Goal: Feedback & Contribution: Leave review/rating

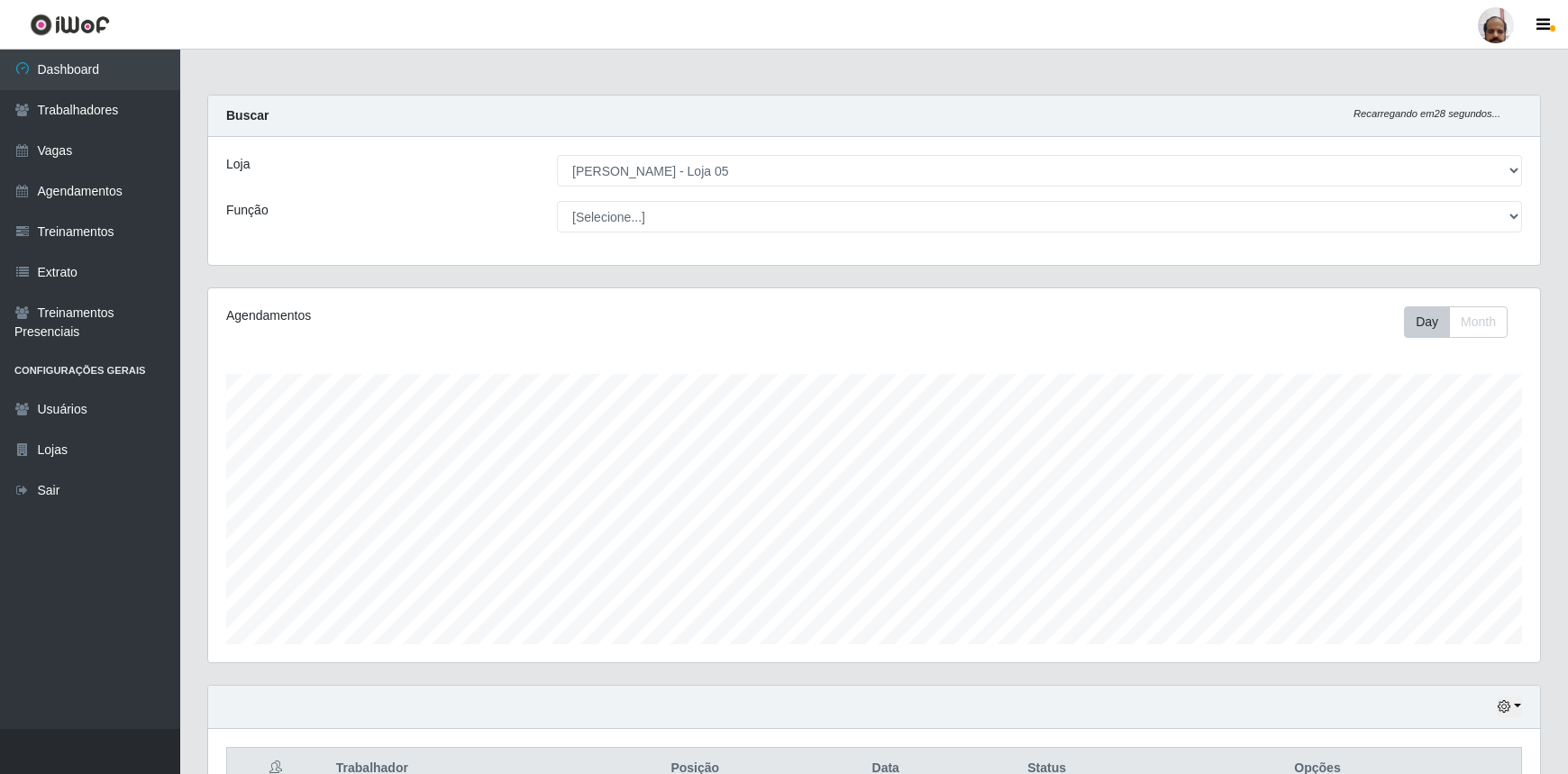
select select "252"
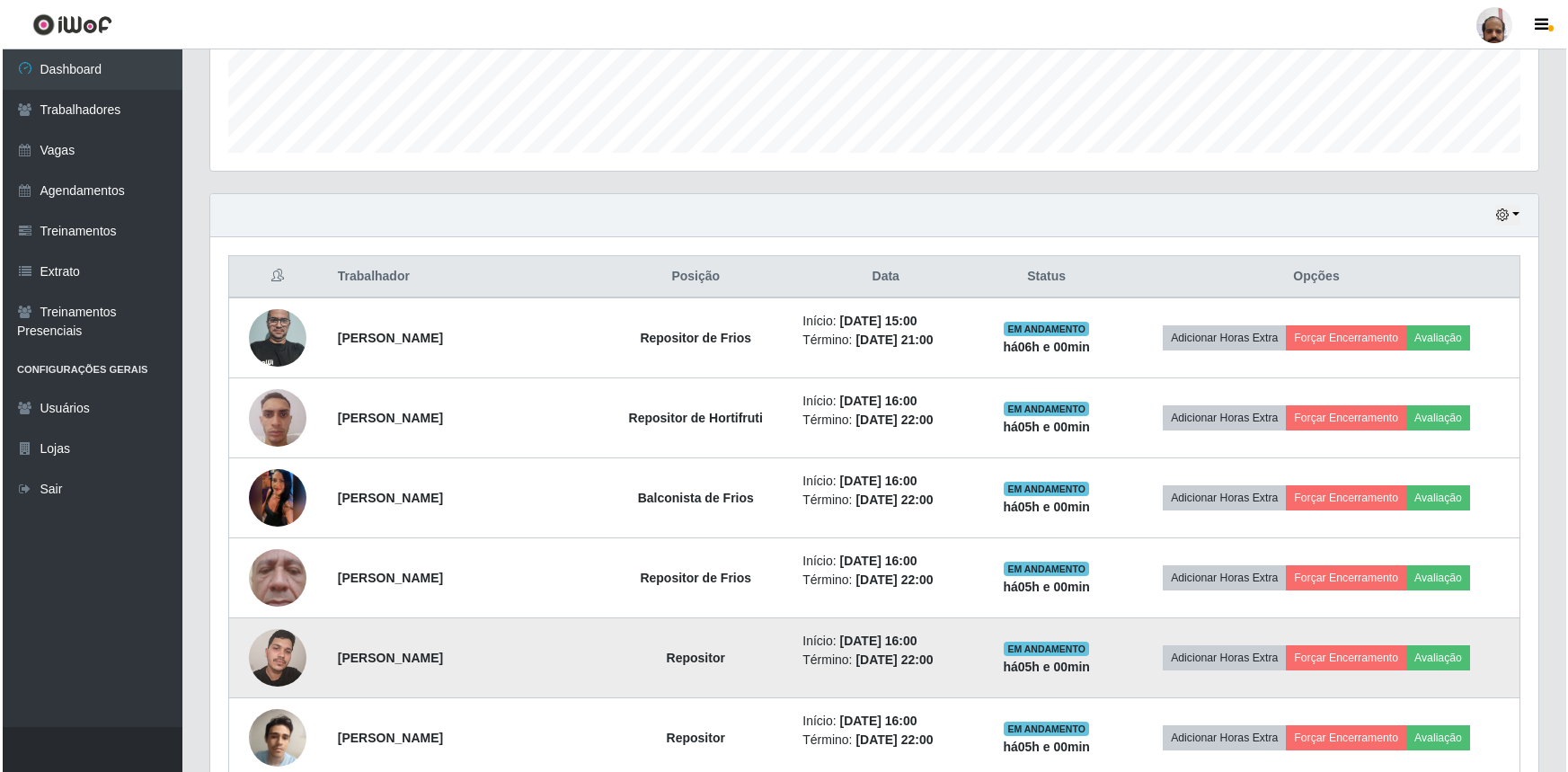
scroll to position [373, 1328]
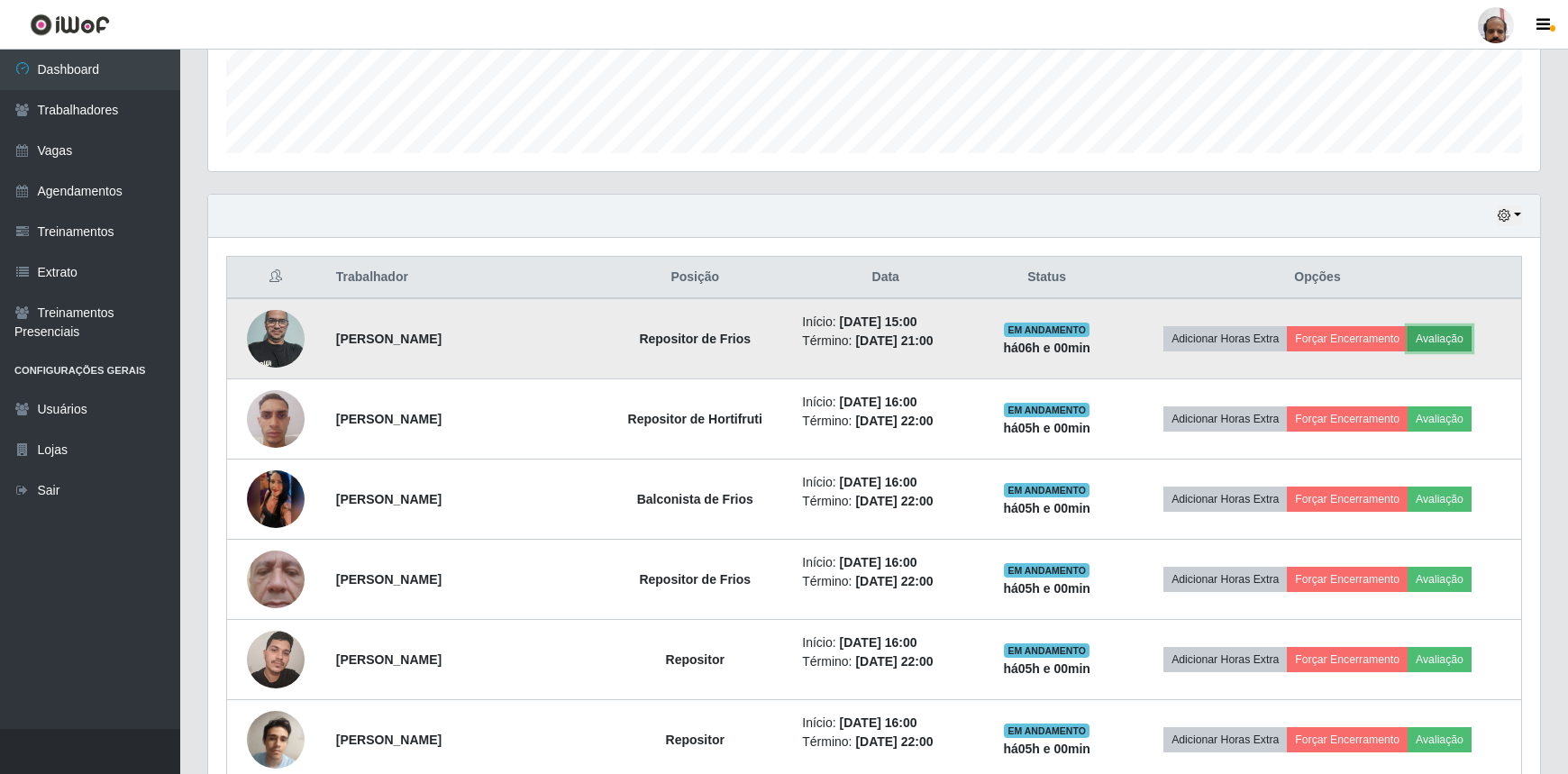
click at [1461, 336] on button "Avaliação" at bounding box center [1440, 339] width 64 height 25
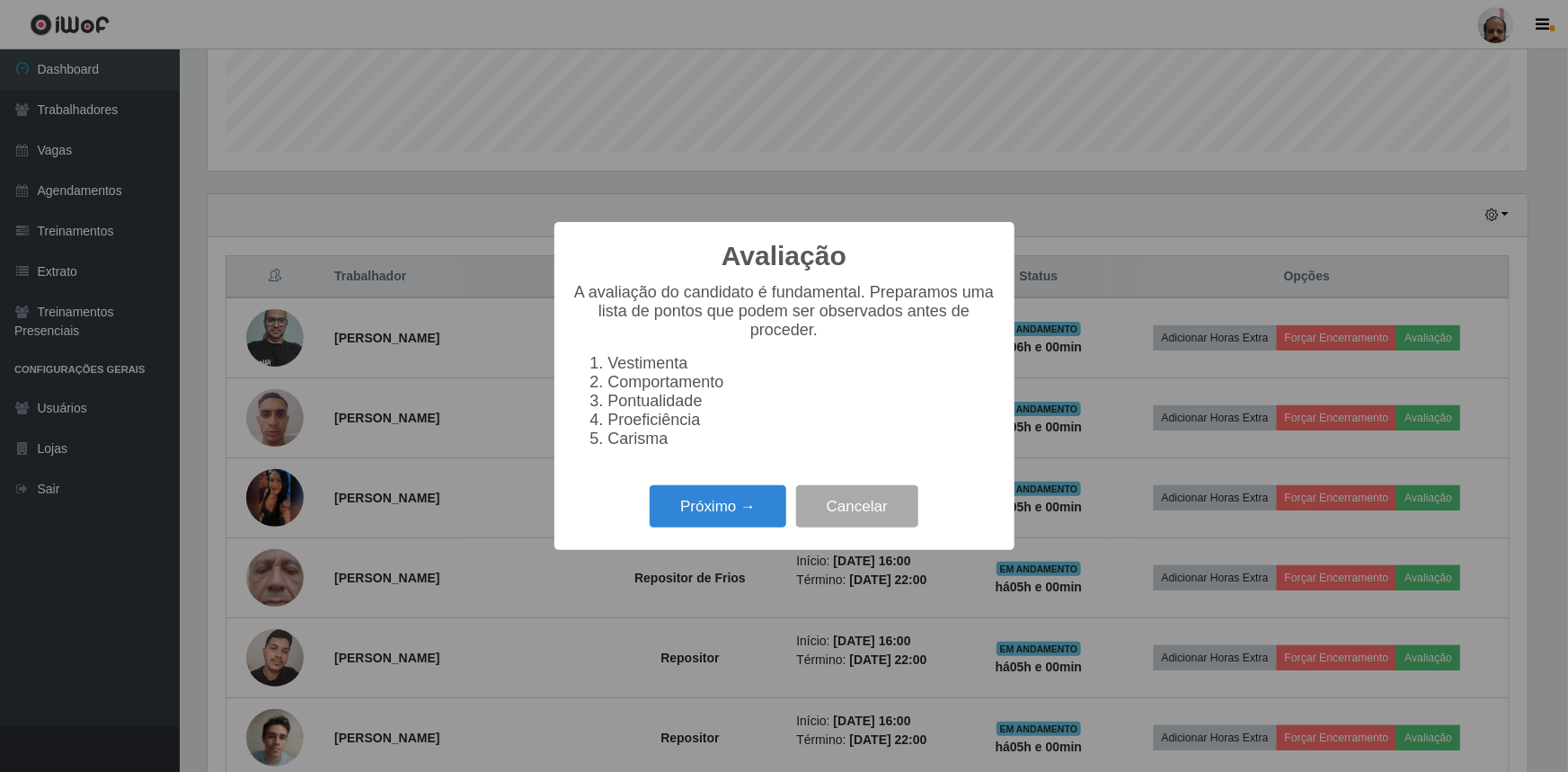
scroll to position [373, 1320]
click at [741, 527] on button "Próximo →" at bounding box center [718, 507] width 136 height 43
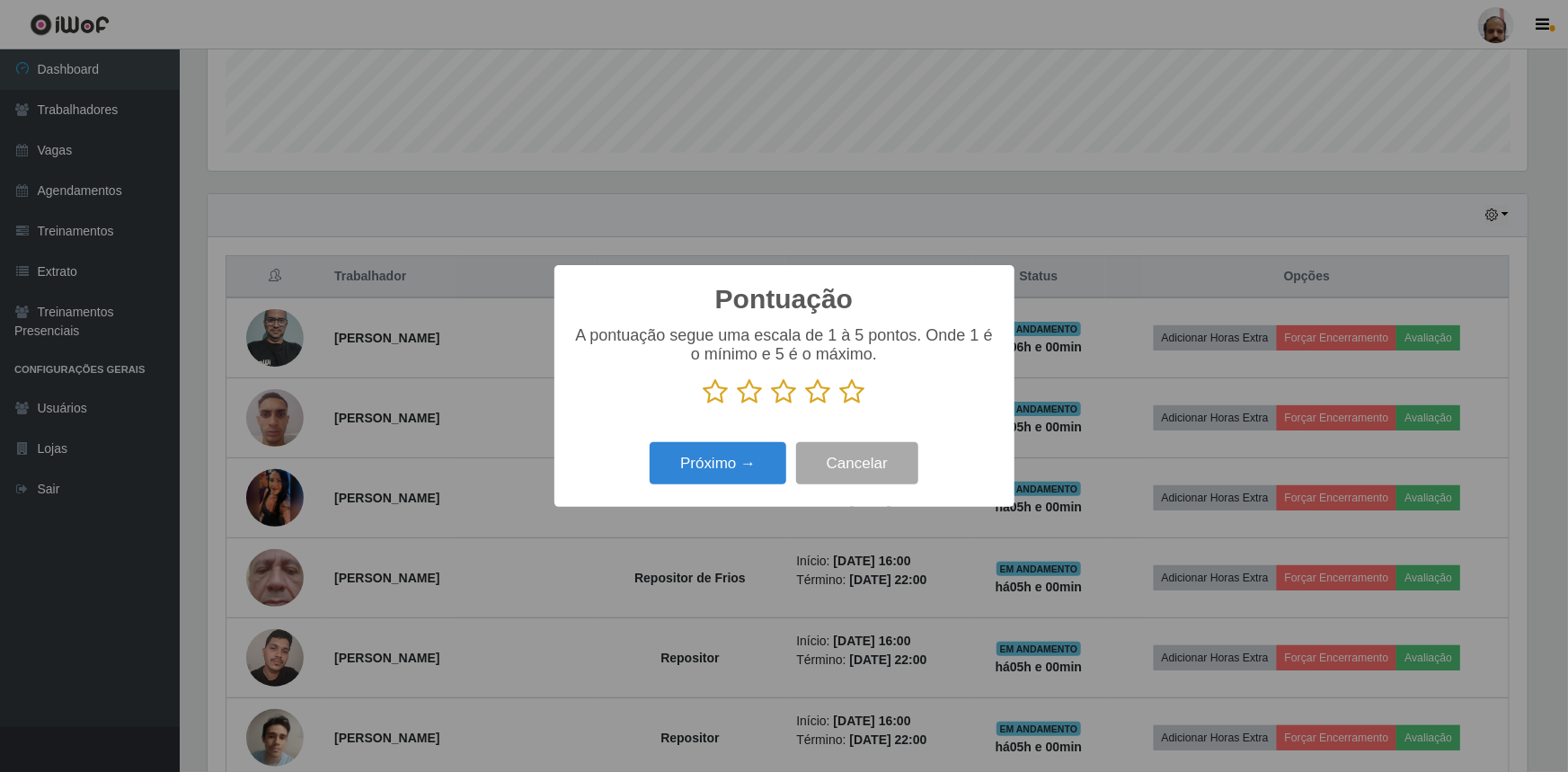
drag, startPoint x: 852, startPoint y: 396, endPoint x: 809, endPoint y: 436, distance: 58.7
click at [852, 395] on icon at bounding box center [853, 392] width 25 height 27
click at [841, 405] on input "radio" at bounding box center [841, 405] width 0 height 0
click at [718, 473] on button "Próximo →" at bounding box center [718, 463] width 136 height 43
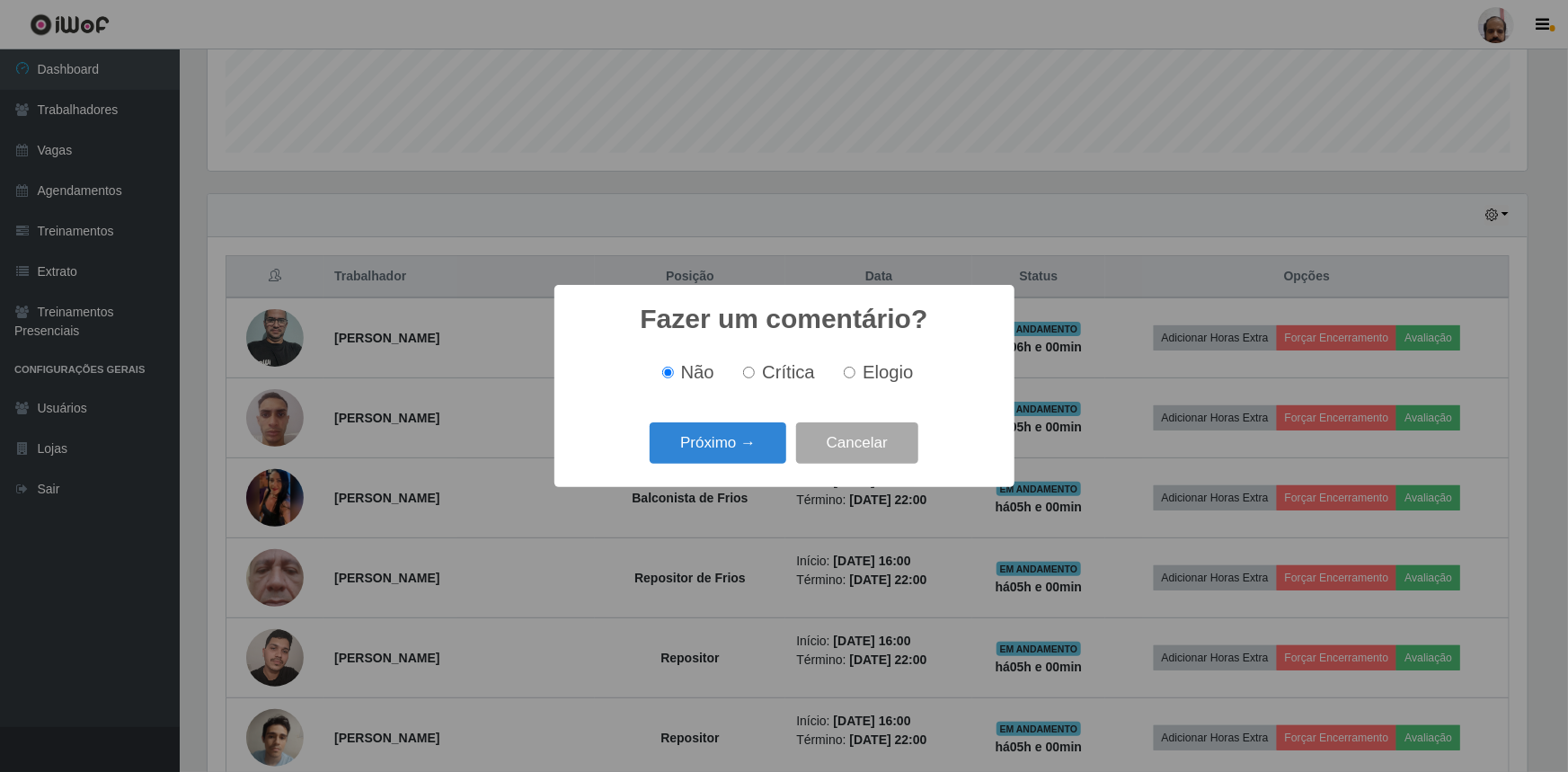
click at [859, 383] on label "Elogio" at bounding box center [875, 372] width 76 height 21
click at [855, 379] on input "Elogio" at bounding box center [849, 372] width 12 height 12
radio input "true"
click at [754, 449] on button "Próximo →" at bounding box center [718, 443] width 136 height 43
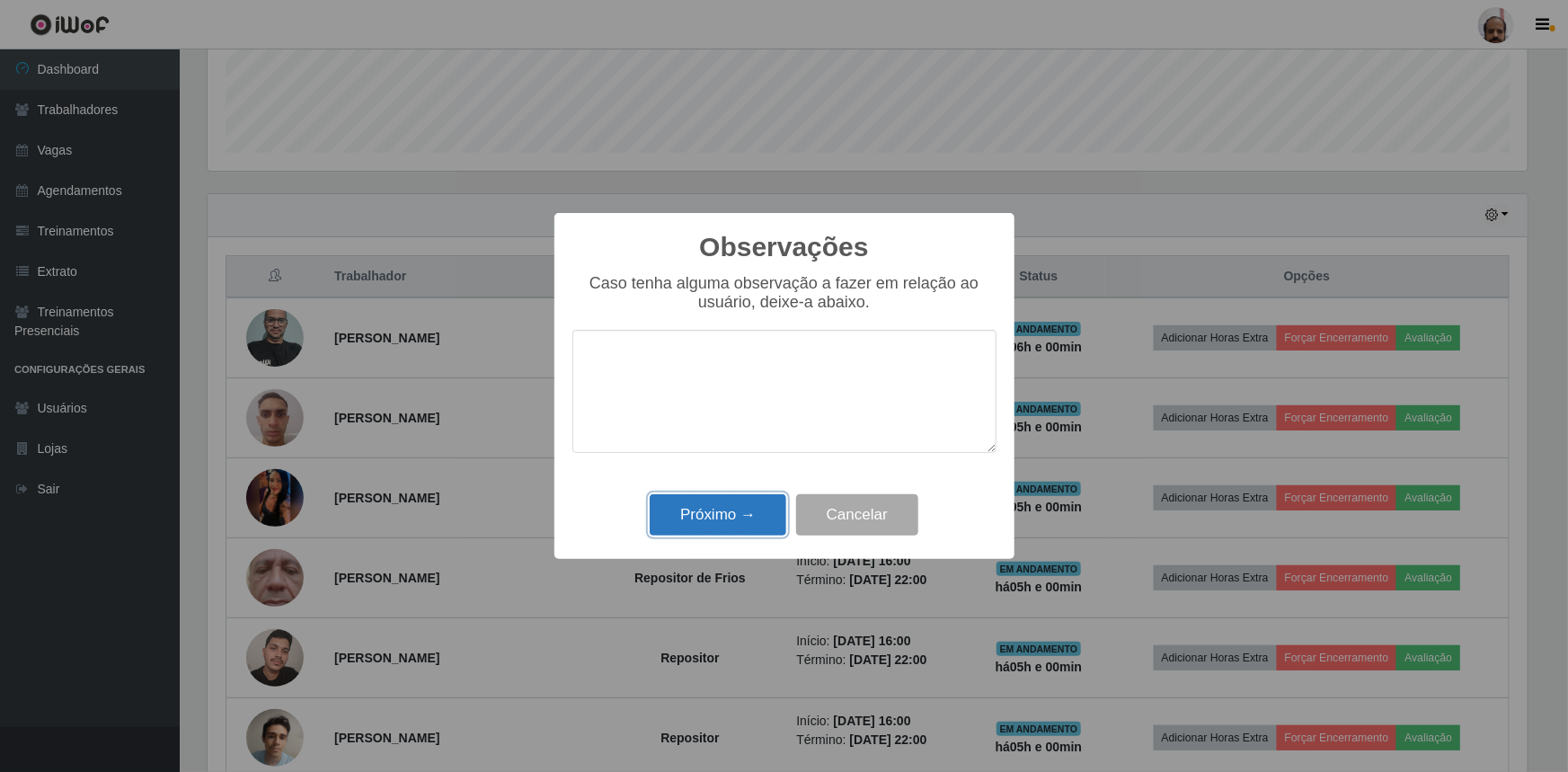
click at [741, 528] on button "Próximo →" at bounding box center [718, 515] width 136 height 43
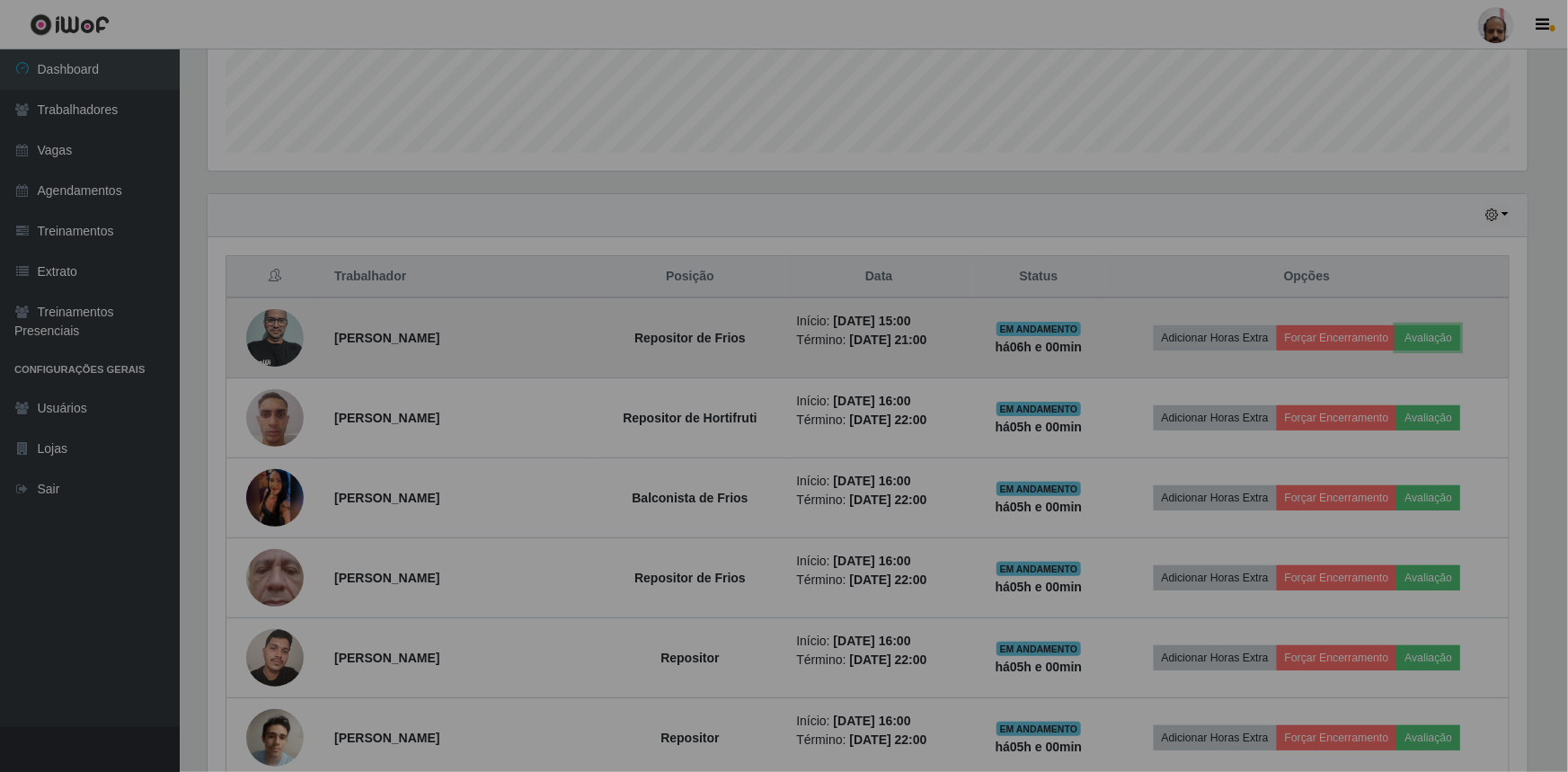
scroll to position [373, 1328]
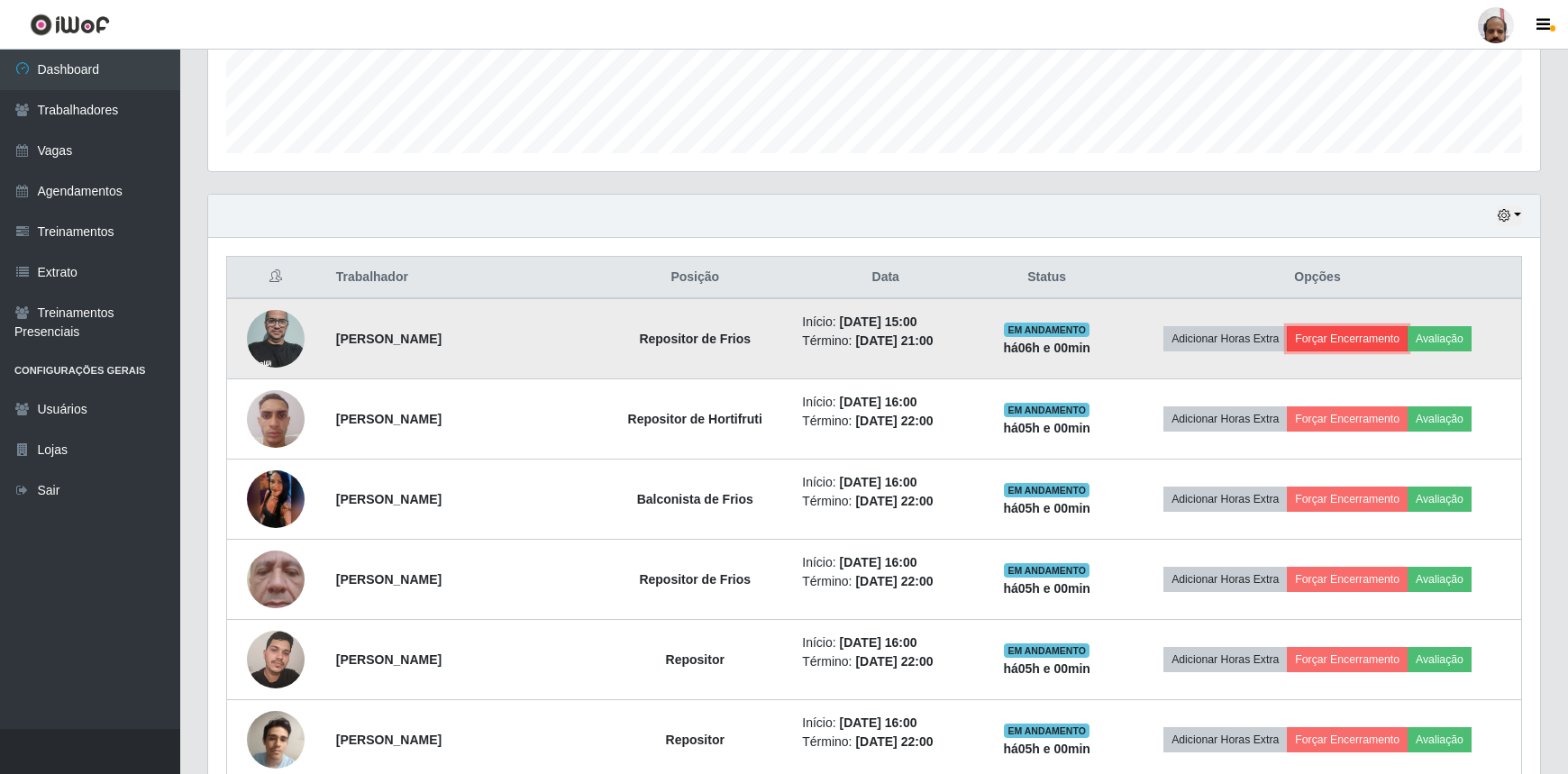
click at [1345, 340] on button "Forçar Encerramento" at bounding box center [1348, 339] width 121 height 25
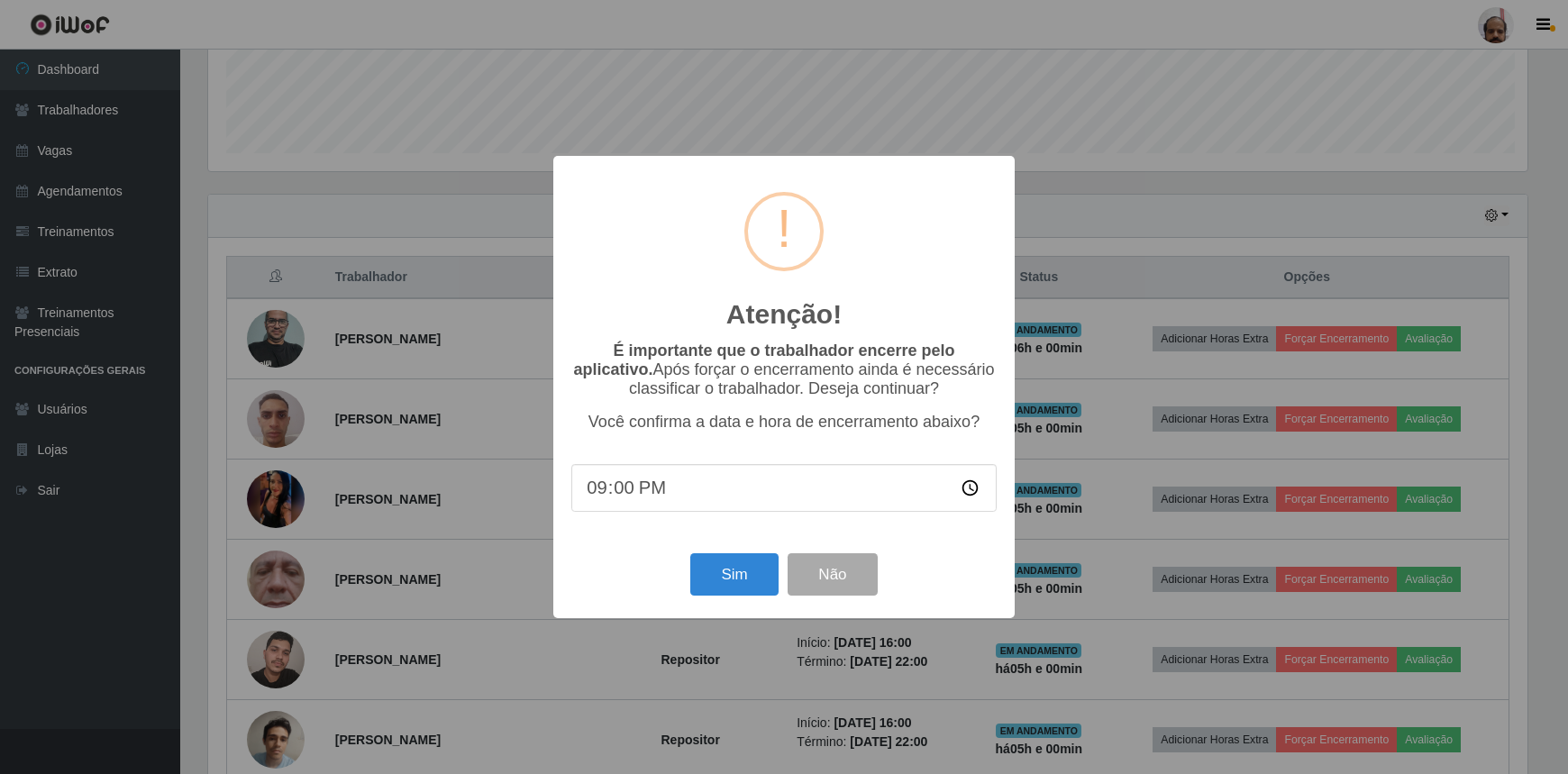
scroll to position [374, 1324]
click at [752, 562] on button "Sim" at bounding box center [737, 575] width 87 height 43
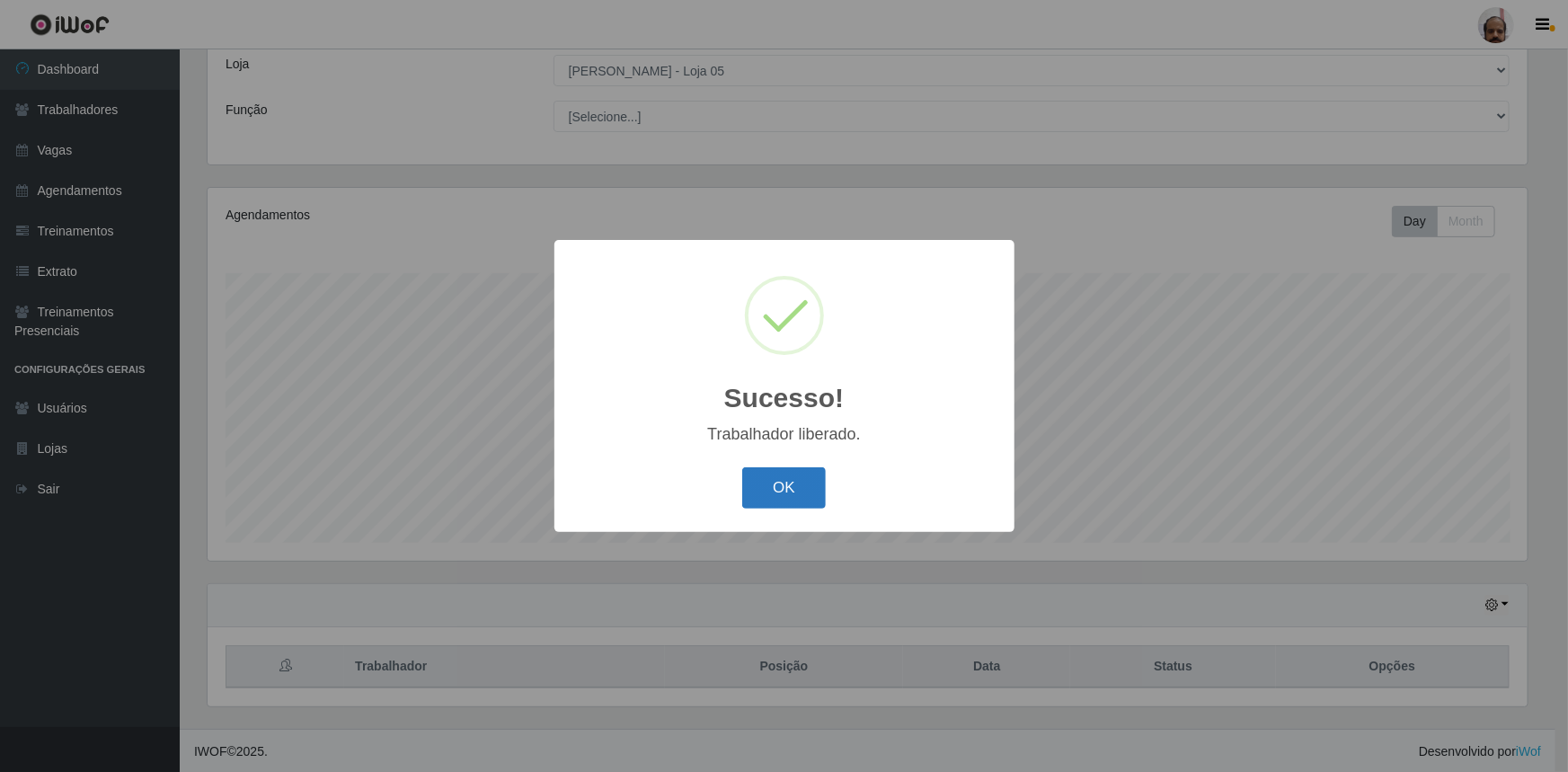
click at [778, 477] on button "OK" at bounding box center [784, 489] width 84 height 43
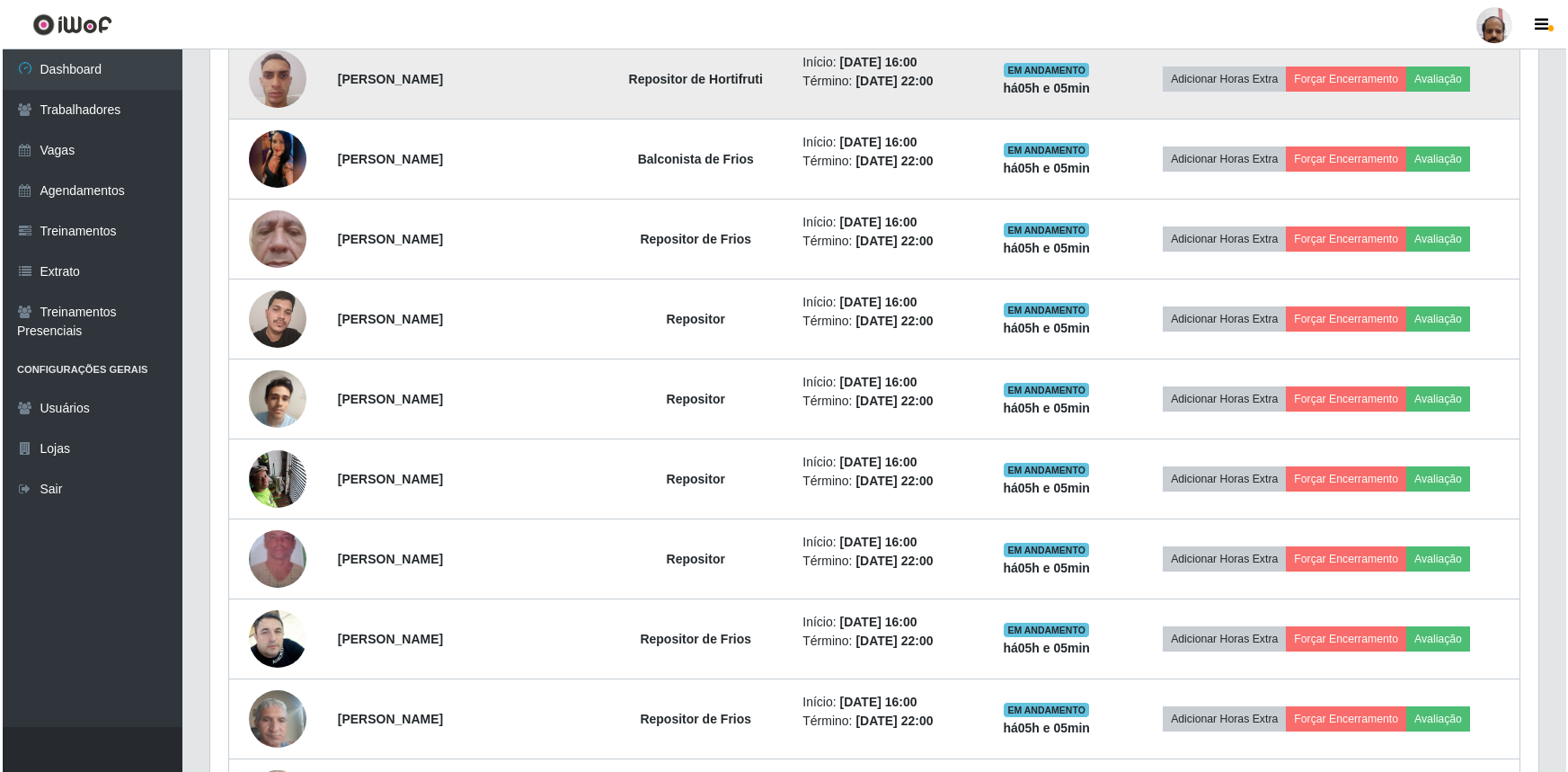
scroll to position [836, 0]
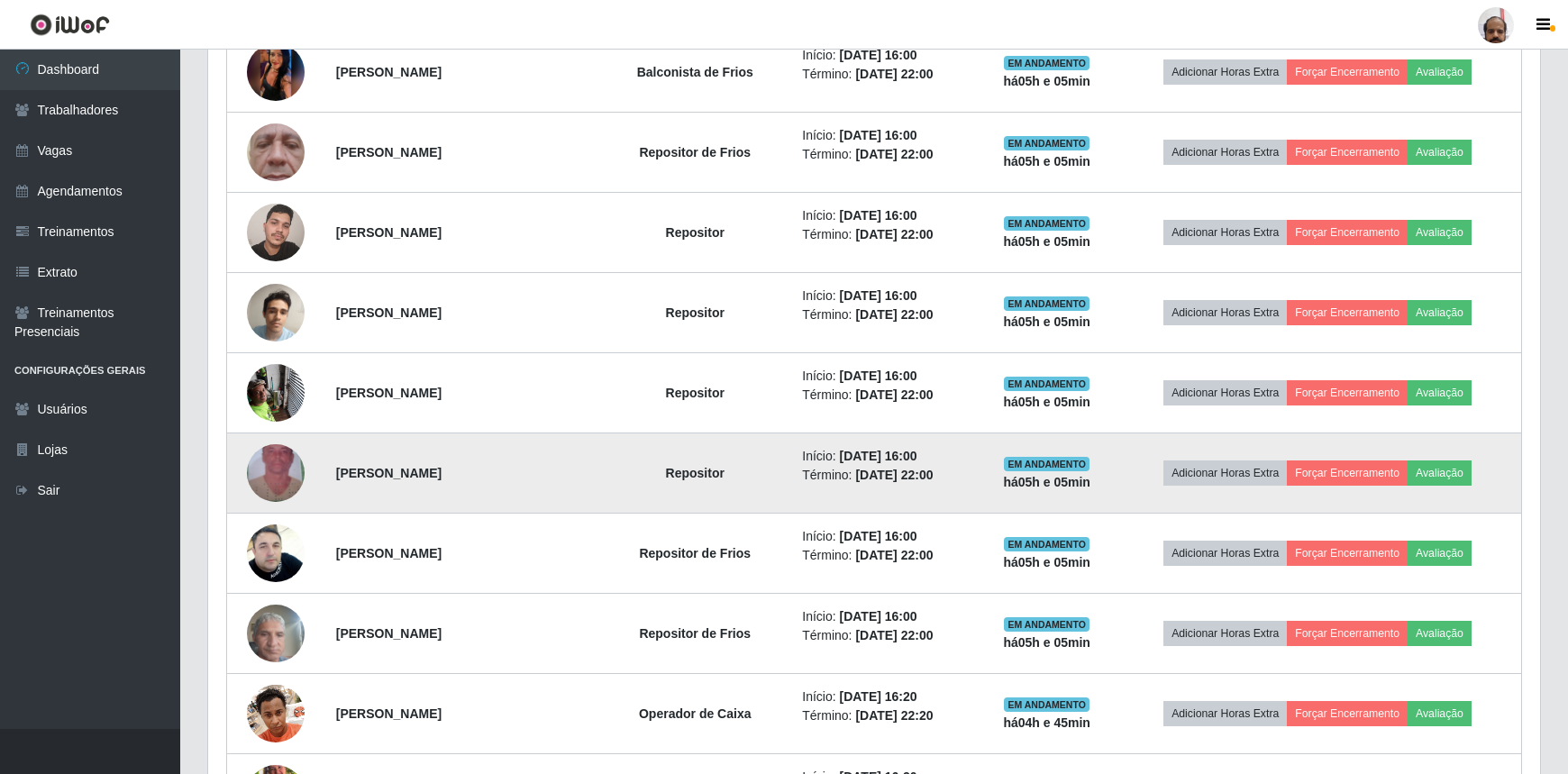
click at [281, 466] on img at bounding box center [275, 473] width 57 height 103
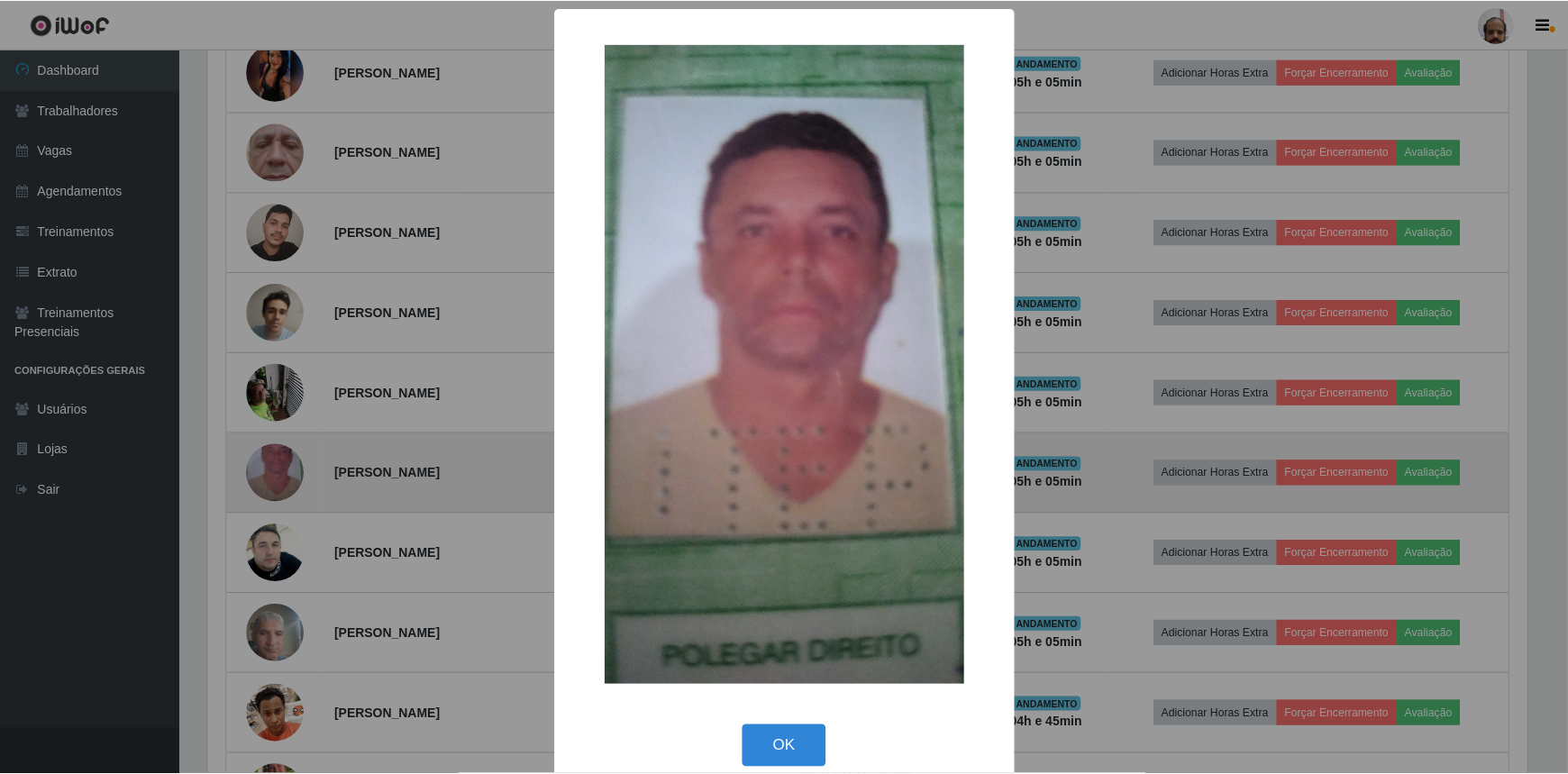
scroll to position [374, 1324]
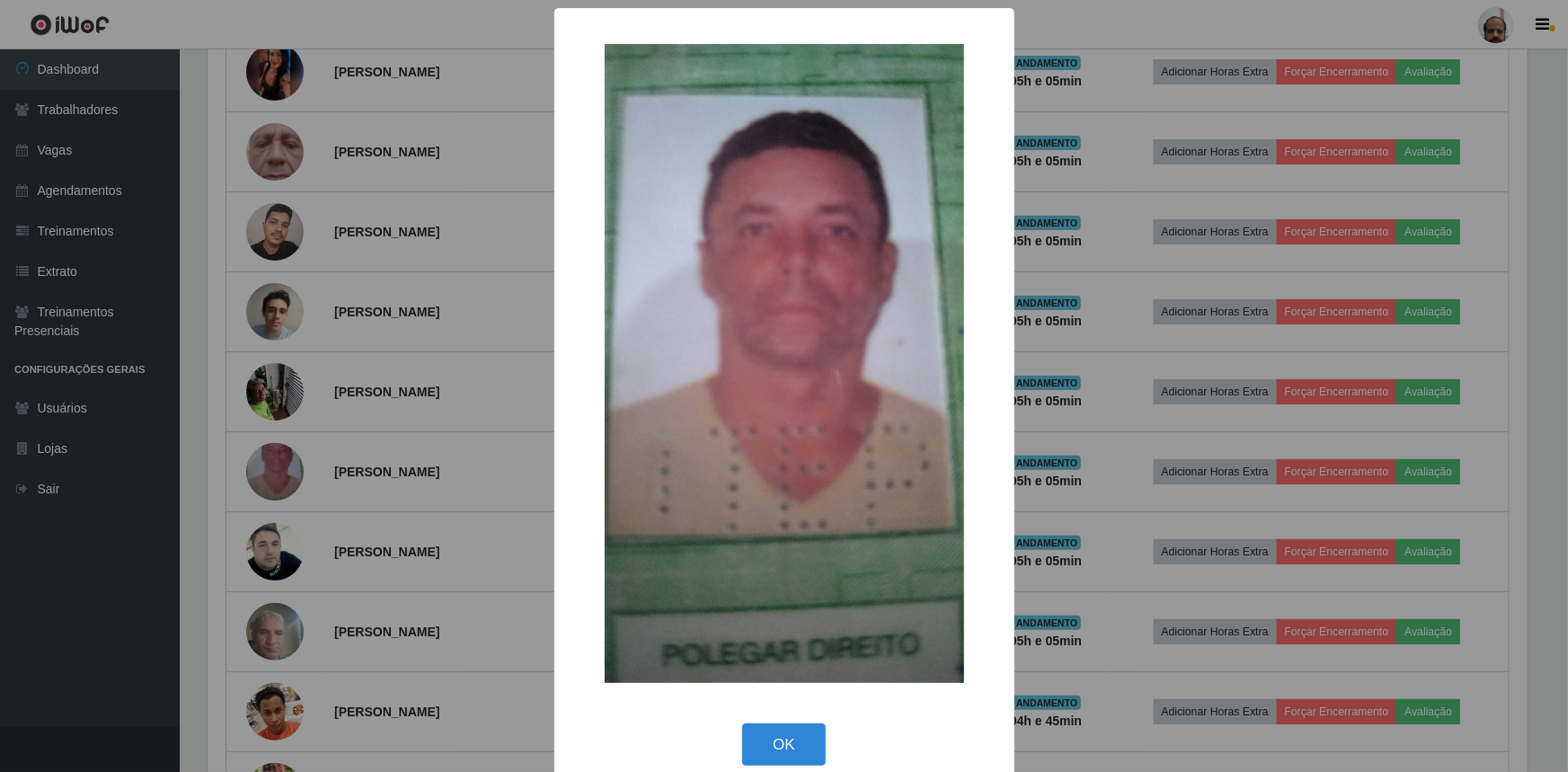
click at [1259, 501] on div "× OK Cancel" at bounding box center [784, 386] width 1568 height 772
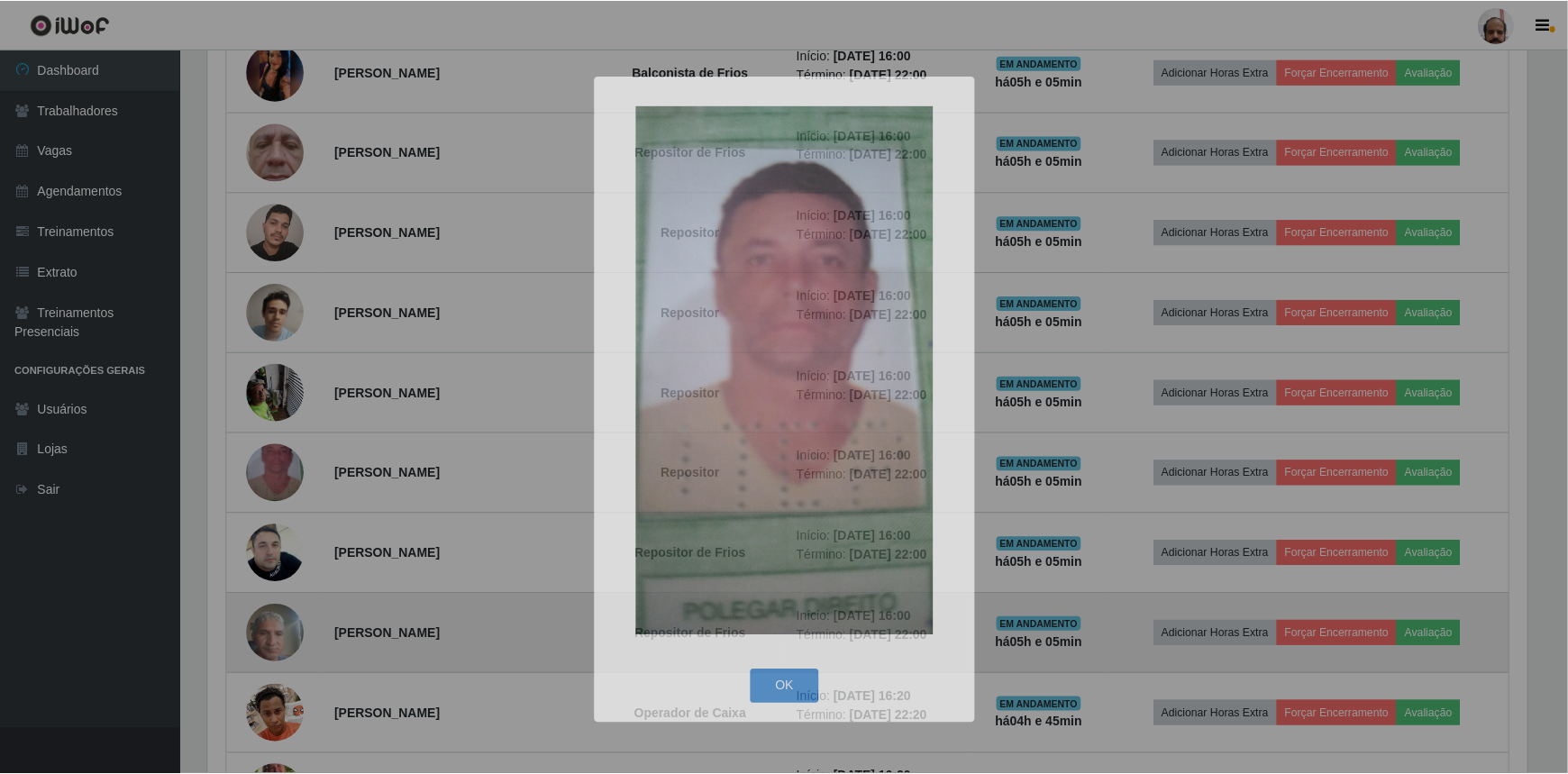
scroll to position [374, 1332]
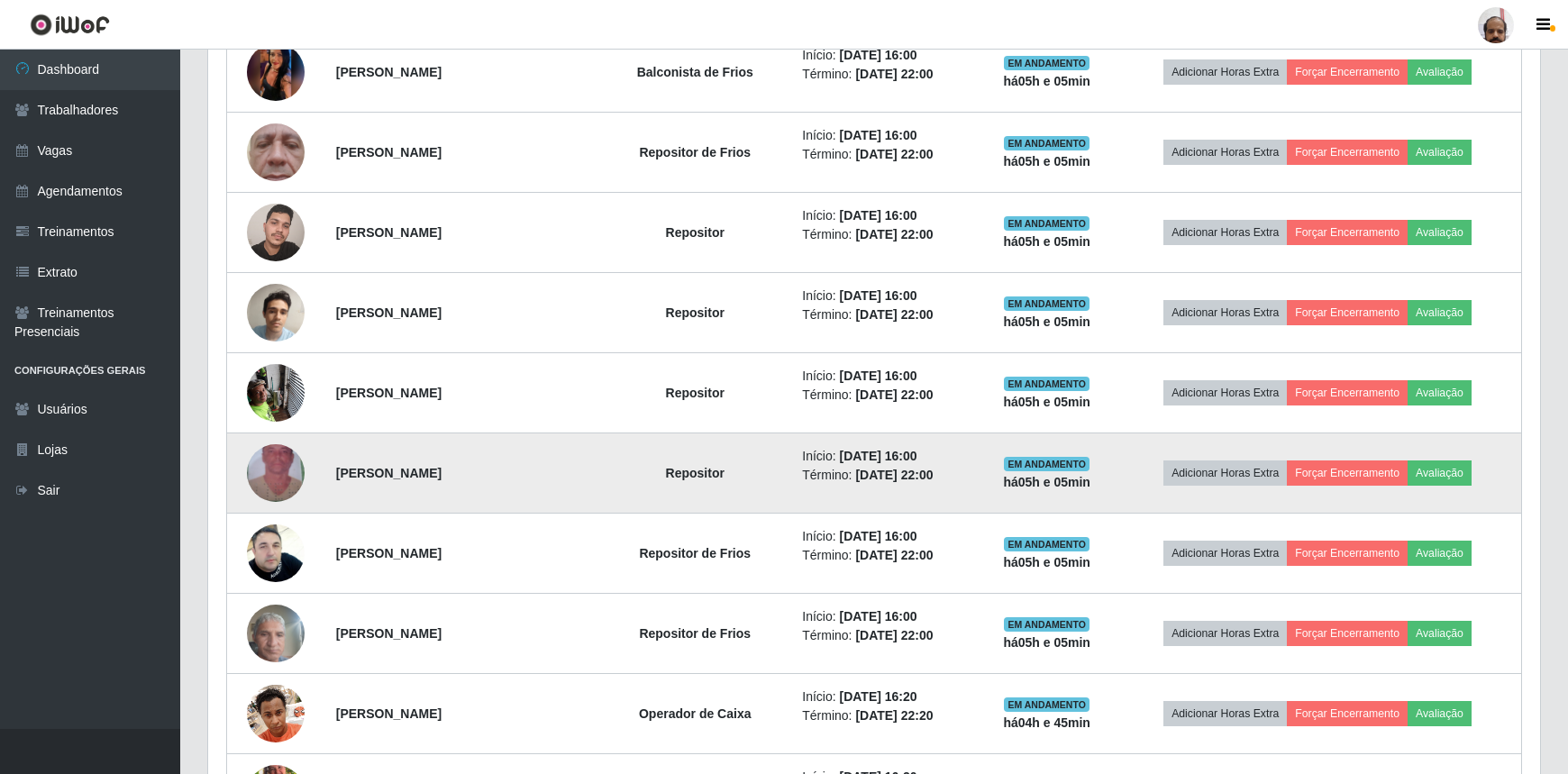
click at [277, 459] on img at bounding box center [275, 473] width 57 height 103
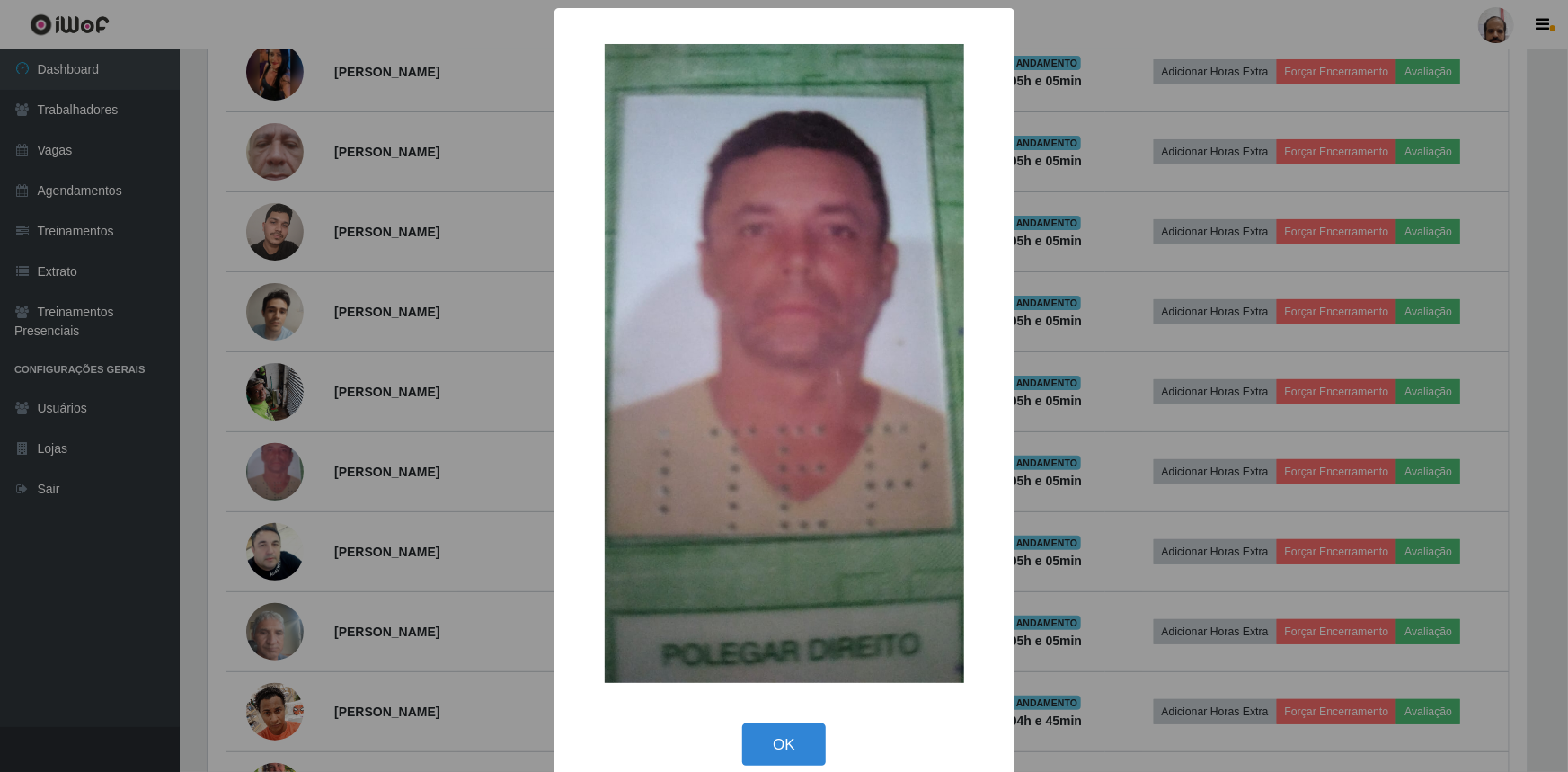
click at [1079, 525] on div "× OK Cancel" at bounding box center [784, 386] width 1568 height 772
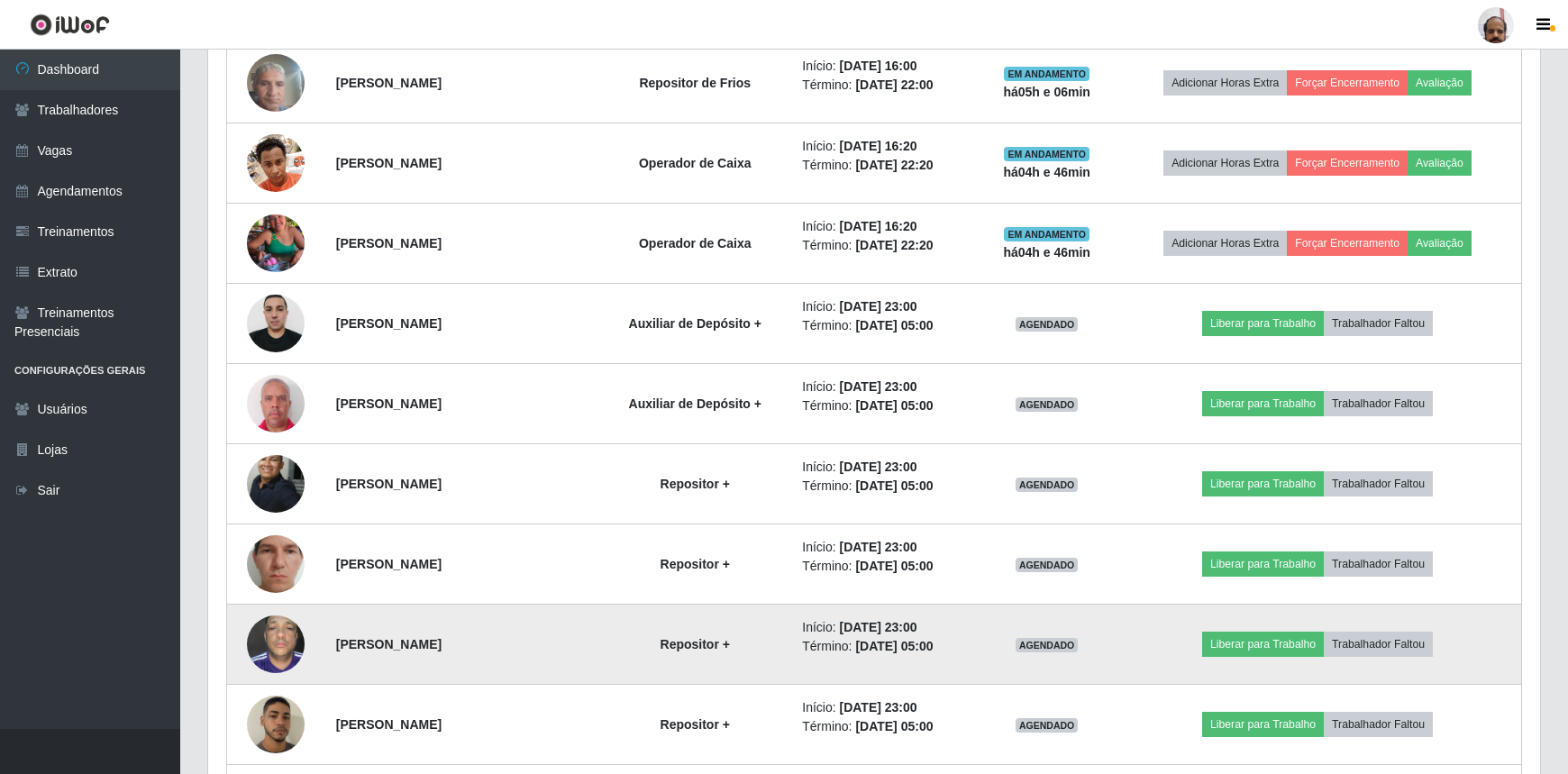
scroll to position [1294, 0]
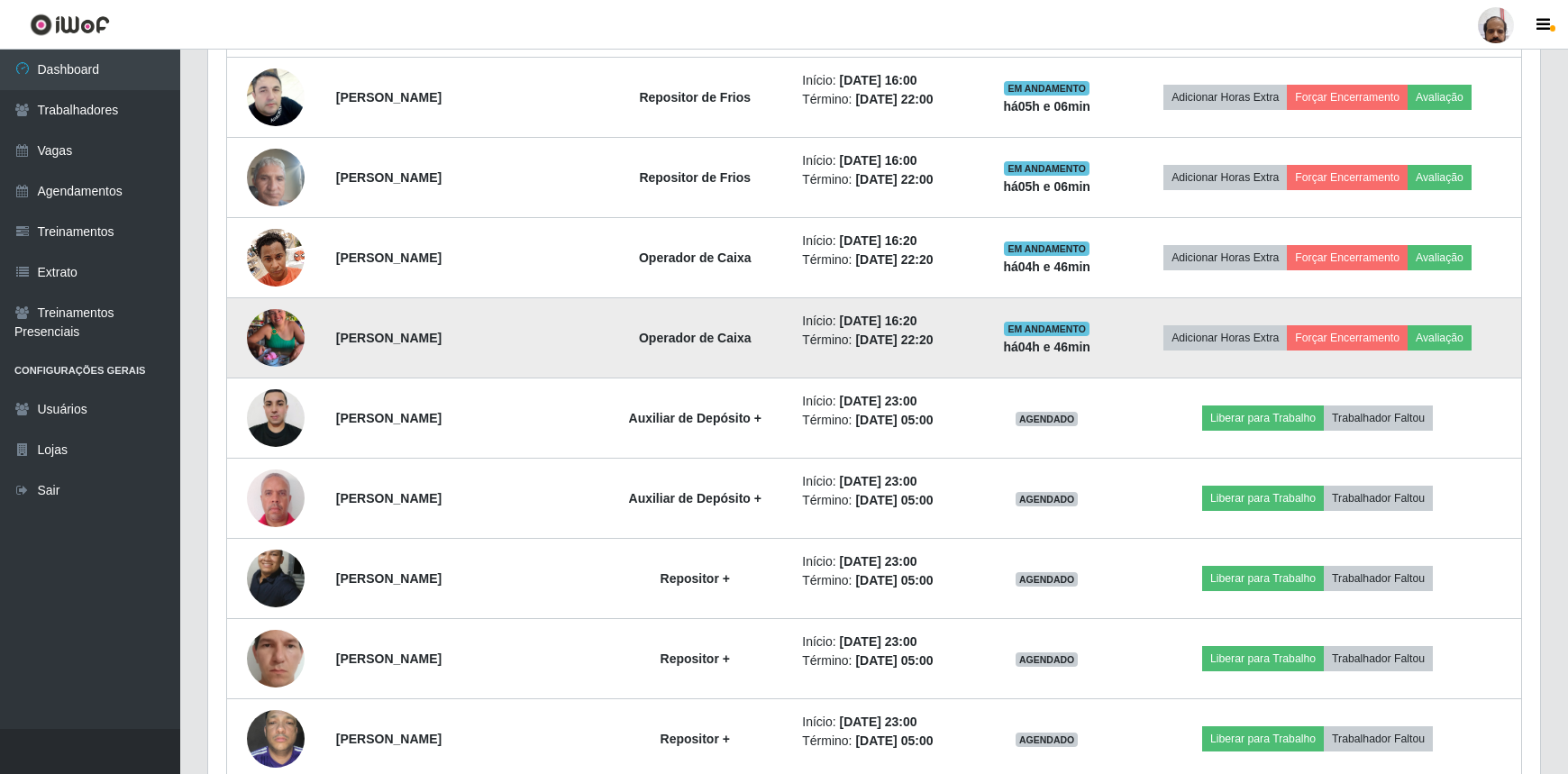
click at [279, 339] on img at bounding box center [275, 338] width 57 height 103
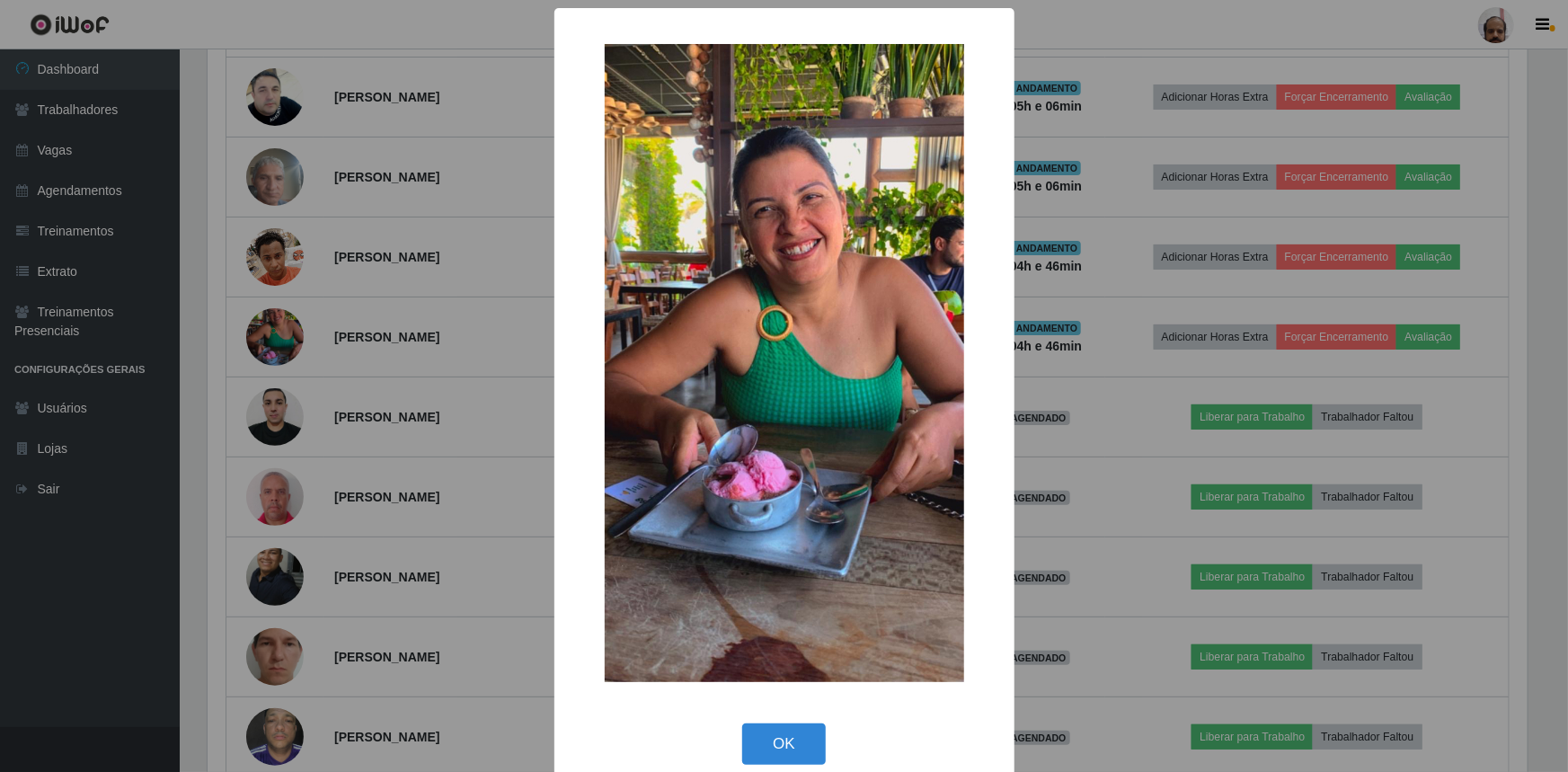
click at [1058, 508] on div "× OK Cancel" at bounding box center [784, 386] width 1568 height 772
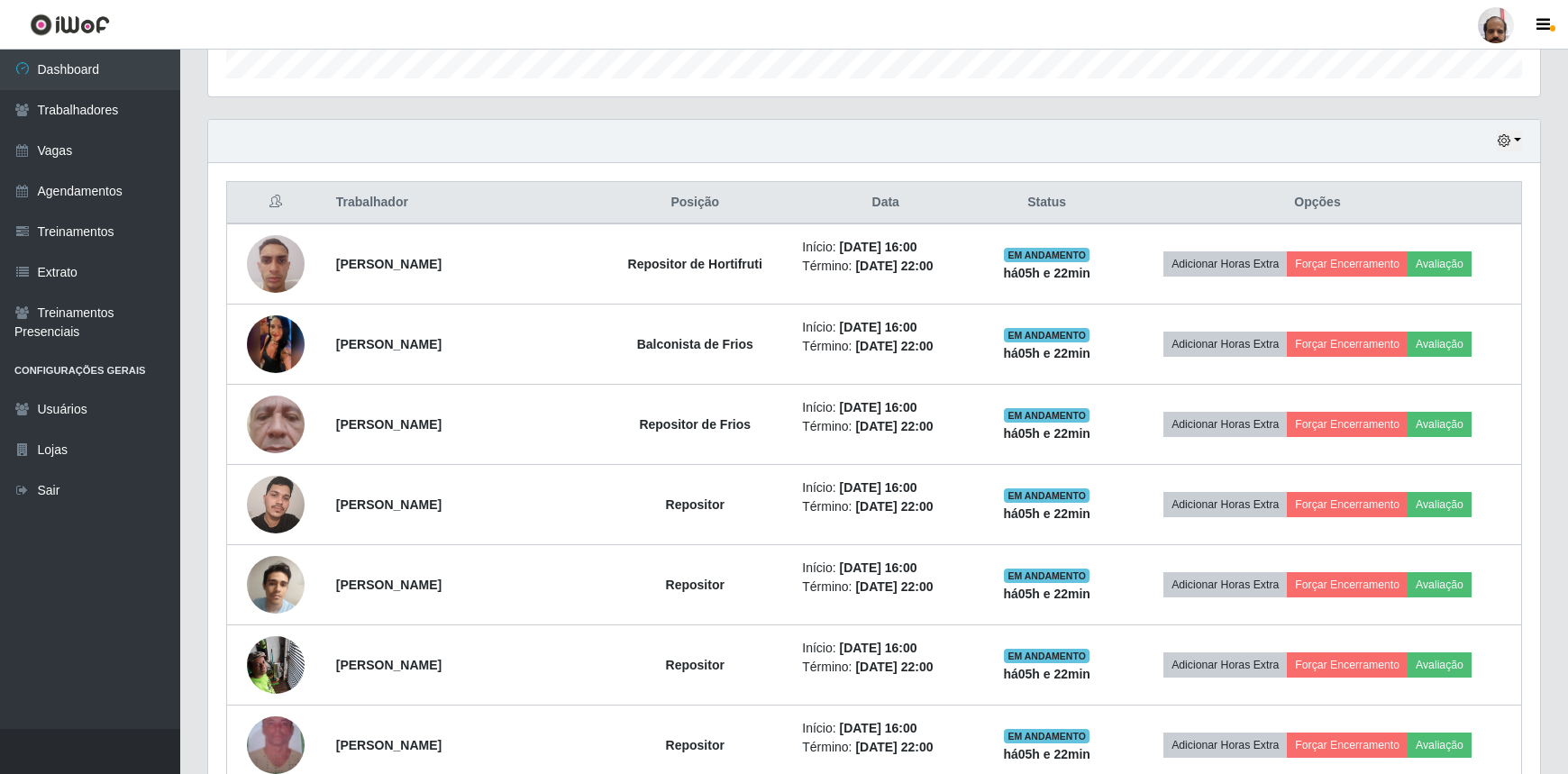
scroll to position [557, 0]
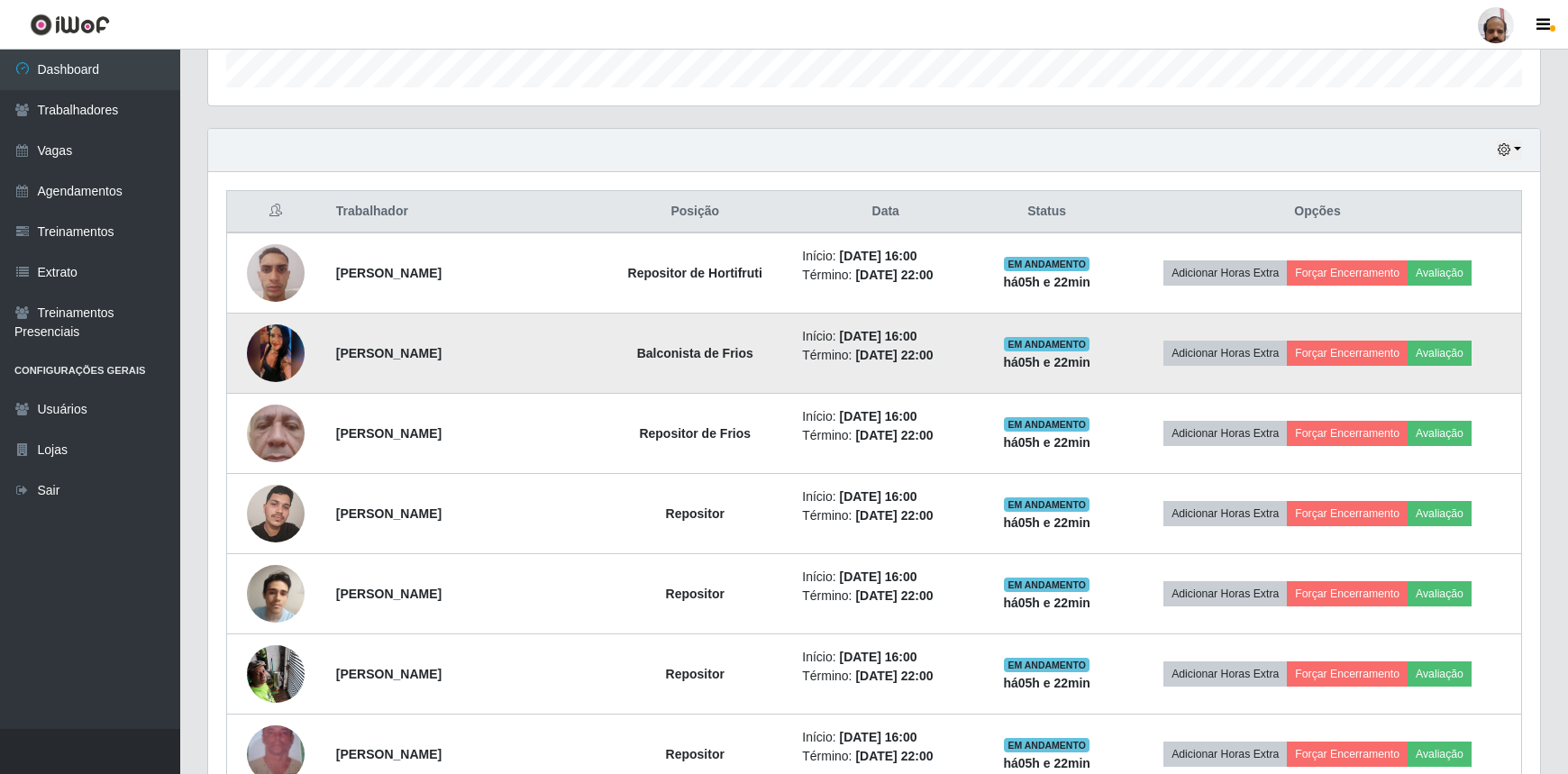
click at [269, 345] on img at bounding box center [275, 353] width 57 height 128
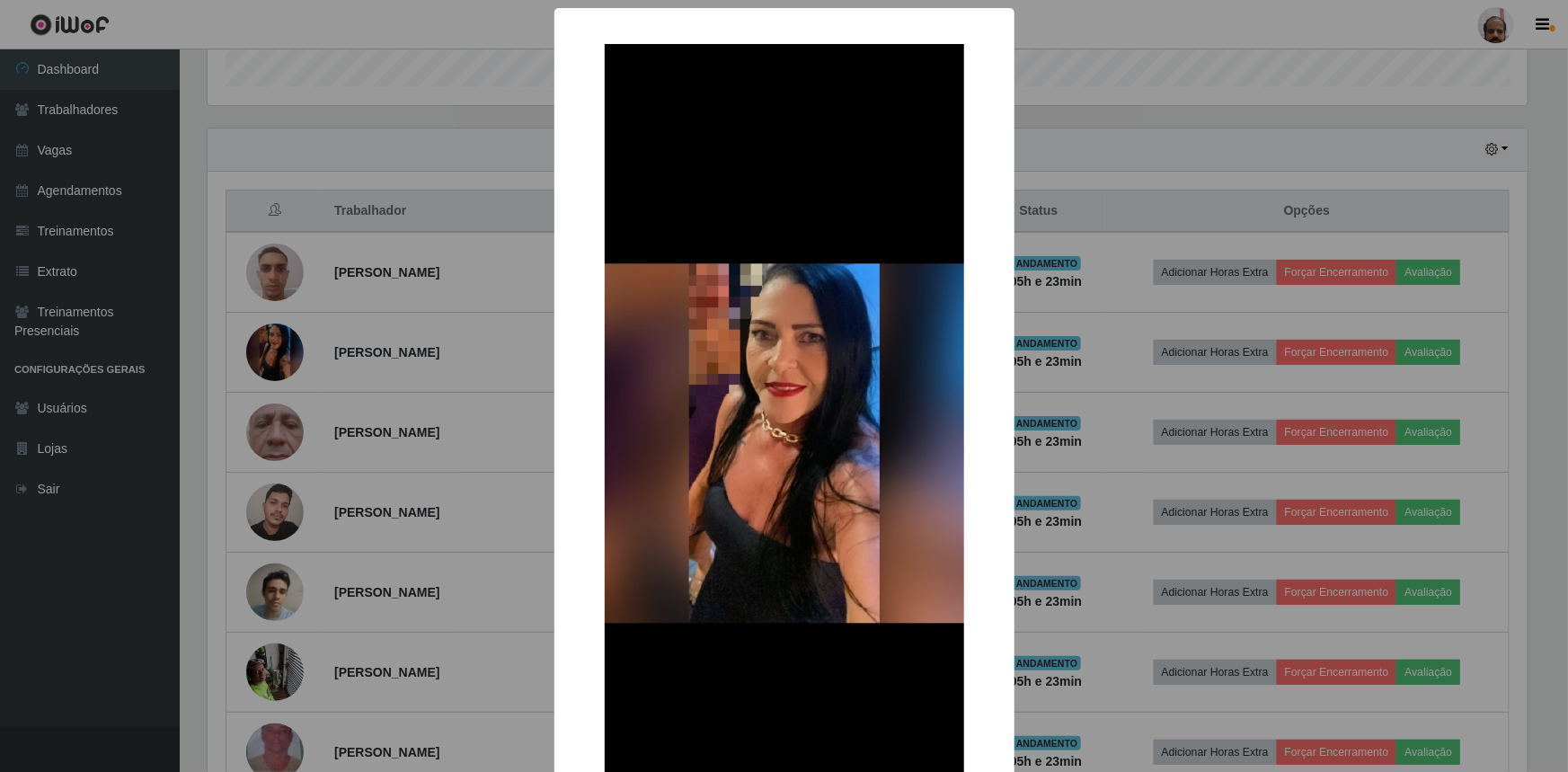
click at [1114, 388] on div "× OK Cancel" at bounding box center [784, 386] width 1568 height 772
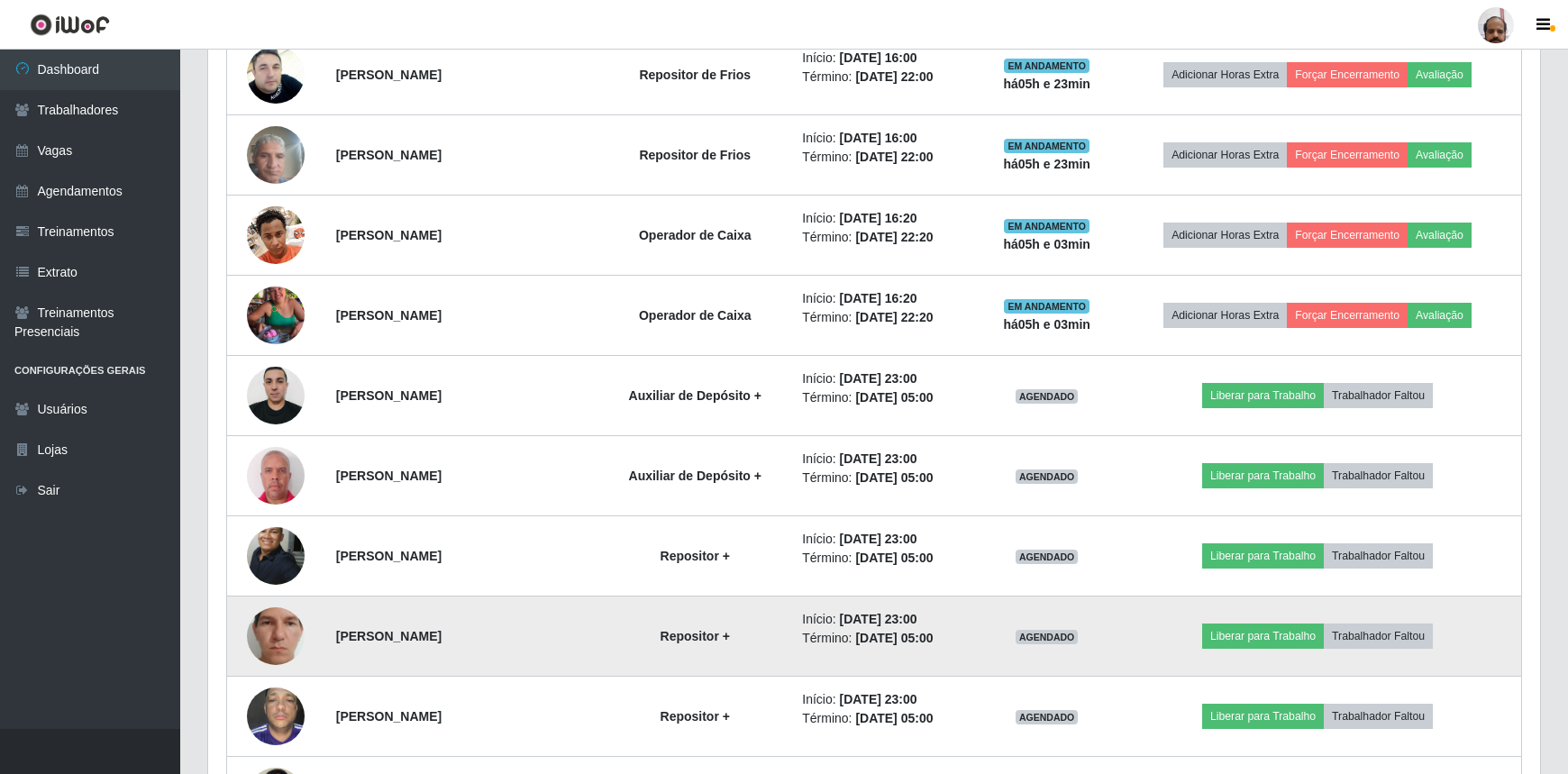
scroll to position [1294, 0]
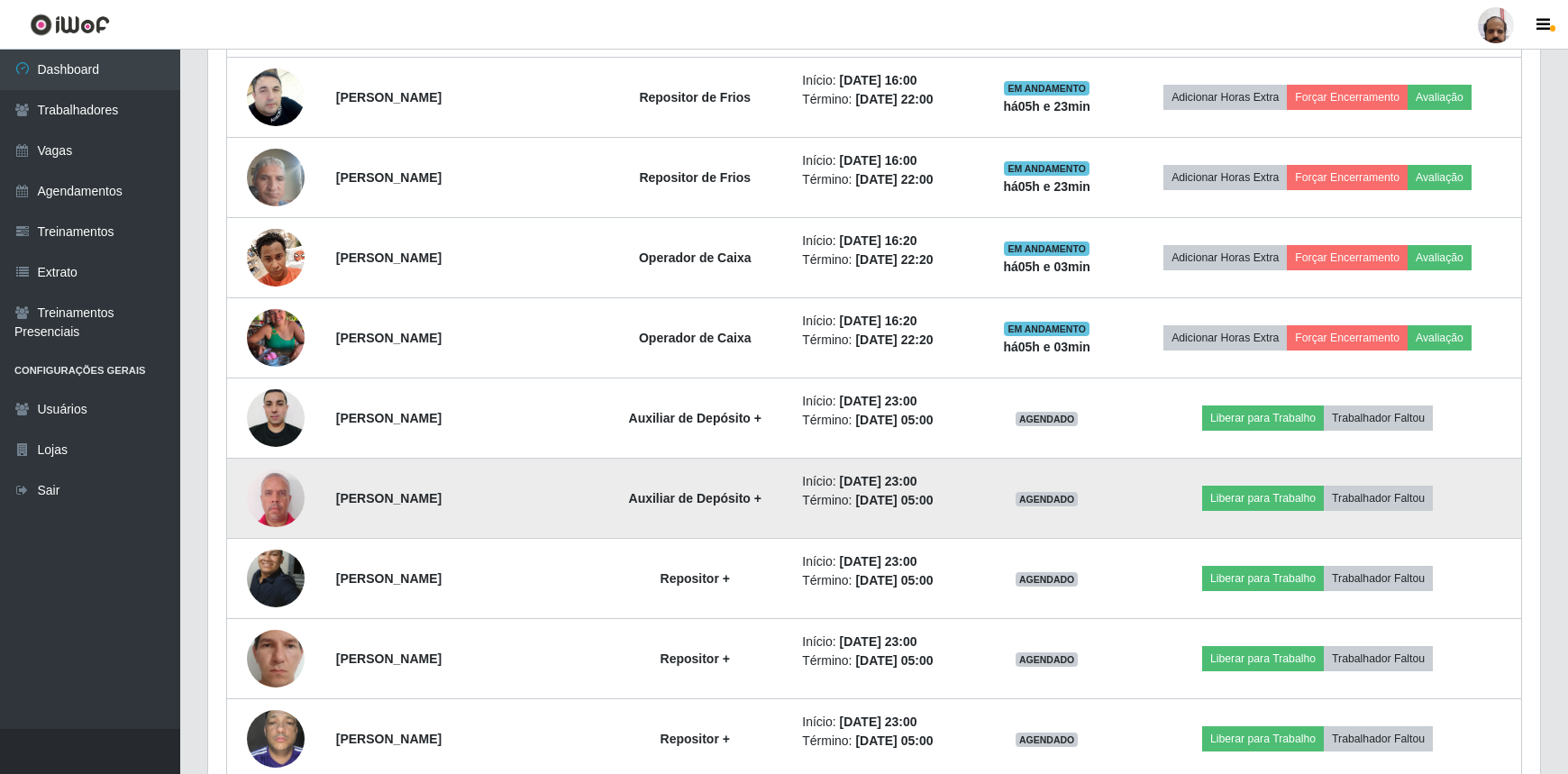
click at [280, 497] on img at bounding box center [275, 498] width 57 height 64
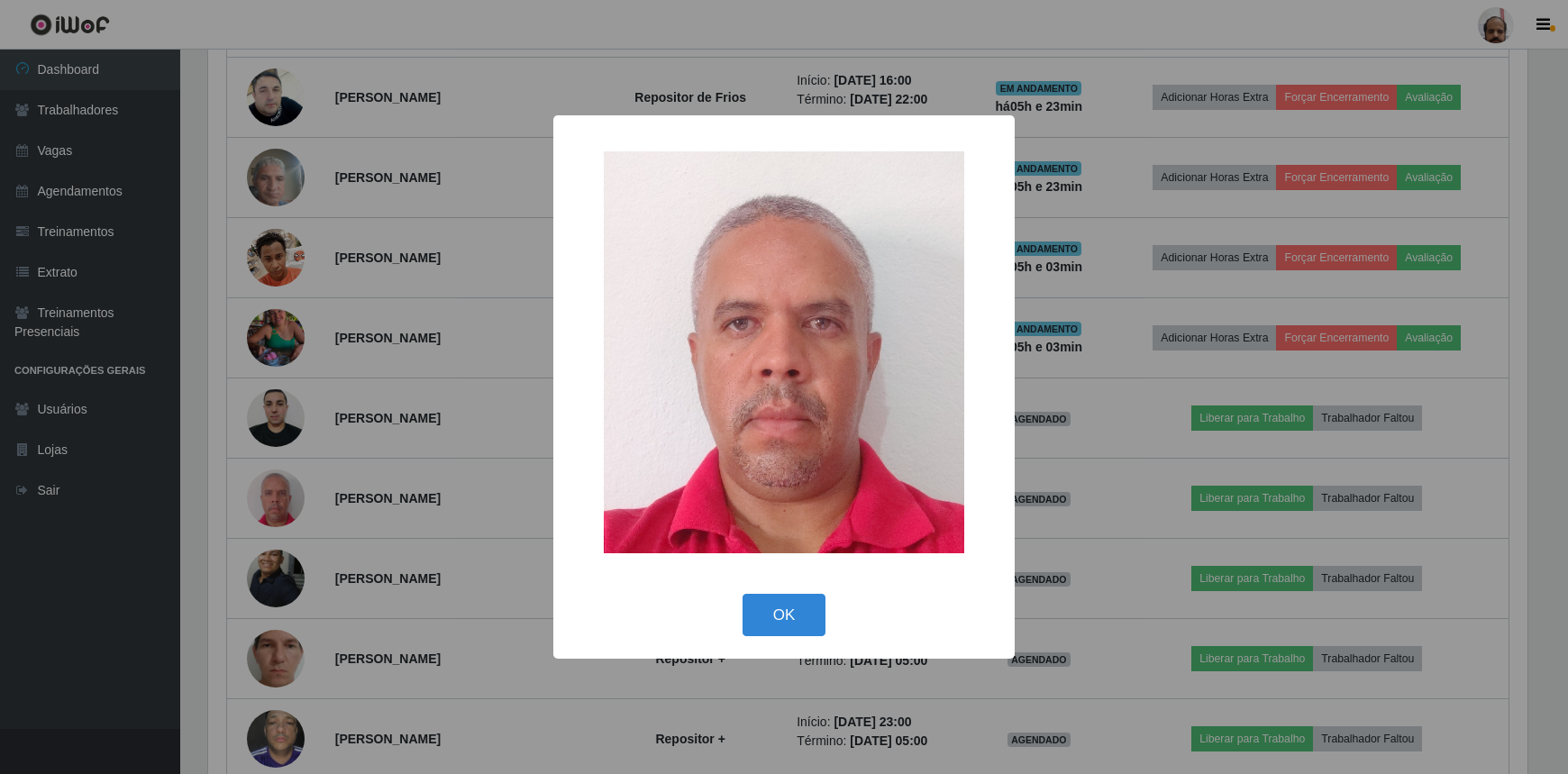
scroll to position [374, 1324]
click at [794, 629] on button "OK" at bounding box center [787, 615] width 84 height 43
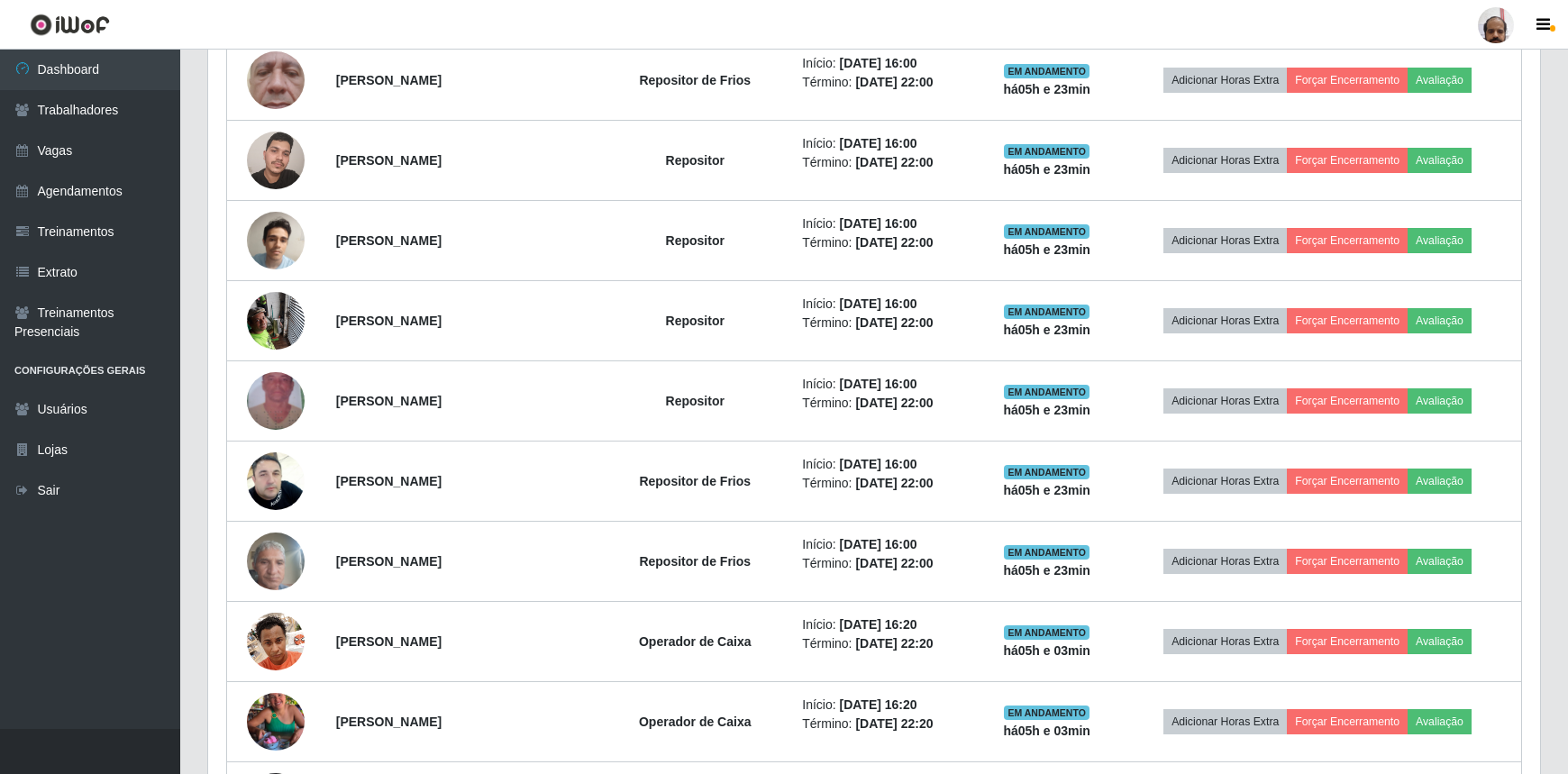
scroll to position [884, 0]
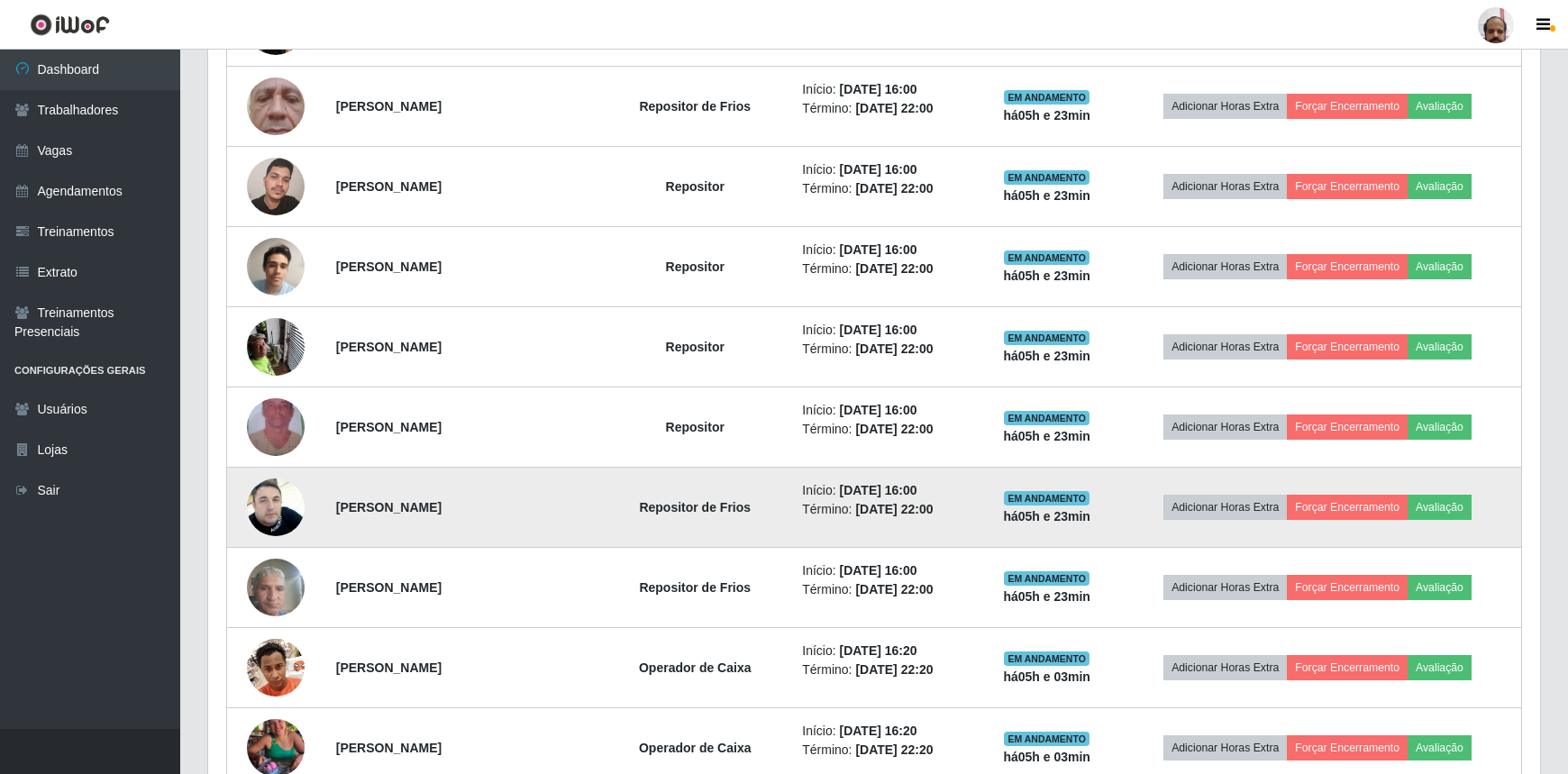
click at [281, 515] on img at bounding box center [275, 507] width 57 height 103
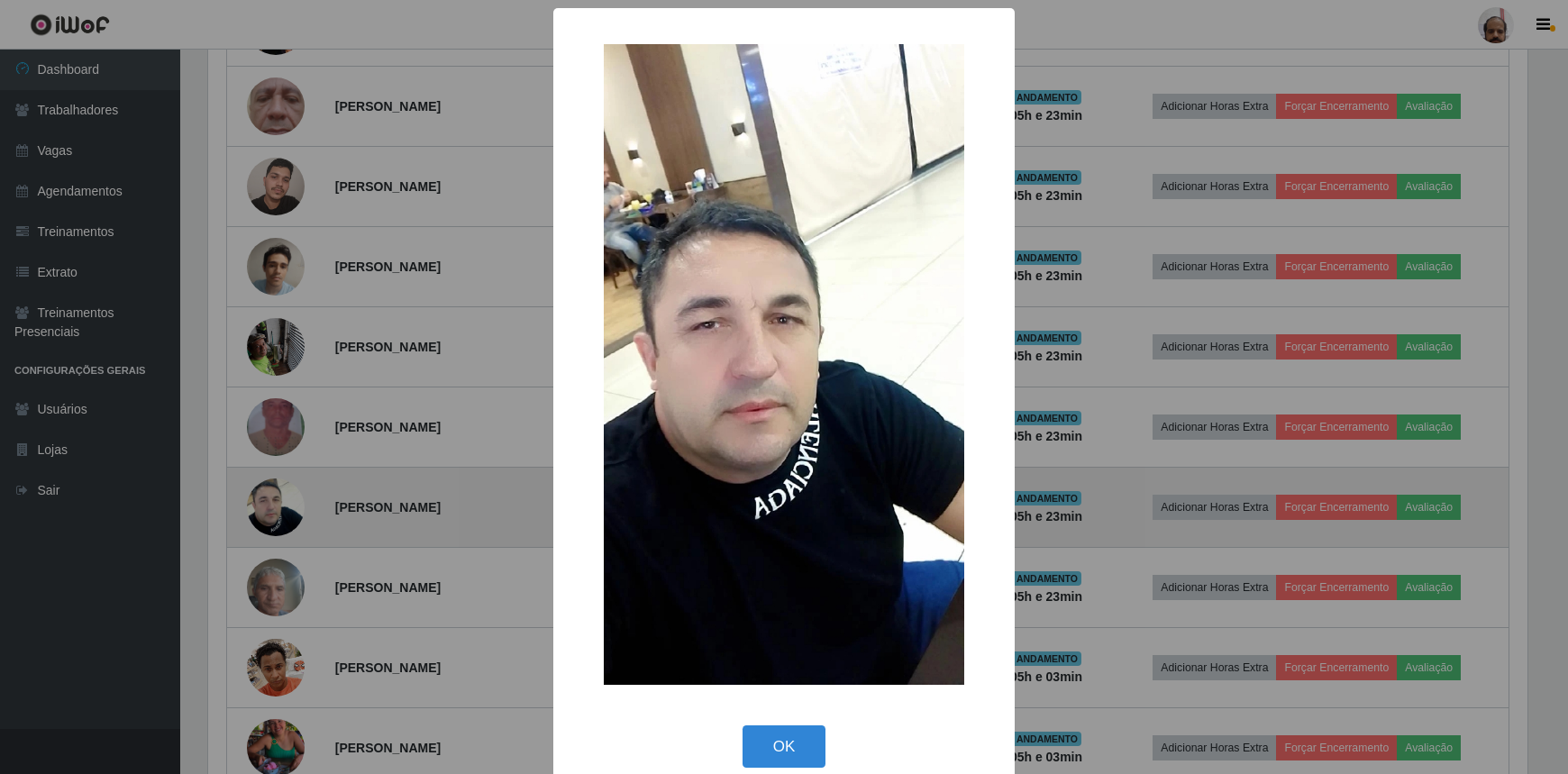
scroll to position [374, 1324]
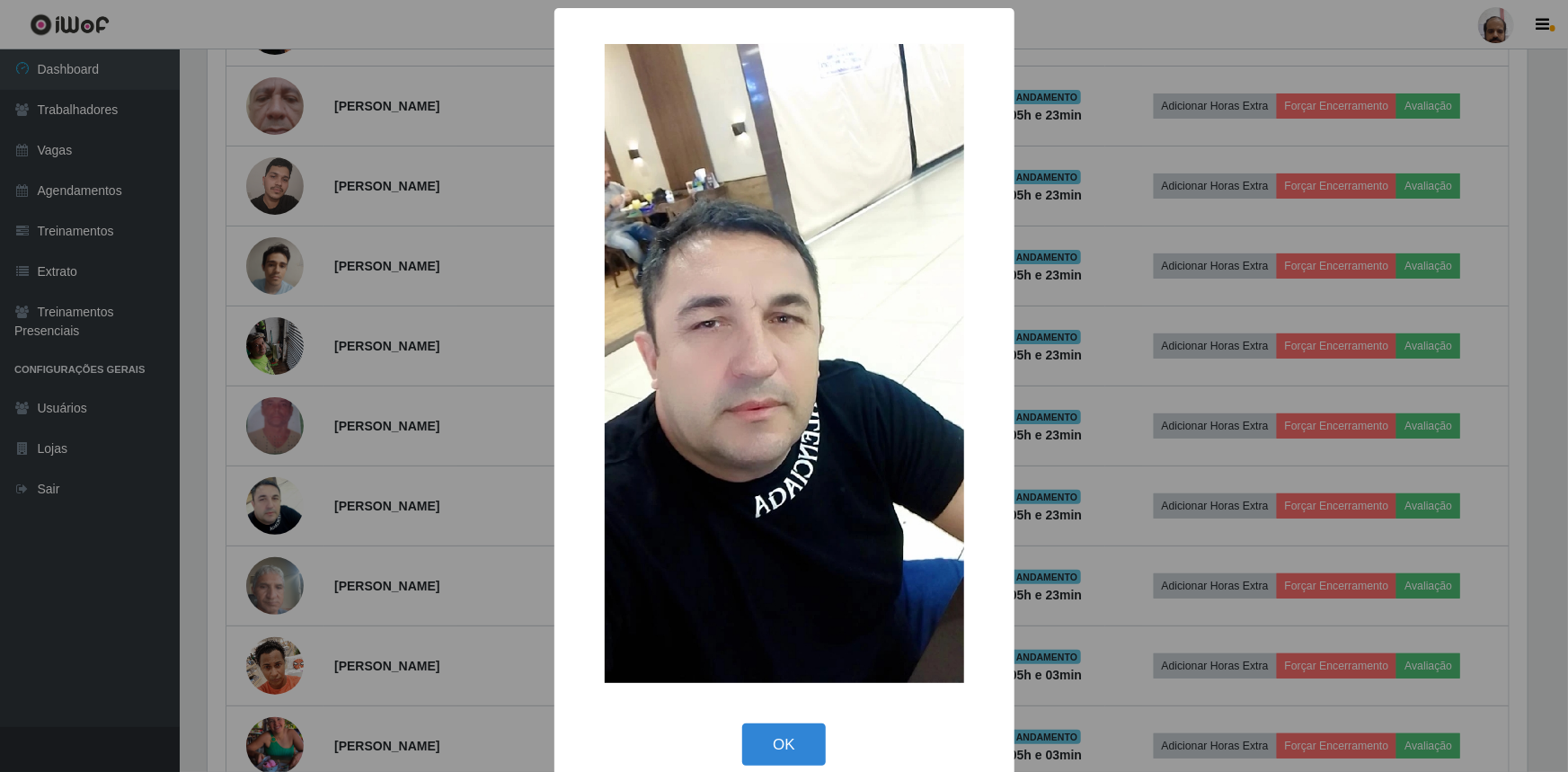
click at [1162, 491] on div "× OK Cancel" at bounding box center [784, 386] width 1568 height 772
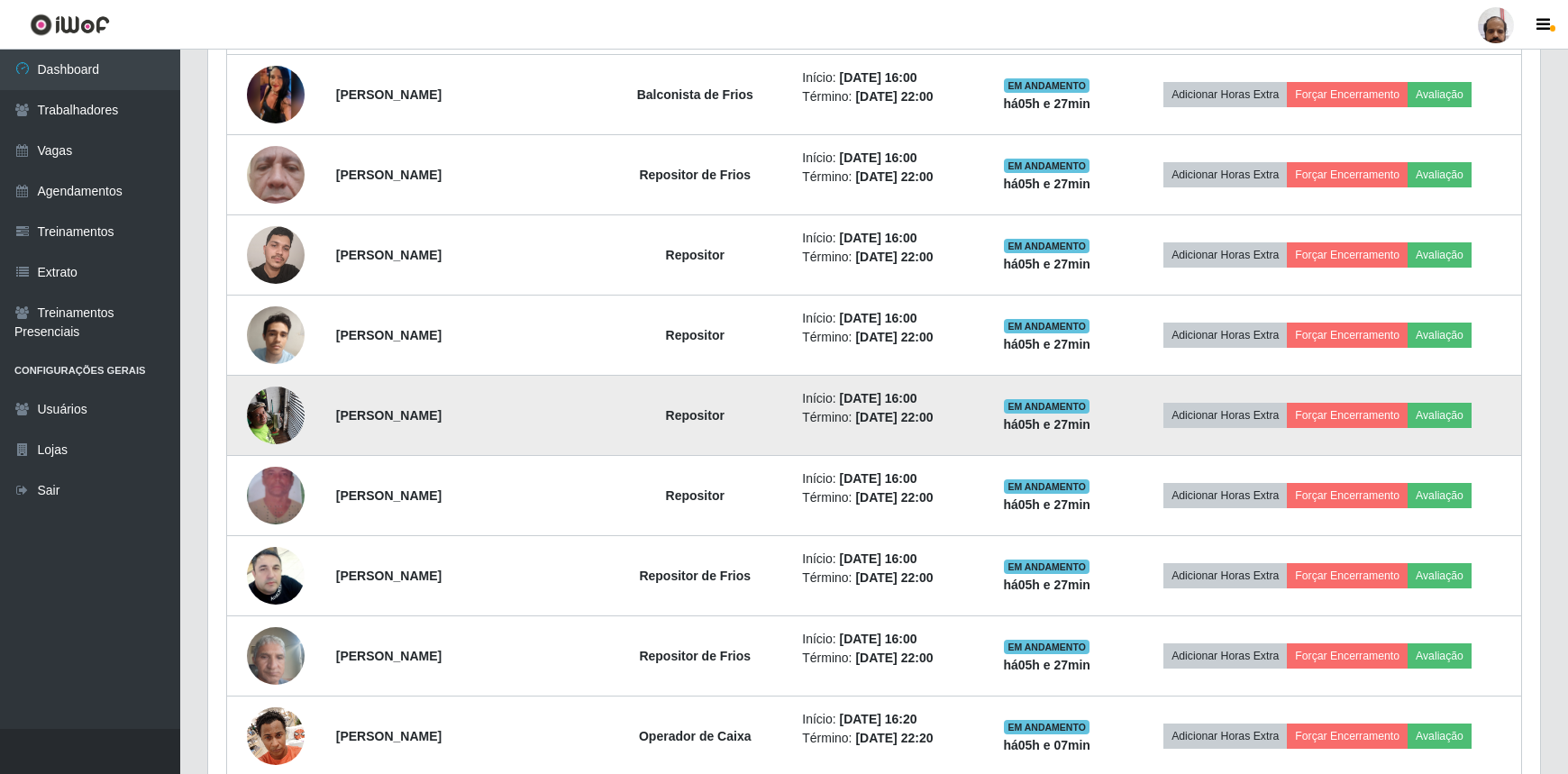
scroll to position [721, 0]
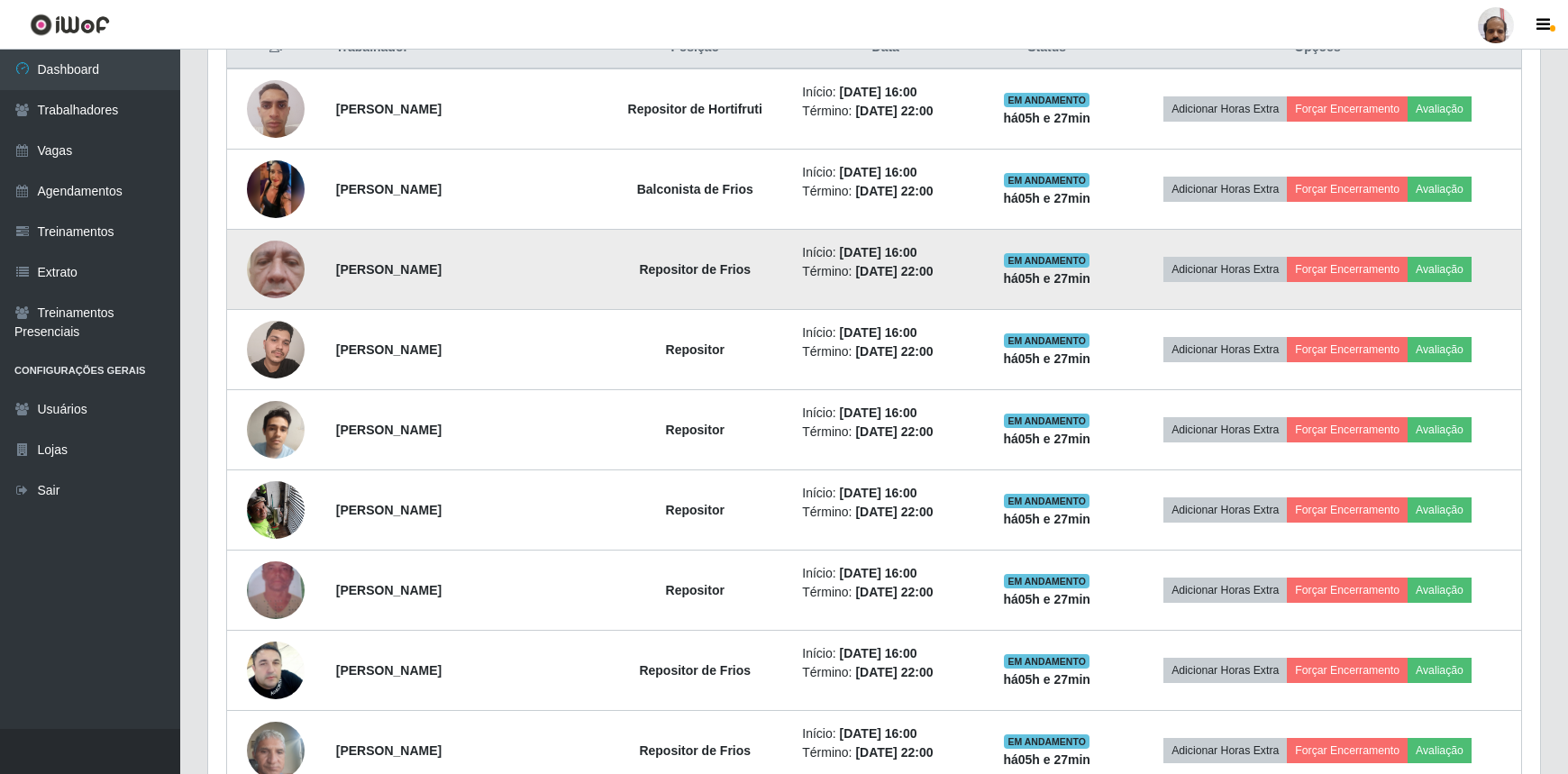
click at [285, 277] on img at bounding box center [275, 270] width 57 height 128
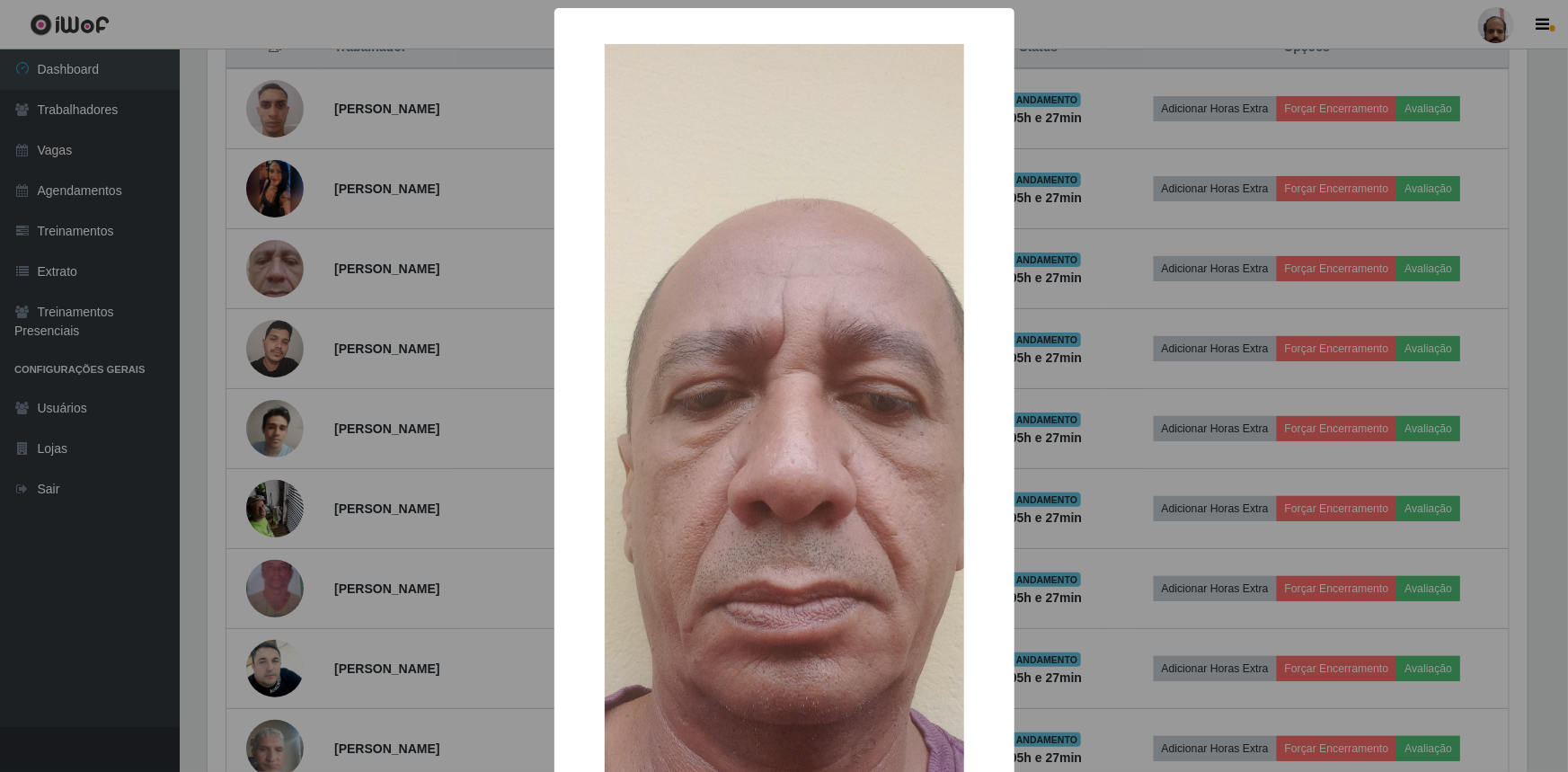
click at [1054, 458] on div "× OK Cancel" at bounding box center [784, 386] width 1568 height 772
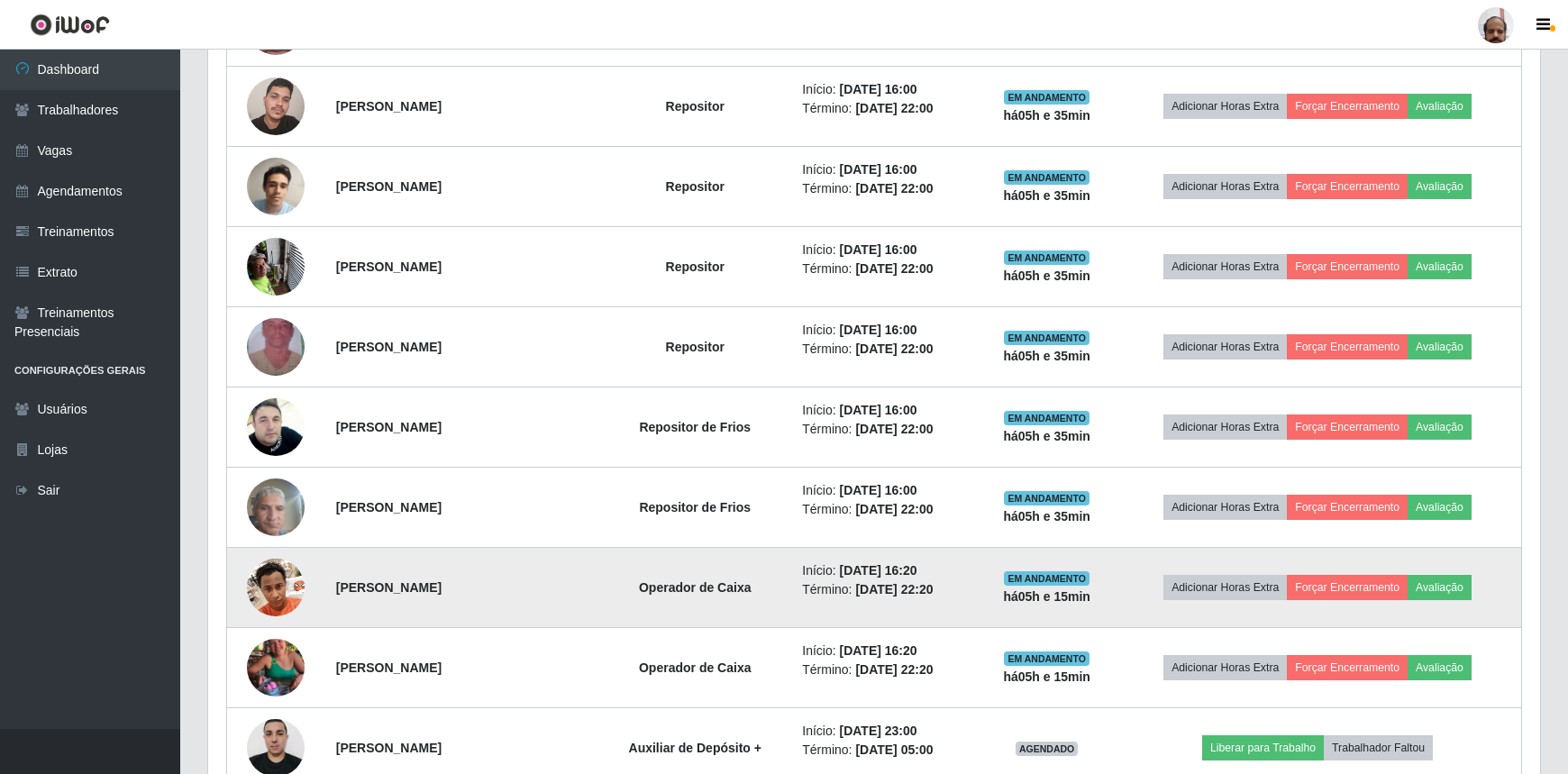
scroll to position [802, 0]
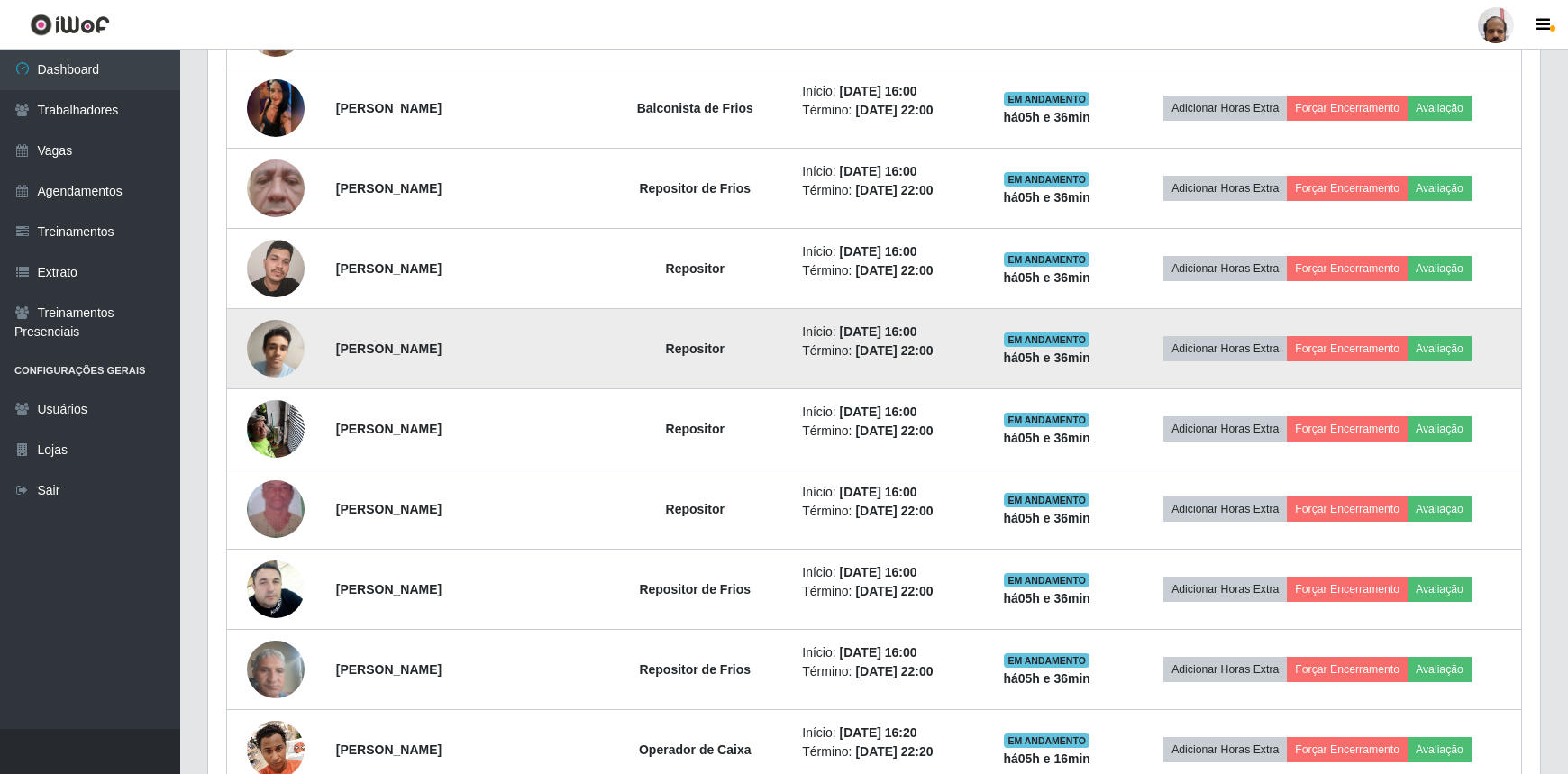
click at [273, 352] on img at bounding box center [275, 350] width 57 height 76
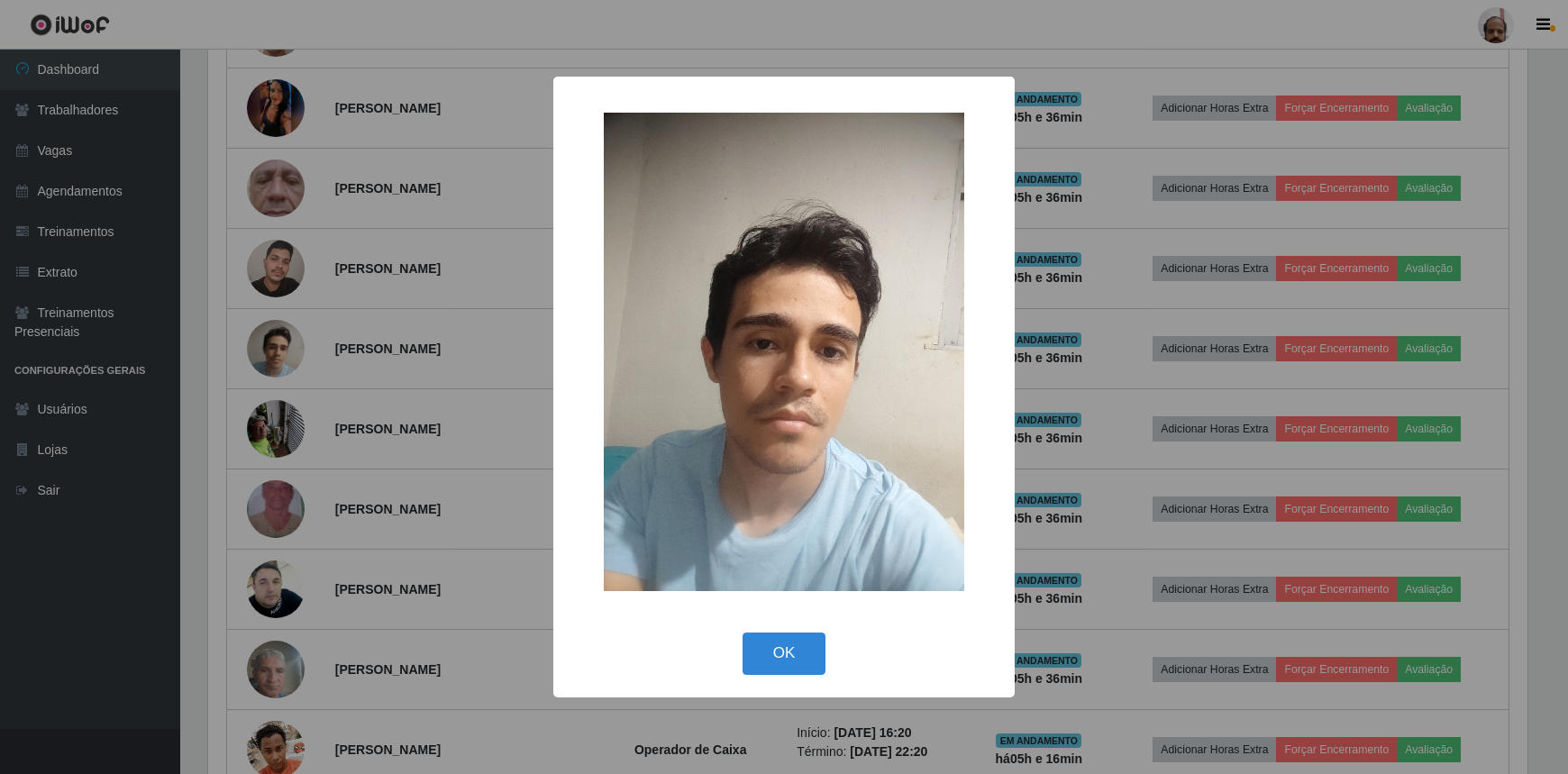
scroll to position [374, 1324]
click at [795, 659] on button "OK" at bounding box center [787, 654] width 84 height 43
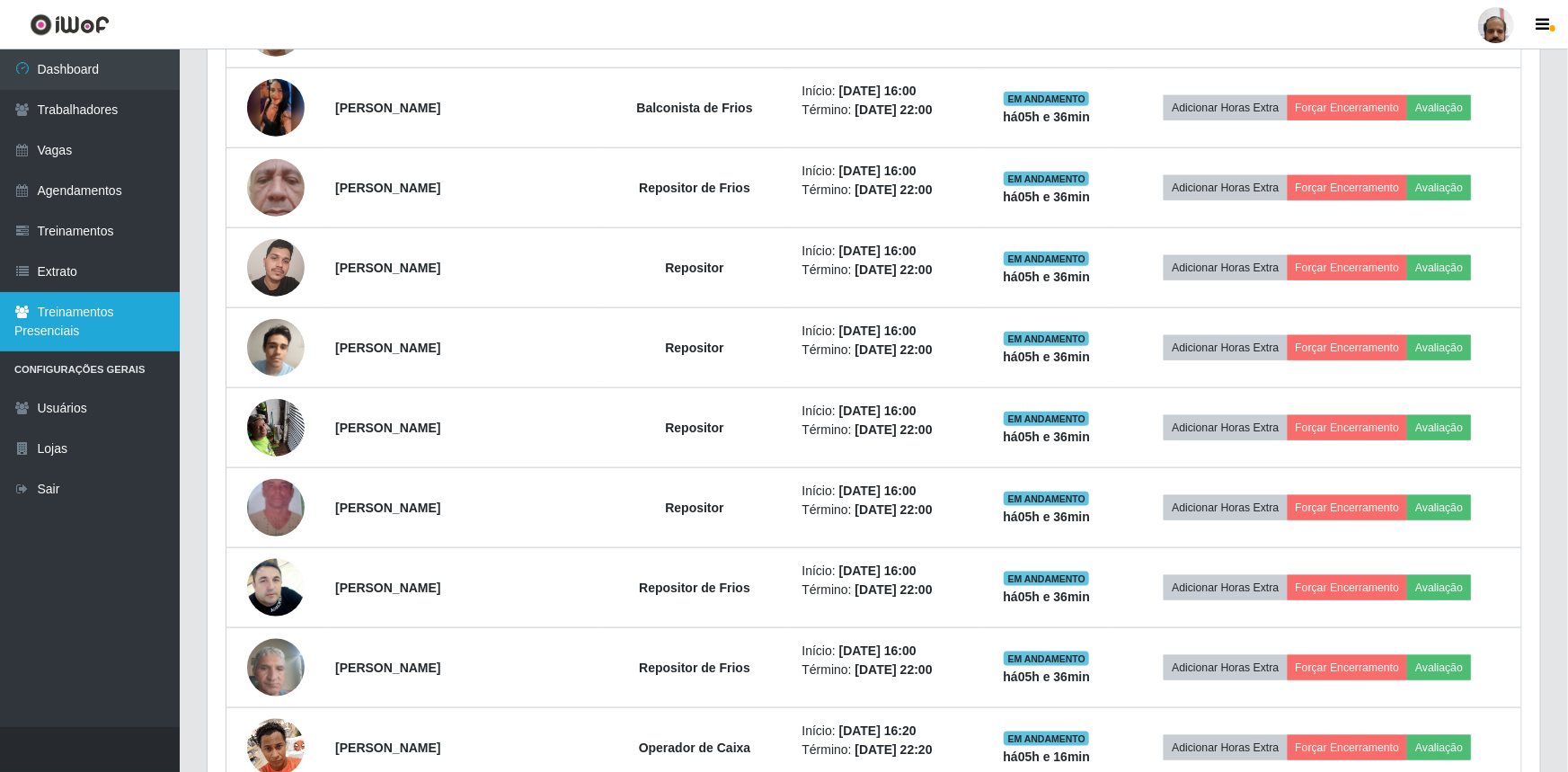
scroll to position [373, 1328]
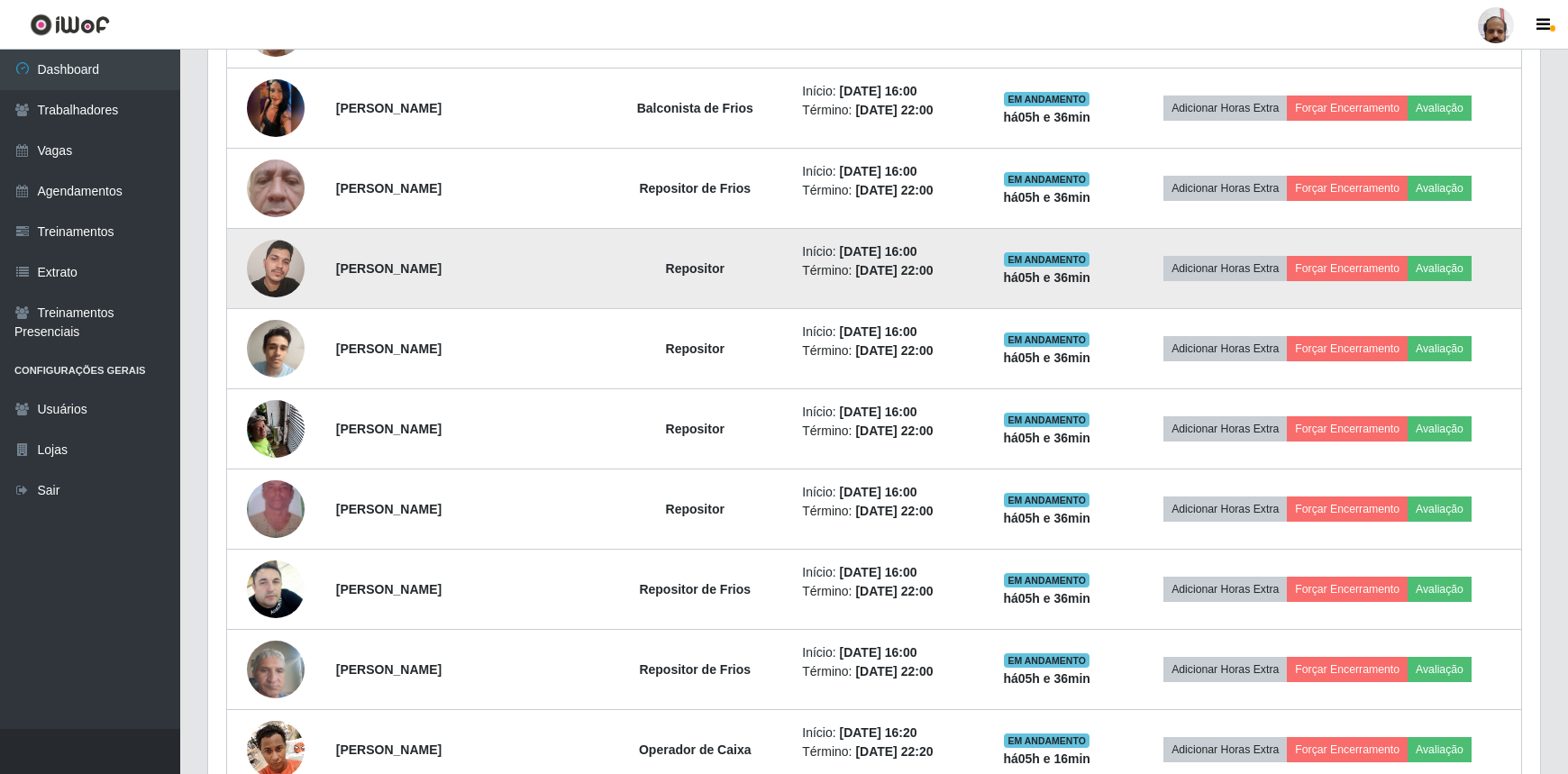
click at [280, 274] on img at bounding box center [275, 268] width 57 height 76
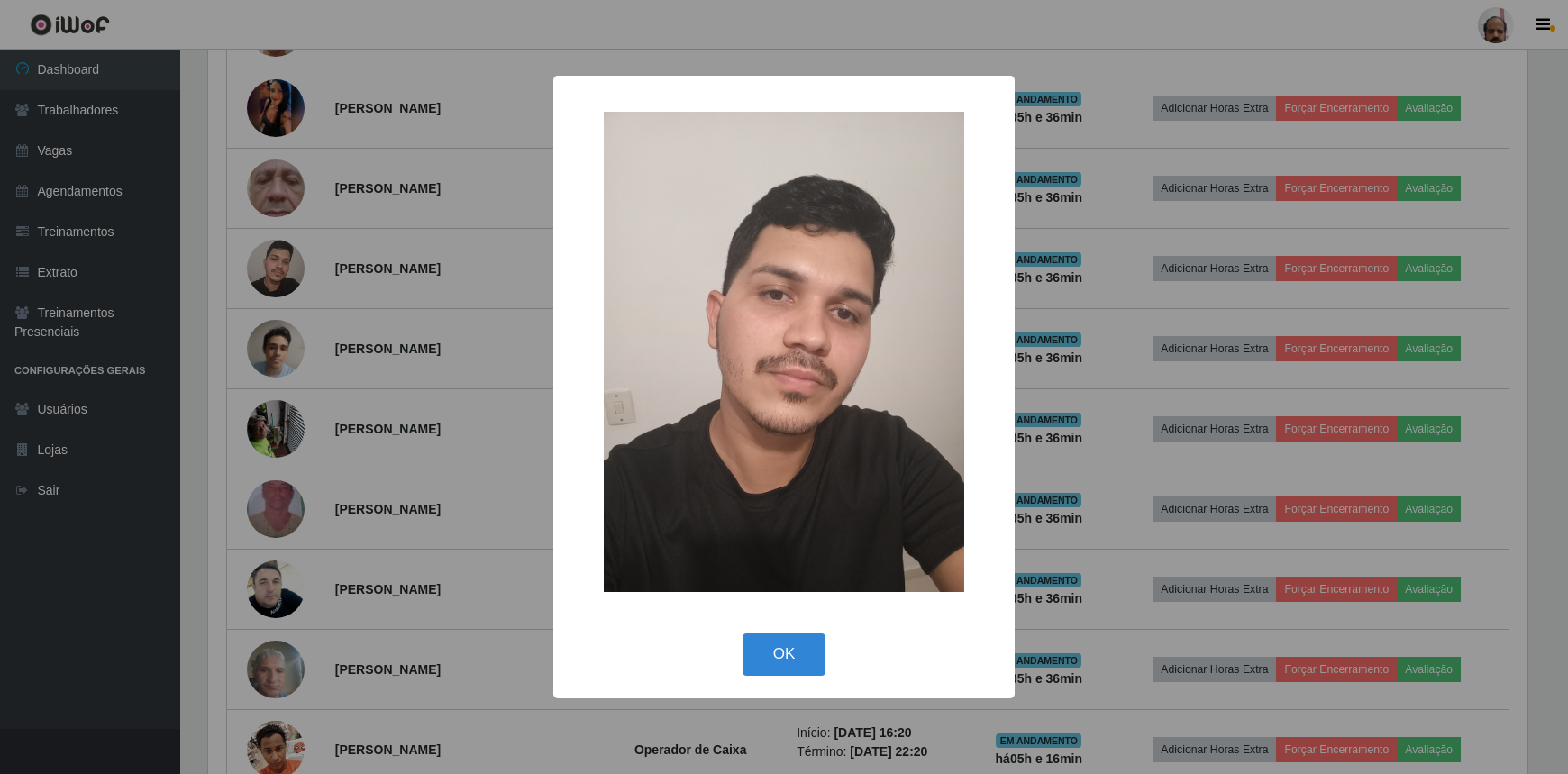
scroll to position [374, 1324]
click at [798, 655] on button "OK" at bounding box center [787, 655] width 84 height 43
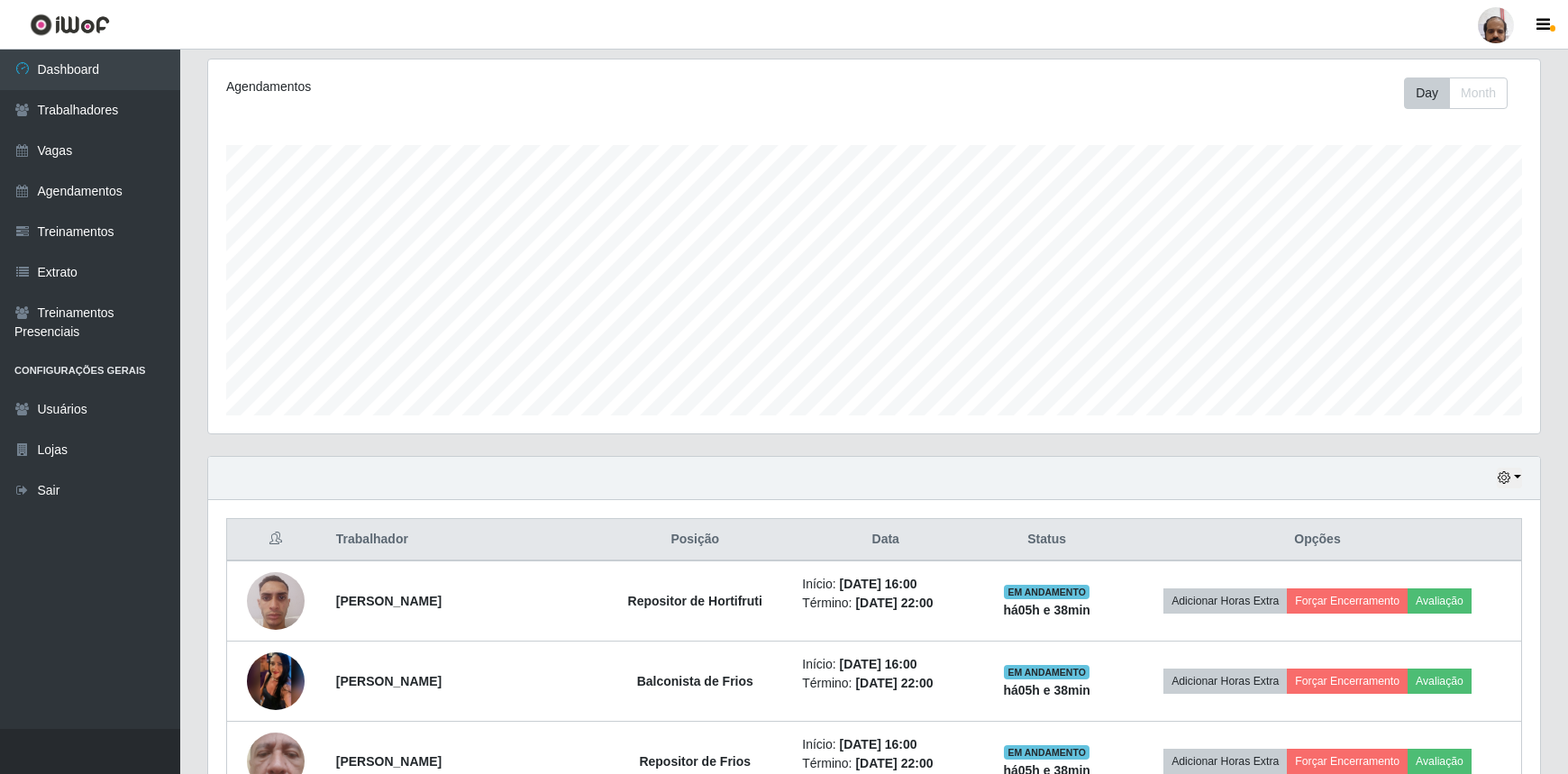
scroll to position [557, 0]
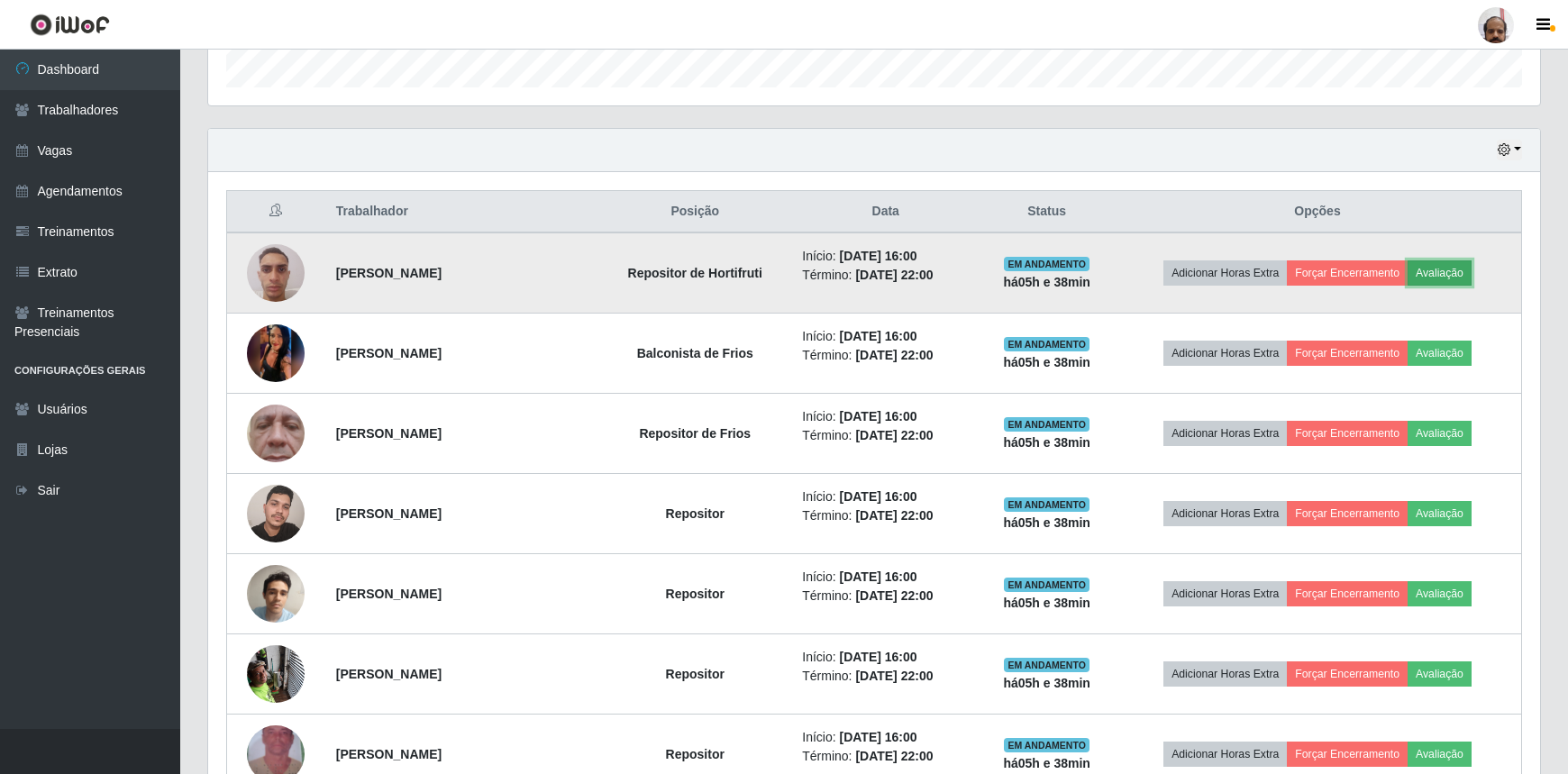
click at [1454, 271] on button "Avaliação" at bounding box center [1440, 273] width 64 height 25
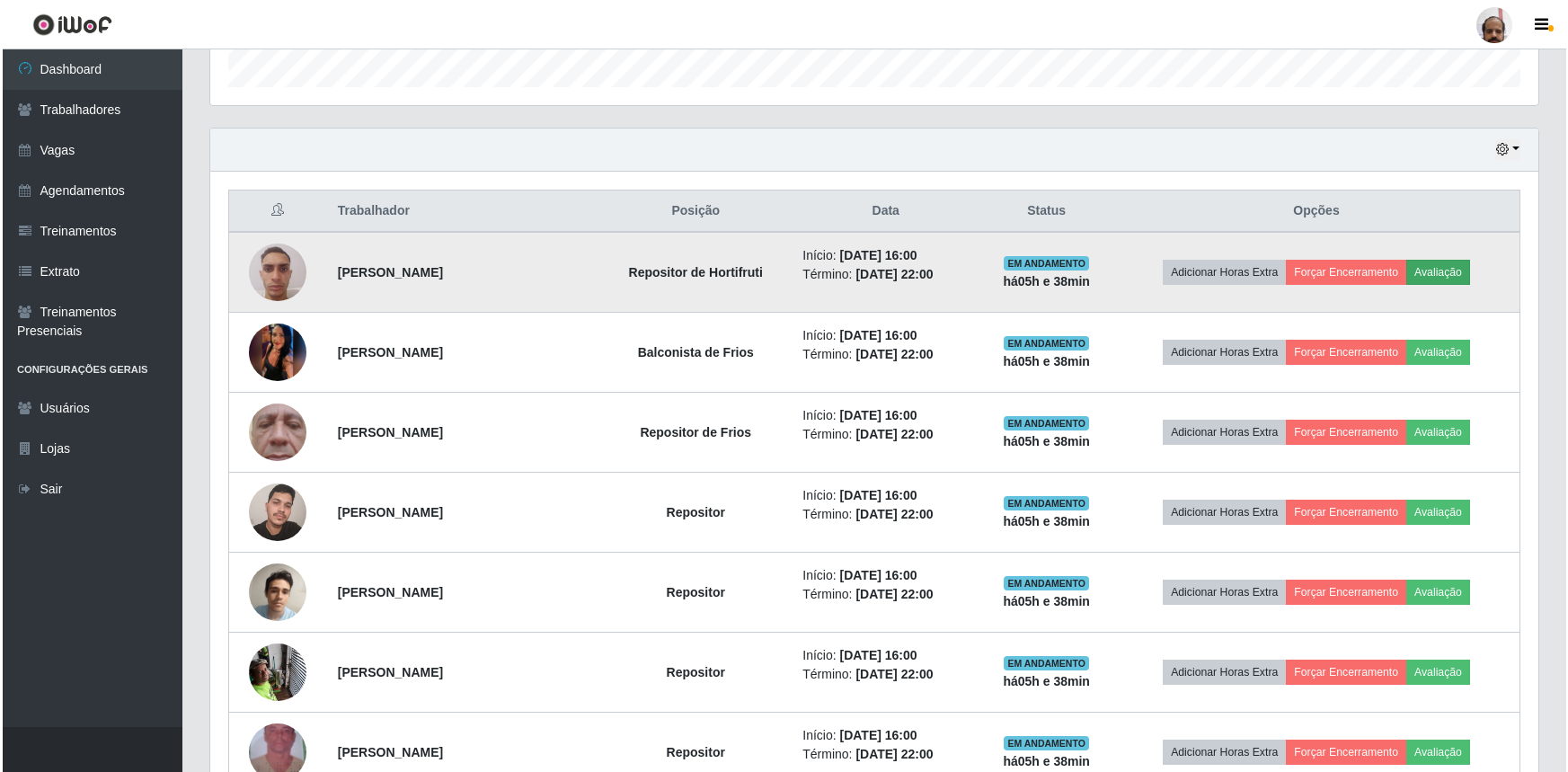
scroll to position [373, 1320]
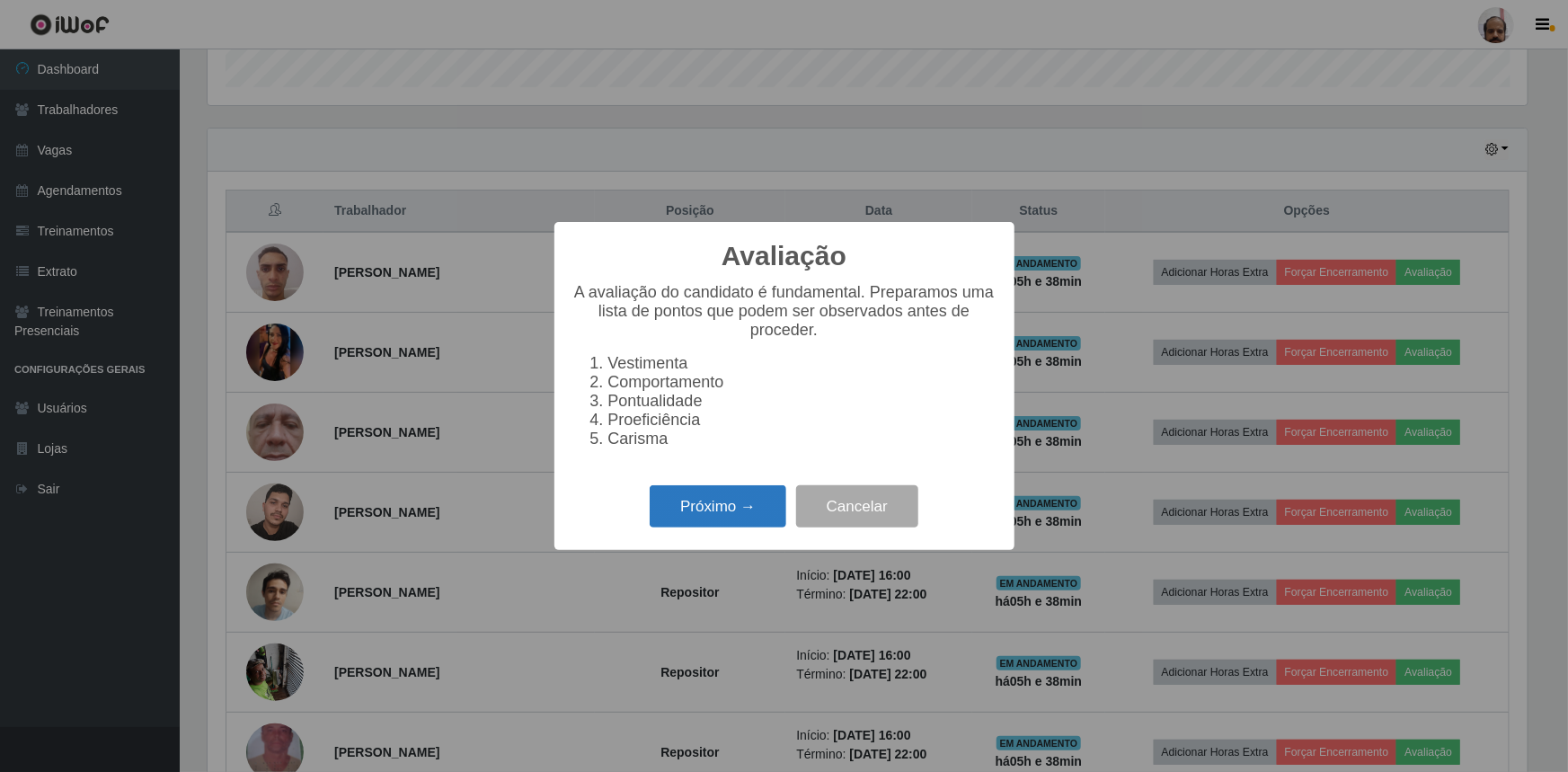
click at [737, 516] on button "Próximo →" at bounding box center [718, 507] width 136 height 43
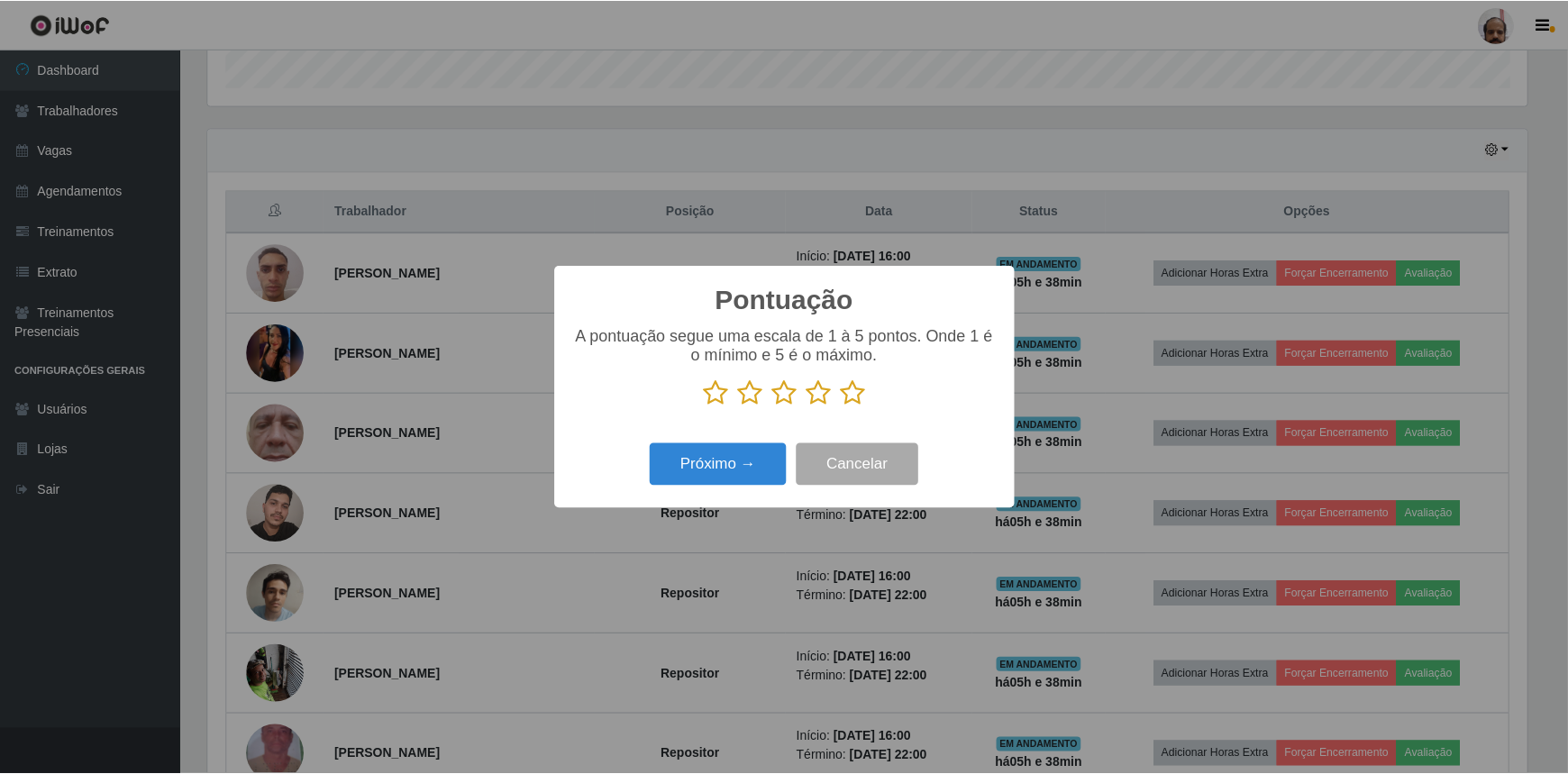
scroll to position [900998, 900028]
click at [971, 137] on div "Pontuação × A pontuação segue uma escala de 1 à 5 pontos. Onde 1 é o mínimo e 5…" at bounding box center [786, 387] width 1573 height 774
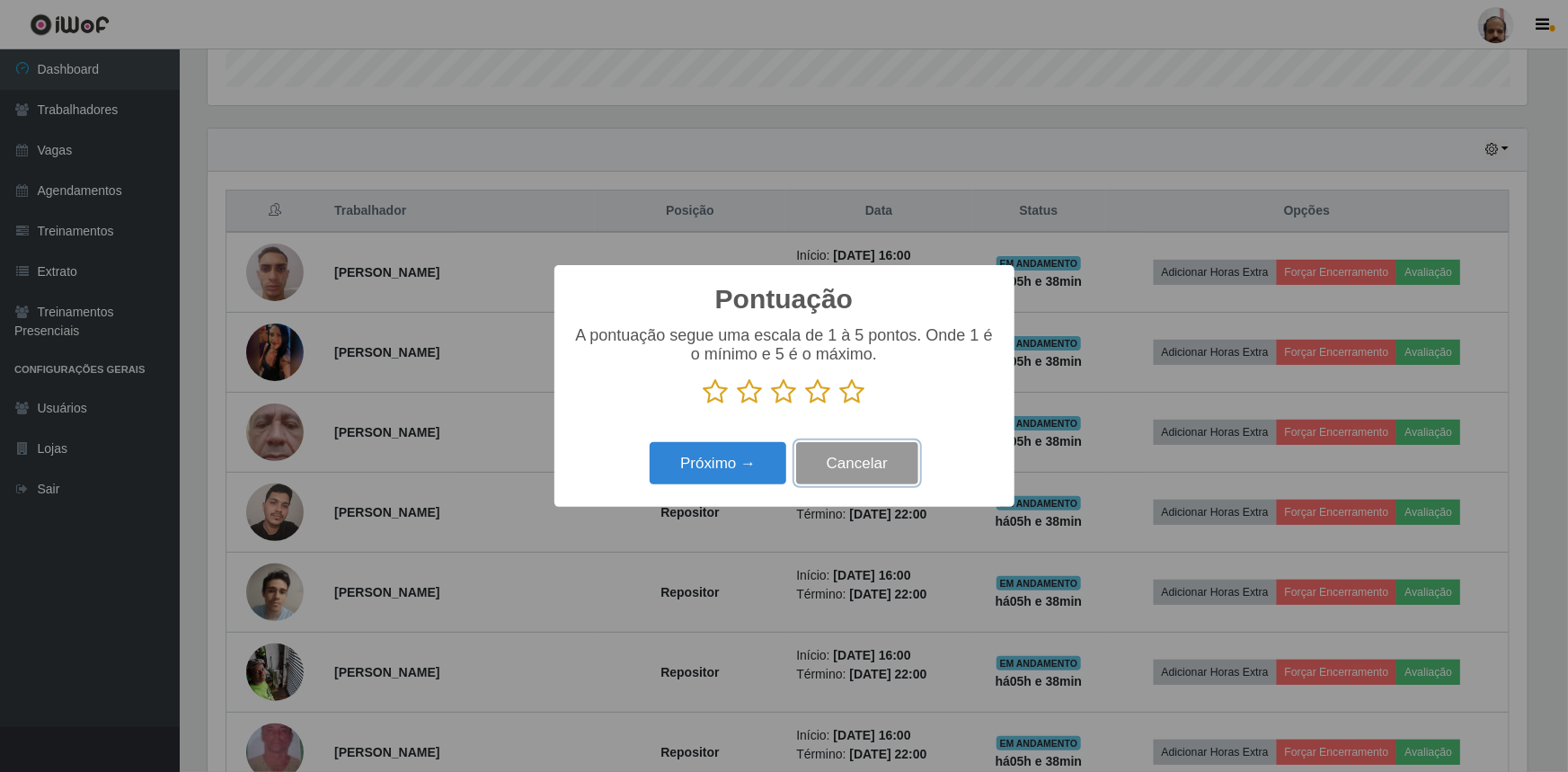
click at [837, 470] on button "Cancelar" at bounding box center [857, 463] width 123 height 43
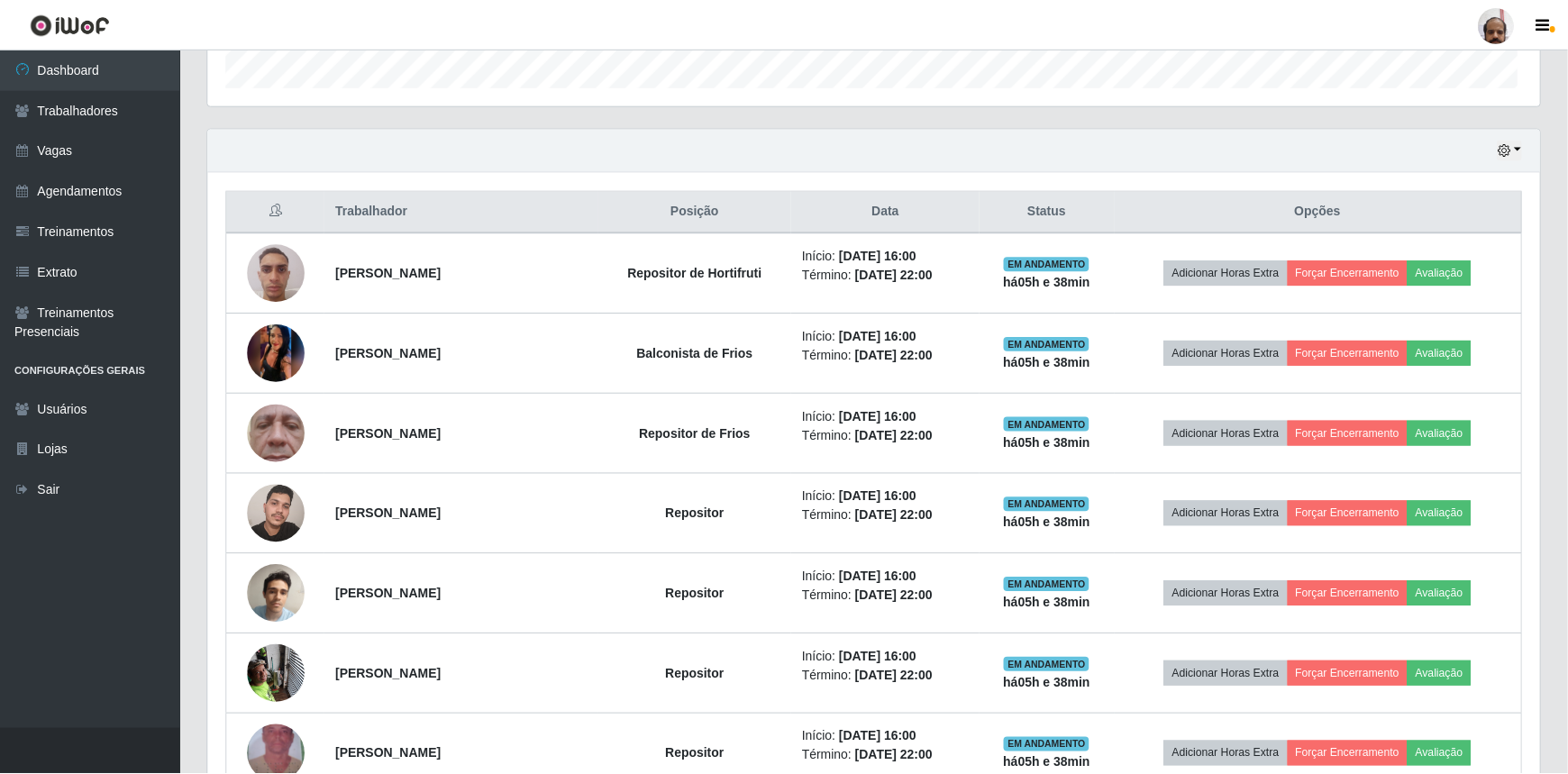
scroll to position [374, 1332]
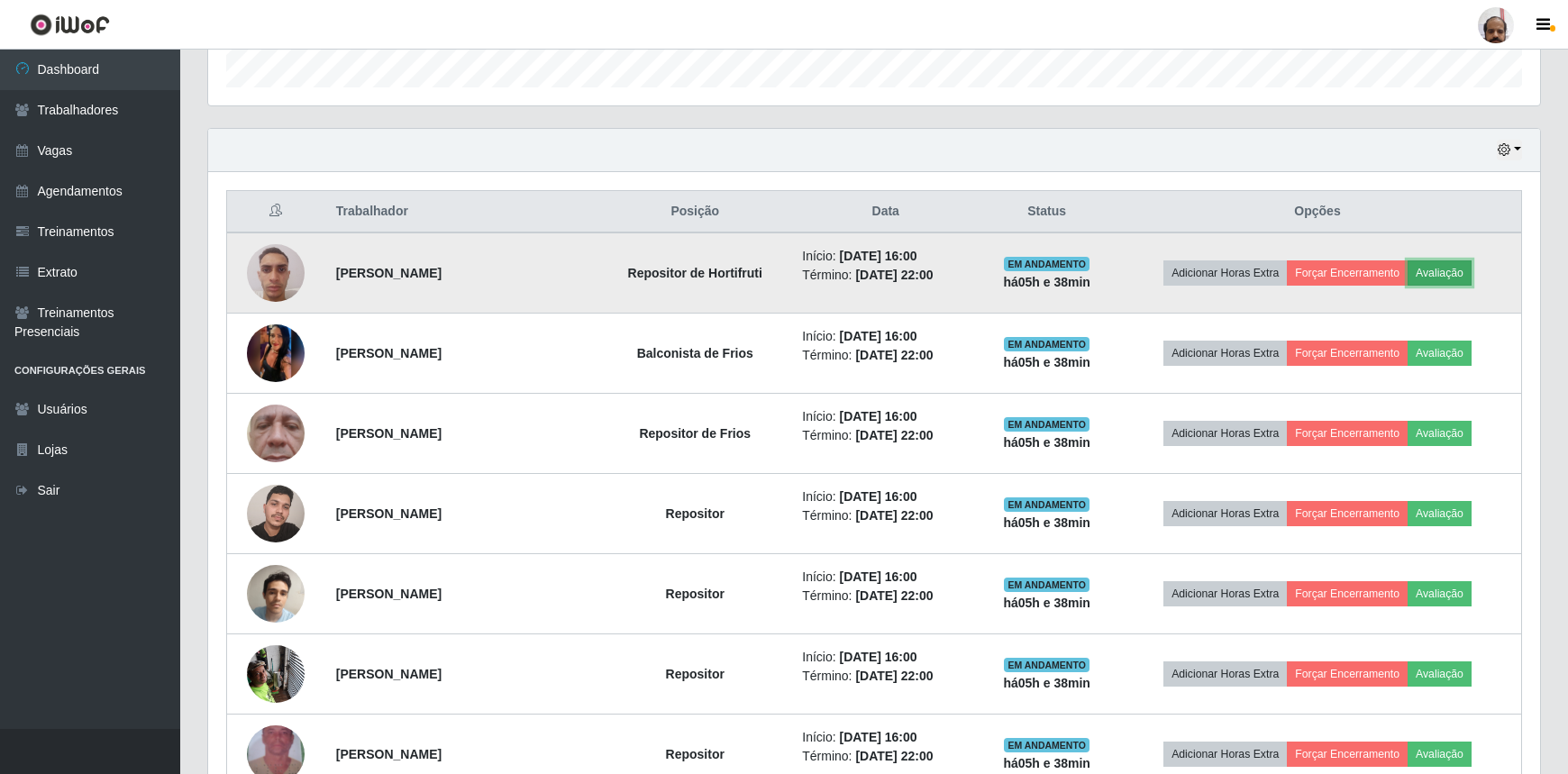
click at [1452, 269] on button "Avaliação" at bounding box center [1440, 273] width 64 height 25
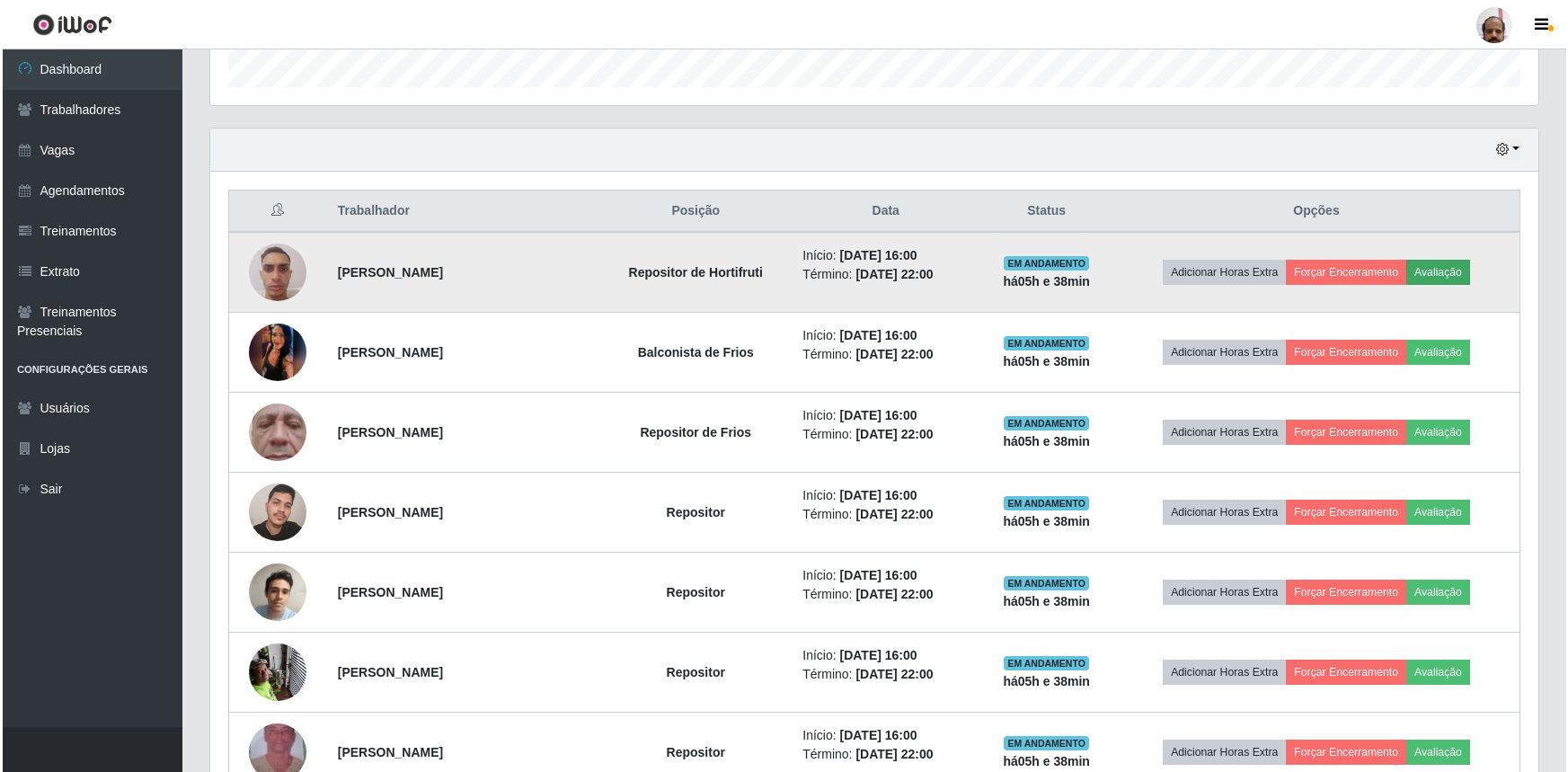
scroll to position [373, 1320]
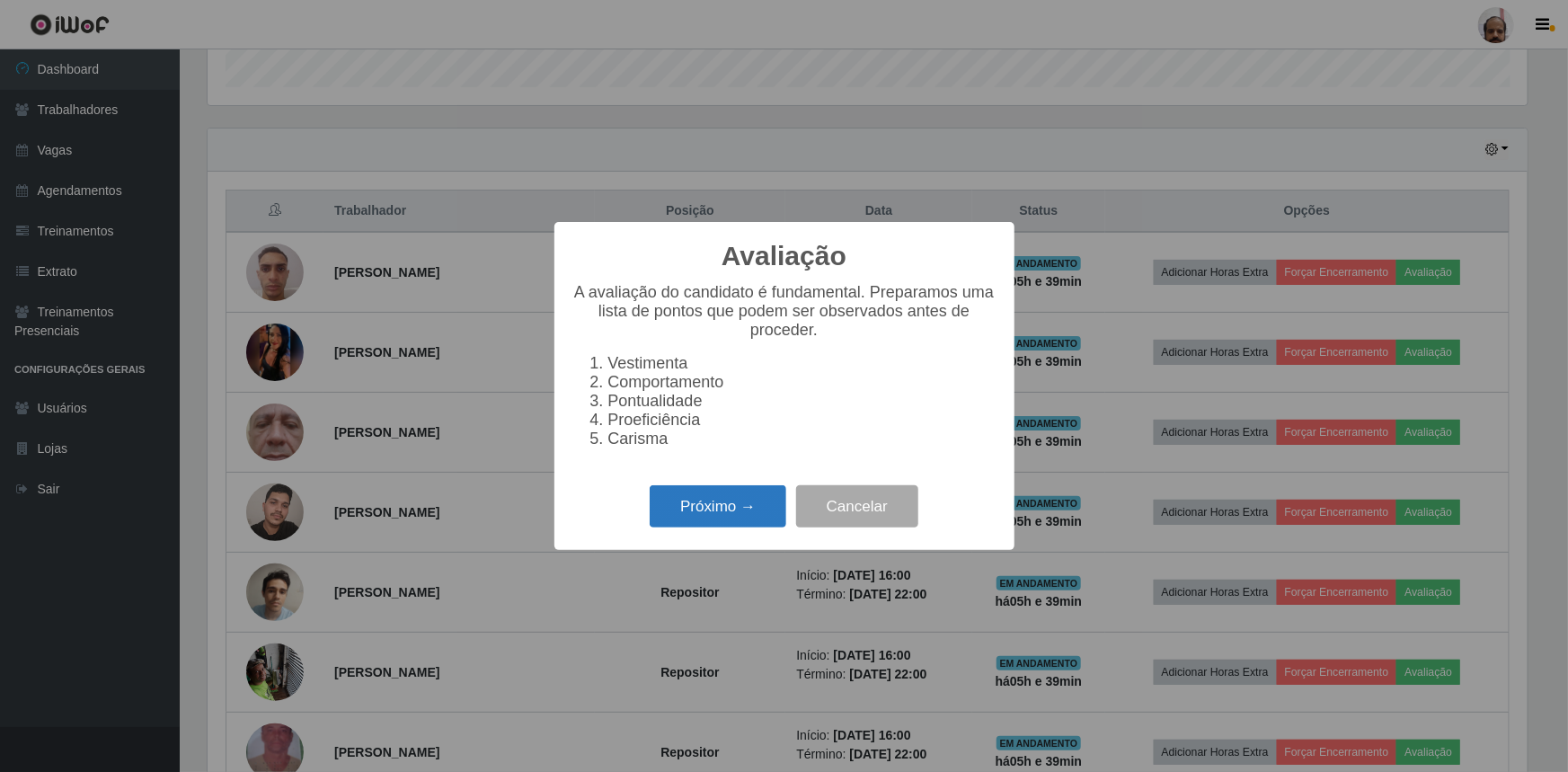
click at [690, 513] on button "Próximo →" at bounding box center [718, 507] width 136 height 43
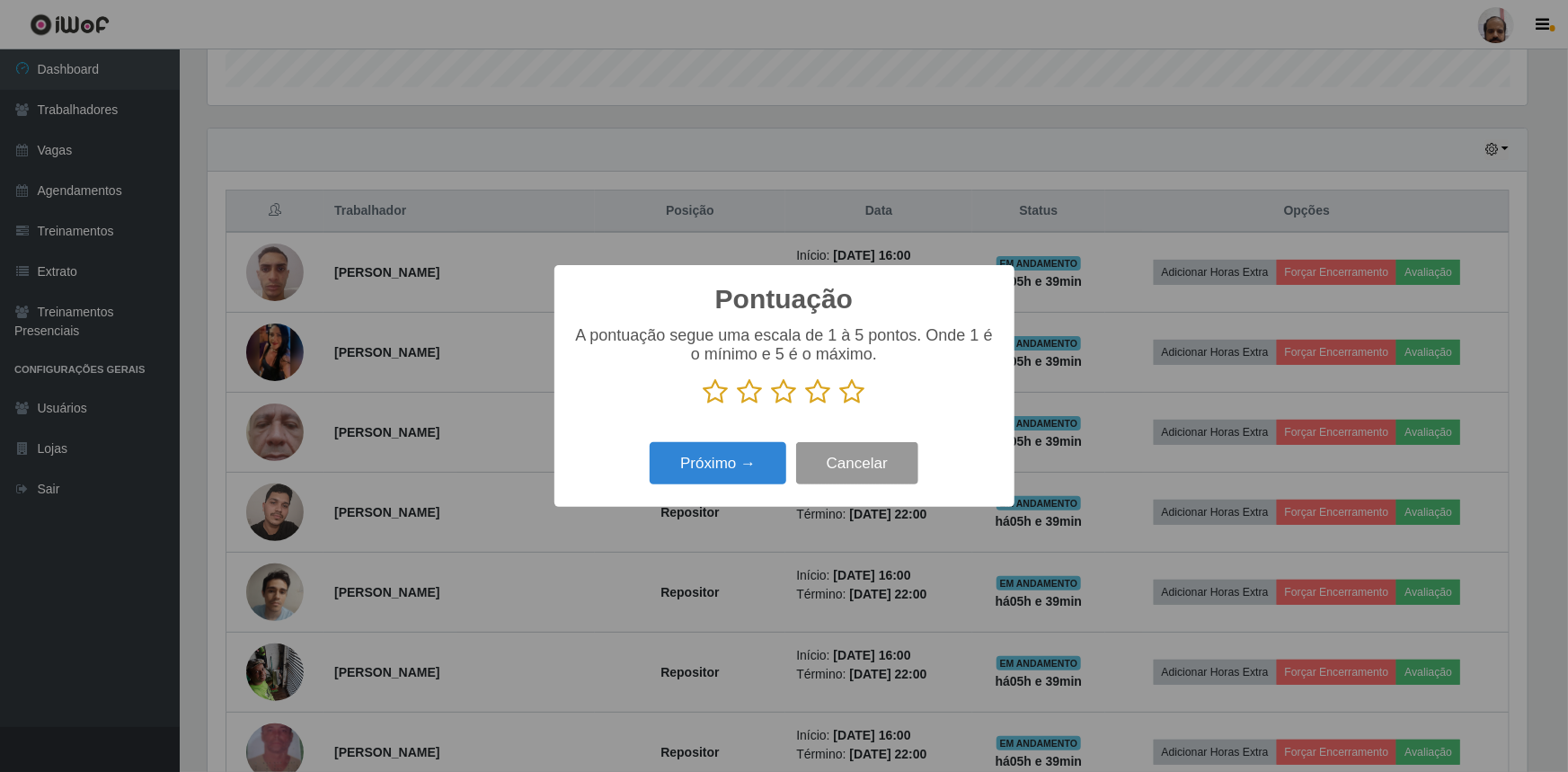
scroll to position [898670, 897423]
click at [861, 391] on icon at bounding box center [853, 392] width 25 height 27
click at [841, 405] on input "radio" at bounding box center [841, 405] width 0 height 0
click at [720, 462] on button "Próximo →" at bounding box center [718, 463] width 136 height 43
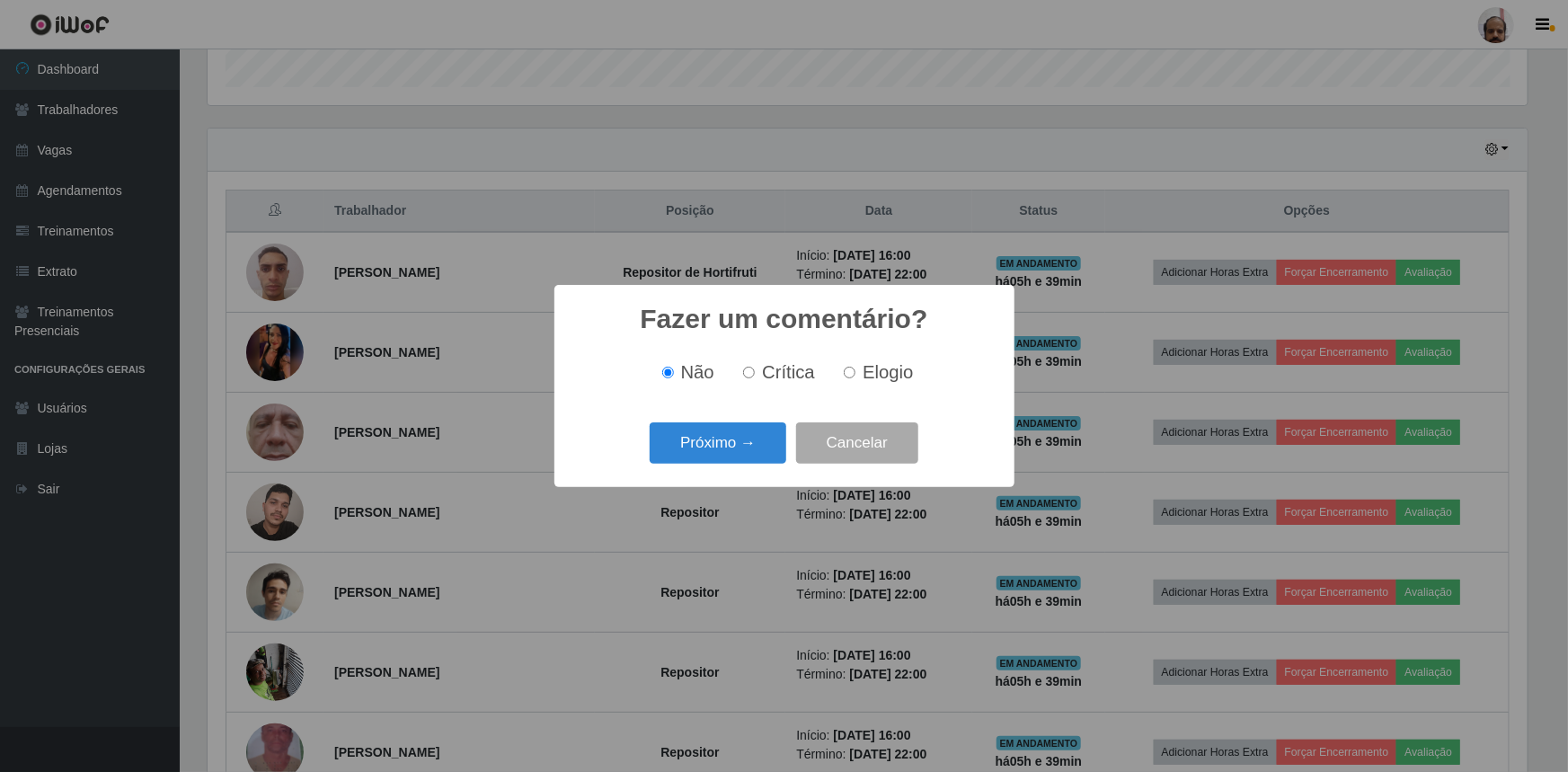
click at [863, 369] on span "Elogio" at bounding box center [887, 372] width 50 height 20
click at [855, 369] on input "Elogio" at bounding box center [849, 372] width 12 height 12
radio input "true"
click at [690, 447] on button "Próximo →" at bounding box center [718, 443] width 136 height 43
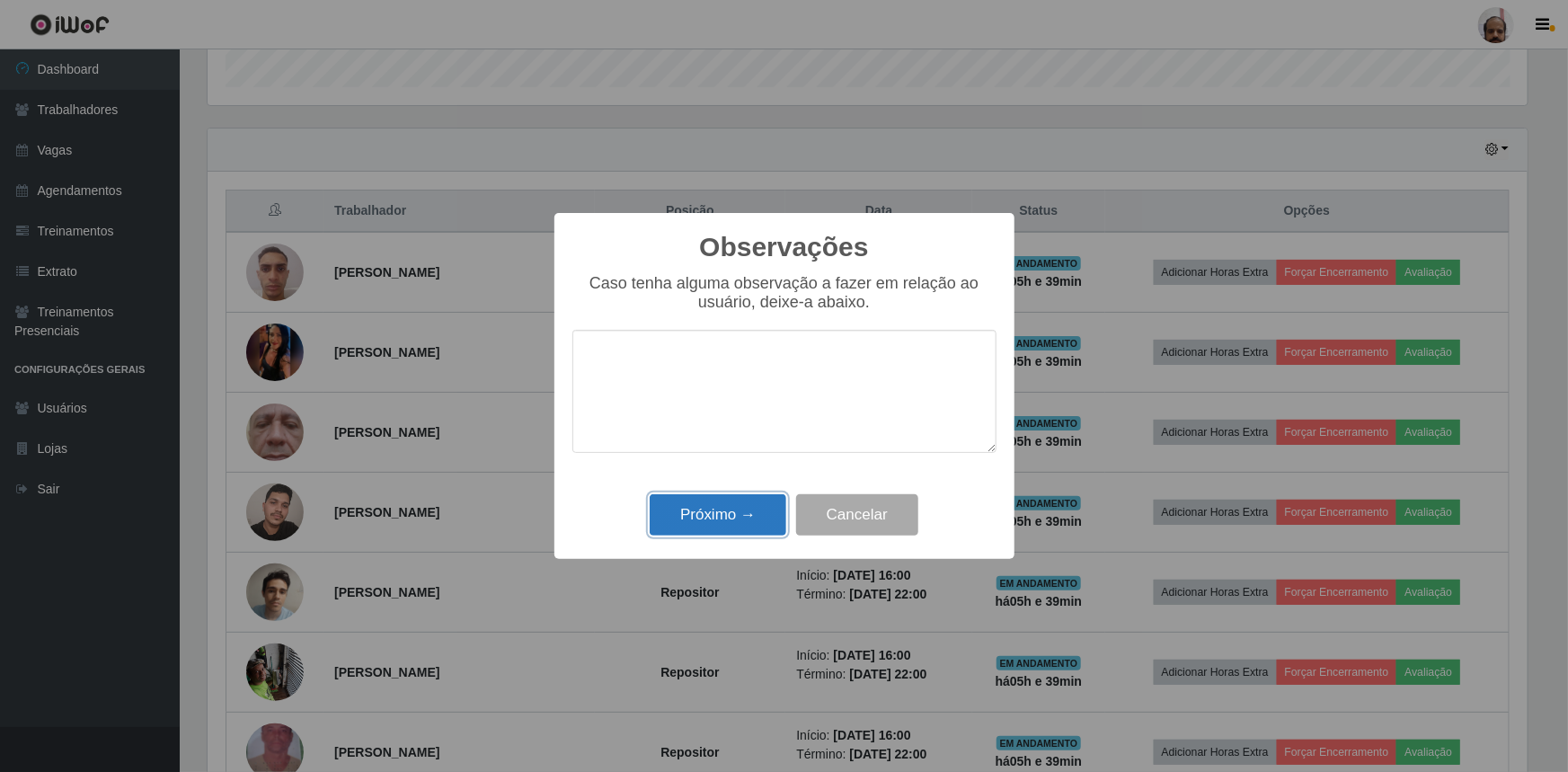
click at [695, 530] on button "Próximo →" at bounding box center [718, 515] width 136 height 43
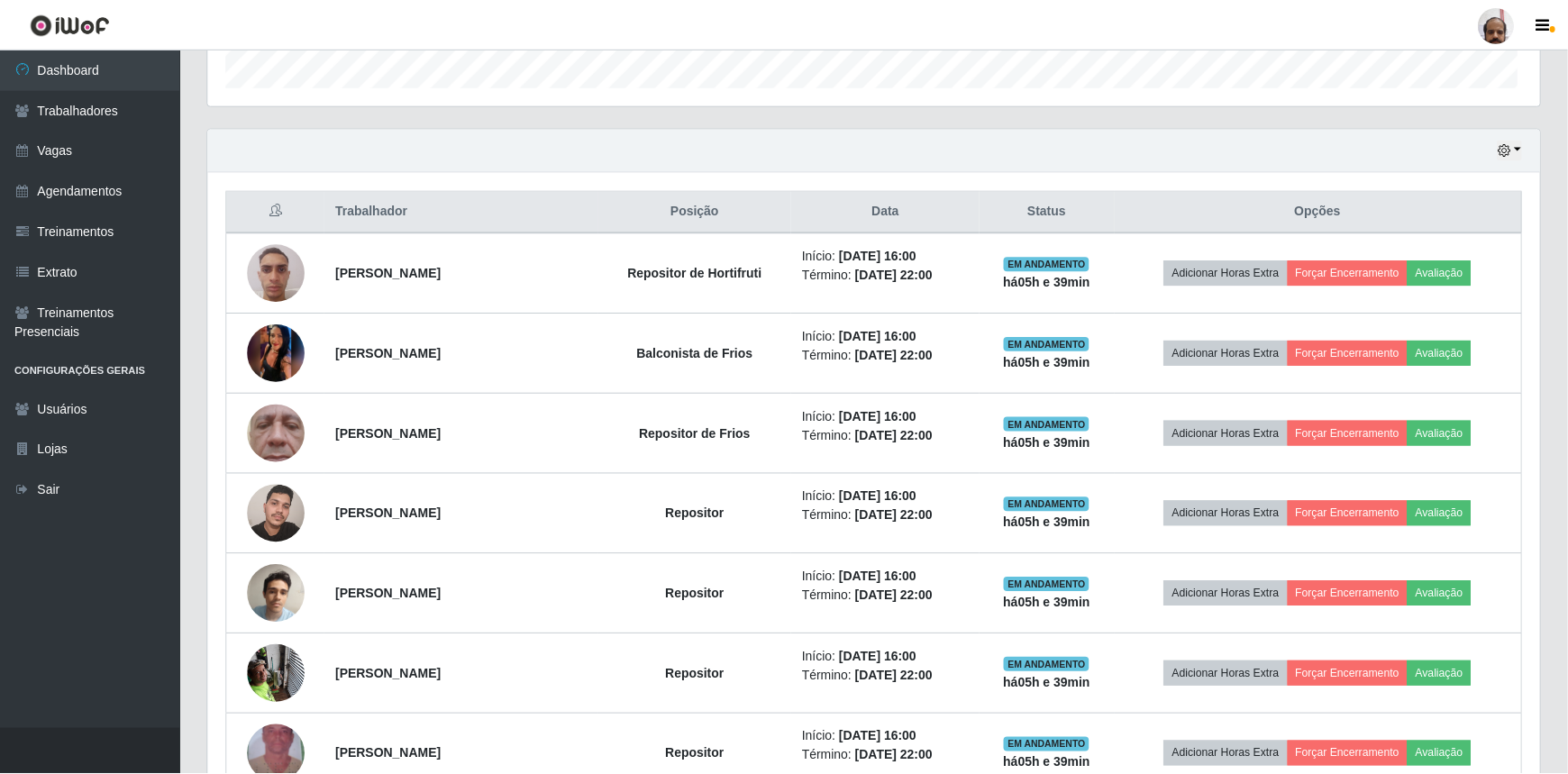
scroll to position [374, 1332]
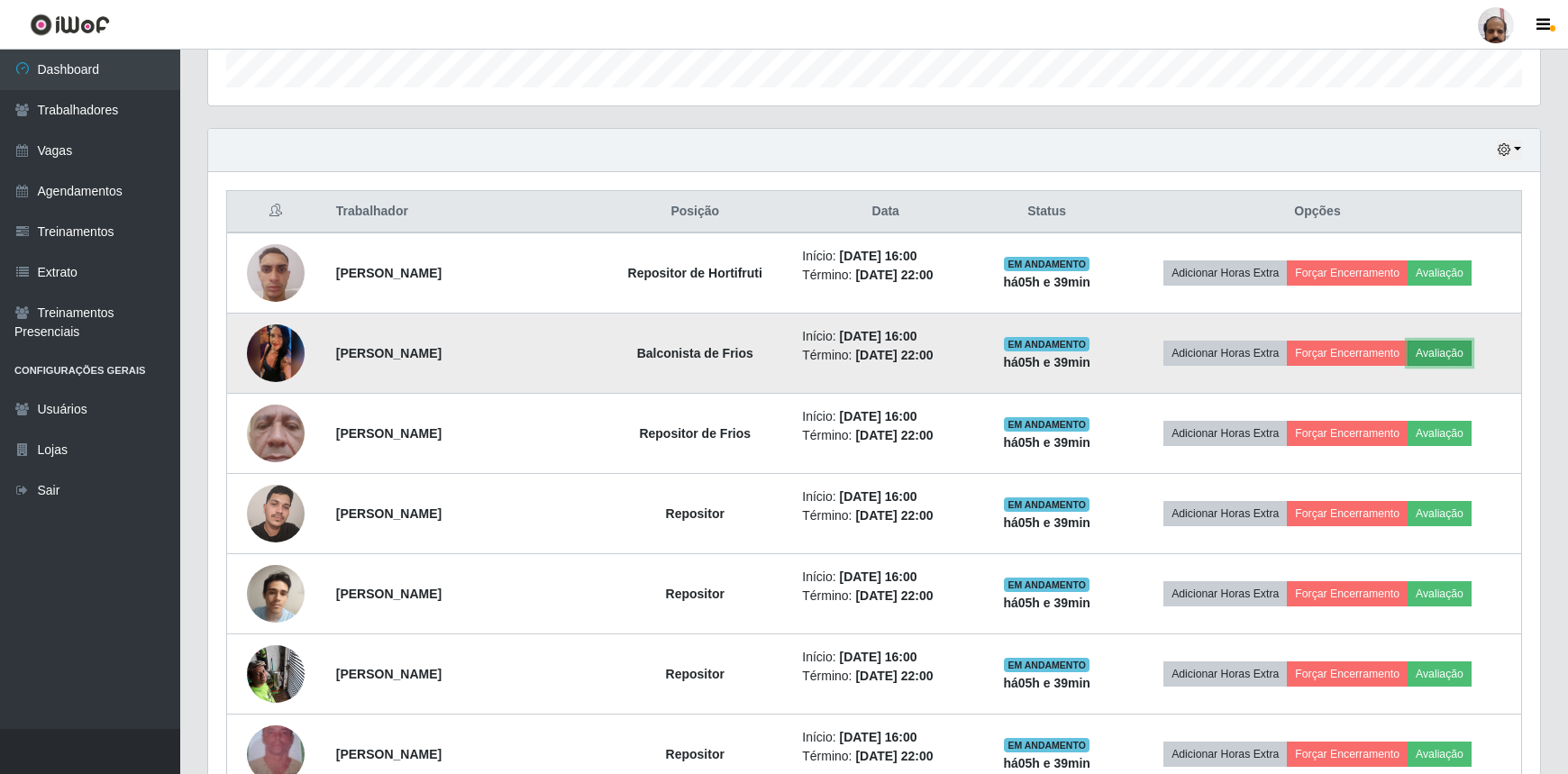
click at [1437, 354] on button "Avaliação" at bounding box center [1440, 353] width 64 height 25
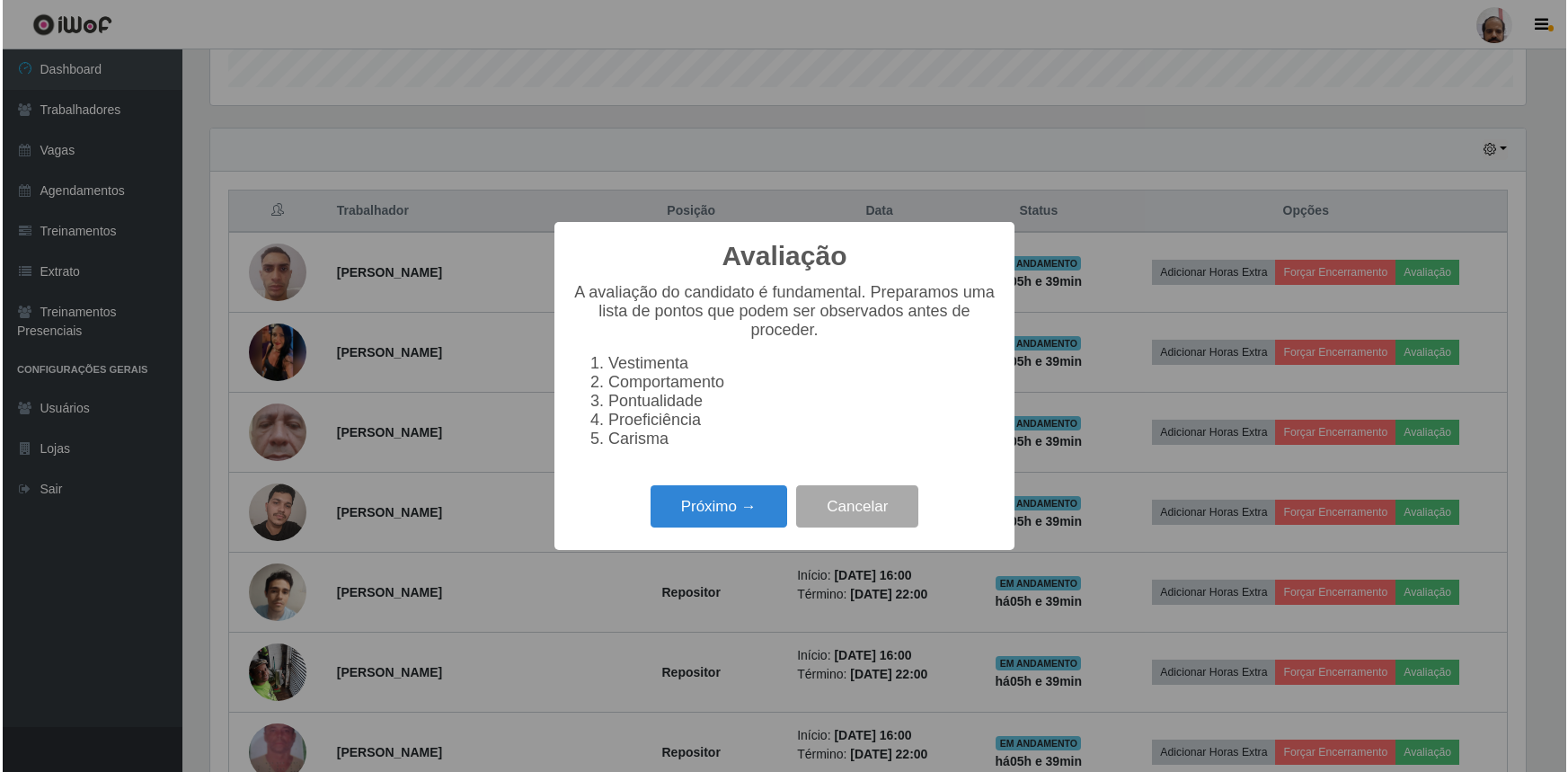
scroll to position [373, 1320]
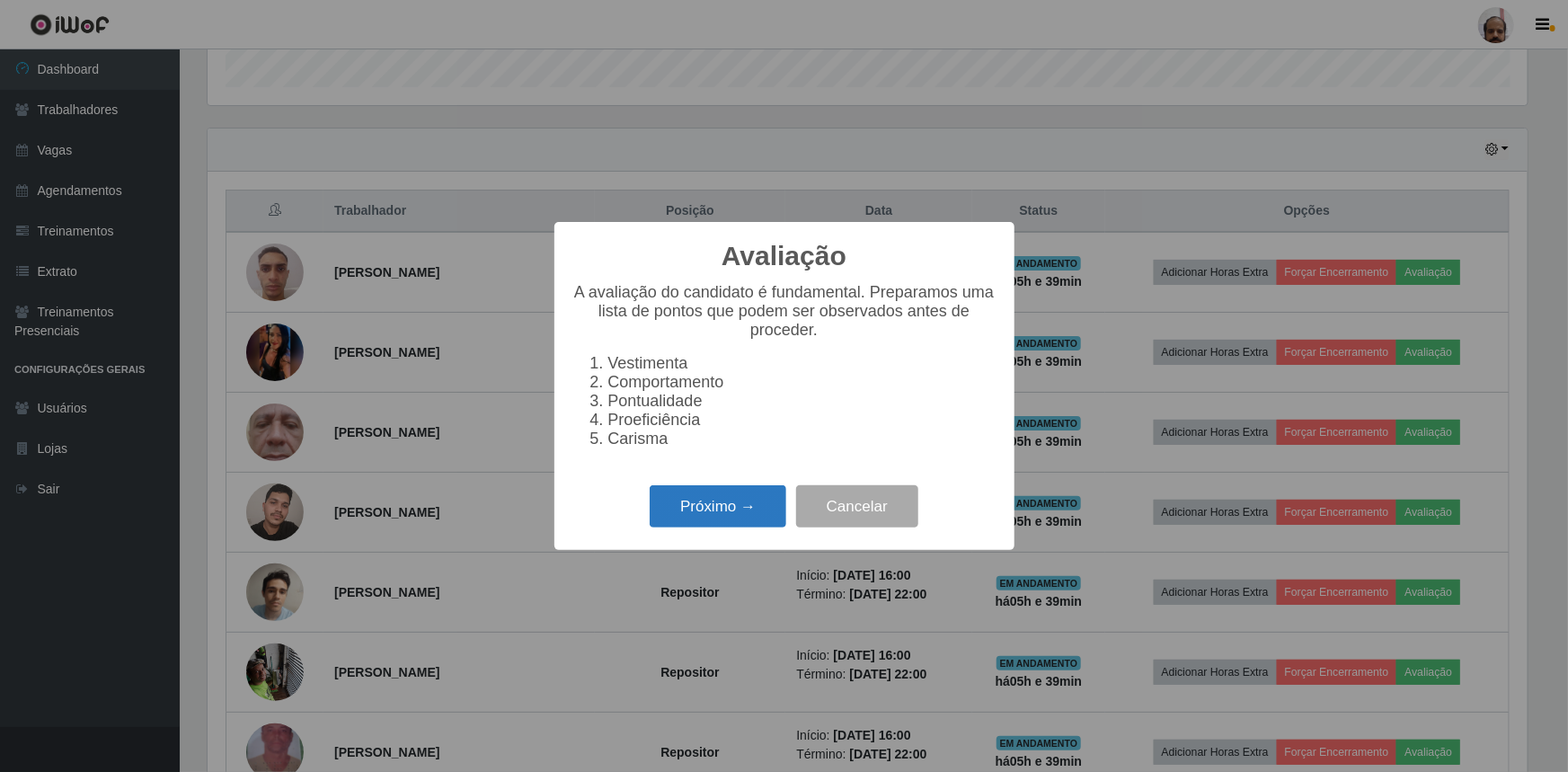
click at [728, 512] on button "Próximo →" at bounding box center [718, 507] width 136 height 43
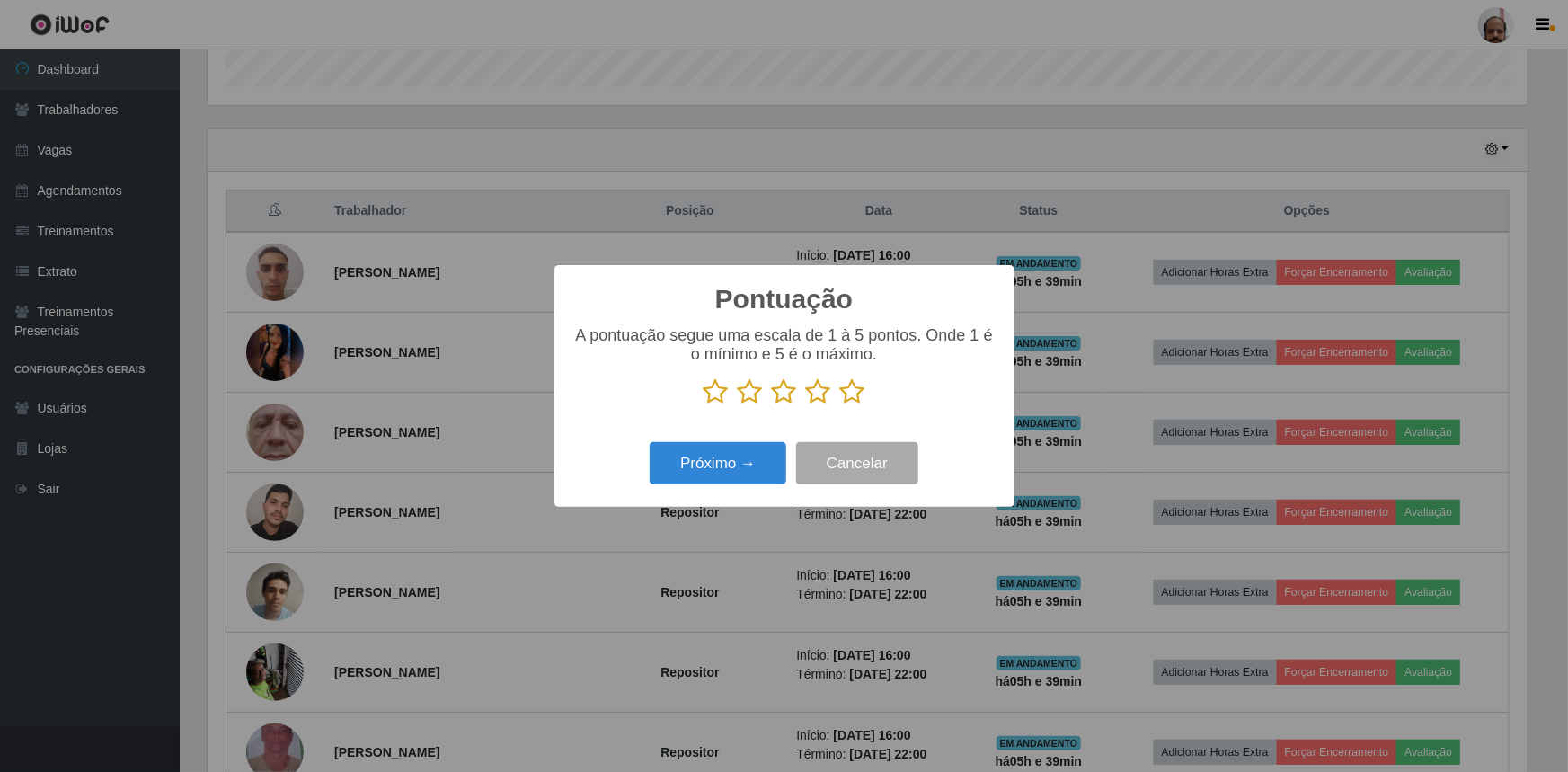
click at [846, 393] on icon at bounding box center [853, 392] width 25 height 27
click at [841, 405] on input "radio" at bounding box center [841, 405] width 0 height 0
click at [701, 466] on button "Próximo →" at bounding box center [718, 463] width 136 height 43
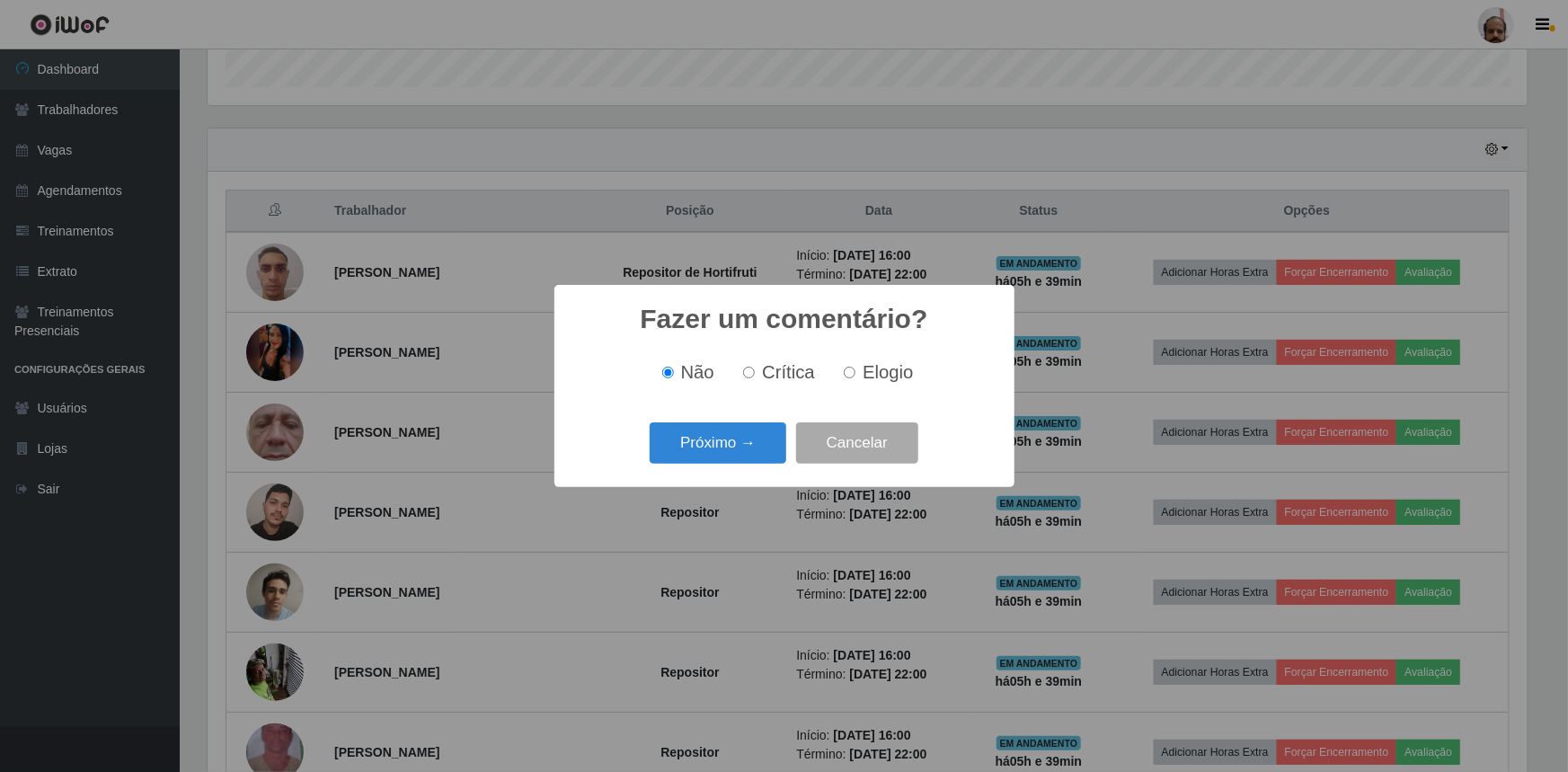
click at [907, 369] on span "Elogio" at bounding box center [887, 372] width 50 height 20
click at [855, 369] on input "Elogio" at bounding box center [849, 372] width 12 height 12
radio input "true"
click at [667, 441] on button "Próximo →" at bounding box center [718, 443] width 136 height 43
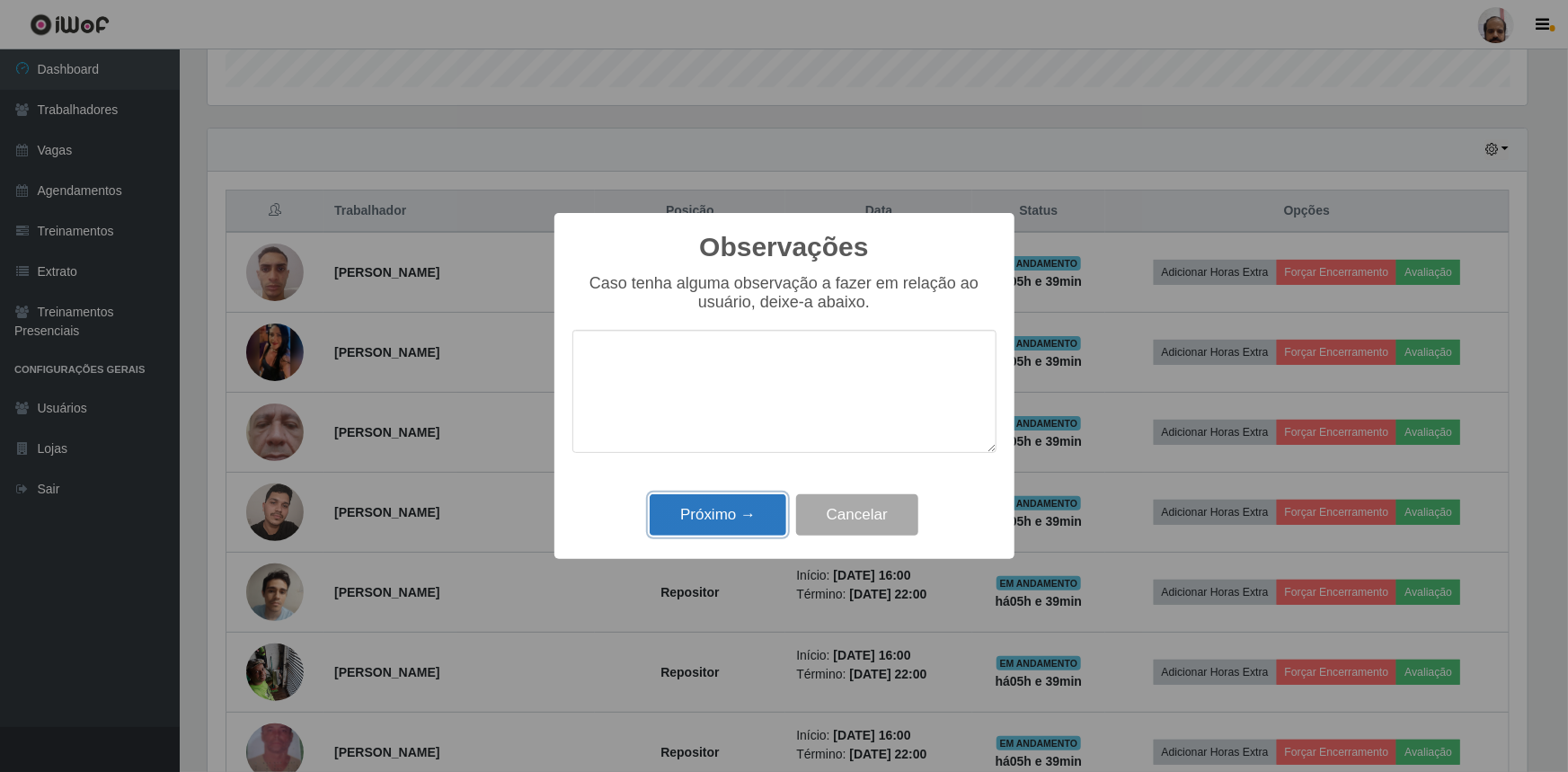
click at [688, 520] on button "Próximo →" at bounding box center [718, 515] width 136 height 43
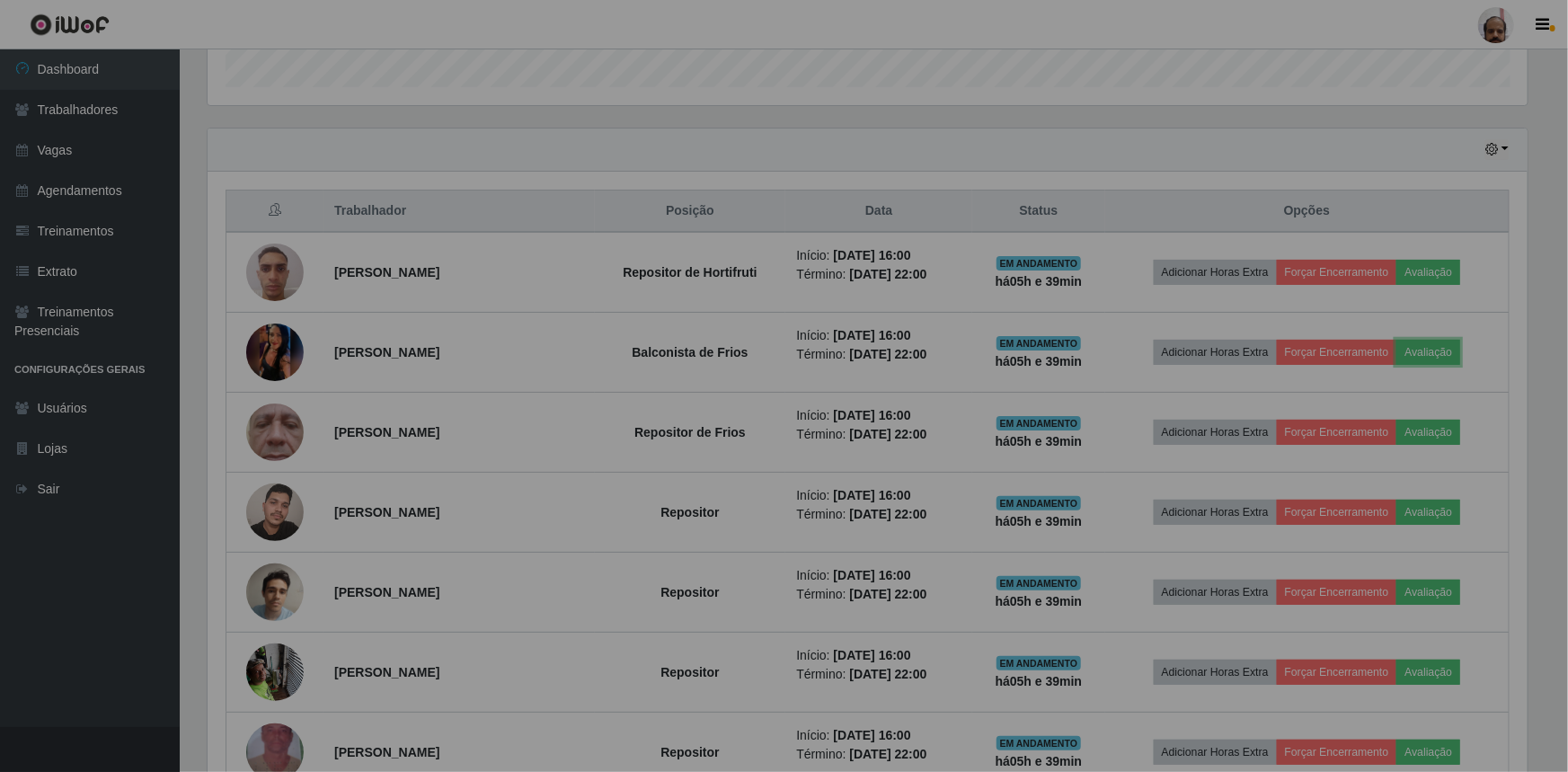
scroll to position [373, 1328]
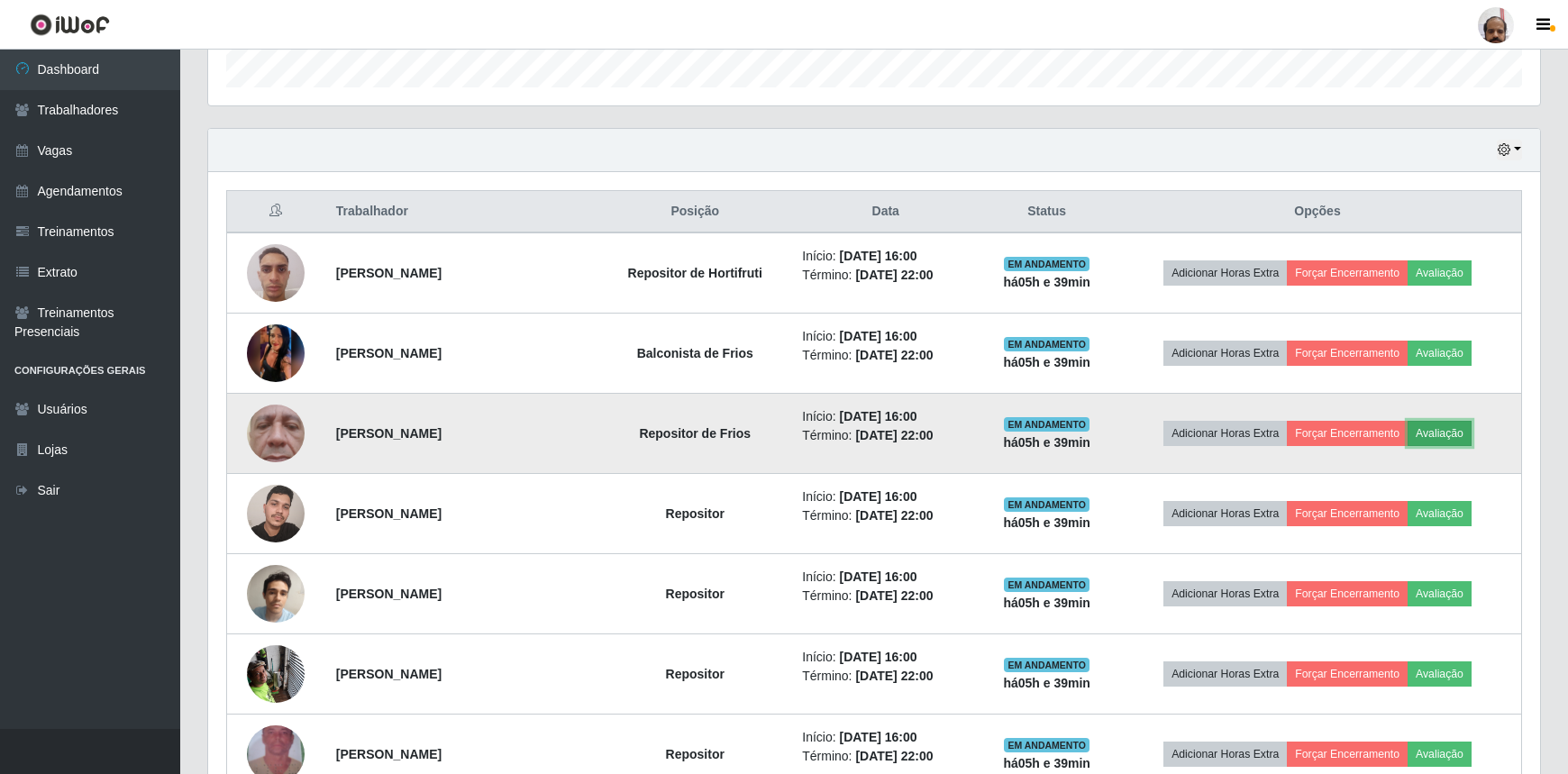
click at [1458, 425] on button "Avaliação" at bounding box center [1440, 433] width 64 height 25
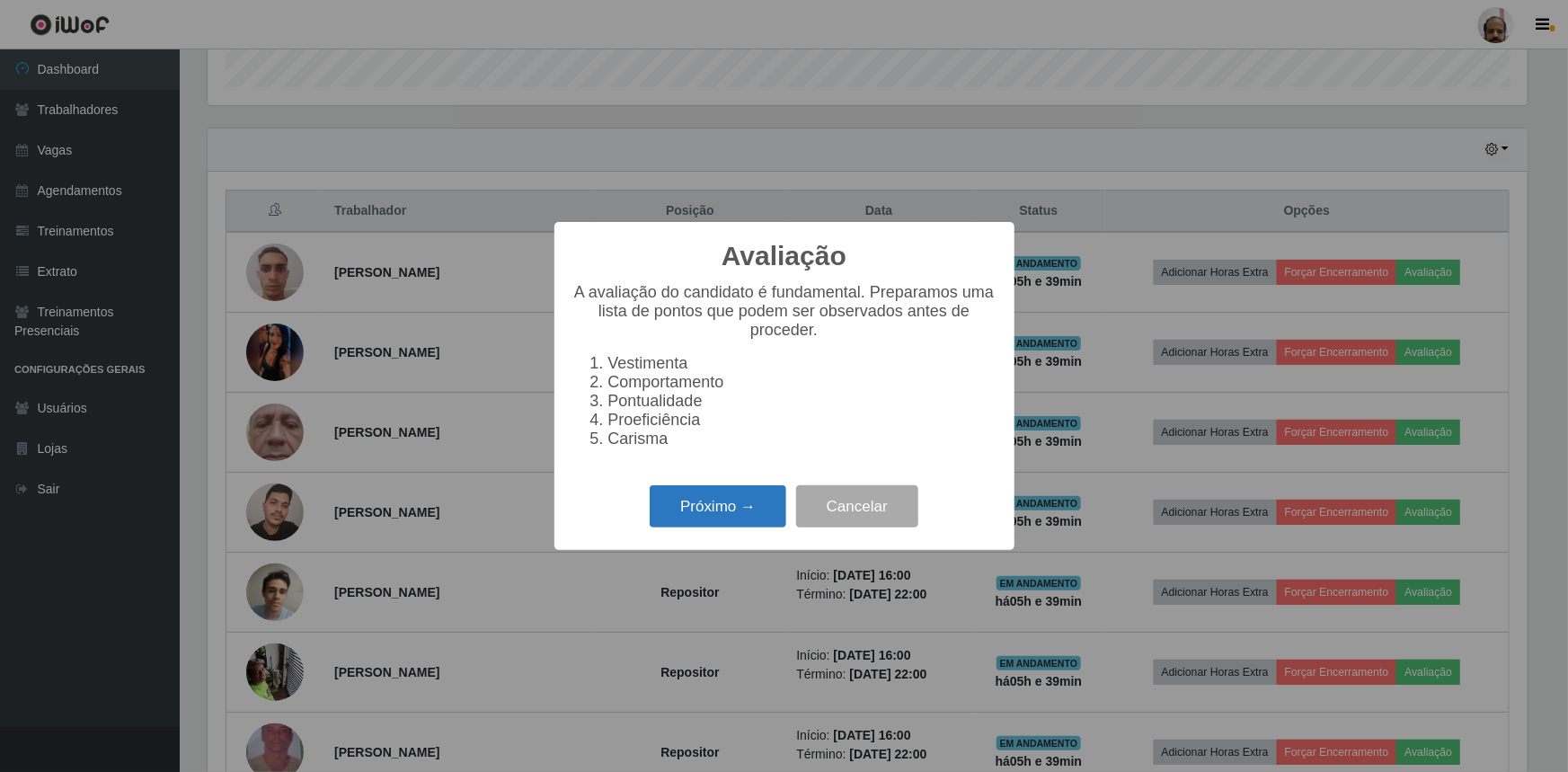
click at [705, 513] on button "Próximo →" at bounding box center [718, 507] width 136 height 43
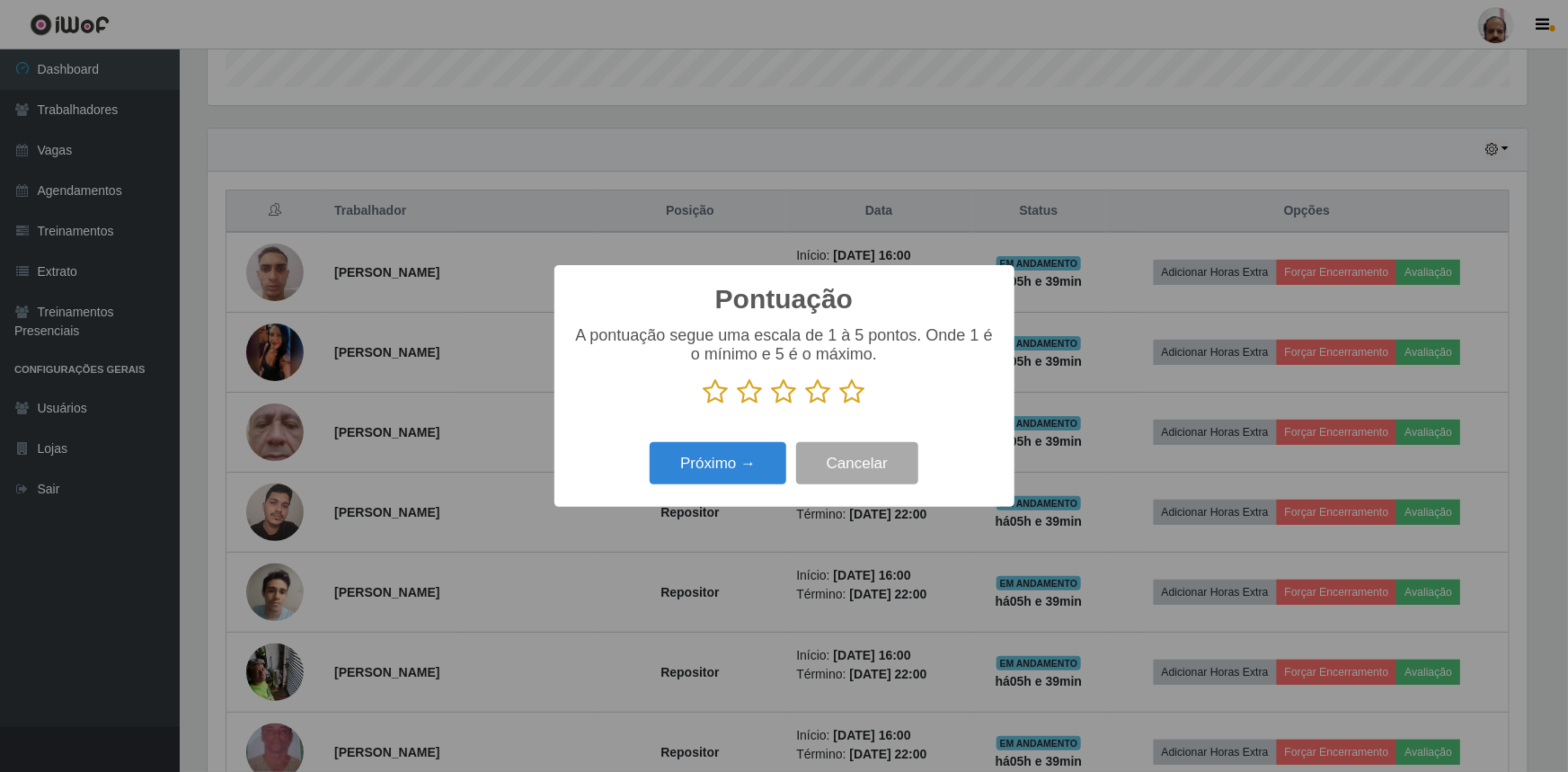
scroll to position [898670, 897423]
click at [850, 390] on icon at bounding box center [853, 392] width 25 height 27
click at [841, 405] on input "radio" at bounding box center [841, 405] width 0 height 0
click at [709, 475] on button "Próximo →" at bounding box center [718, 463] width 136 height 43
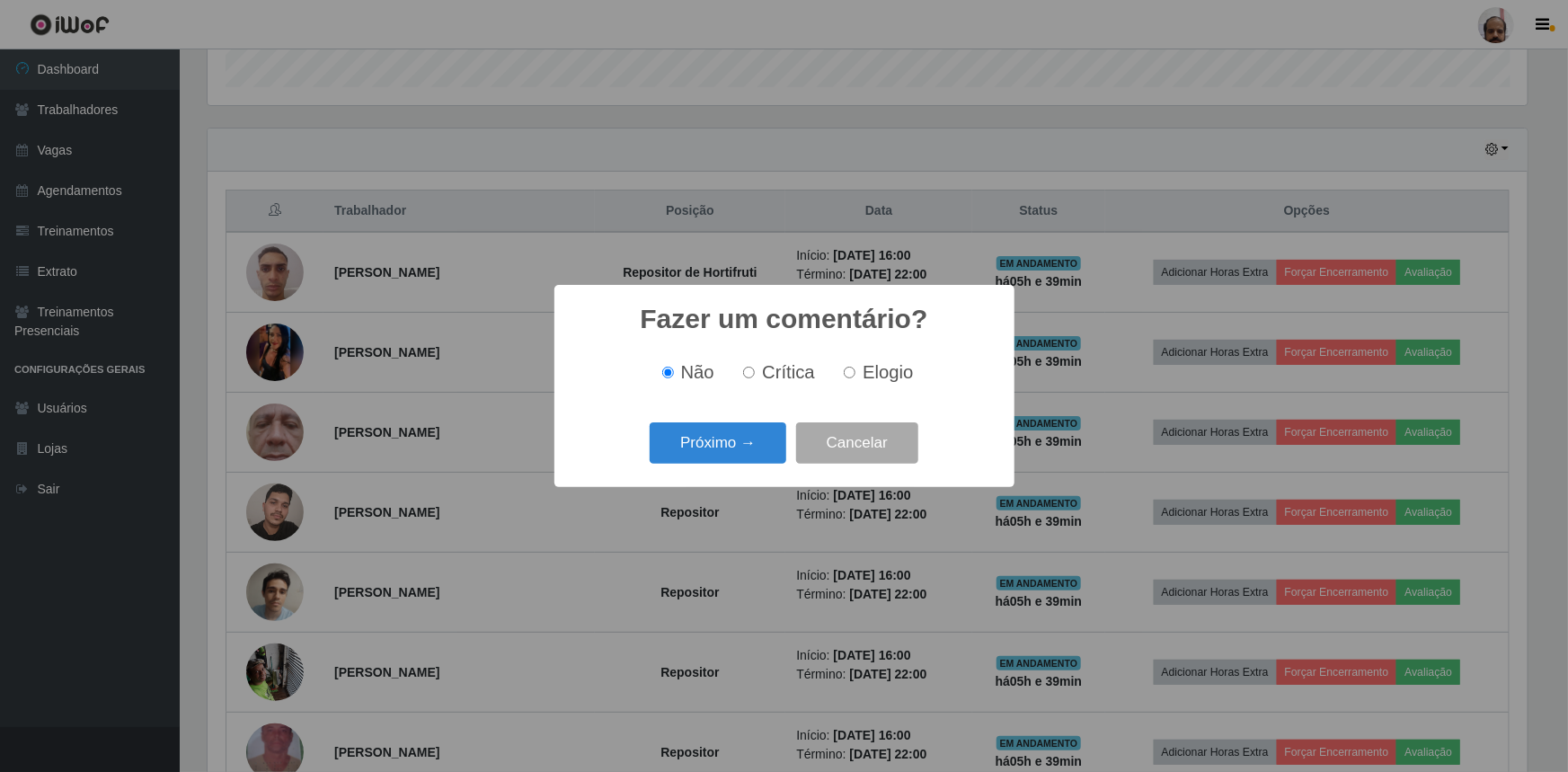
click at [891, 377] on span "Elogio" at bounding box center [887, 372] width 50 height 20
click at [855, 377] on input "Elogio" at bounding box center [849, 372] width 12 height 12
radio input "true"
click at [725, 440] on button "Próximo →" at bounding box center [718, 443] width 136 height 43
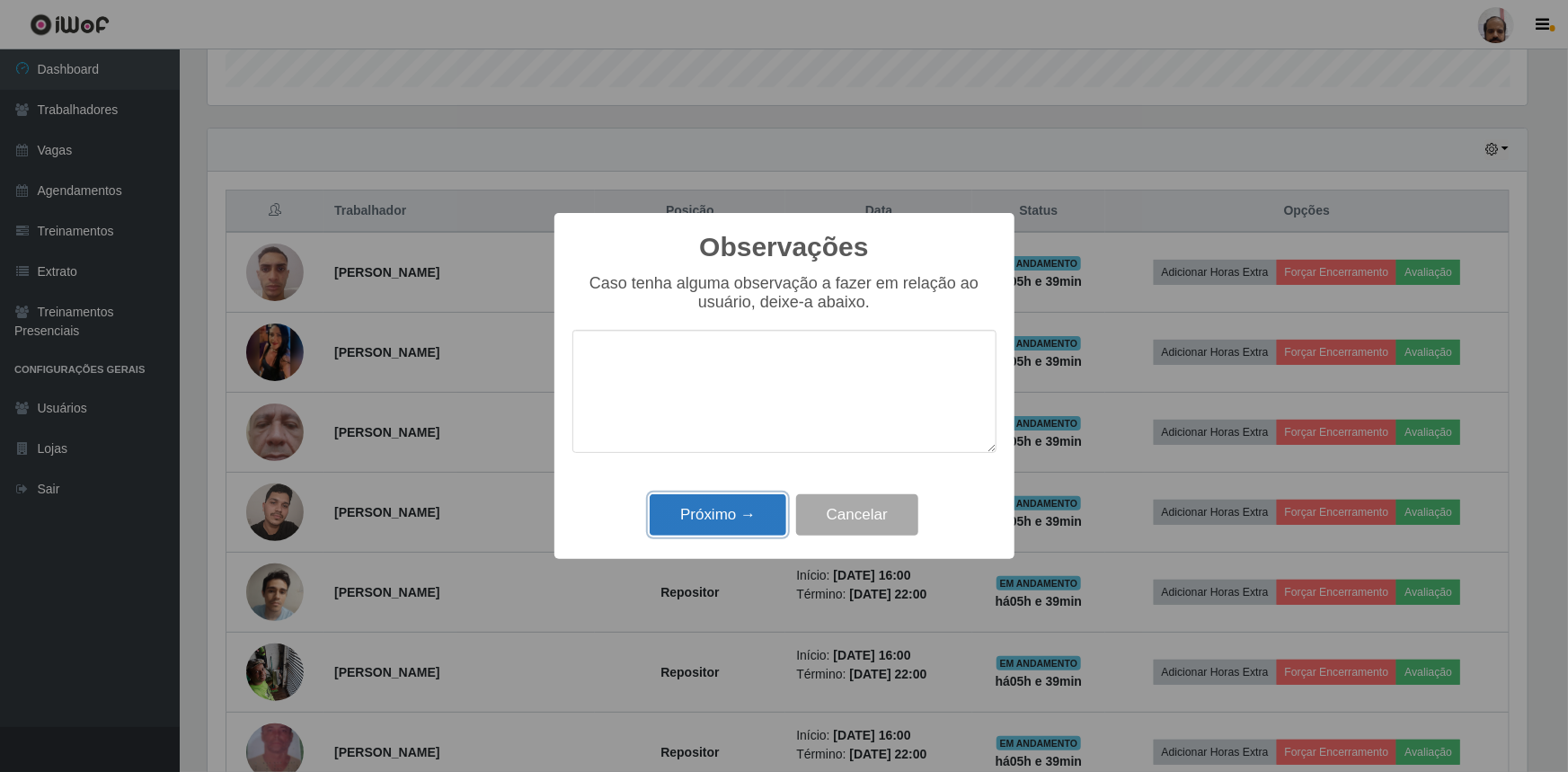
click at [709, 512] on button "Próximo →" at bounding box center [718, 515] width 136 height 43
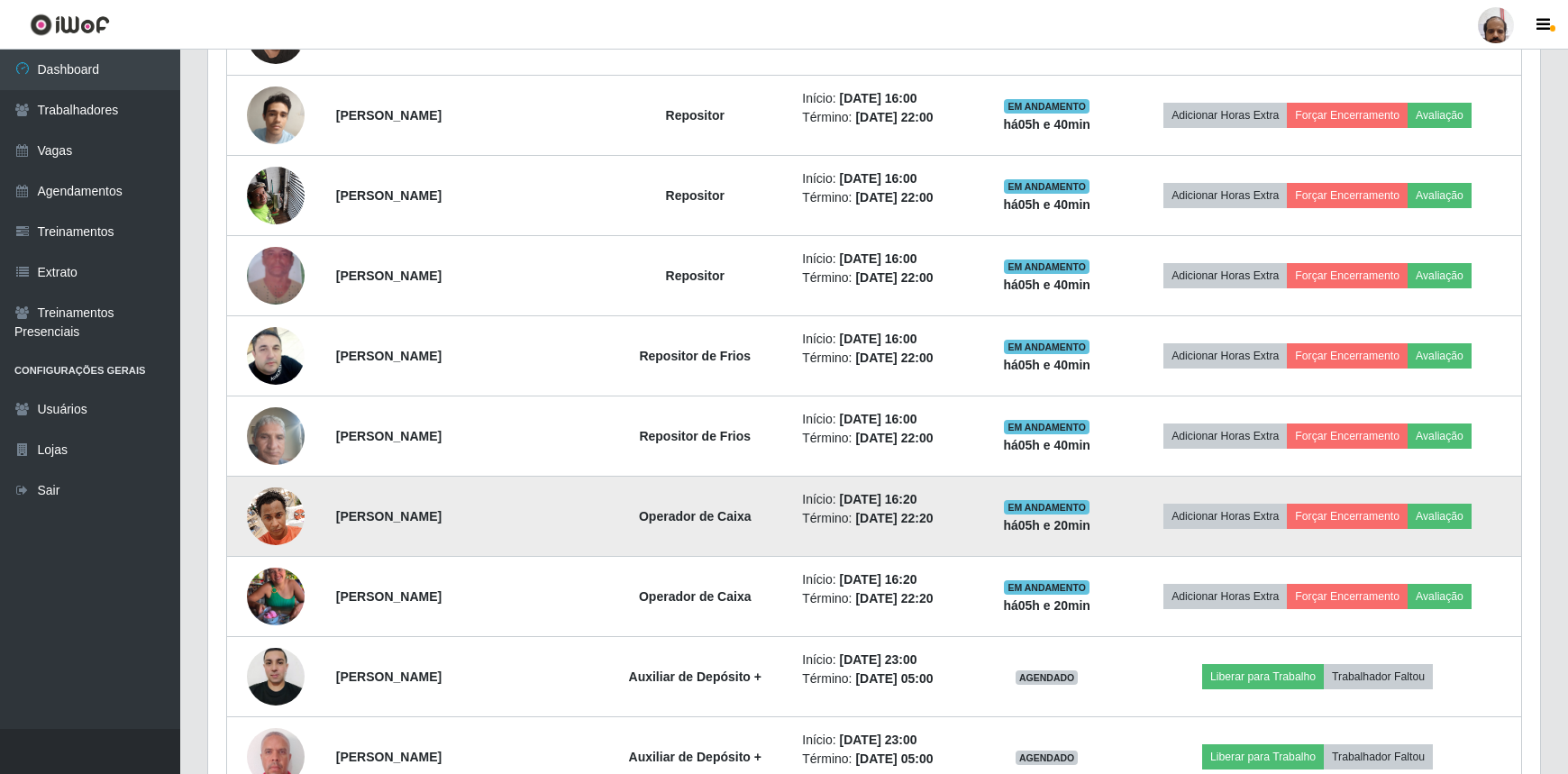
scroll to position [1130, 0]
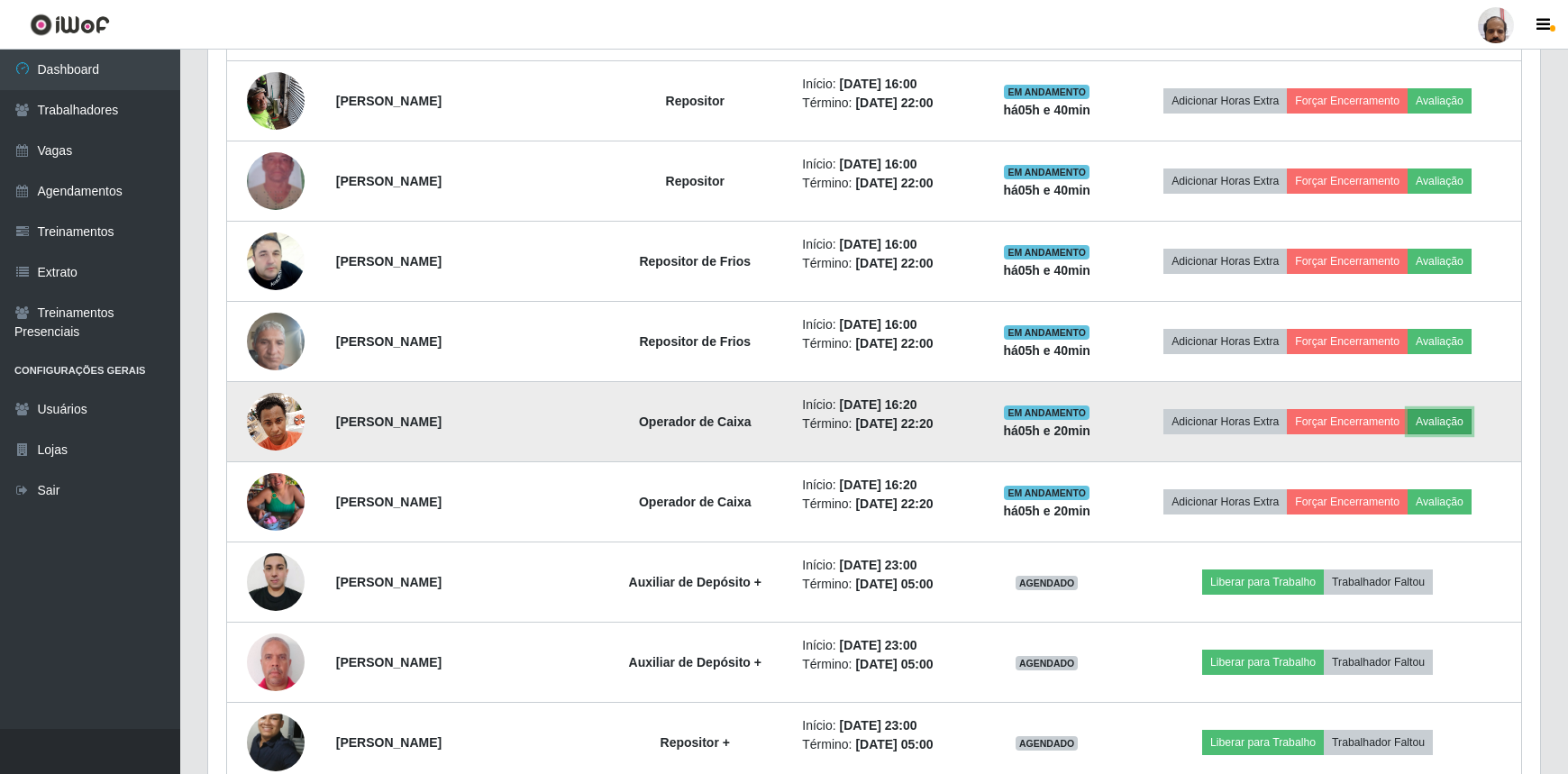
click at [1440, 414] on button "Avaliação" at bounding box center [1440, 422] width 64 height 25
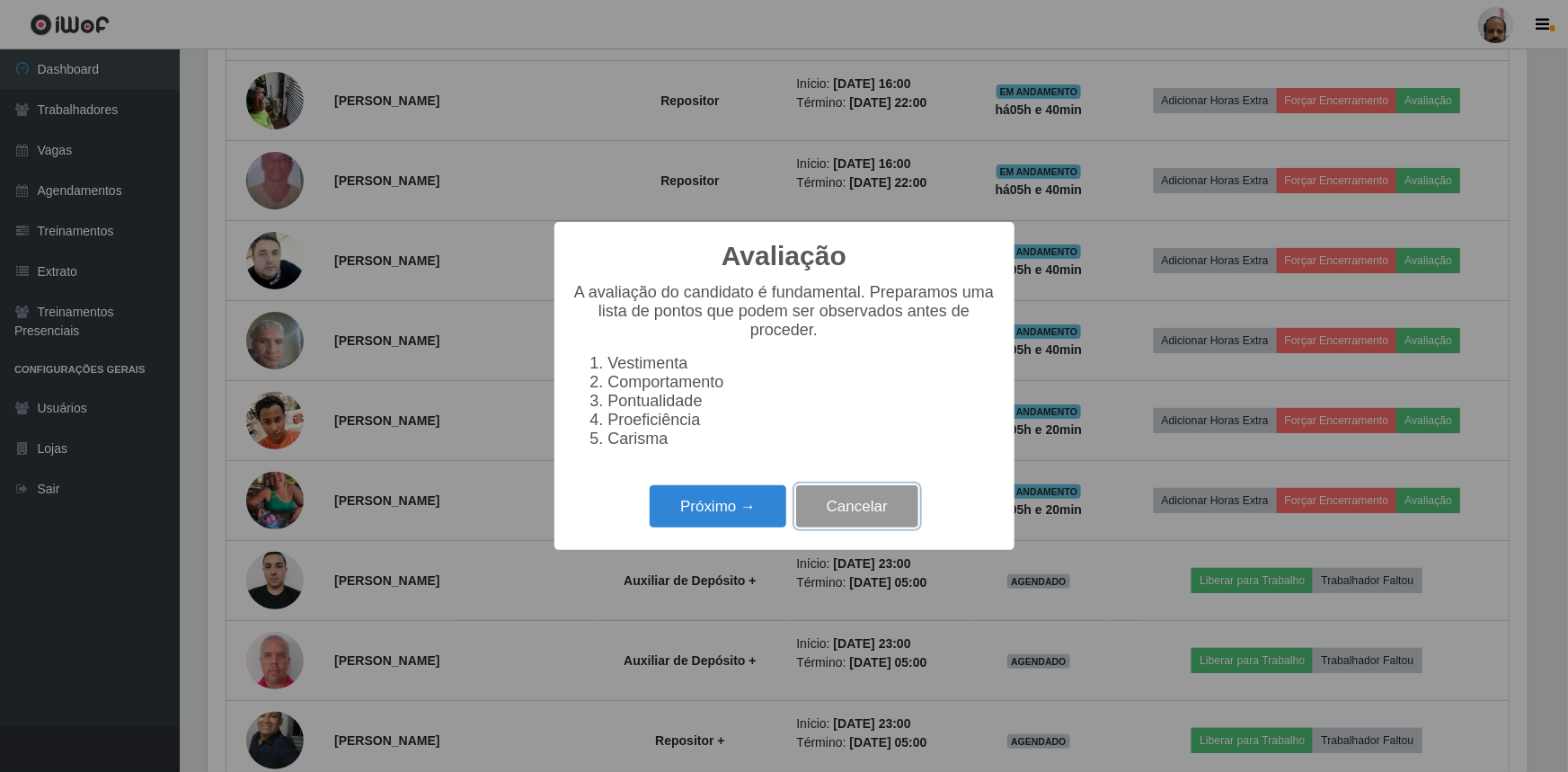
click at [880, 521] on button "Cancelar" at bounding box center [857, 507] width 123 height 43
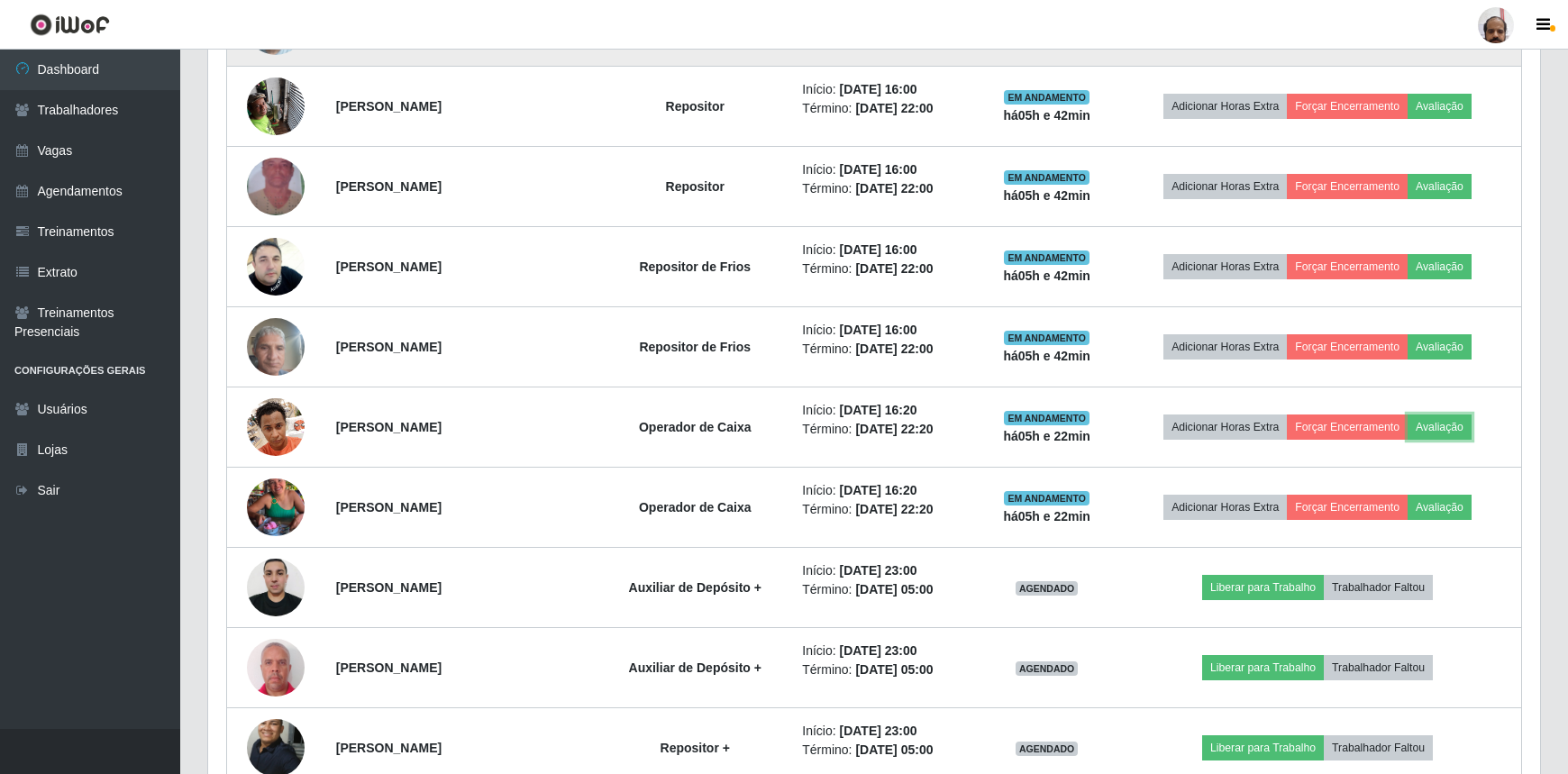
scroll to position [1130, 0]
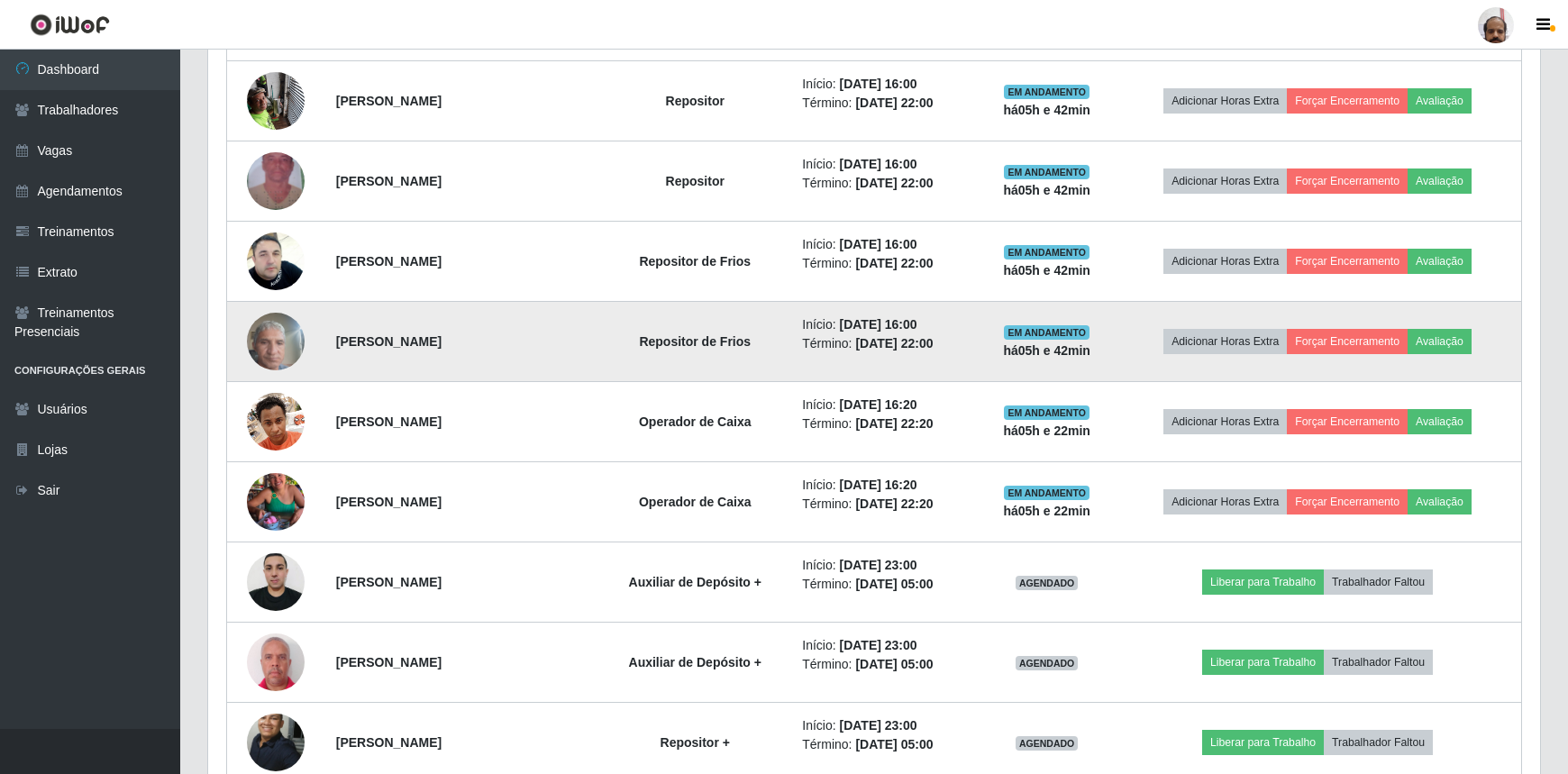
click at [274, 351] on img at bounding box center [275, 341] width 57 height 76
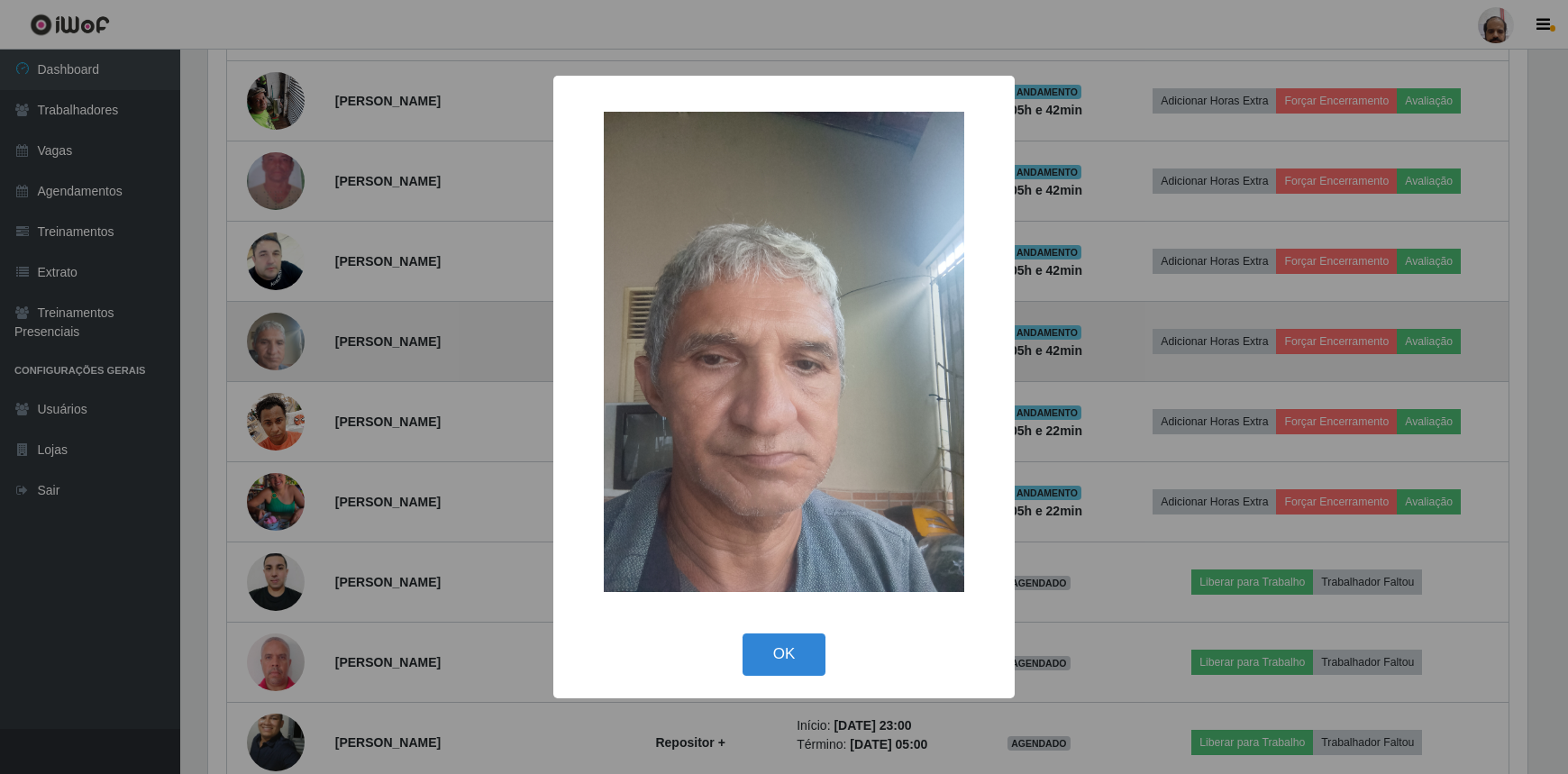
scroll to position [374, 1324]
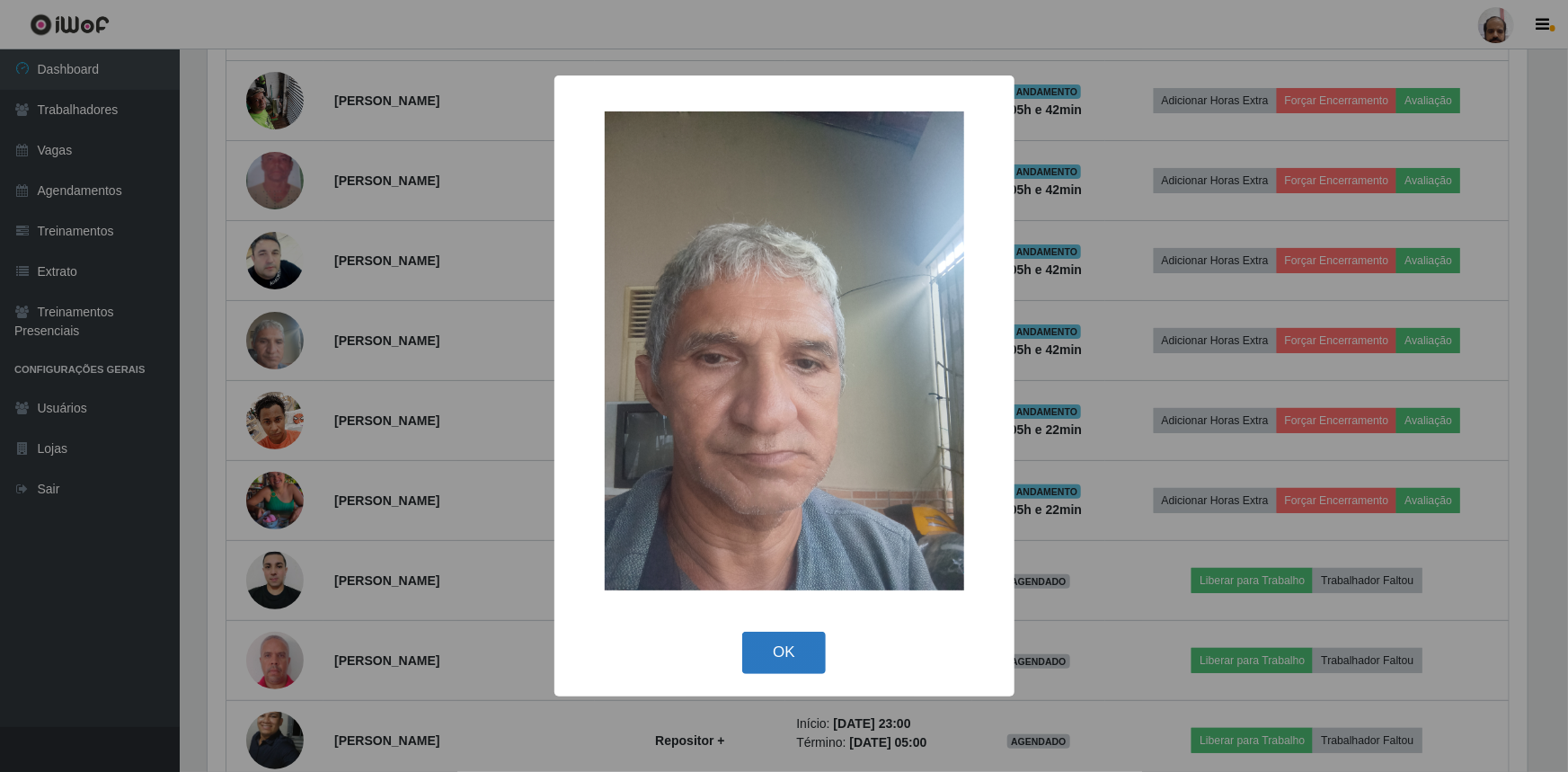
click at [802, 656] on button "OK" at bounding box center [784, 653] width 84 height 43
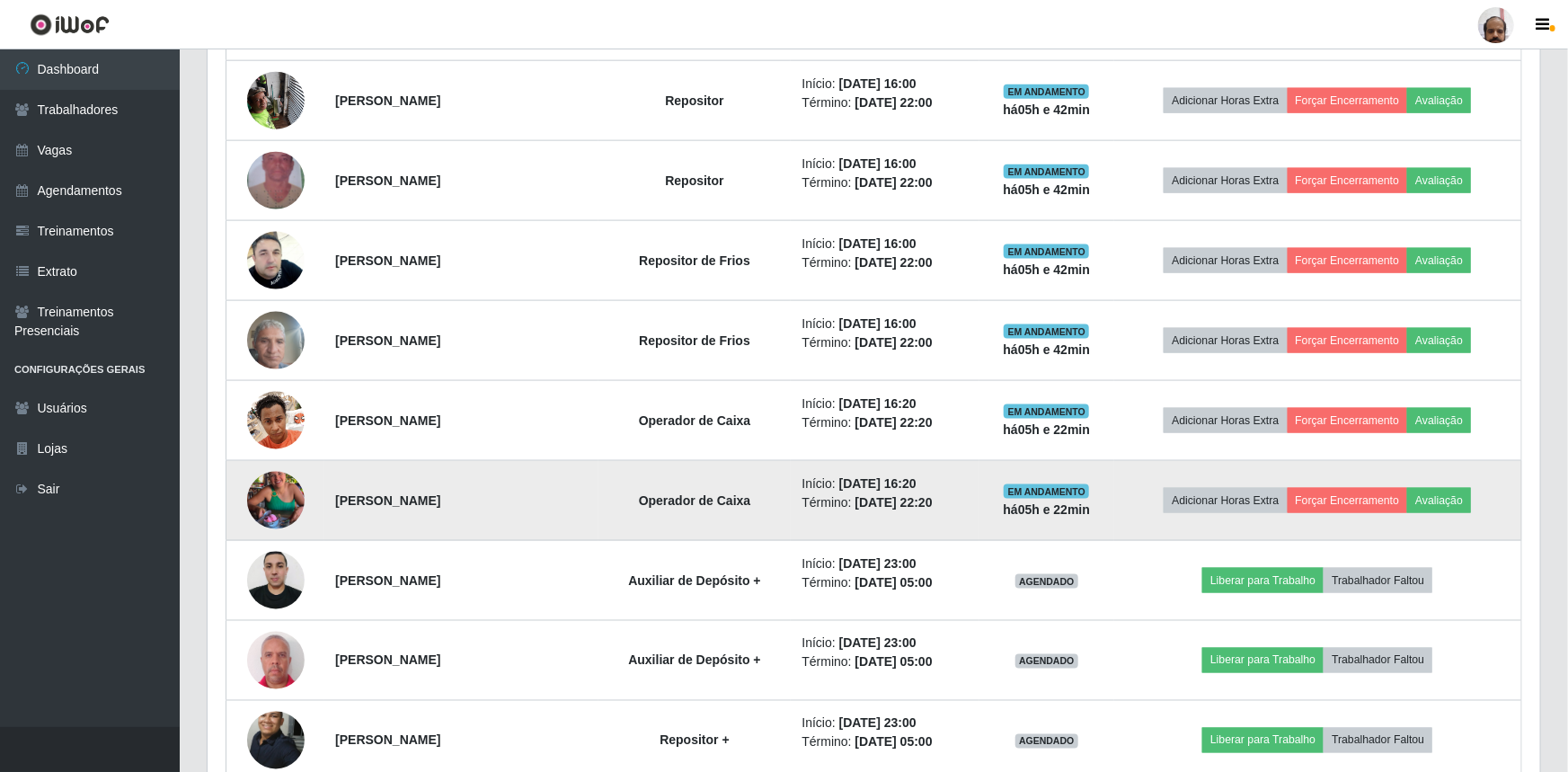
scroll to position [373, 1328]
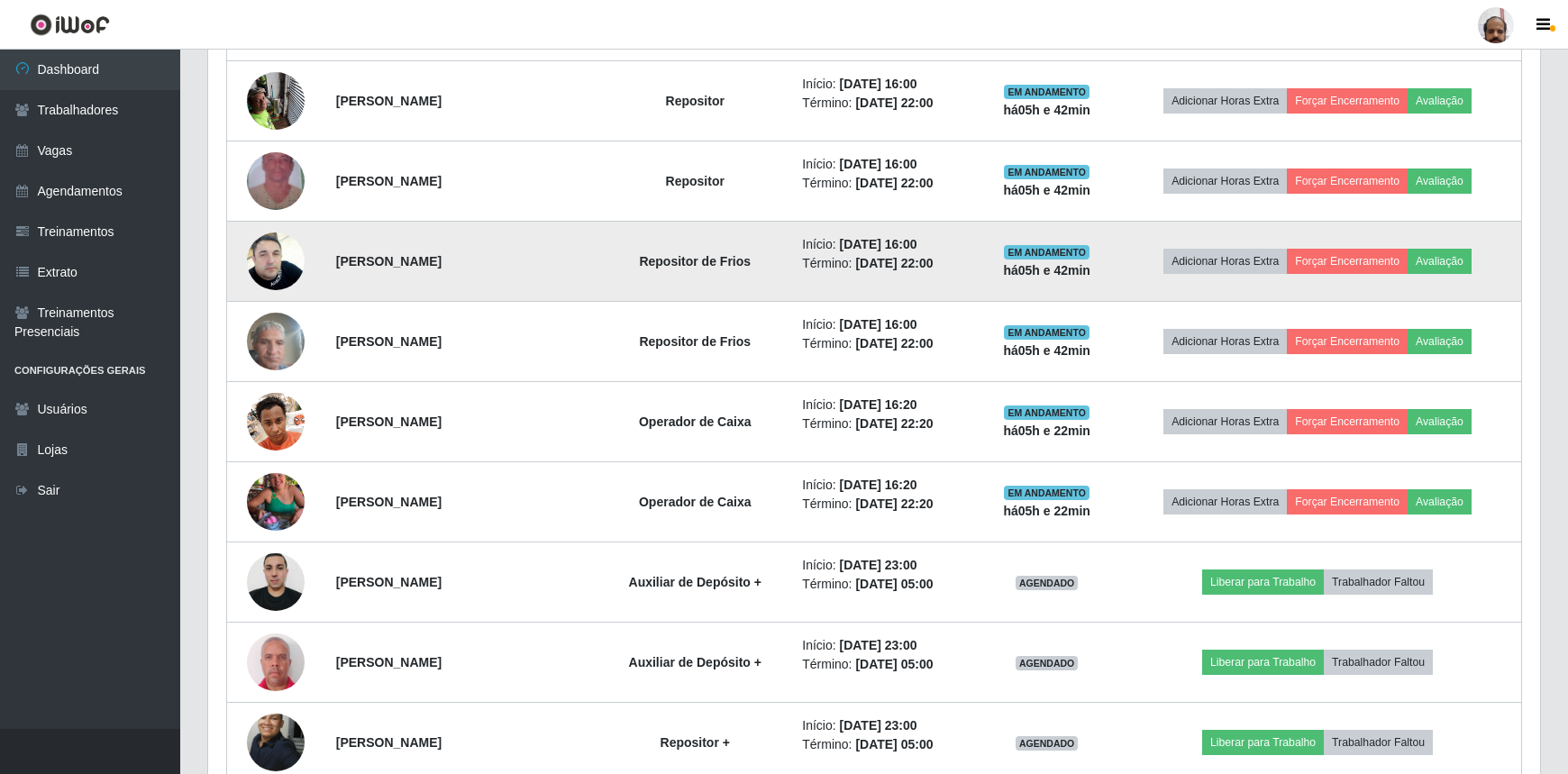
click at [259, 269] on img at bounding box center [275, 261] width 57 height 103
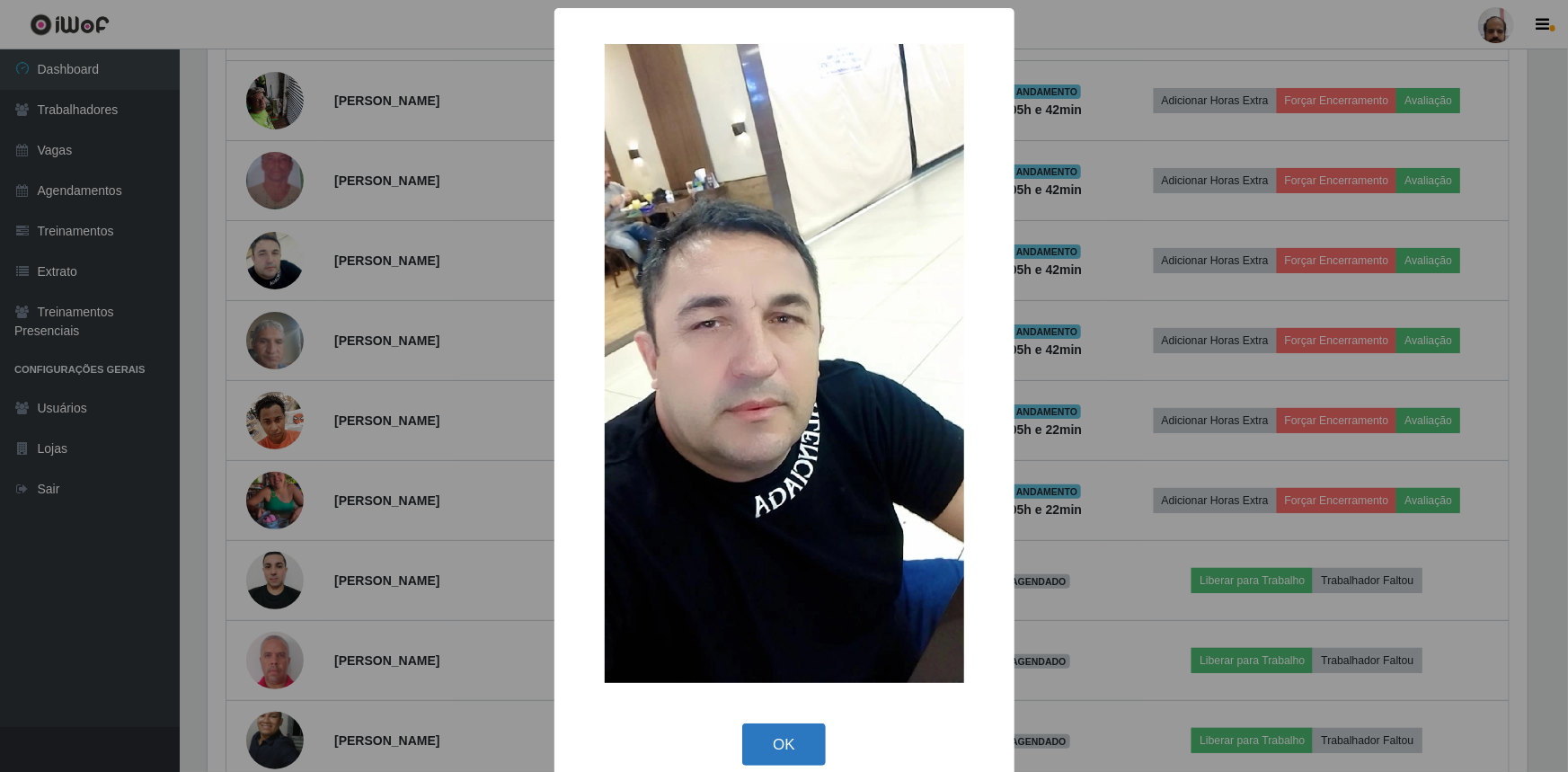
click at [790, 737] on button "OK" at bounding box center [784, 745] width 84 height 43
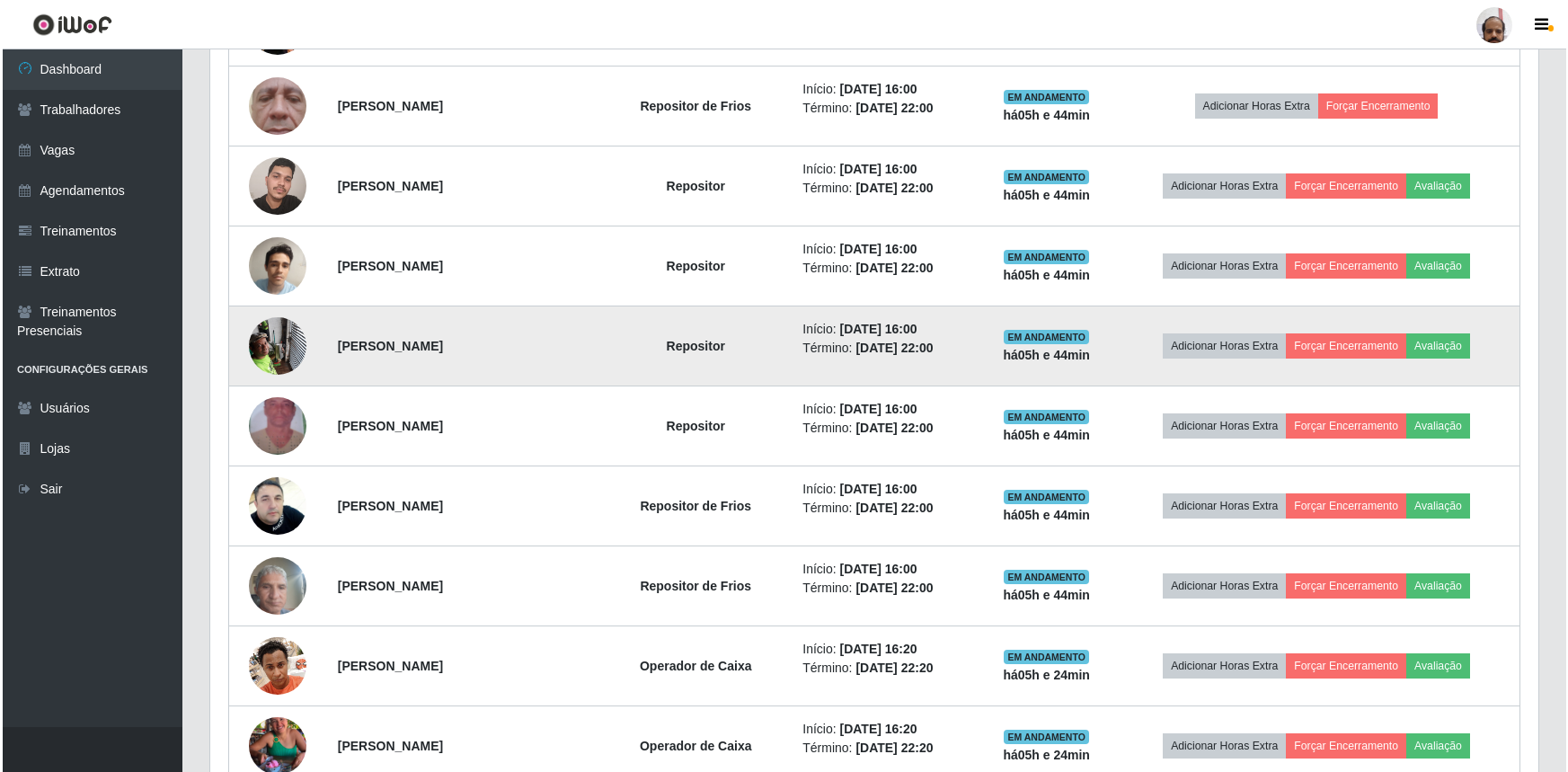
scroll to position [964, 0]
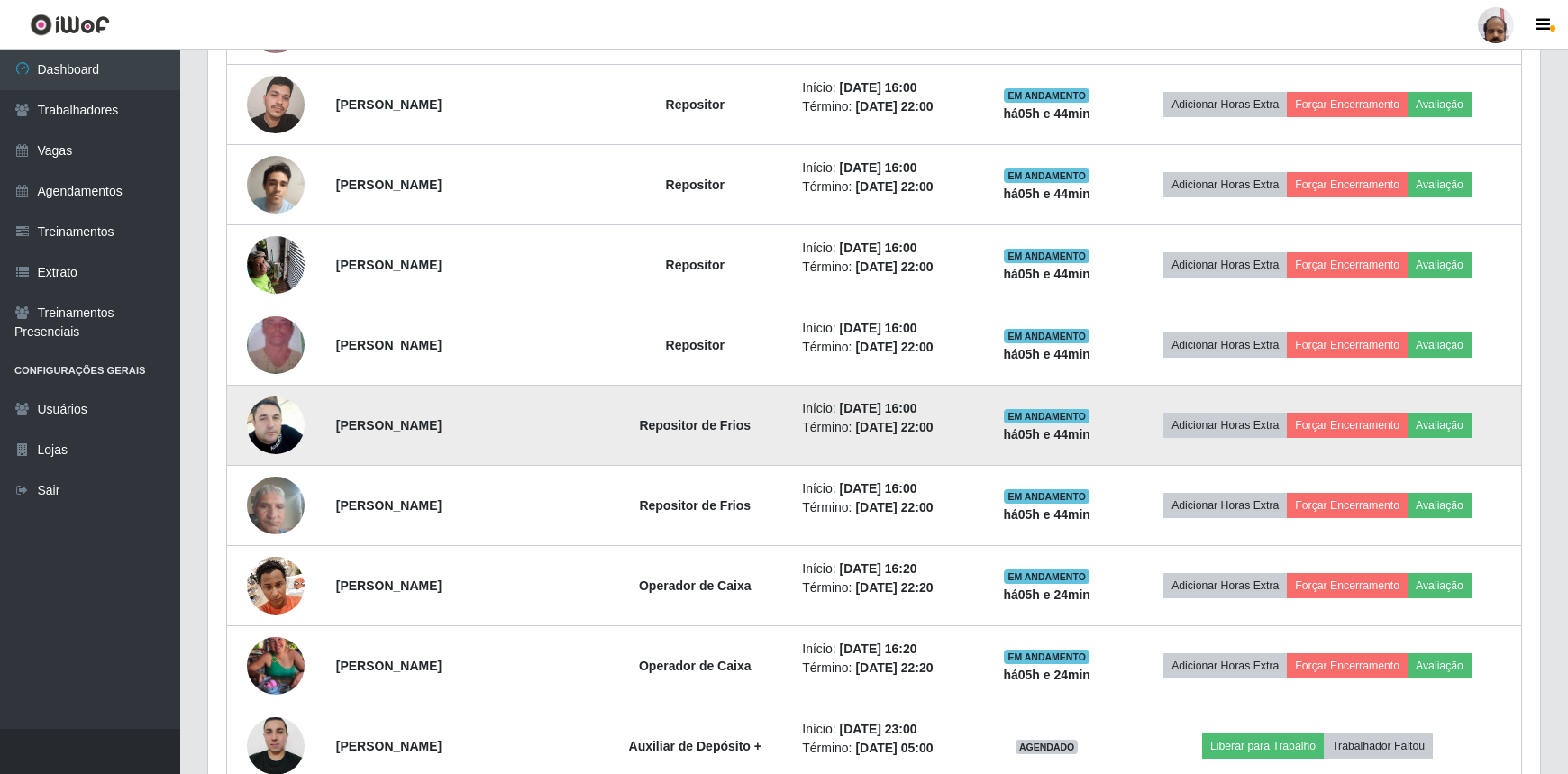
click at [274, 429] on img at bounding box center [275, 425] width 57 height 103
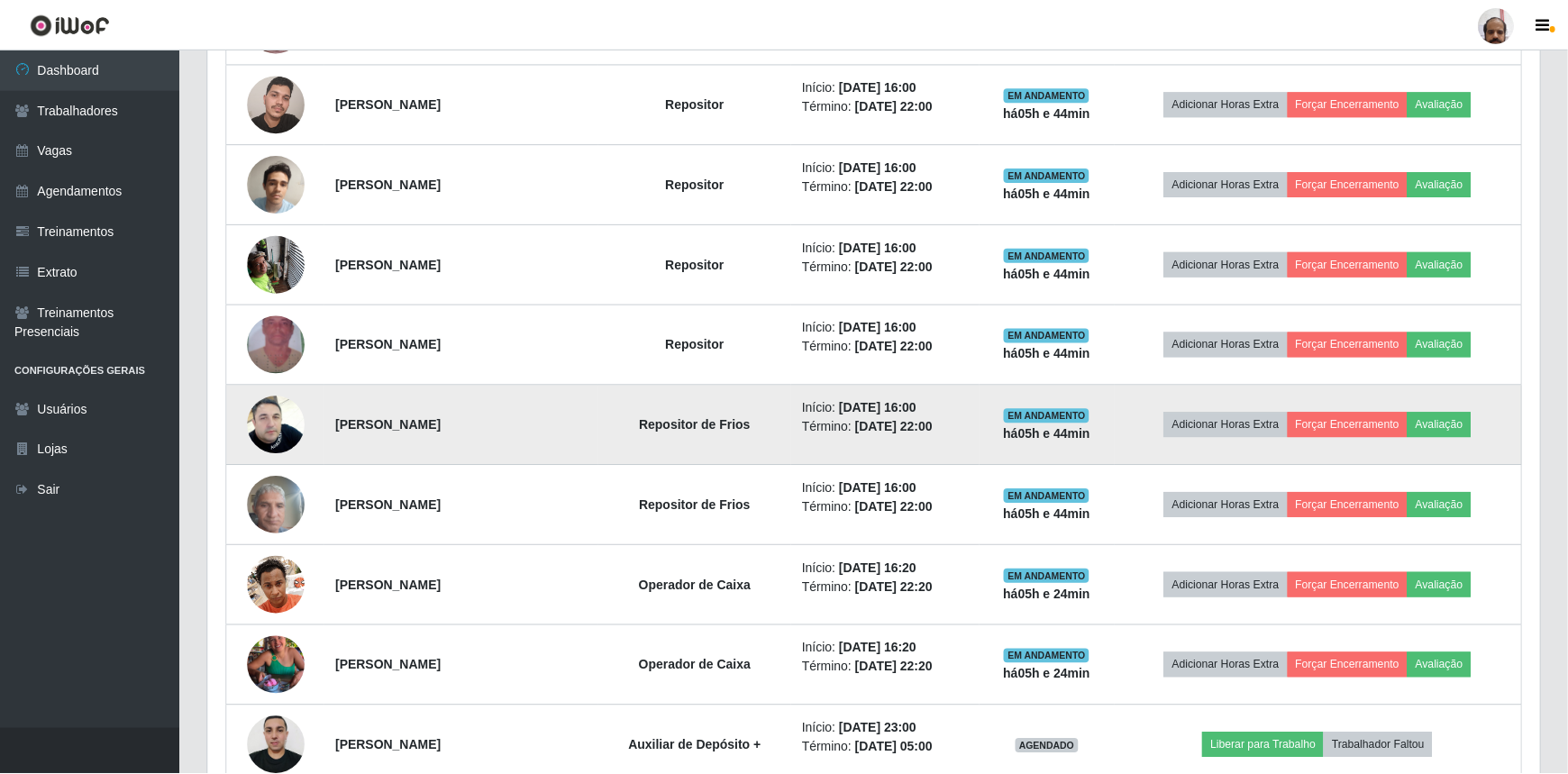
scroll to position [374, 1324]
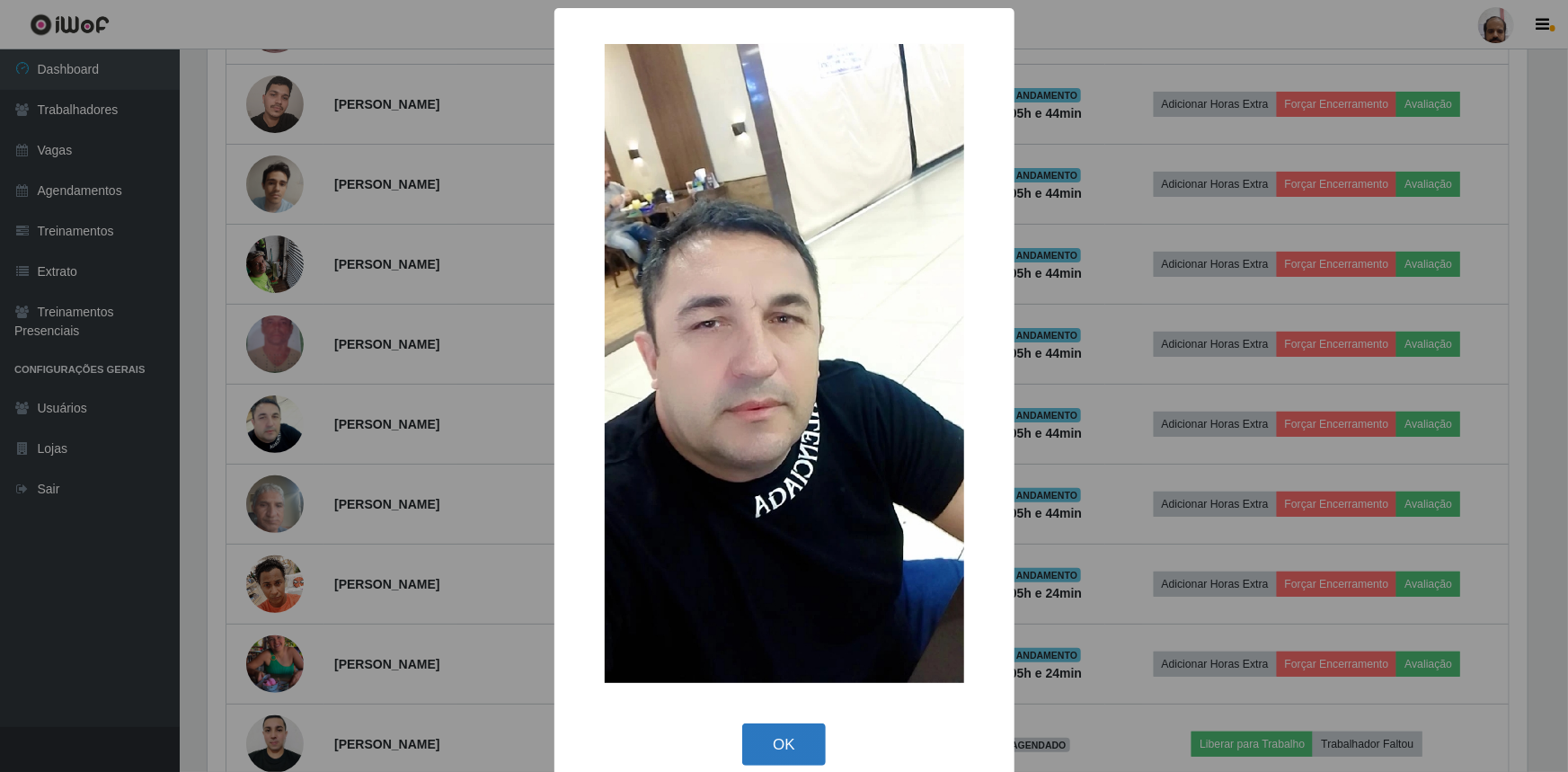
click at [802, 745] on button "OK" at bounding box center [784, 745] width 84 height 43
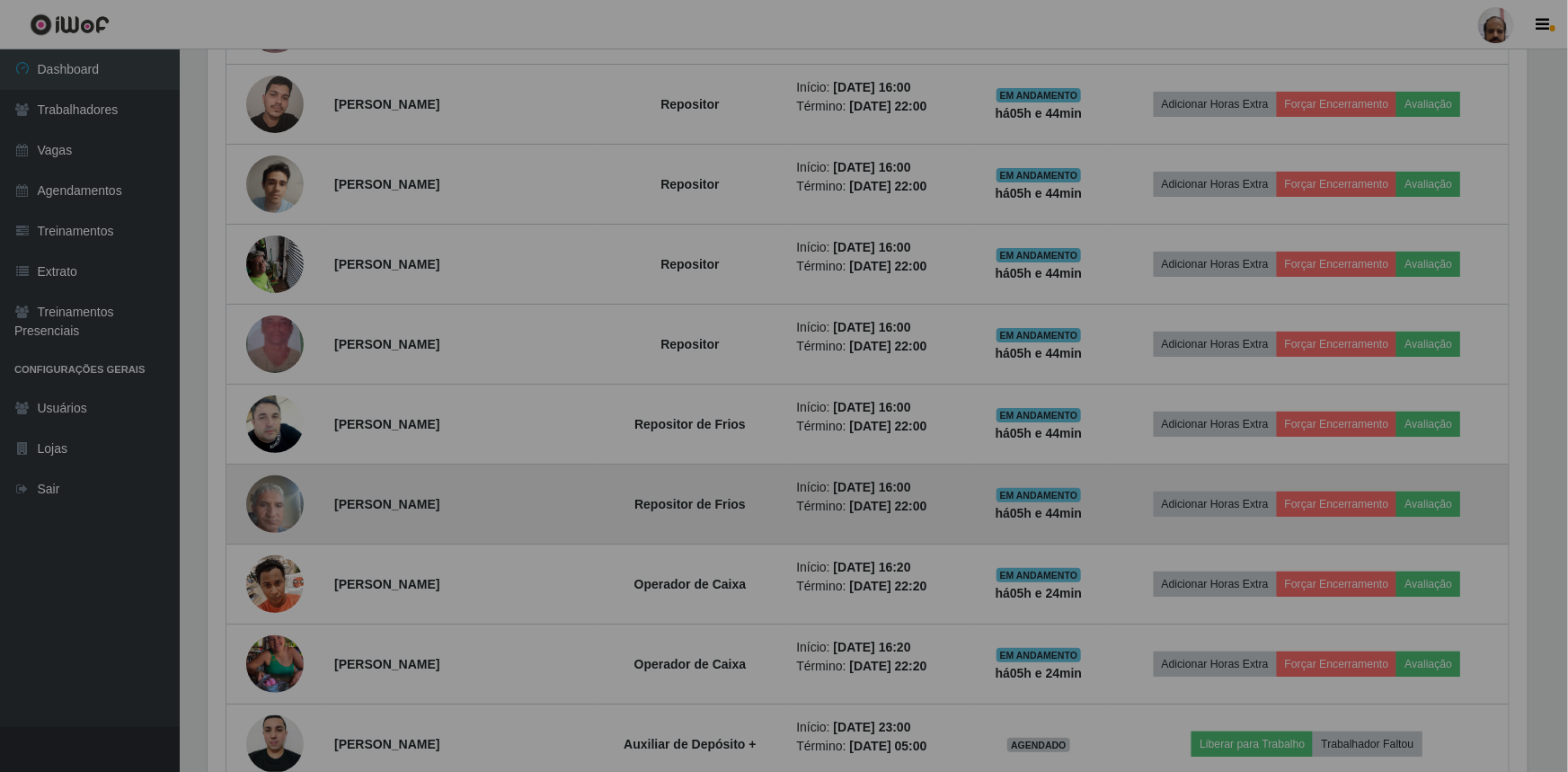
scroll to position [373, 1328]
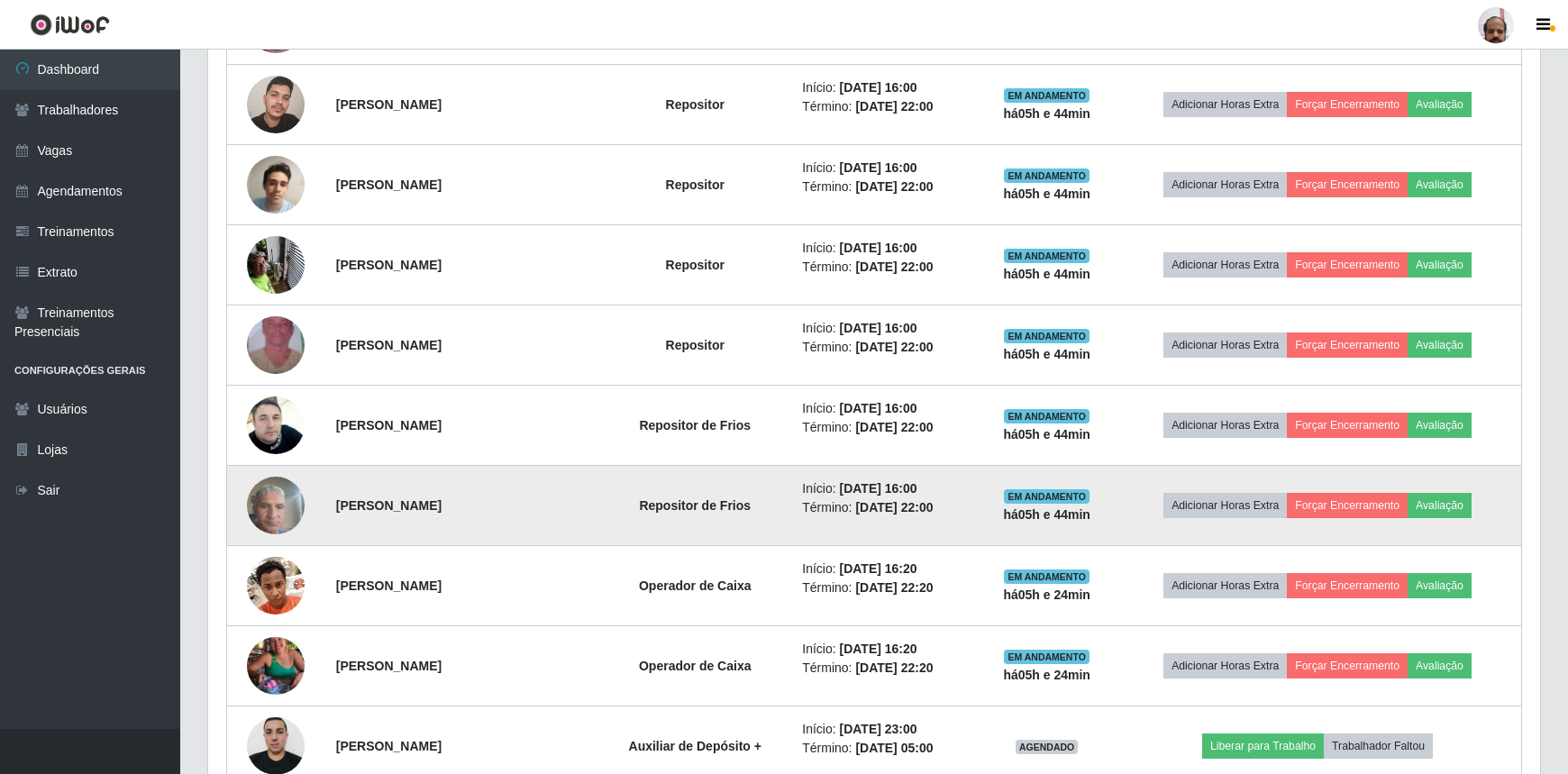
click at [249, 501] on img at bounding box center [275, 505] width 57 height 76
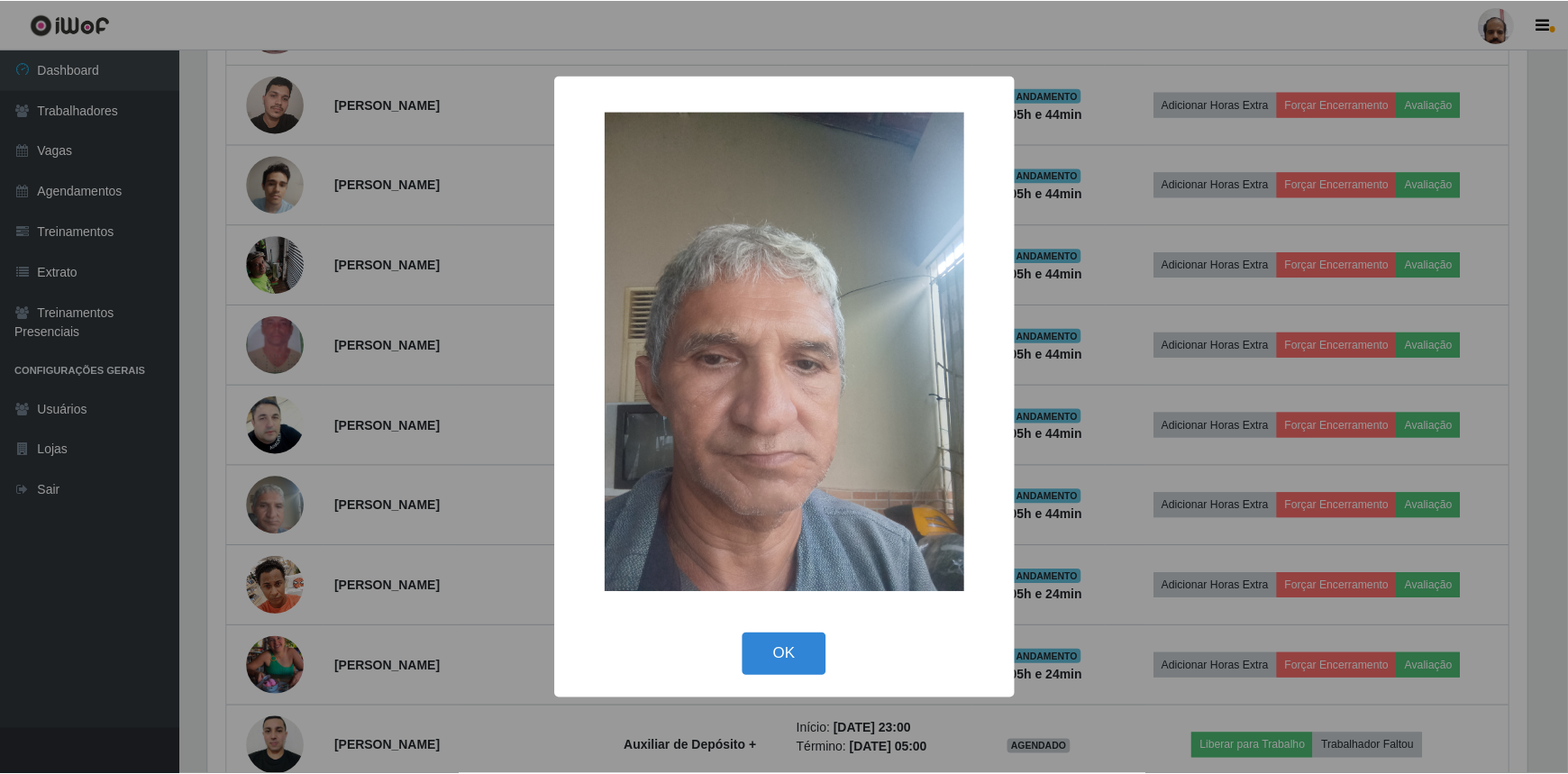
scroll to position [374, 1324]
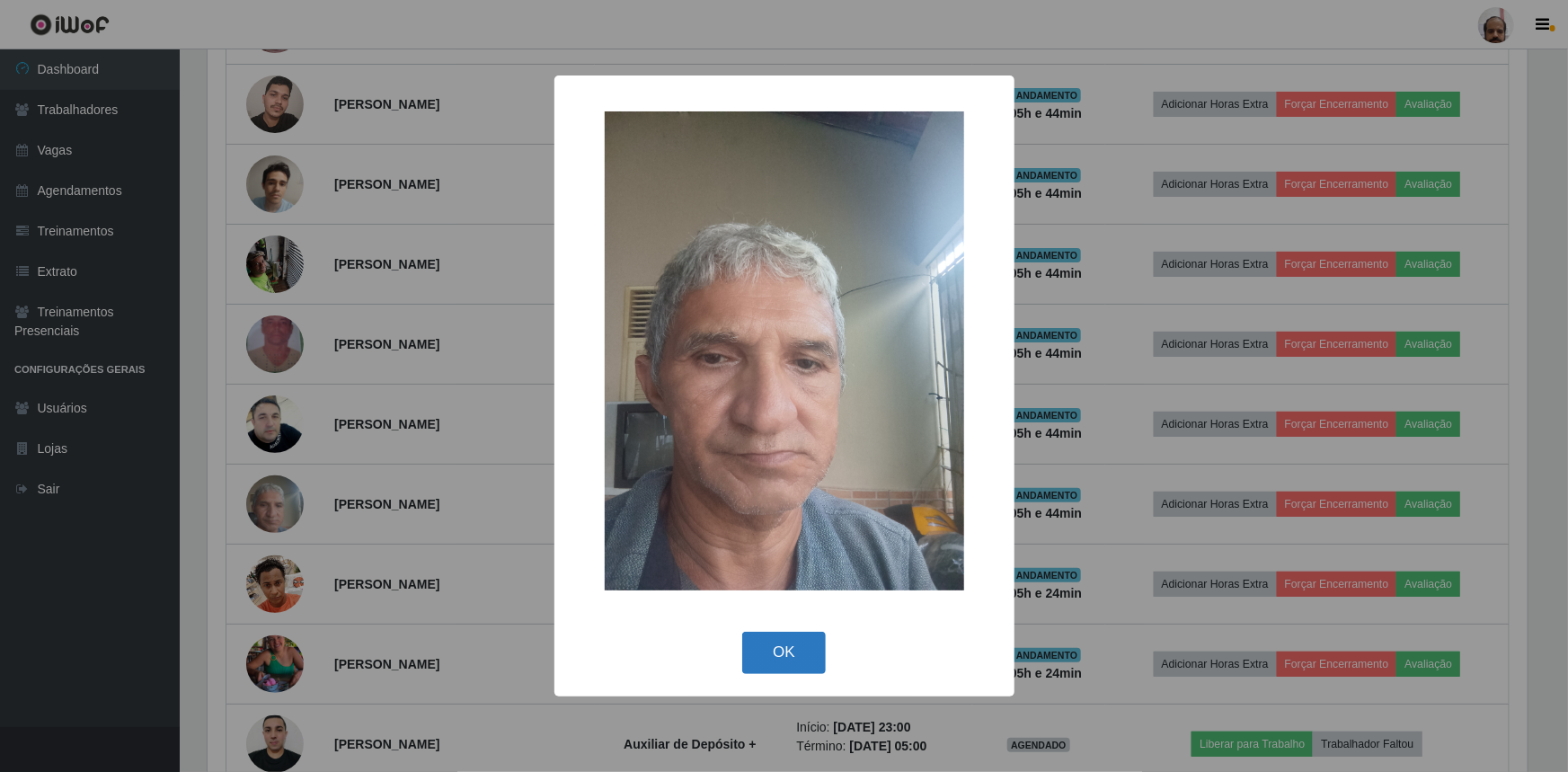
click at [792, 656] on button "OK" at bounding box center [784, 653] width 84 height 43
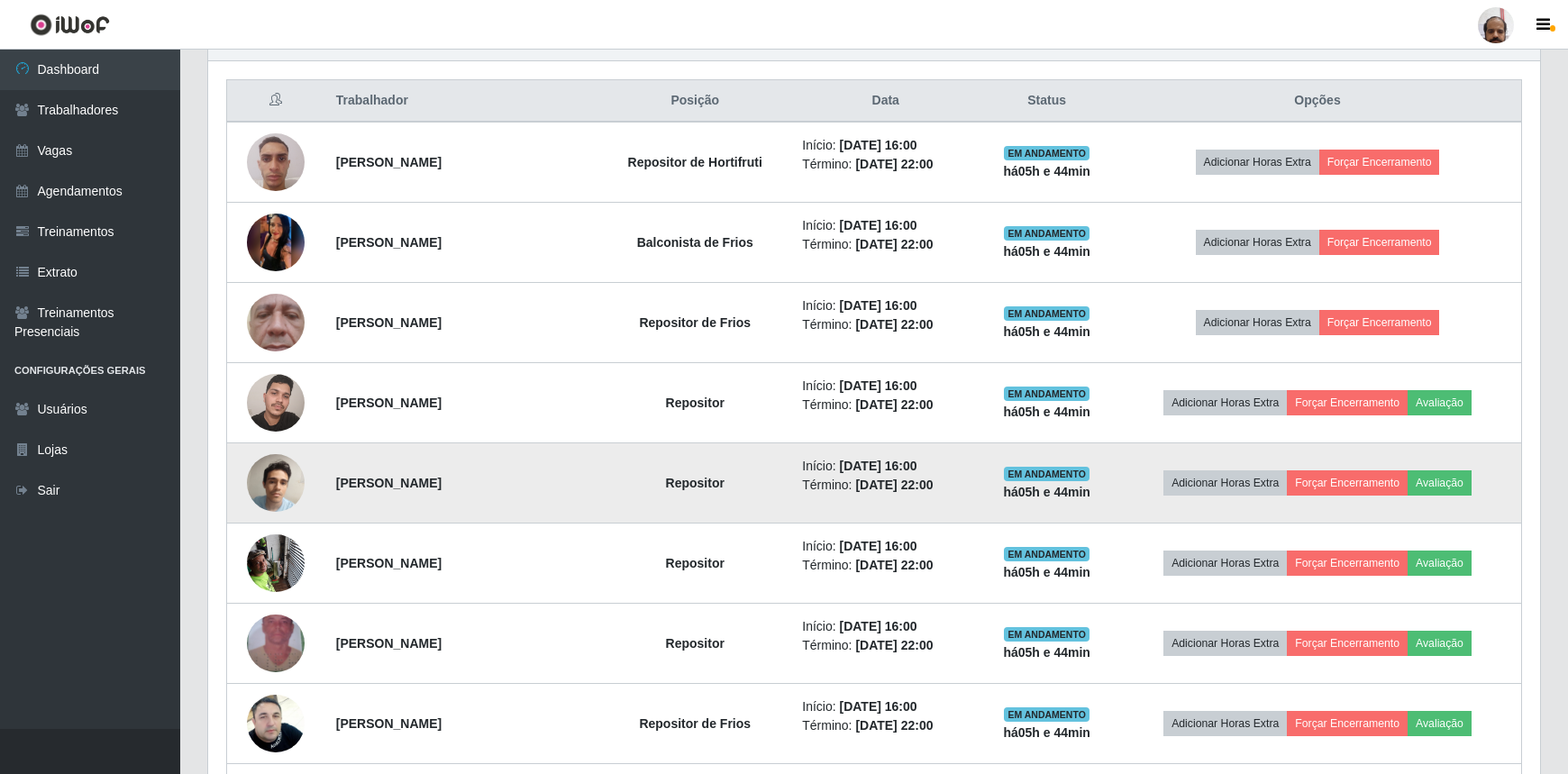
scroll to position [639, 0]
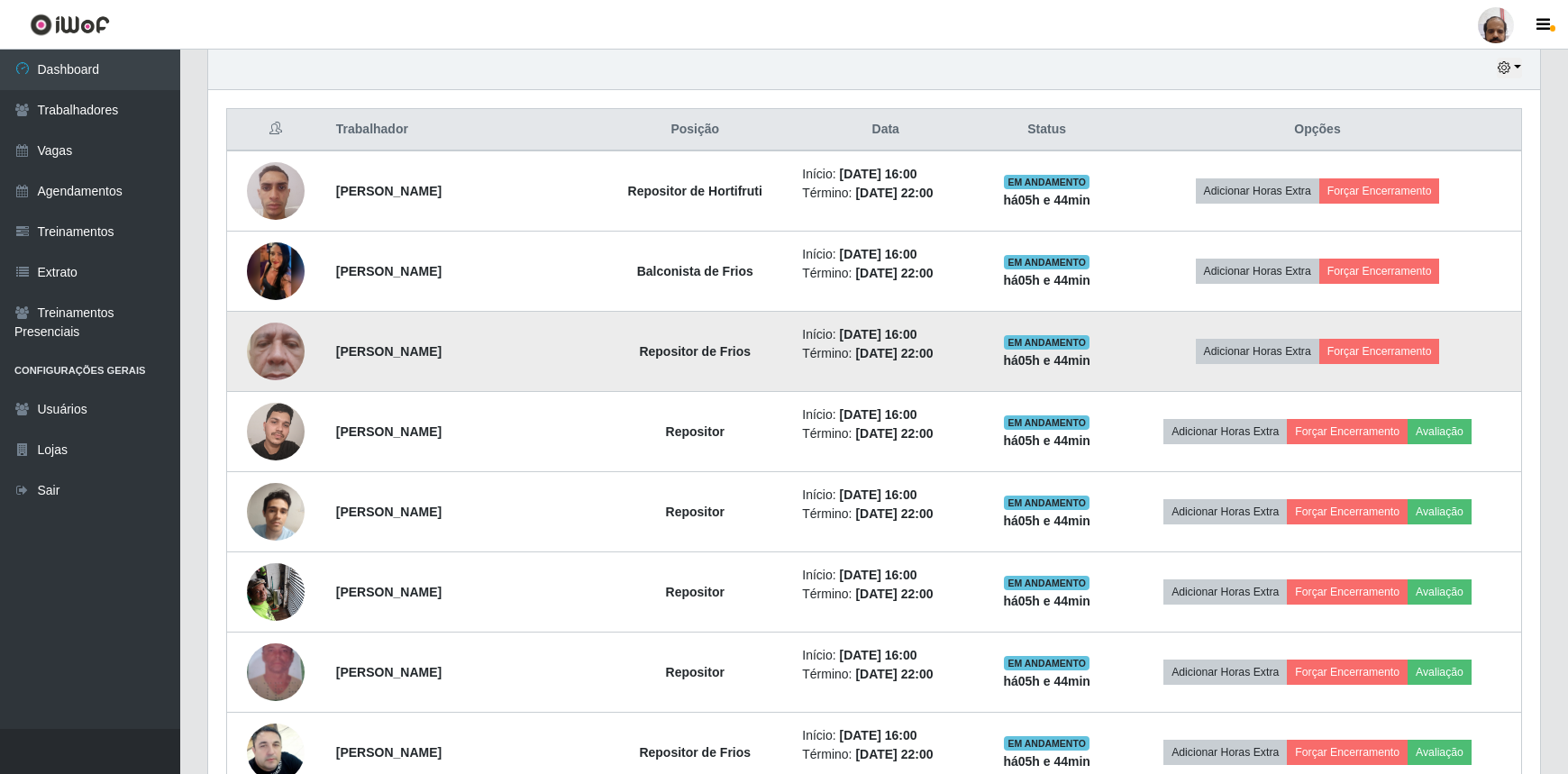
click at [267, 354] on img at bounding box center [275, 351] width 57 height 128
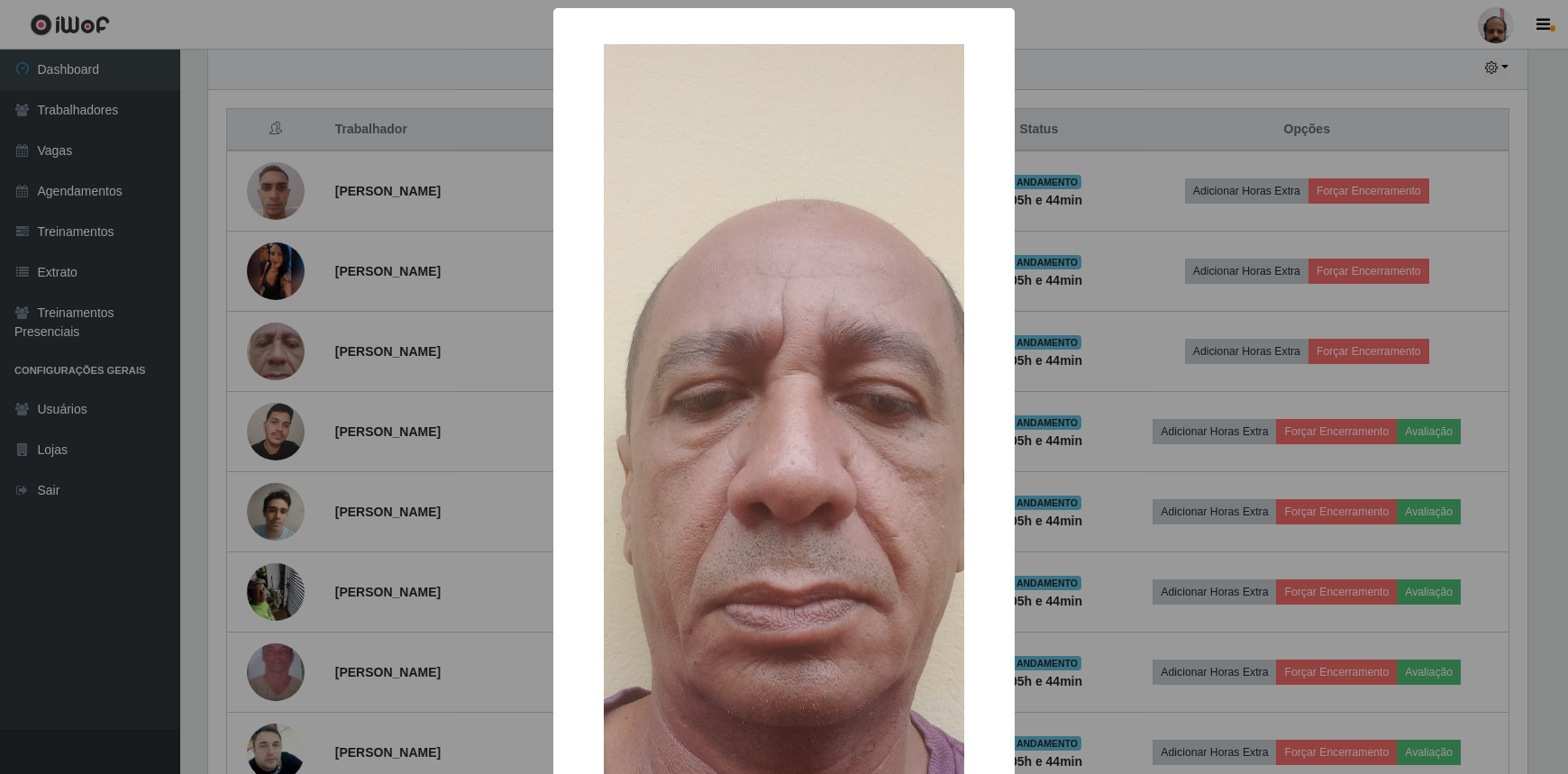
scroll to position [374, 1324]
click at [1073, 596] on div "× OK Cancel" at bounding box center [786, 387] width 1573 height 774
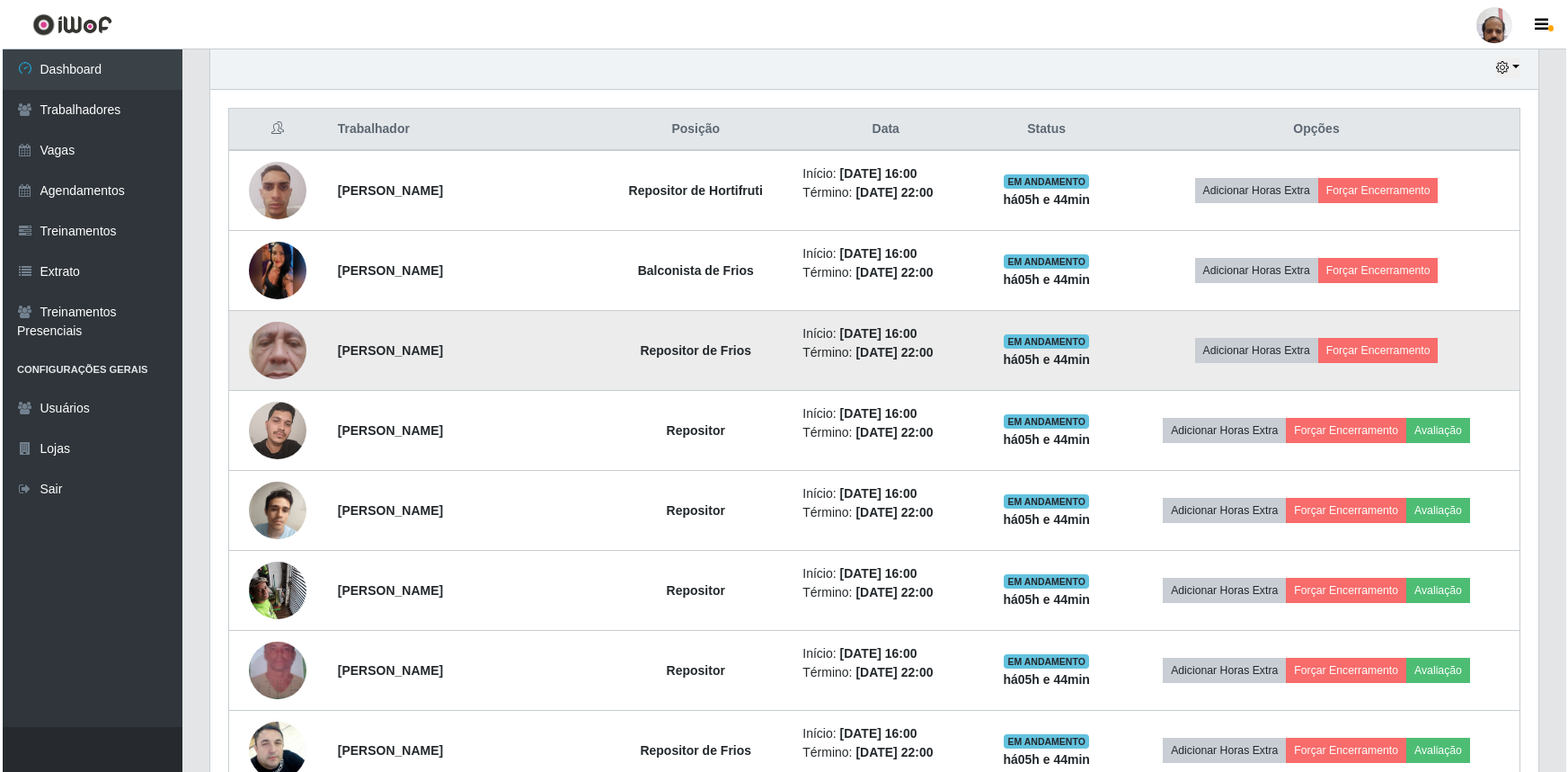
scroll to position [373, 1328]
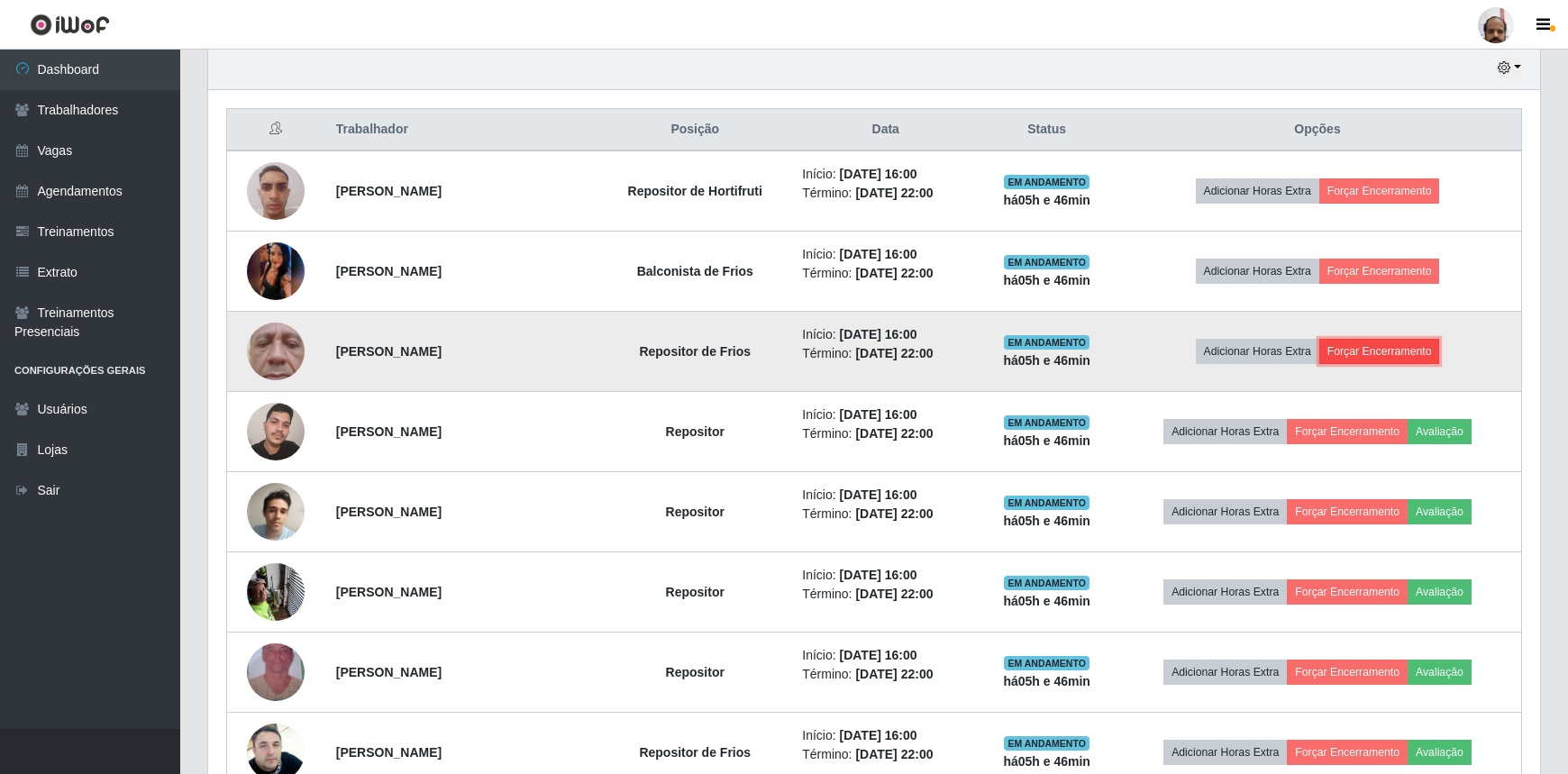
click at [1379, 349] on button "Forçar Encerramento" at bounding box center [1380, 351] width 121 height 25
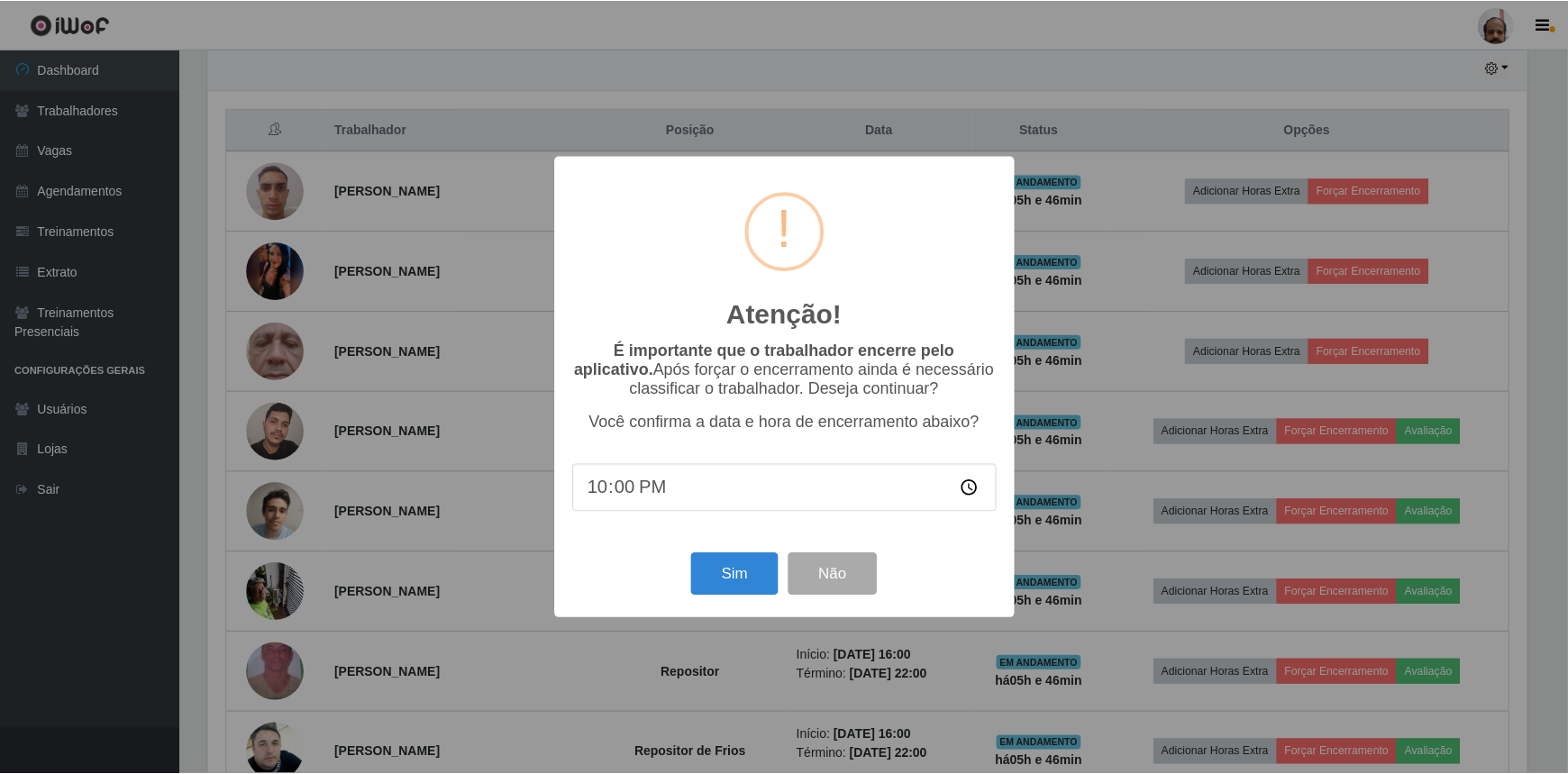
scroll to position [374, 1324]
click at [950, 79] on div "Atenção! × É importante que o trabalhador encerre pelo aplicativo. Após forçar …" at bounding box center [786, 387] width 1573 height 774
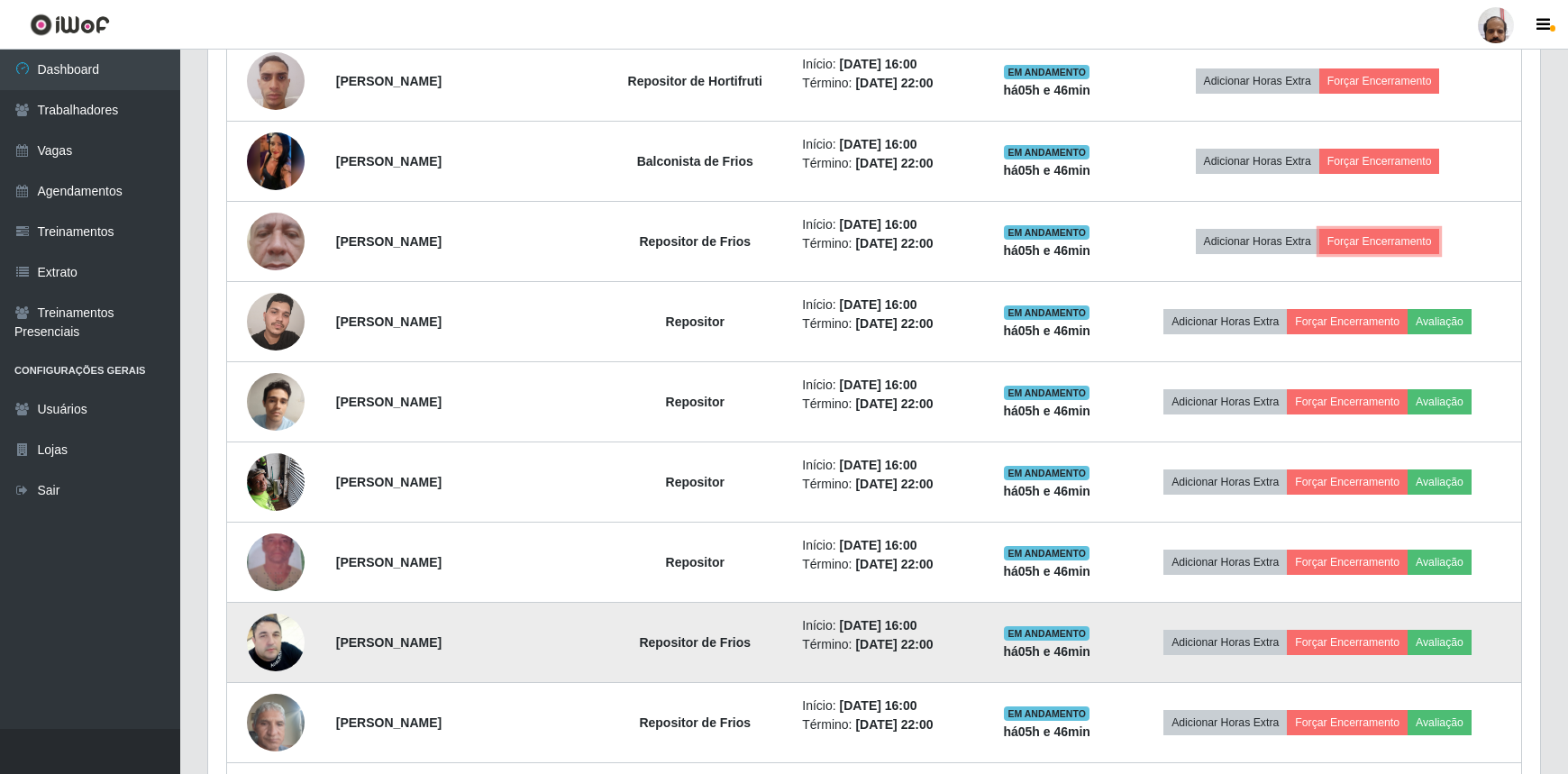
scroll to position [721, 0]
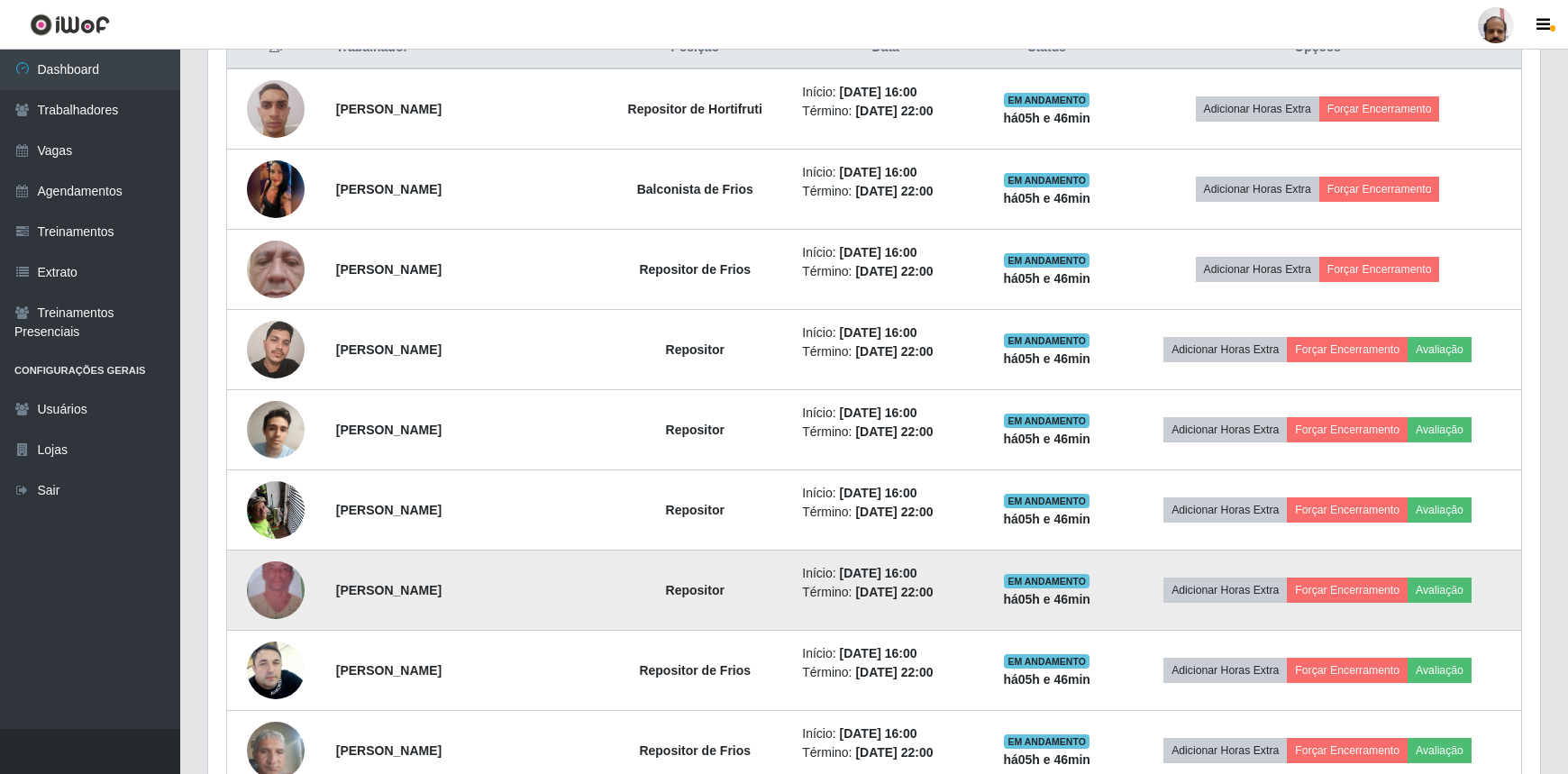
click at [278, 586] on img at bounding box center [275, 590] width 57 height 103
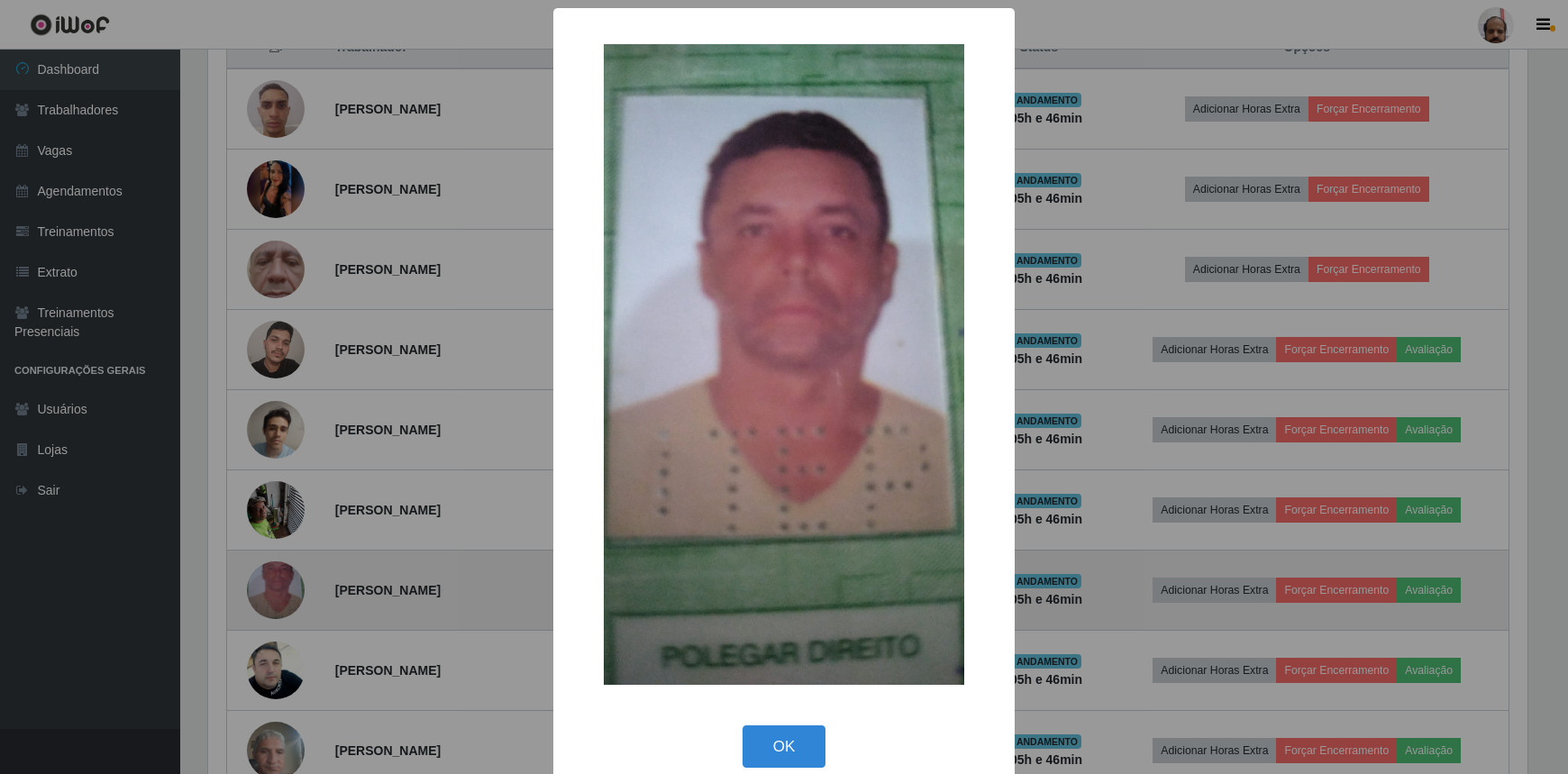
scroll to position [374, 1324]
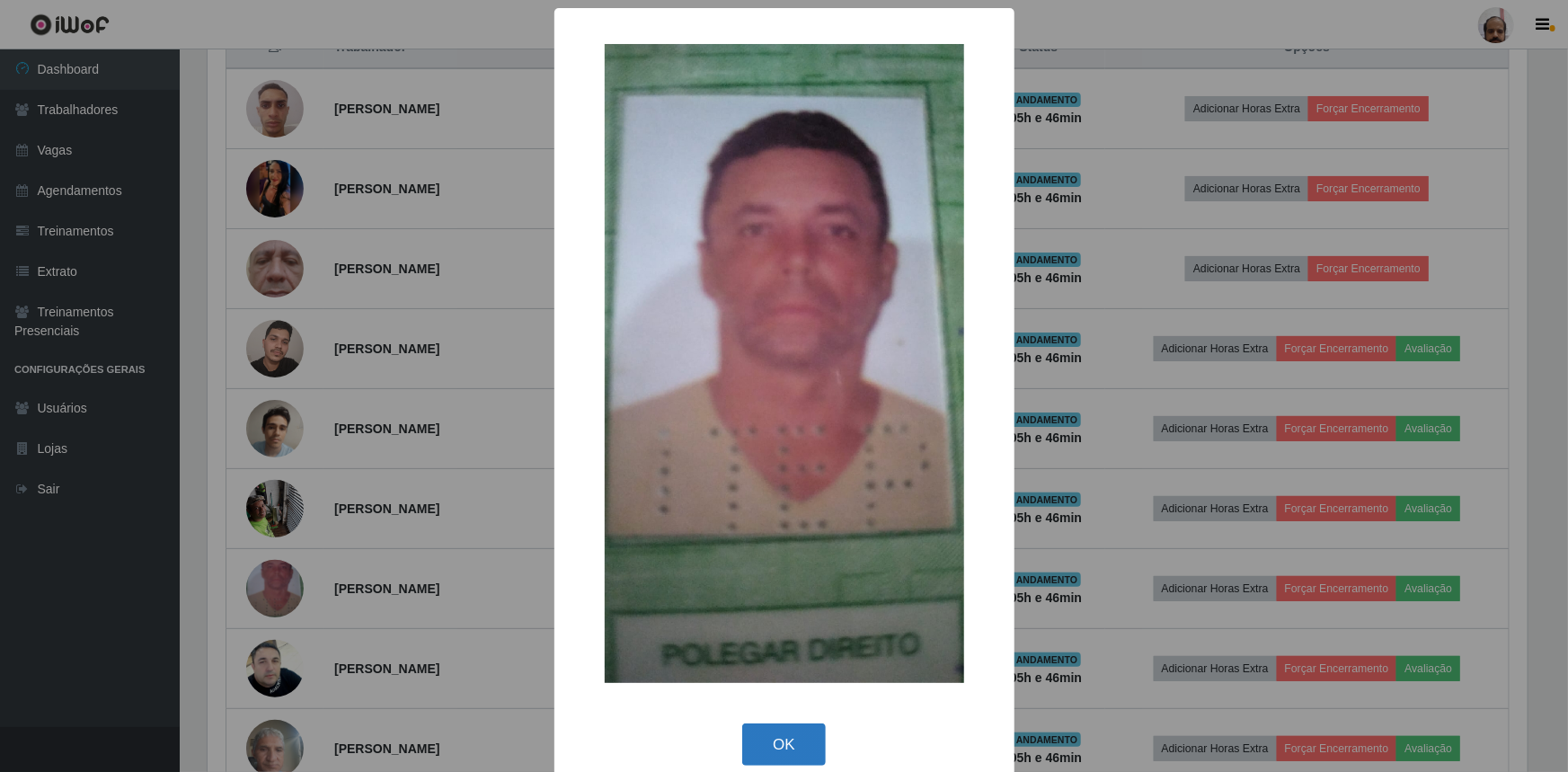
click at [790, 747] on button "OK" at bounding box center [784, 745] width 84 height 43
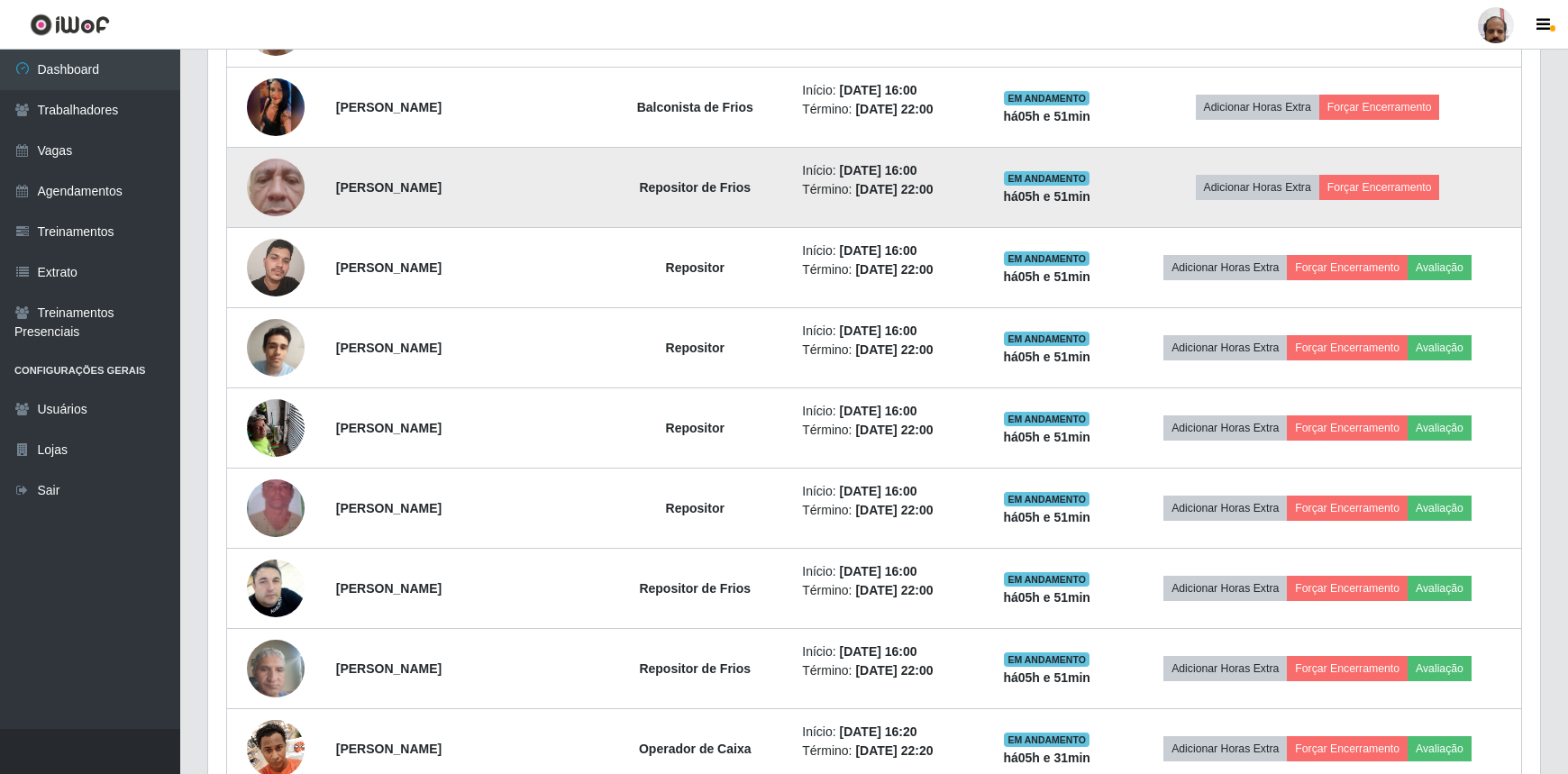
scroll to position [802, 0]
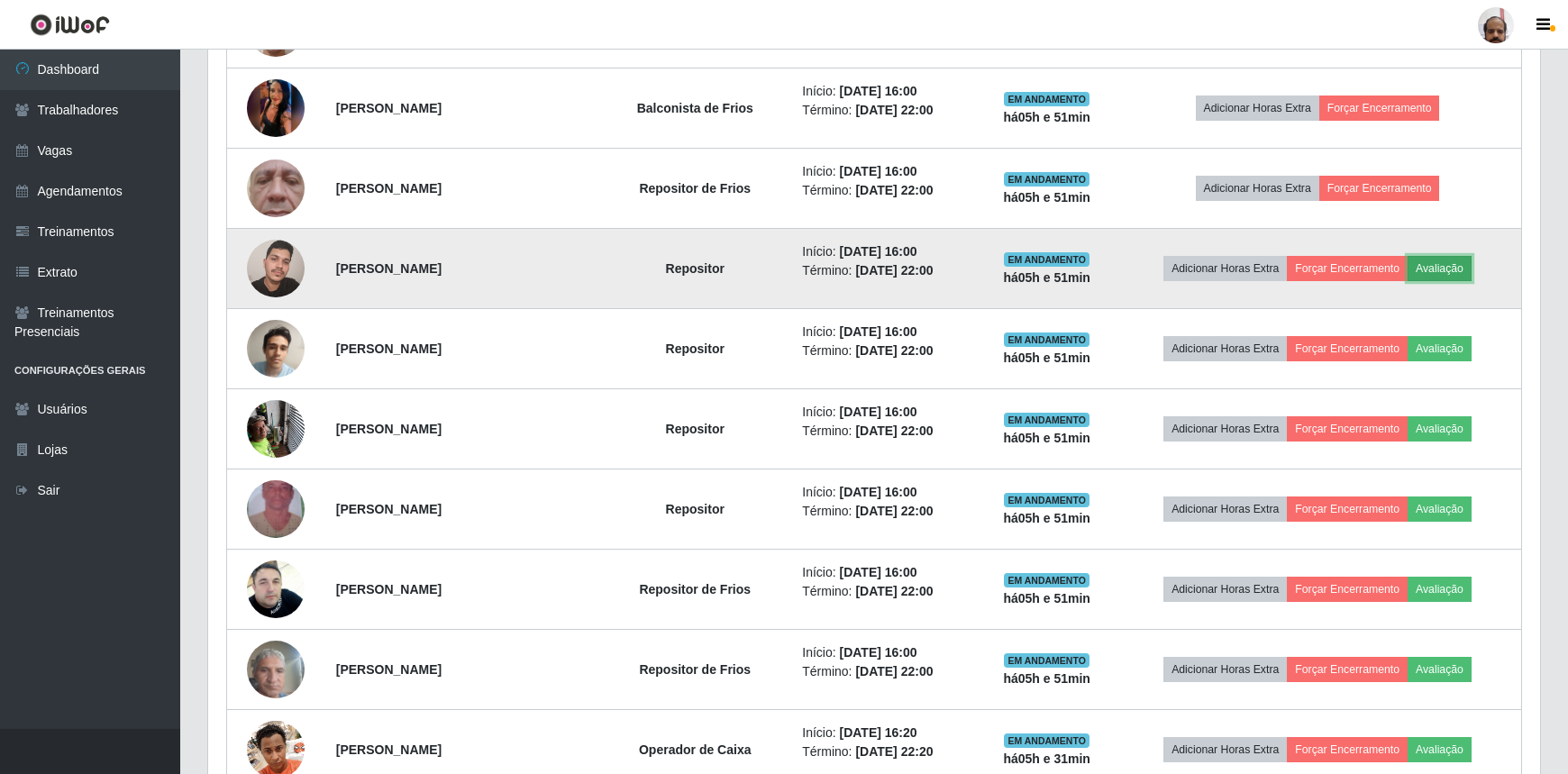
click at [1445, 262] on button "Avaliação" at bounding box center [1440, 269] width 64 height 25
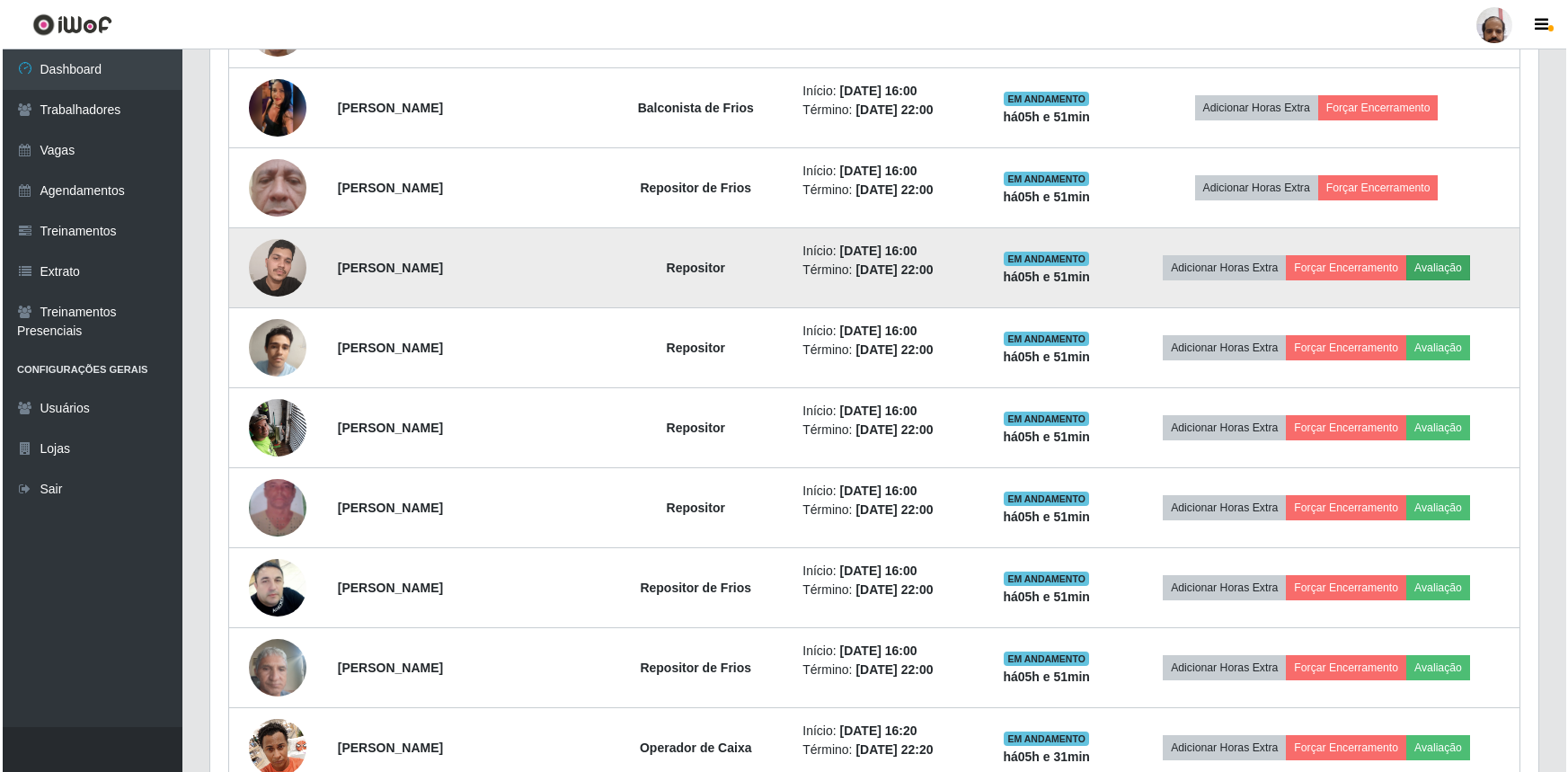
scroll to position [373, 1320]
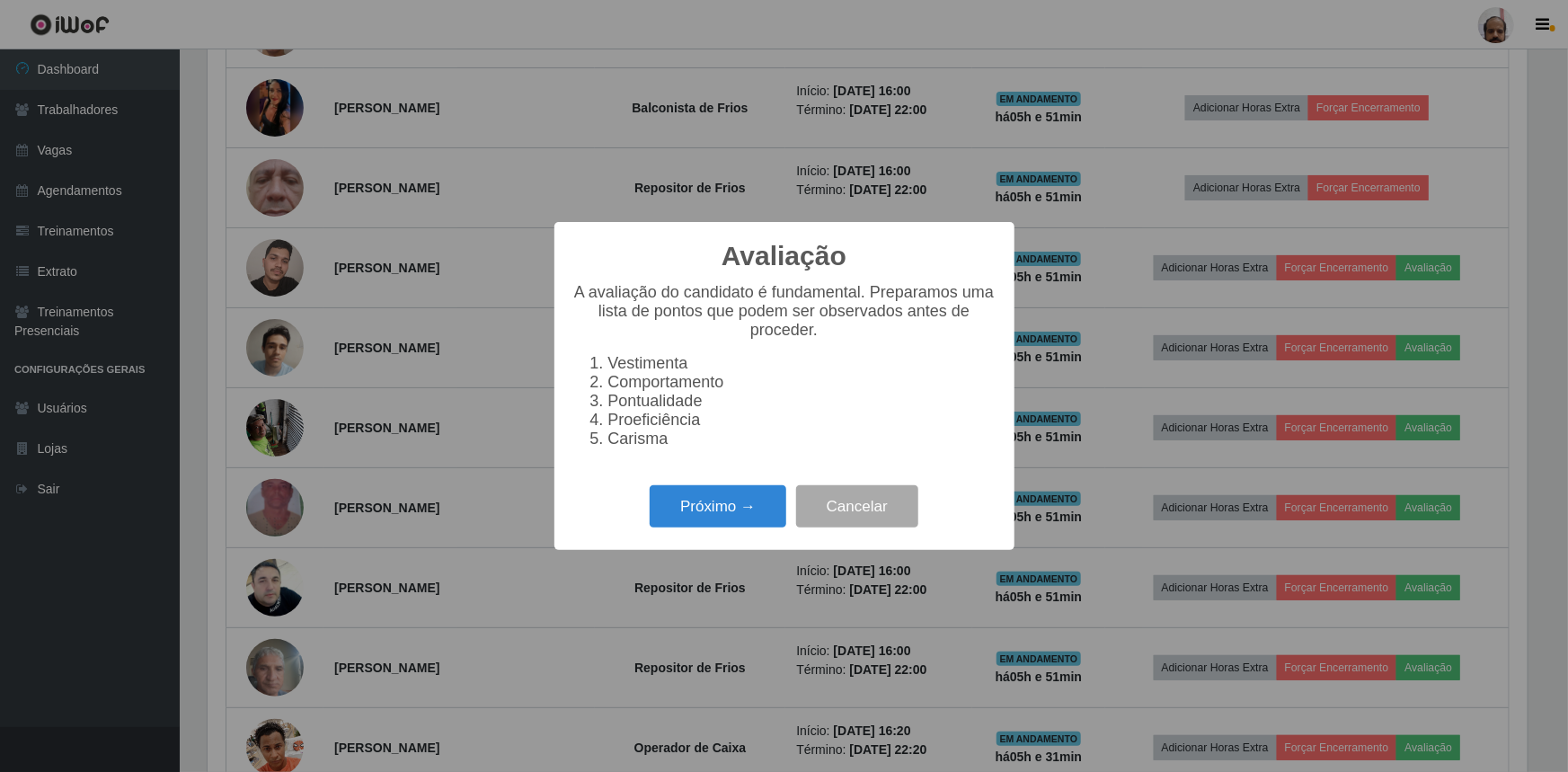
click at [708, 492] on div "Próximo → Cancelar" at bounding box center [784, 507] width 424 height 51
click at [709, 520] on button "Próximo →" at bounding box center [718, 507] width 136 height 43
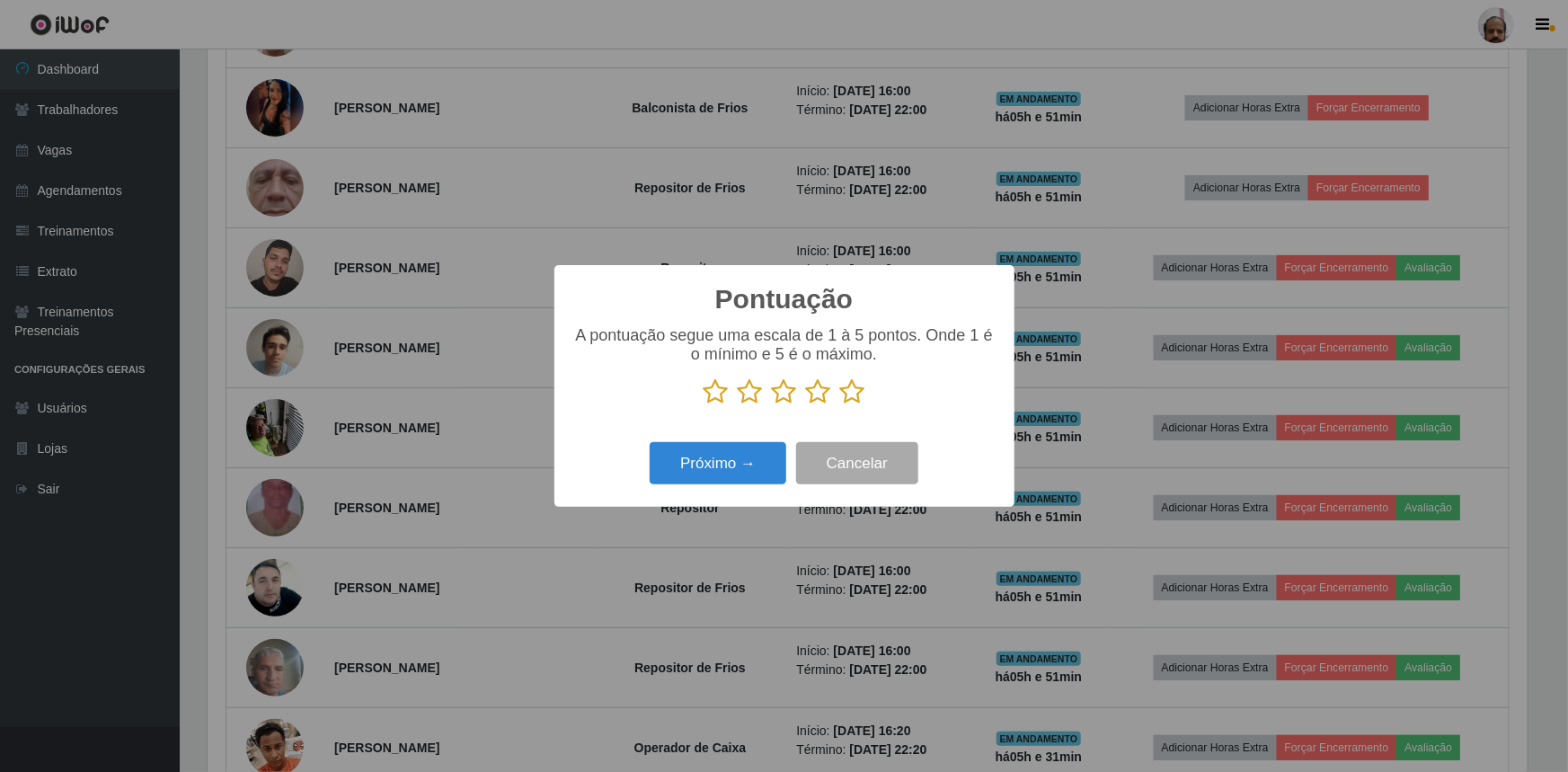
click at [849, 389] on icon at bounding box center [853, 392] width 25 height 27
click at [841, 405] on input "radio" at bounding box center [841, 405] width 0 height 0
click at [753, 465] on button "Próximo →" at bounding box center [718, 463] width 136 height 43
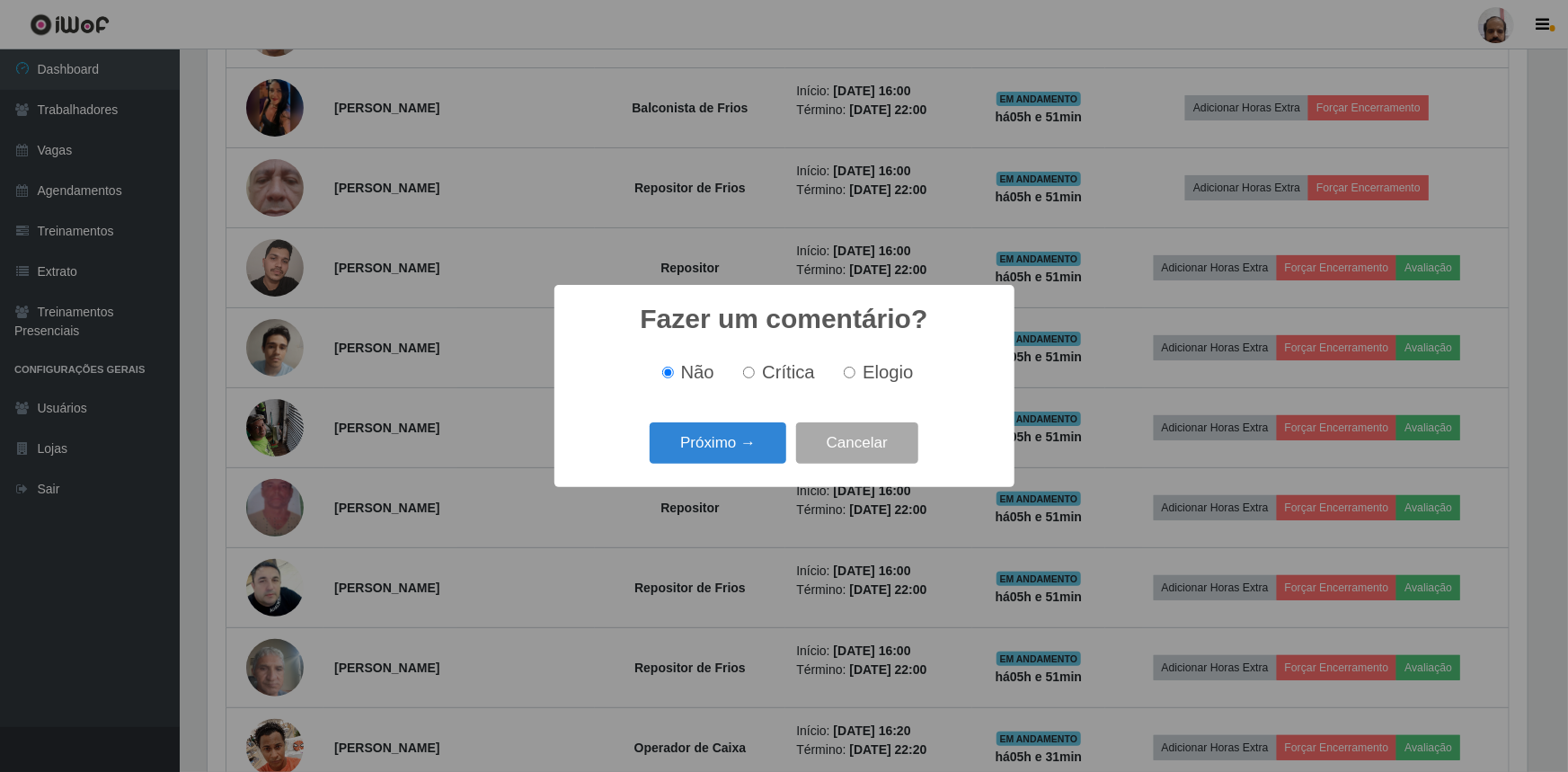
click at [897, 372] on span "Elogio" at bounding box center [887, 372] width 50 height 20
click at [855, 372] on input "Elogio" at bounding box center [849, 372] width 12 height 12
radio input "true"
click at [715, 434] on button "Próximo →" at bounding box center [718, 443] width 136 height 43
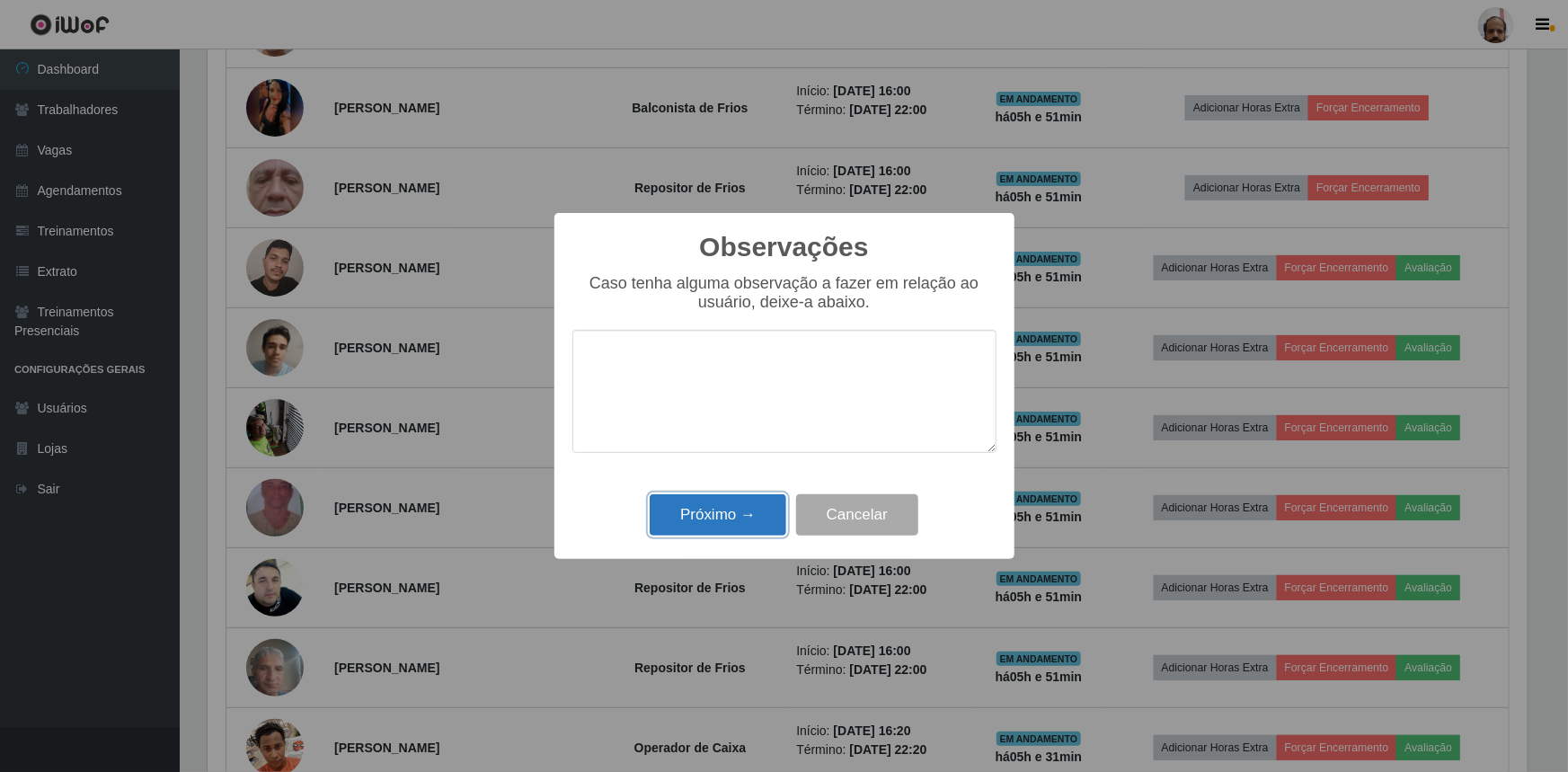
click at [717, 503] on button "Próximo →" at bounding box center [718, 515] width 136 height 43
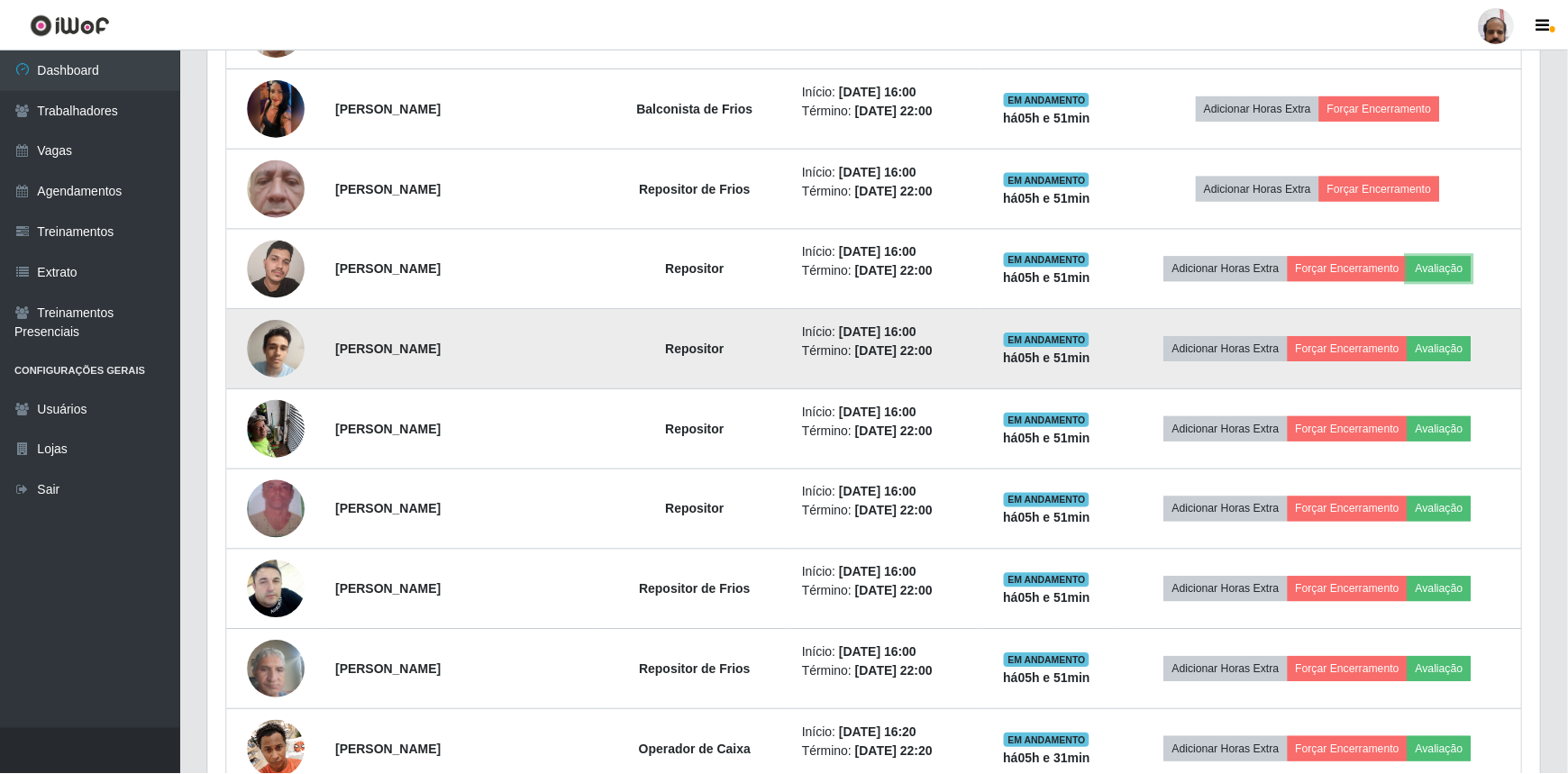
scroll to position [374, 1332]
click at [1466, 351] on button "Avaliação" at bounding box center [1440, 349] width 64 height 25
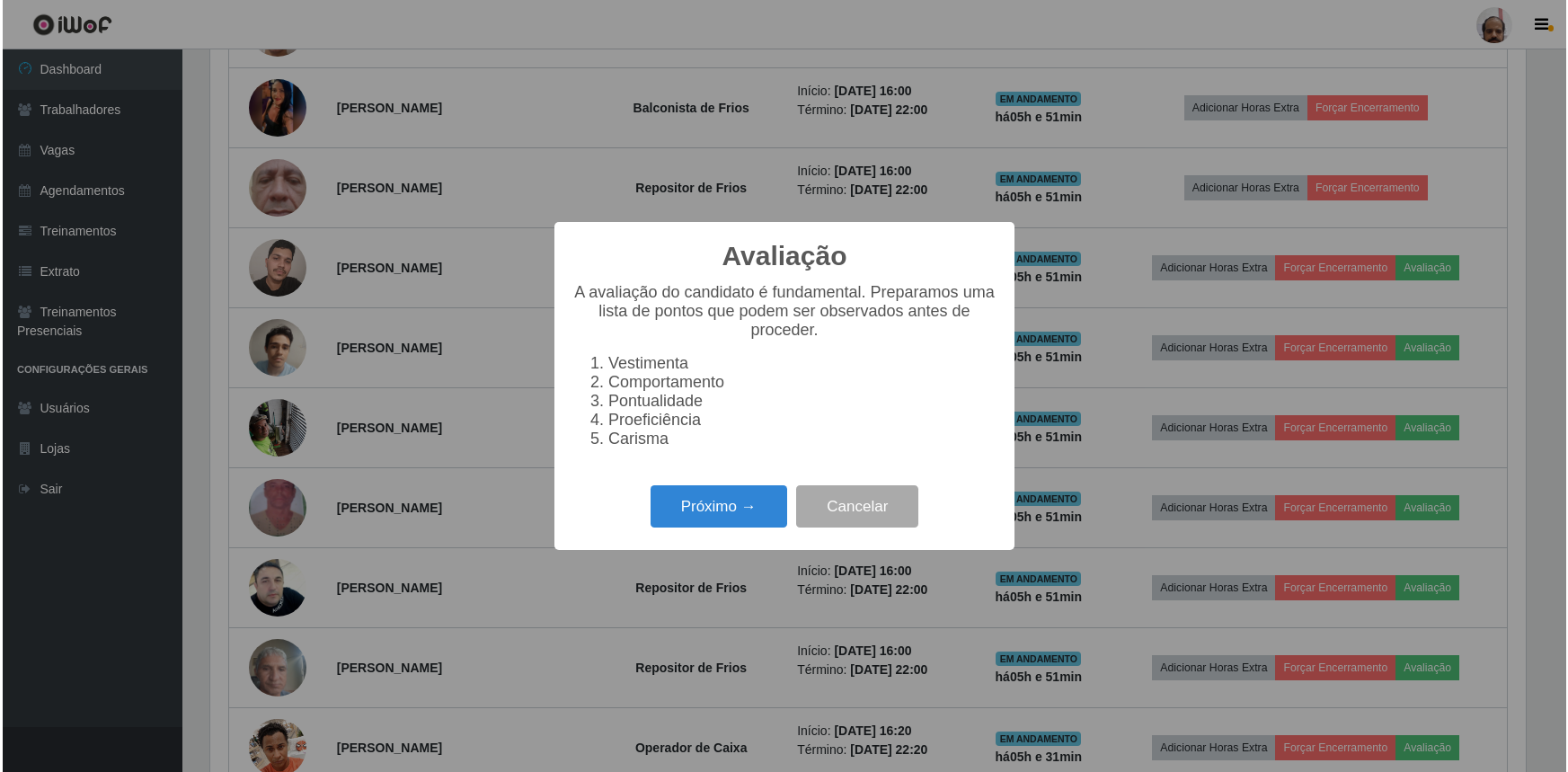
scroll to position [373, 1320]
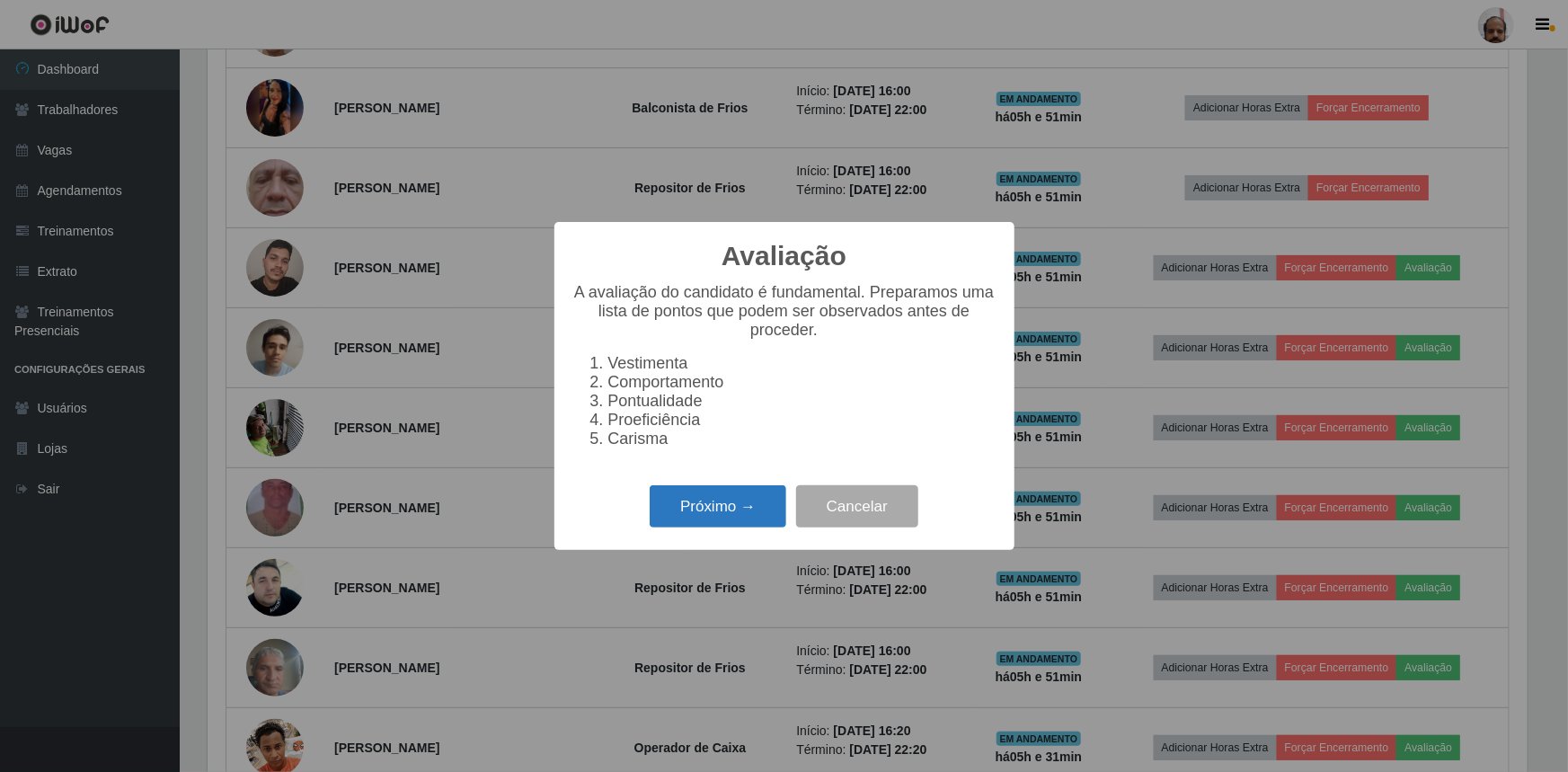
click at [743, 500] on button "Próximo →" at bounding box center [718, 507] width 136 height 43
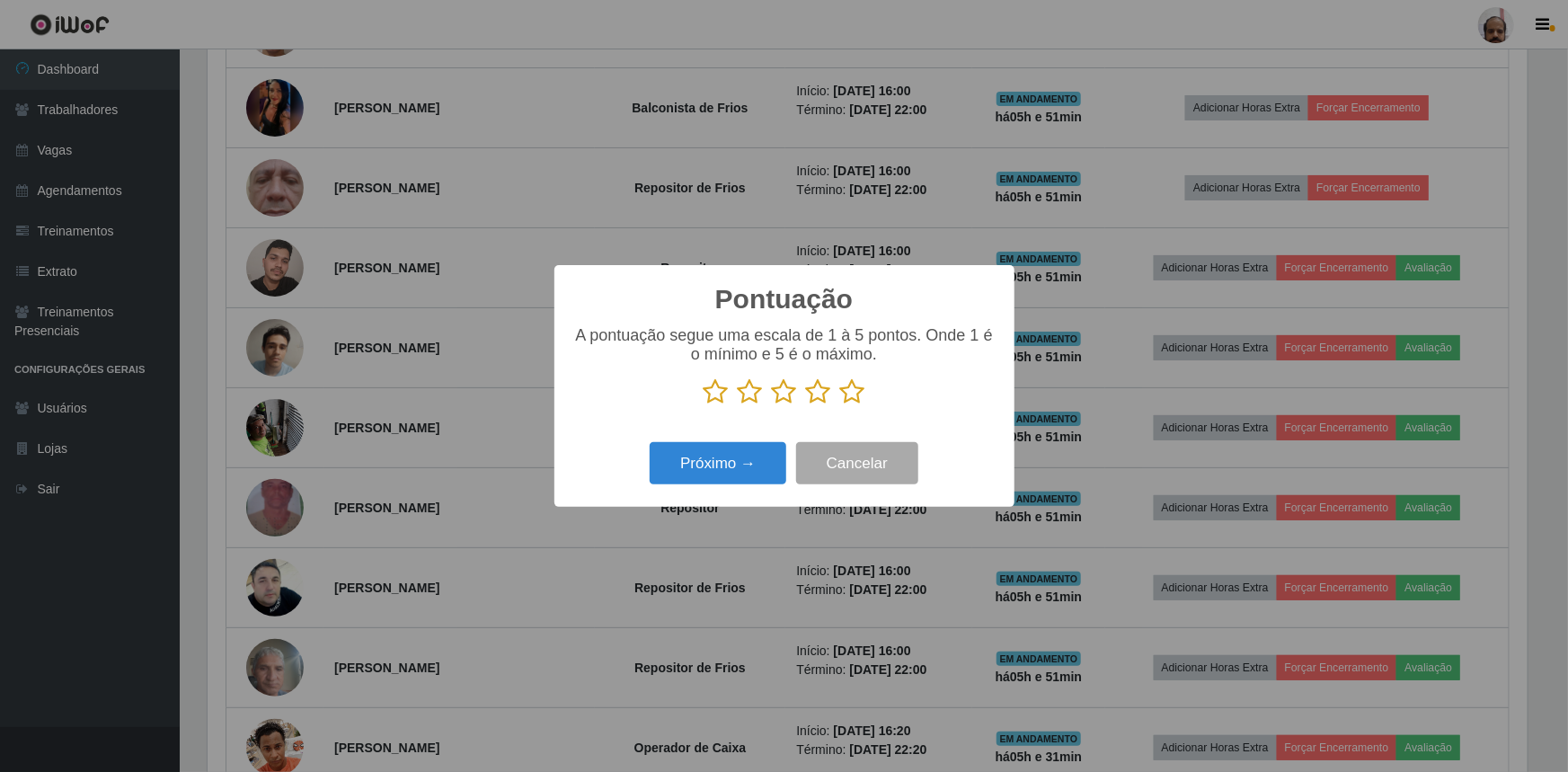
scroll to position [898670, 897423]
click at [852, 390] on icon at bounding box center [853, 392] width 25 height 27
click at [841, 405] on input "radio" at bounding box center [841, 405] width 0 height 0
click at [689, 466] on button "Próximo →" at bounding box center [718, 463] width 136 height 43
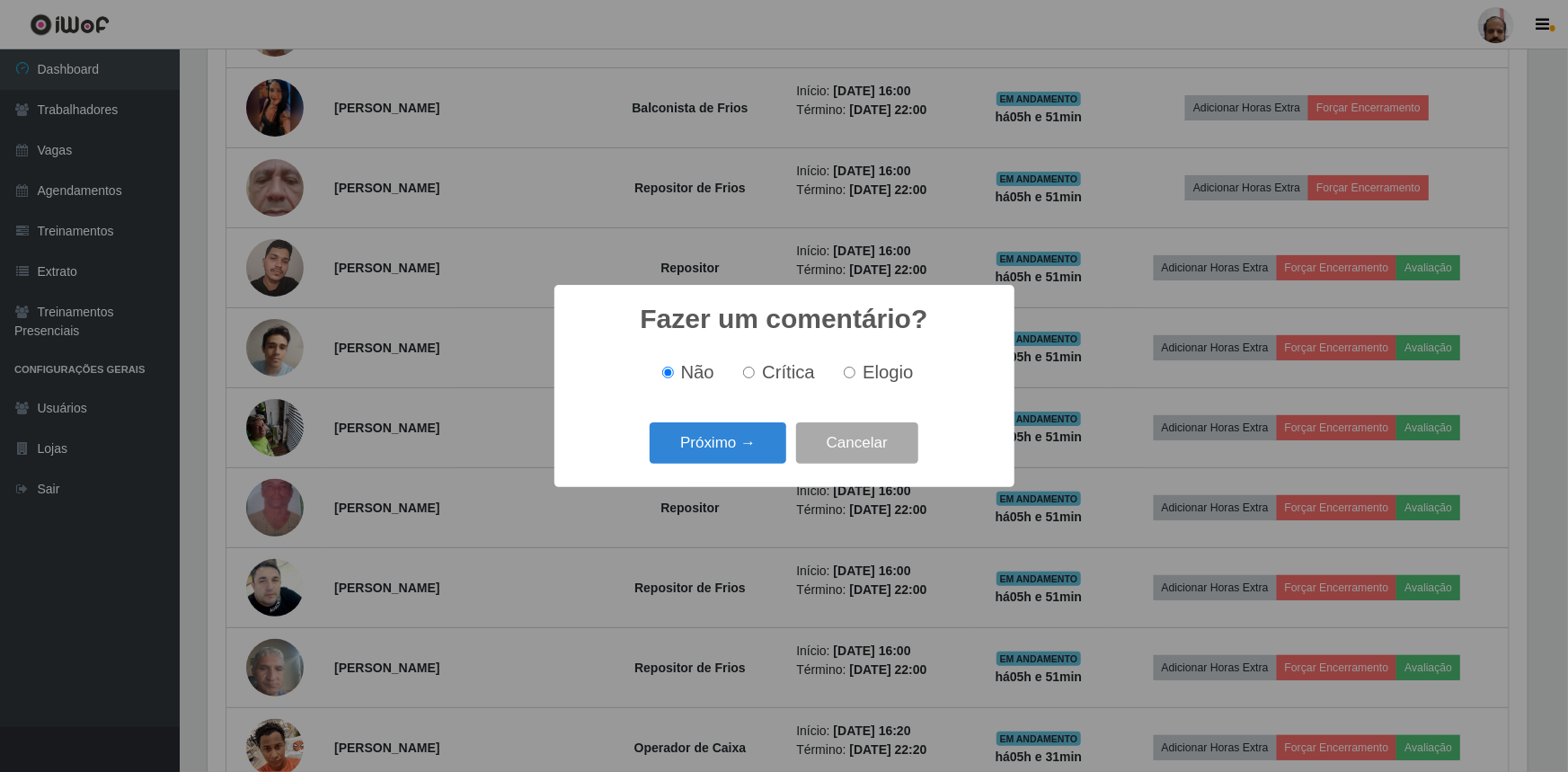
click at [902, 363] on span "Elogio" at bounding box center [887, 372] width 50 height 20
click at [855, 367] on input "Elogio" at bounding box center [849, 372] width 12 height 12
radio input "true"
click at [730, 433] on button "Próximo →" at bounding box center [718, 443] width 136 height 43
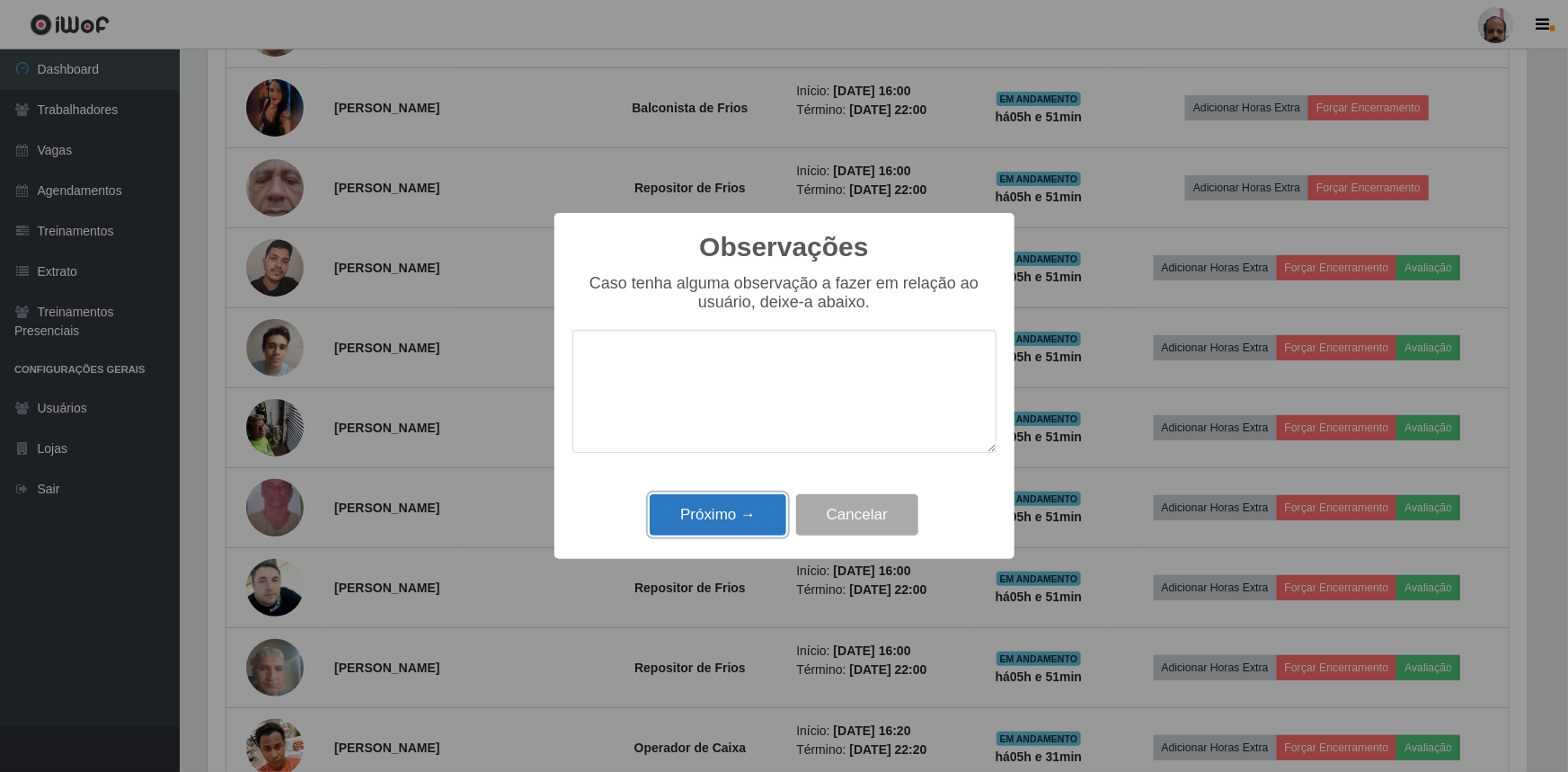
click at [721, 511] on button "Próximo →" at bounding box center [718, 515] width 136 height 43
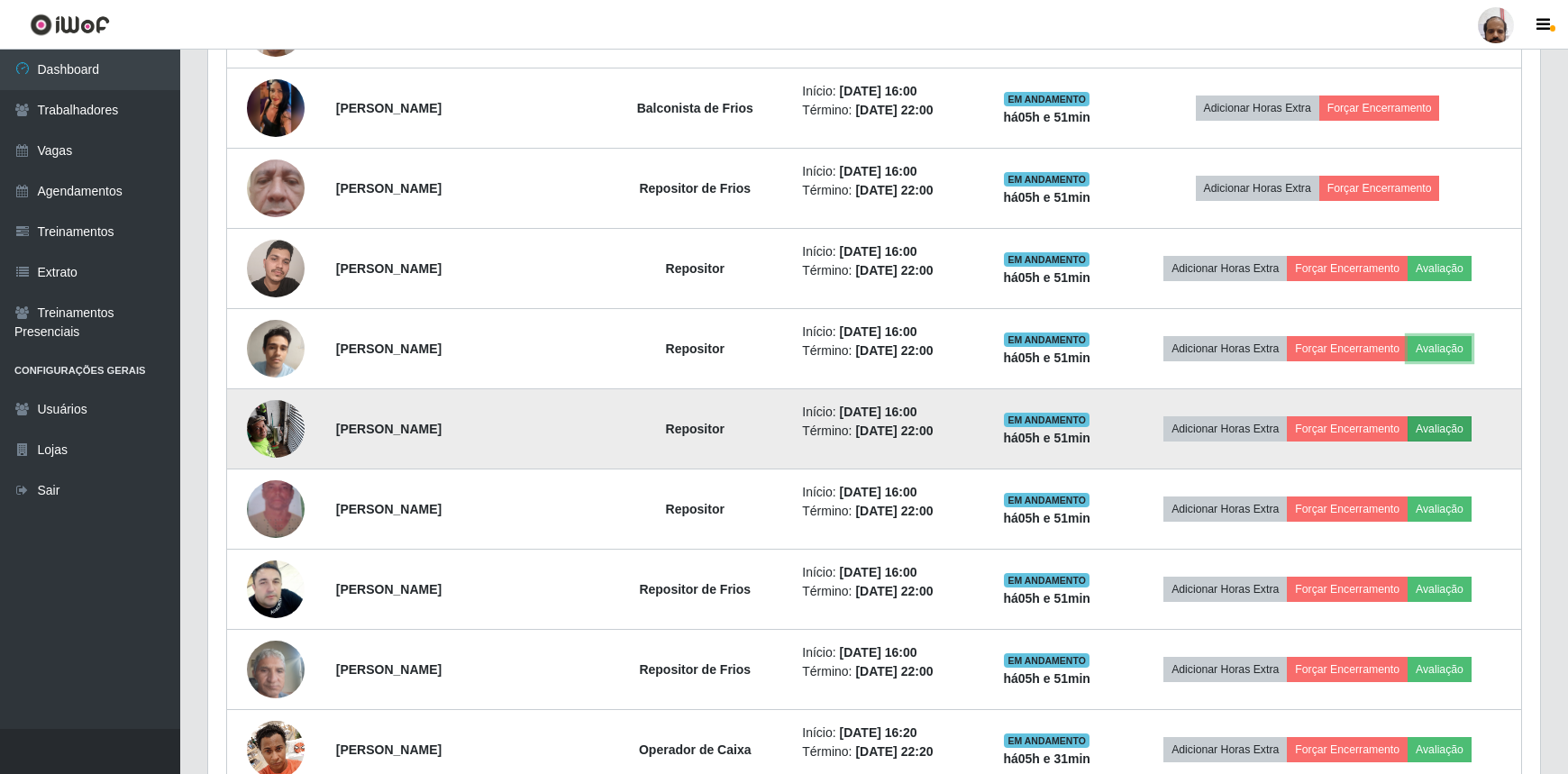
scroll to position [374, 1332]
click at [1450, 423] on button "Avaliação" at bounding box center [1440, 429] width 64 height 25
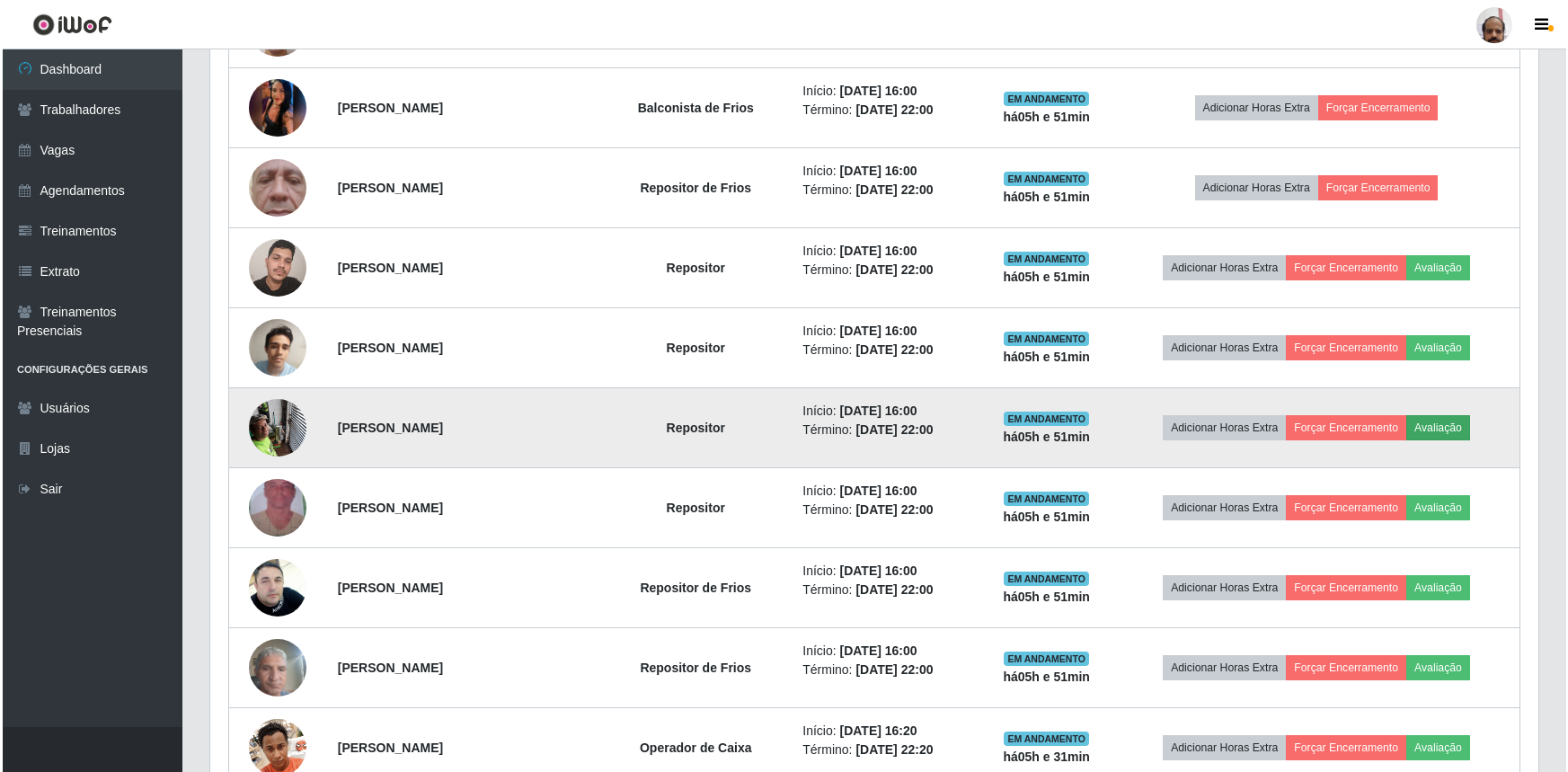
scroll to position [373, 1320]
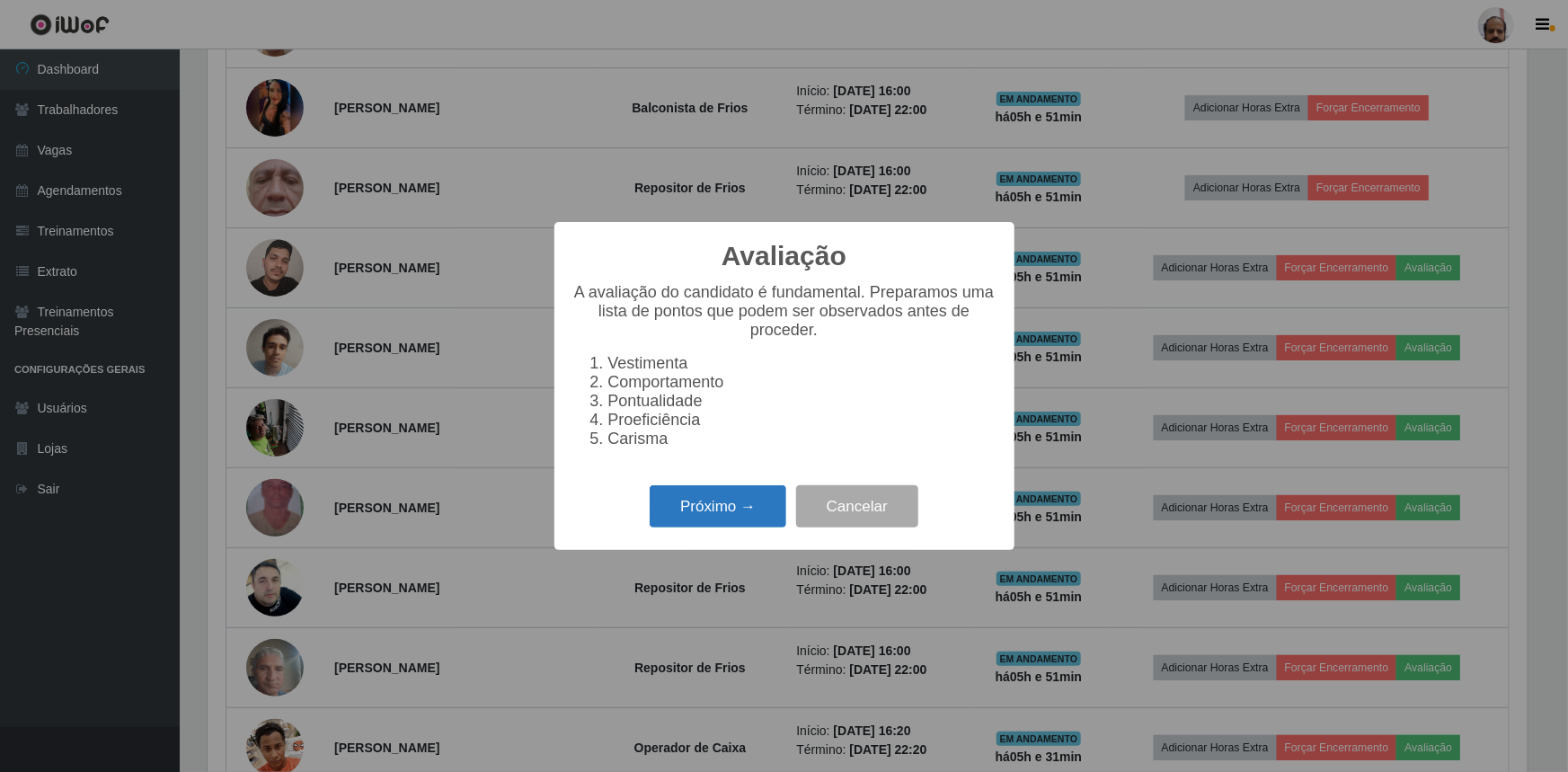
click at [709, 507] on button "Próximo →" at bounding box center [718, 507] width 136 height 43
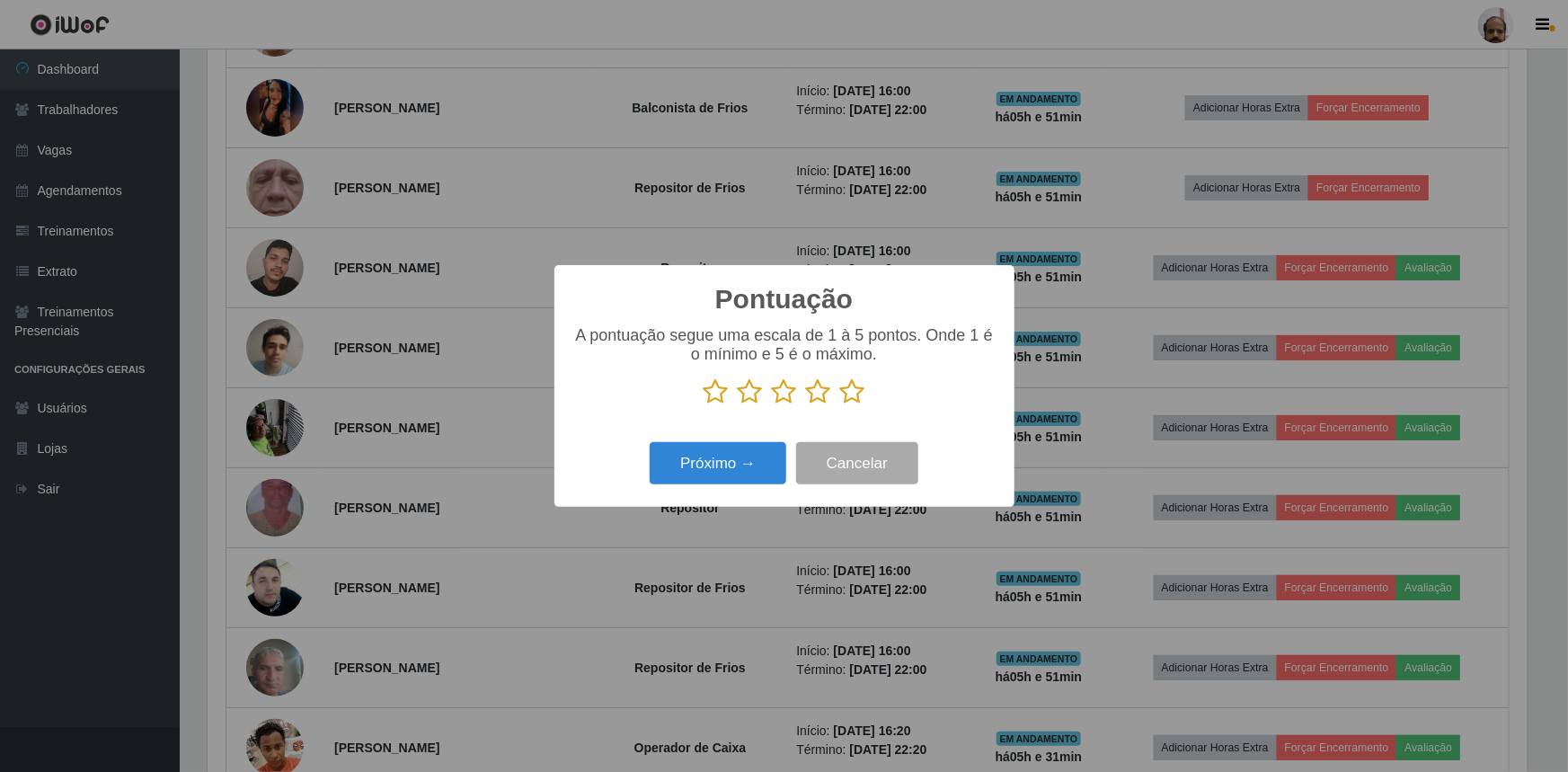
scroll to position [898670, 897423]
click at [842, 400] on icon at bounding box center [853, 392] width 25 height 27
click at [841, 405] on input "radio" at bounding box center [841, 405] width 0 height 0
click at [701, 470] on button "Próximo →" at bounding box center [718, 463] width 136 height 43
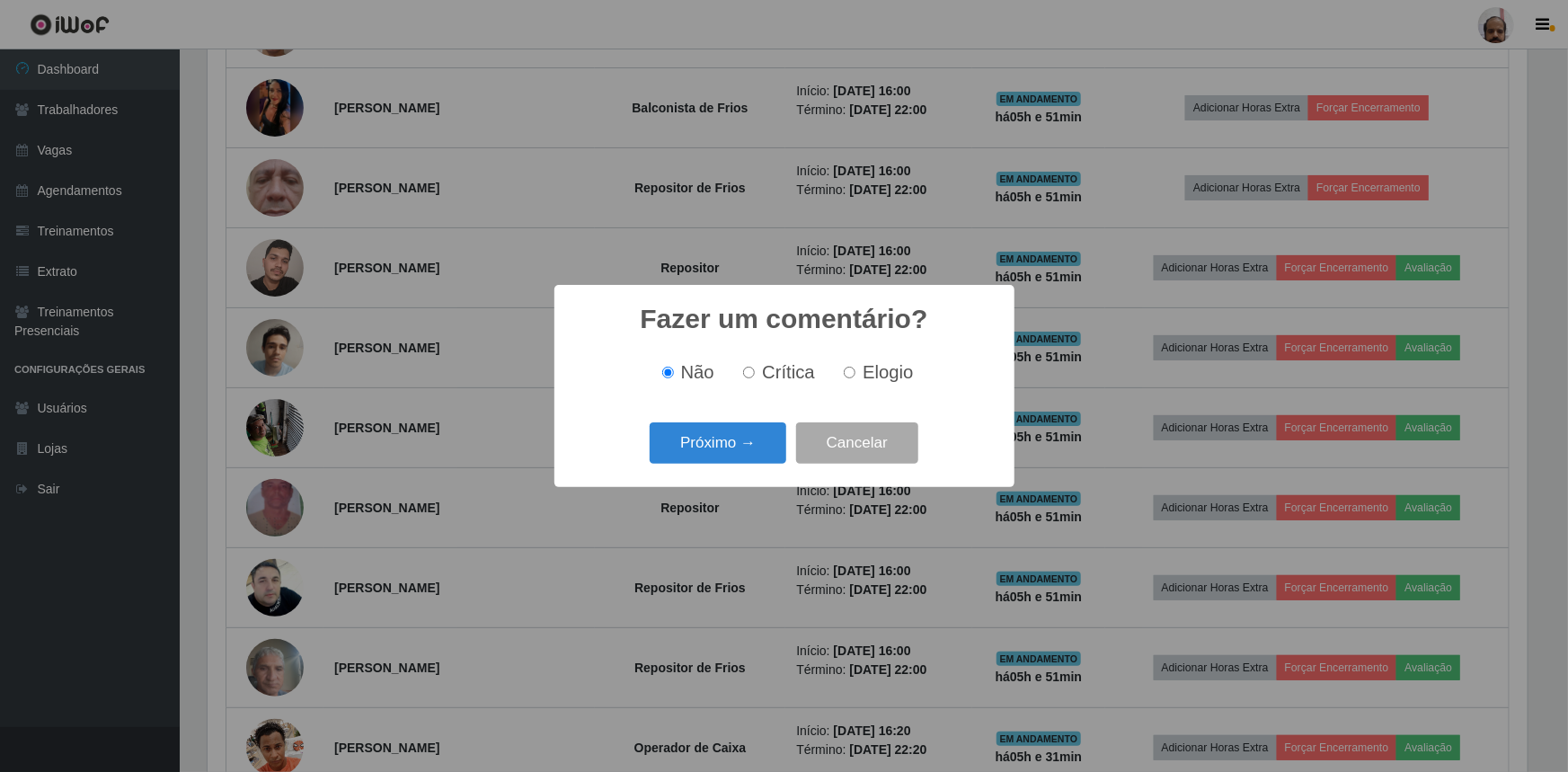
click at [868, 374] on span "Elogio" at bounding box center [887, 372] width 50 height 20
click at [855, 374] on input "Elogio" at bounding box center [849, 372] width 12 height 12
radio input "true"
click at [727, 438] on button "Próximo →" at bounding box center [718, 443] width 136 height 43
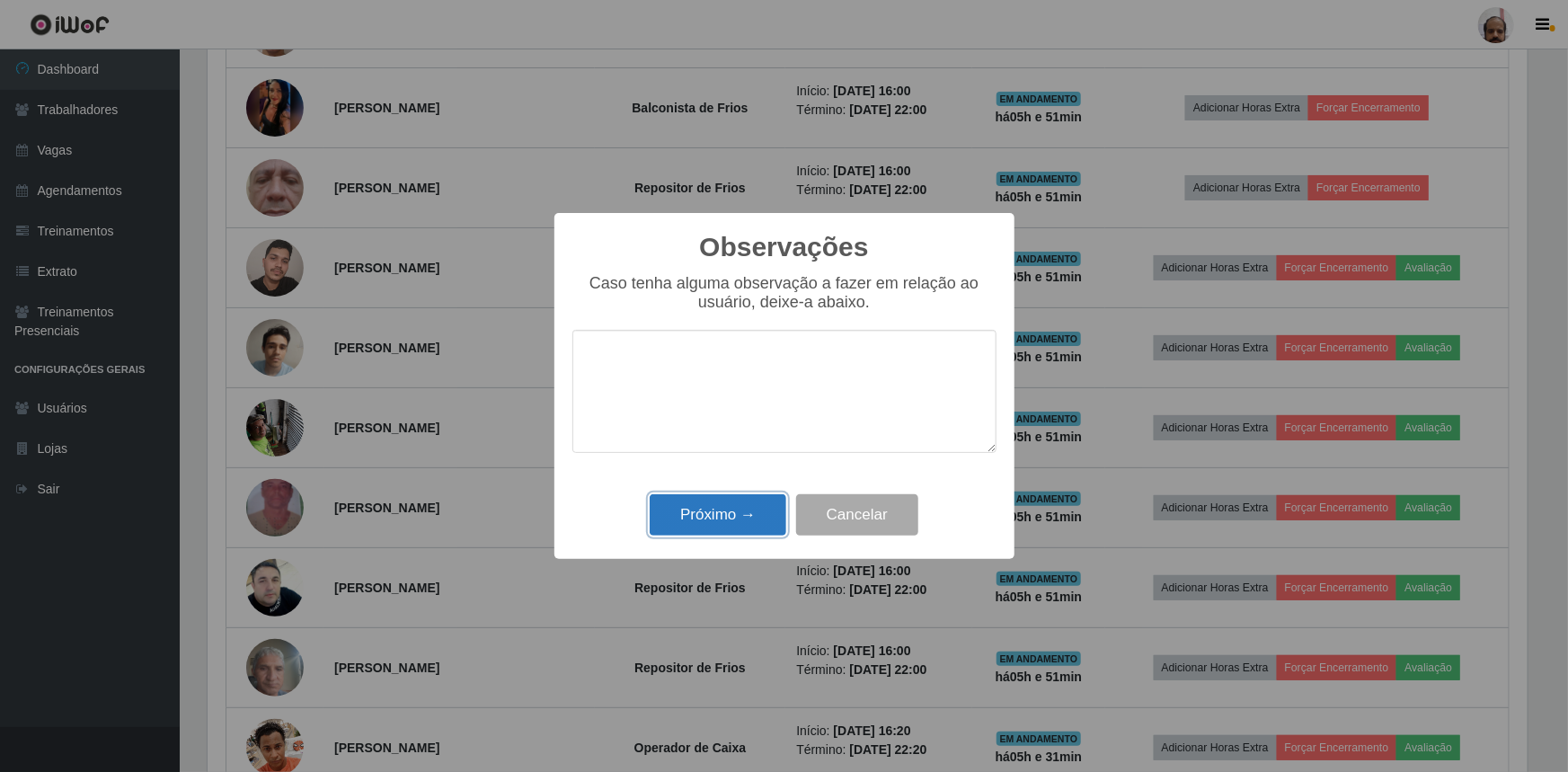
click at [703, 510] on button "Próximo →" at bounding box center [718, 515] width 136 height 43
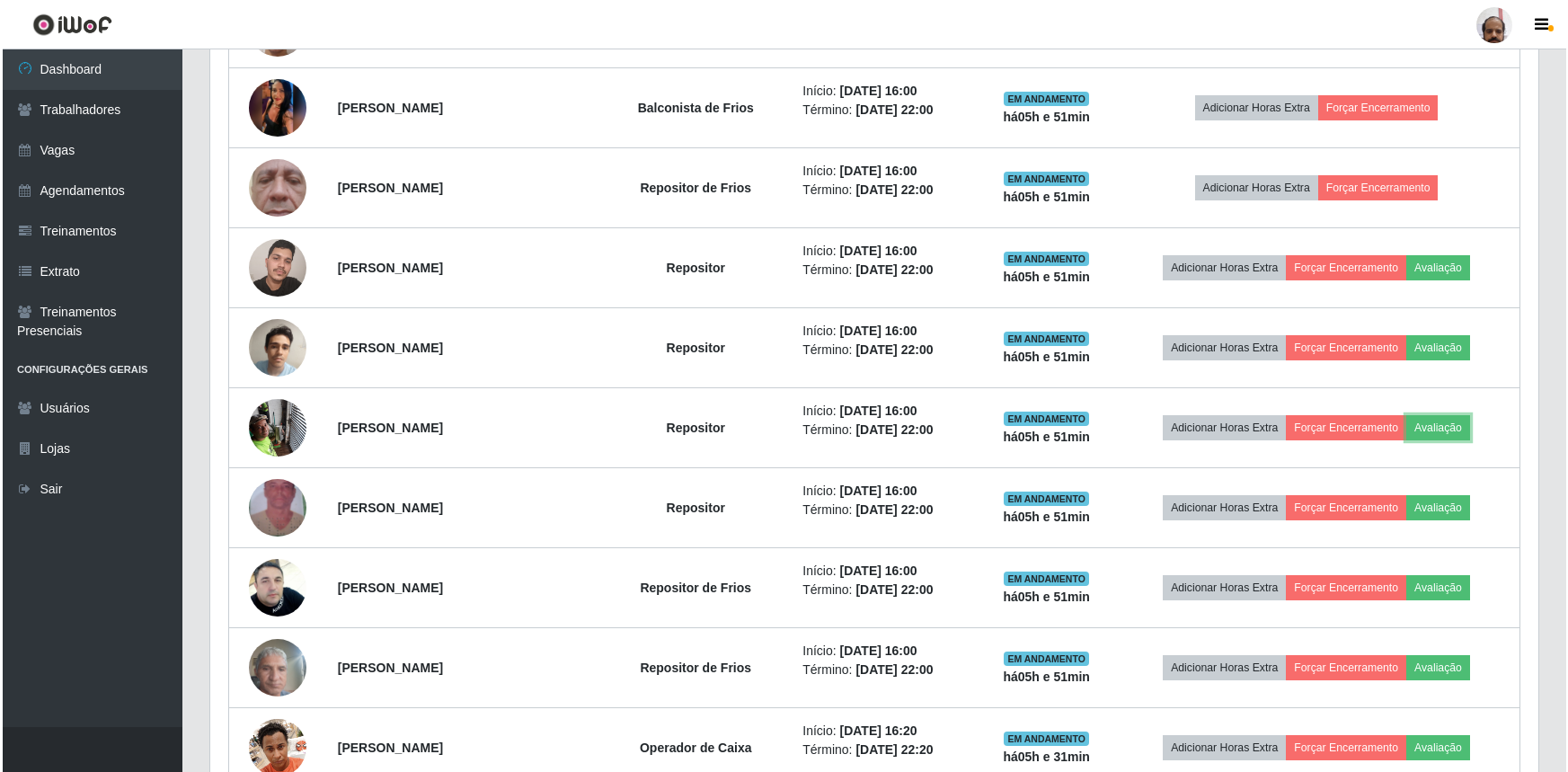
scroll to position [373, 1328]
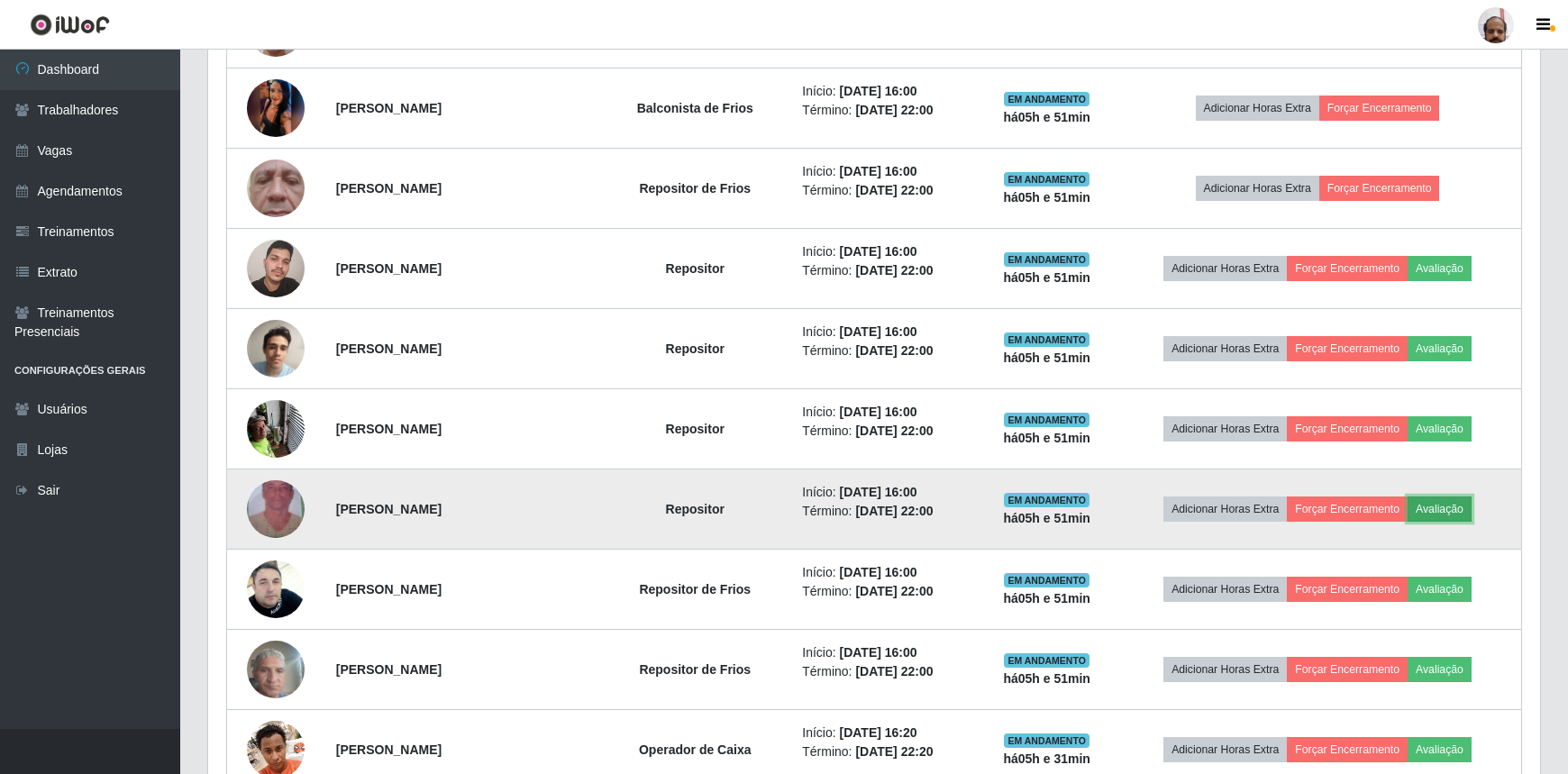
click at [1460, 504] on button "Avaliação" at bounding box center [1440, 509] width 64 height 25
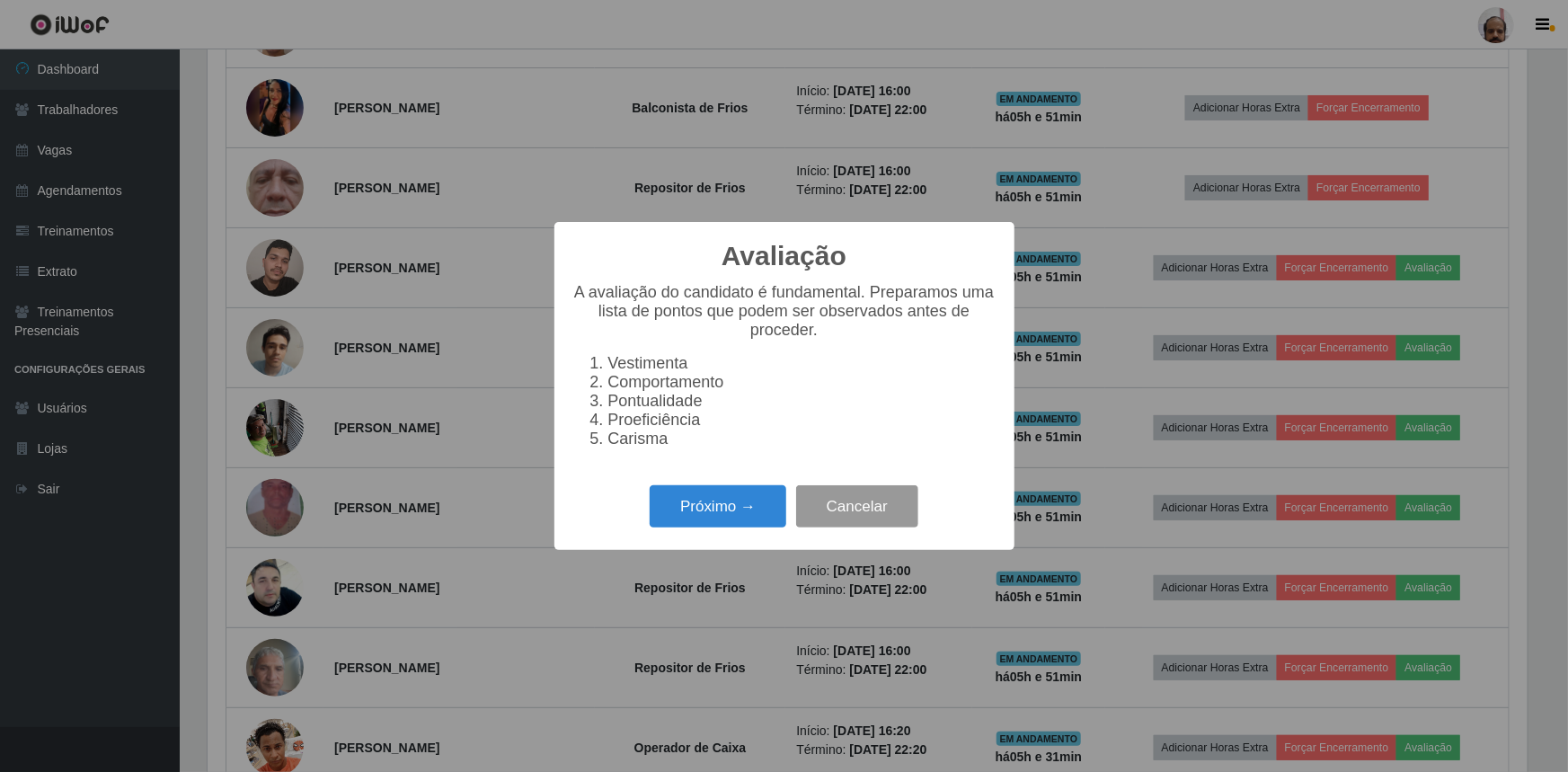
scroll to position [373, 1320]
click at [704, 514] on button "Próximo →" at bounding box center [718, 507] width 136 height 43
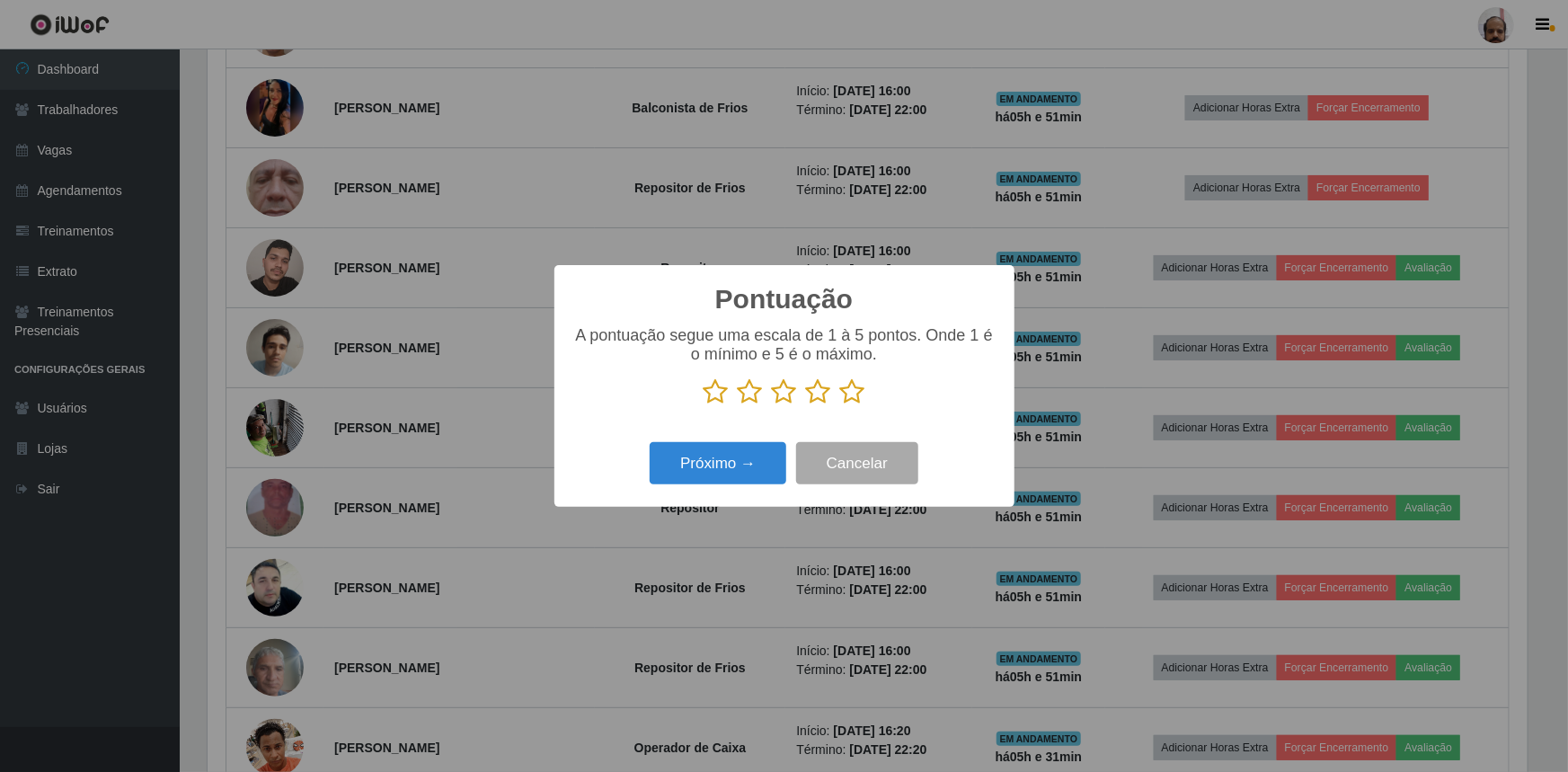
scroll to position [898670, 897423]
click at [853, 395] on icon at bounding box center [853, 392] width 25 height 27
click at [841, 405] on input "radio" at bounding box center [841, 405] width 0 height 0
click at [690, 468] on button "Próximo →" at bounding box center [718, 463] width 136 height 43
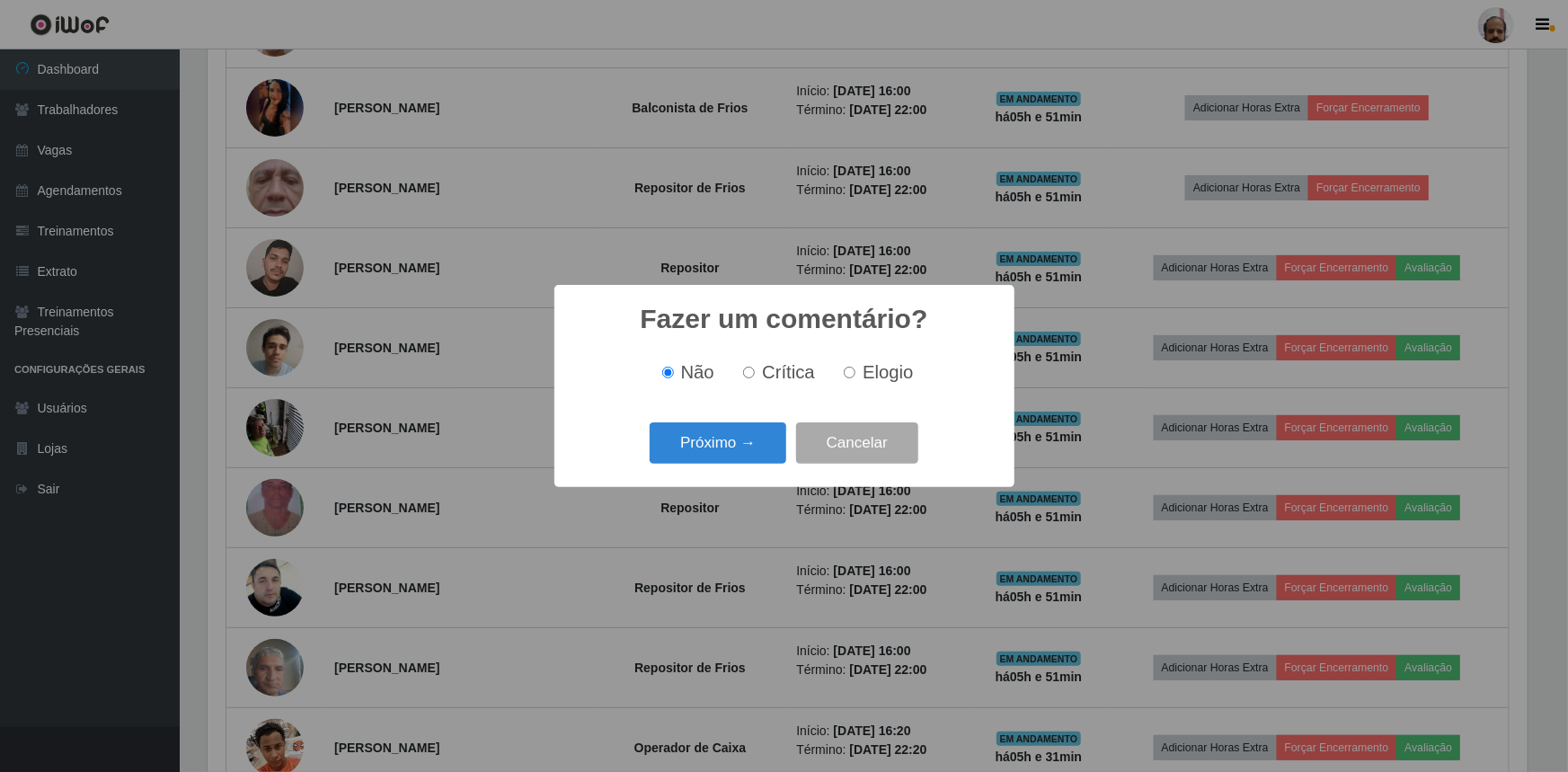
click at [885, 362] on span "Elogio" at bounding box center [887, 372] width 50 height 20
click at [855, 367] on input "Elogio" at bounding box center [849, 372] width 12 height 12
radio input "true"
click at [717, 444] on button "Próximo →" at bounding box center [718, 443] width 136 height 43
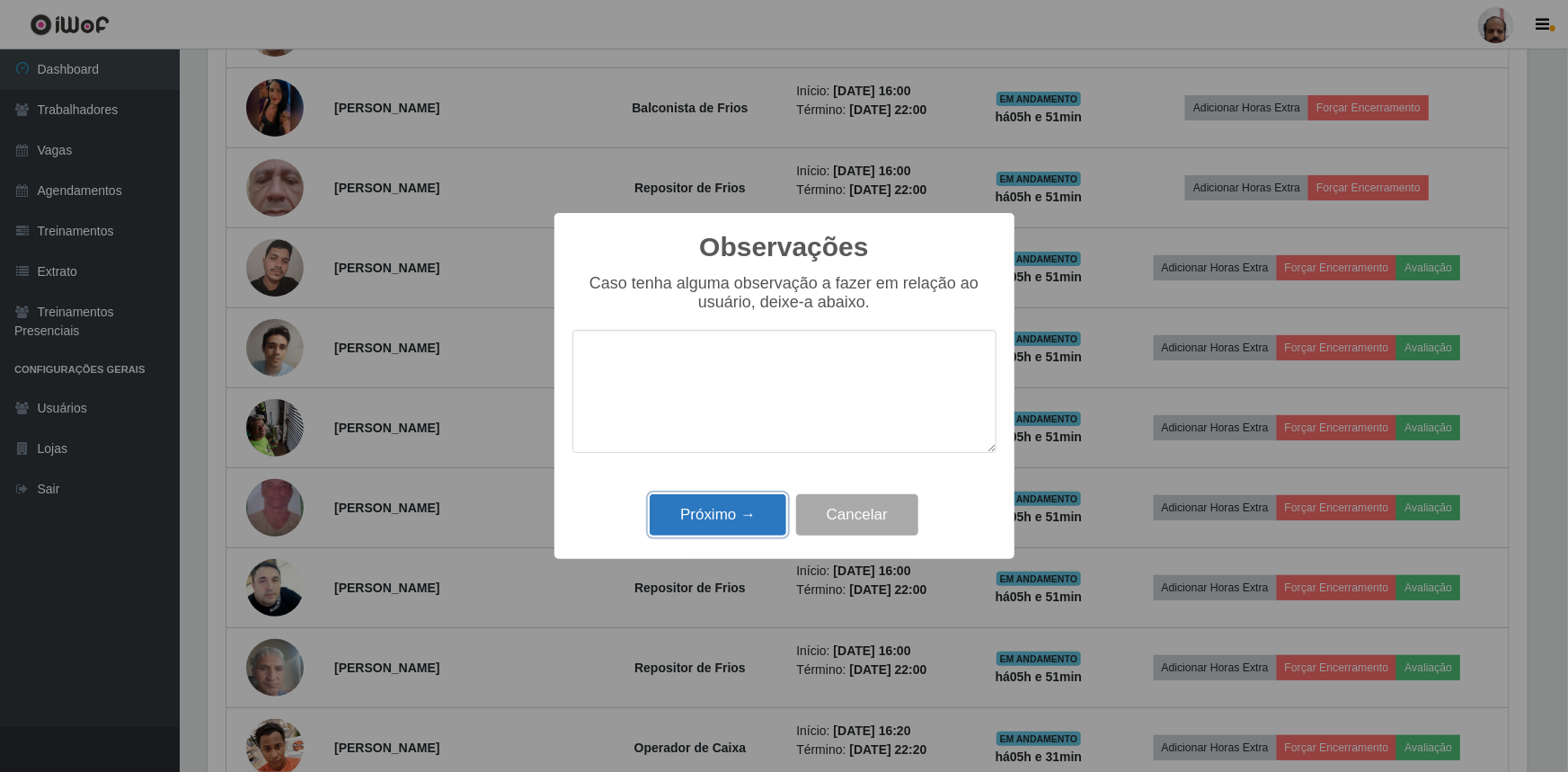
click at [716, 506] on button "Próximo →" at bounding box center [718, 515] width 136 height 43
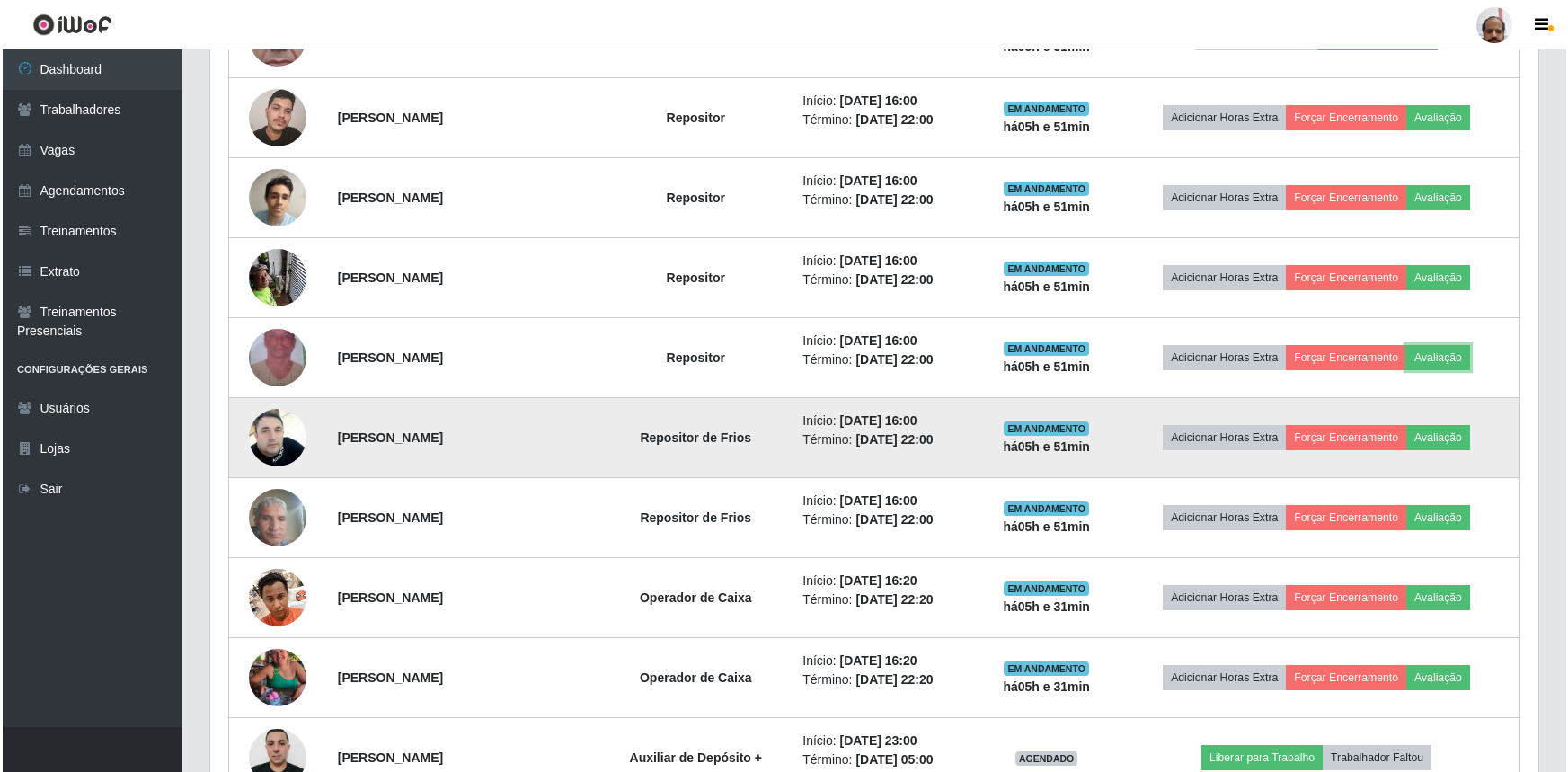
scroll to position [964, 0]
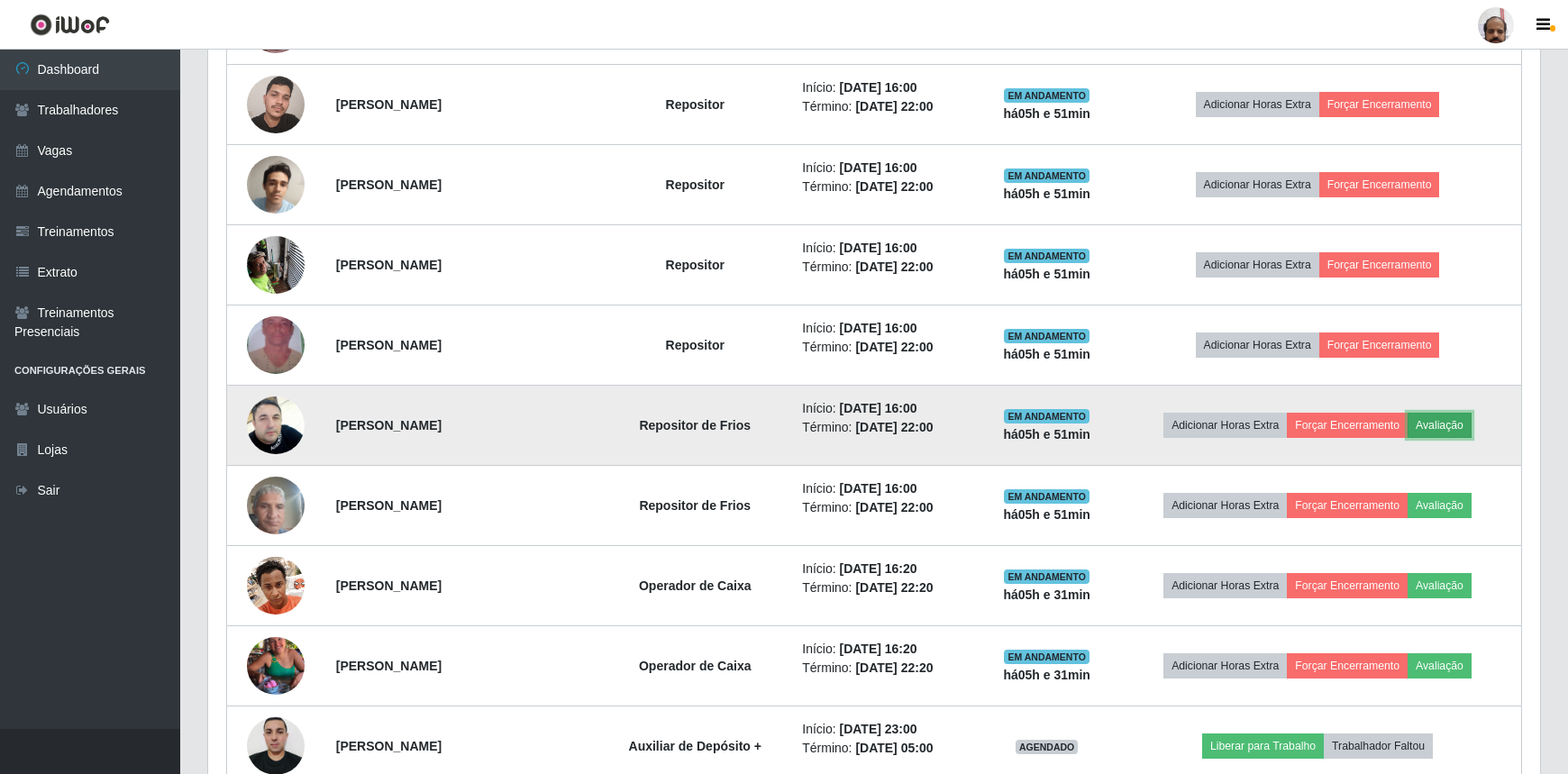
click at [1438, 425] on button "Avaliação" at bounding box center [1440, 425] width 64 height 25
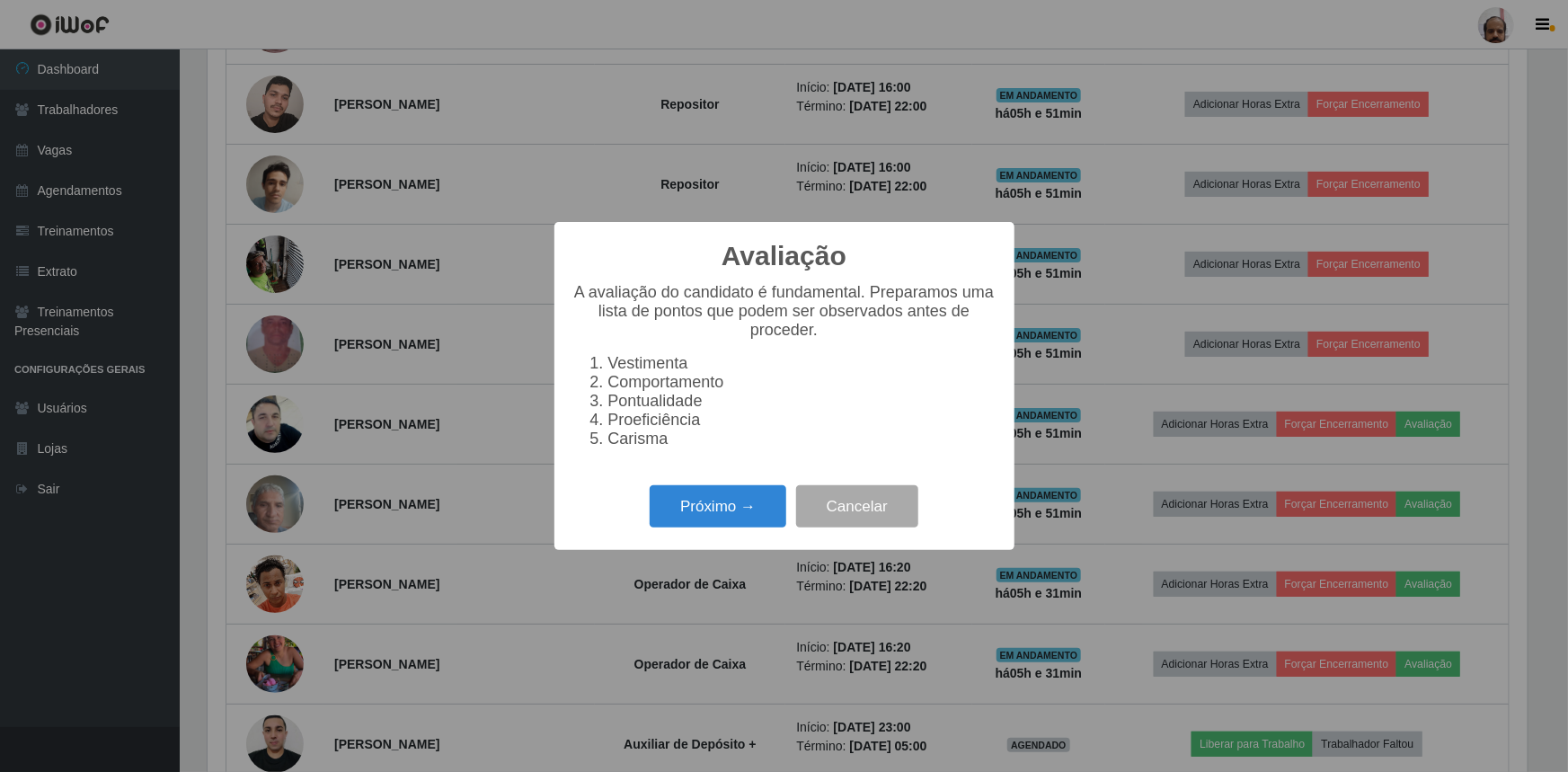
scroll to position [373, 1320]
click at [719, 519] on button "Próximo →" at bounding box center [718, 507] width 136 height 43
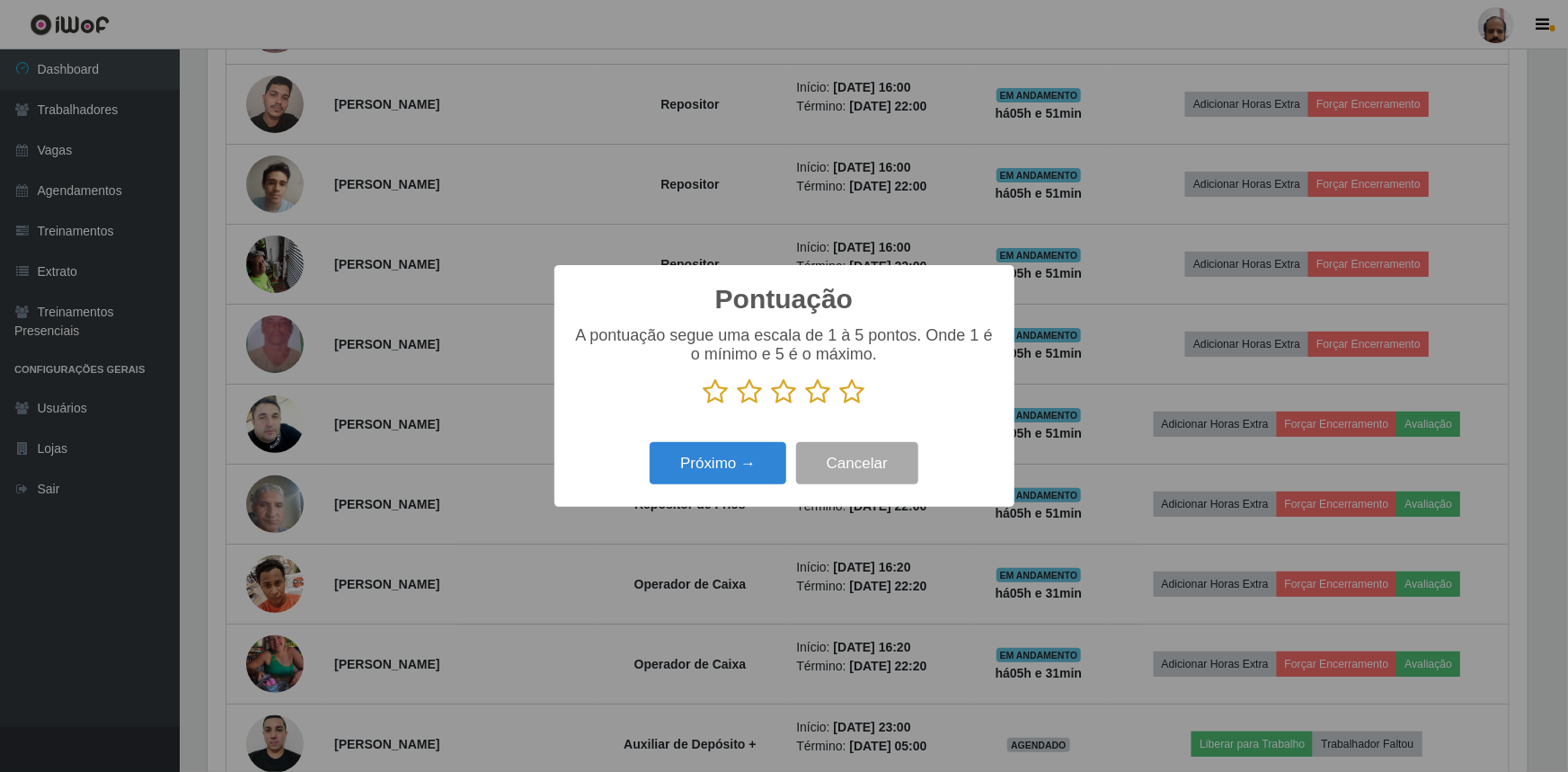
click at [843, 395] on icon at bounding box center [853, 392] width 25 height 27
click at [841, 405] on input "radio" at bounding box center [841, 405] width 0 height 0
click at [714, 458] on button "Próximo →" at bounding box center [718, 463] width 136 height 43
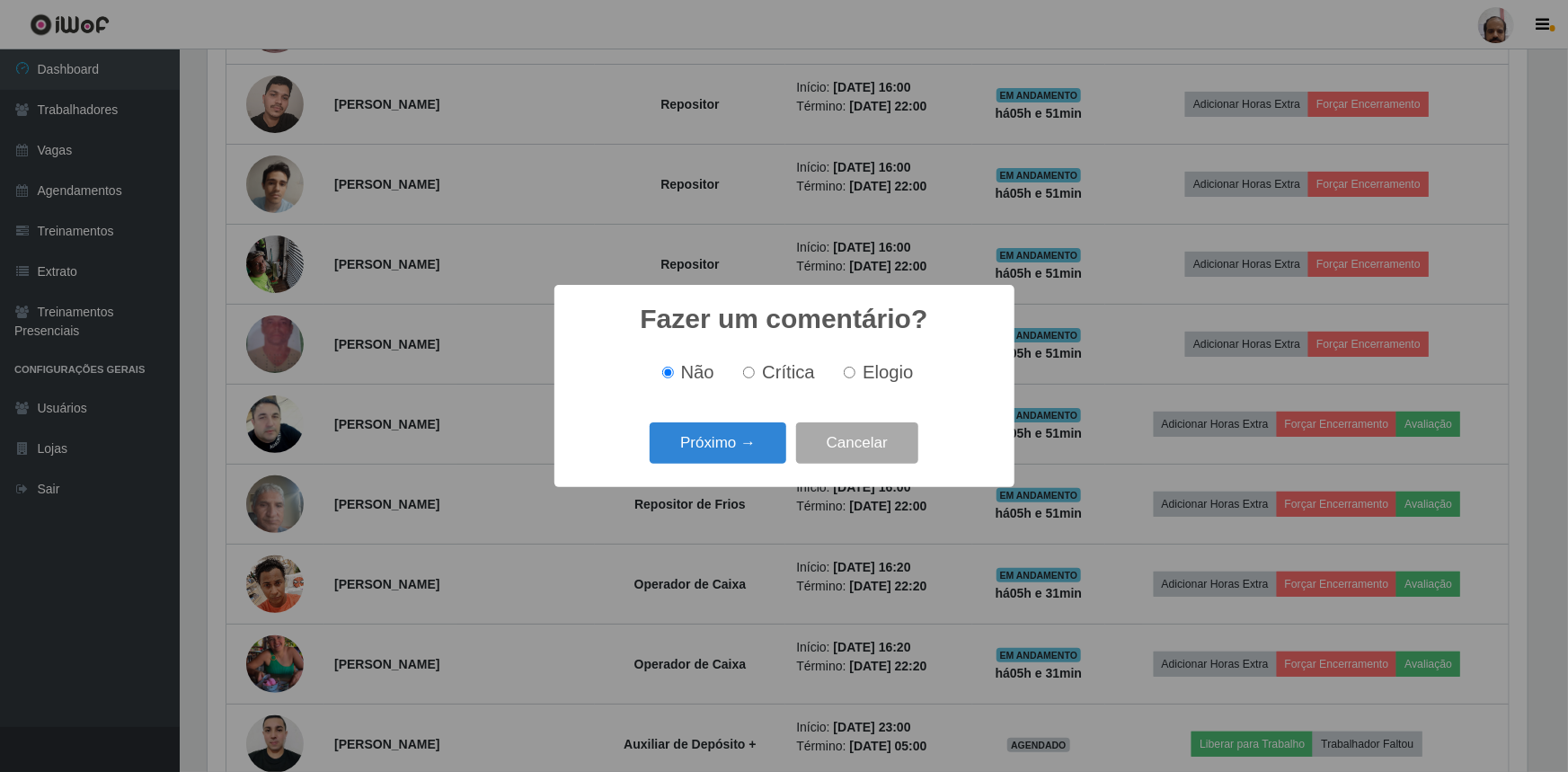
click at [907, 360] on div "Não Crítica Elogio" at bounding box center [784, 372] width 424 height 53
click at [888, 376] on span "Elogio" at bounding box center [887, 372] width 50 height 20
click at [855, 376] on input "Elogio" at bounding box center [849, 372] width 12 height 12
radio input "true"
click at [709, 447] on button "Próximo →" at bounding box center [718, 443] width 136 height 43
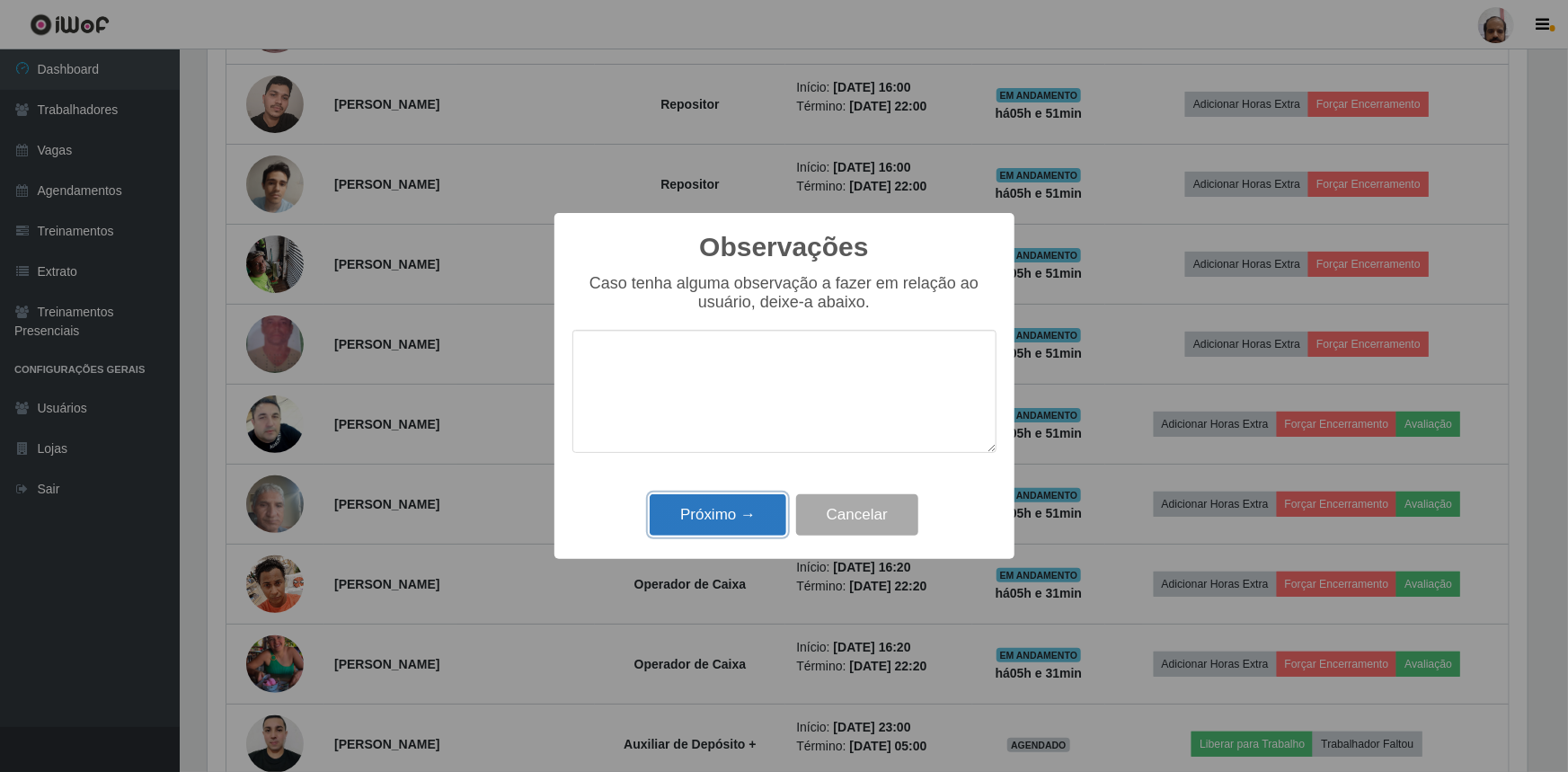
click at [703, 517] on button "Próximo →" at bounding box center [718, 515] width 136 height 43
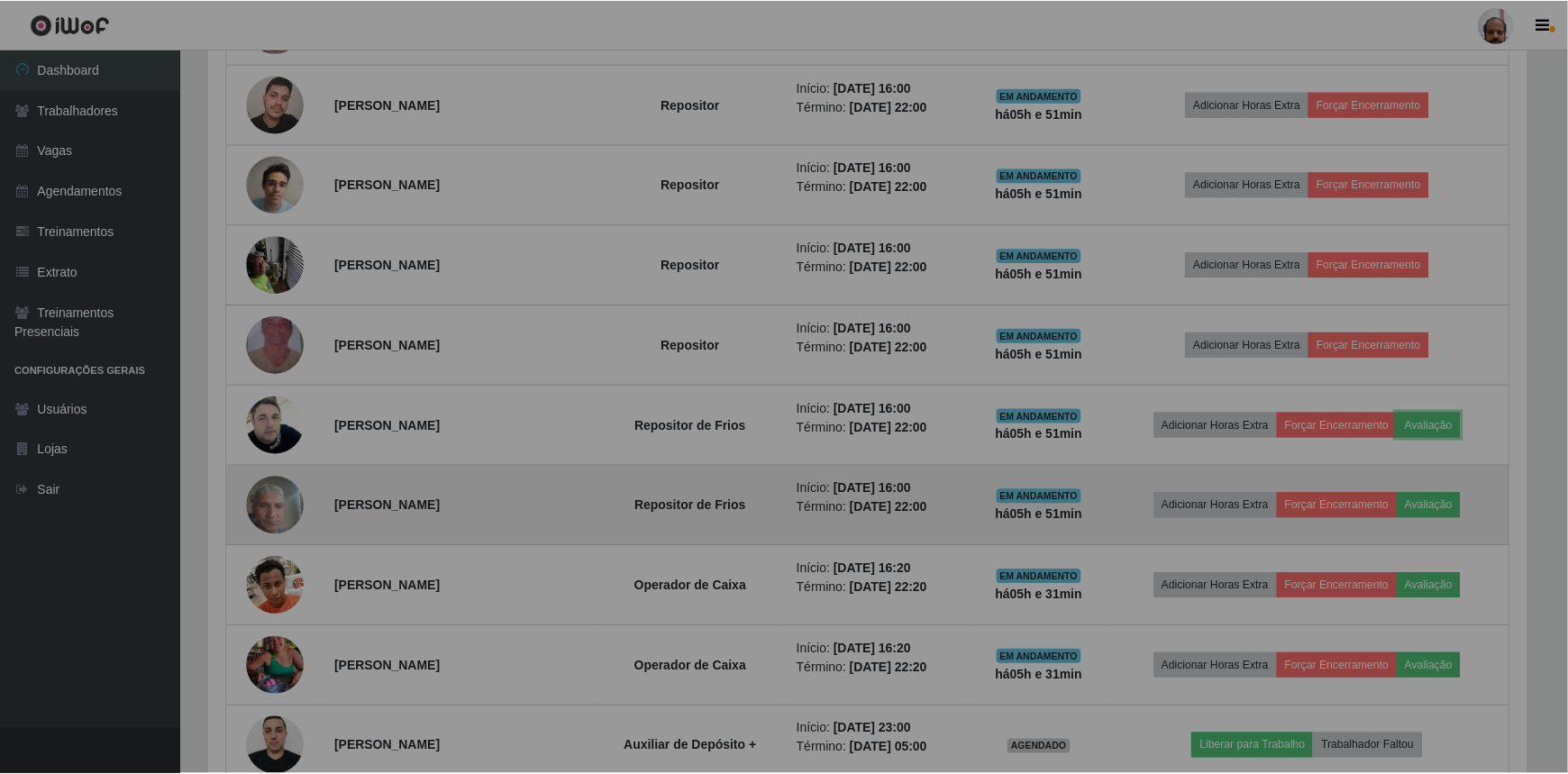
scroll to position [0, 0]
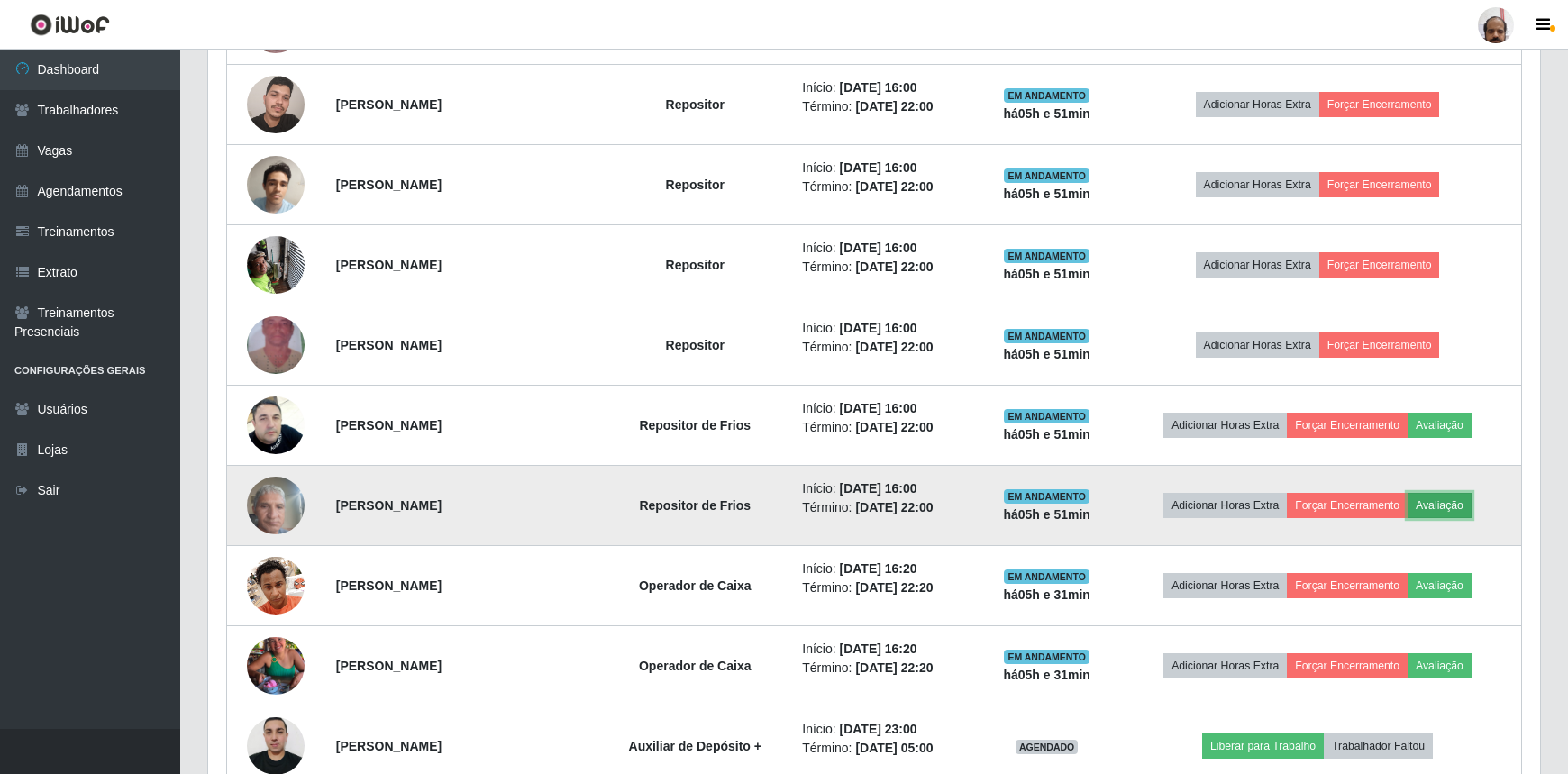
click at [1441, 507] on button "Avaliação" at bounding box center [1440, 505] width 64 height 25
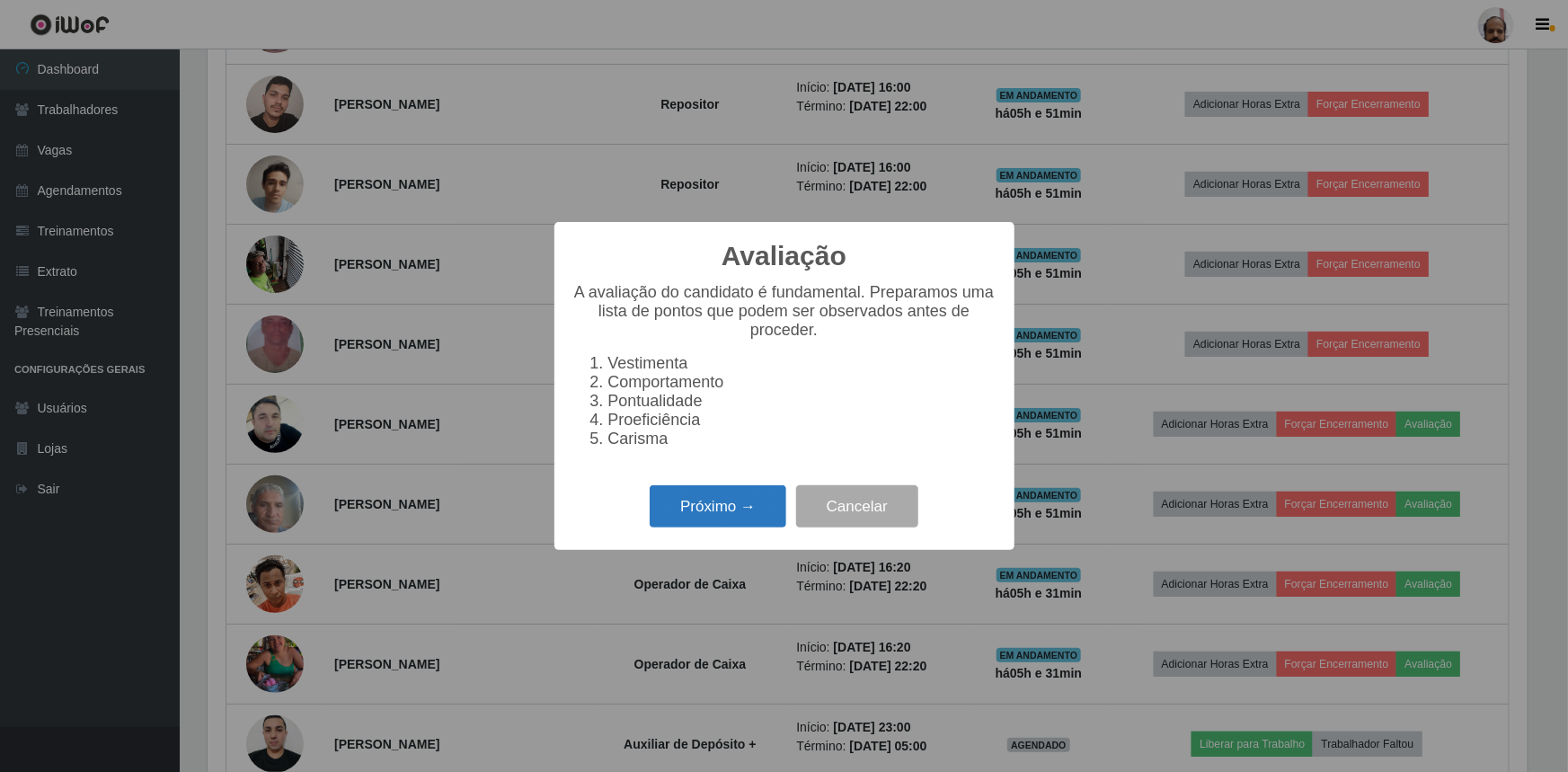
click at [728, 521] on button "Próximo →" at bounding box center [718, 507] width 136 height 43
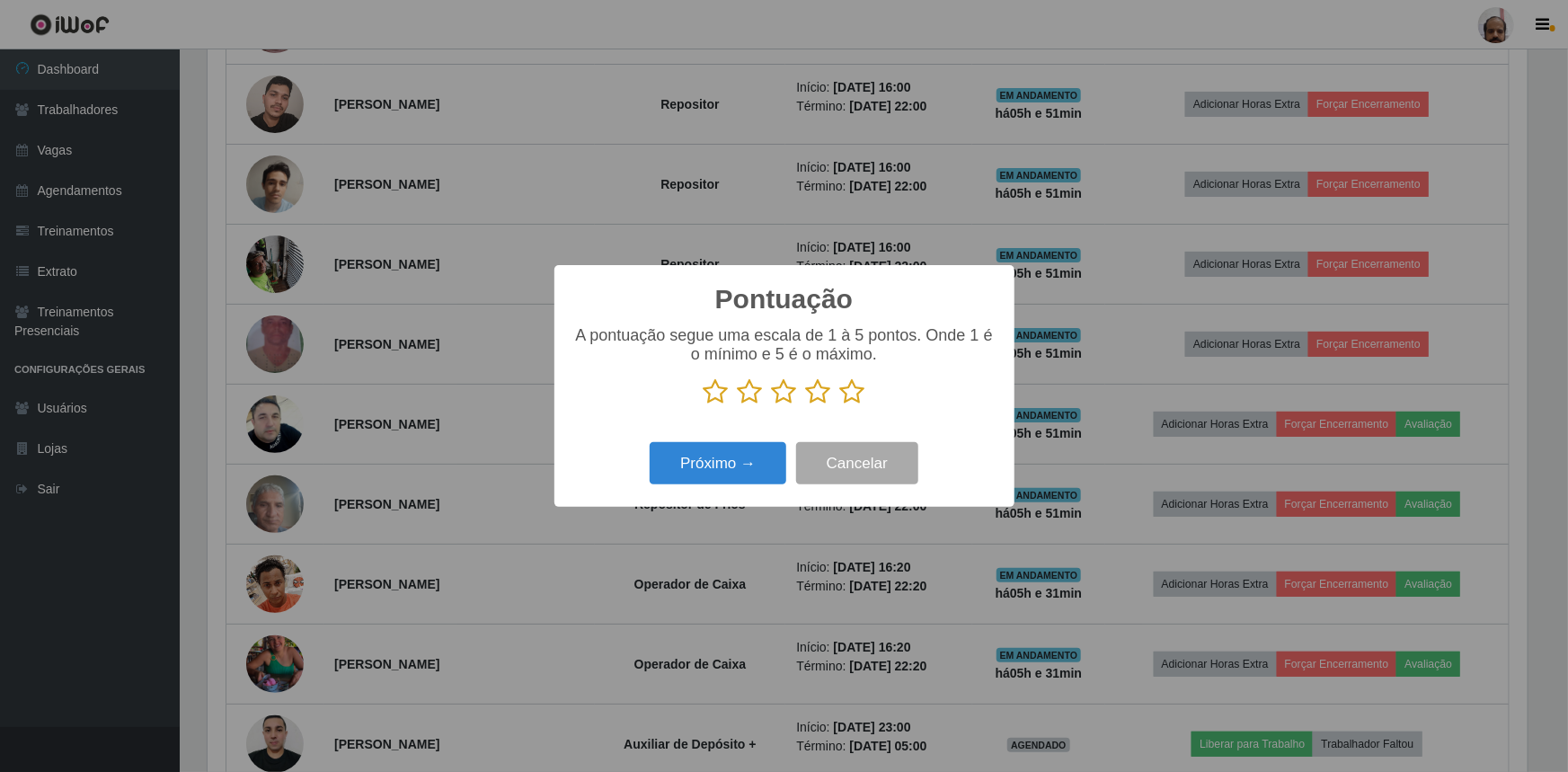
click at [862, 390] on icon at bounding box center [853, 392] width 25 height 27
click at [841, 405] on input "radio" at bounding box center [841, 405] width 0 height 0
click at [719, 483] on button "Próximo →" at bounding box center [718, 463] width 136 height 43
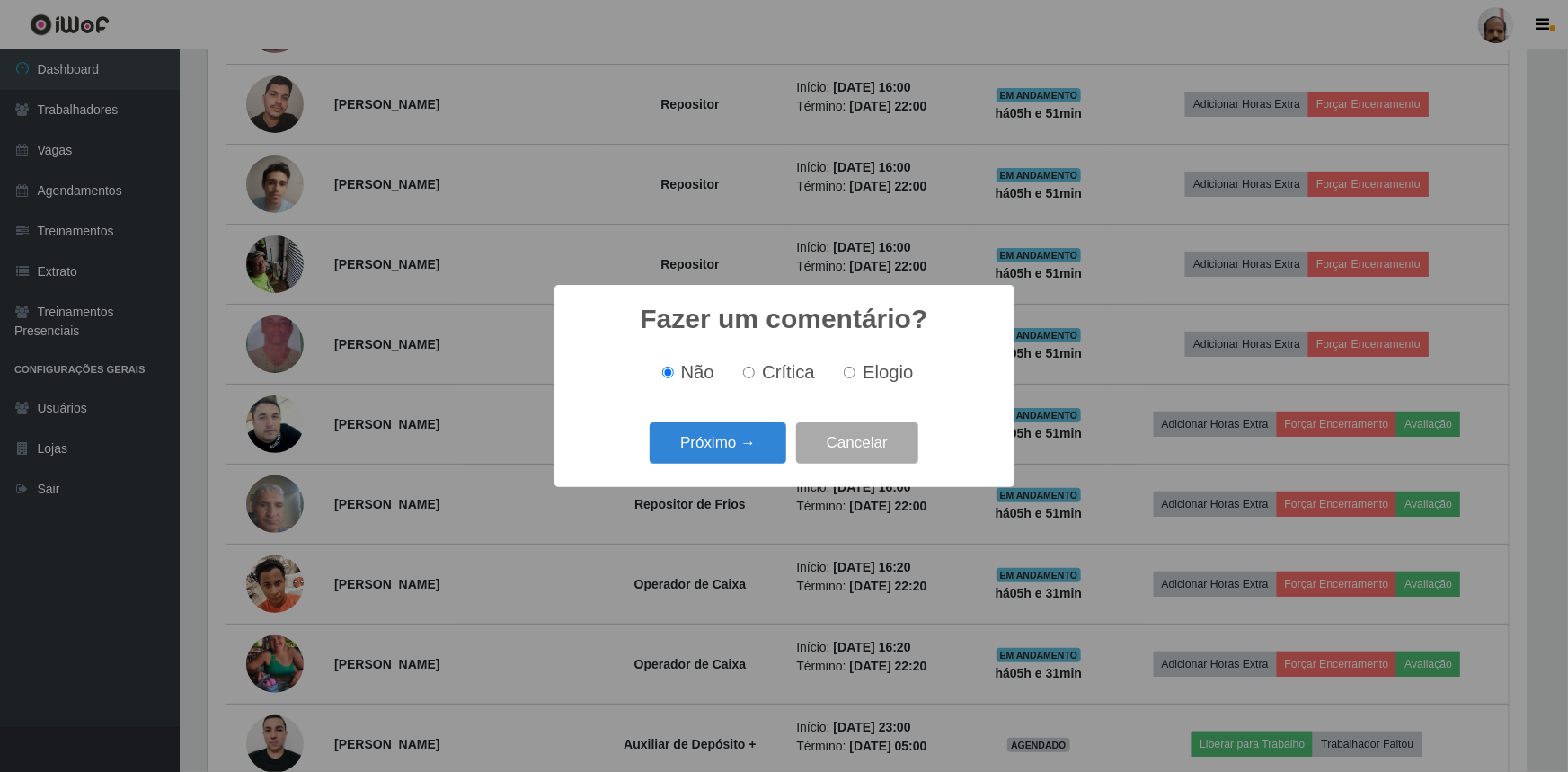
click at [858, 378] on label "Elogio" at bounding box center [875, 372] width 76 height 21
click at [855, 378] on input "Elogio" at bounding box center [849, 372] width 12 height 12
radio input "true"
click at [692, 456] on button "Próximo →" at bounding box center [718, 443] width 136 height 43
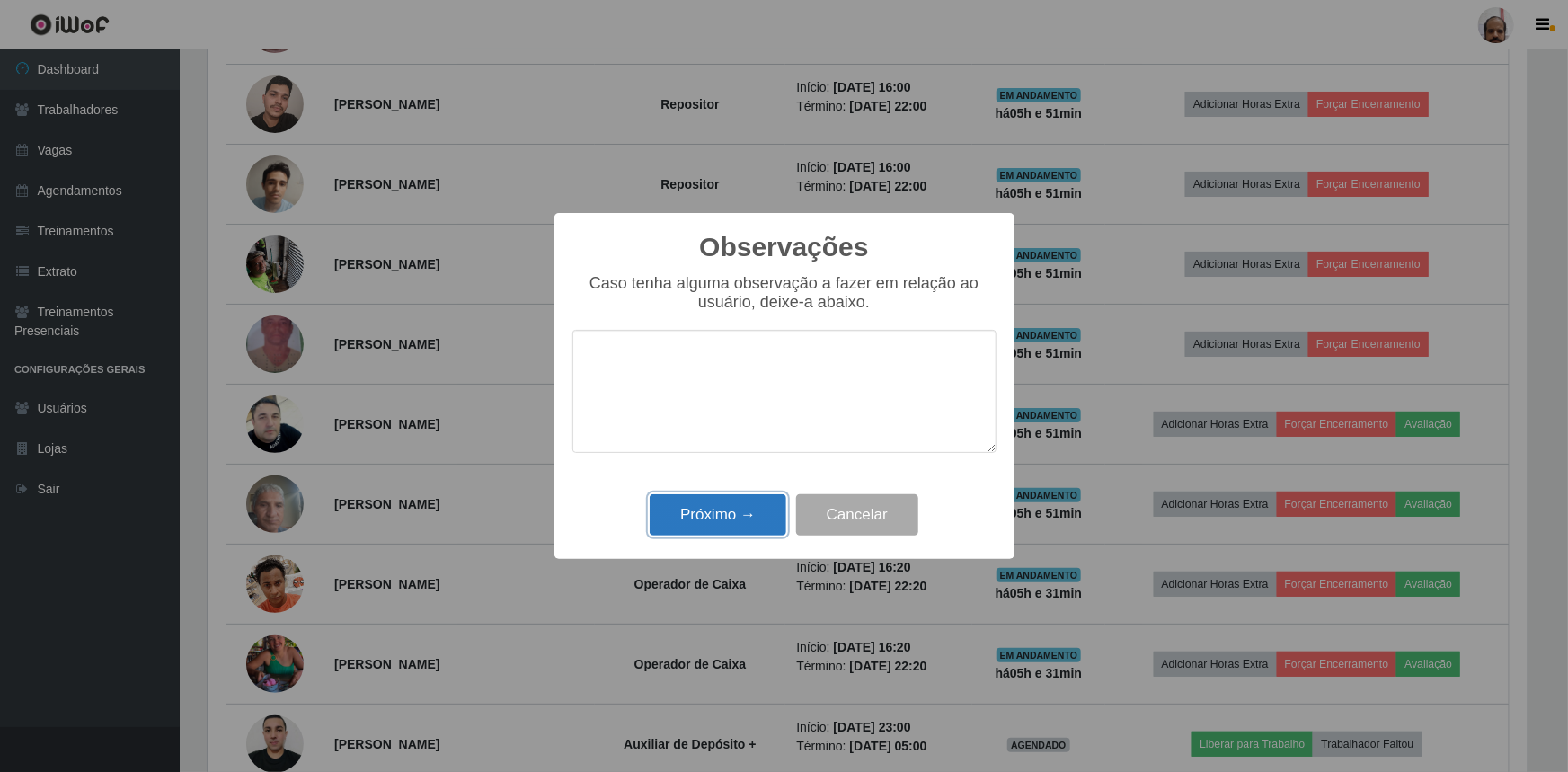
click at [721, 527] on button "Próximo →" at bounding box center [718, 515] width 136 height 43
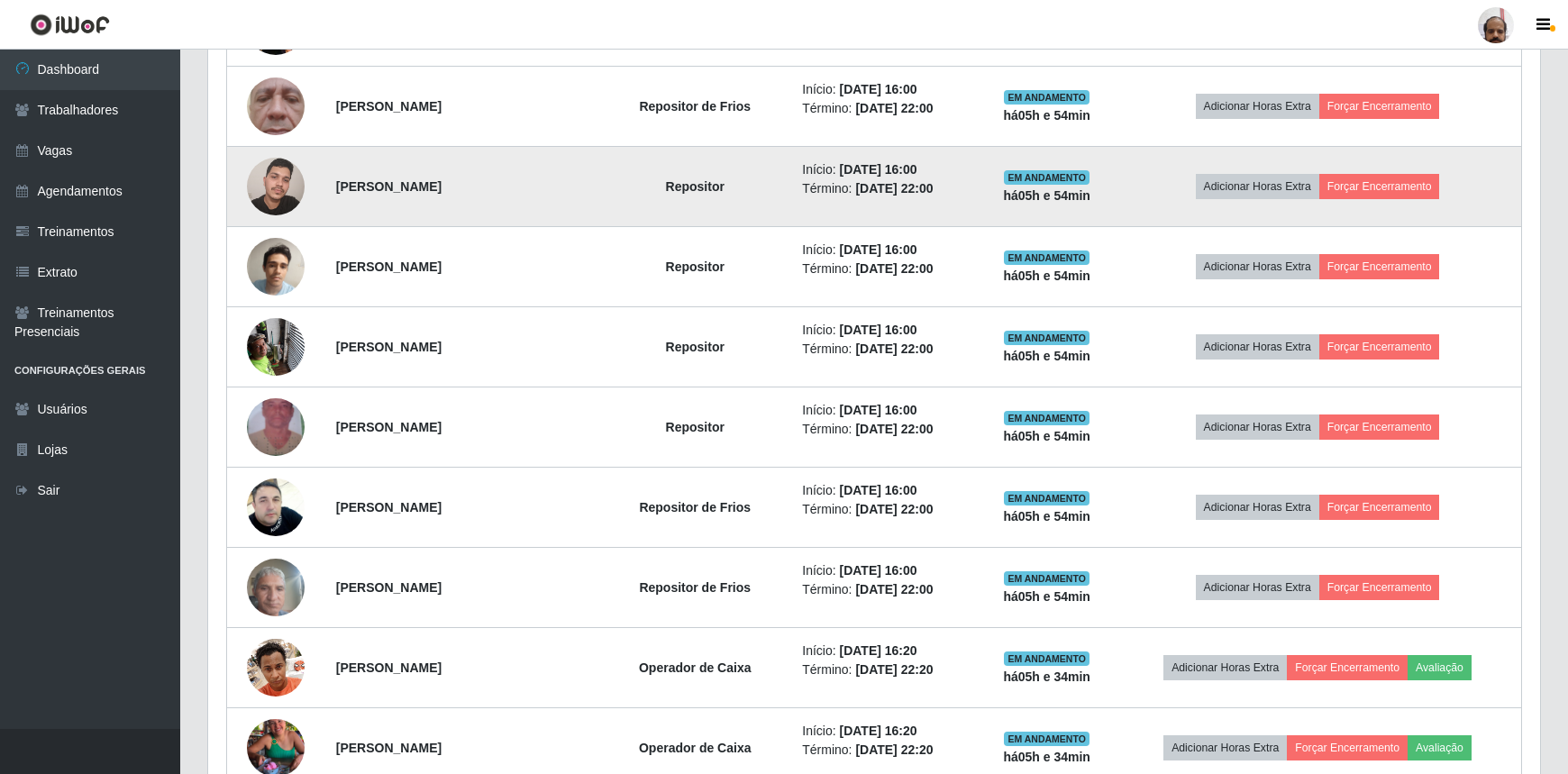
scroll to position [966, 0]
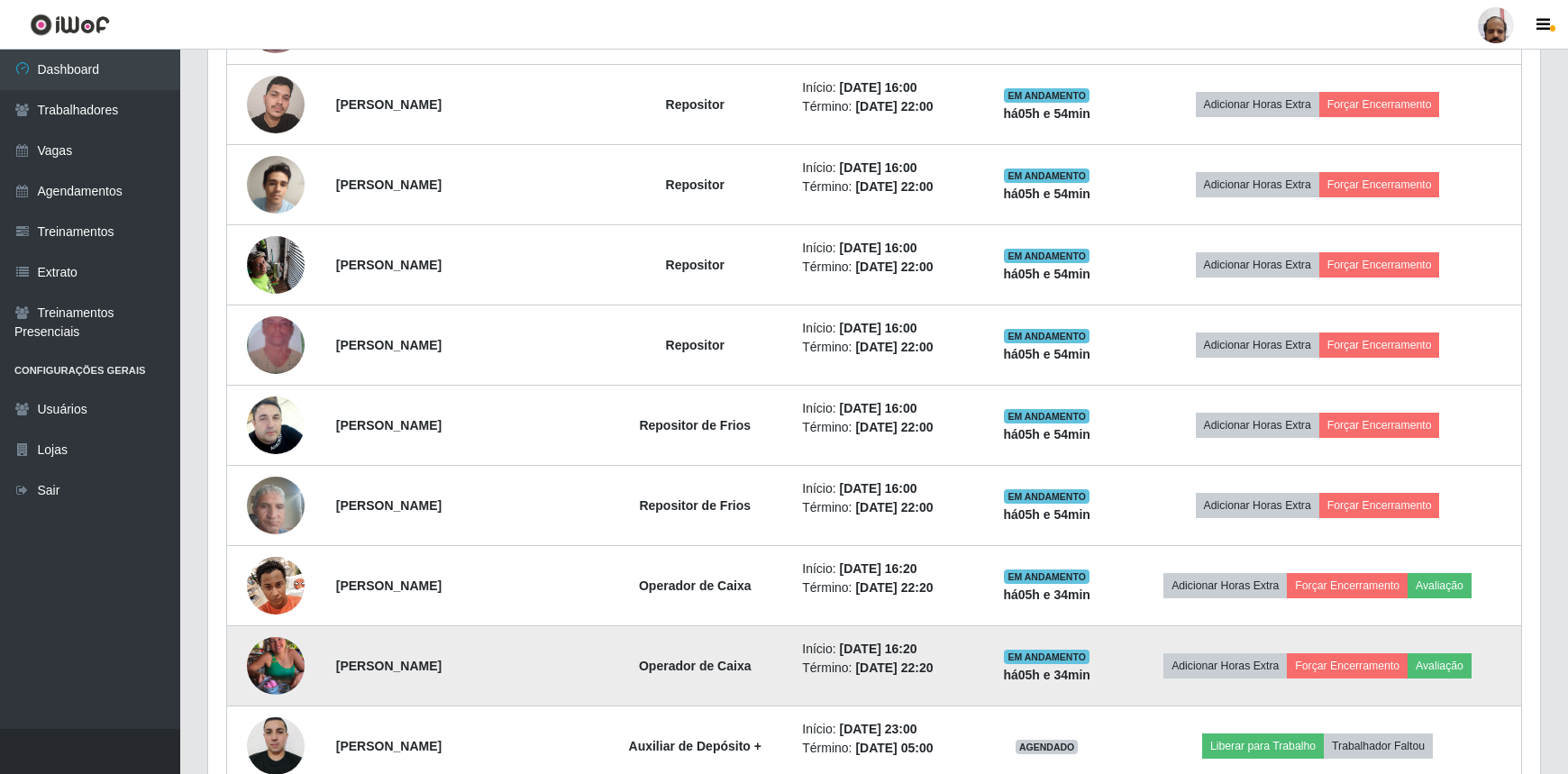
click at [273, 664] on img at bounding box center [275, 666] width 57 height 103
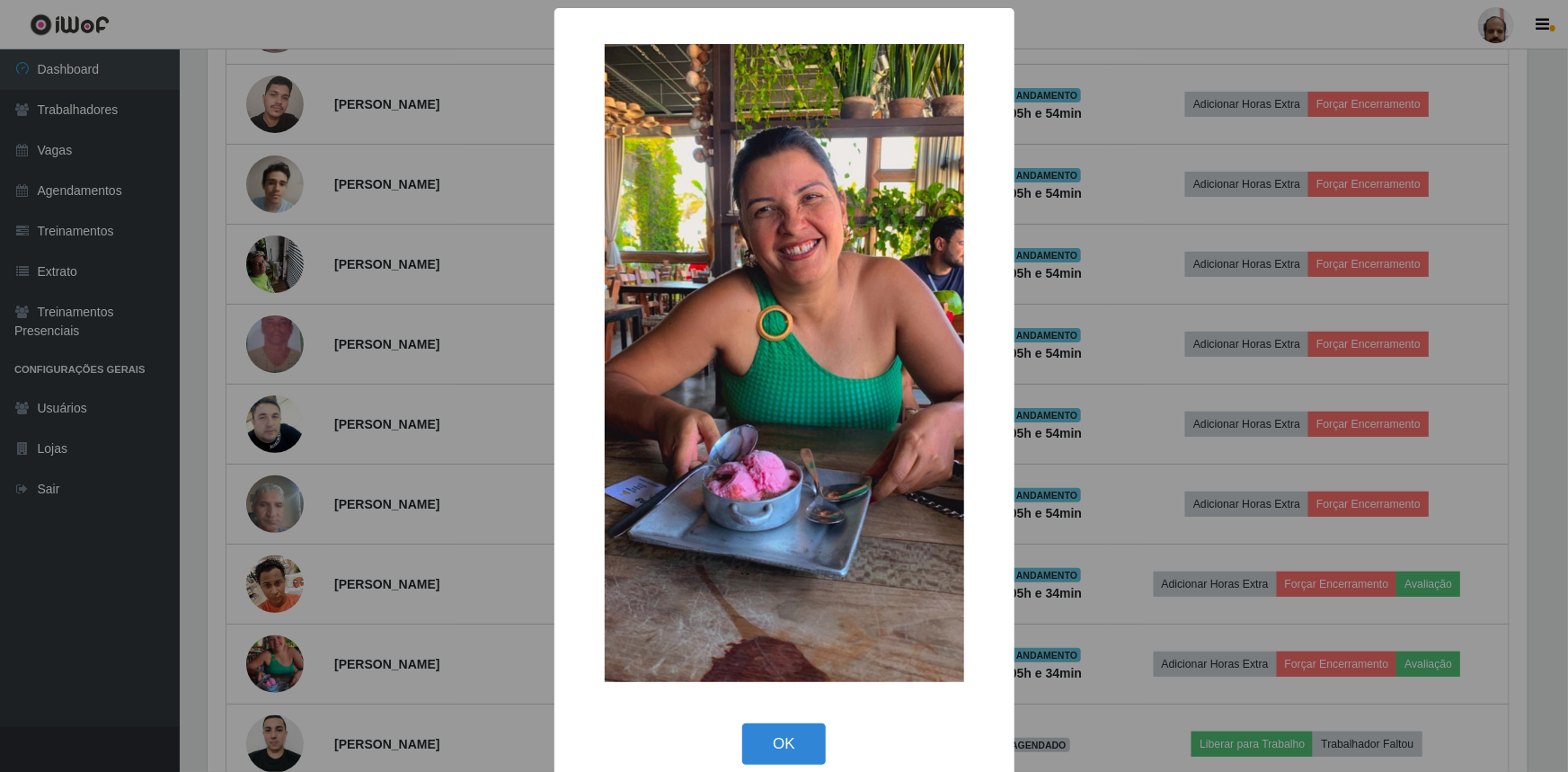
click at [1079, 421] on div "× OK Cancel" at bounding box center [784, 386] width 1568 height 772
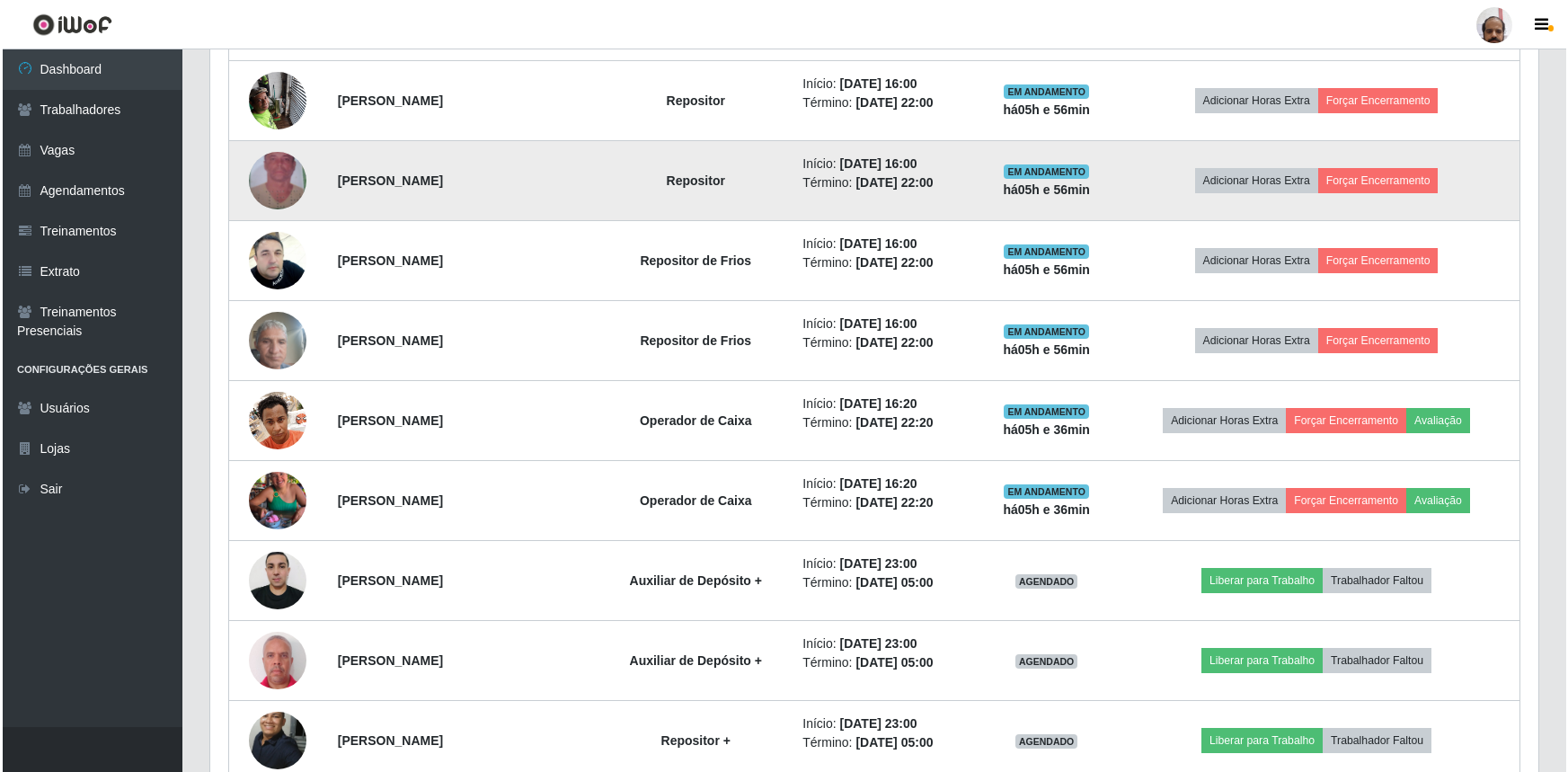
scroll to position [1209, 0]
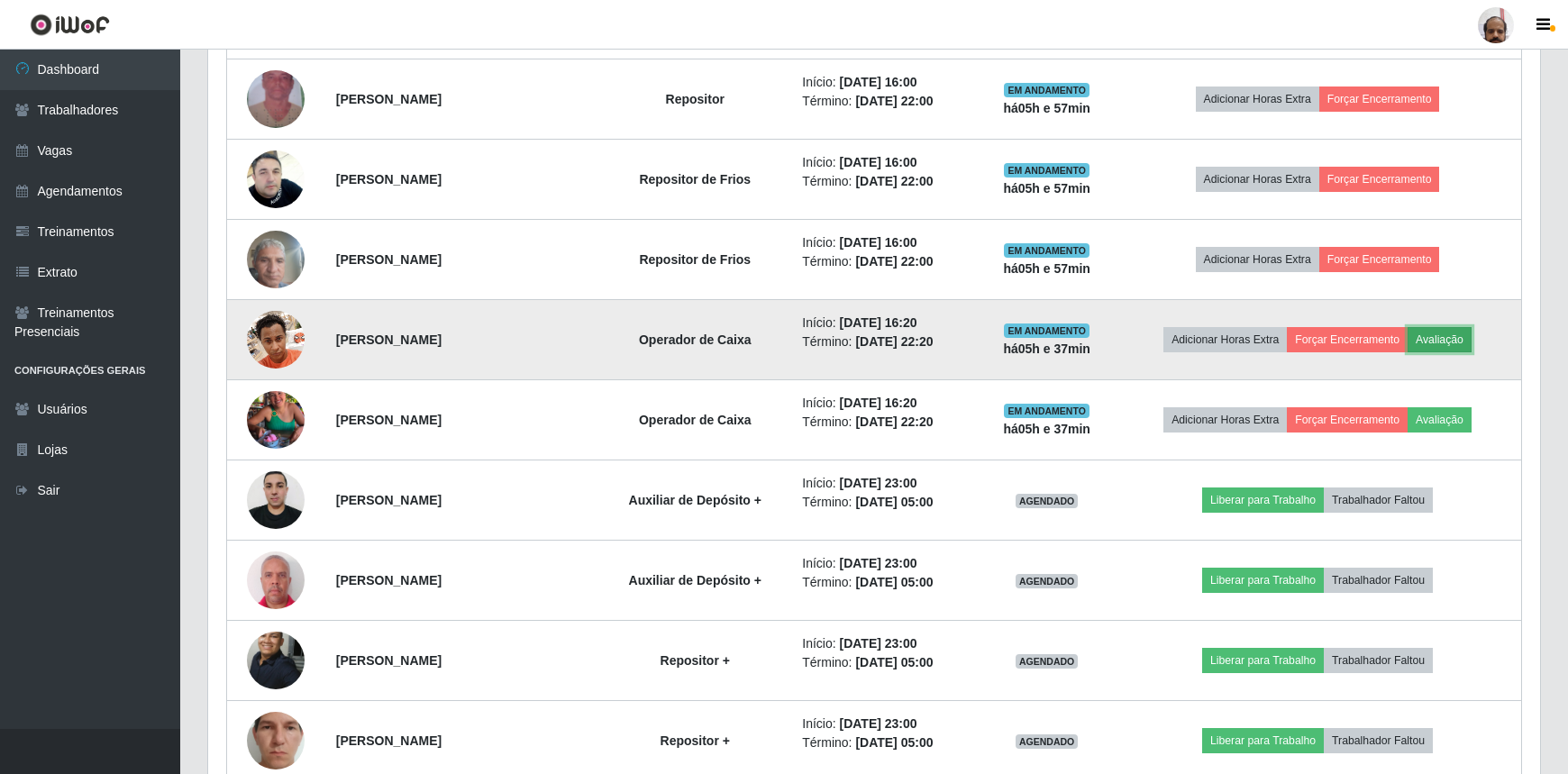
click at [1442, 336] on button "Avaliação" at bounding box center [1440, 340] width 64 height 25
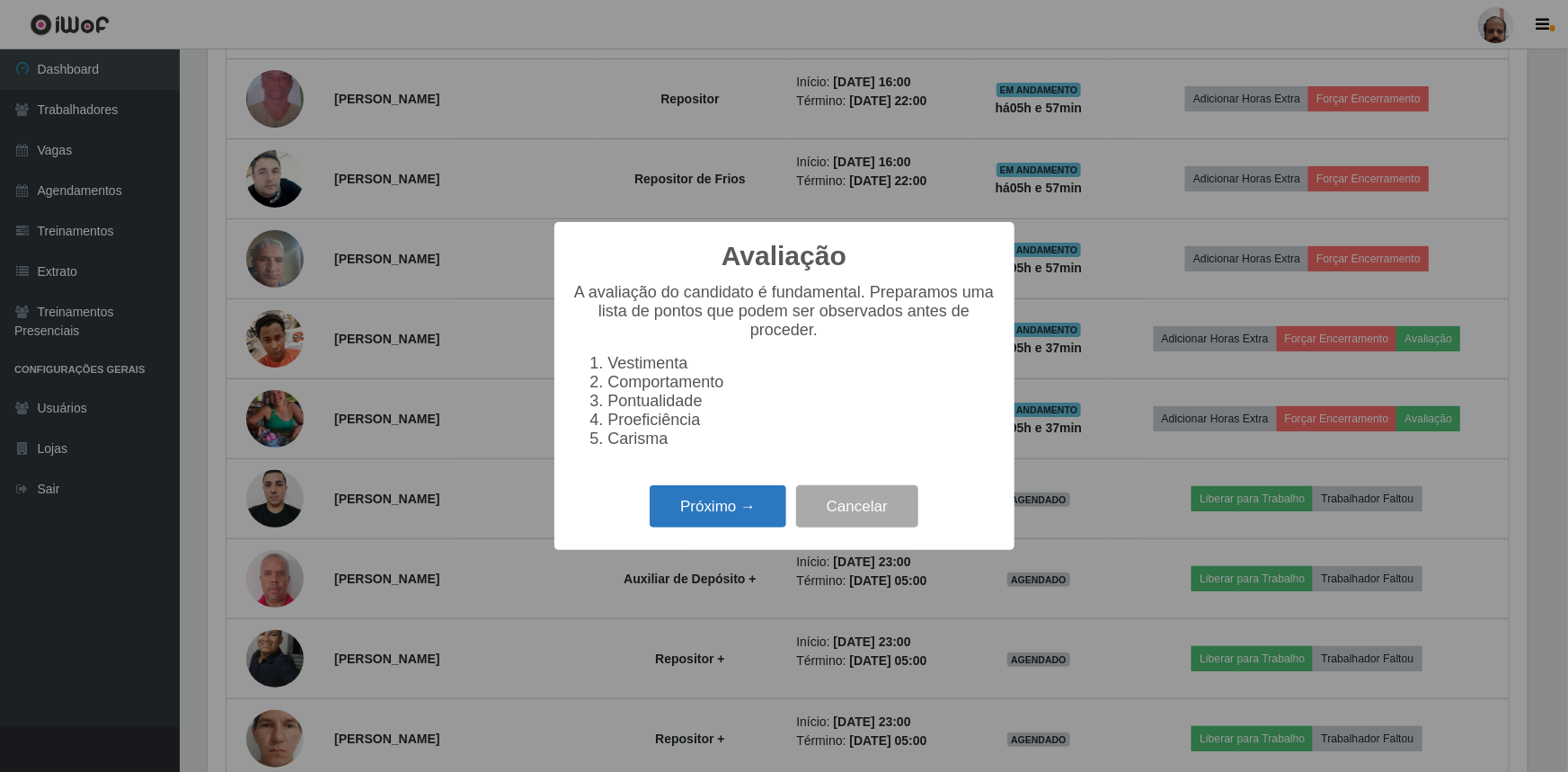
click at [733, 528] on button "Próximo →" at bounding box center [718, 507] width 136 height 43
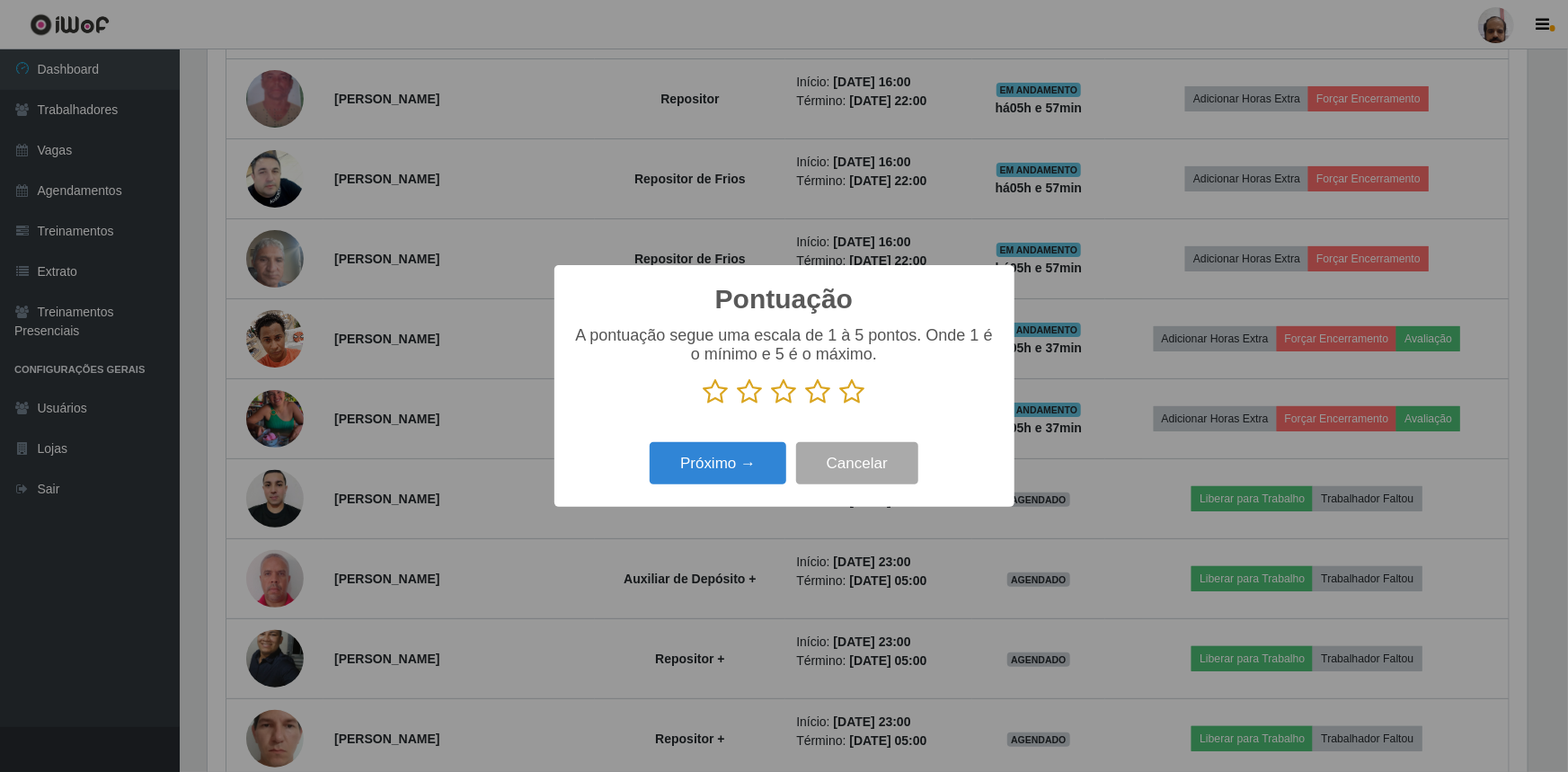
click at [855, 397] on icon at bounding box center [853, 392] width 25 height 27
click at [841, 405] on input "radio" at bounding box center [841, 405] width 0 height 0
click at [722, 464] on button "Próximo →" at bounding box center [718, 463] width 136 height 43
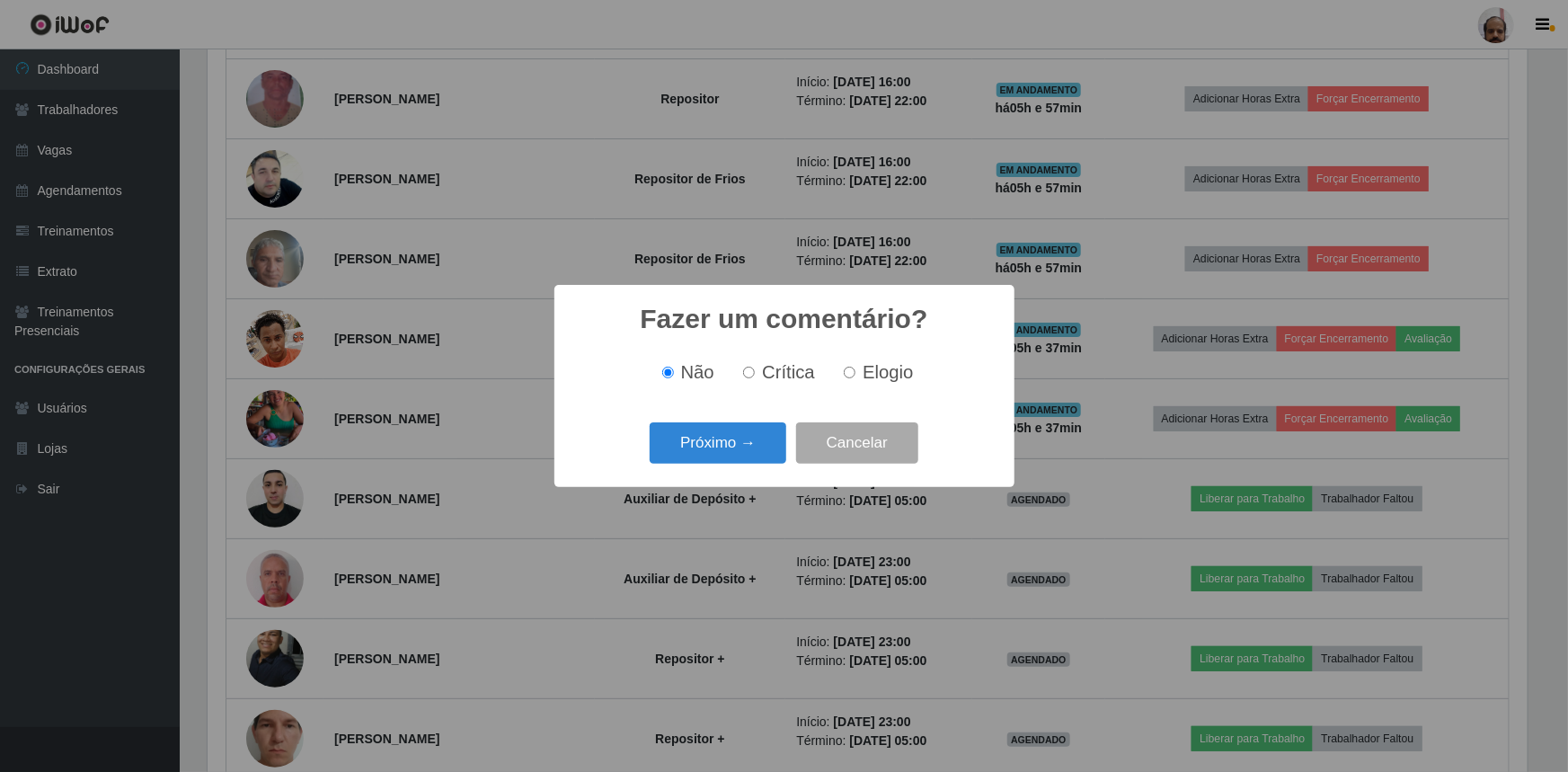
click at [846, 374] on input "Elogio" at bounding box center [849, 372] width 12 height 12
radio input "true"
click at [745, 450] on button "Próximo →" at bounding box center [718, 443] width 136 height 43
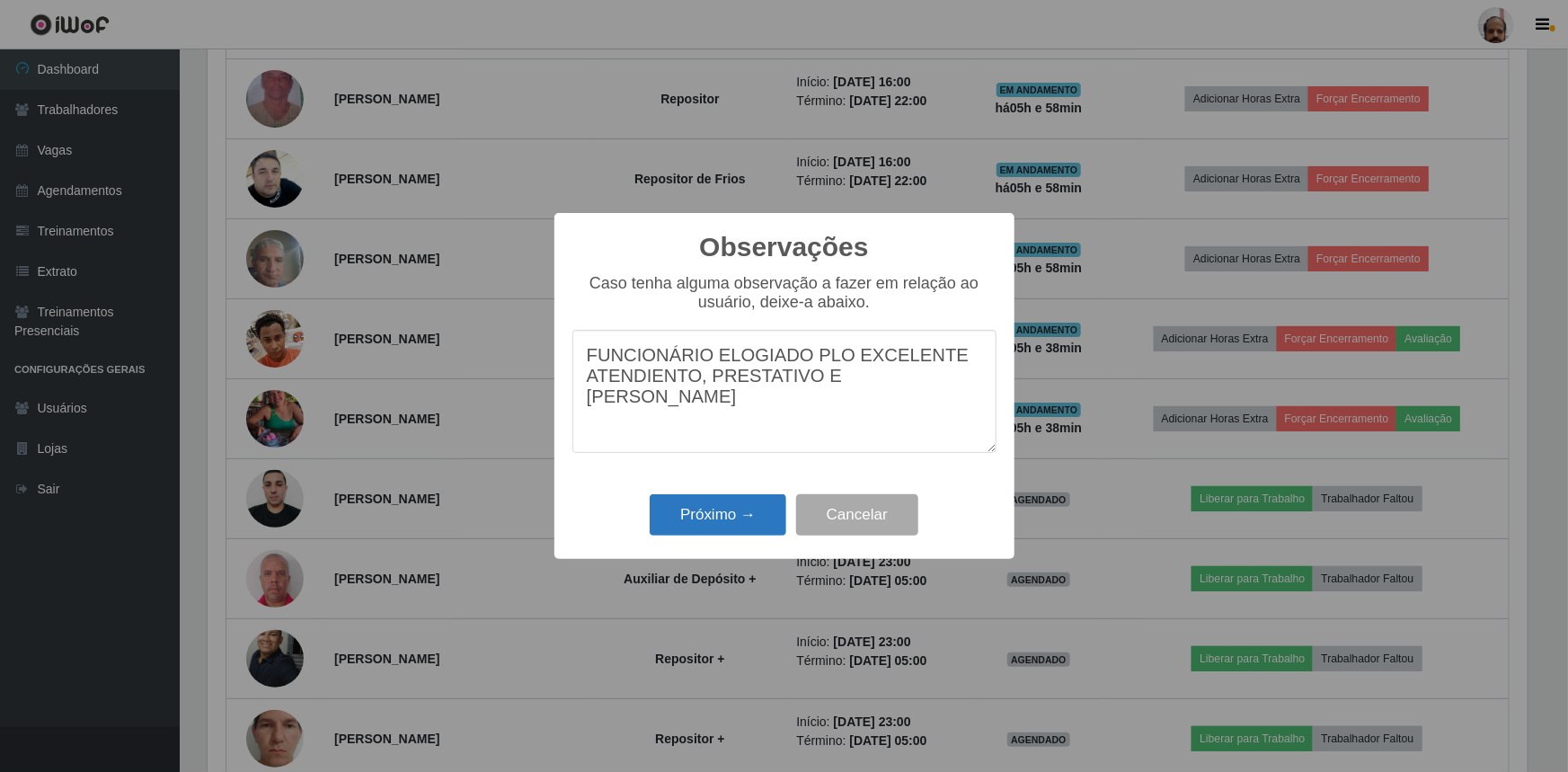
type textarea "FUNCIONÁRIO ELOGIADO PLO EXCELENTE ATENDIENTO, PRESTATIVO E [PERSON_NAME]"
click at [728, 522] on button "Próximo →" at bounding box center [718, 515] width 136 height 43
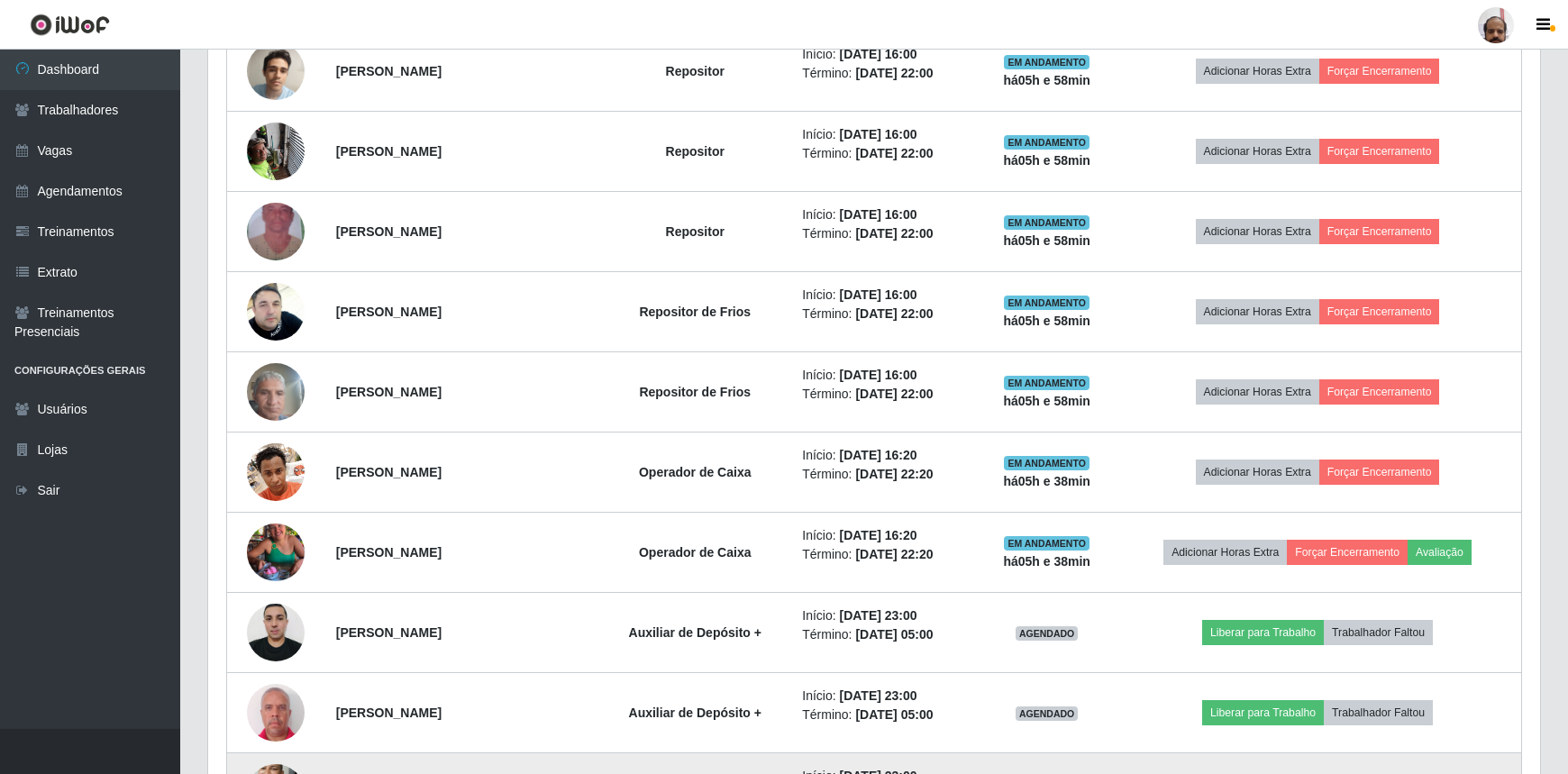
scroll to position [1048, 0]
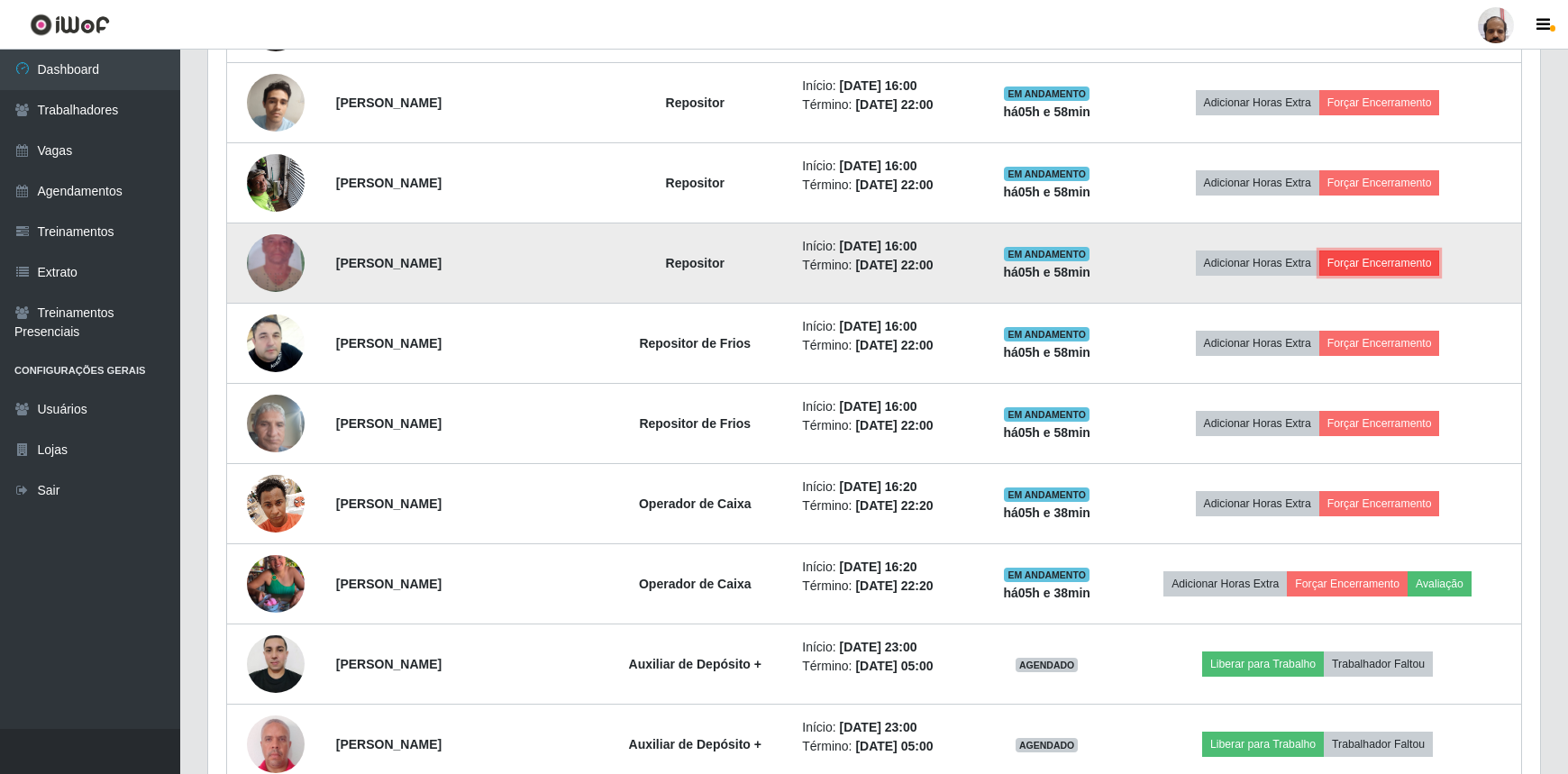
click at [1389, 262] on button "Forçar Encerramento" at bounding box center [1380, 263] width 121 height 25
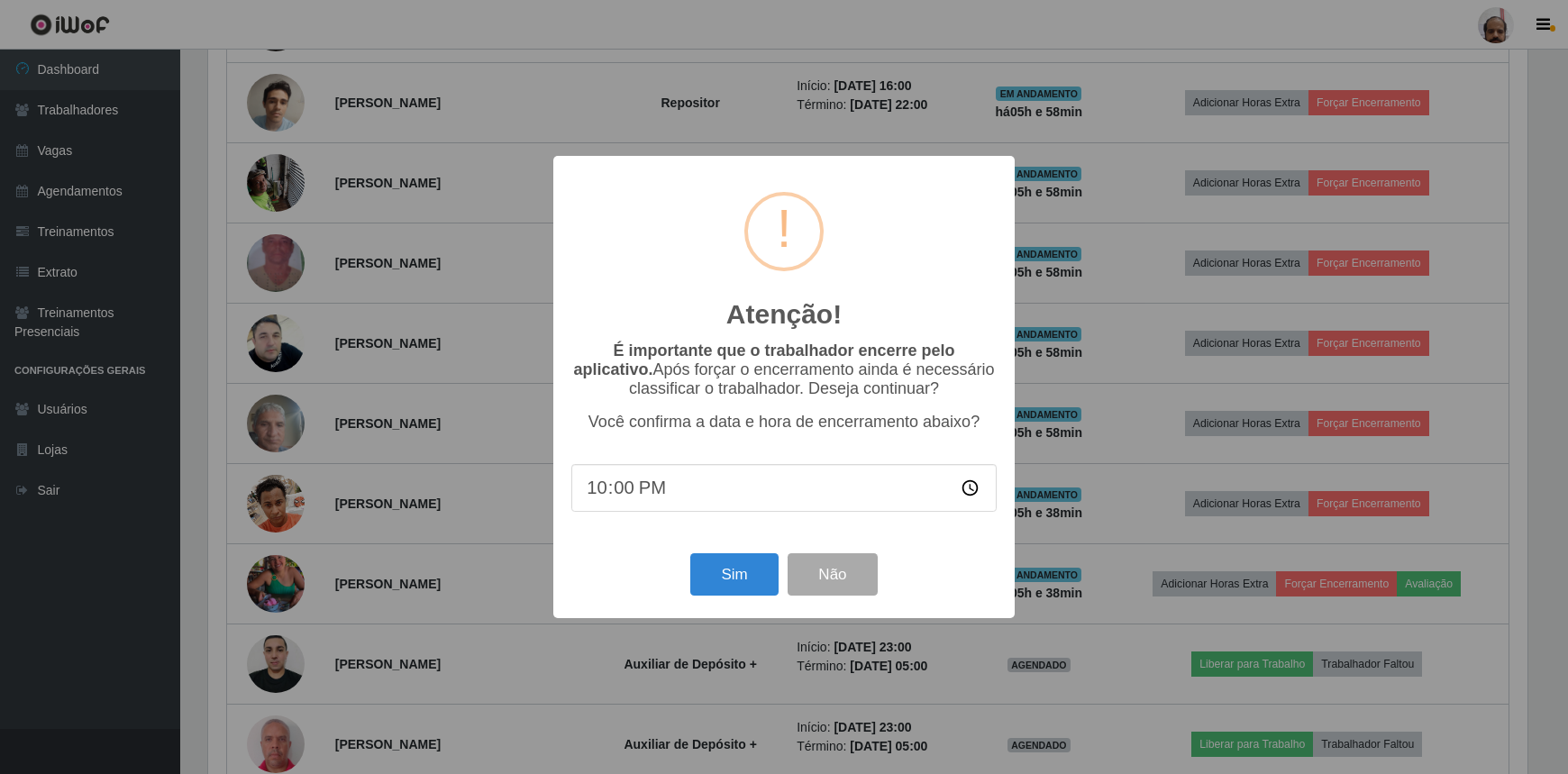
scroll to position [374, 1324]
click at [738, 580] on button "Sim" at bounding box center [737, 575] width 87 height 43
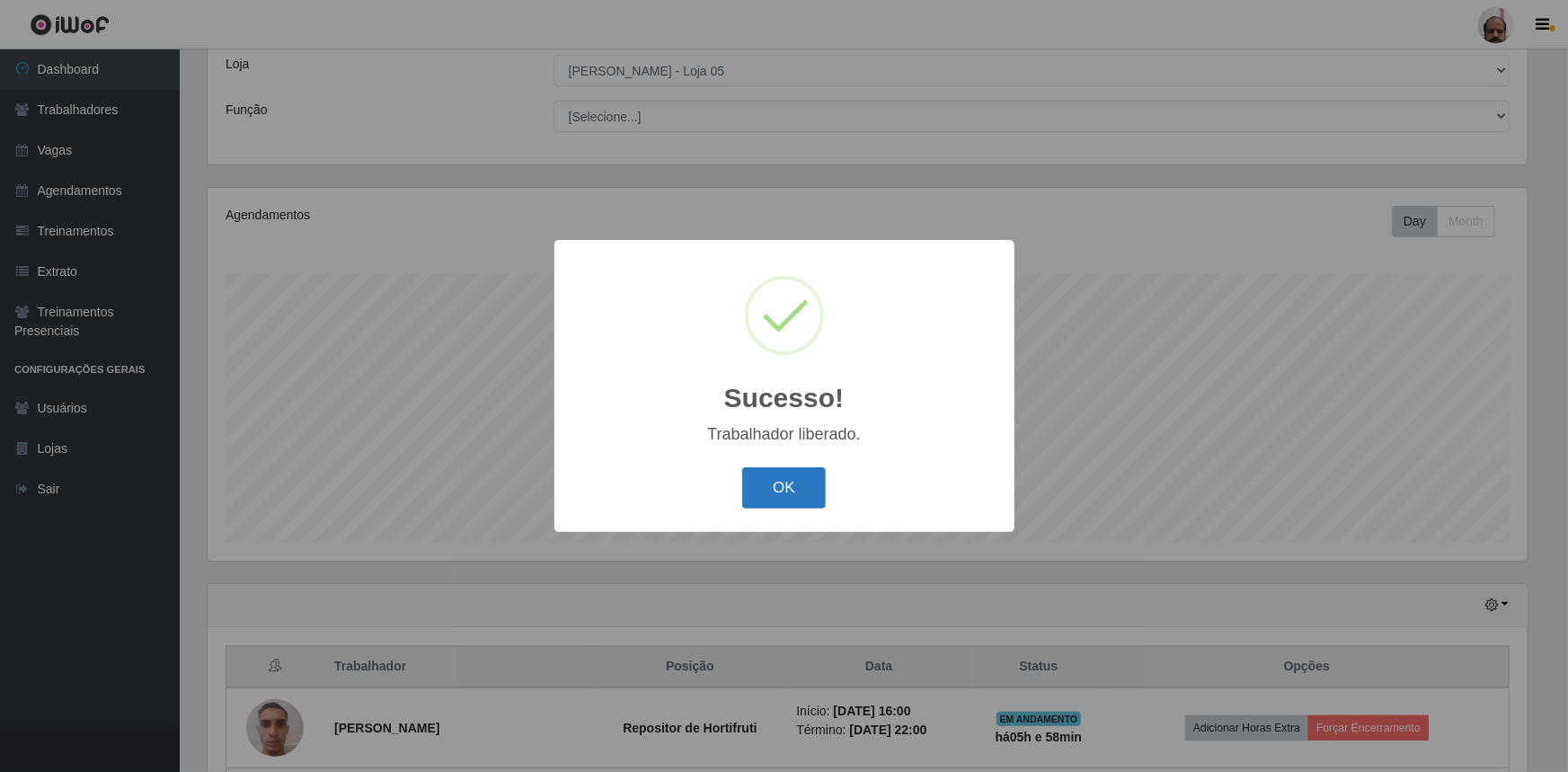
click at [799, 471] on button "OK" at bounding box center [784, 489] width 84 height 43
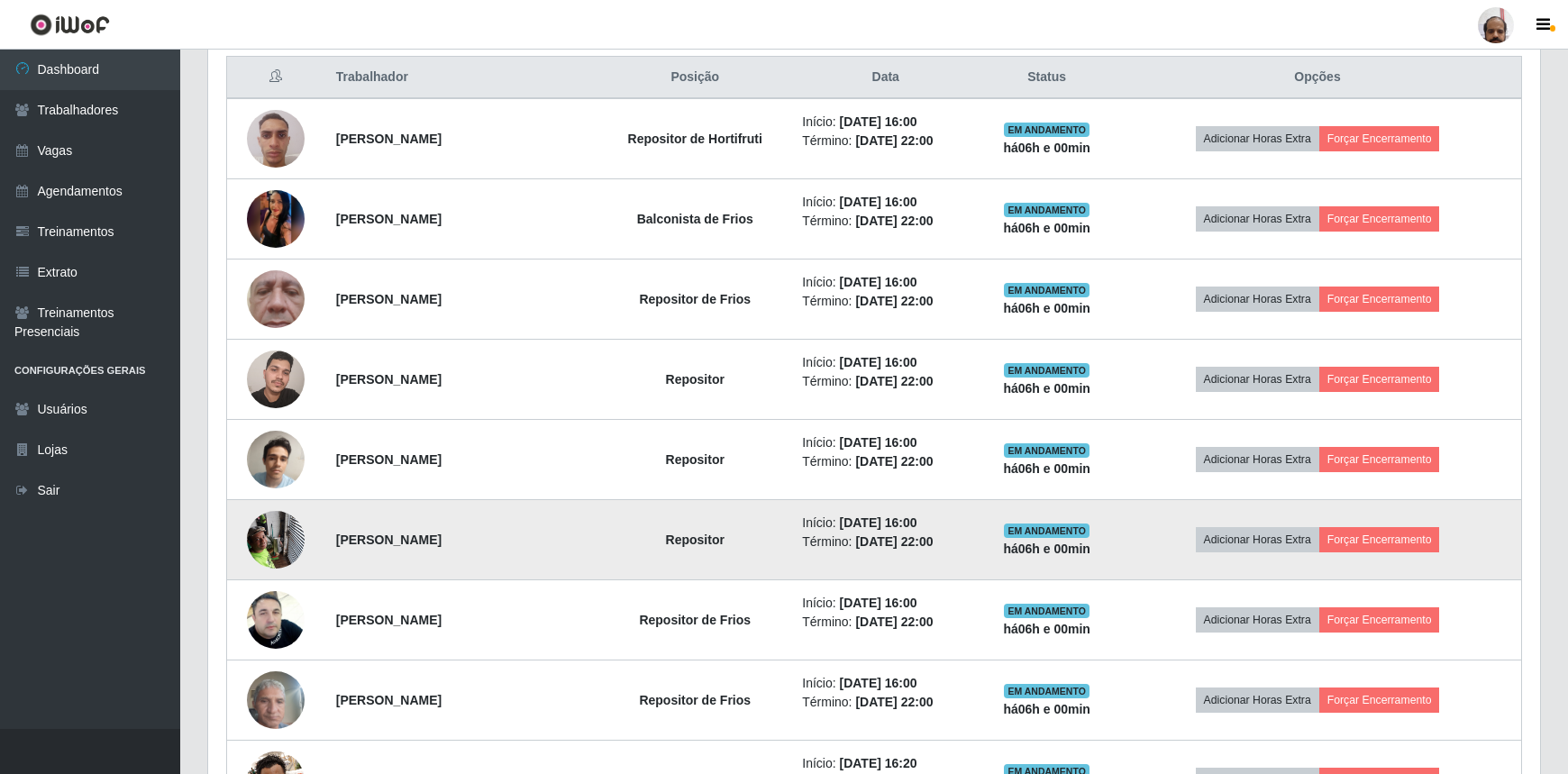
scroll to position [757, 0]
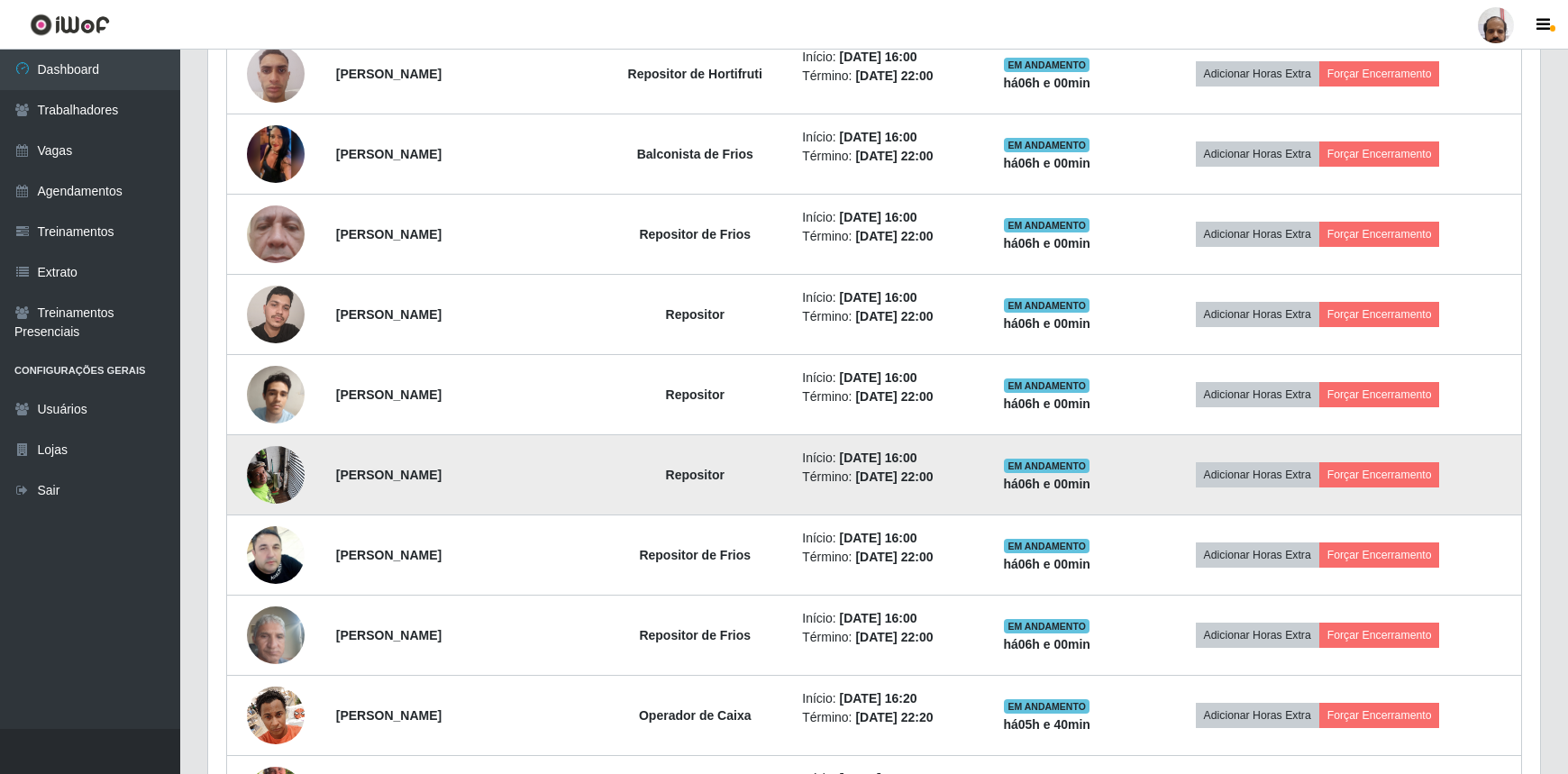
click at [270, 471] on img at bounding box center [275, 474] width 57 height 76
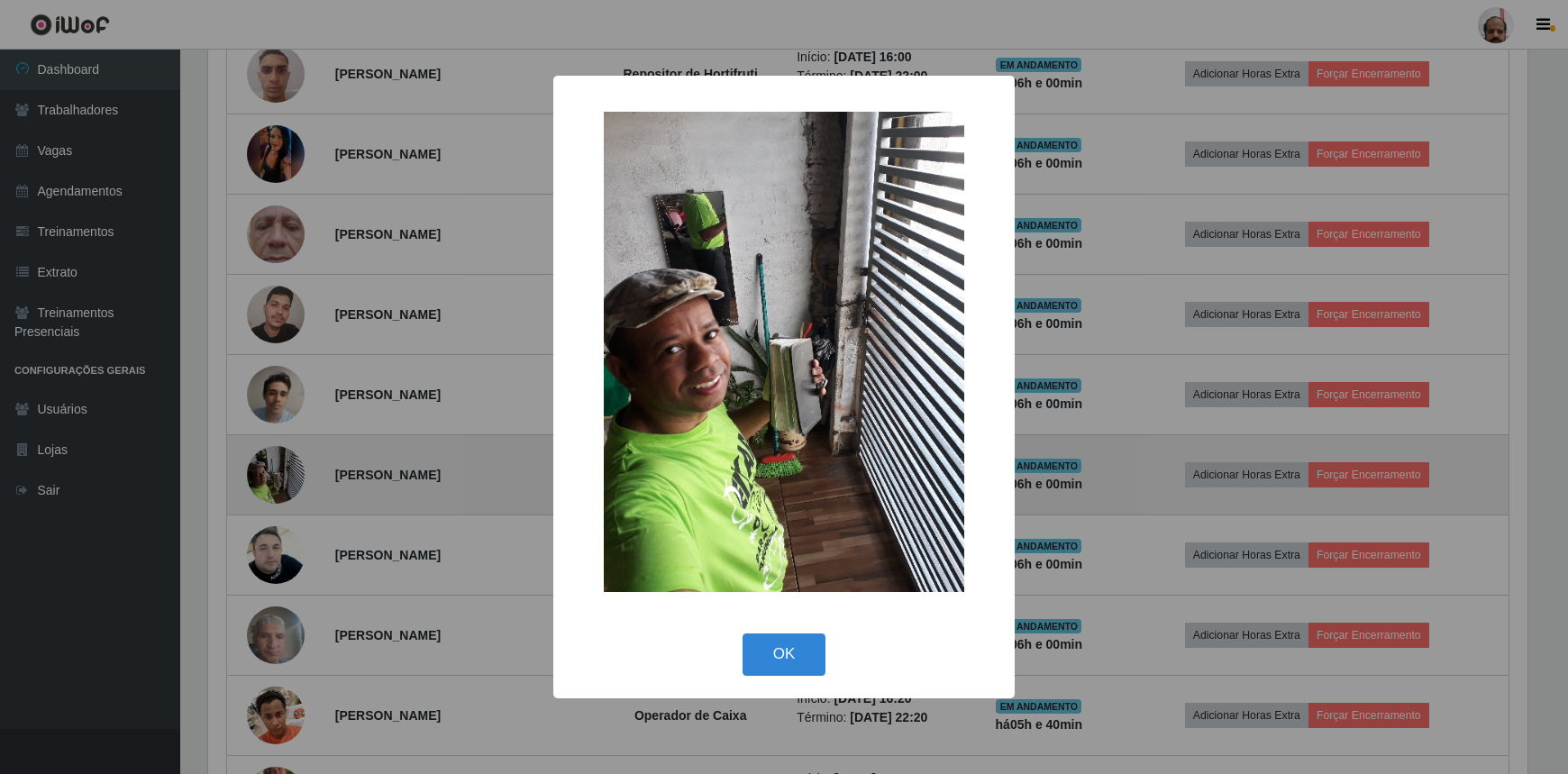
scroll to position [374, 1324]
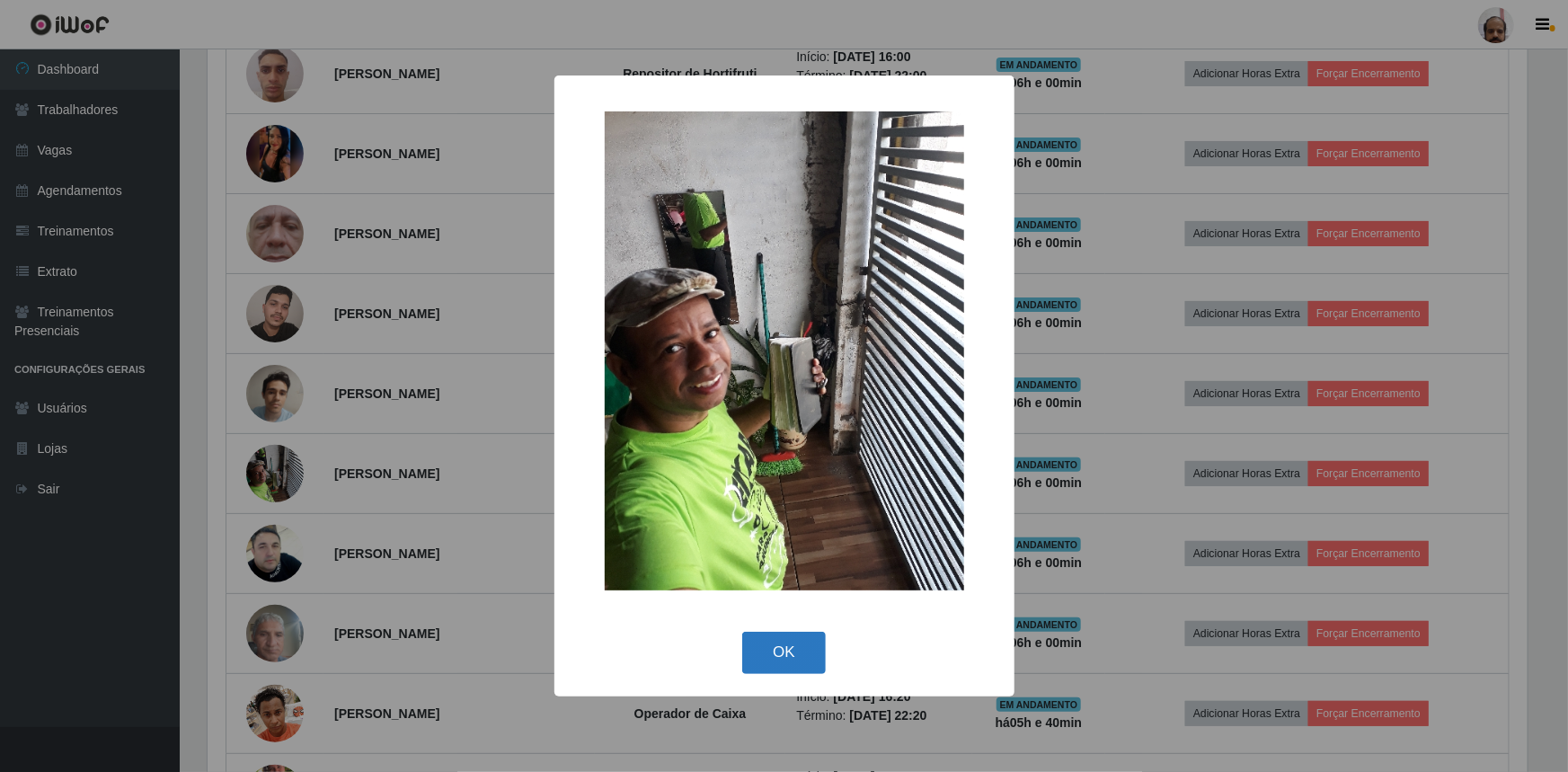
click at [776, 655] on button "OK" at bounding box center [784, 653] width 84 height 43
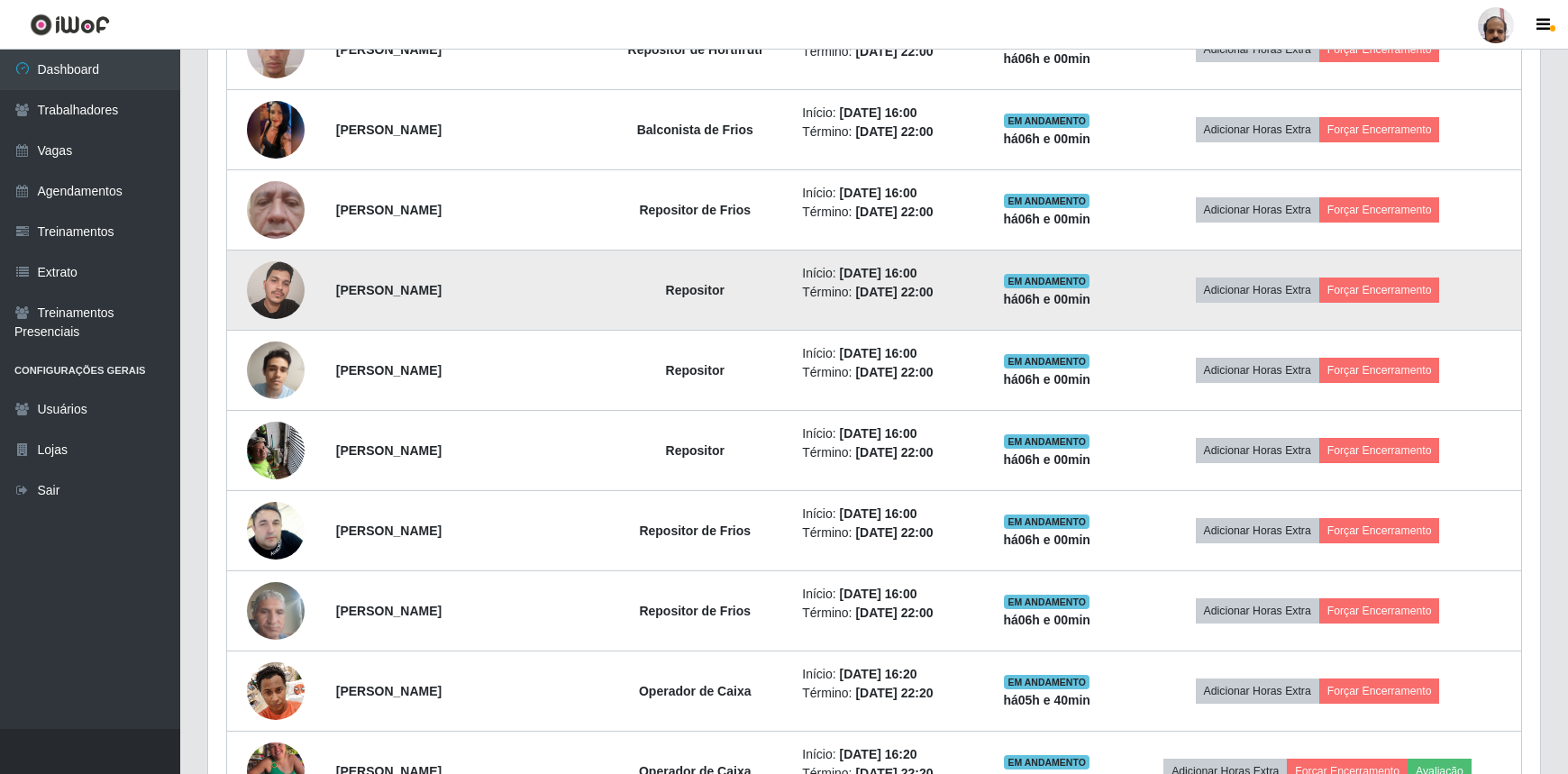
scroll to position [674, 0]
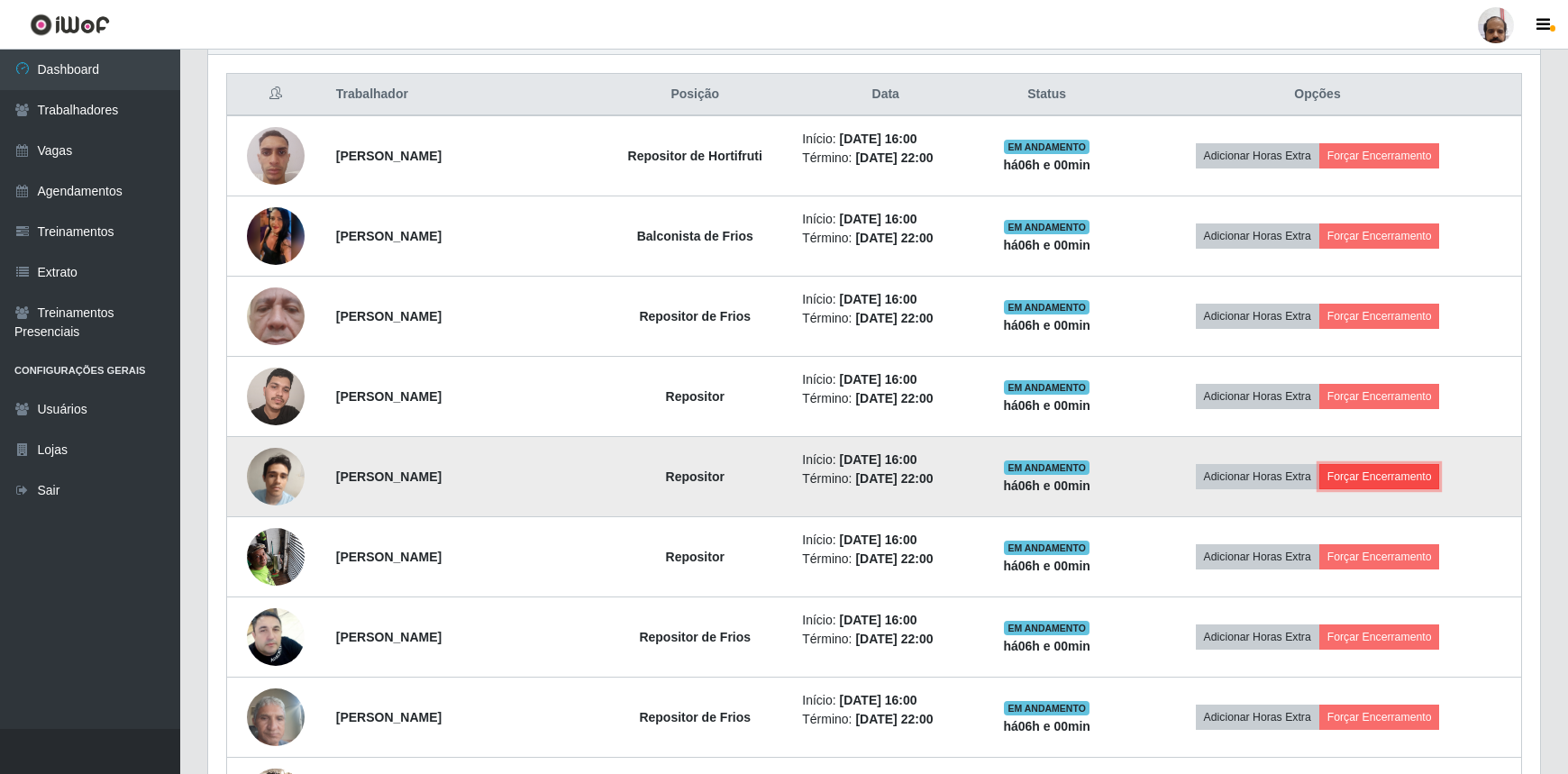
click at [1369, 473] on button "Forçar Encerramento" at bounding box center [1380, 477] width 121 height 25
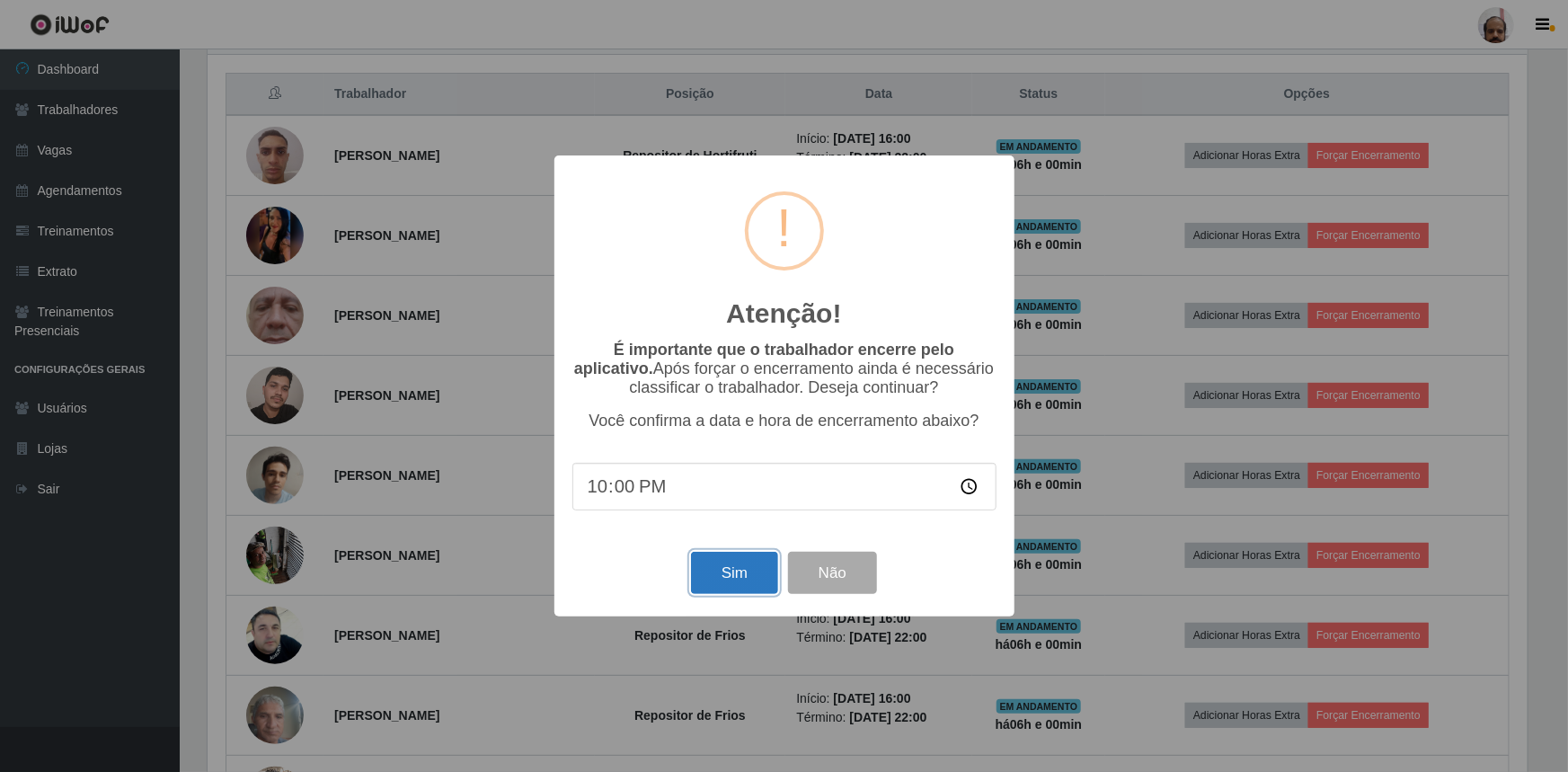
click at [722, 577] on button "Sim" at bounding box center [735, 573] width 87 height 43
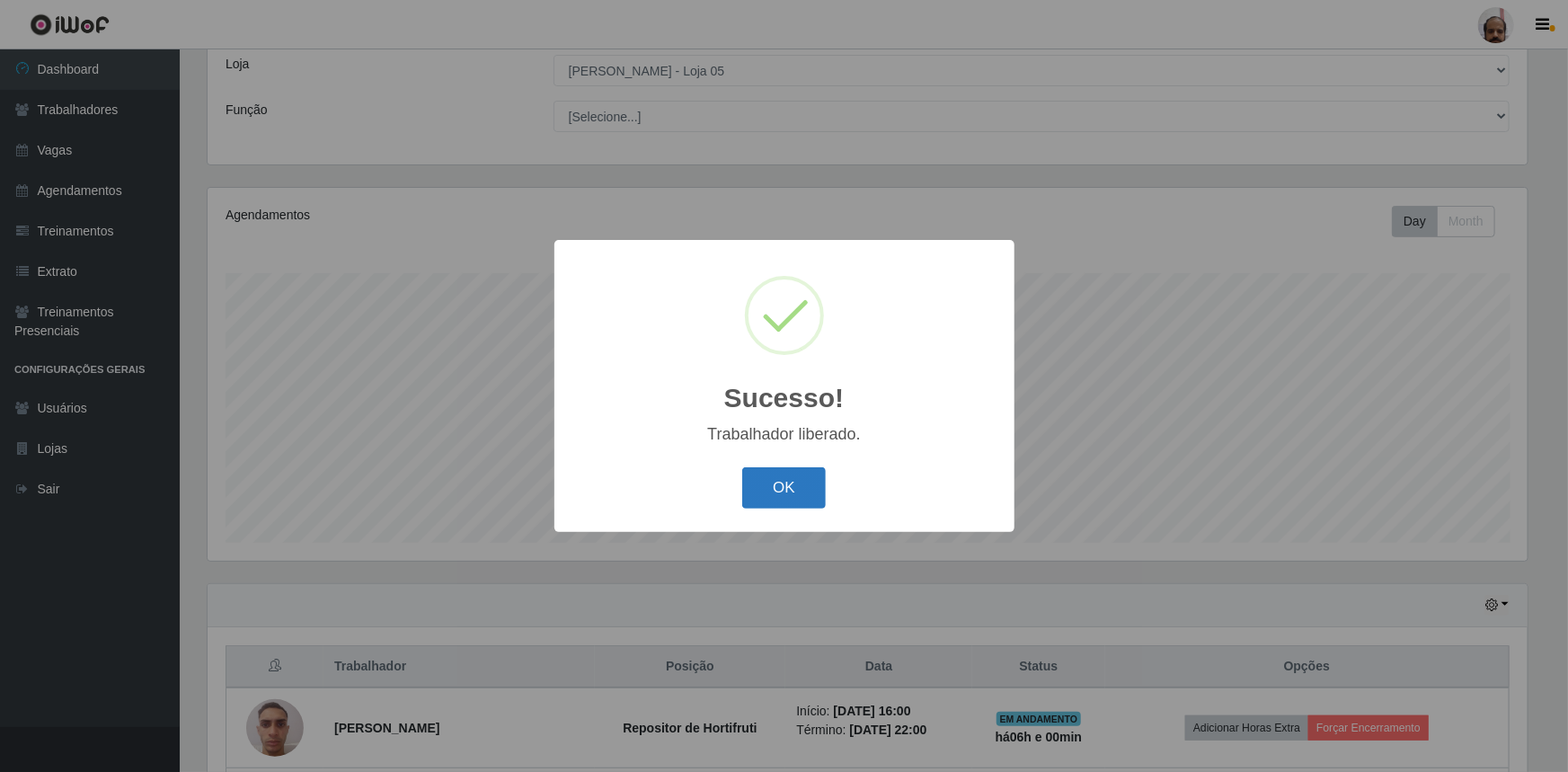
click at [785, 489] on button "OK" at bounding box center [784, 489] width 84 height 43
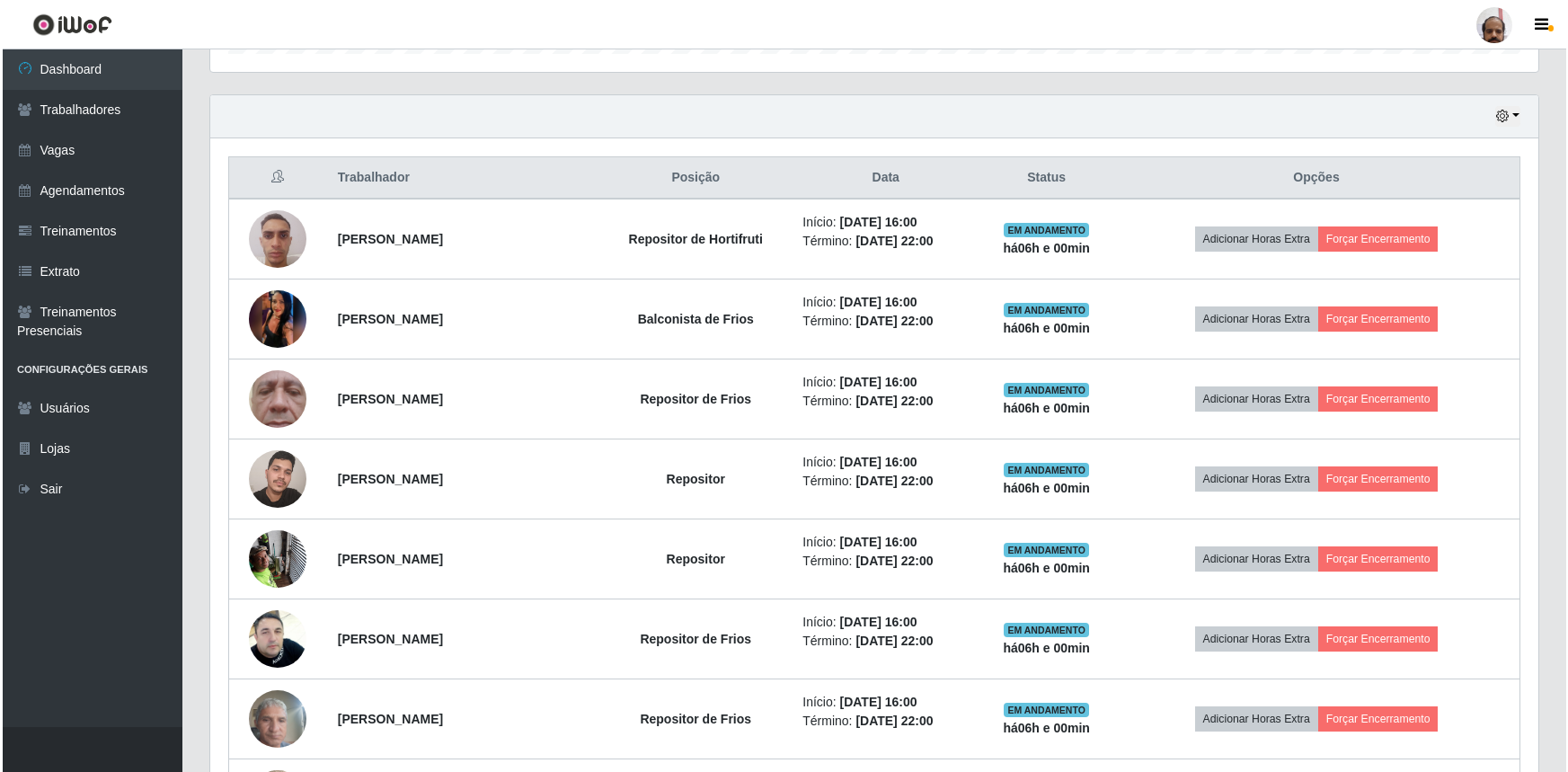
scroll to position [590, 0]
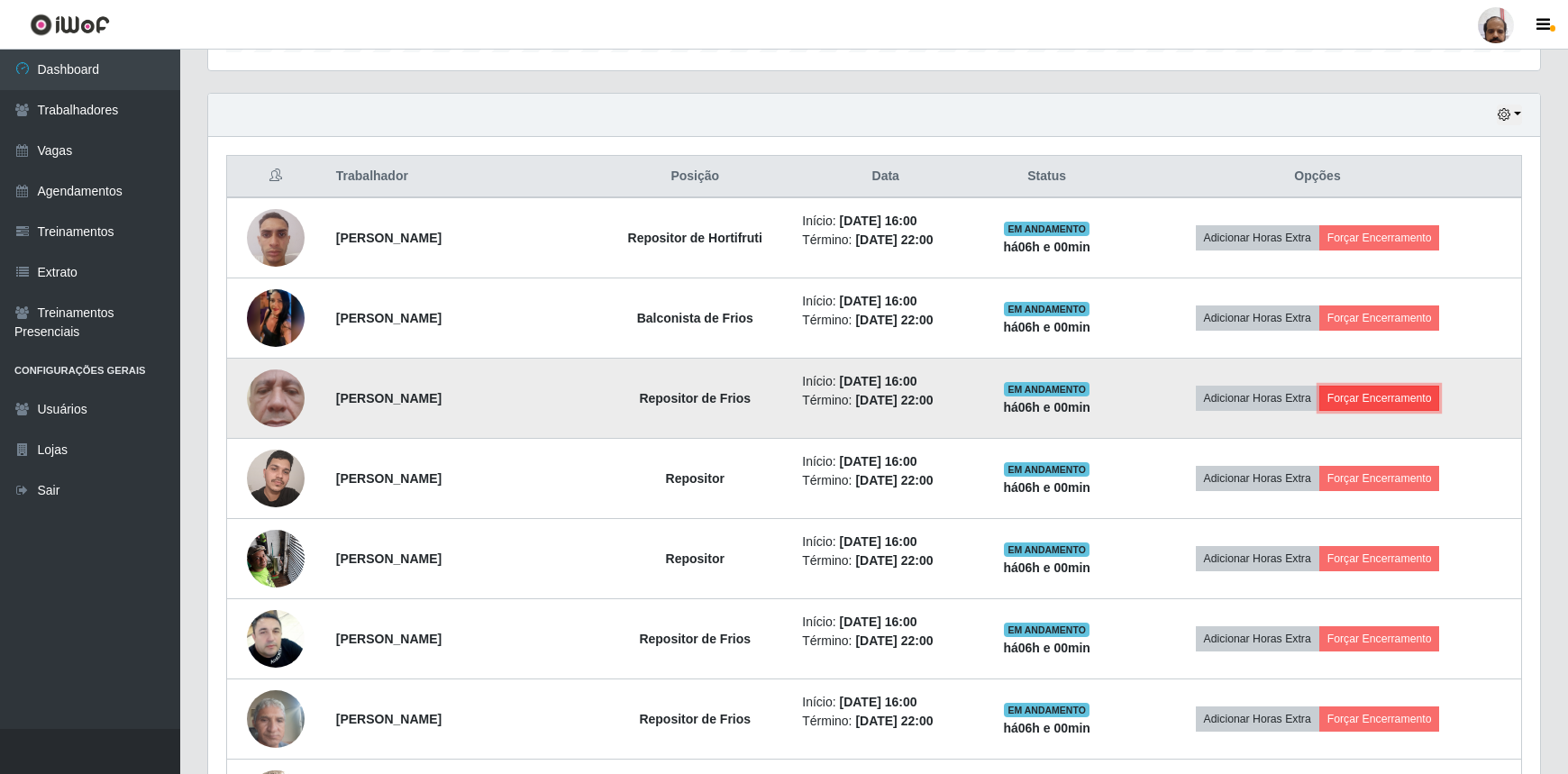
click at [1380, 392] on button "Forçar Encerramento" at bounding box center [1380, 399] width 121 height 25
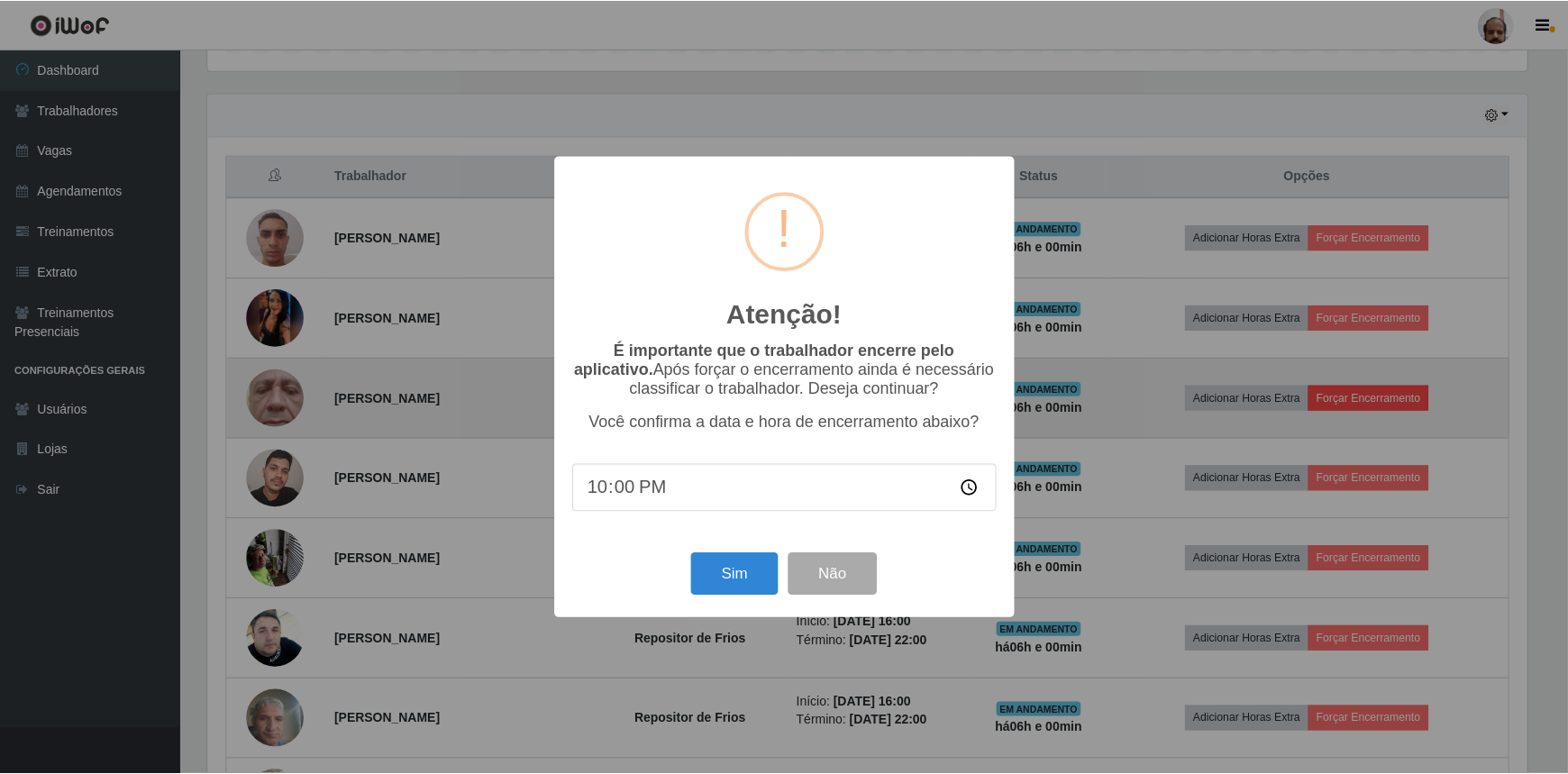
scroll to position [374, 1324]
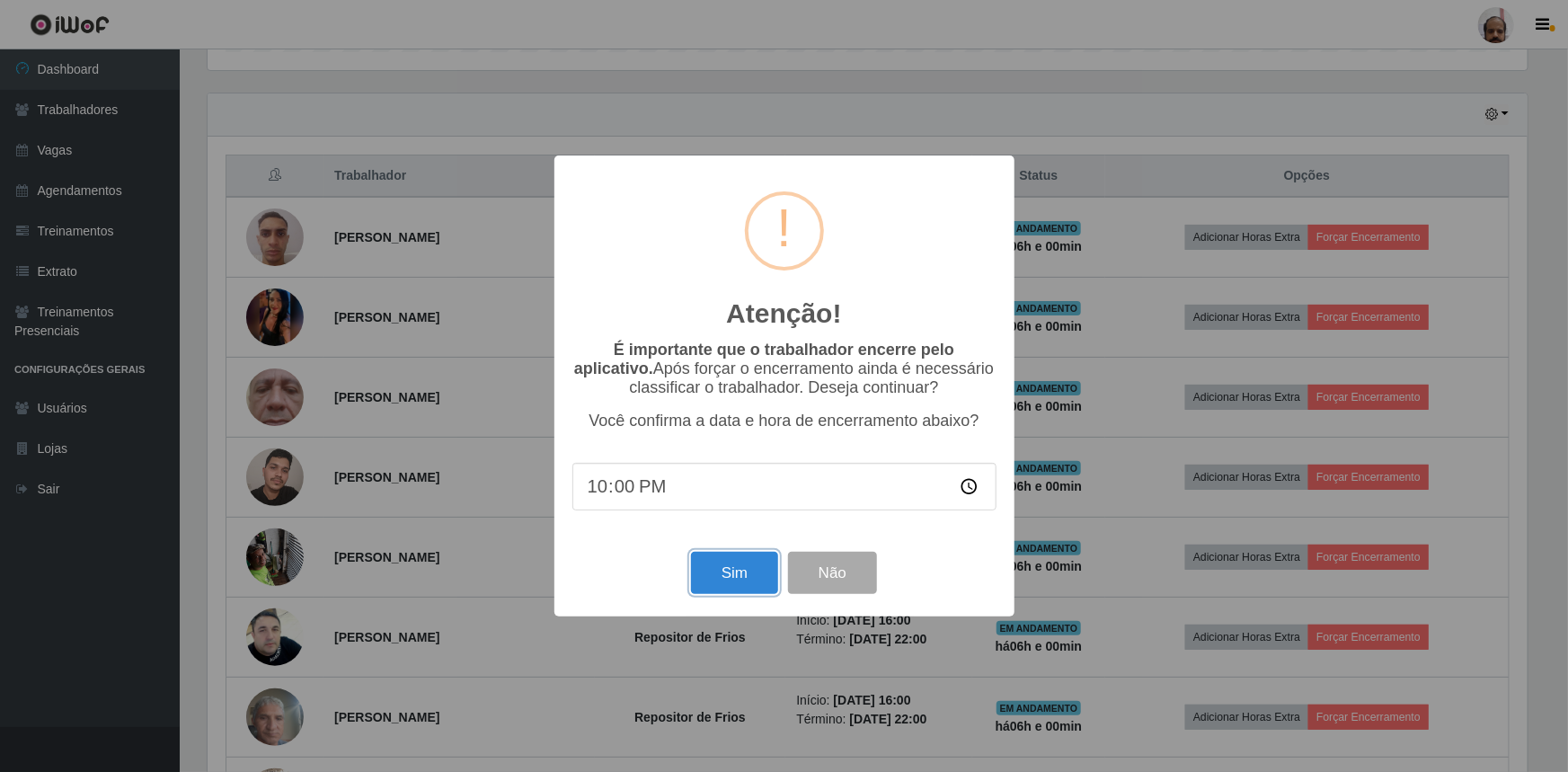
click at [731, 584] on button "Sim" at bounding box center [735, 573] width 87 height 43
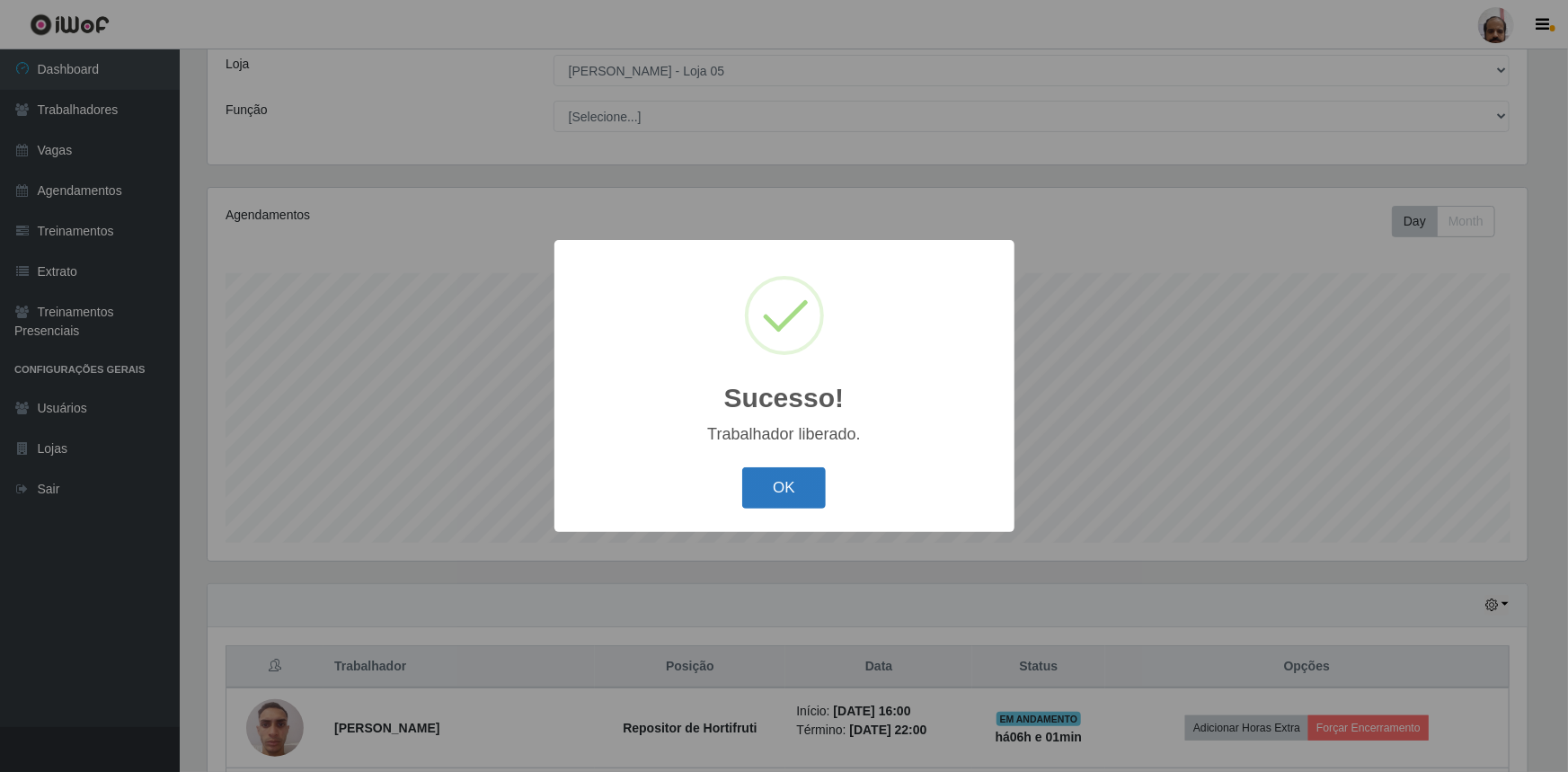
click at [785, 480] on button "OK" at bounding box center [784, 489] width 84 height 43
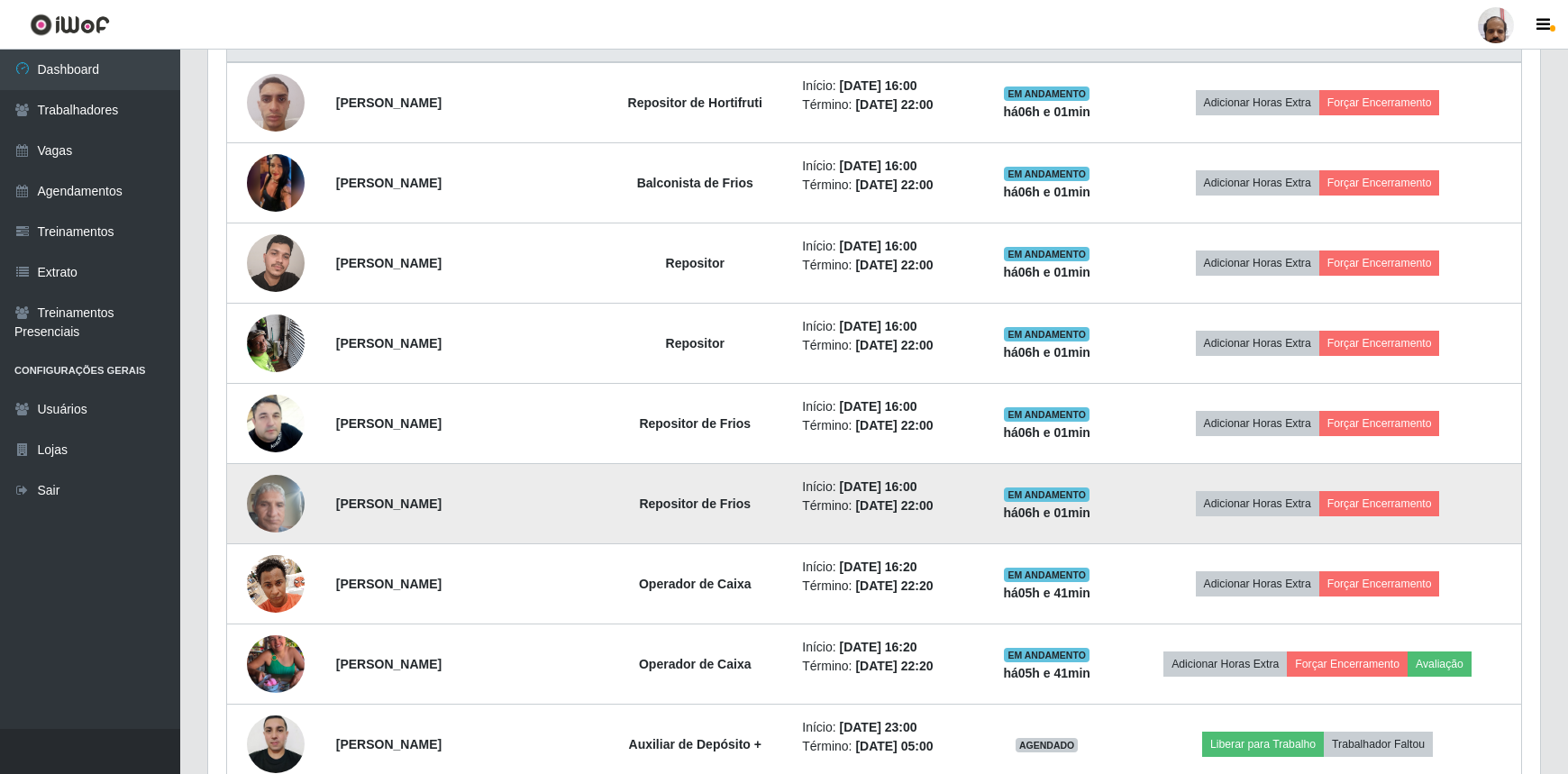
scroll to position [757, 0]
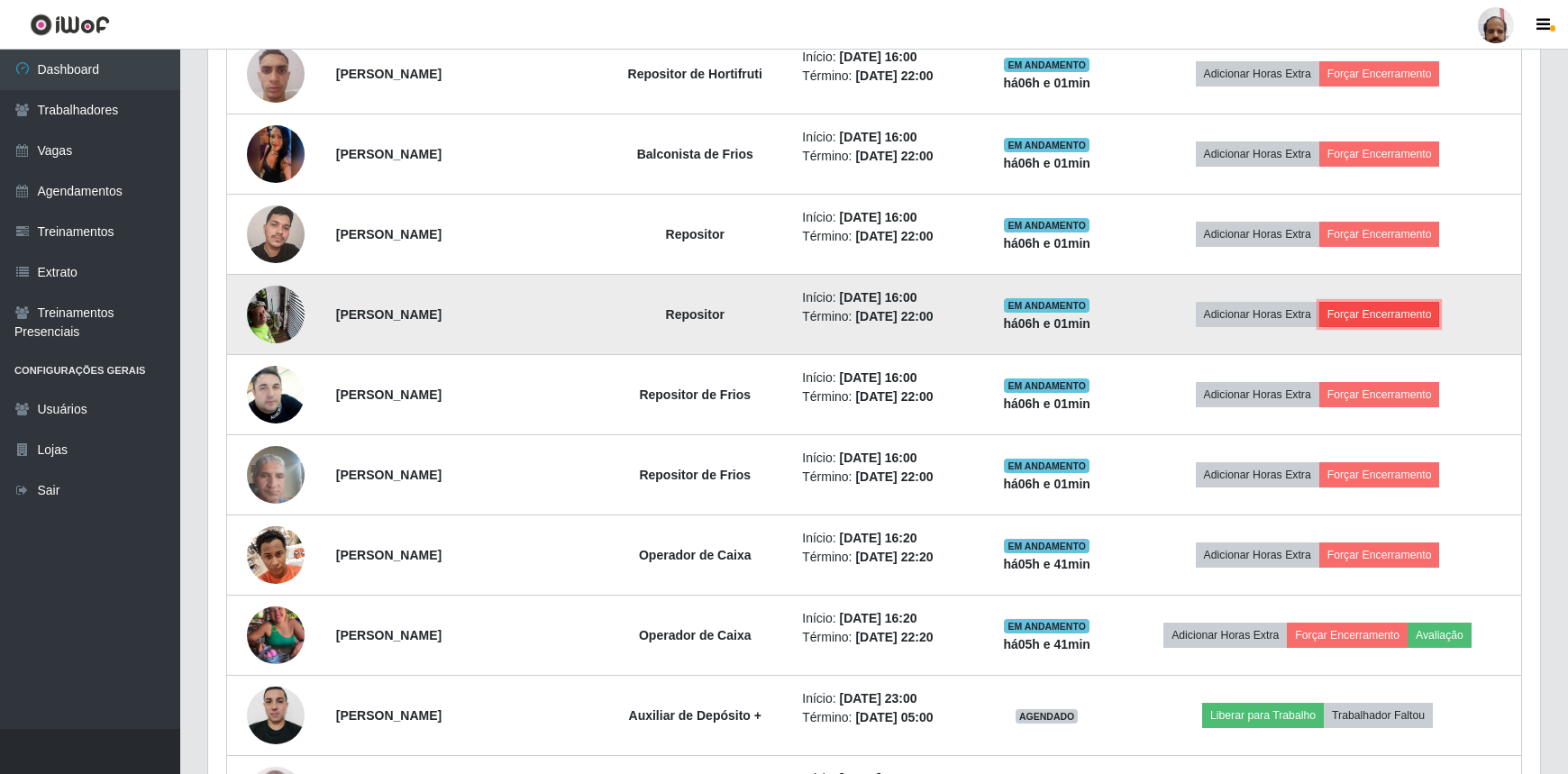
click at [1415, 312] on button "Forçar Encerramento" at bounding box center [1380, 315] width 121 height 25
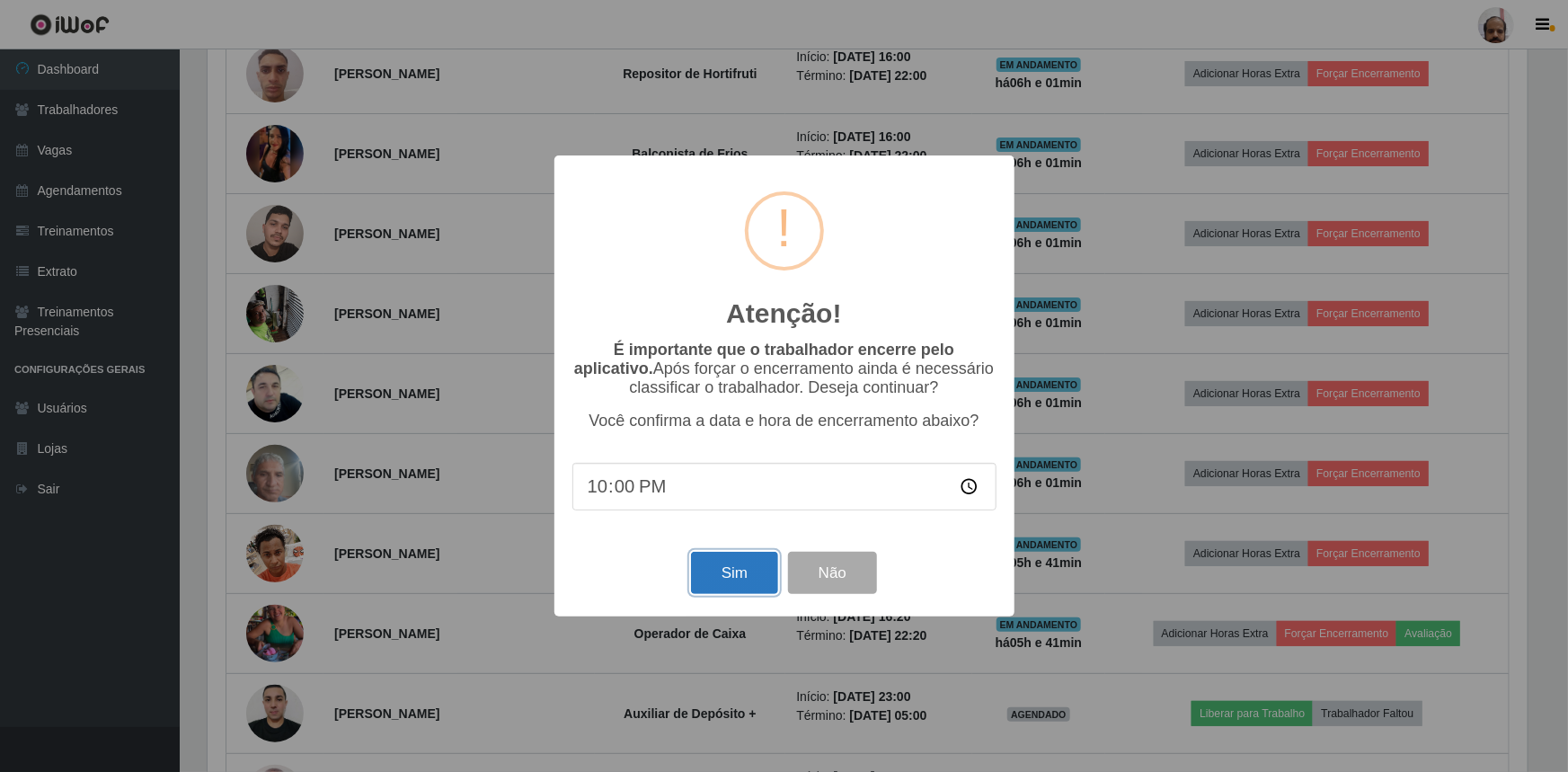
click at [725, 576] on button "Sim" at bounding box center [735, 573] width 87 height 43
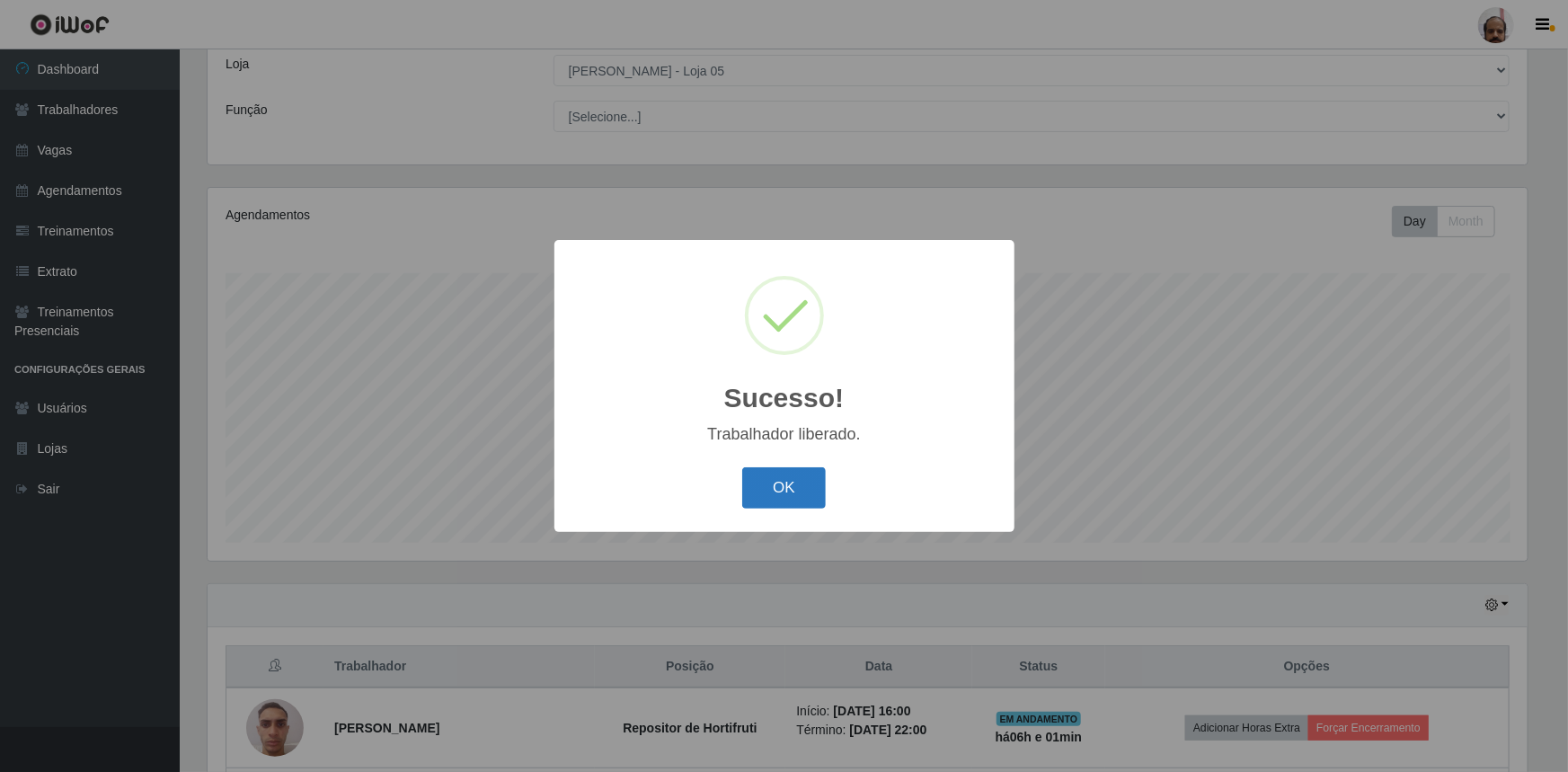
click at [789, 482] on button "OK" at bounding box center [784, 489] width 84 height 43
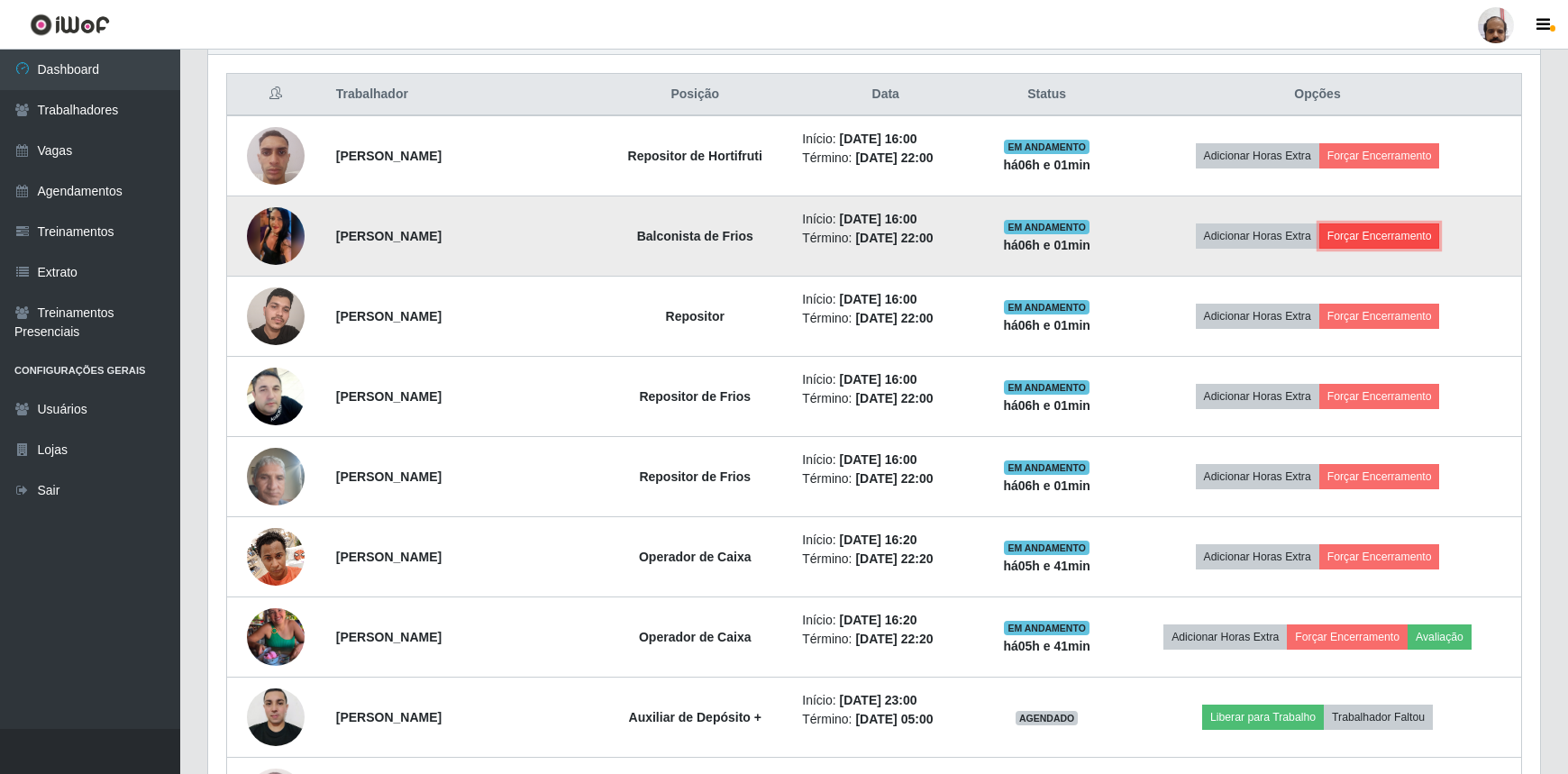
click at [1381, 234] on button "Forçar Encerramento" at bounding box center [1380, 236] width 121 height 25
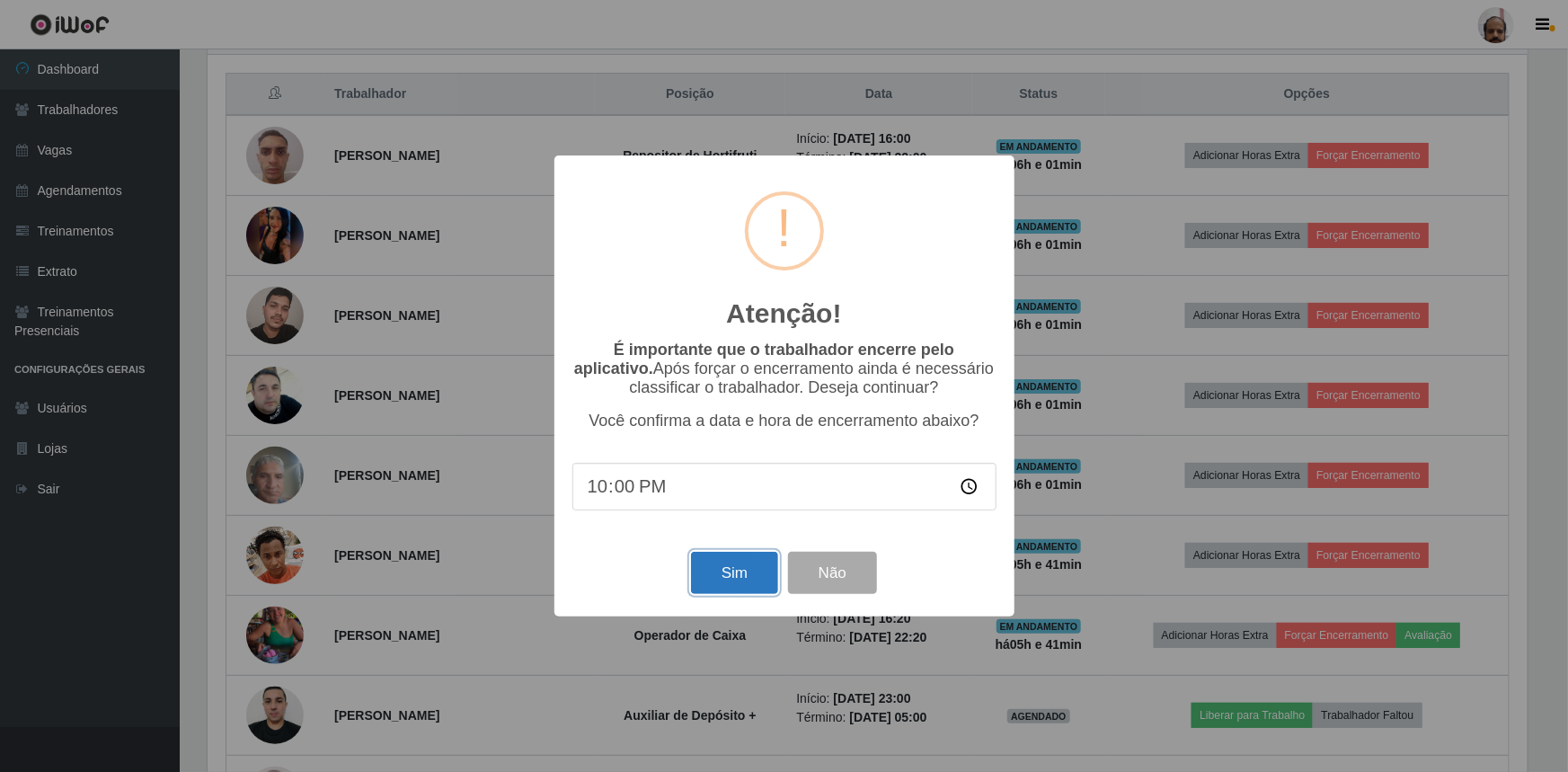
click at [741, 576] on button "Sim" at bounding box center [735, 573] width 87 height 43
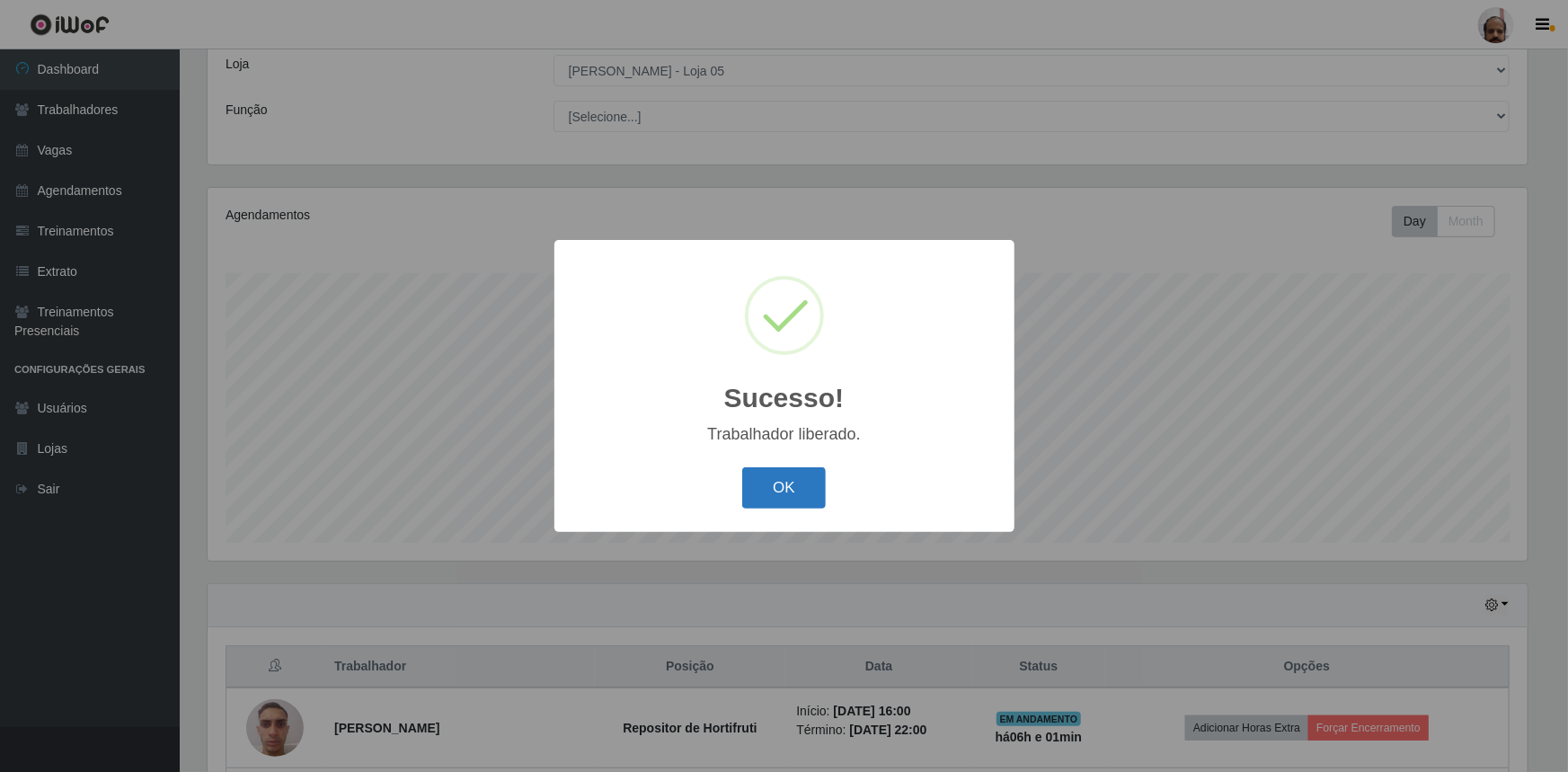
click at [795, 491] on button "OK" at bounding box center [784, 489] width 84 height 43
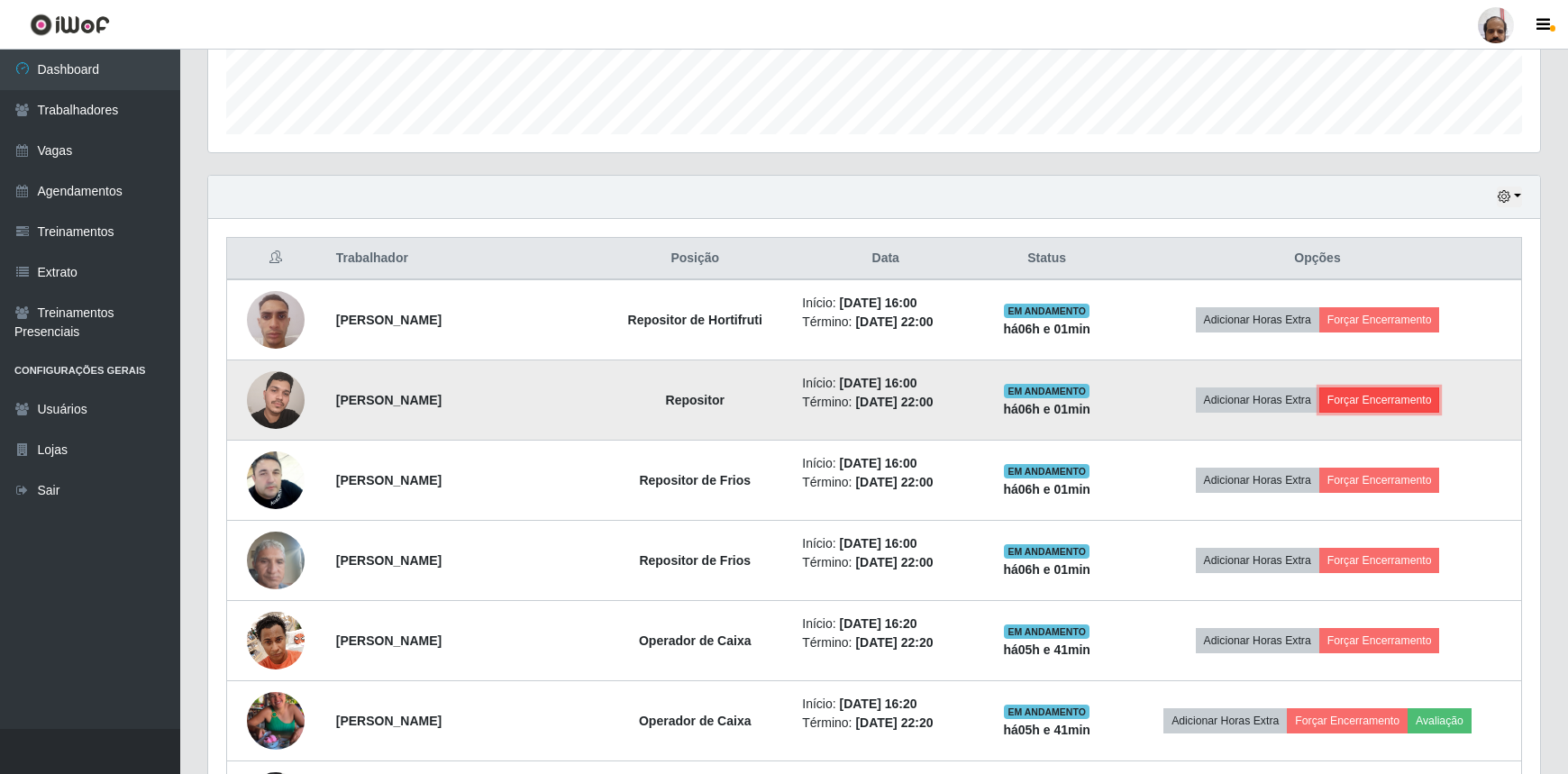
click at [1378, 398] on button "Forçar Encerramento" at bounding box center [1380, 401] width 121 height 25
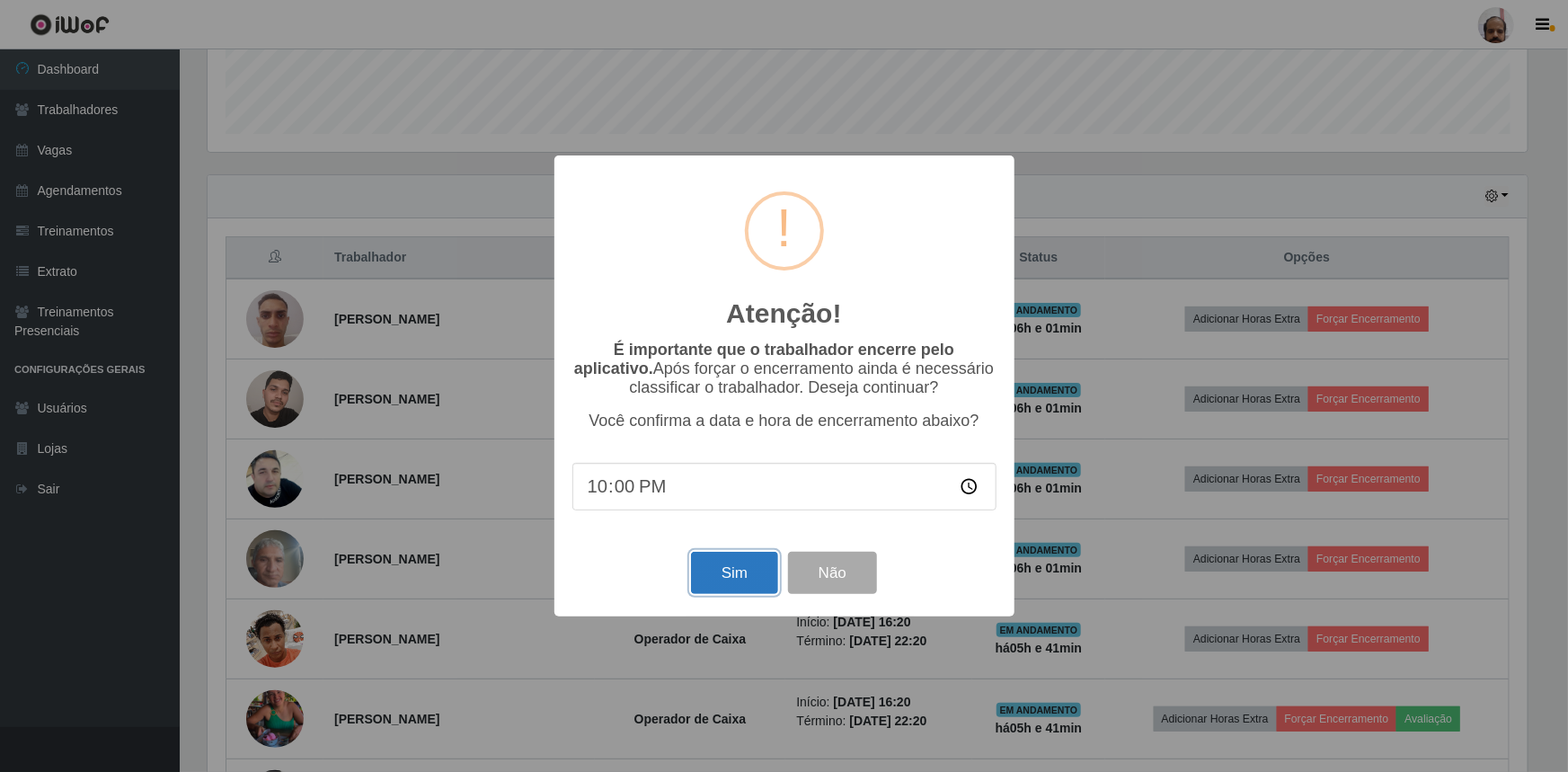
click at [717, 564] on button "Sim" at bounding box center [735, 573] width 87 height 43
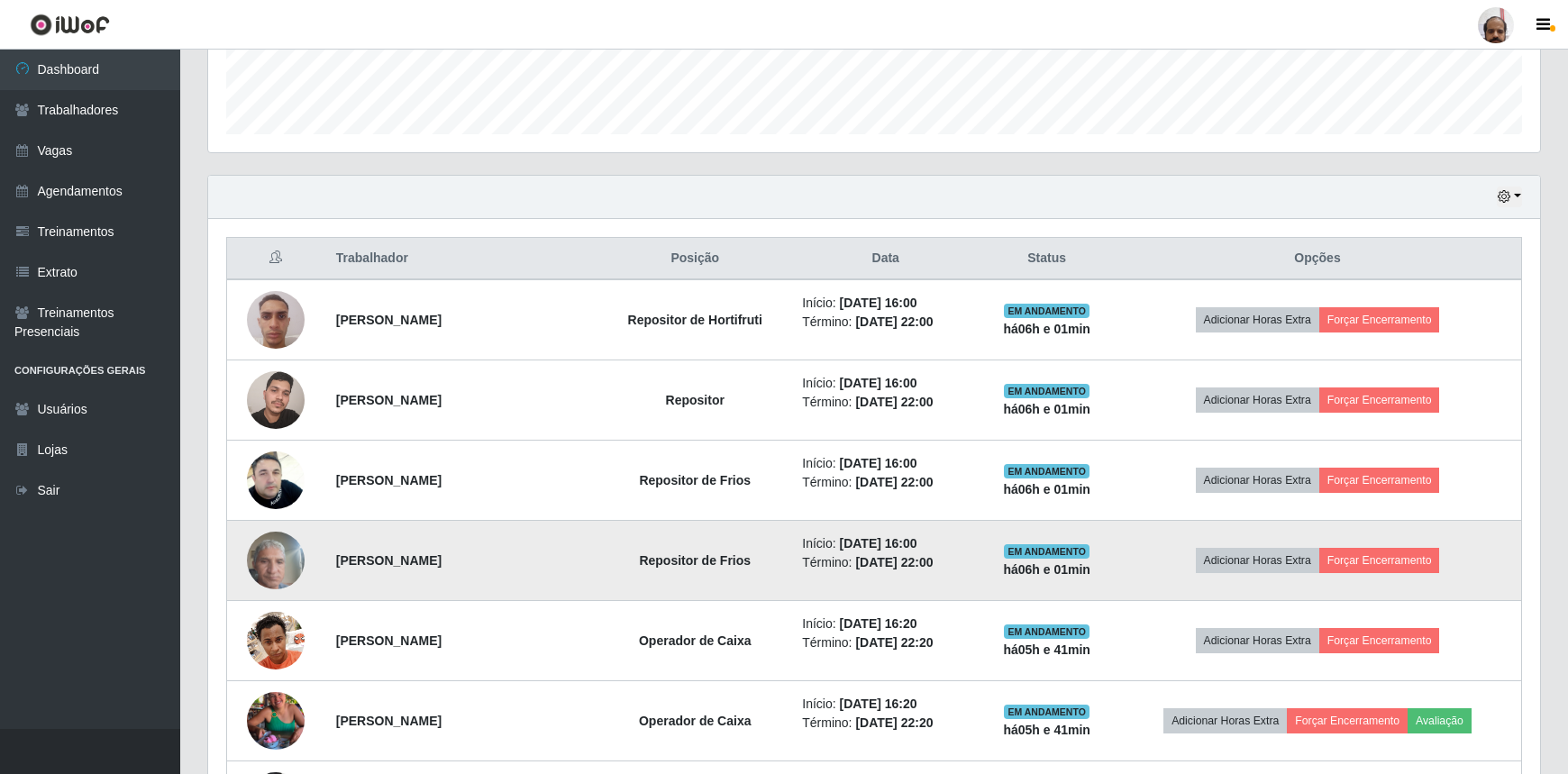
scroll to position [900998, 900028]
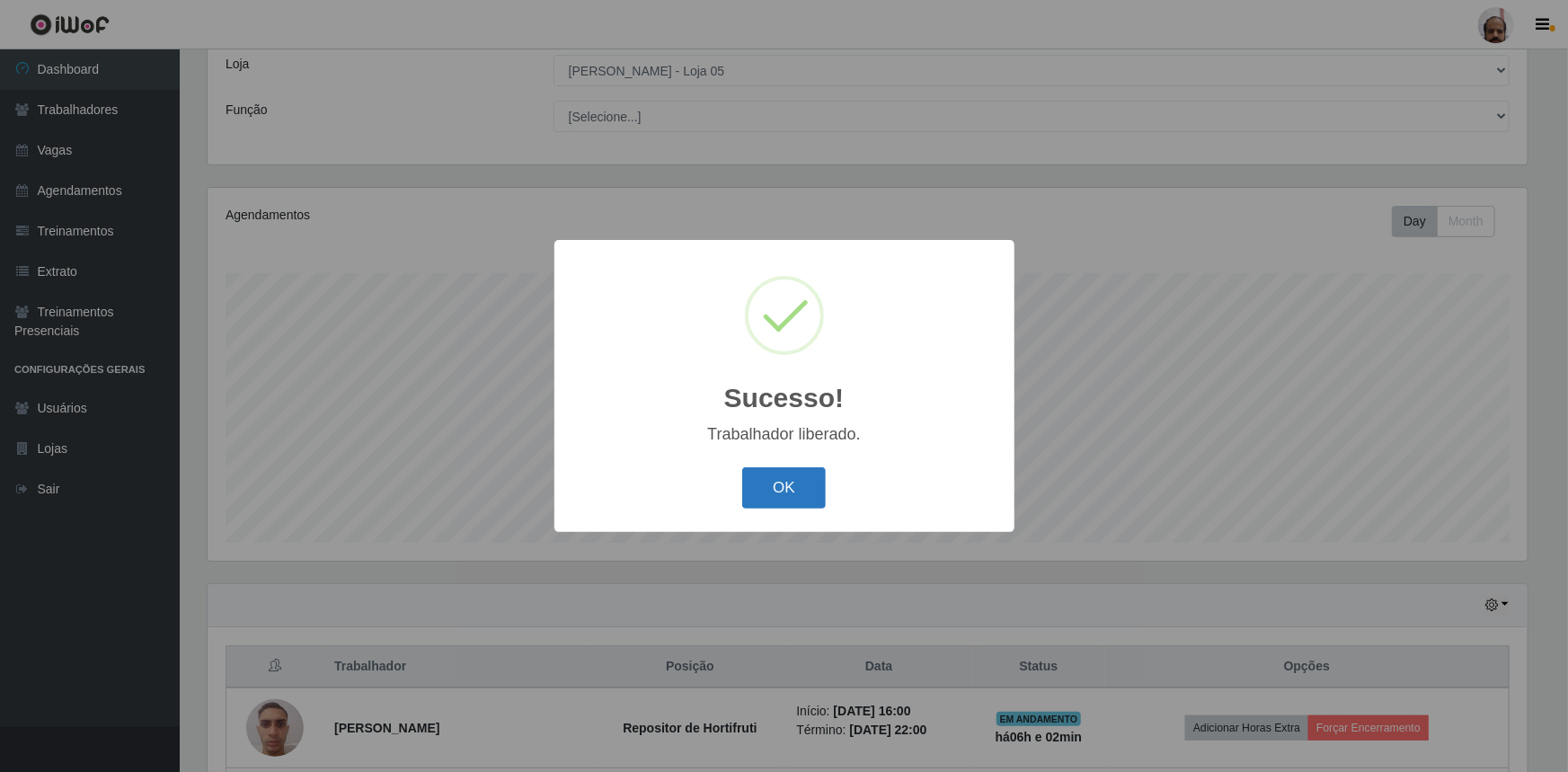
click at [789, 480] on button "OK" at bounding box center [784, 489] width 84 height 43
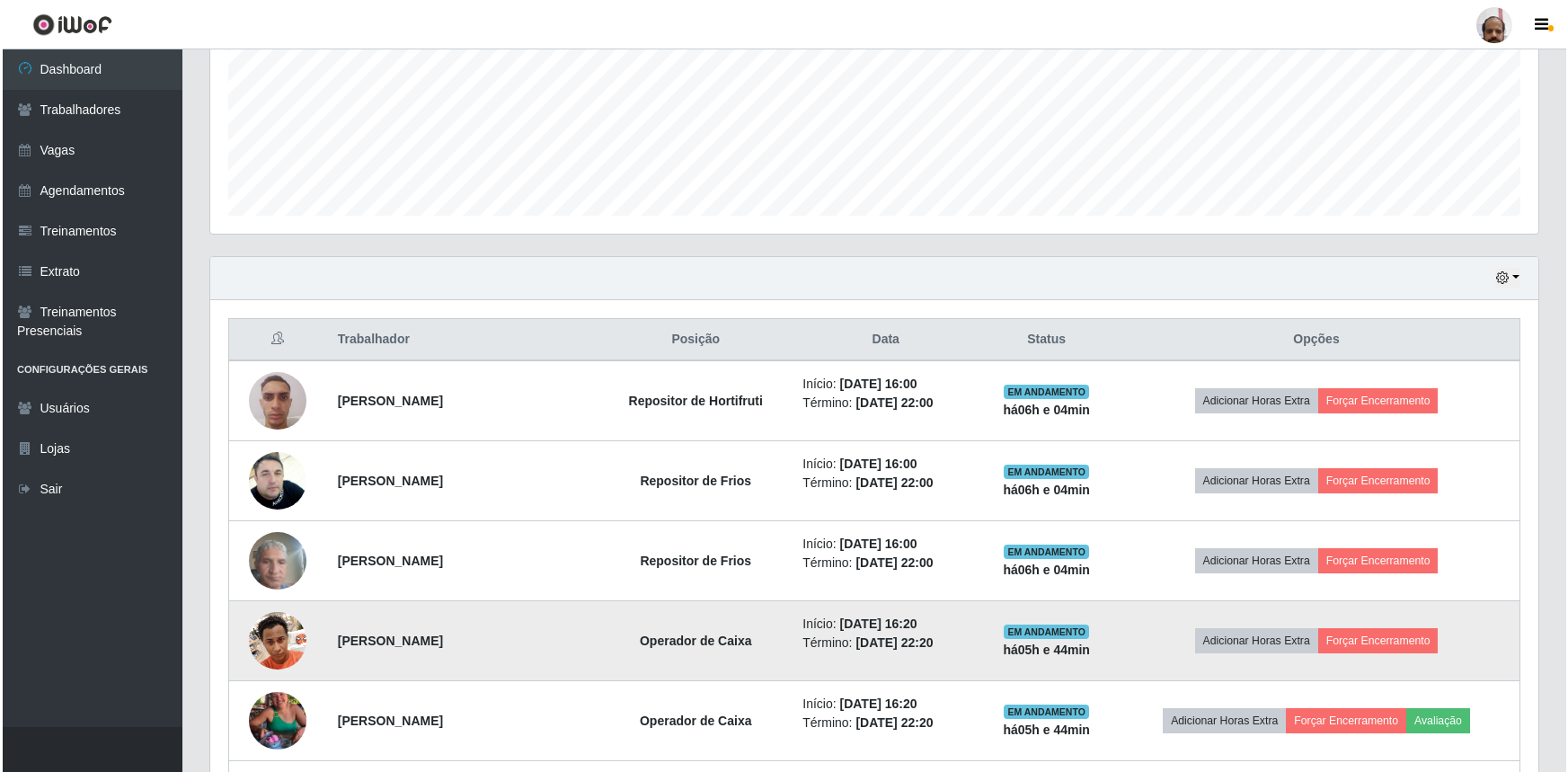
scroll to position [509, 0]
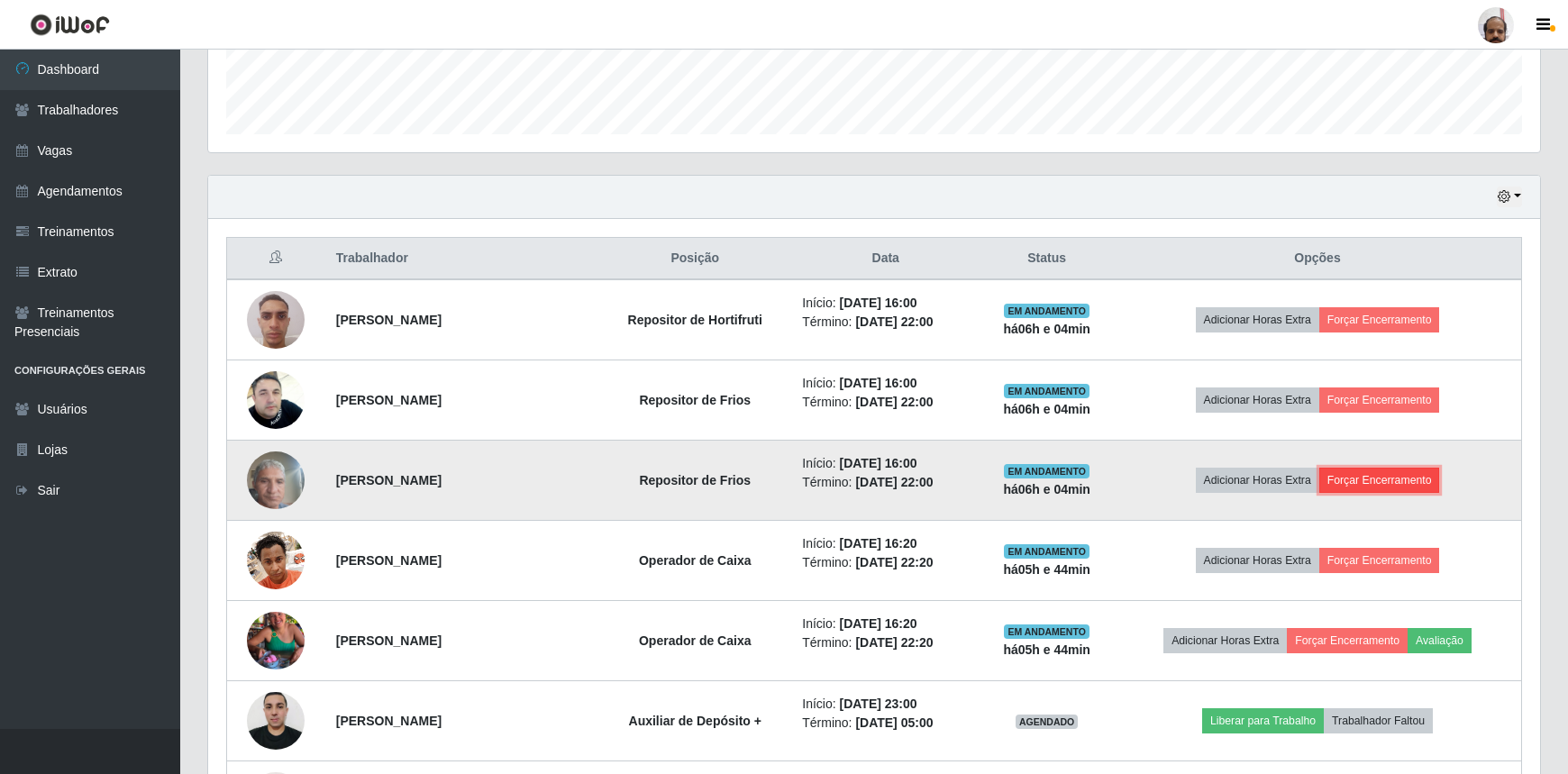
click at [1368, 479] on button "Forçar Encerramento" at bounding box center [1380, 481] width 121 height 25
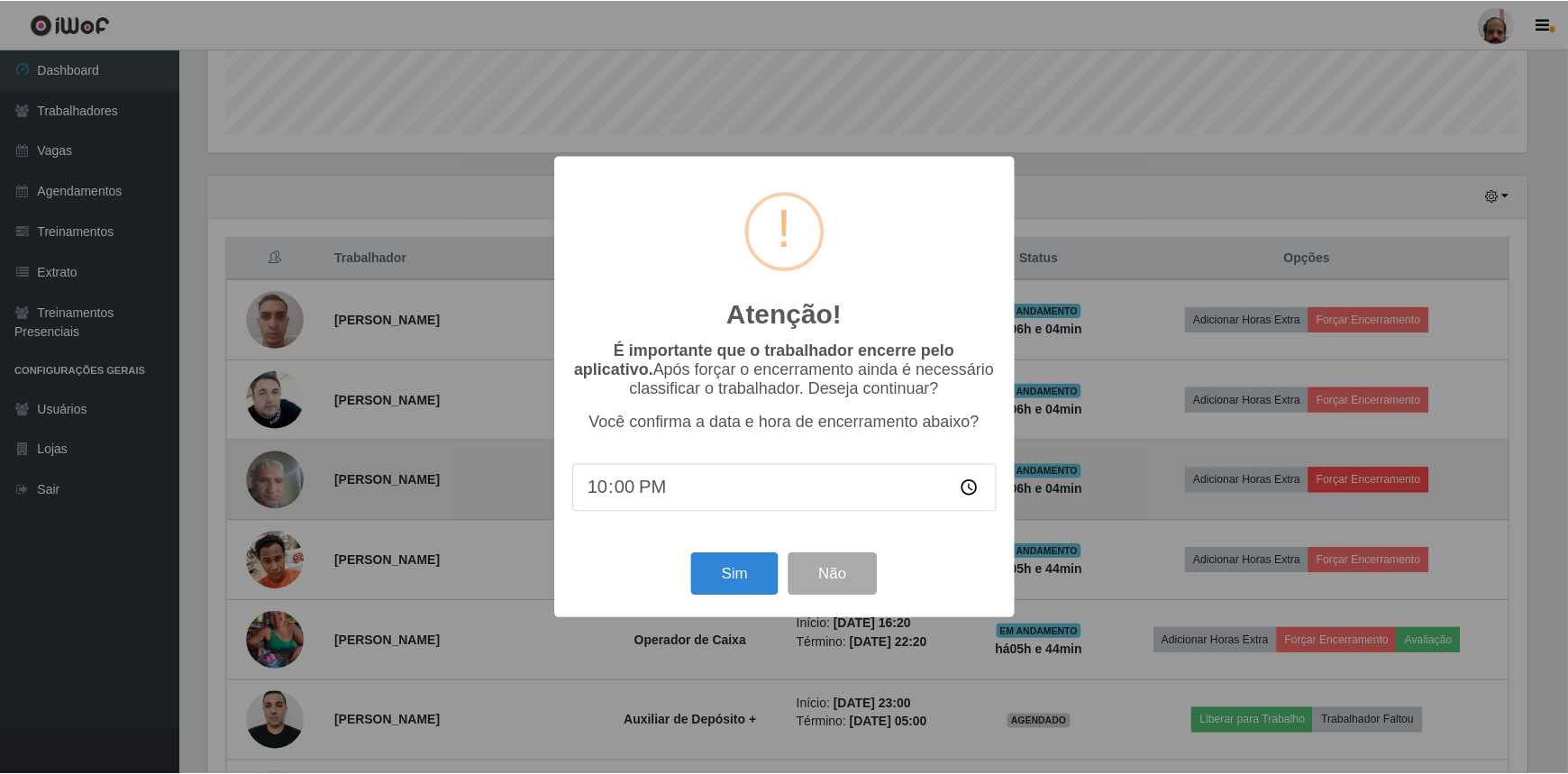
scroll to position [374, 1324]
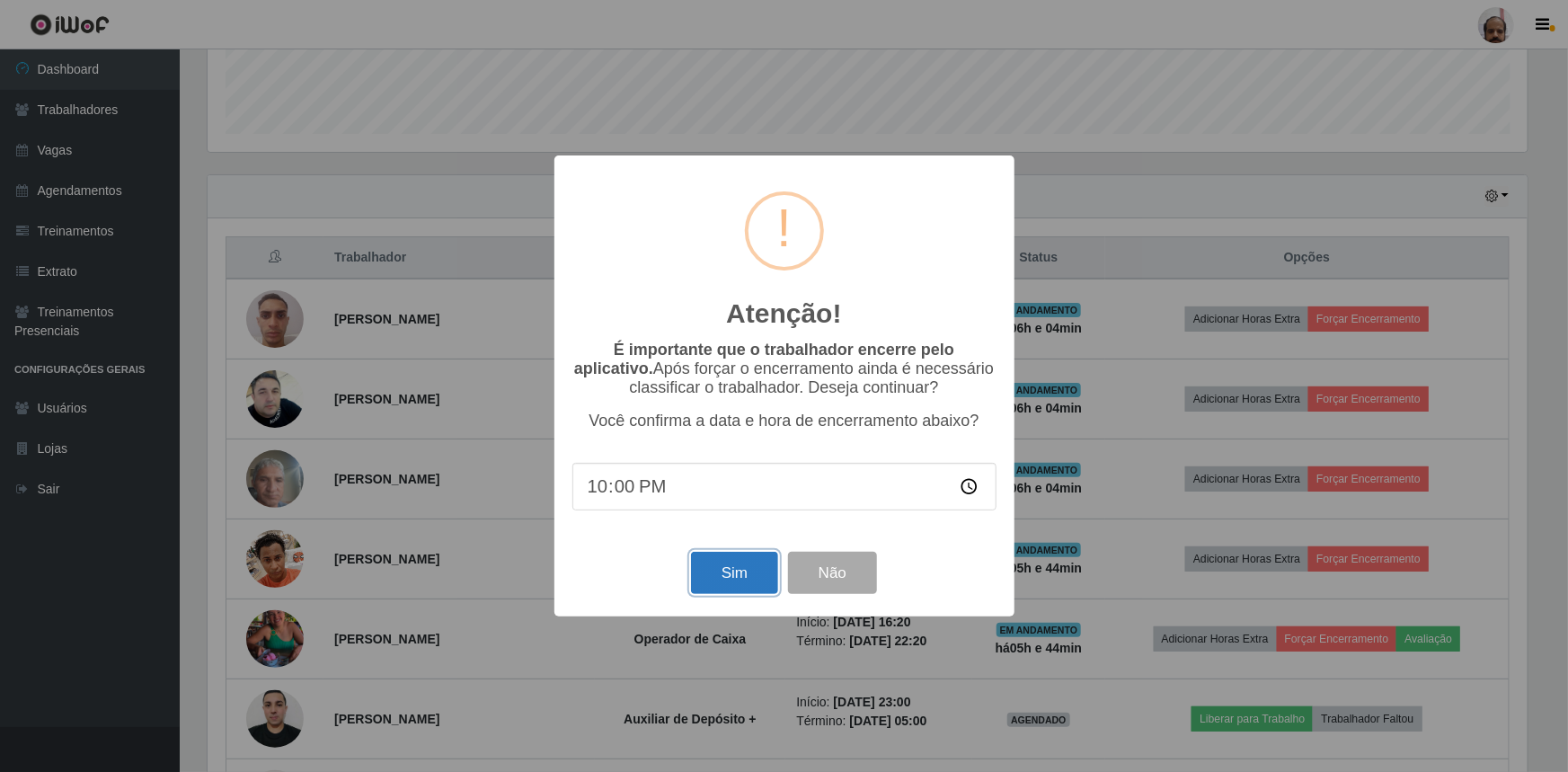
click at [738, 577] on button "Sim" at bounding box center [735, 573] width 87 height 43
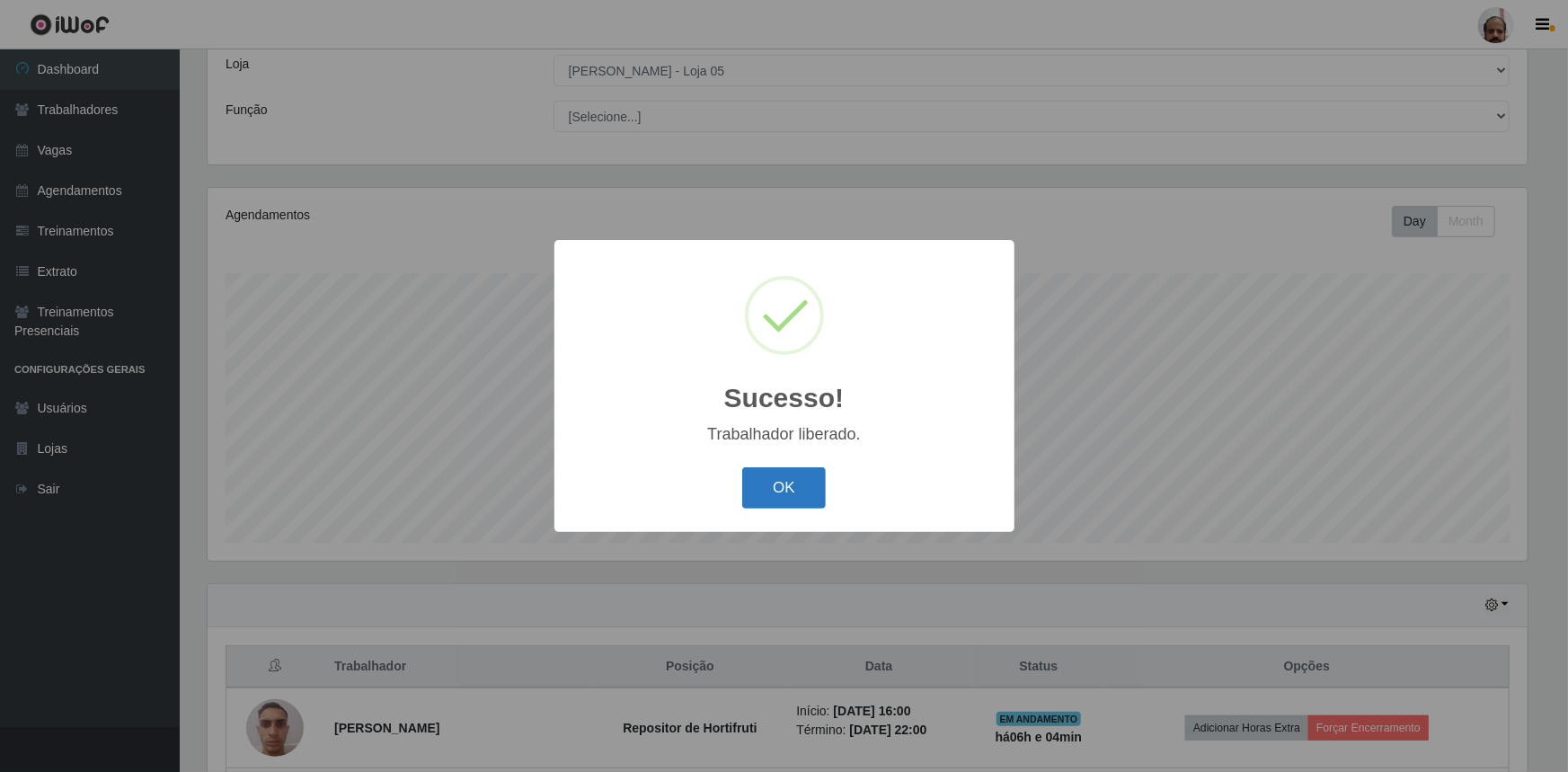
click at [816, 493] on button "OK" at bounding box center [784, 489] width 84 height 43
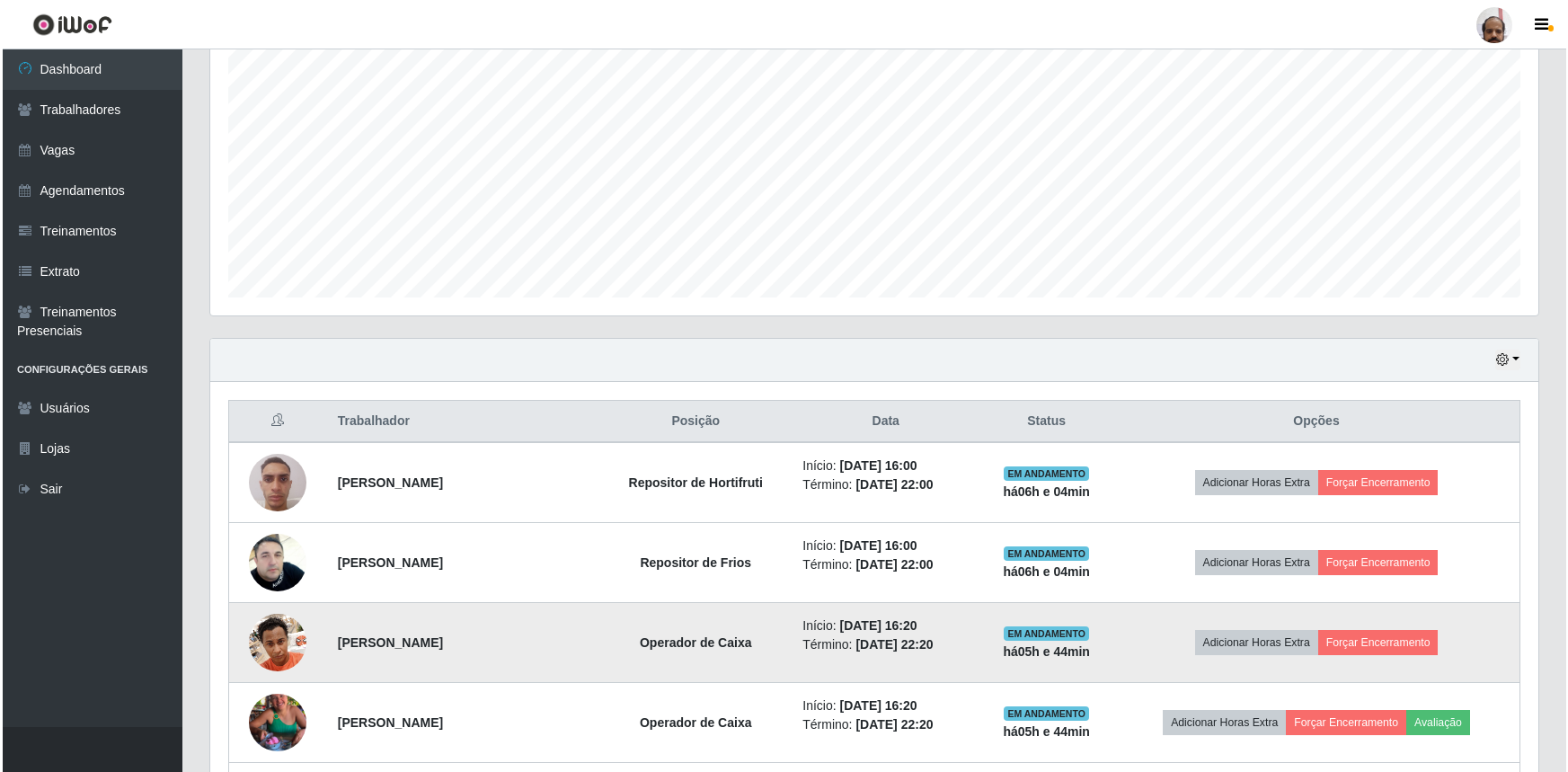
scroll to position [427, 0]
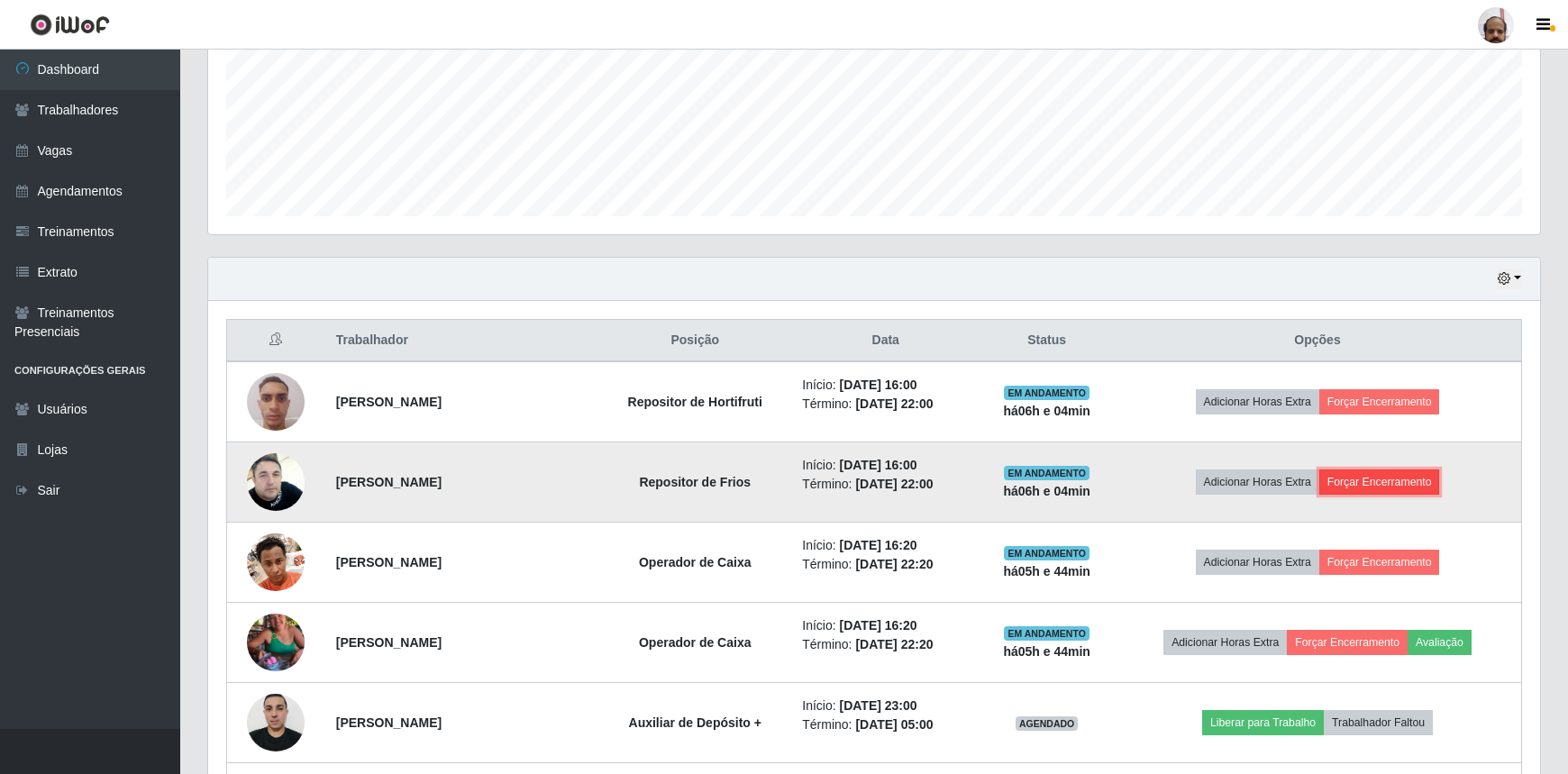
click at [1361, 478] on button "Forçar Encerramento" at bounding box center [1380, 483] width 121 height 25
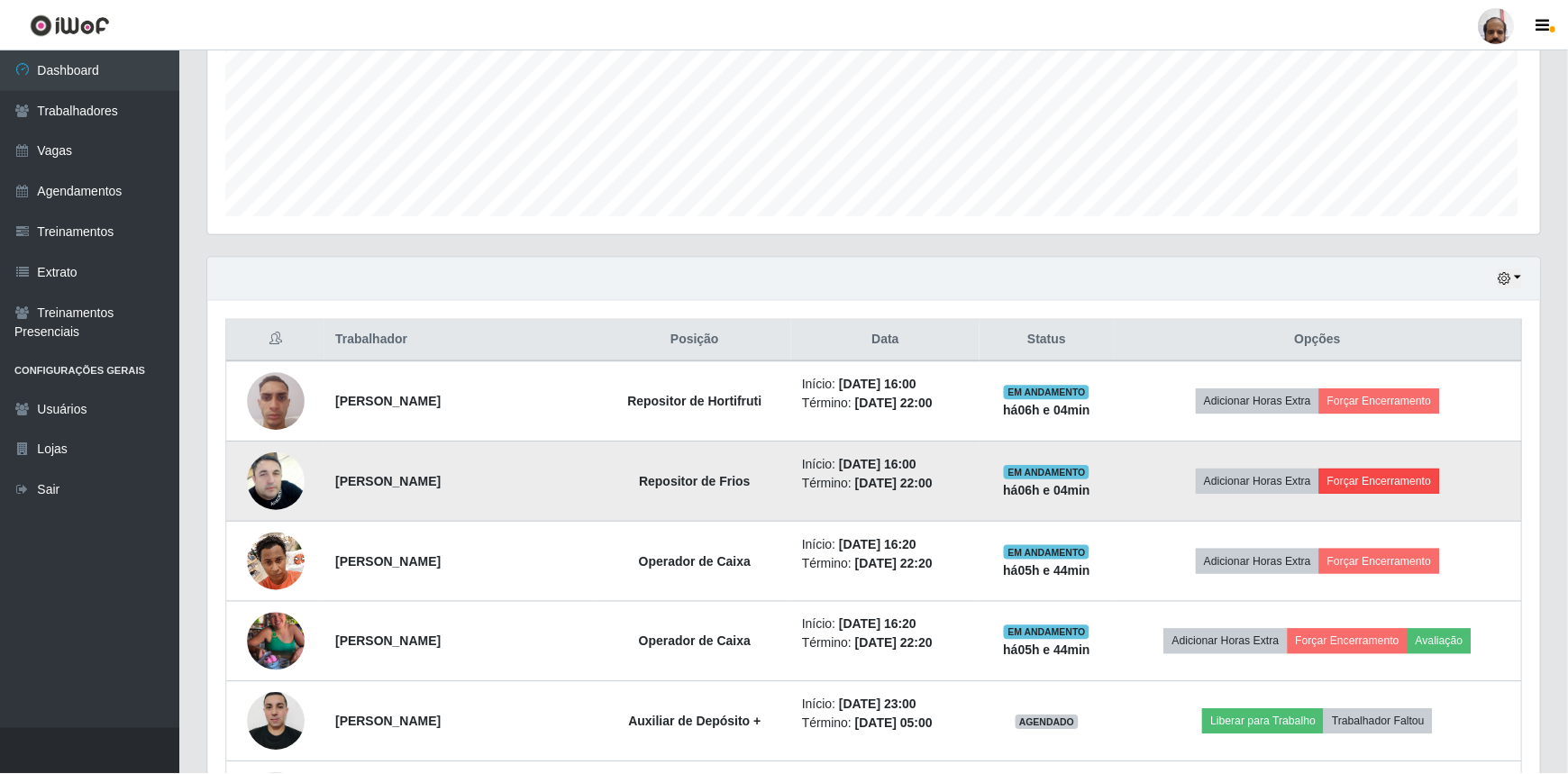
scroll to position [374, 1324]
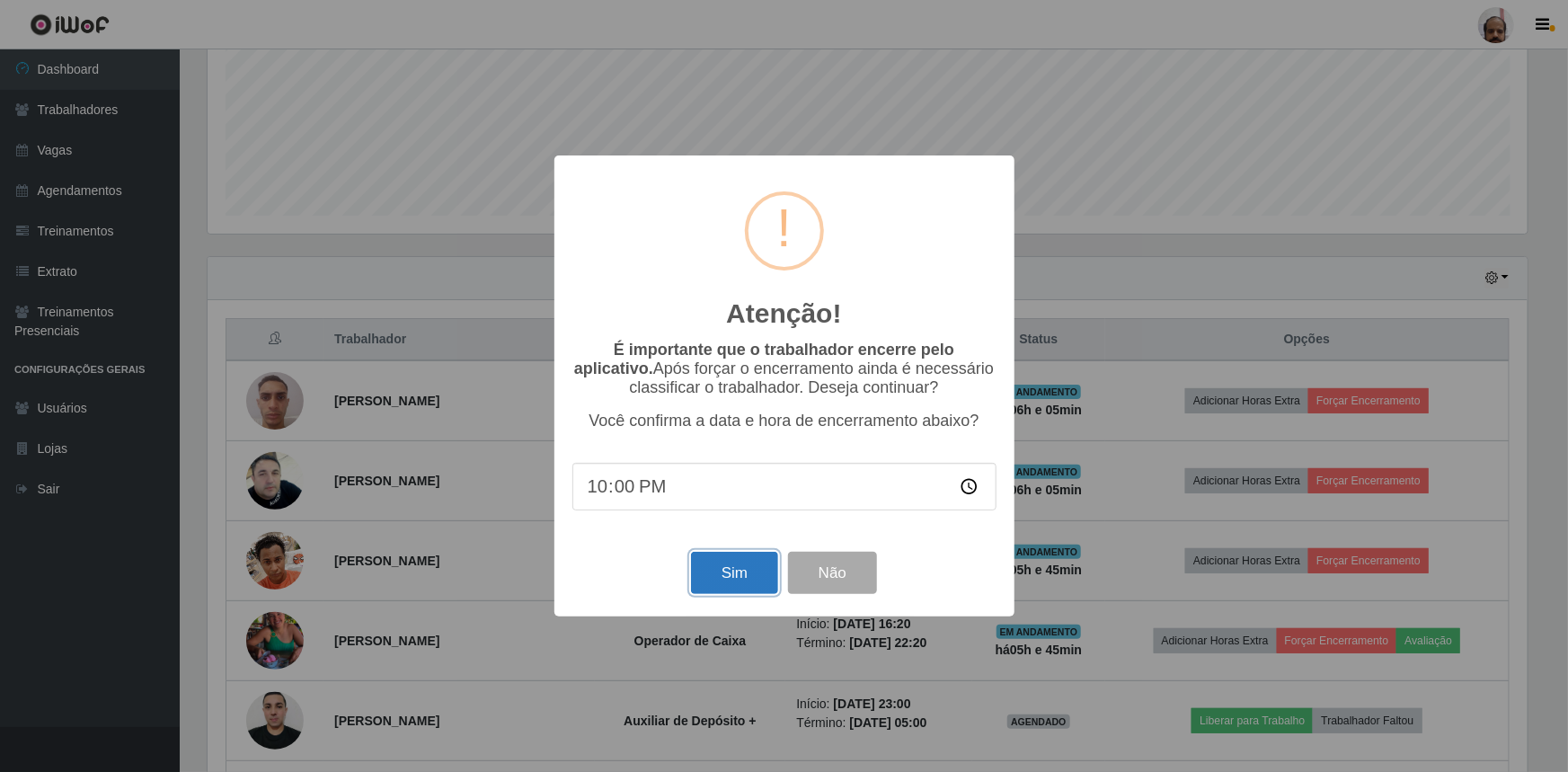
click at [735, 576] on button "Sim" at bounding box center [735, 573] width 87 height 43
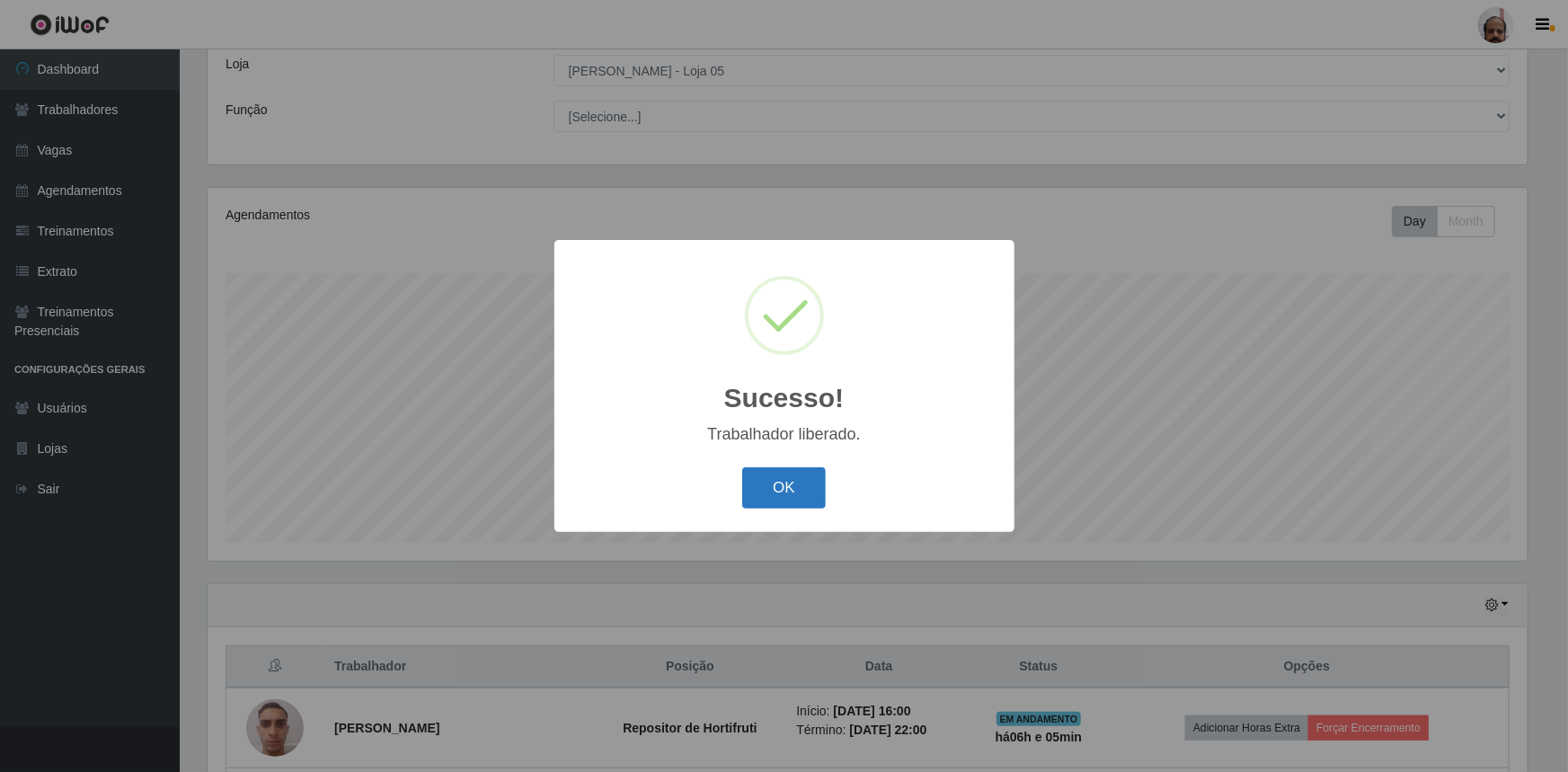
click at [795, 494] on button "OK" at bounding box center [784, 489] width 84 height 43
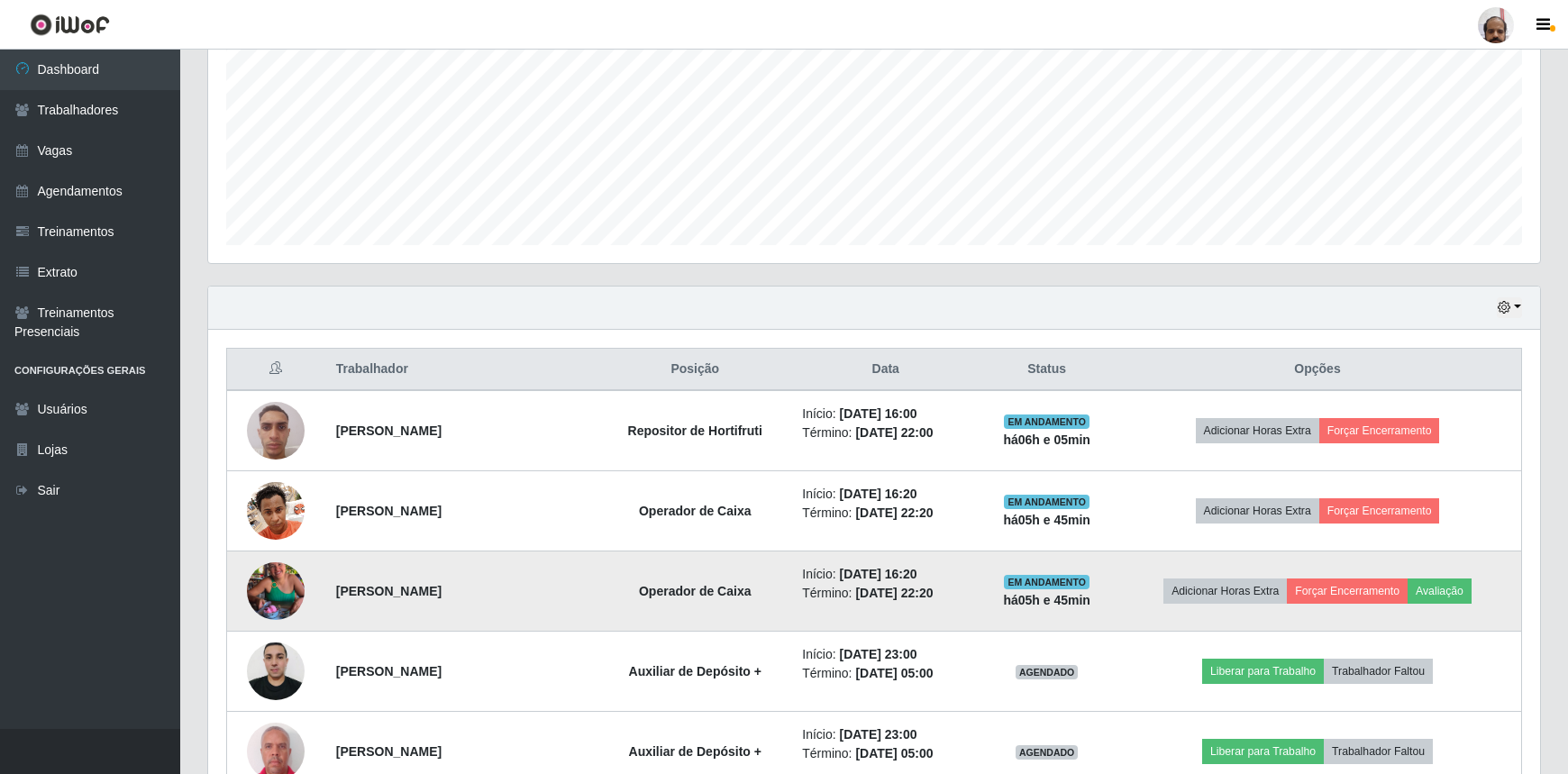
scroll to position [428, 0]
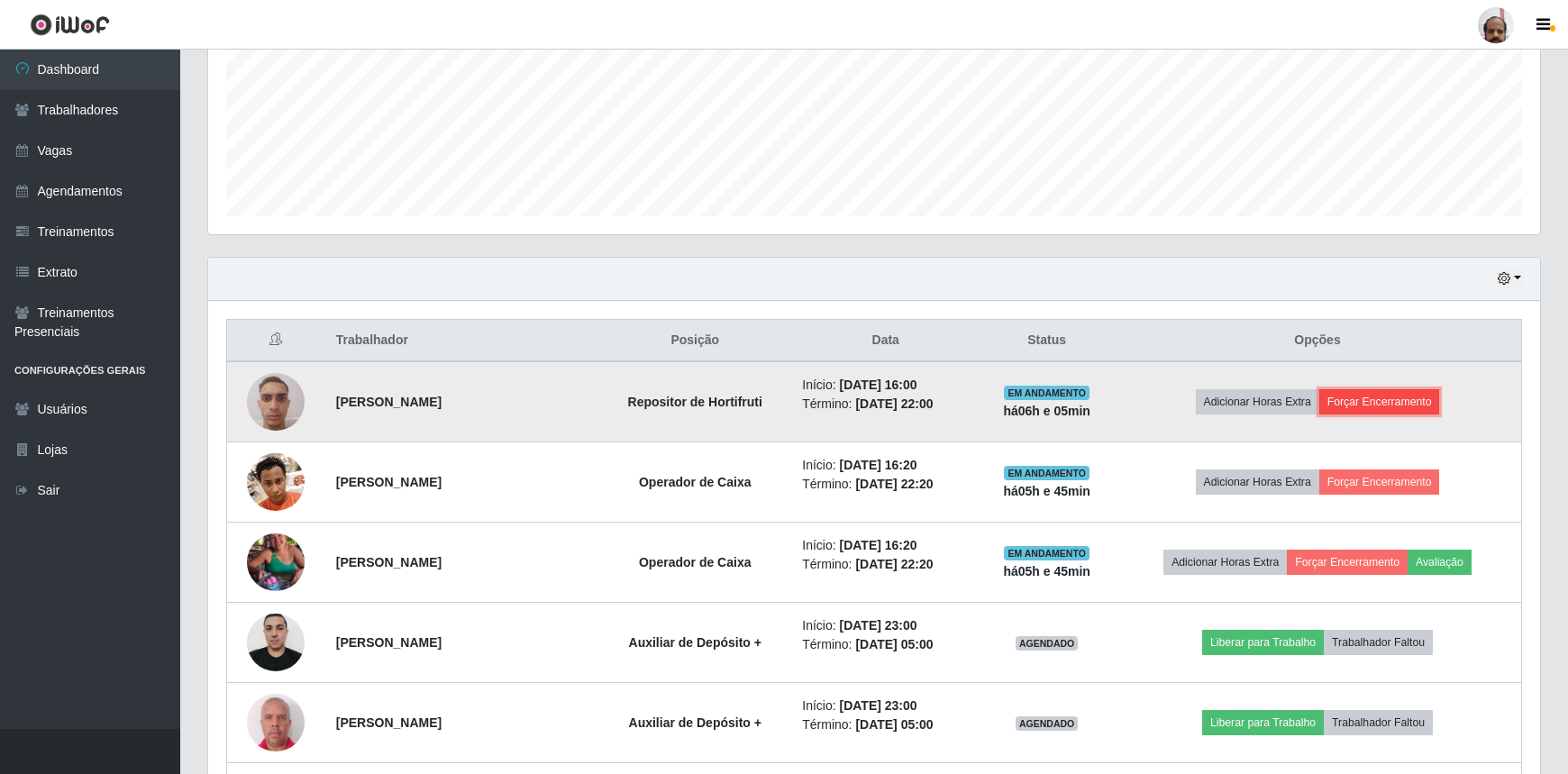
click at [1353, 397] on button "Forçar Encerramento" at bounding box center [1380, 402] width 121 height 25
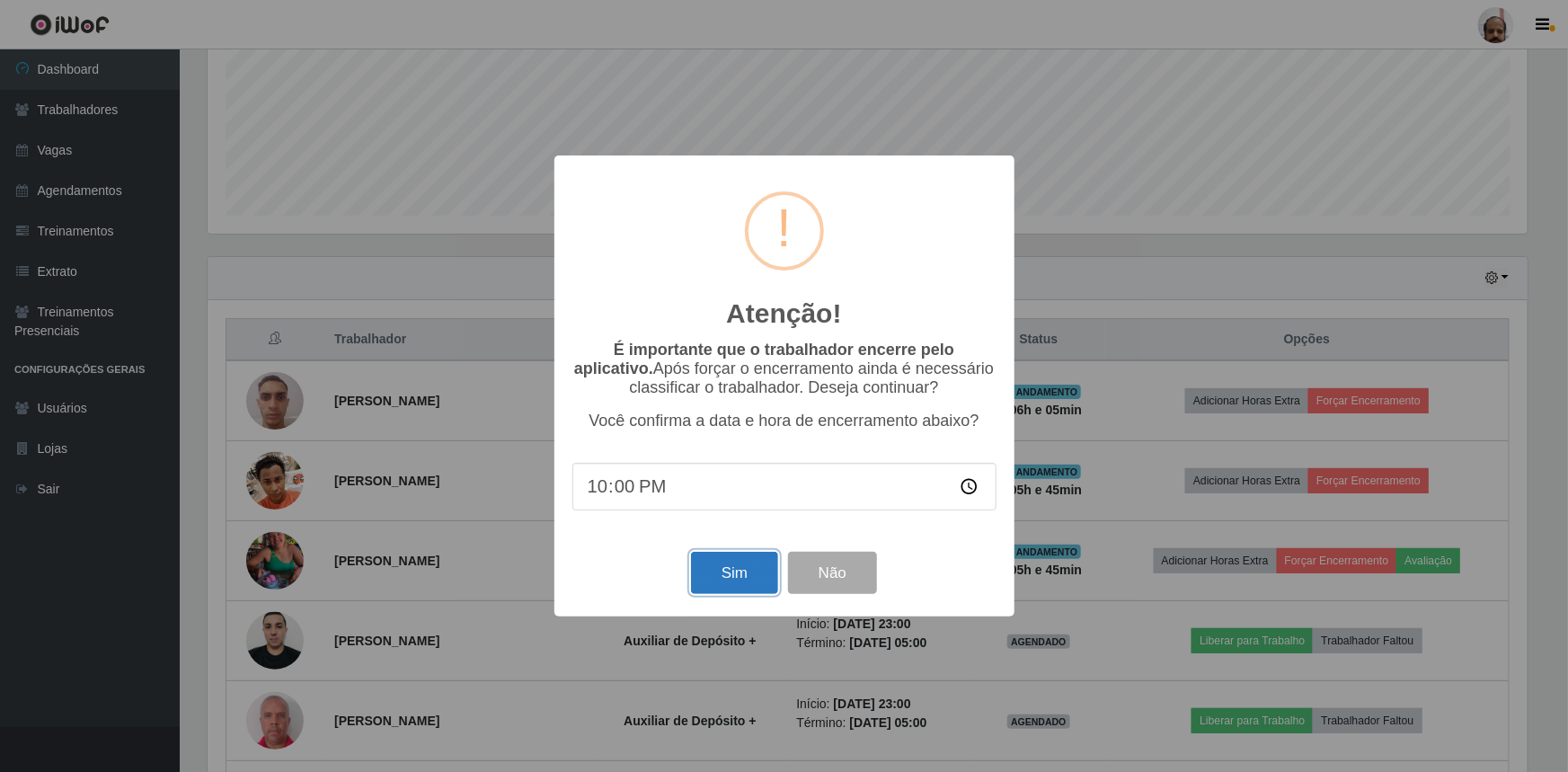
click at [731, 574] on button "Sim" at bounding box center [735, 573] width 87 height 43
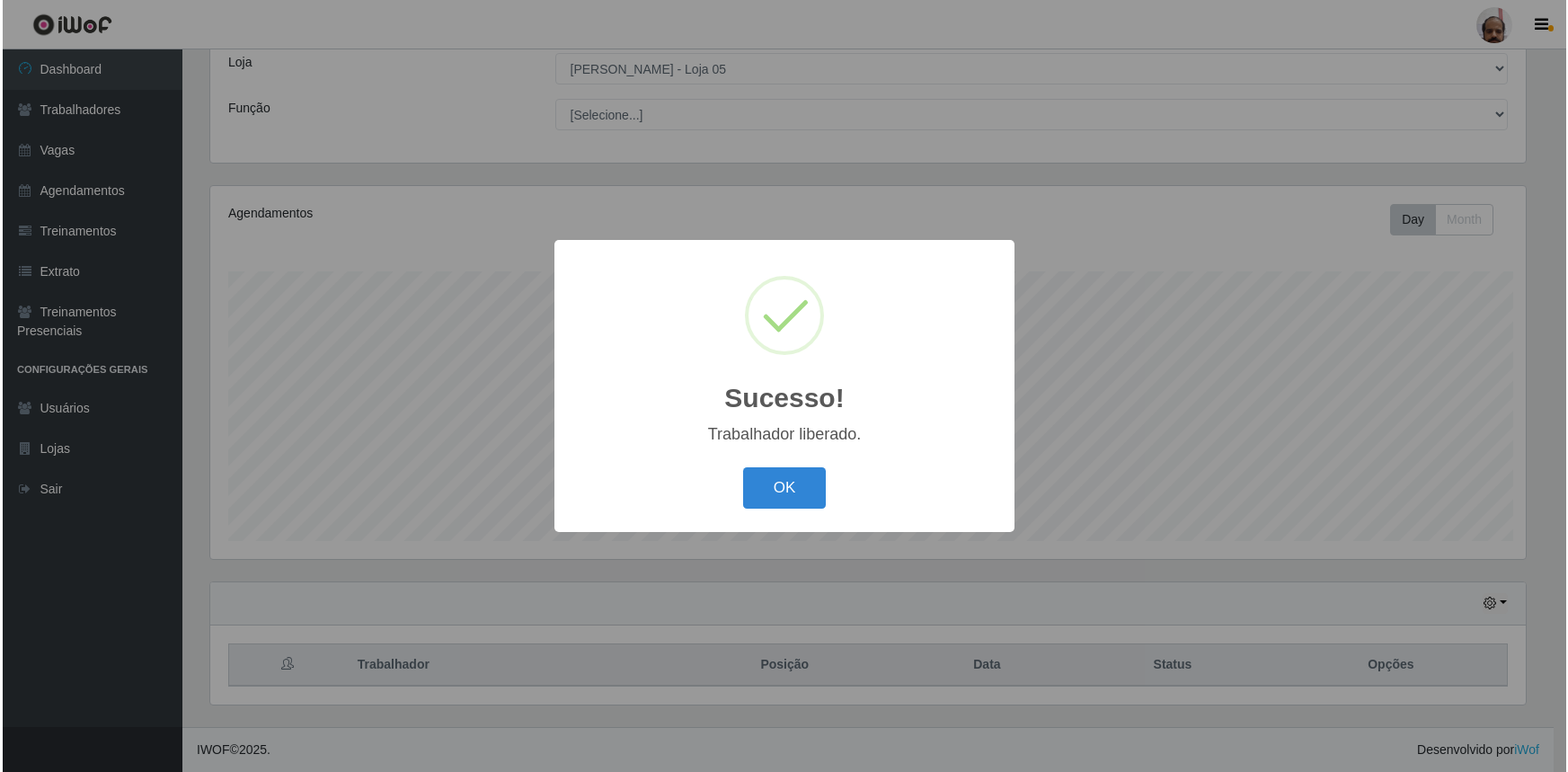
scroll to position [100, 0]
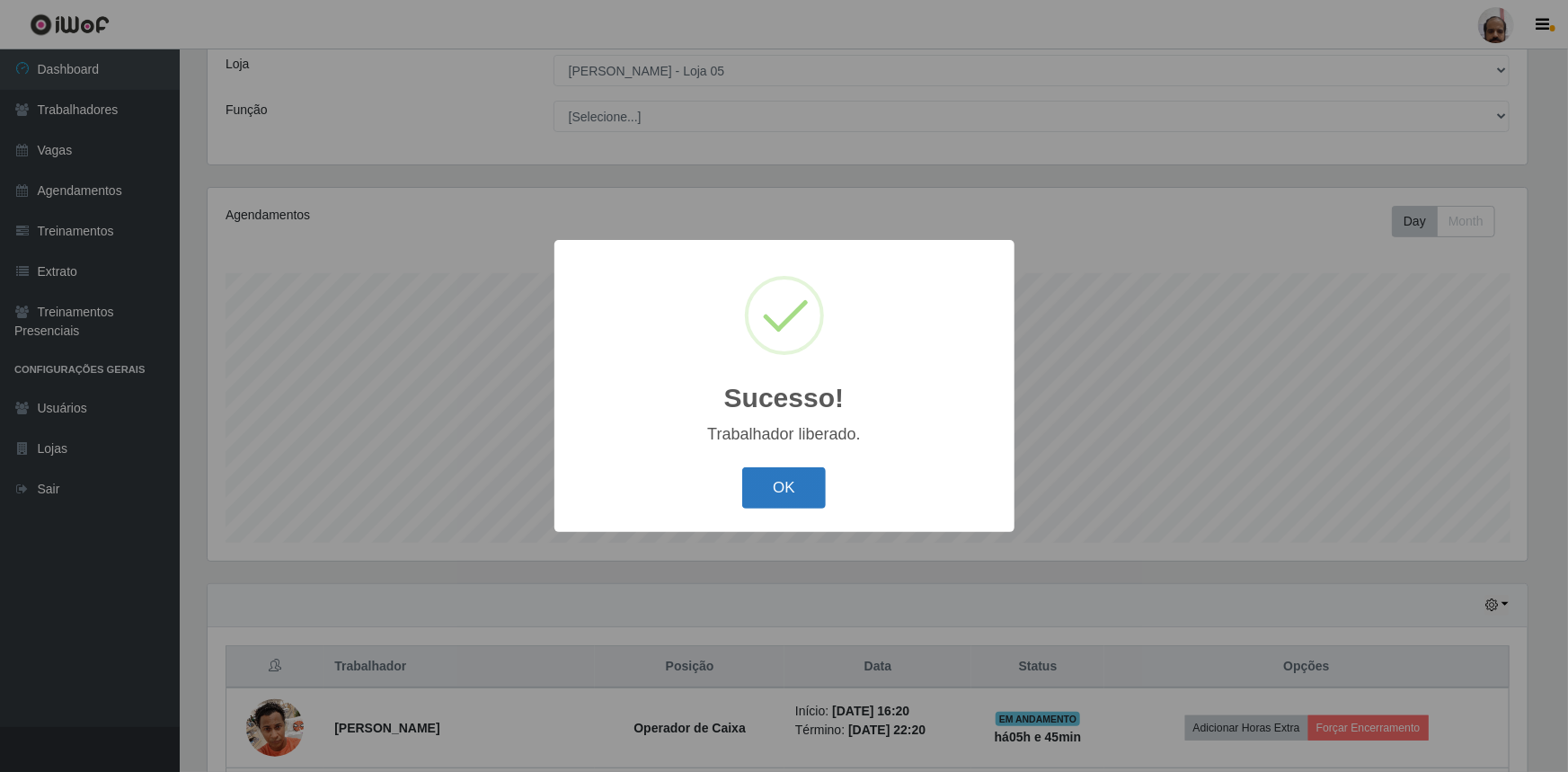
click at [799, 504] on button "OK" at bounding box center [784, 489] width 84 height 43
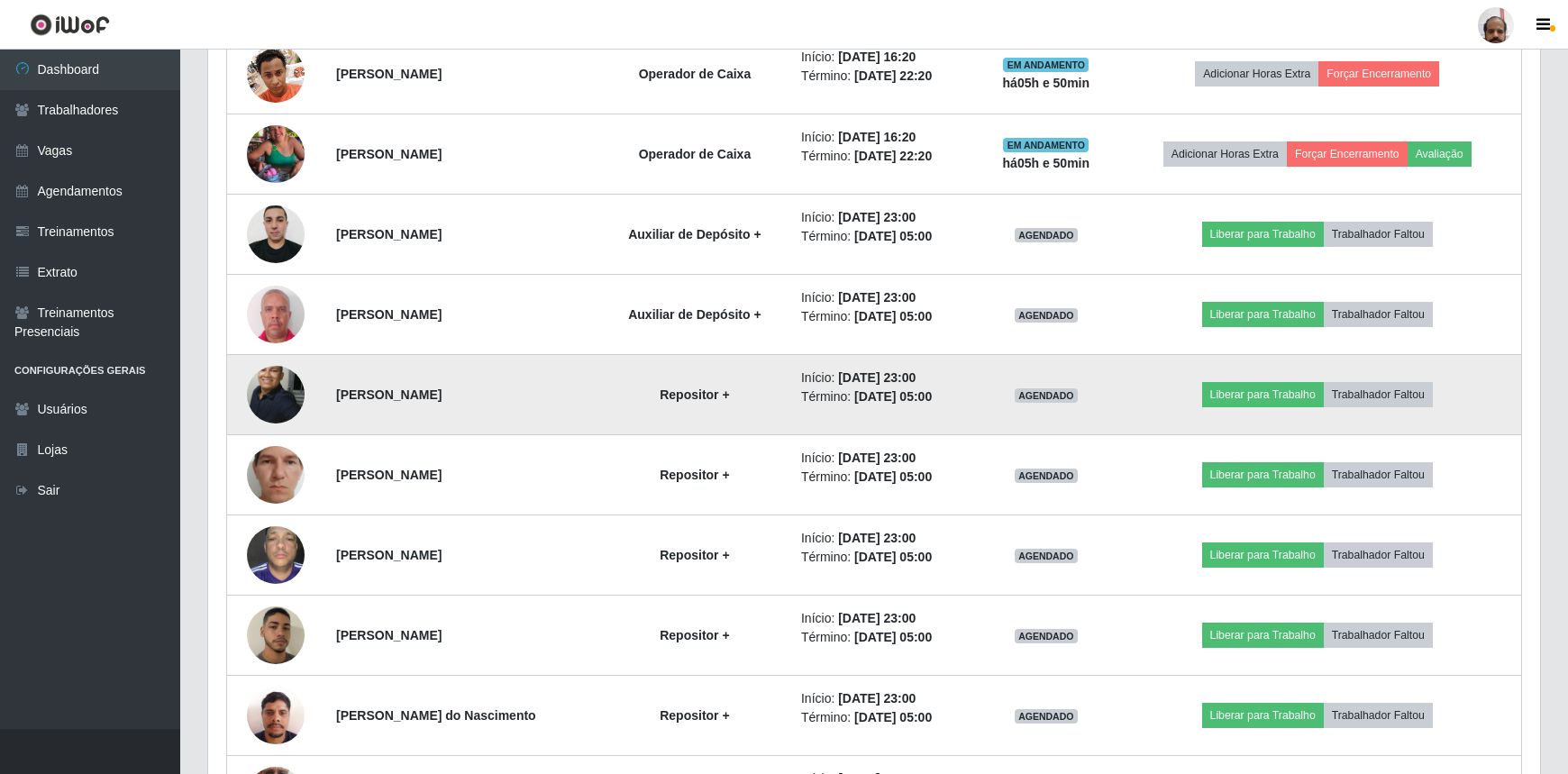
scroll to position [674, 0]
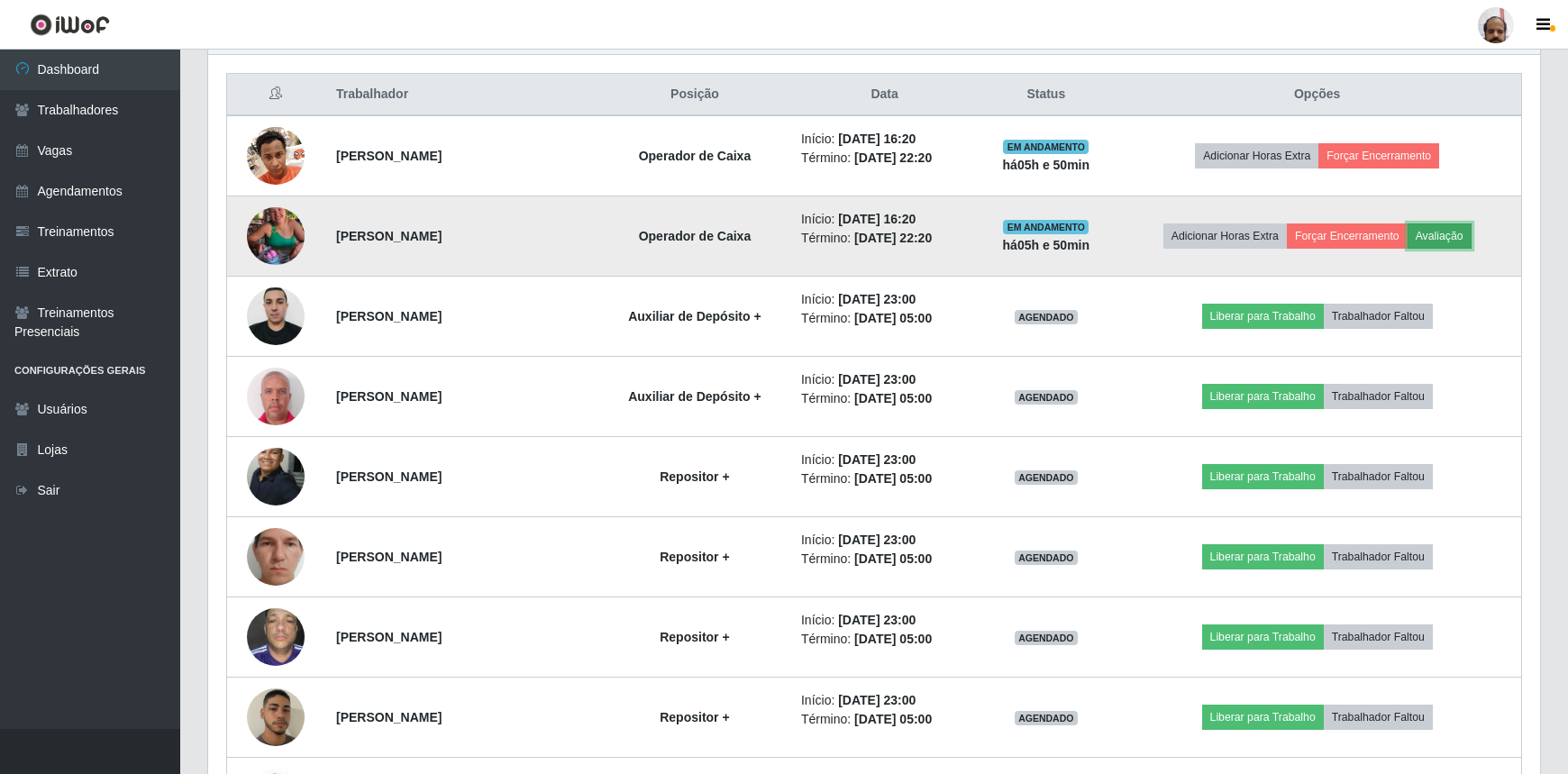
click at [1450, 238] on button "Avaliação" at bounding box center [1440, 236] width 64 height 25
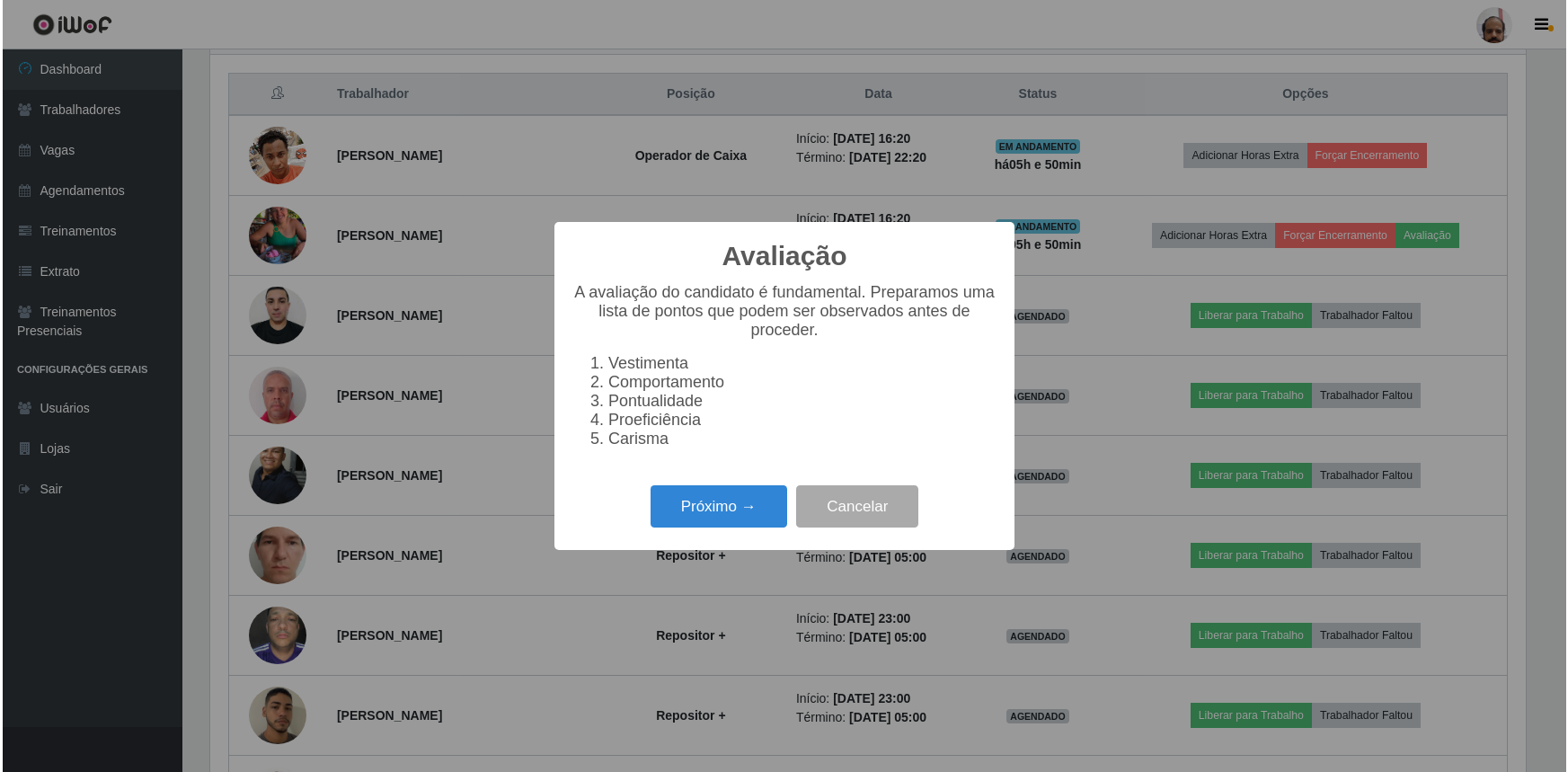
scroll to position [373, 1320]
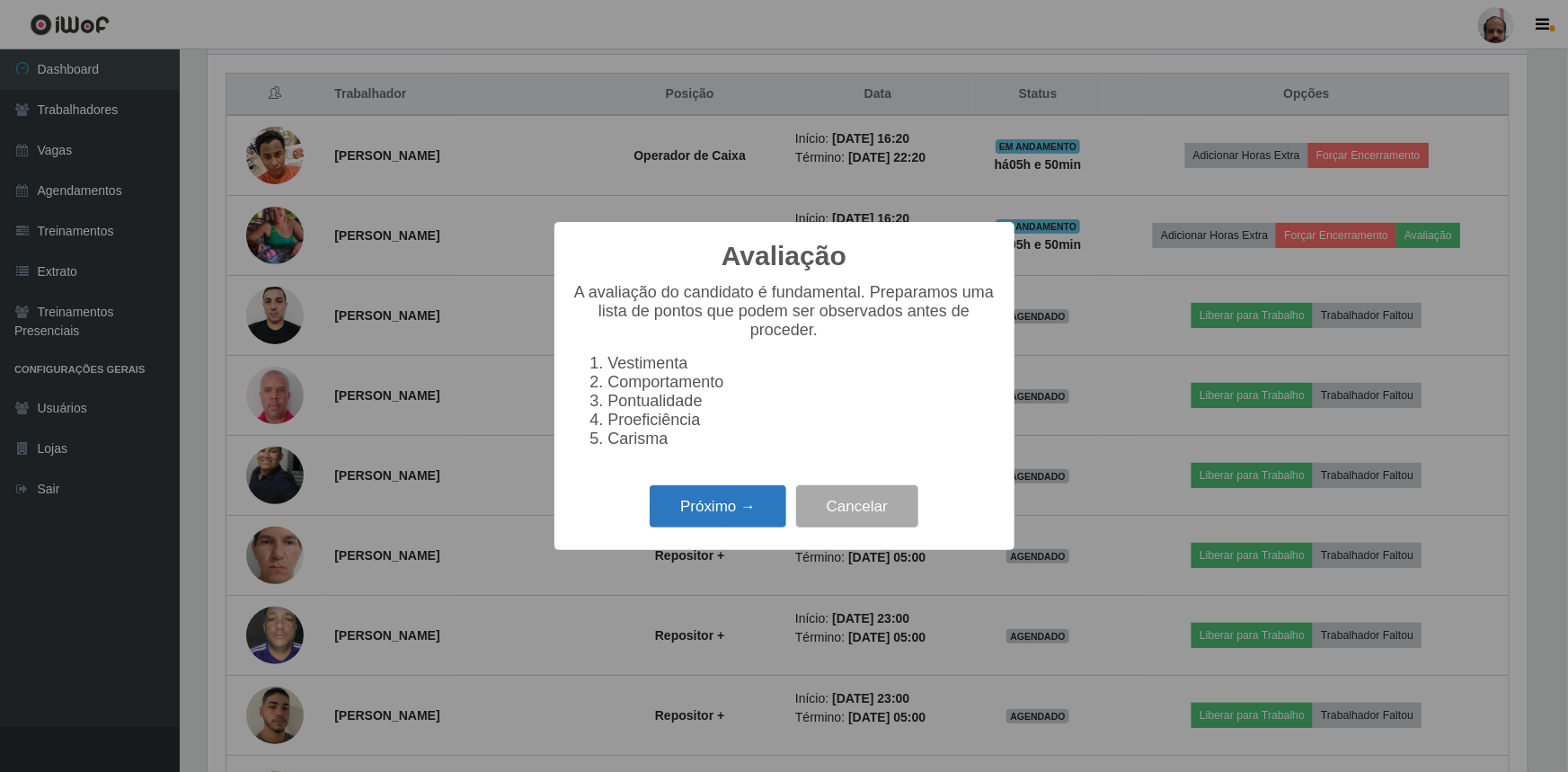
click at [744, 516] on button "Próximo →" at bounding box center [718, 507] width 136 height 43
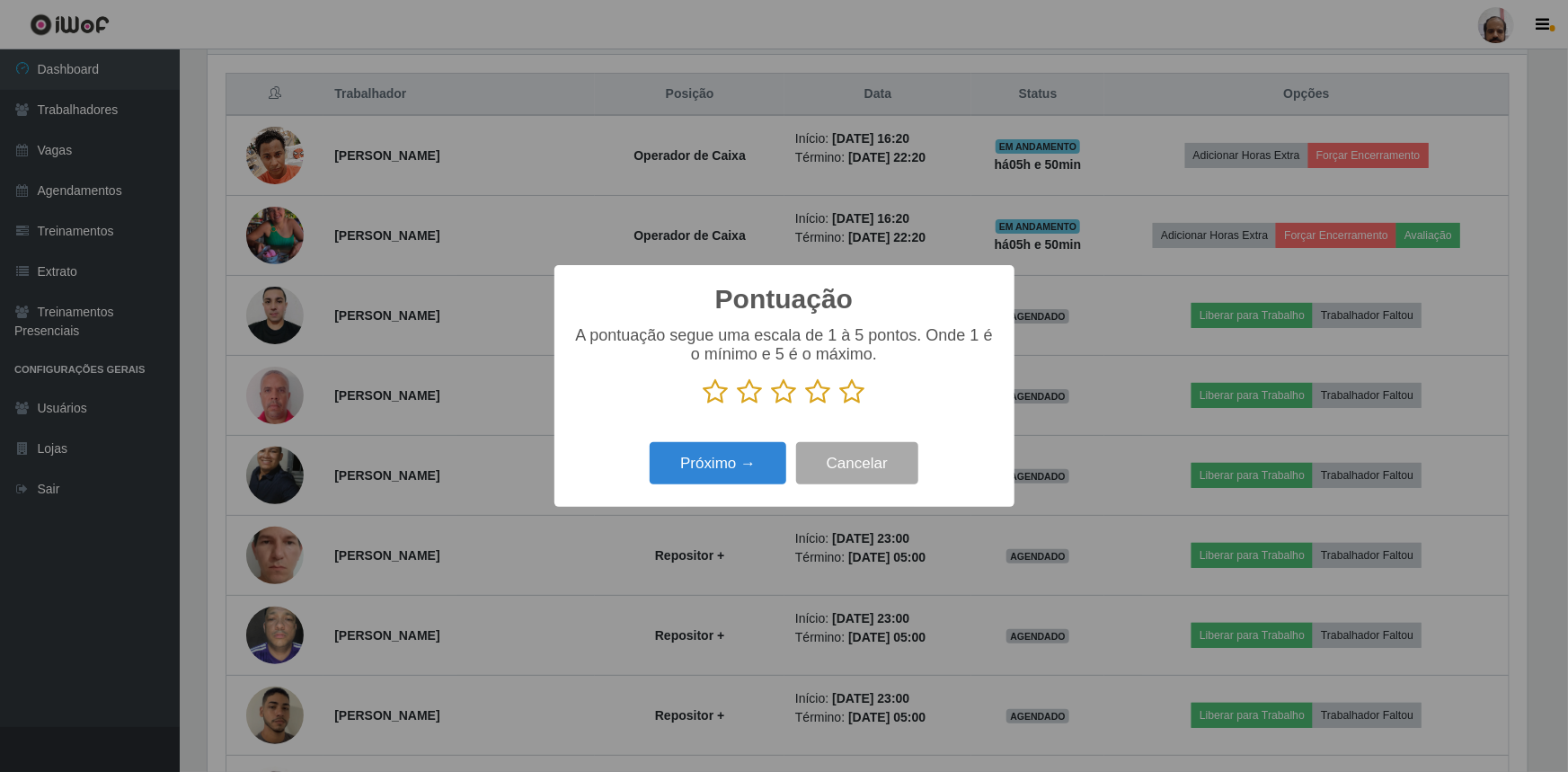
scroll to position [898670, 897423]
click at [853, 391] on icon at bounding box center [853, 392] width 25 height 27
click at [841, 405] on input "radio" at bounding box center [841, 405] width 0 height 0
click at [693, 477] on button "Próximo →" at bounding box center [718, 463] width 136 height 43
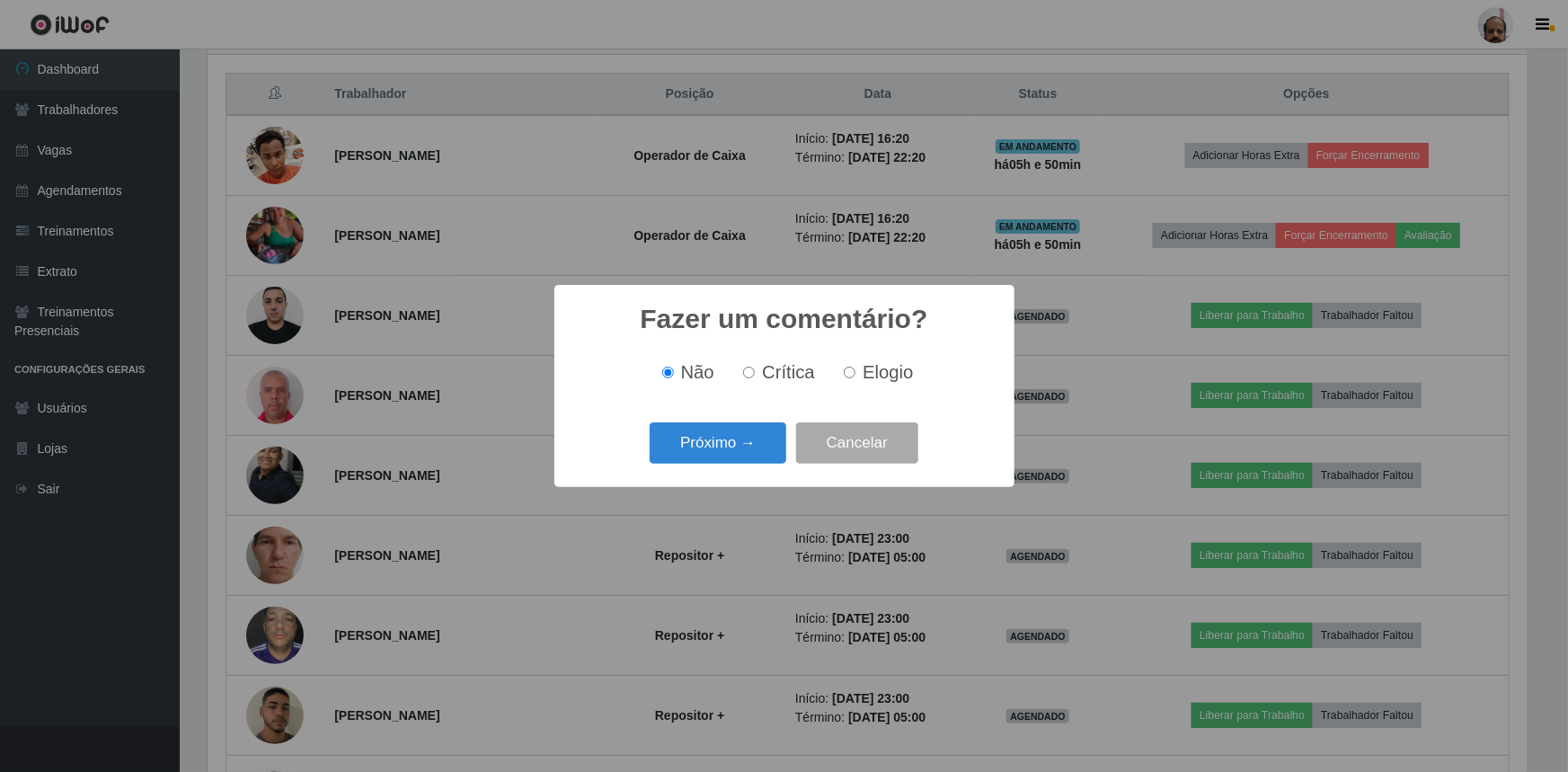
drag, startPoint x: 880, startPoint y: 373, endPoint x: 836, endPoint y: 398, distance: 50.6
click at [880, 372] on span "Elogio" at bounding box center [887, 372] width 50 height 20
click at [855, 372] on input "Elogio" at bounding box center [849, 372] width 12 height 12
radio input "true"
click at [718, 447] on button "Próximo →" at bounding box center [718, 443] width 136 height 43
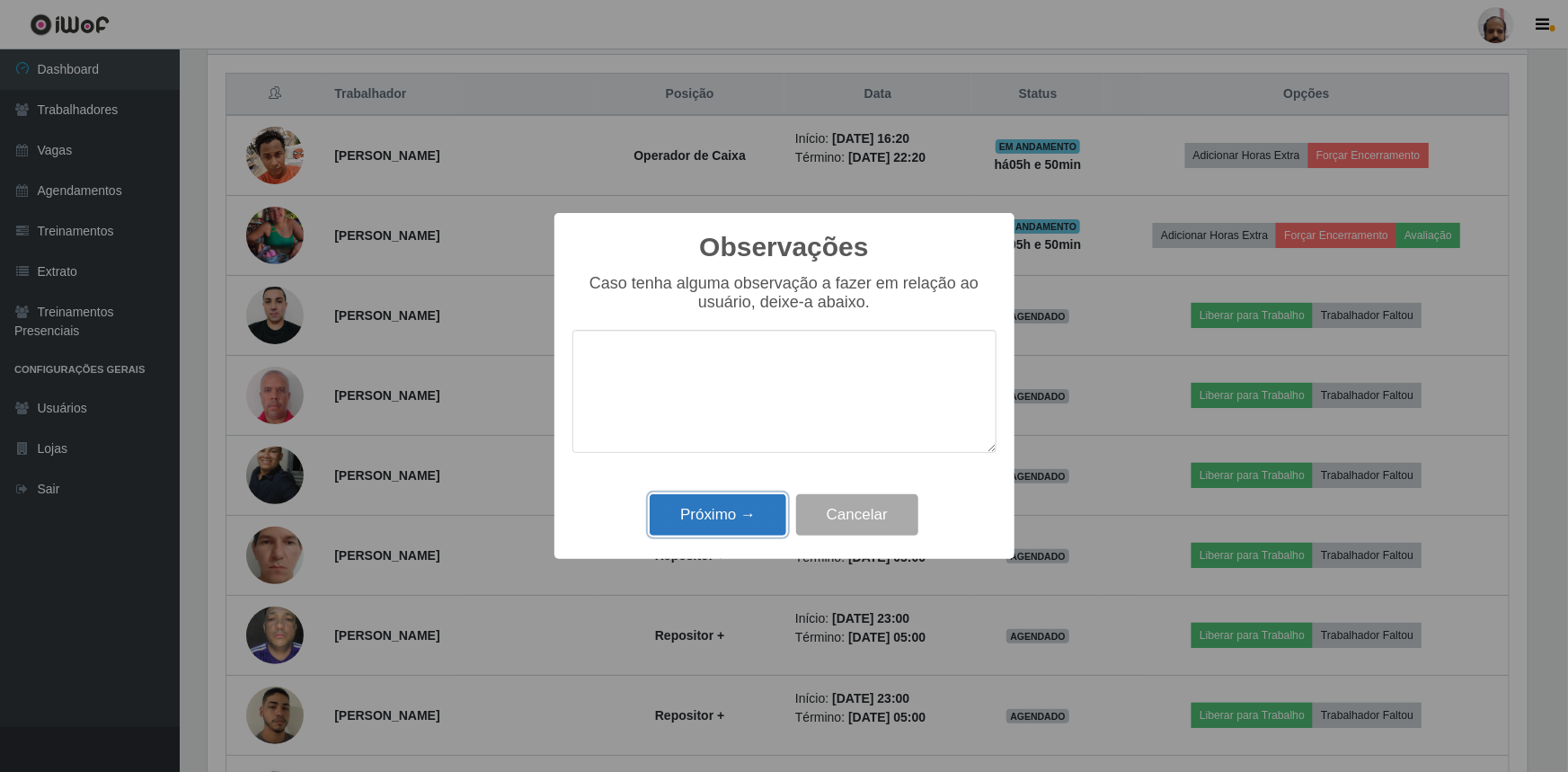
click at [722, 511] on button "Próximo →" at bounding box center [718, 515] width 136 height 43
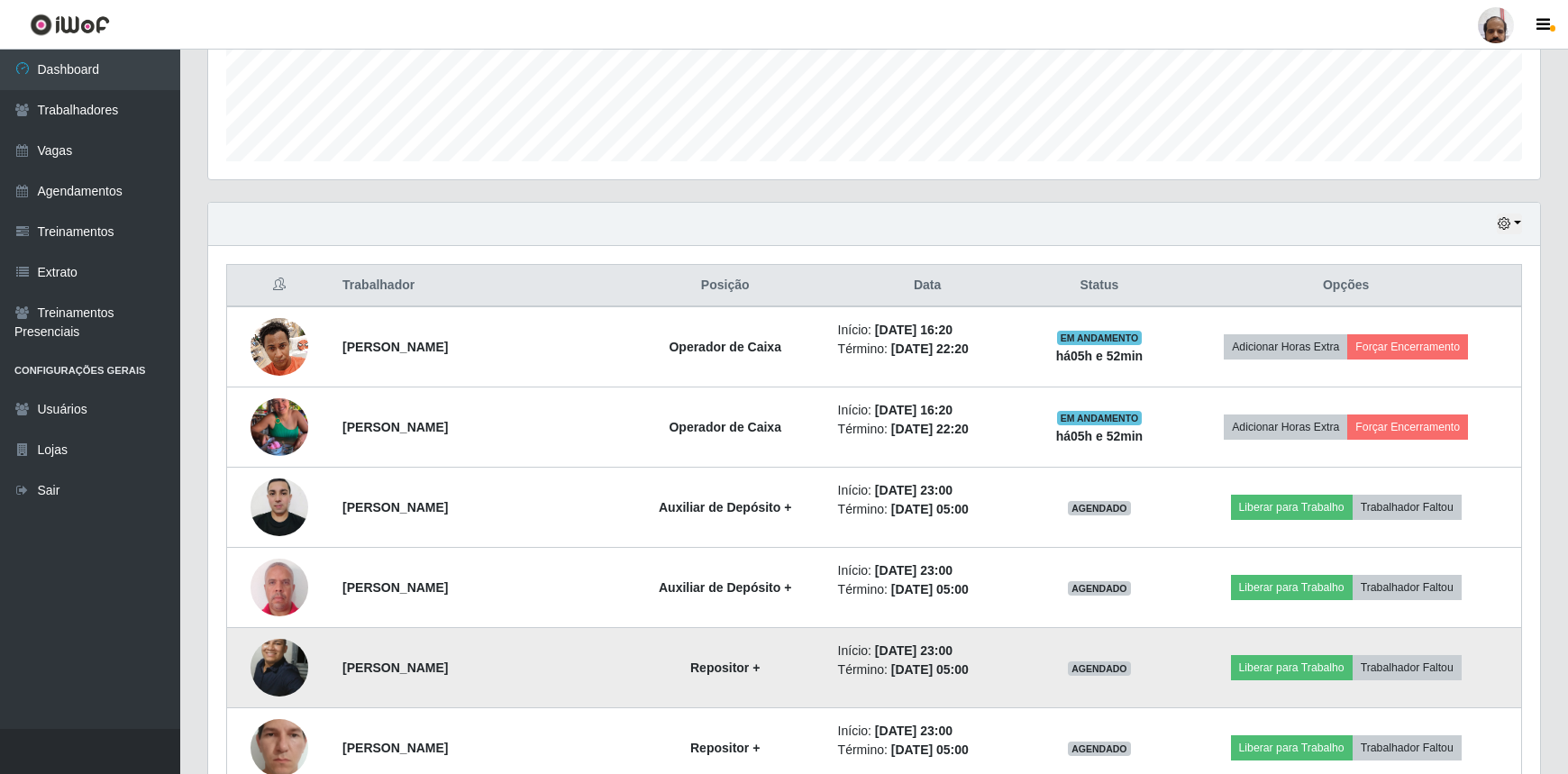
scroll to position [574, 0]
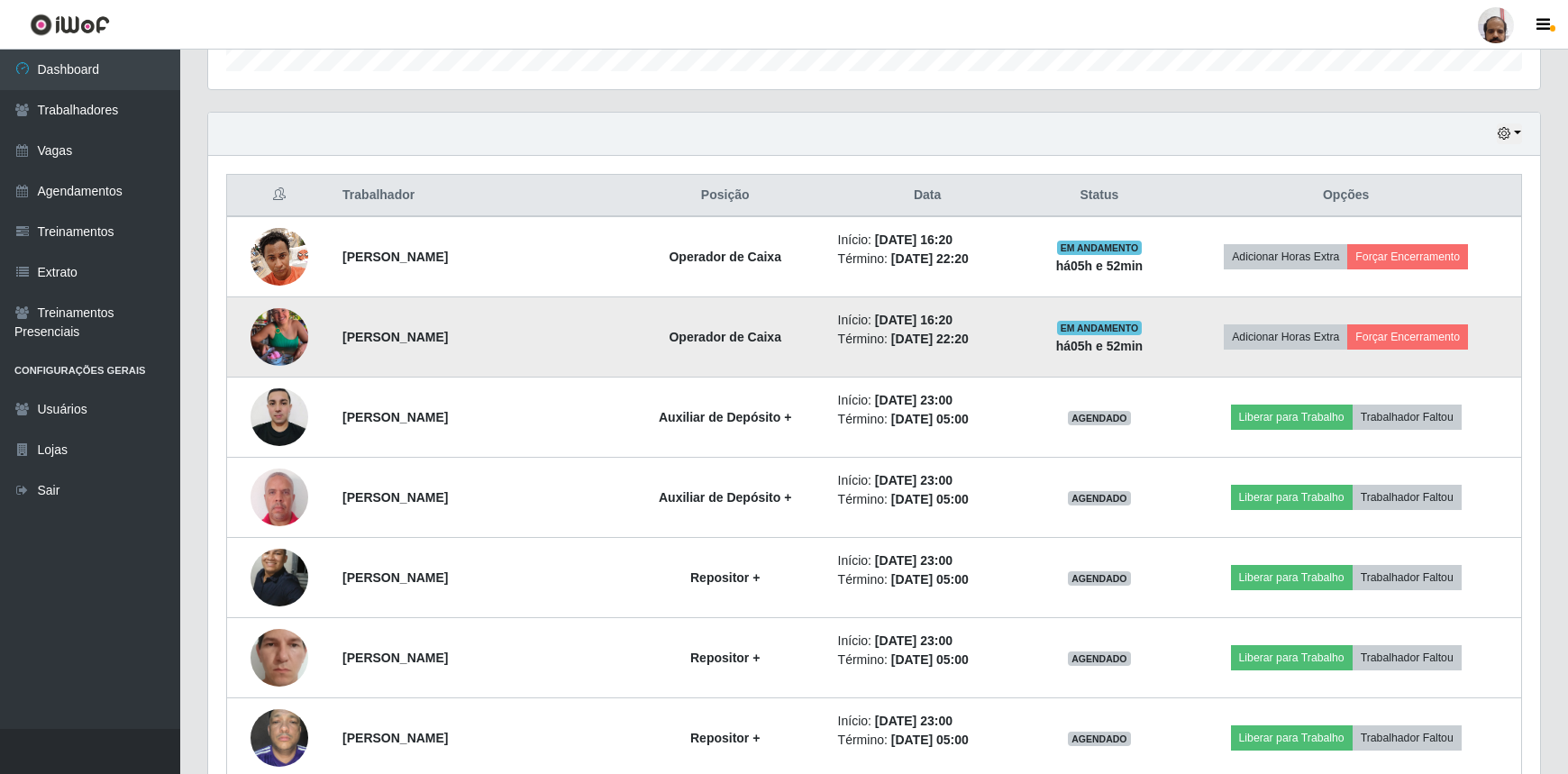
click at [276, 333] on img at bounding box center [279, 337] width 57 height 103
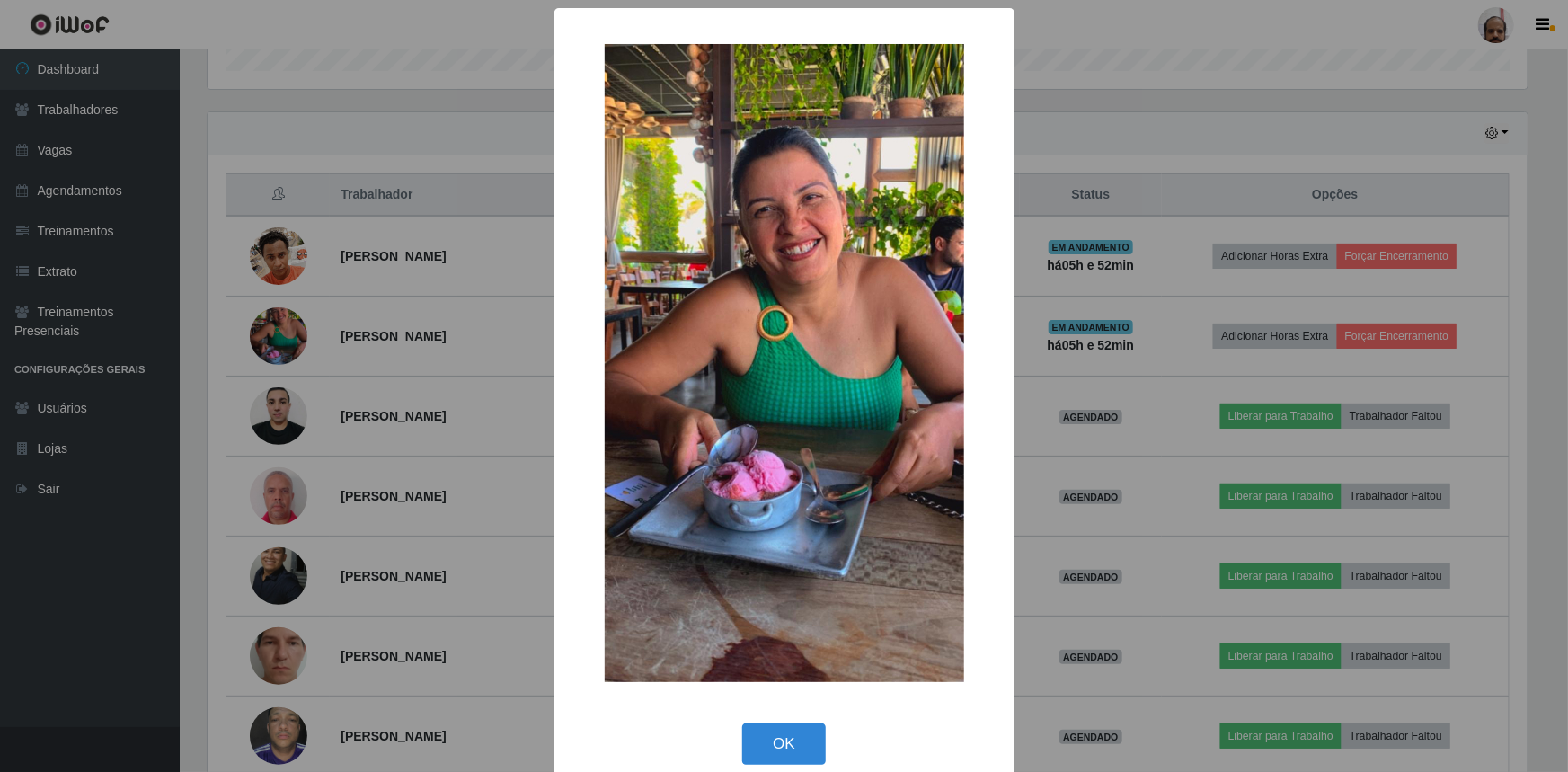
click at [1079, 528] on div "× OK Cancel" at bounding box center [784, 386] width 1568 height 772
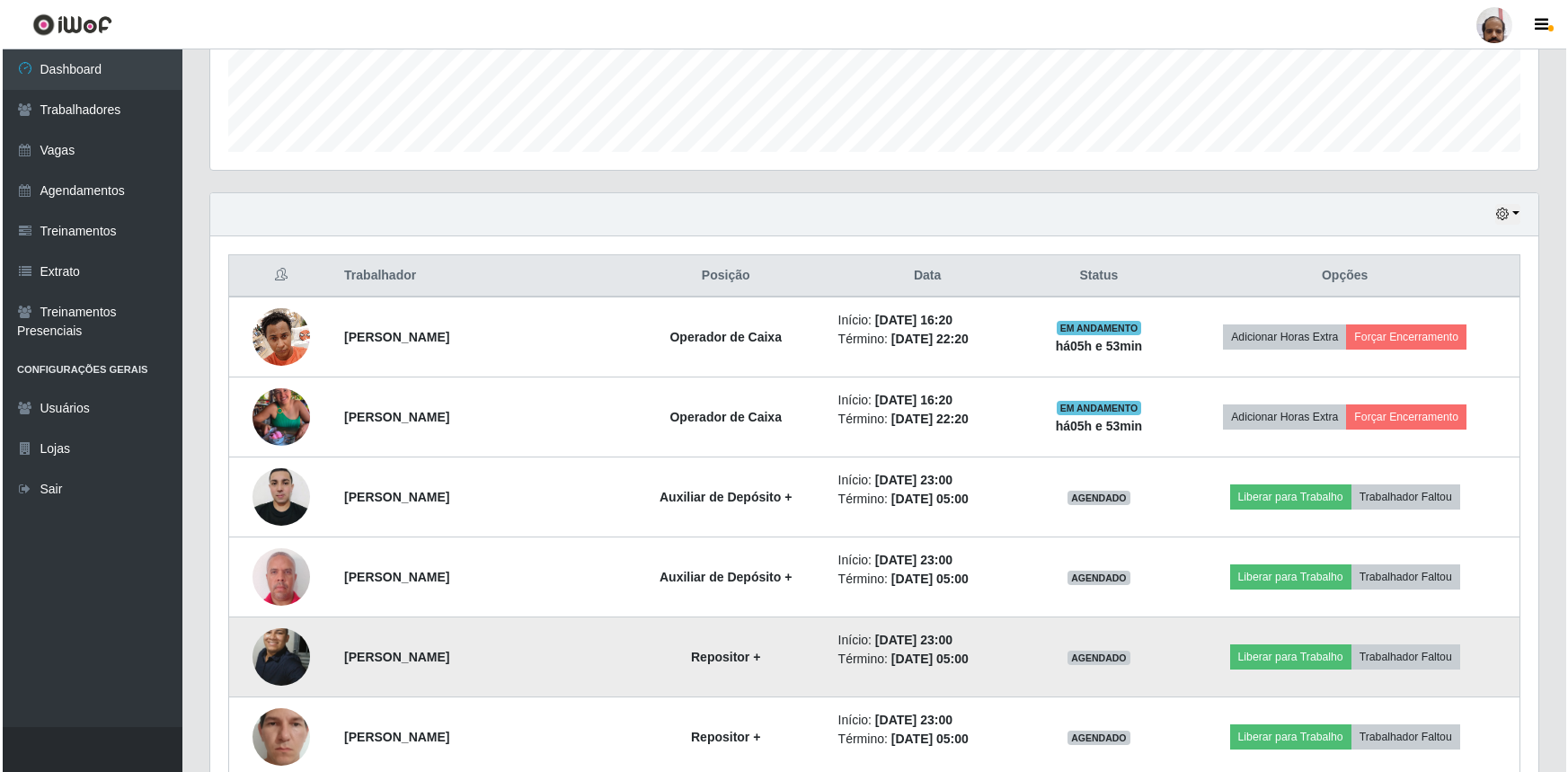
scroll to position [490, 0]
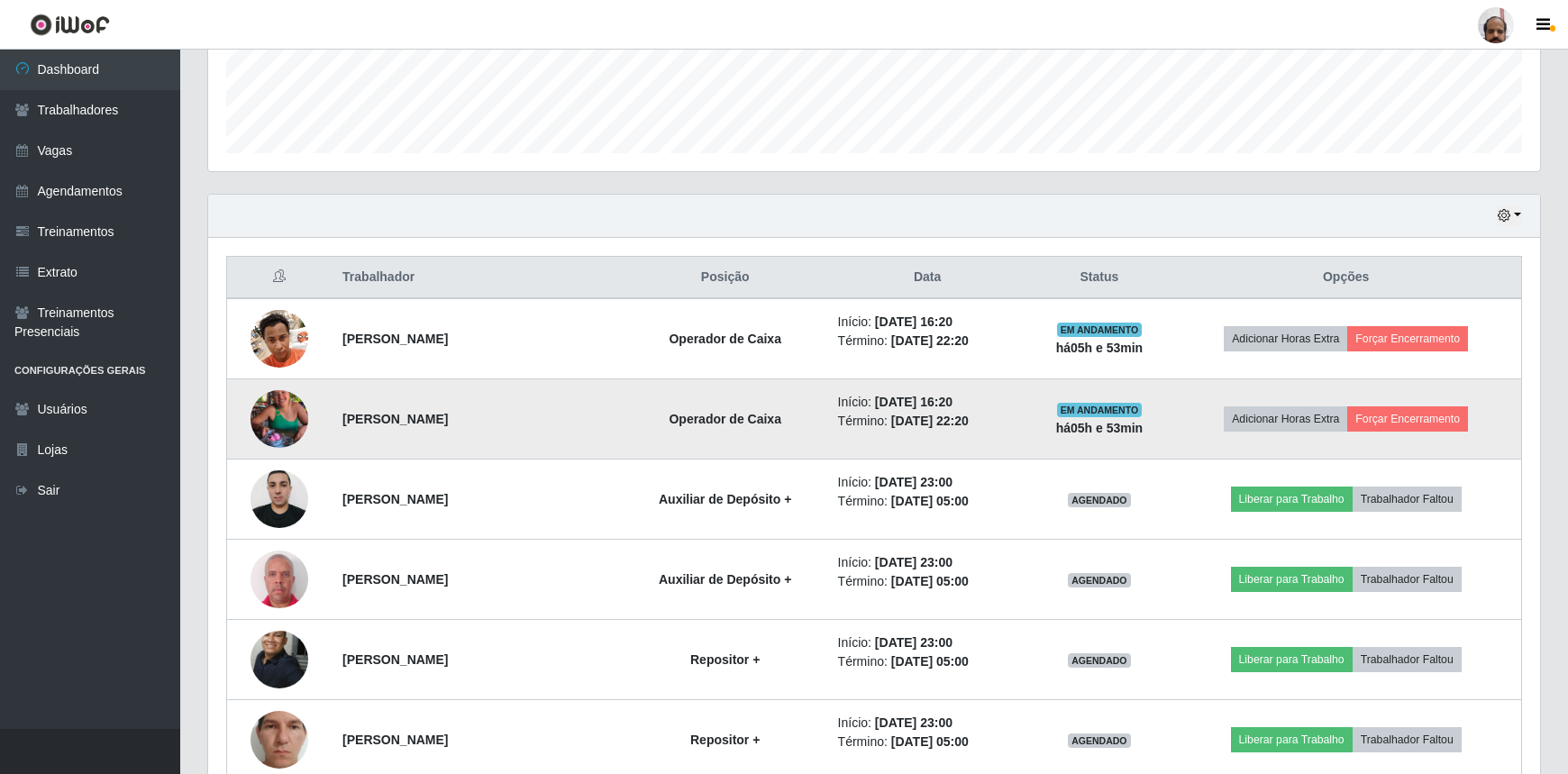
click at [288, 413] on img at bounding box center [279, 419] width 57 height 103
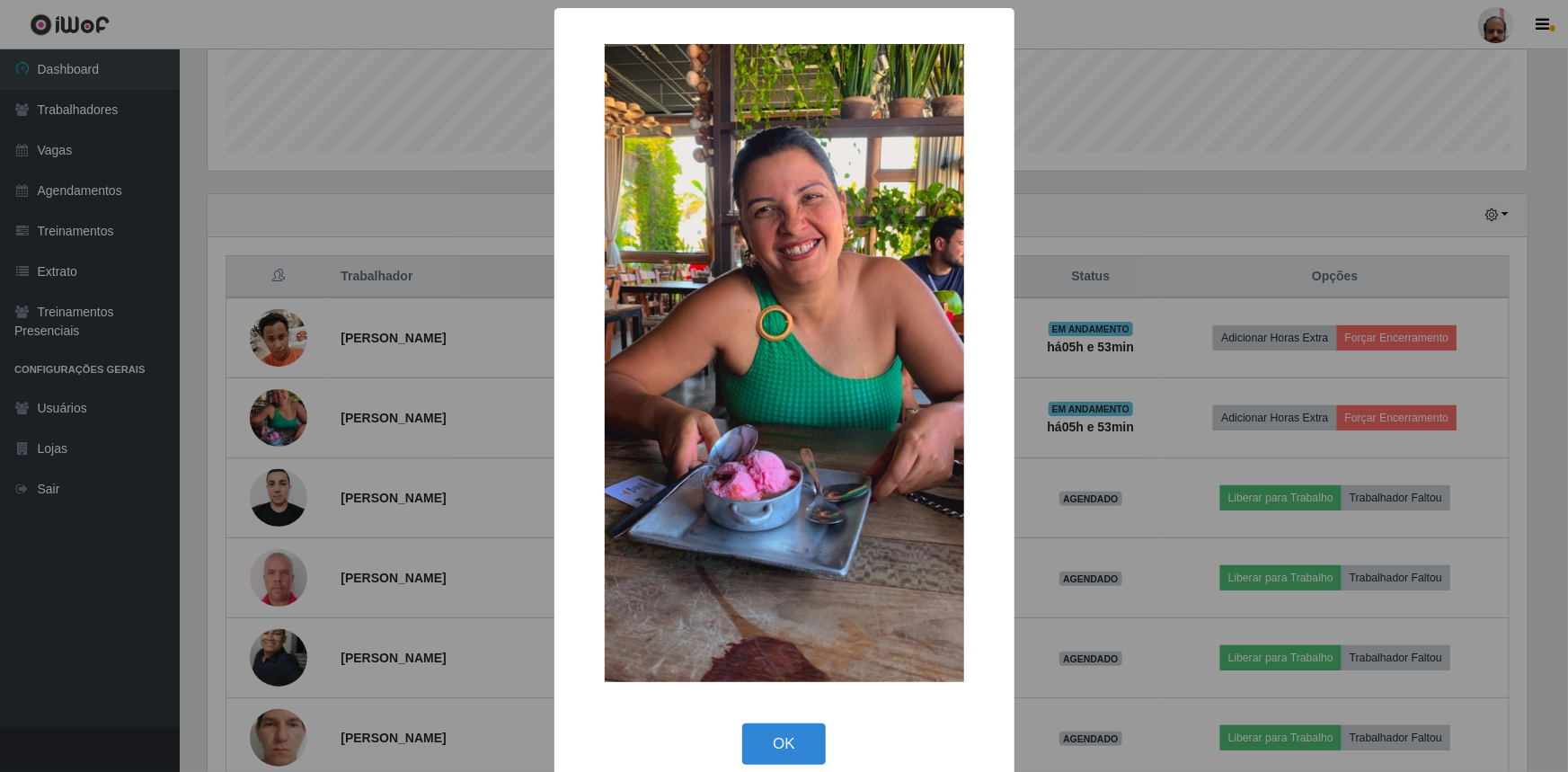
click at [1099, 569] on div "× OK Cancel" at bounding box center [784, 386] width 1568 height 772
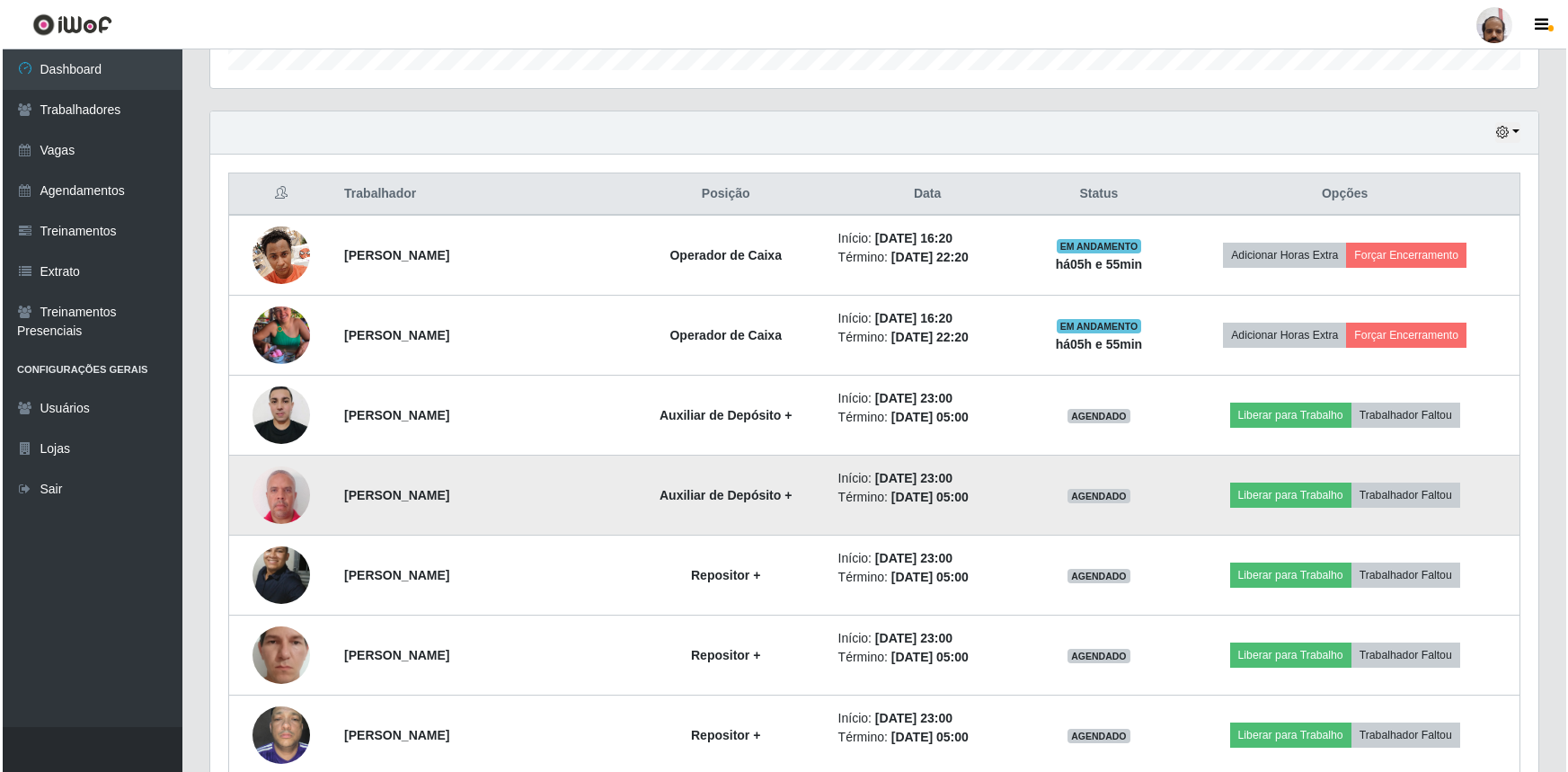
scroll to position [572, 0]
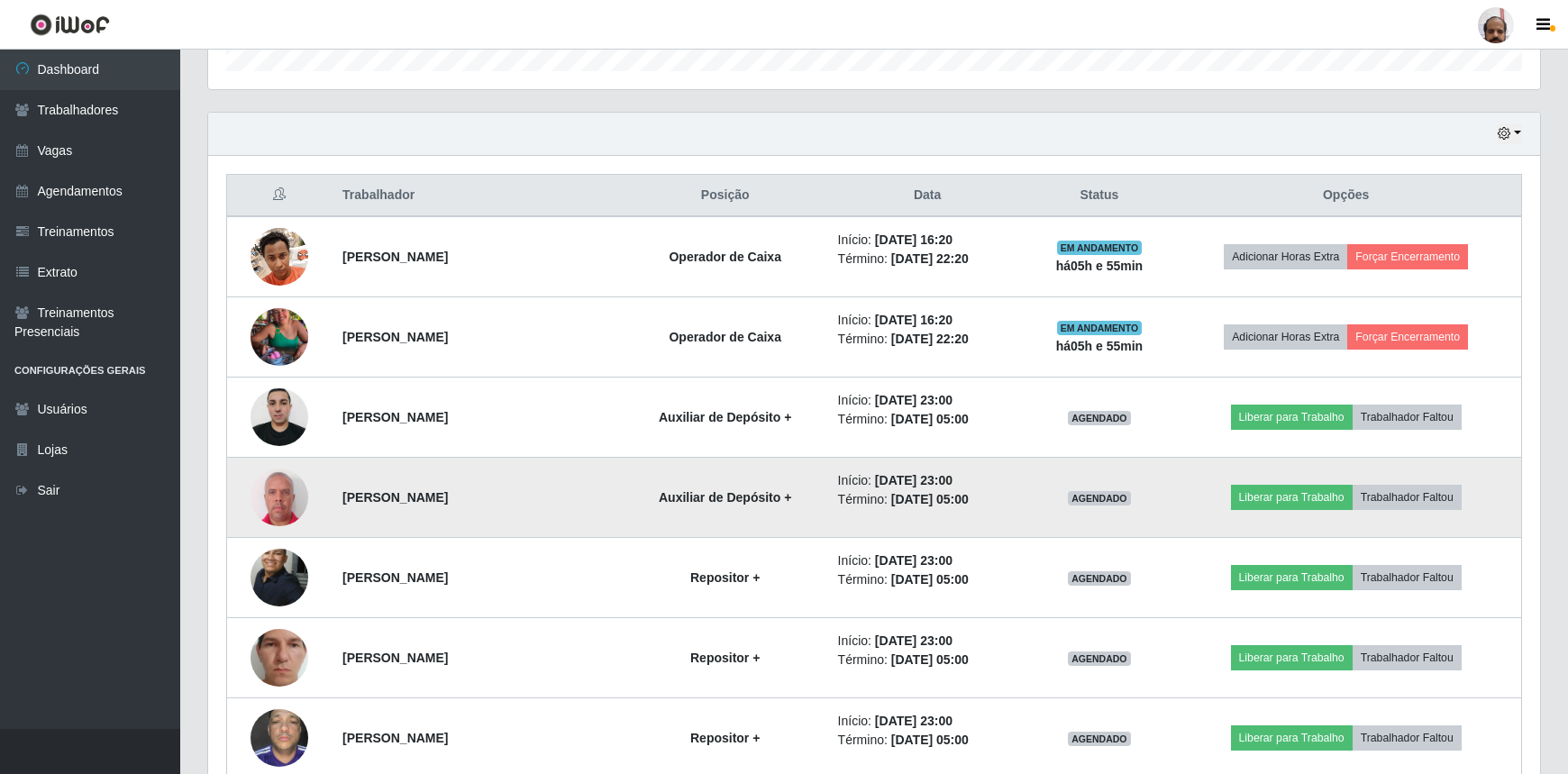
click at [288, 513] on img at bounding box center [279, 497] width 57 height 64
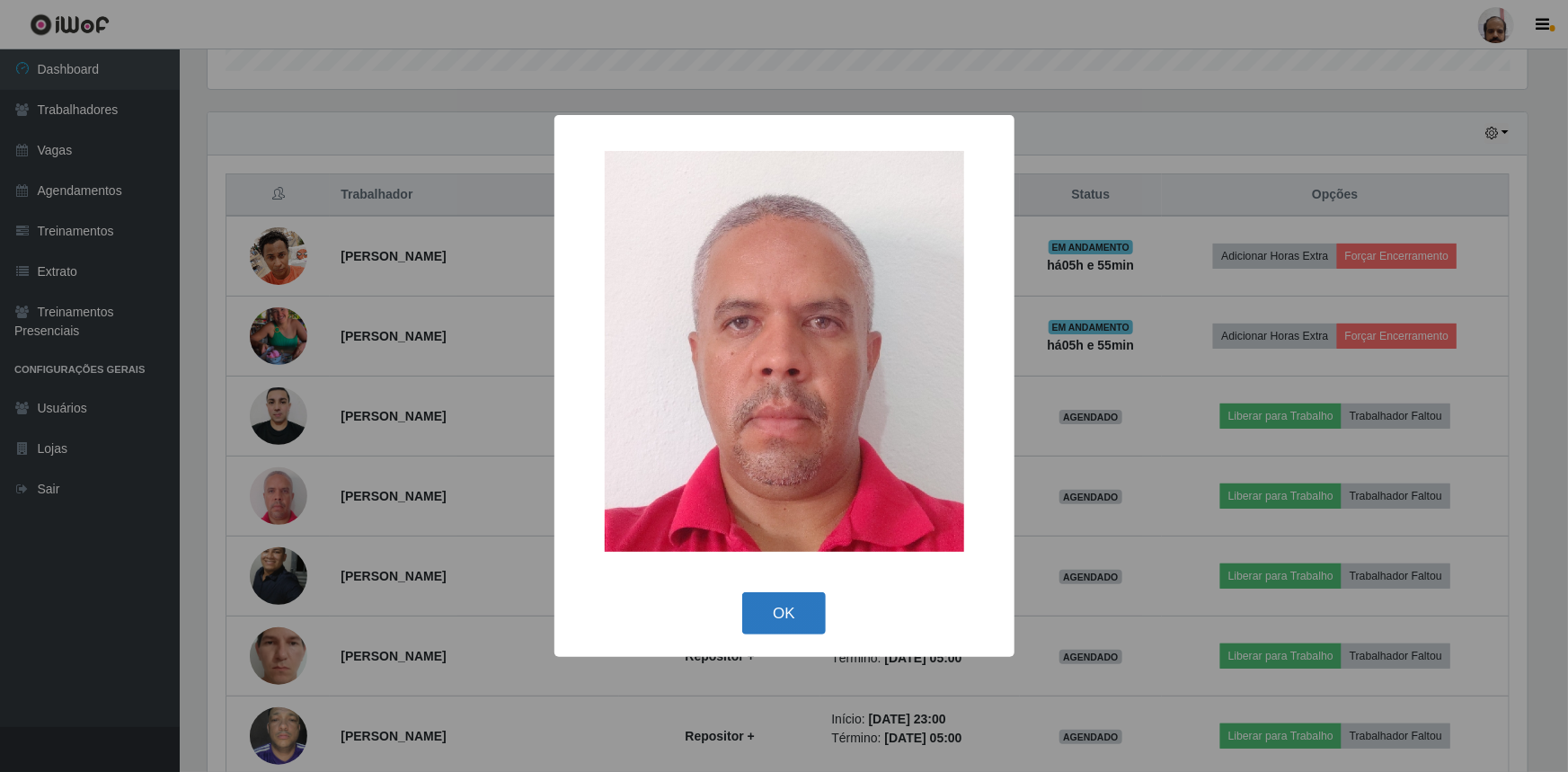
click at [809, 616] on button "OK" at bounding box center [784, 613] width 84 height 43
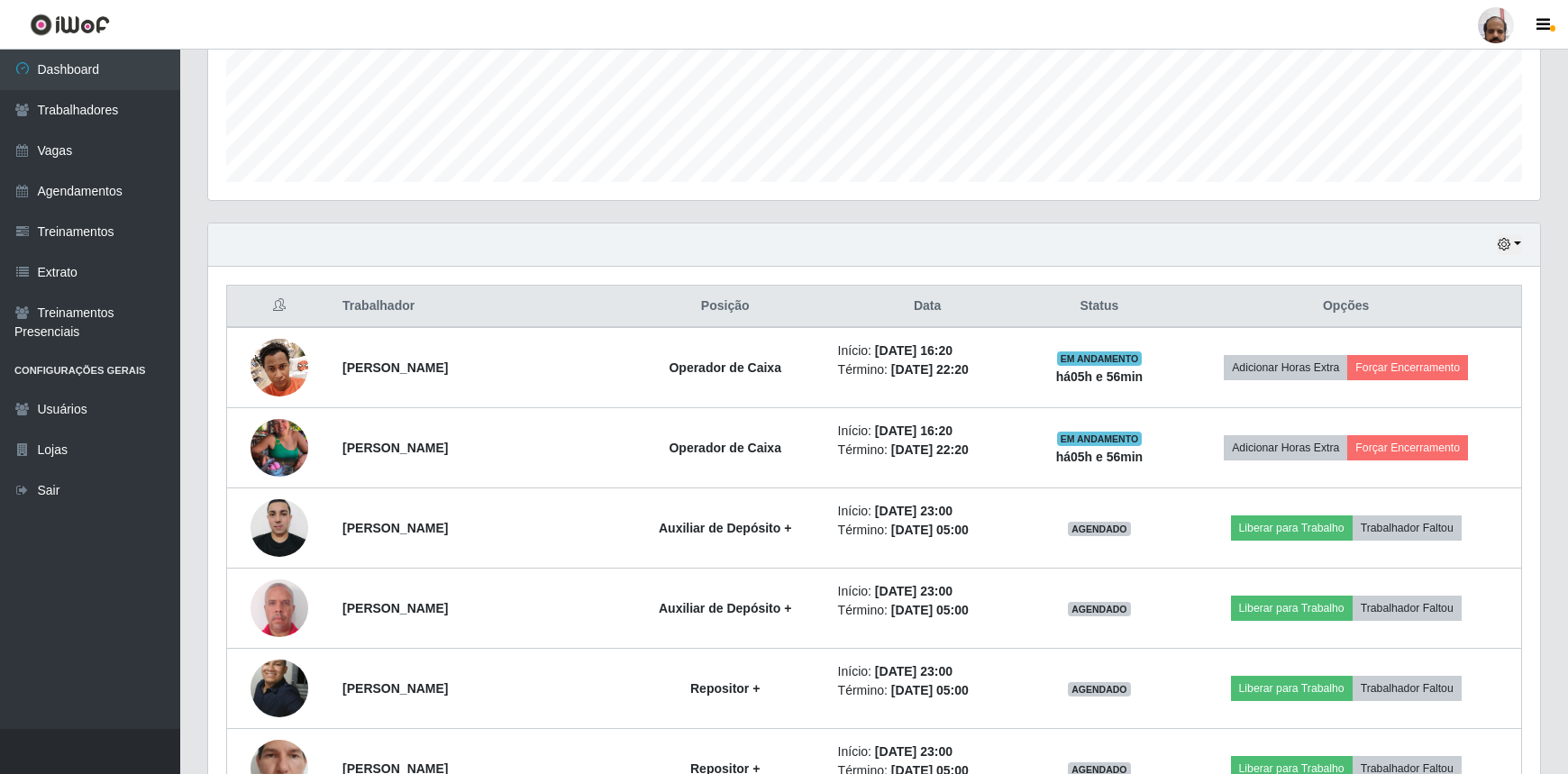
scroll to position [491, 0]
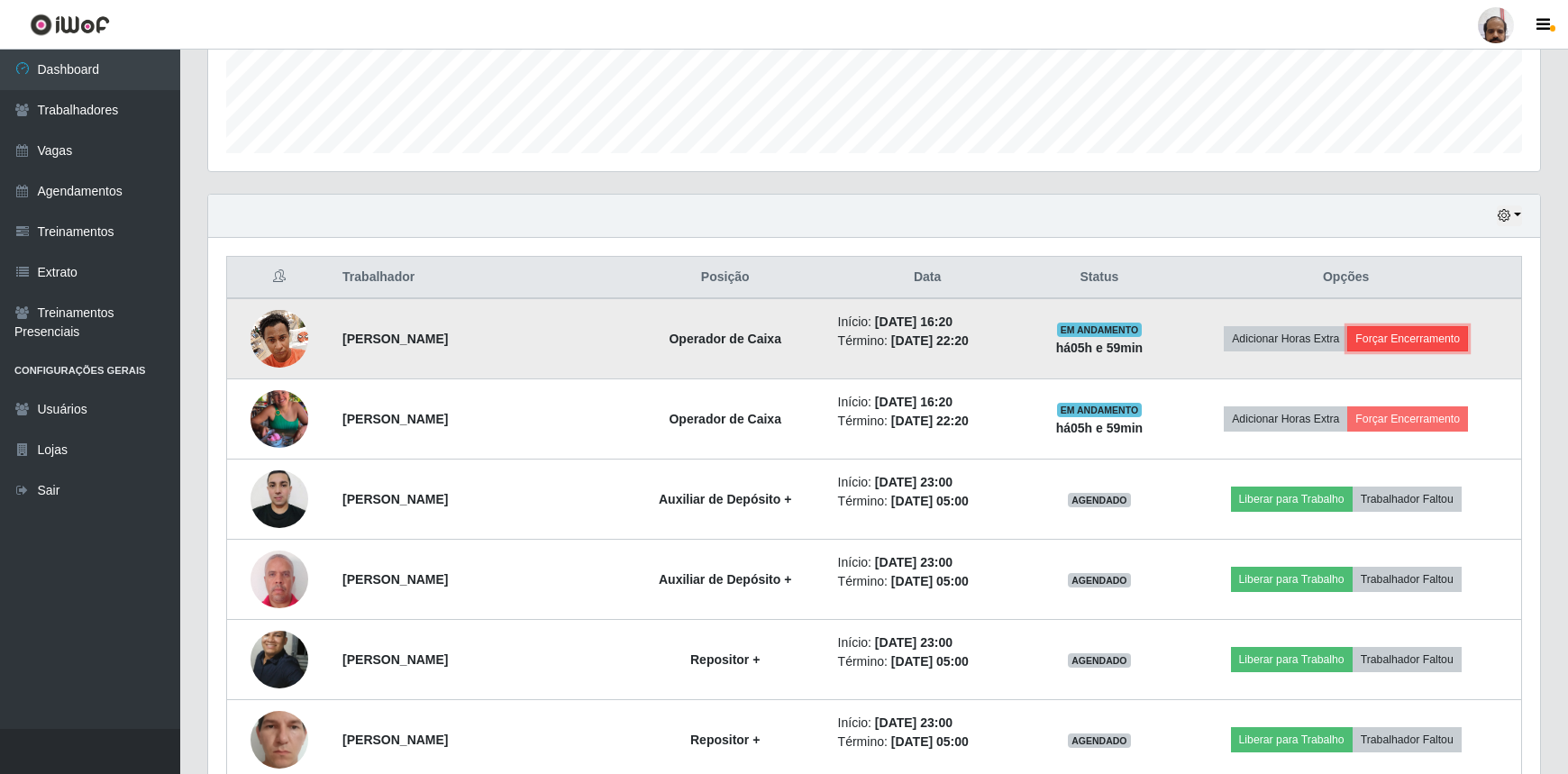
click at [1416, 340] on button "Forçar Encerramento" at bounding box center [1408, 339] width 121 height 25
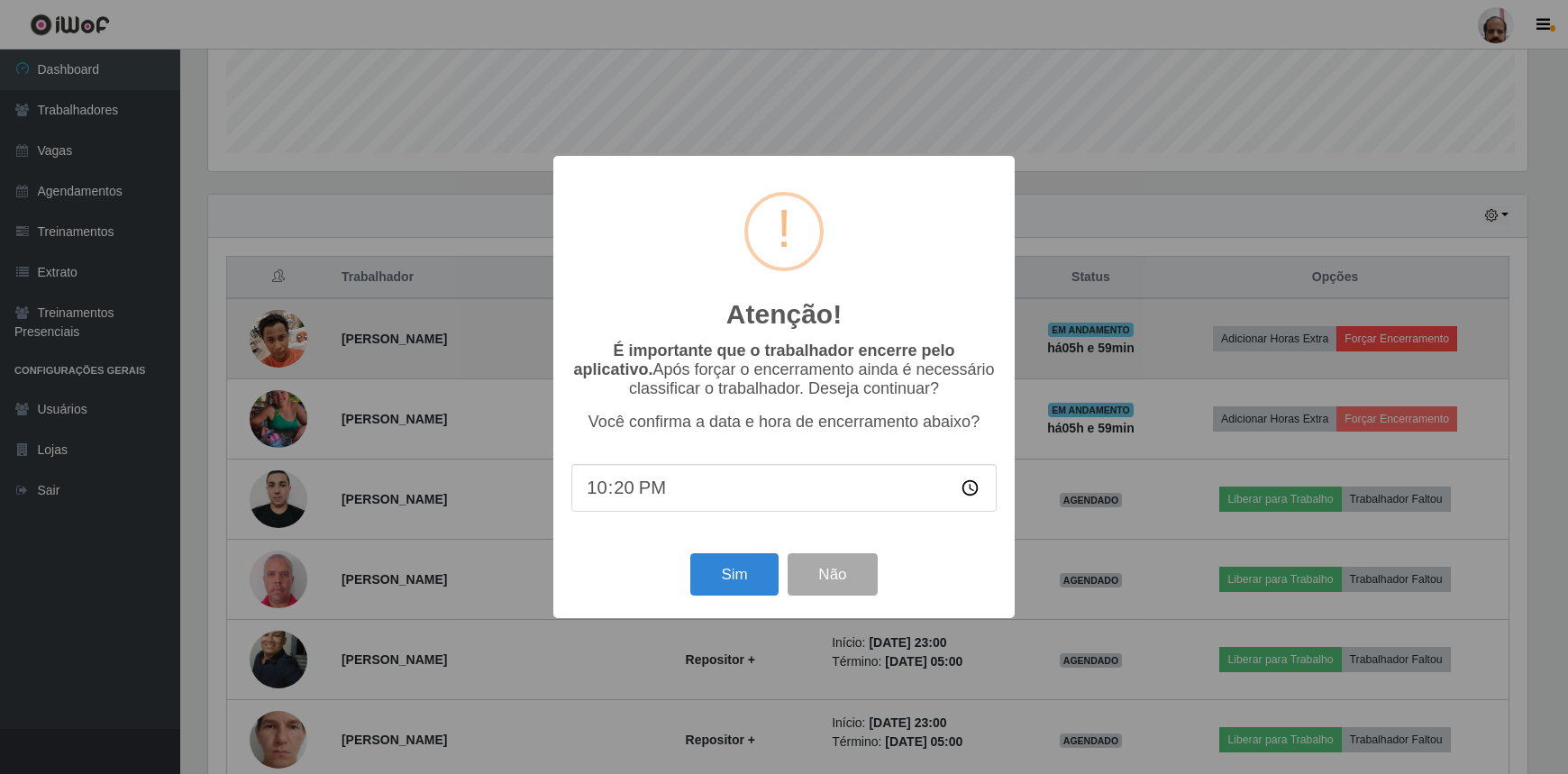
scroll to position [374, 1324]
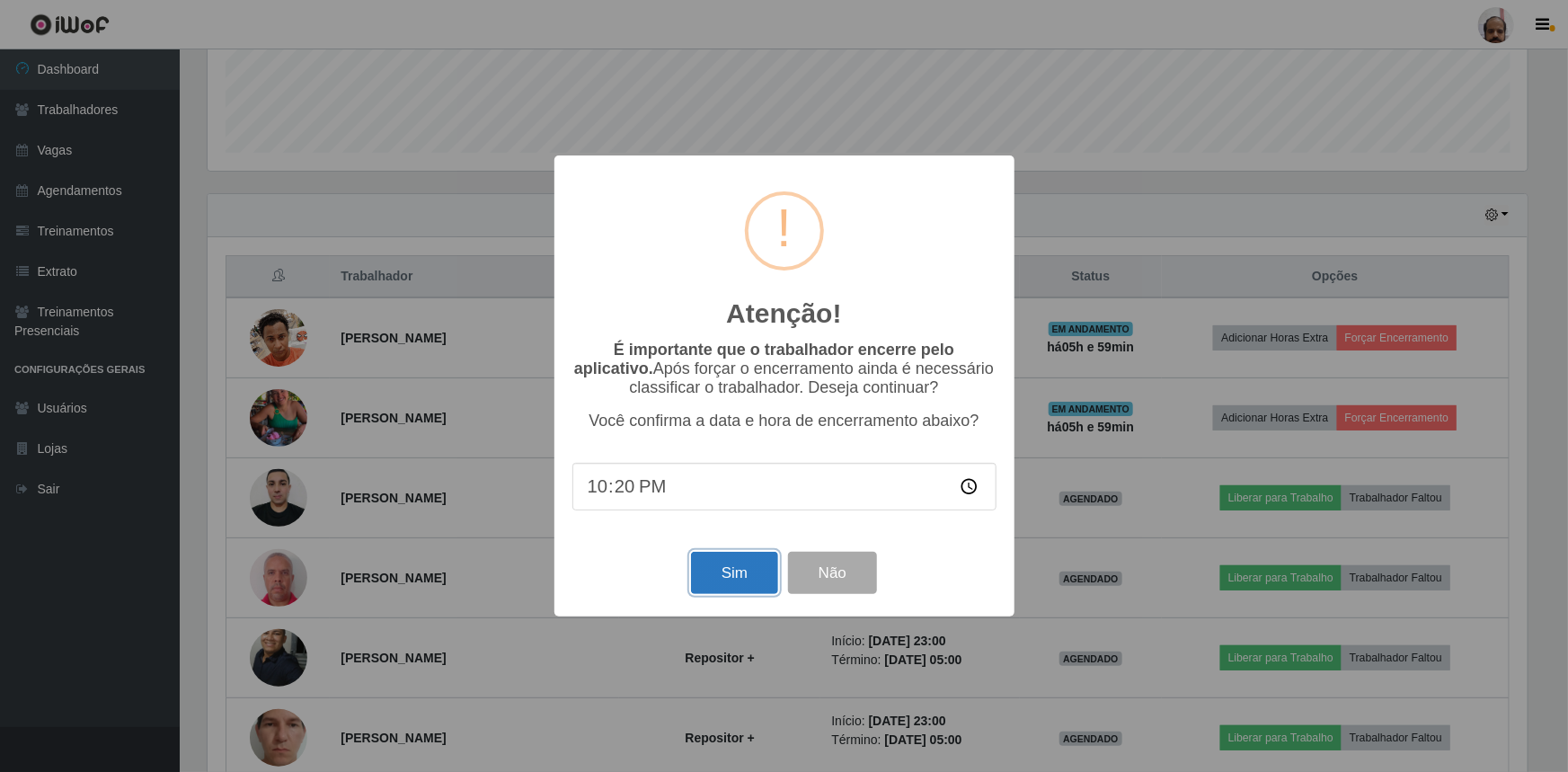
click at [738, 573] on button "Sim" at bounding box center [735, 573] width 87 height 43
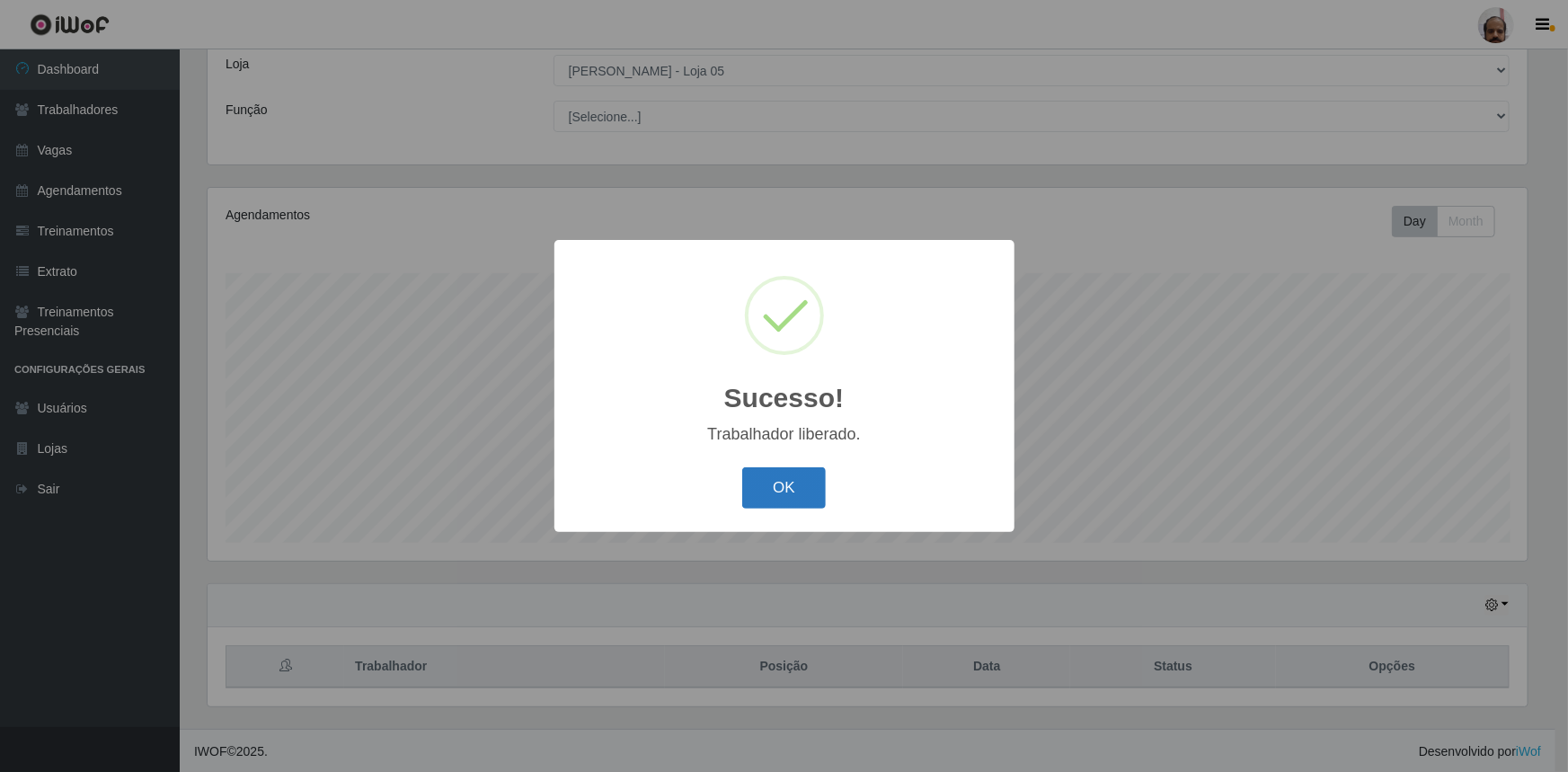
click at [784, 484] on button "OK" at bounding box center [784, 489] width 84 height 43
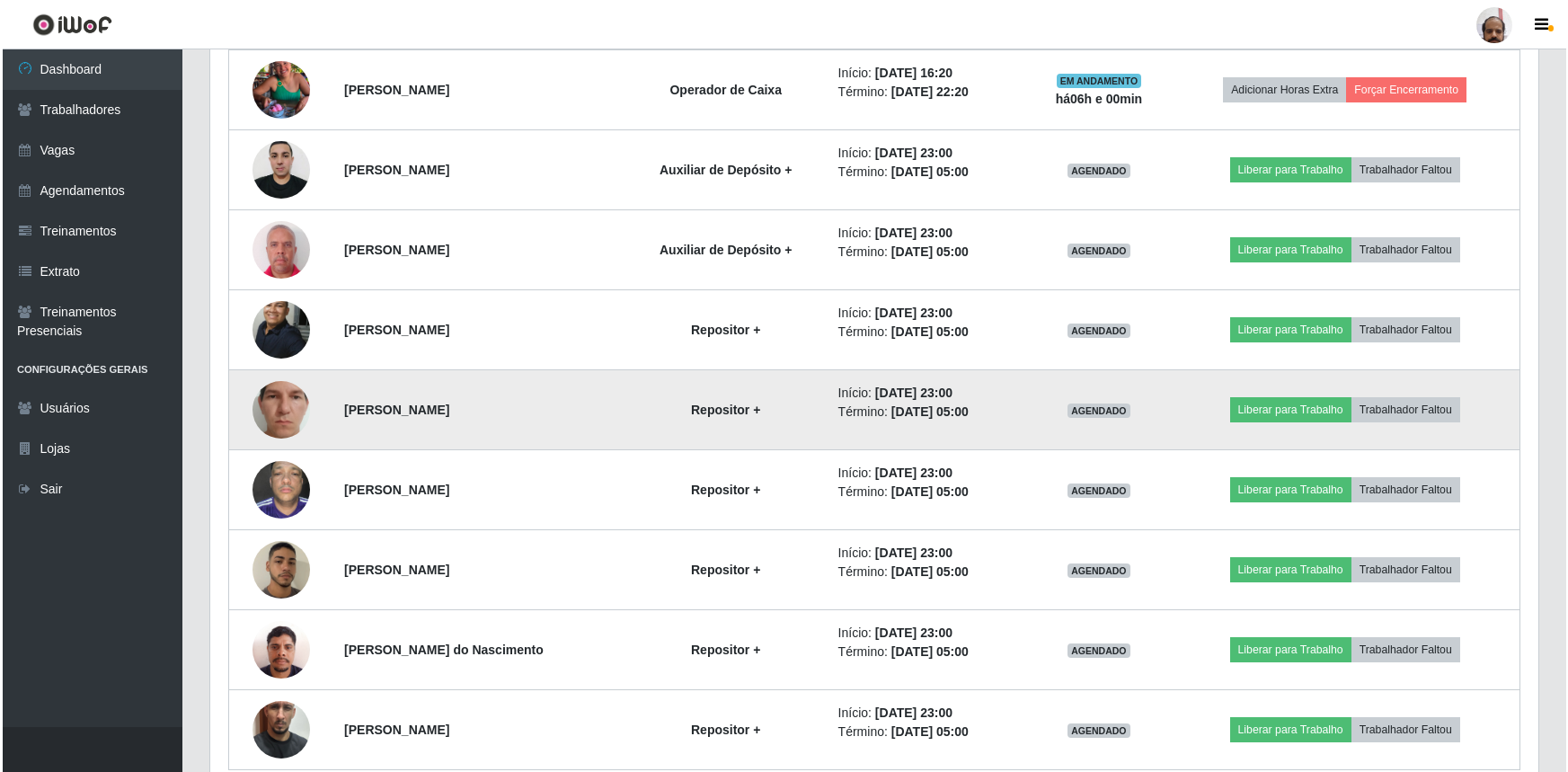
scroll to position [737, 0]
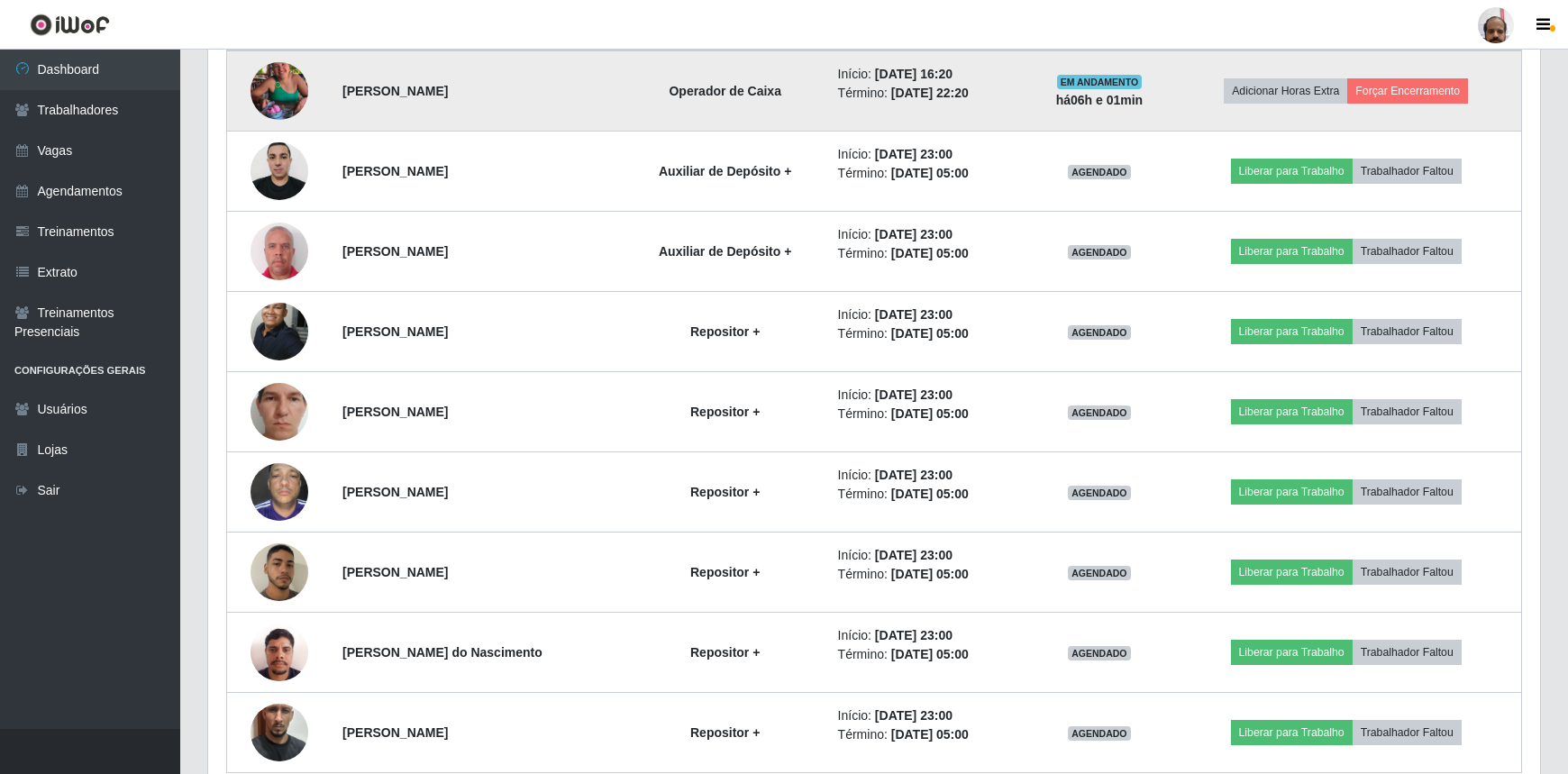
click at [269, 81] on img at bounding box center [279, 91] width 57 height 103
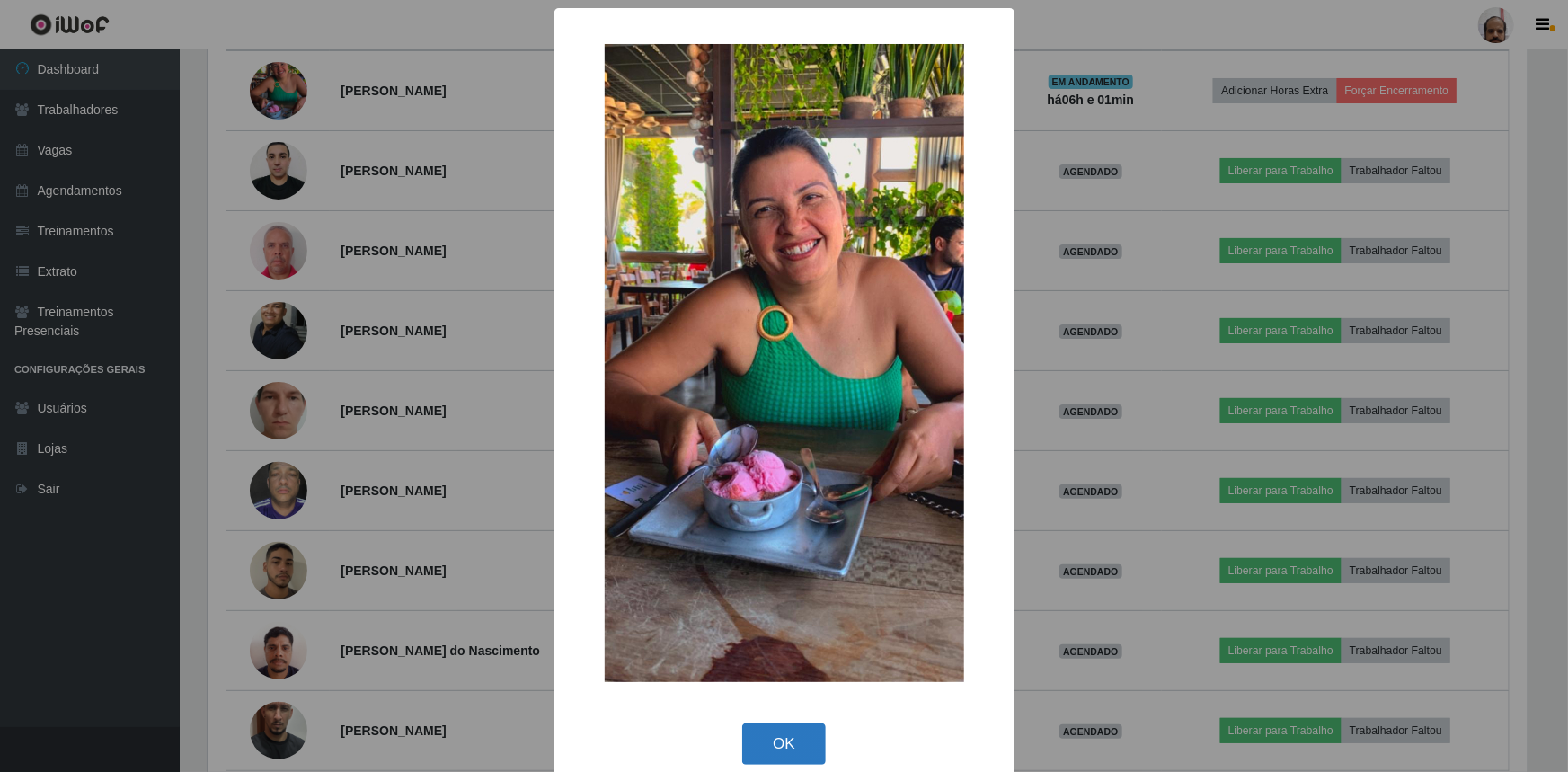
click at [774, 739] on button "OK" at bounding box center [784, 745] width 84 height 43
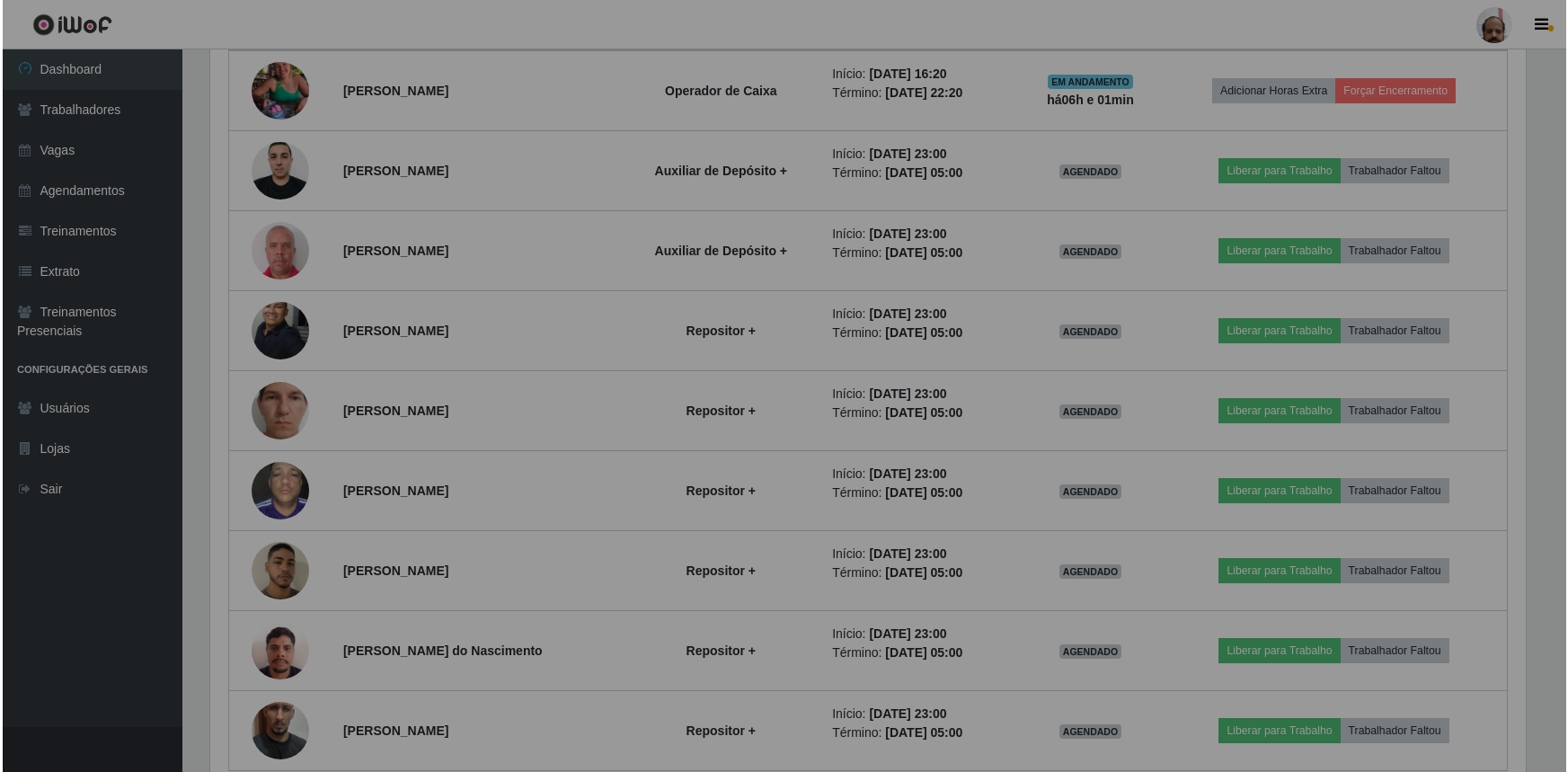
scroll to position [373, 1328]
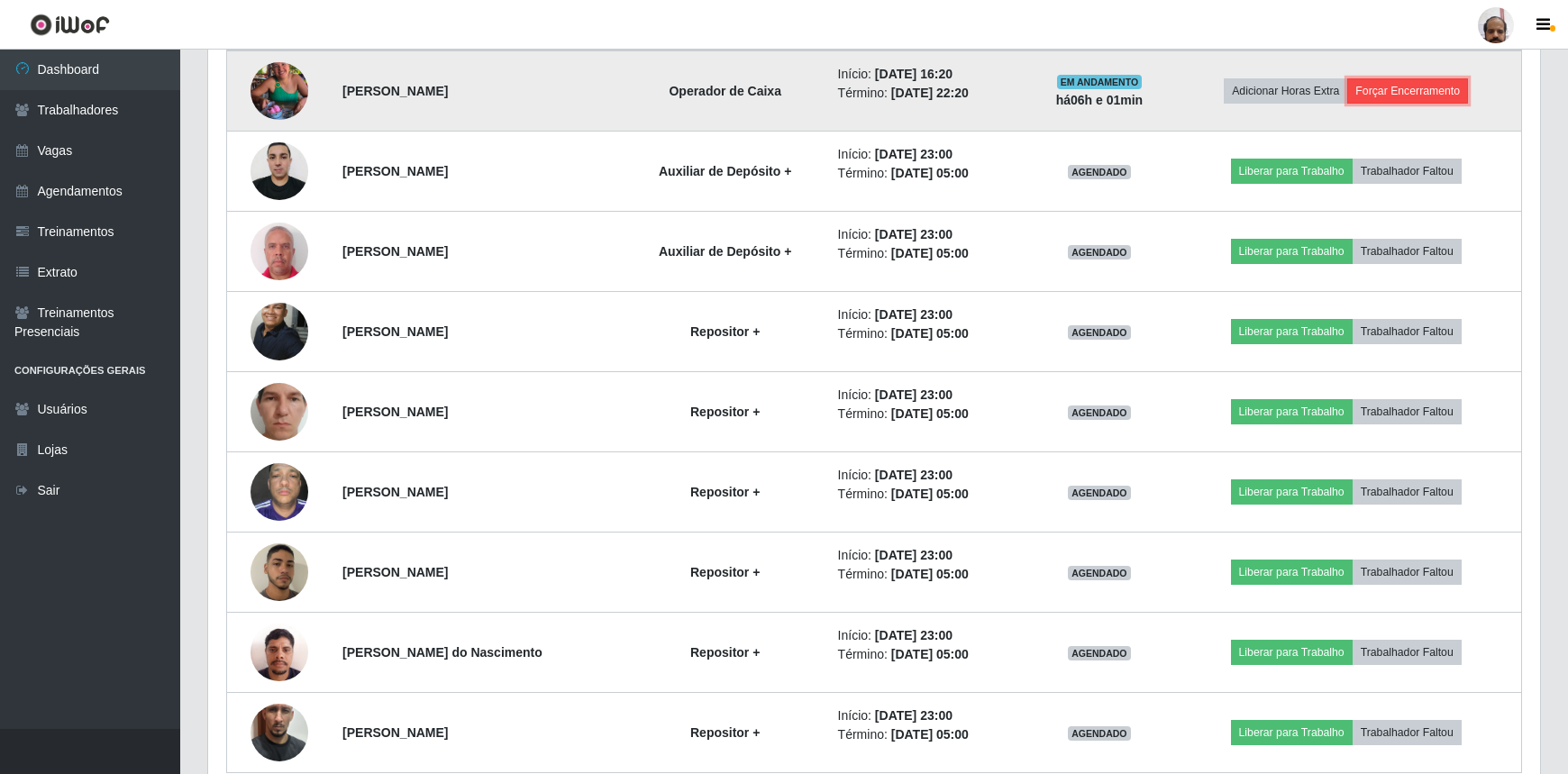
click at [1435, 97] on button "Forçar Encerramento" at bounding box center [1408, 91] width 121 height 25
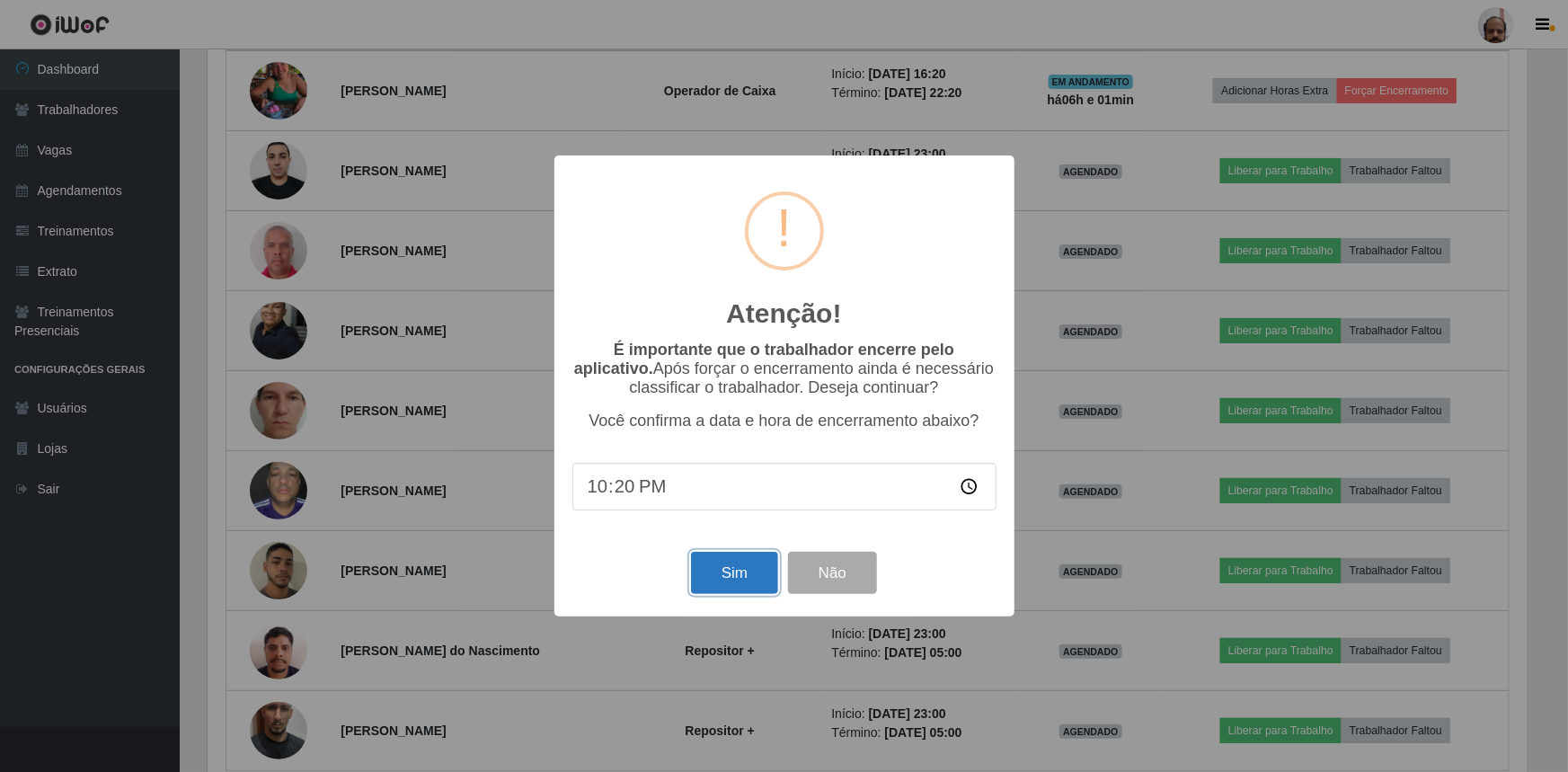
click at [729, 560] on button "Sim" at bounding box center [735, 573] width 87 height 43
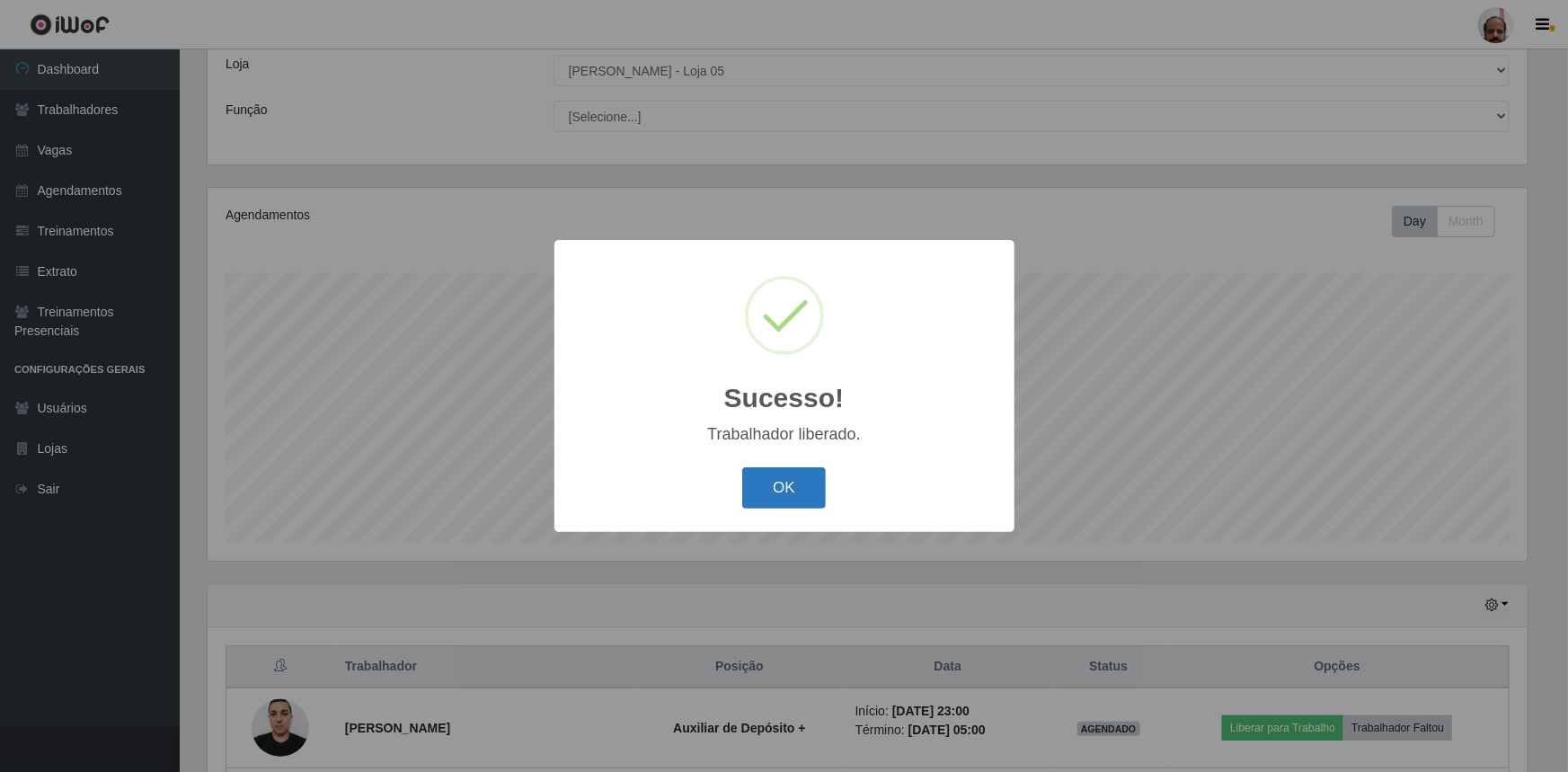
click at [765, 477] on button "OK" at bounding box center [784, 489] width 84 height 43
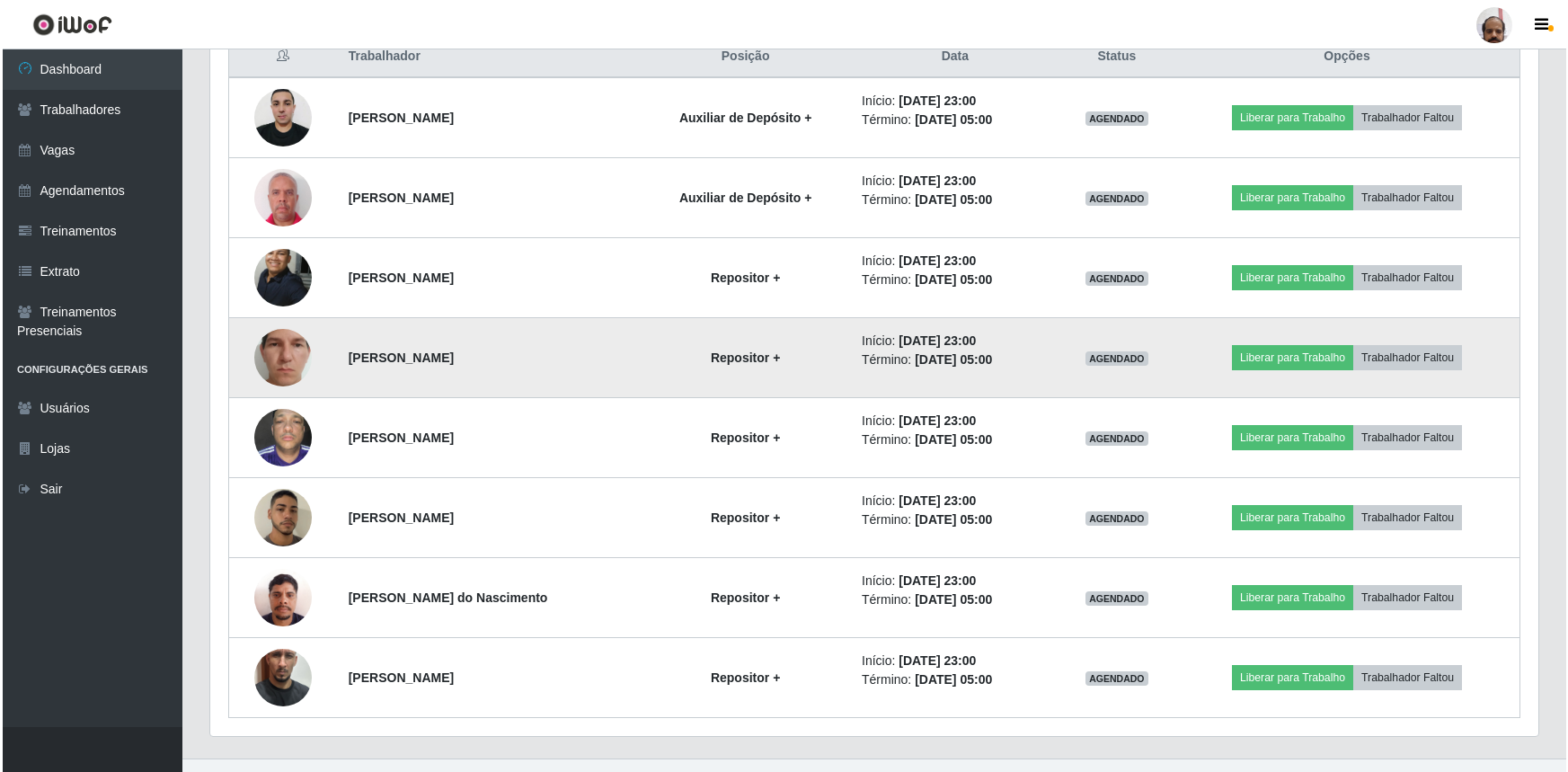
scroll to position [739, 0]
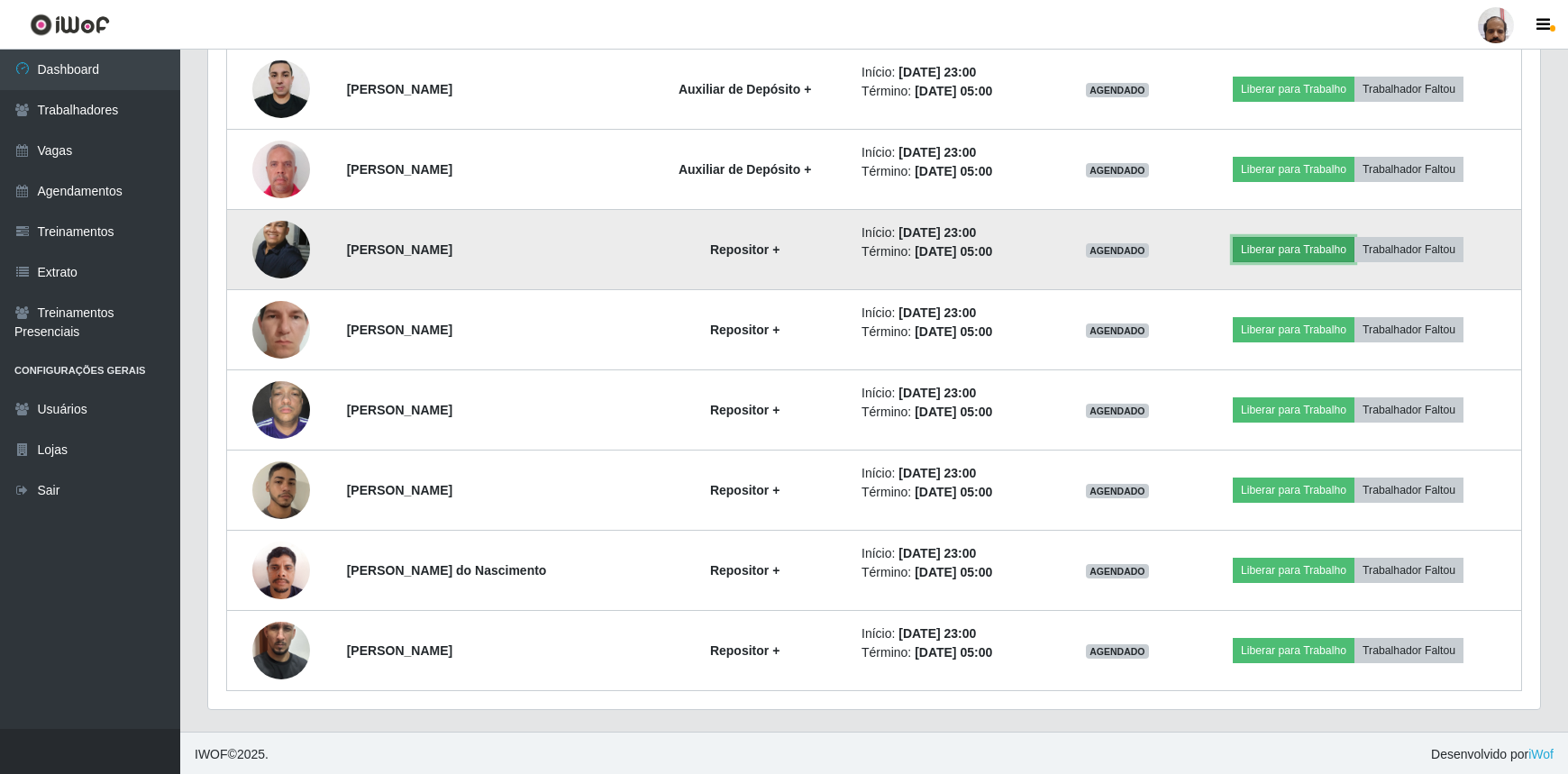
click at [1289, 251] on button "Liberar para Trabalho" at bounding box center [1294, 250] width 122 height 25
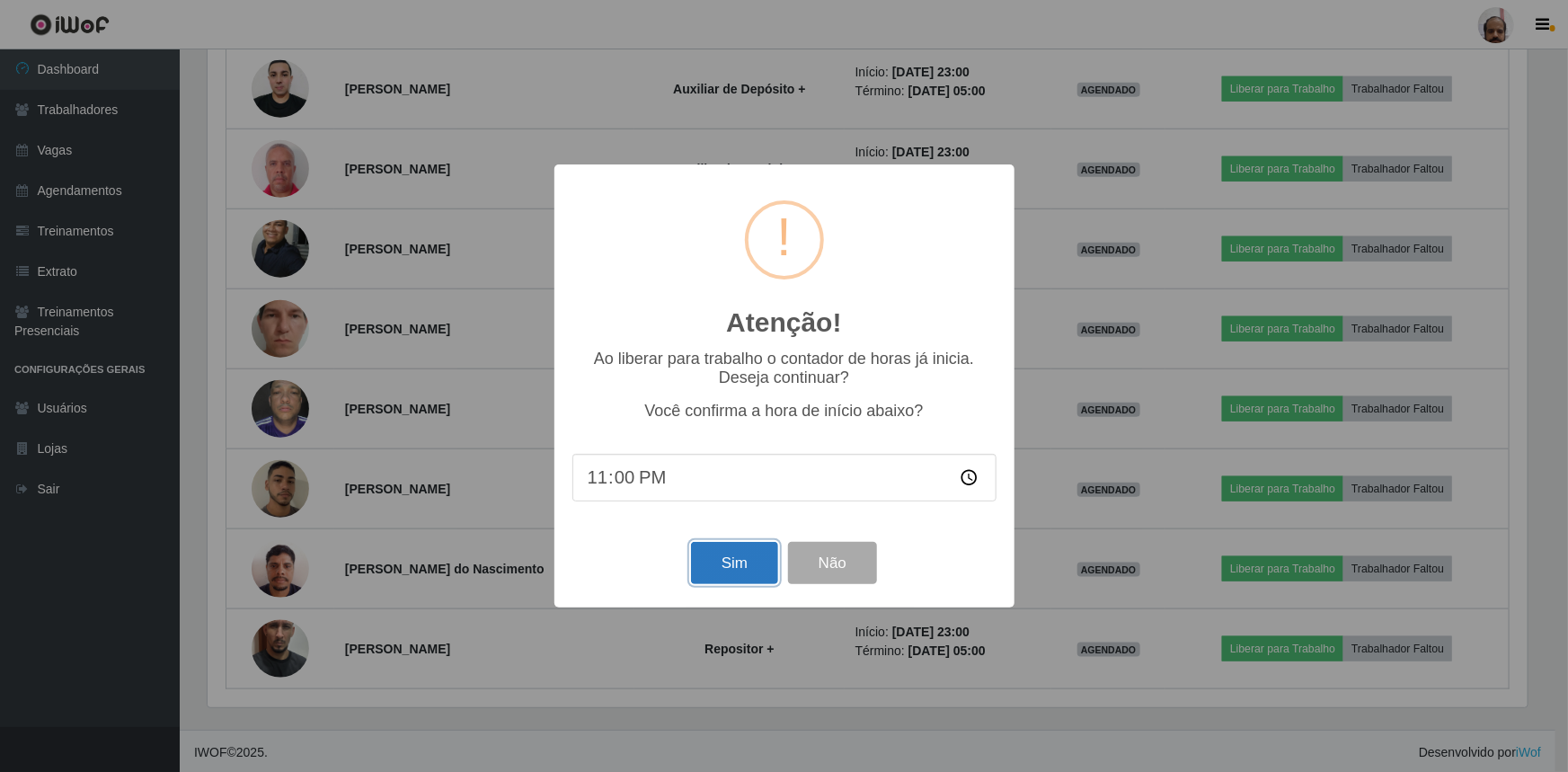
click at [728, 559] on button "Sim" at bounding box center [735, 563] width 87 height 43
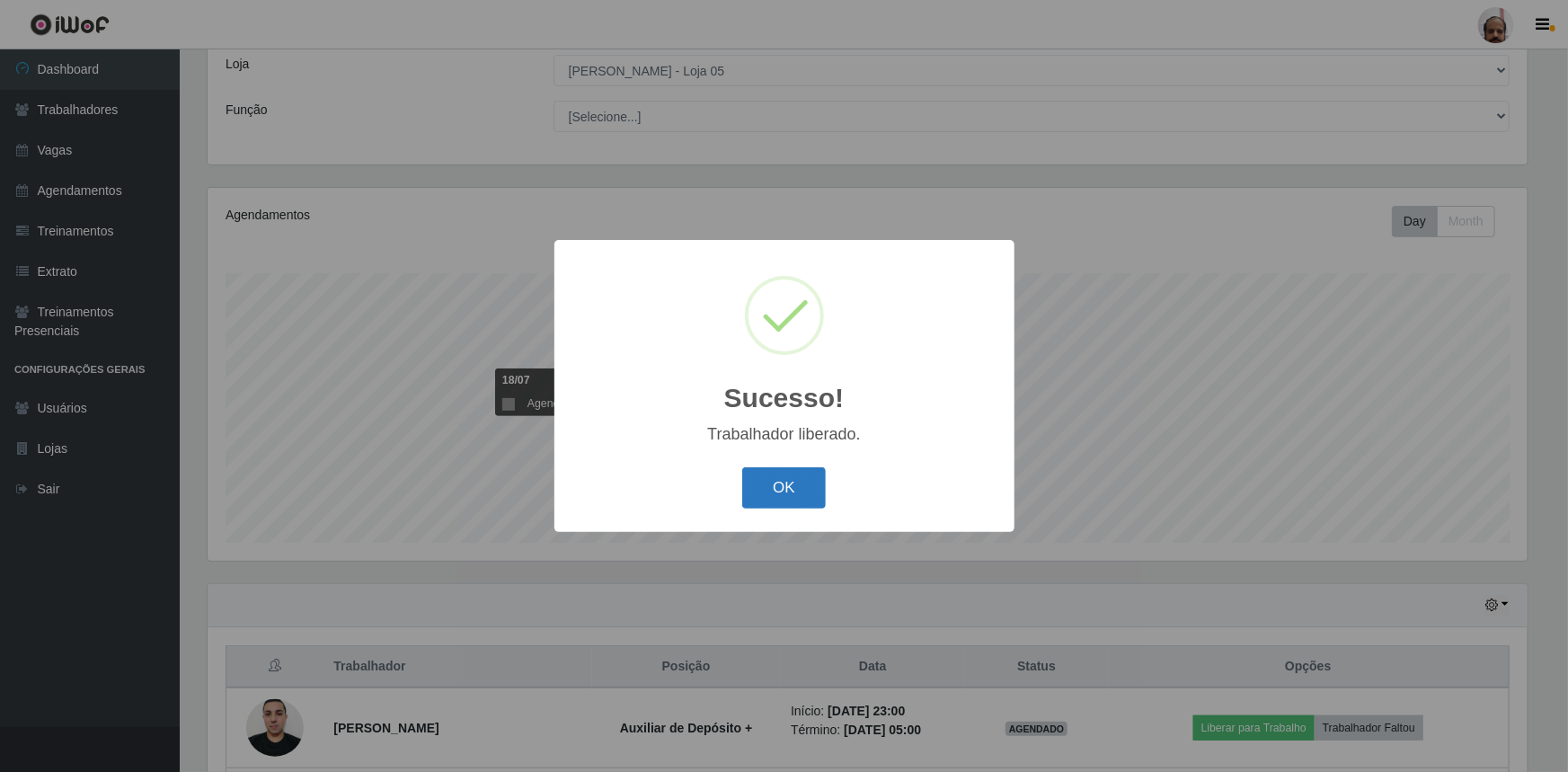
click at [776, 499] on button "OK" at bounding box center [784, 489] width 84 height 43
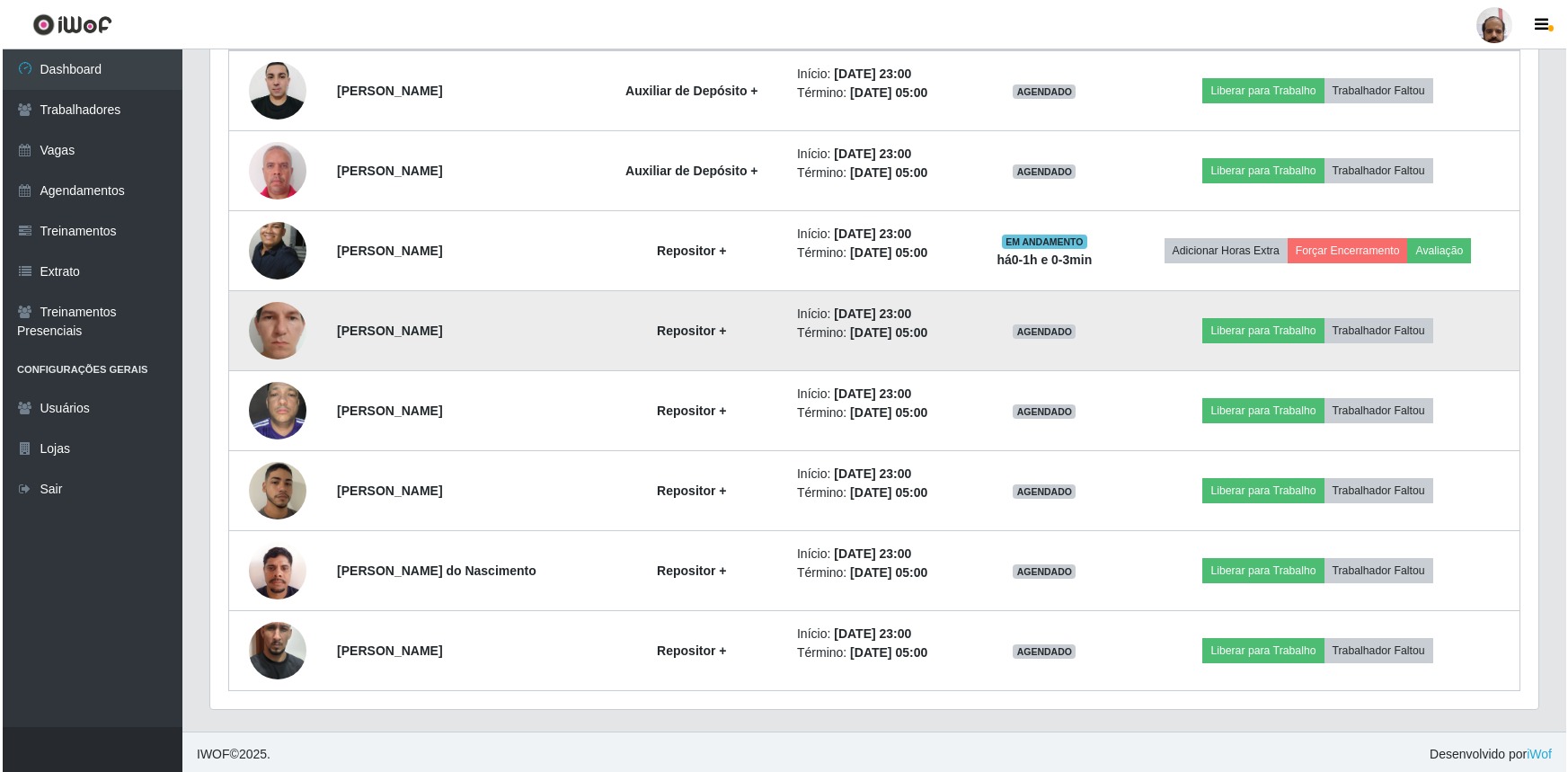
scroll to position [739, 0]
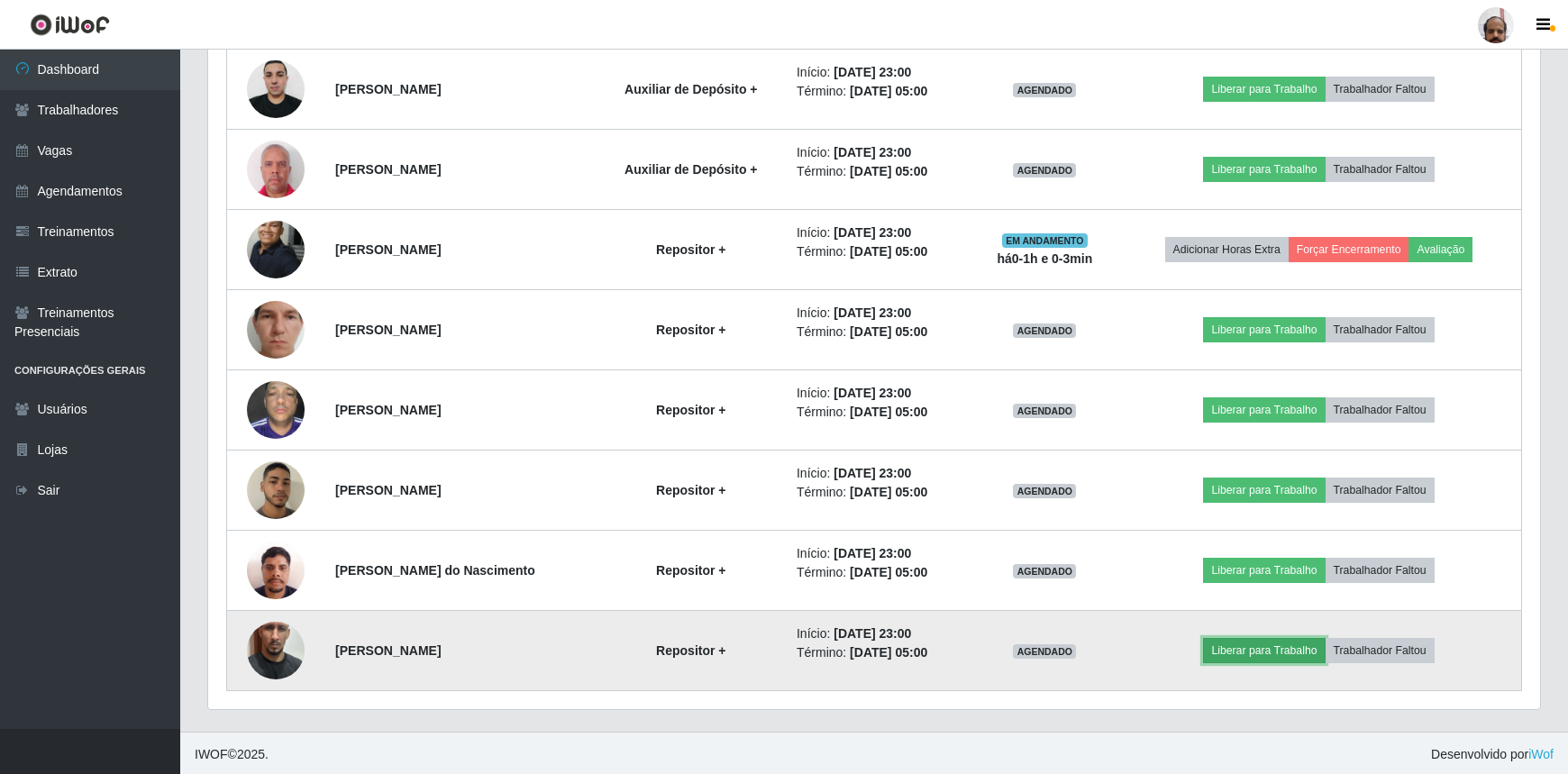
click at [1254, 646] on button "Liberar para Trabalho" at bounding box center [1264, 651] width 122 height 25
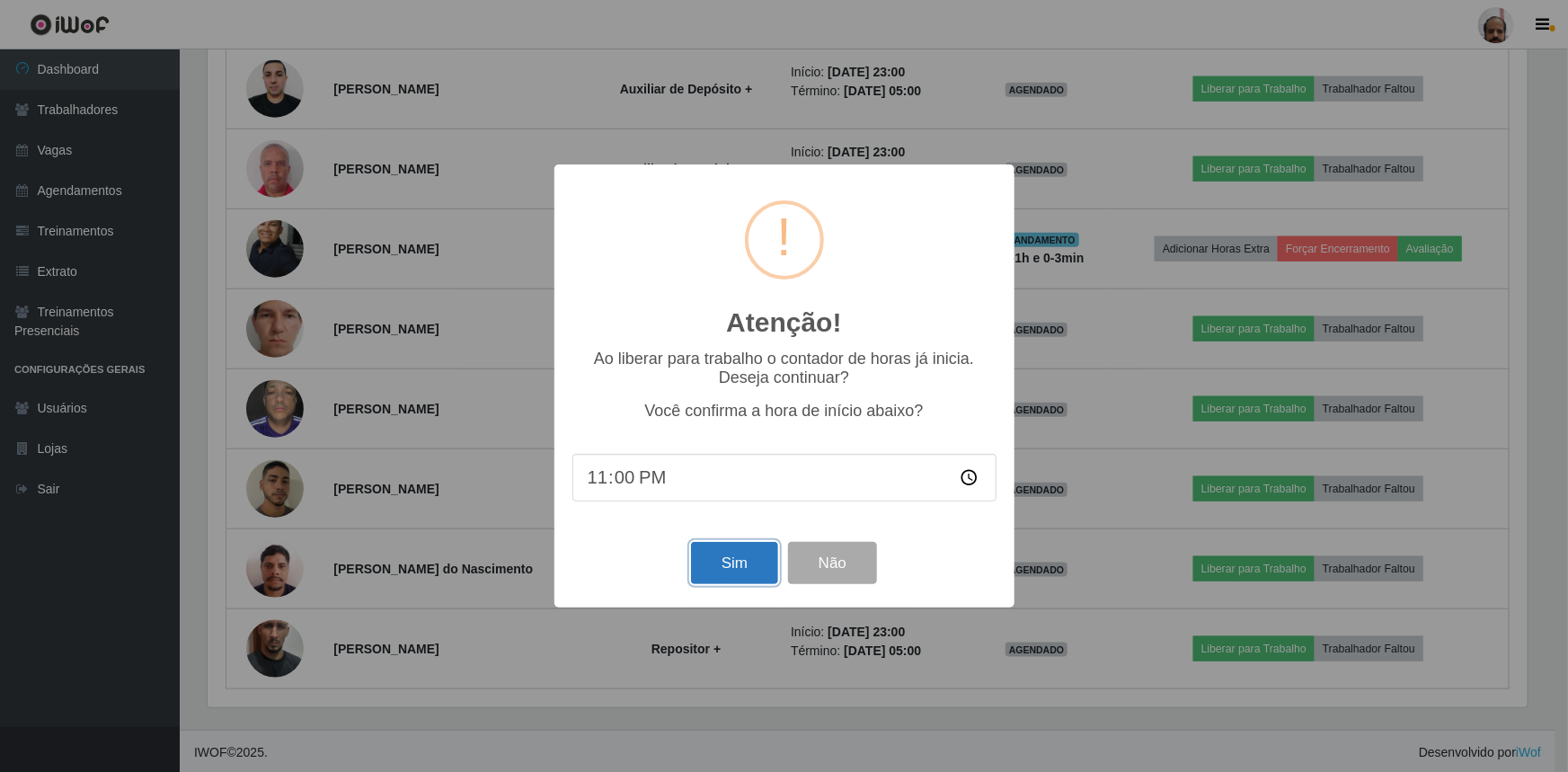
click at [743, 560] on button "Sim" at bounding box center [735, 563] width 87 height 43
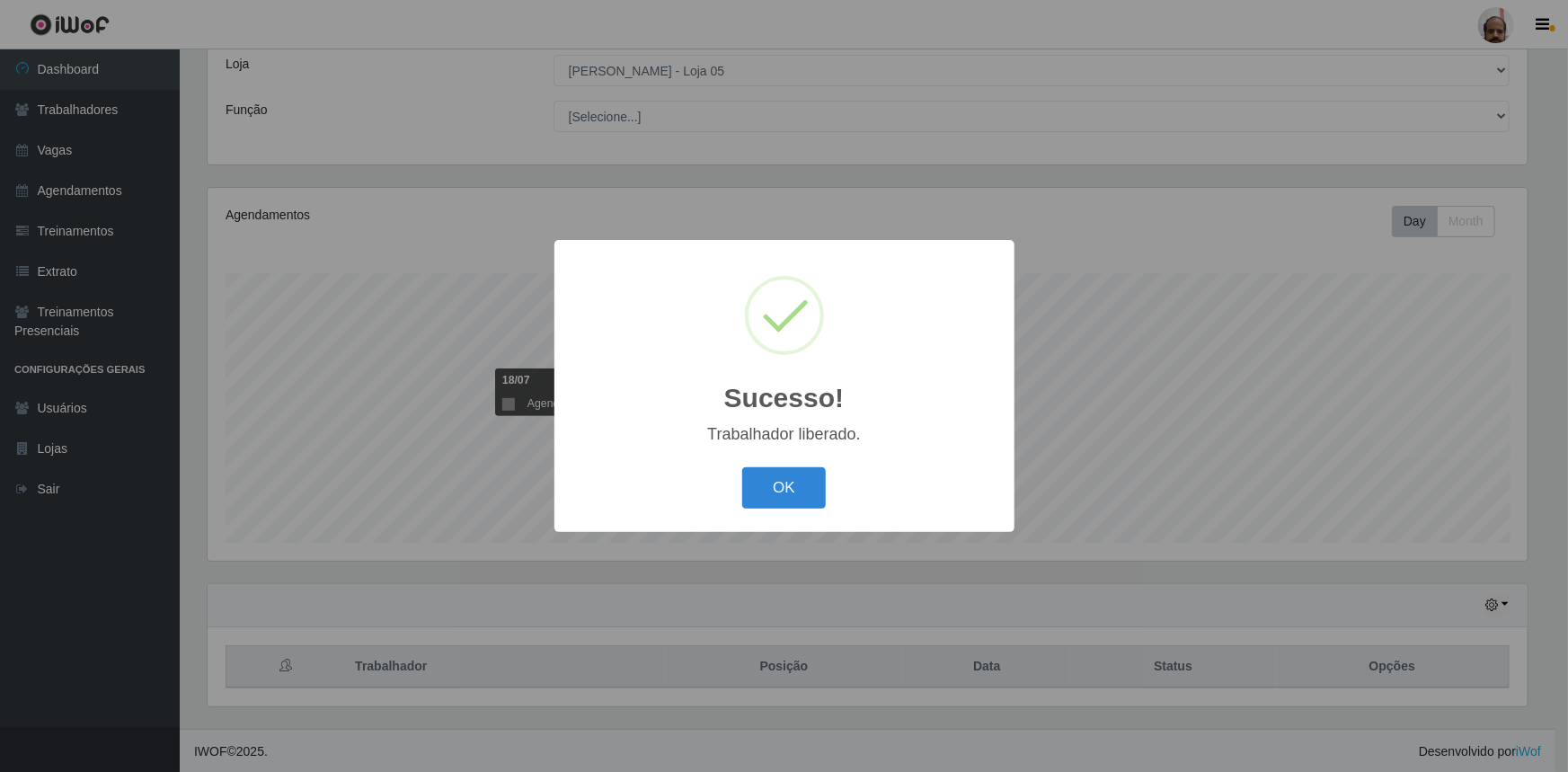
click at [772, 486] on button "OK" at bounding box center [784, 489] width 84 height 43
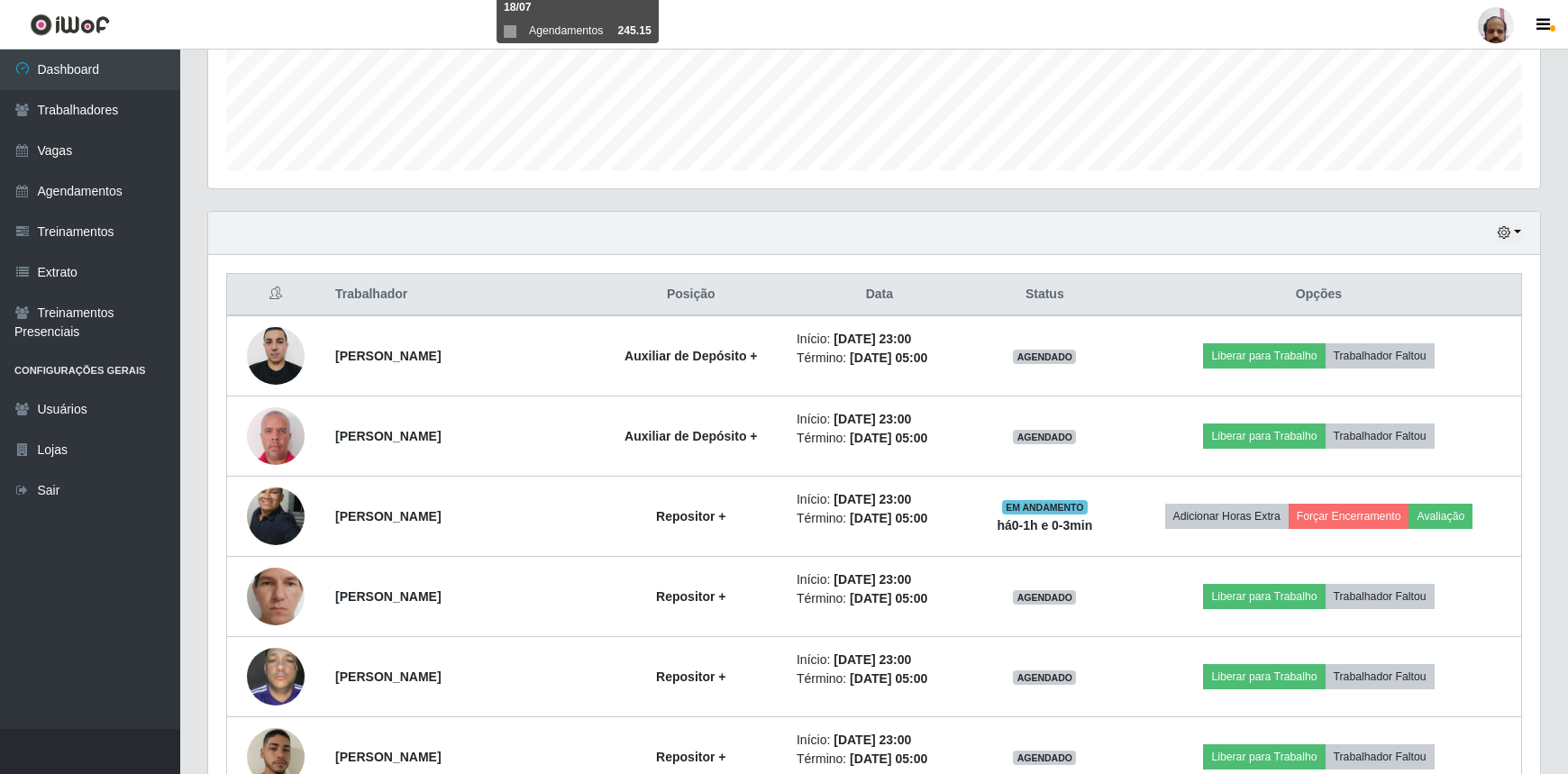
scroll to position [674, 0]
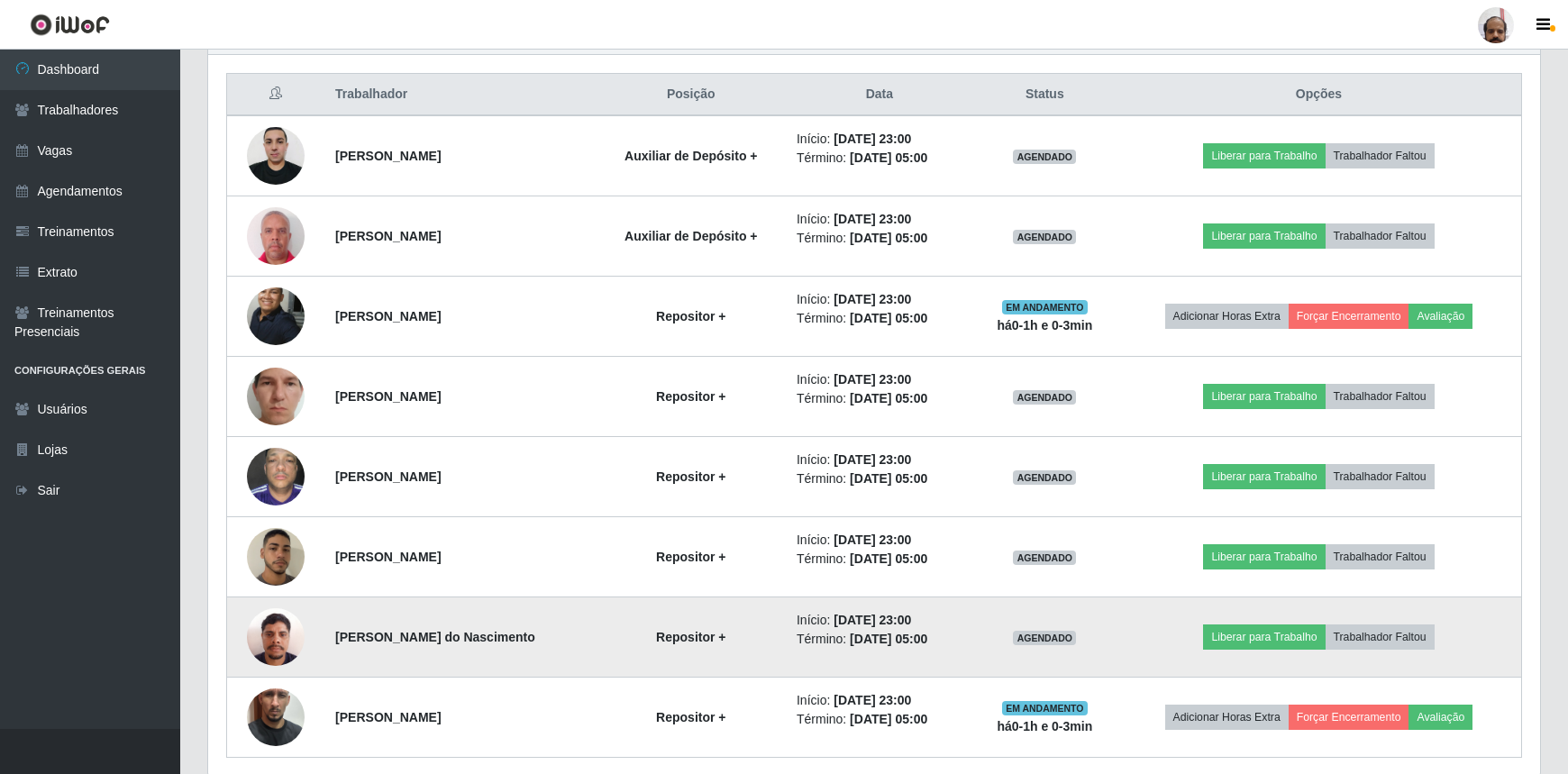
click at [1253, 621] on td "Liberar para Trabalho Trabalhador Faltou" at bounding box center [1319, 637] width 405 height 80
click at [1253, 632] on button "Liberar para Trabalho" at bounding box center [1264, 637] width 122 height 25
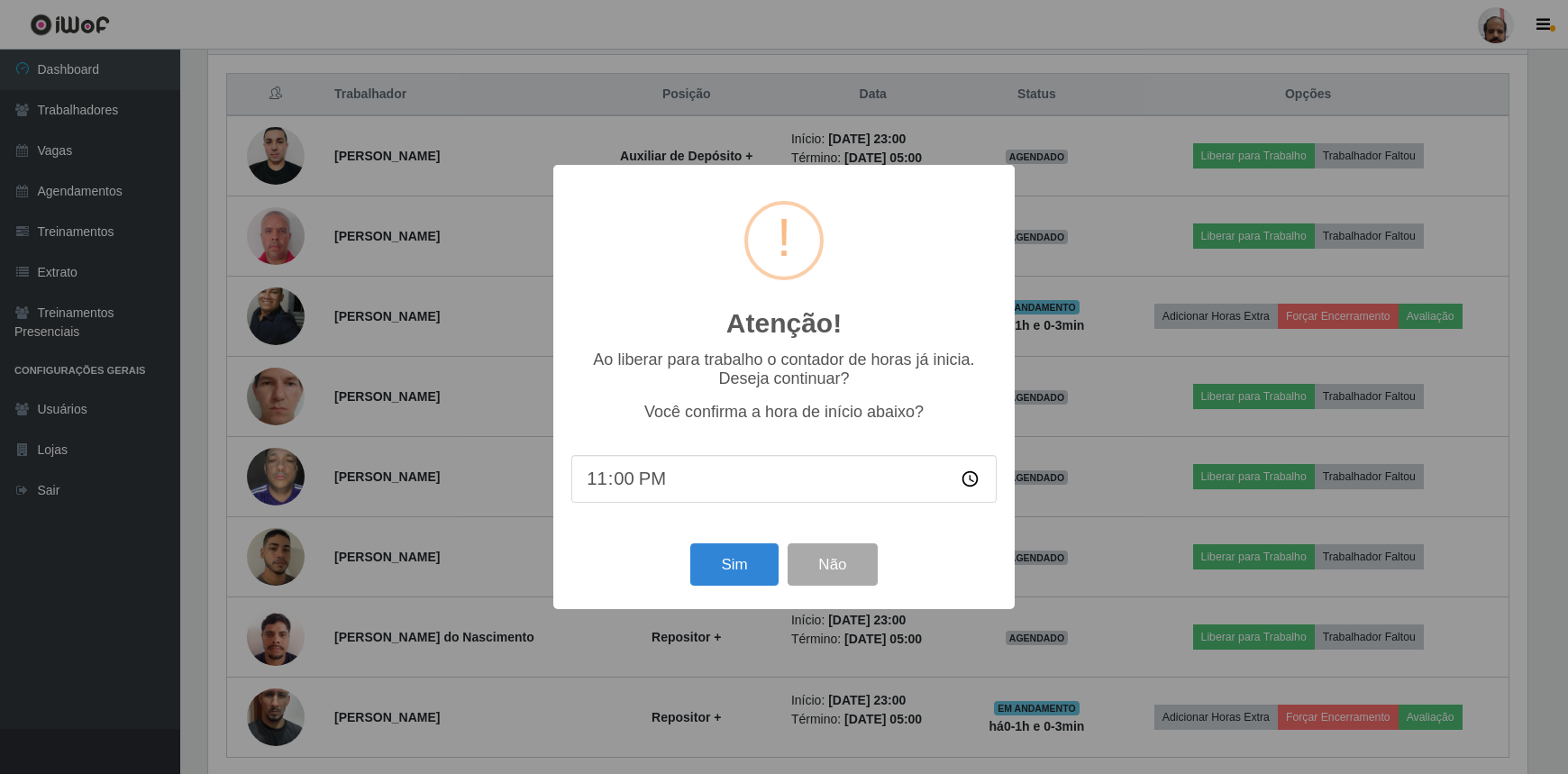
scroll to position [374, 1324]
click at [721, 565] on button "Sim" at bounding box center [737, 565] width 87 height 43
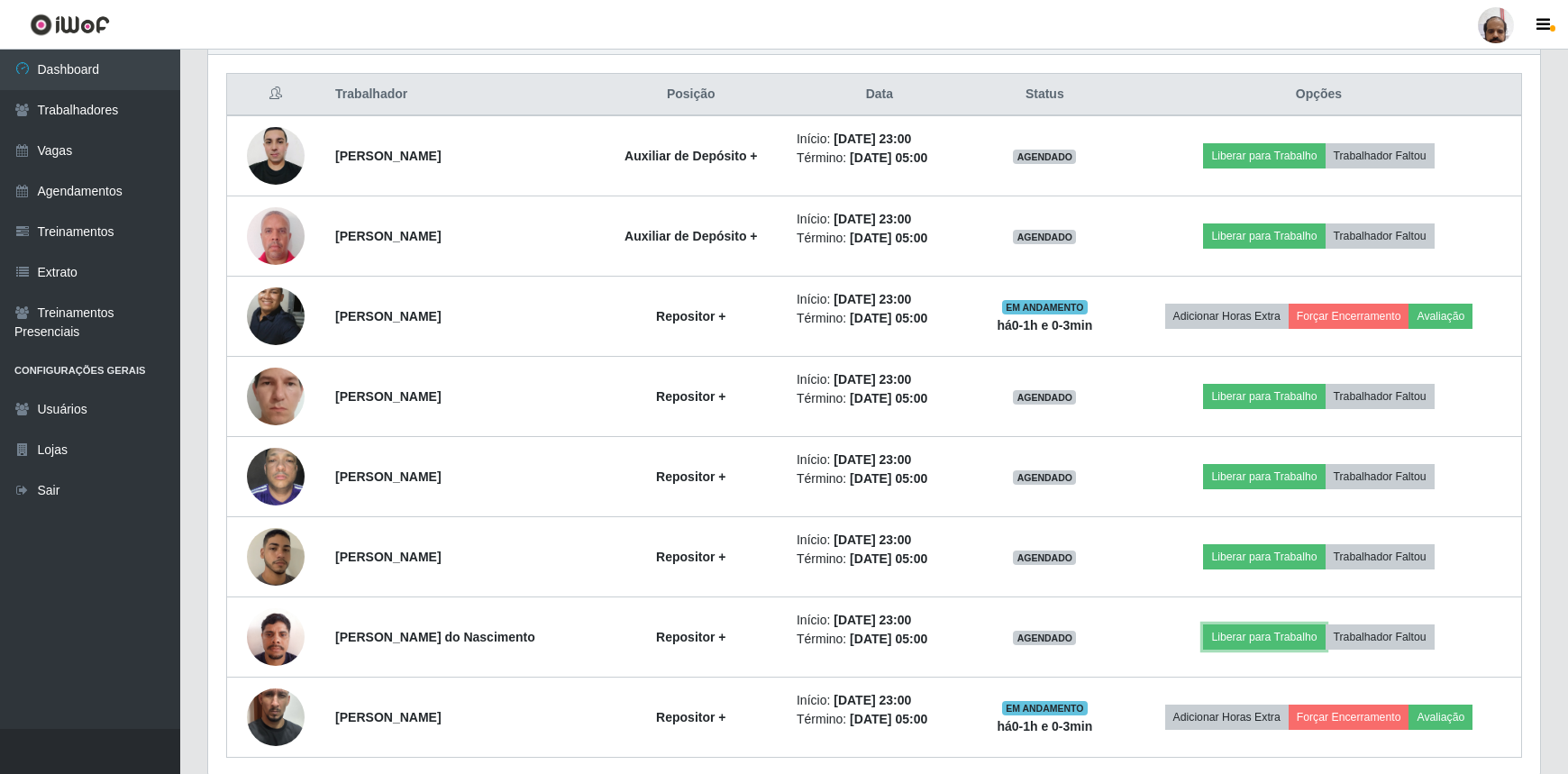
scroll to position [900998, 900020]
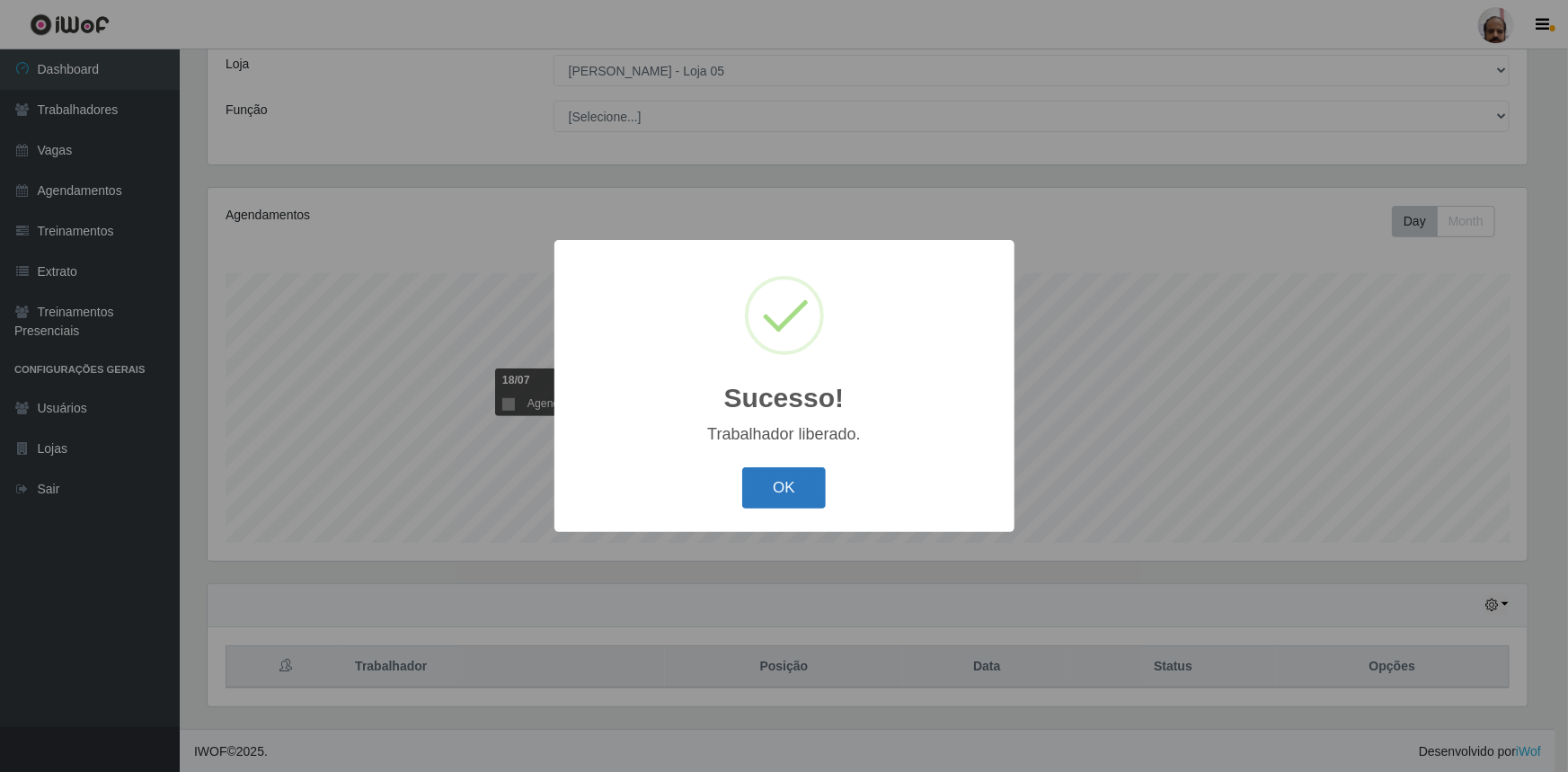
click at [781, 489] on button "OK" at bounding box center [784, 489] width 84 height 43
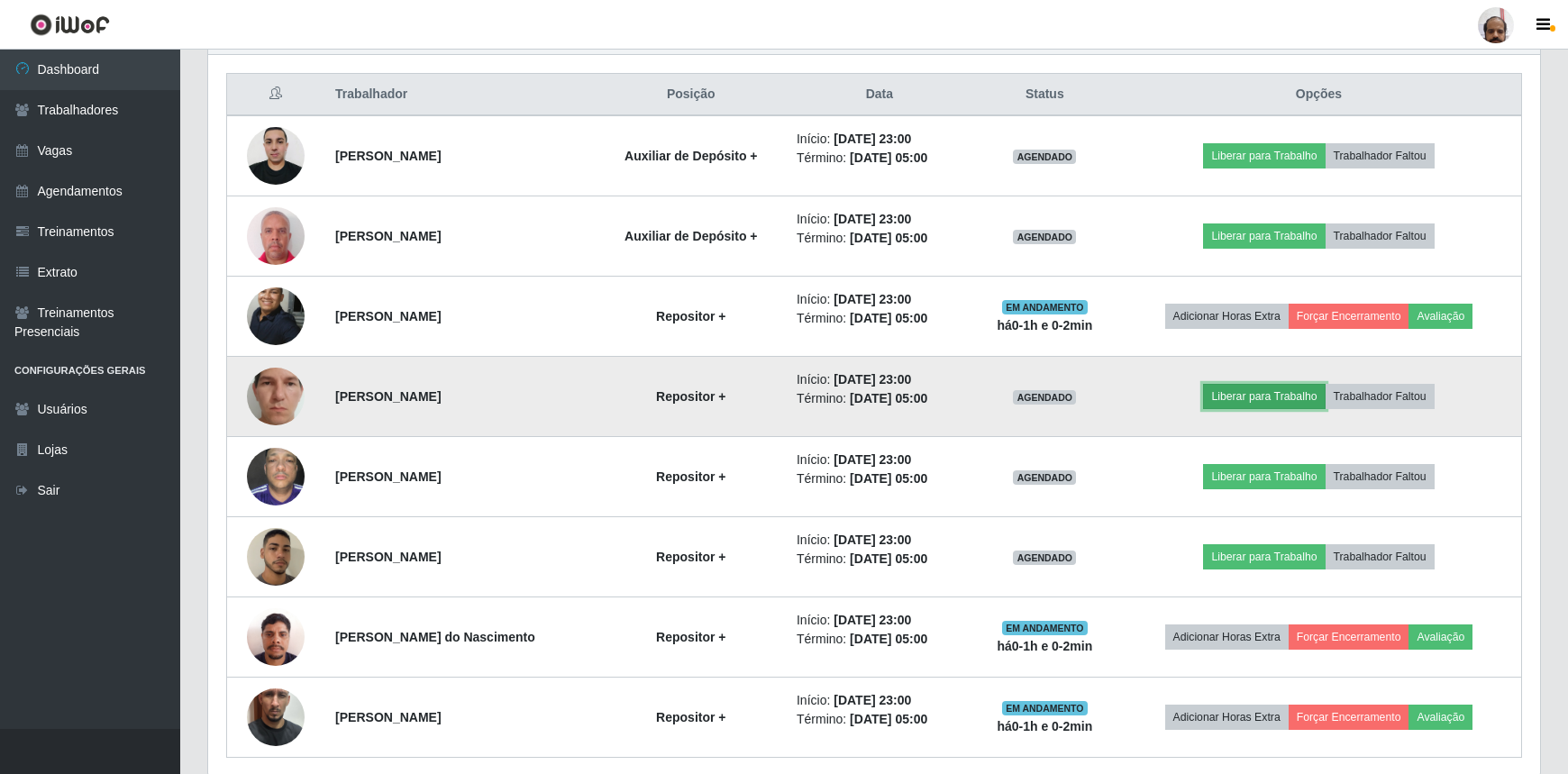
click at [1253, 399] on button "Liberar para Trabalho" at bounding box center [1264, 397] width 122 height 25
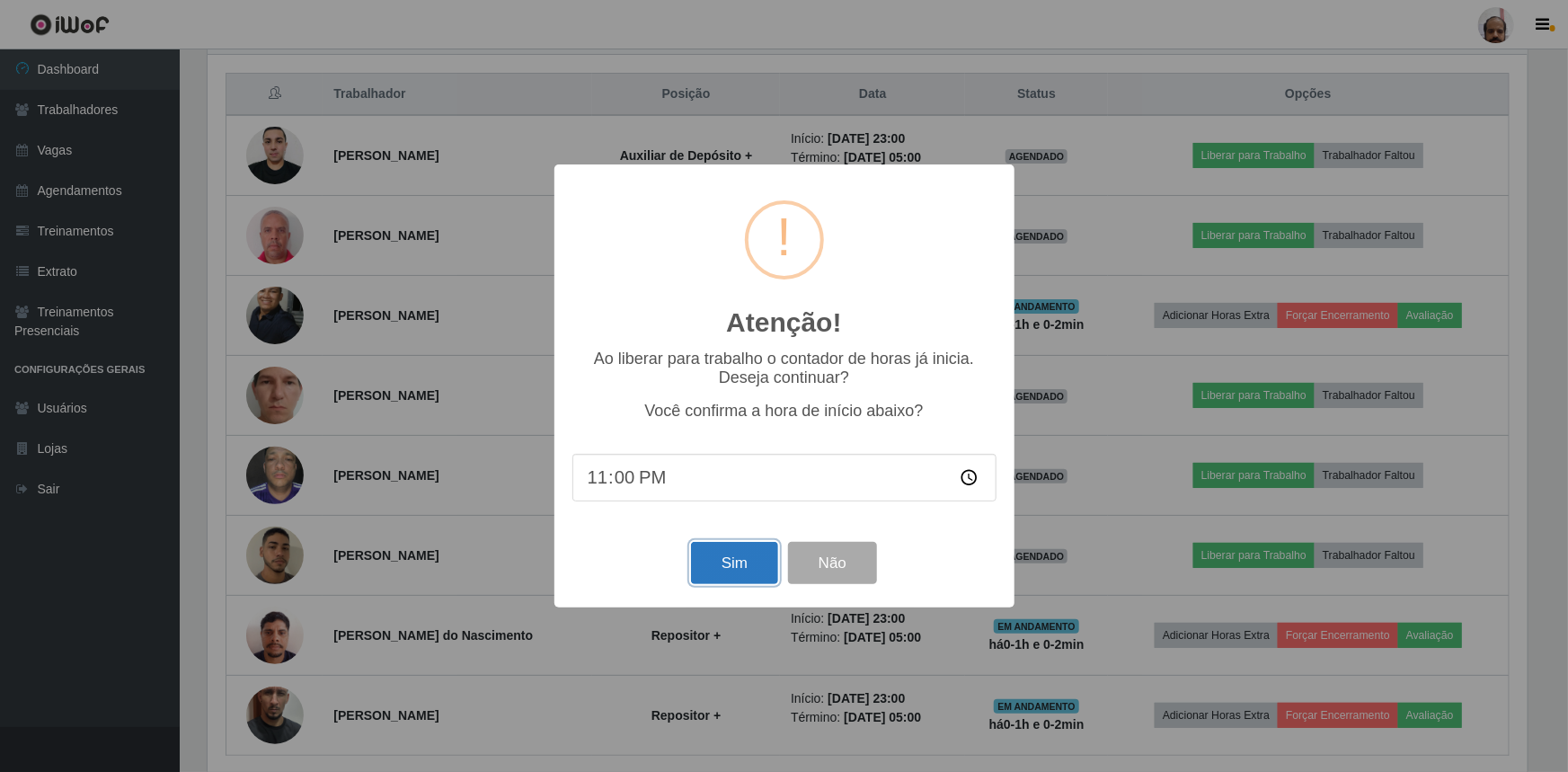
click at [732, 567] on button "Sim" at bounding box center [735, 563] width 87 height 43
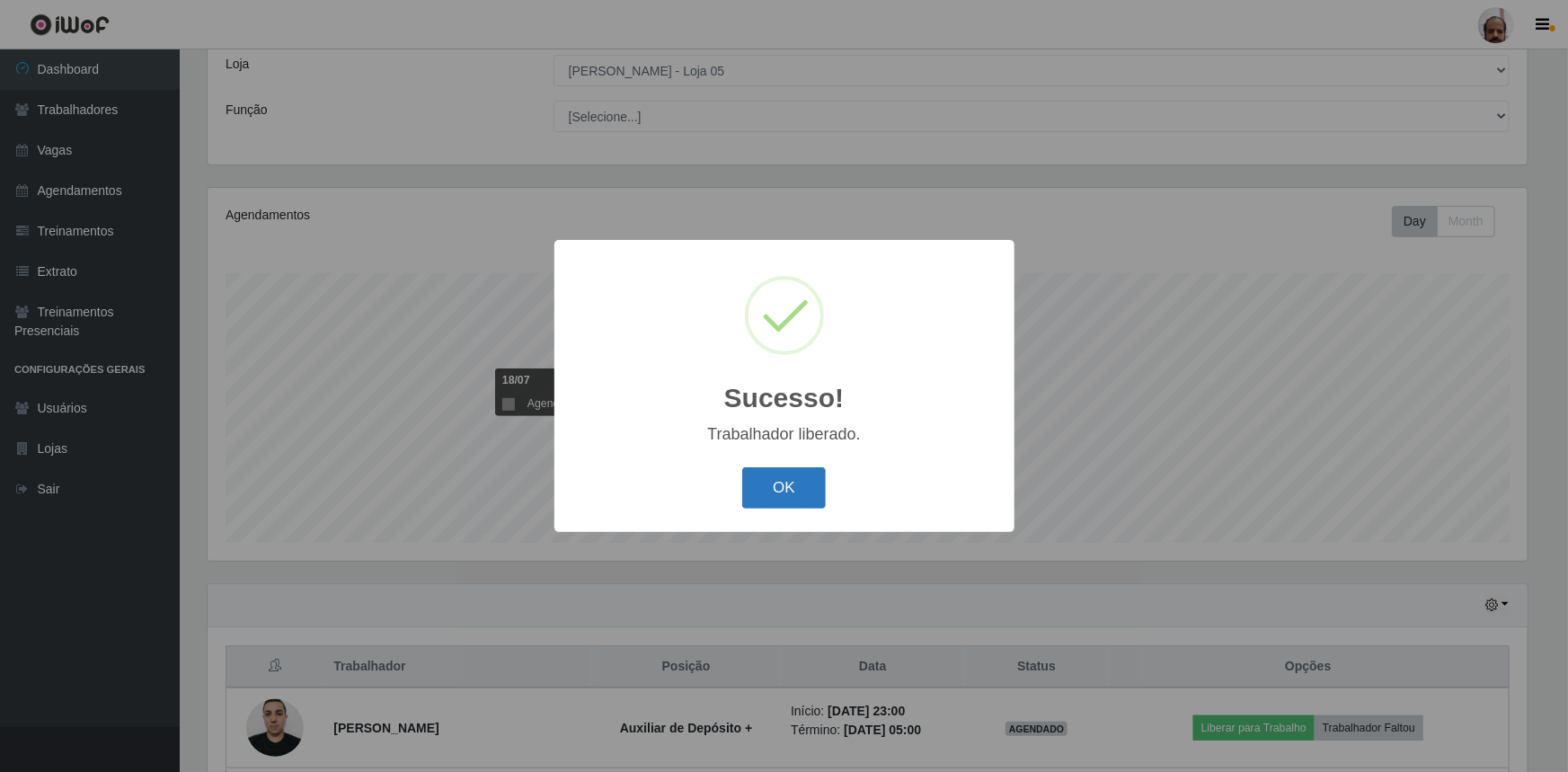
click at [770, 485] on button "OK" at bounding box center [784, 489] width 84 height 43
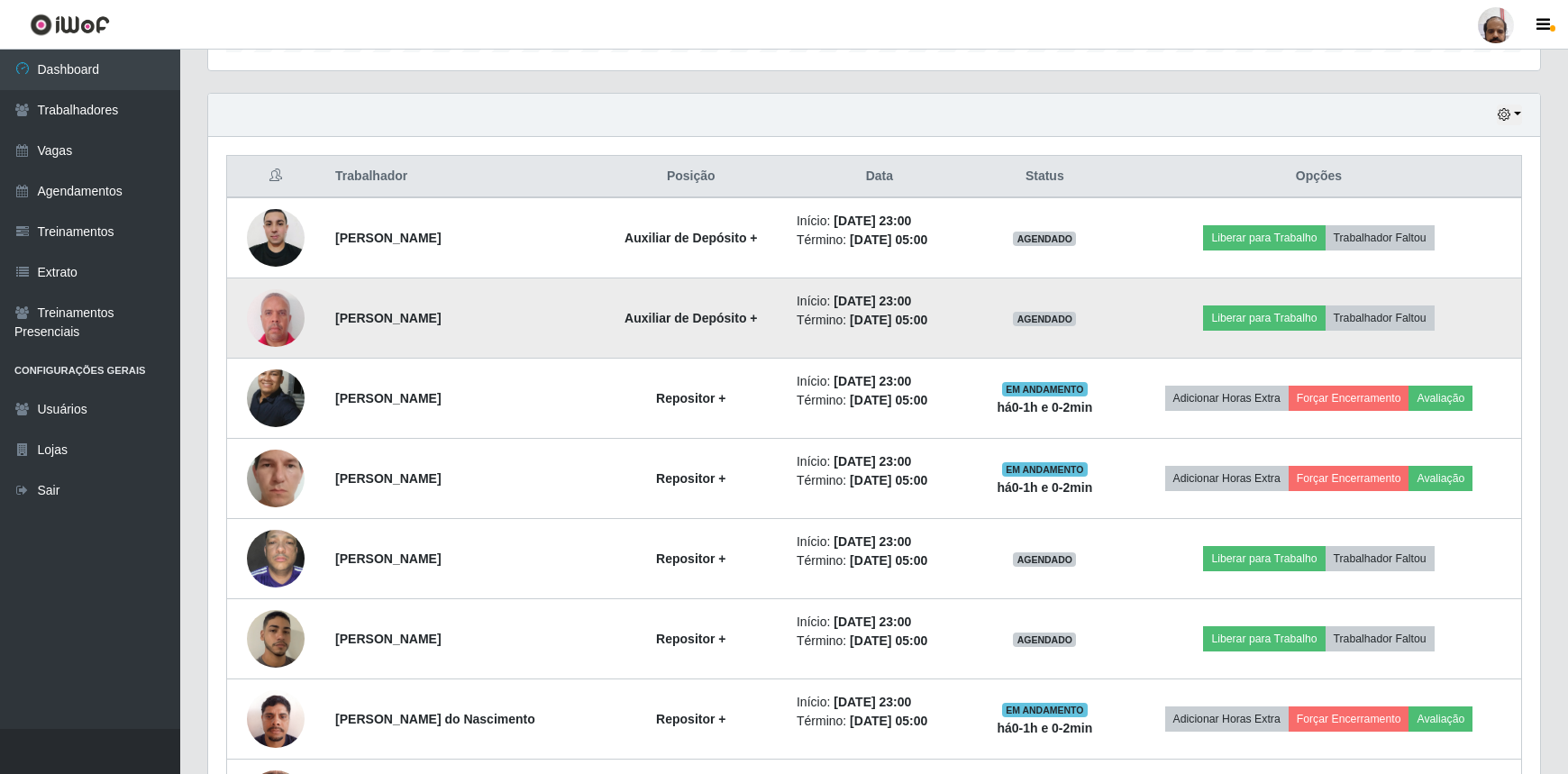
scroll to position [674, 0]
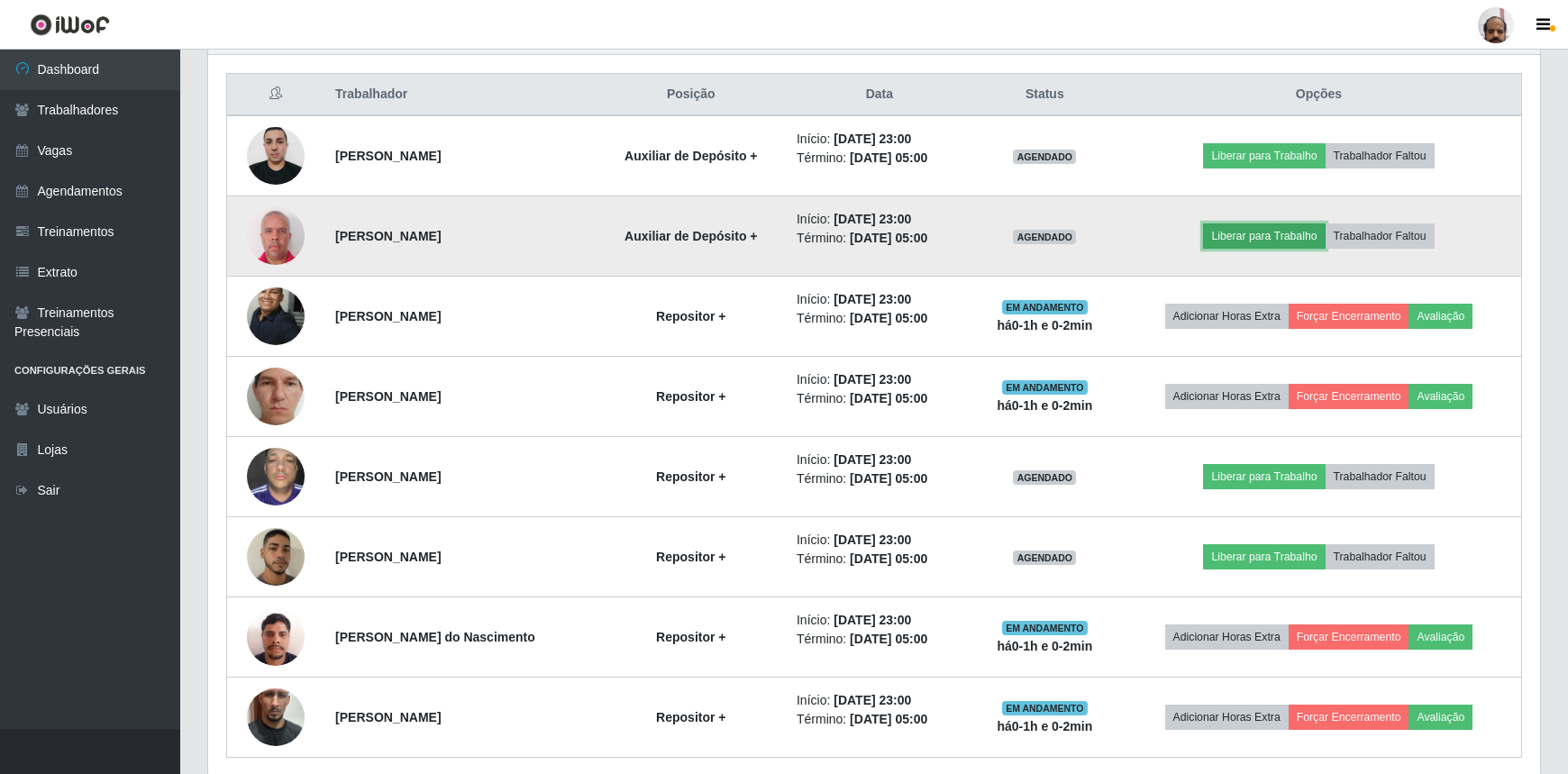
click at [1262, 235] on button "Liberar para Trabalho" at bounding box center [1264, 236] width 122 height 25
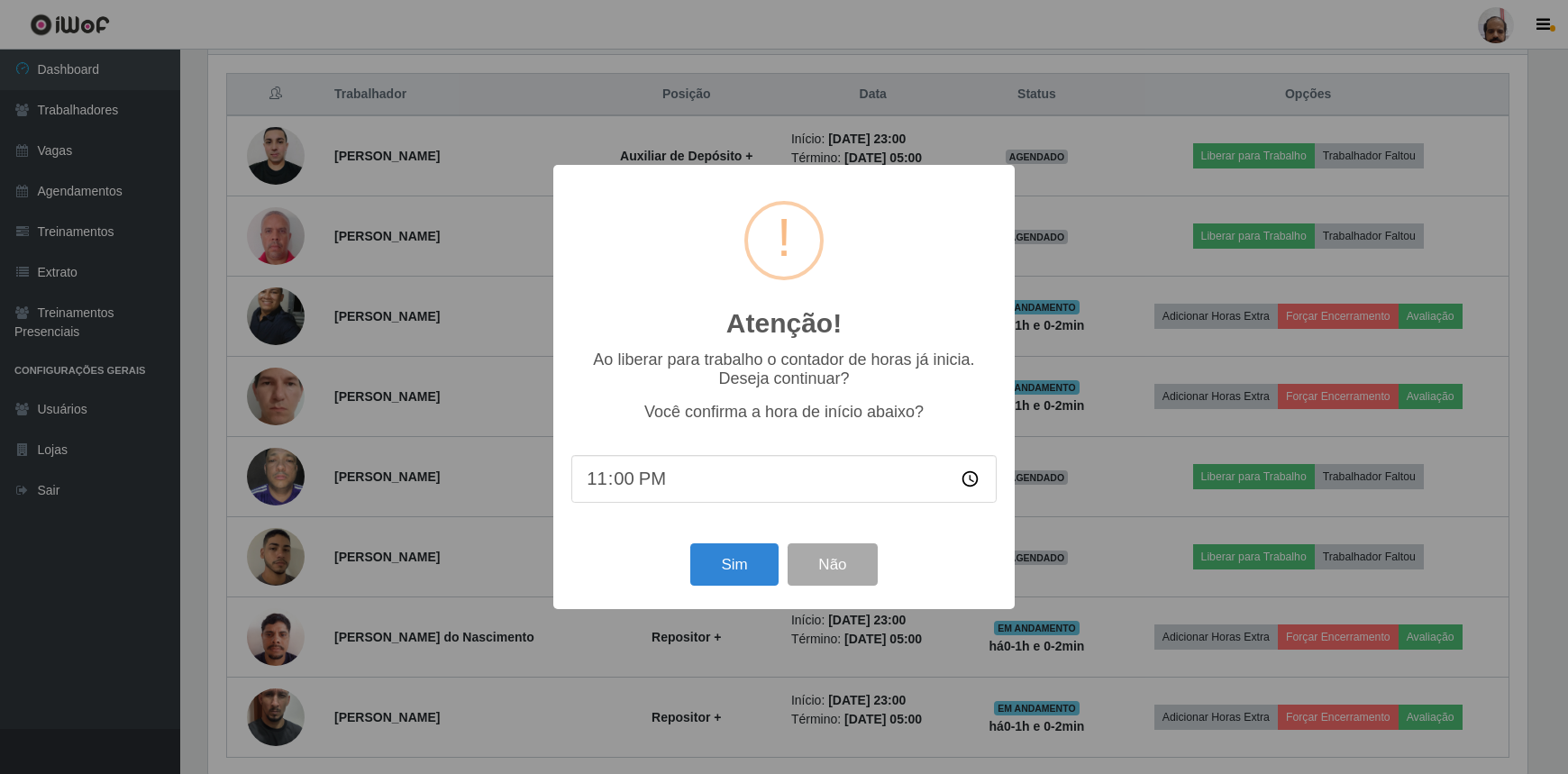
scroll to position [374, 1324]
click at [727, 565] on button "Sim" at bounding box center [737, 565] width 87 height 43
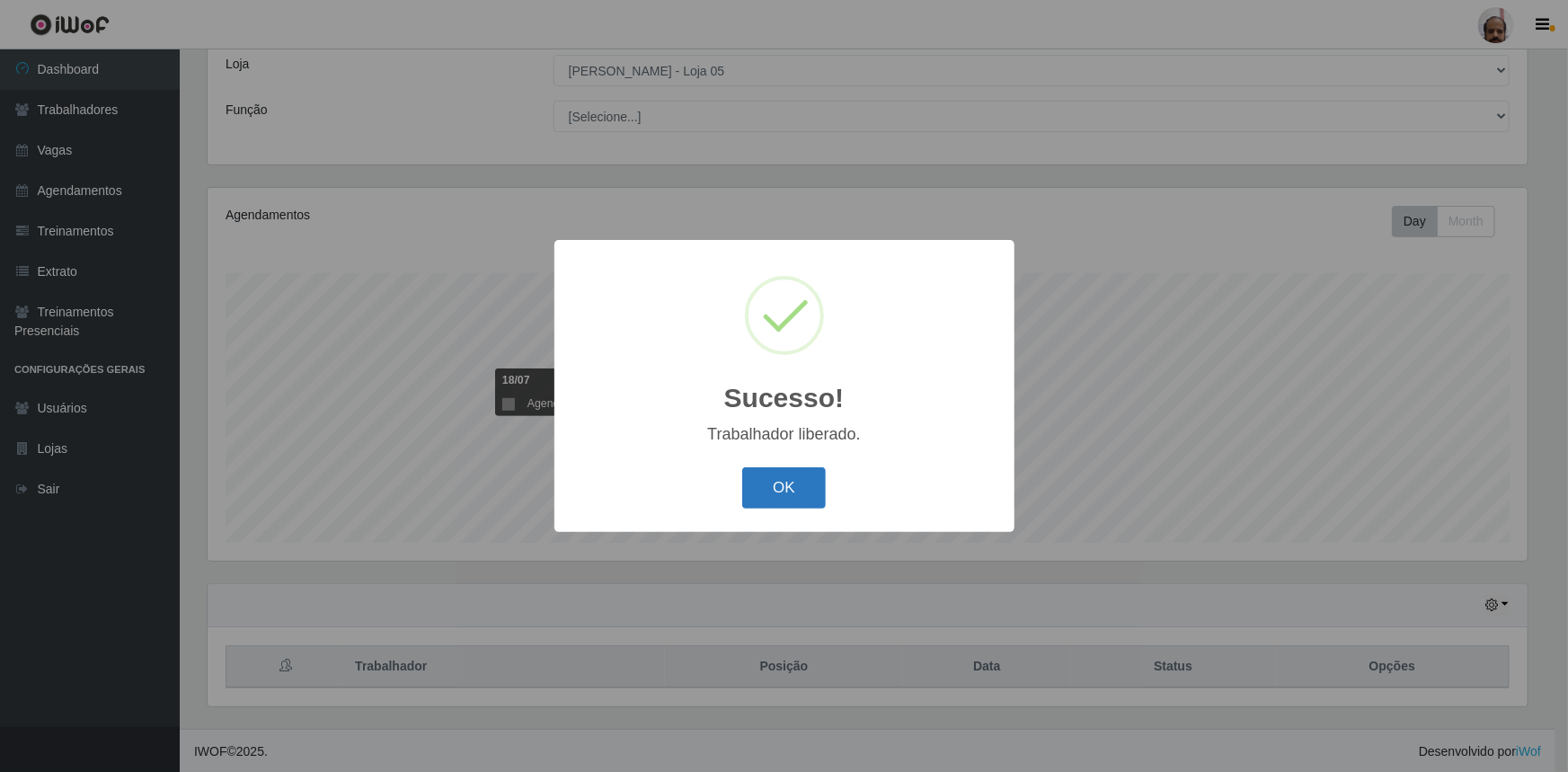
click at [810, 489] on button "OK" at bounding box center [784, 489] width 84 height 43
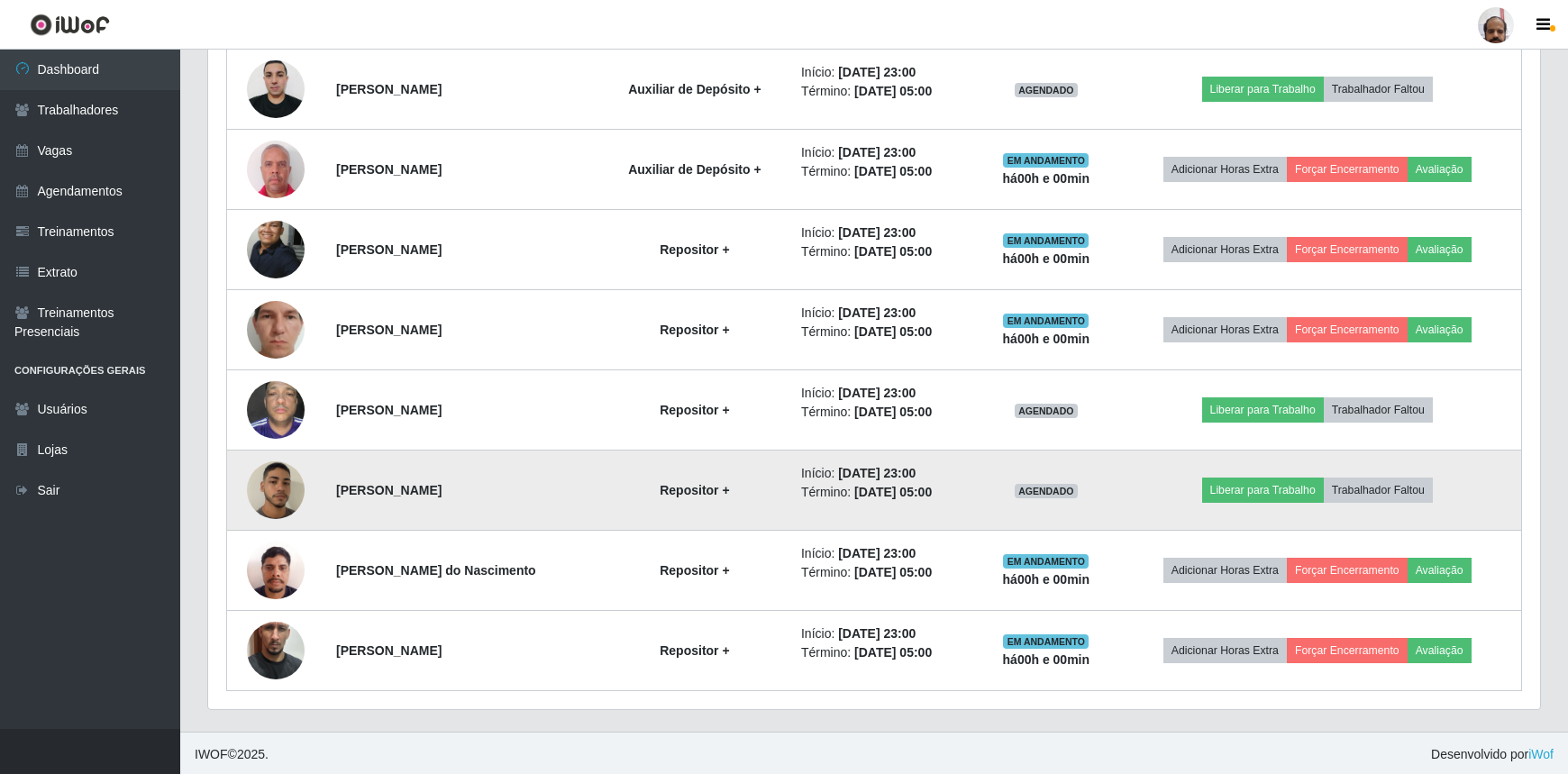
scroll to position [659, 0]
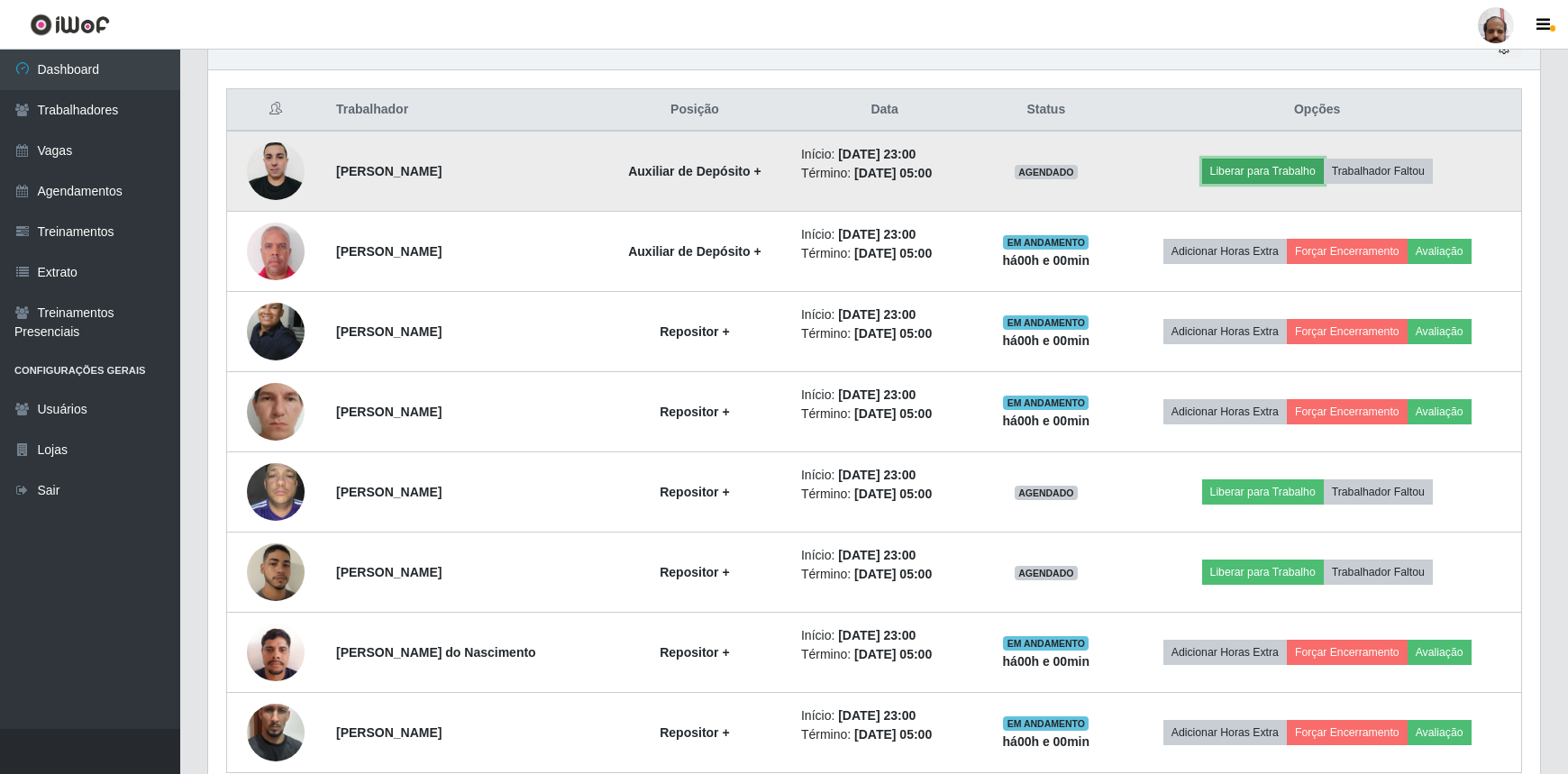
click at [1268, 159] on button "Liberar para Trabalho" at bounding box center [1263, 171] width 122 height 25
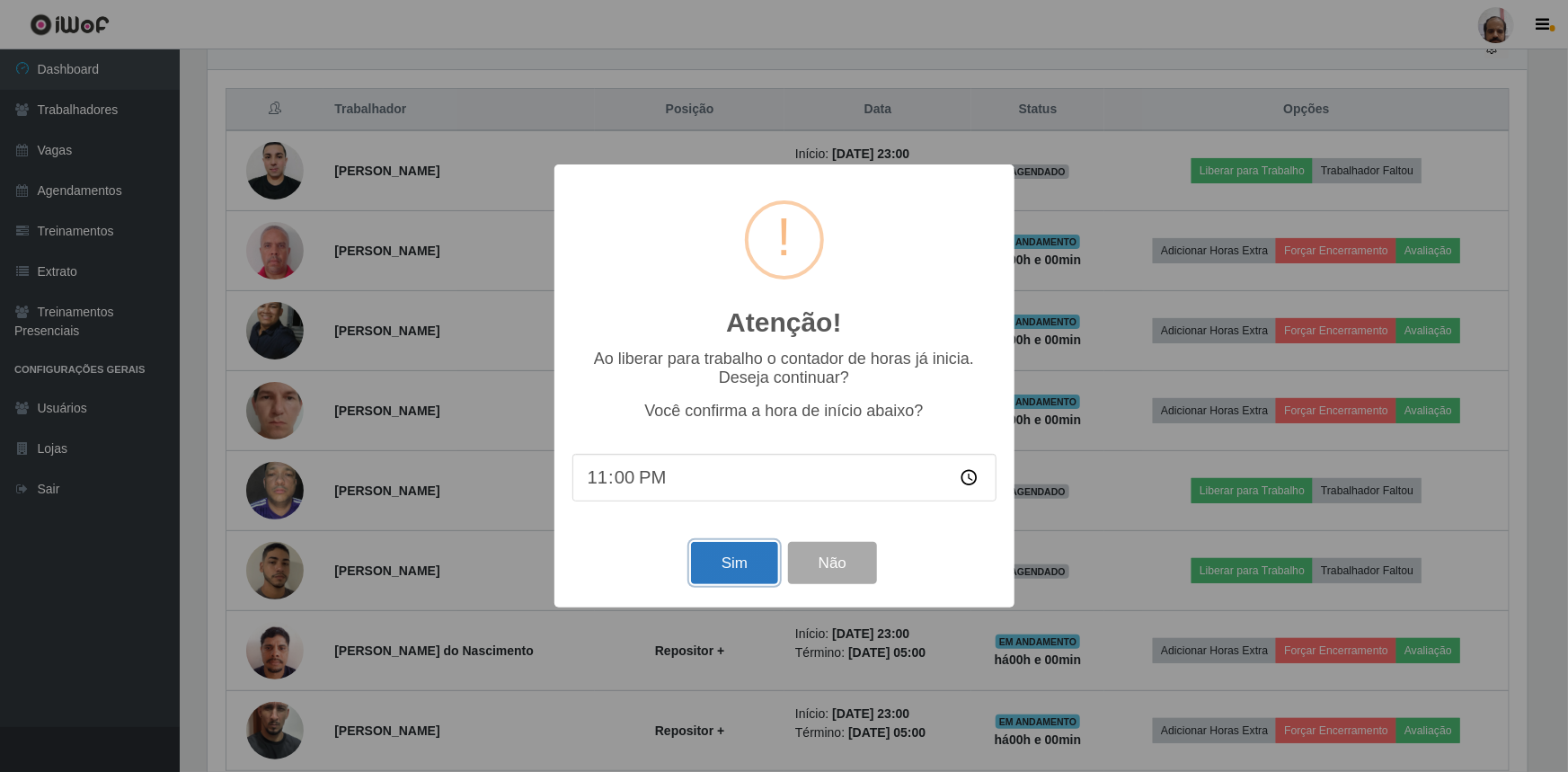
click at [735, 558] on button "Sim" at bounding box center [735, 563] width 87 height 43
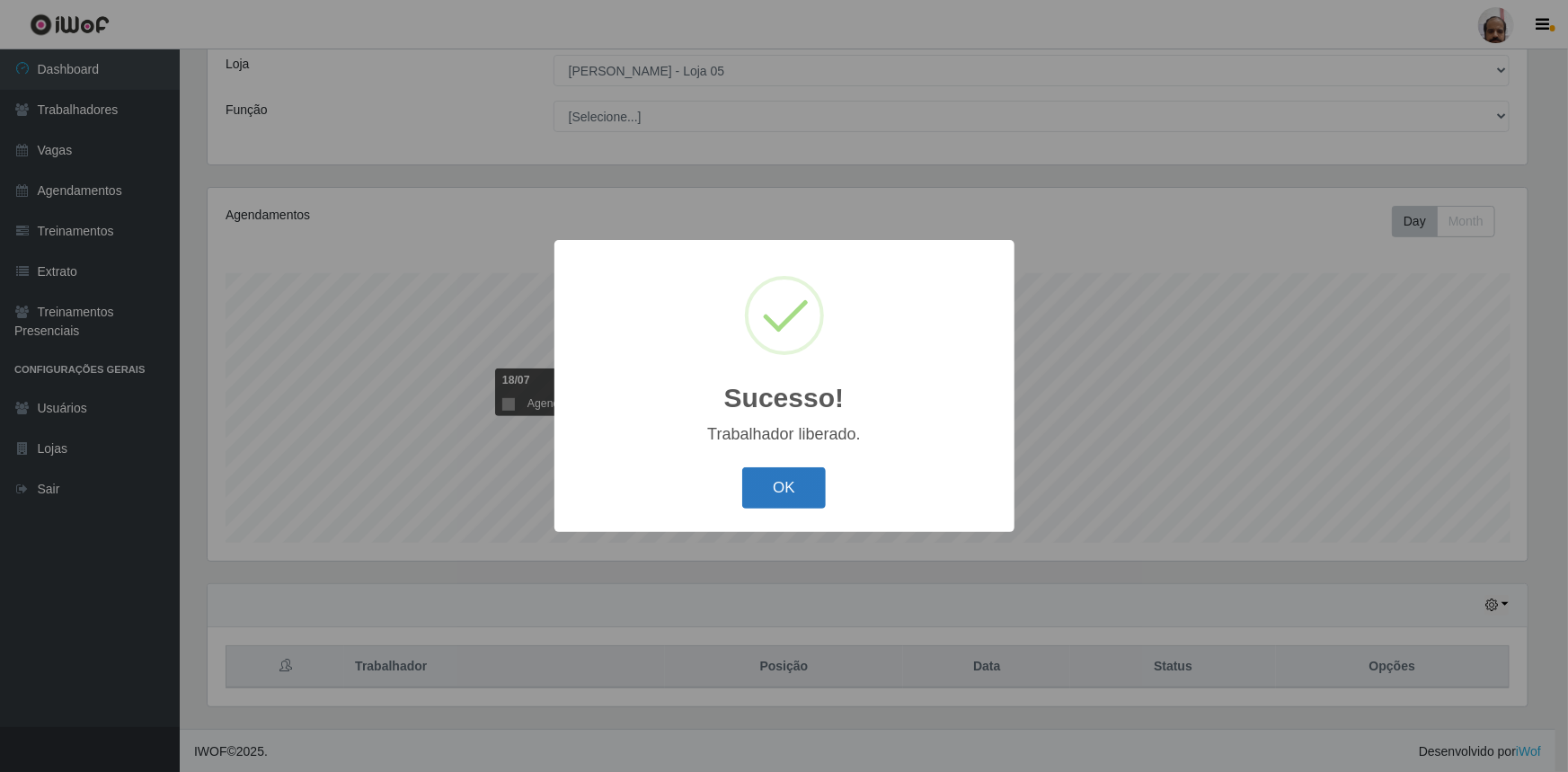
click at [791, 477] on button "OK" at bounding box center [784, 489] width 84 height 43
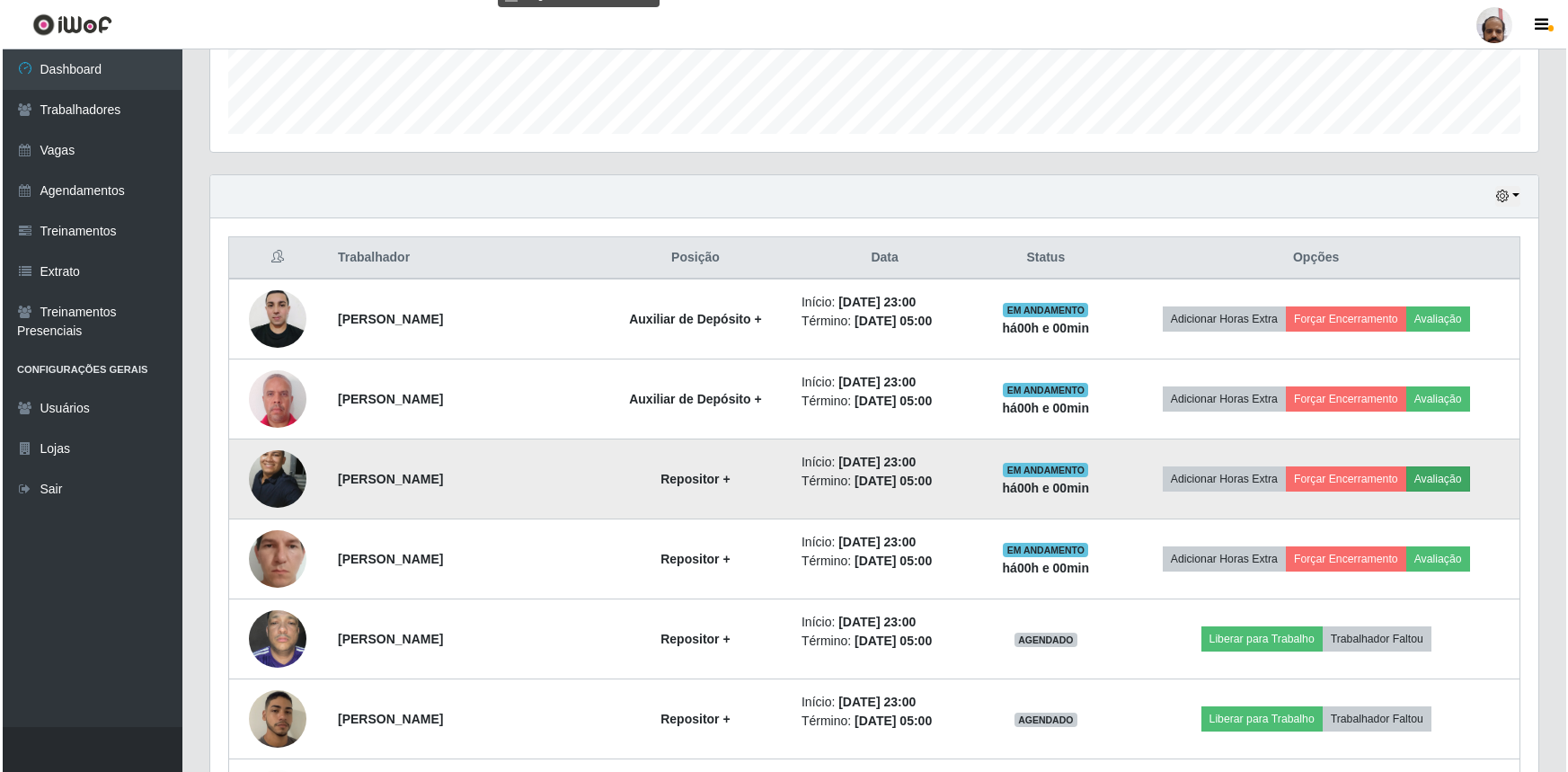
scroll to position [739, 0]
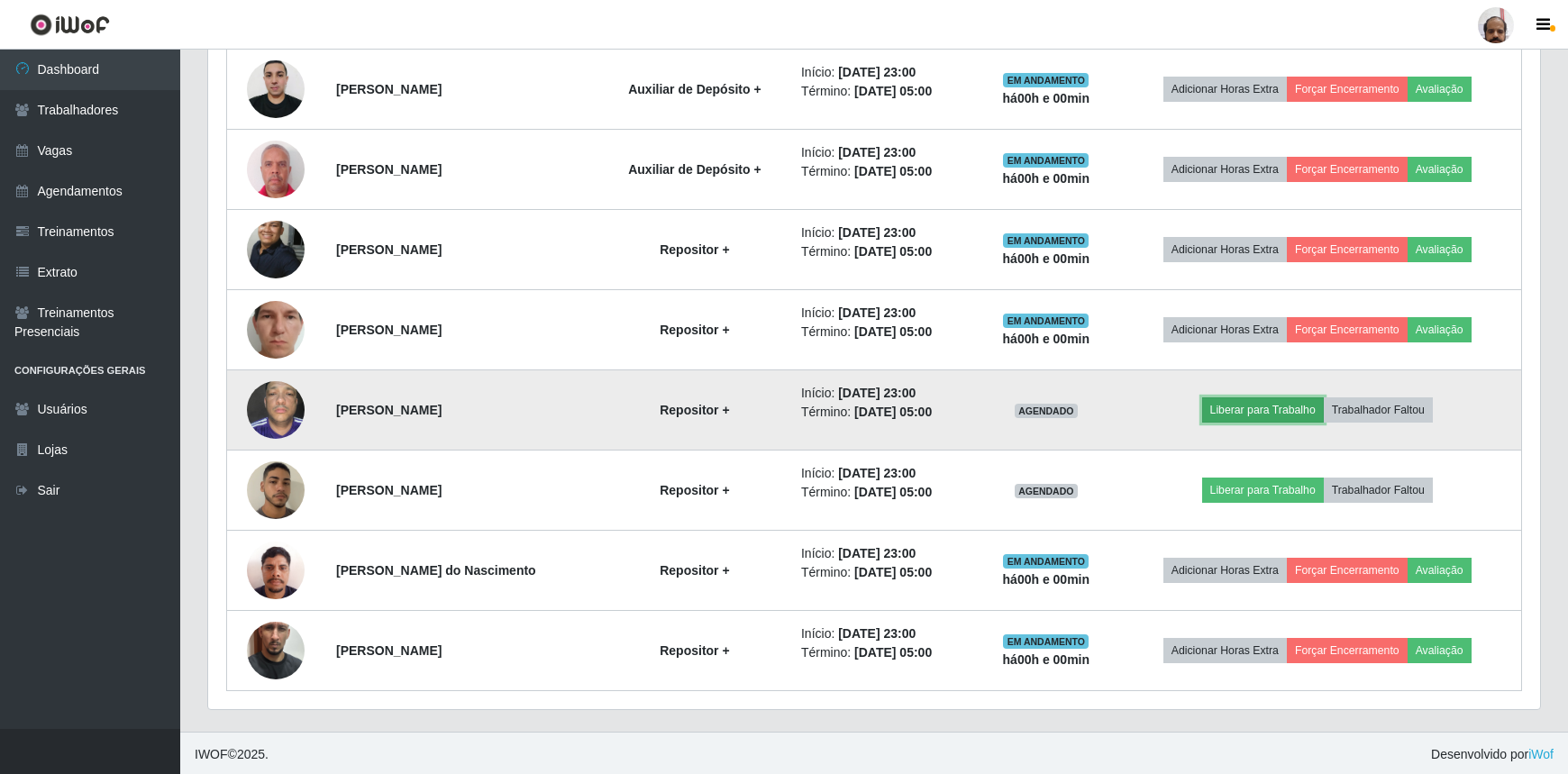
click at [1280, 401] on button "Liberar para Trabalho" at bounding box center [1263, 411] width 122 height 25
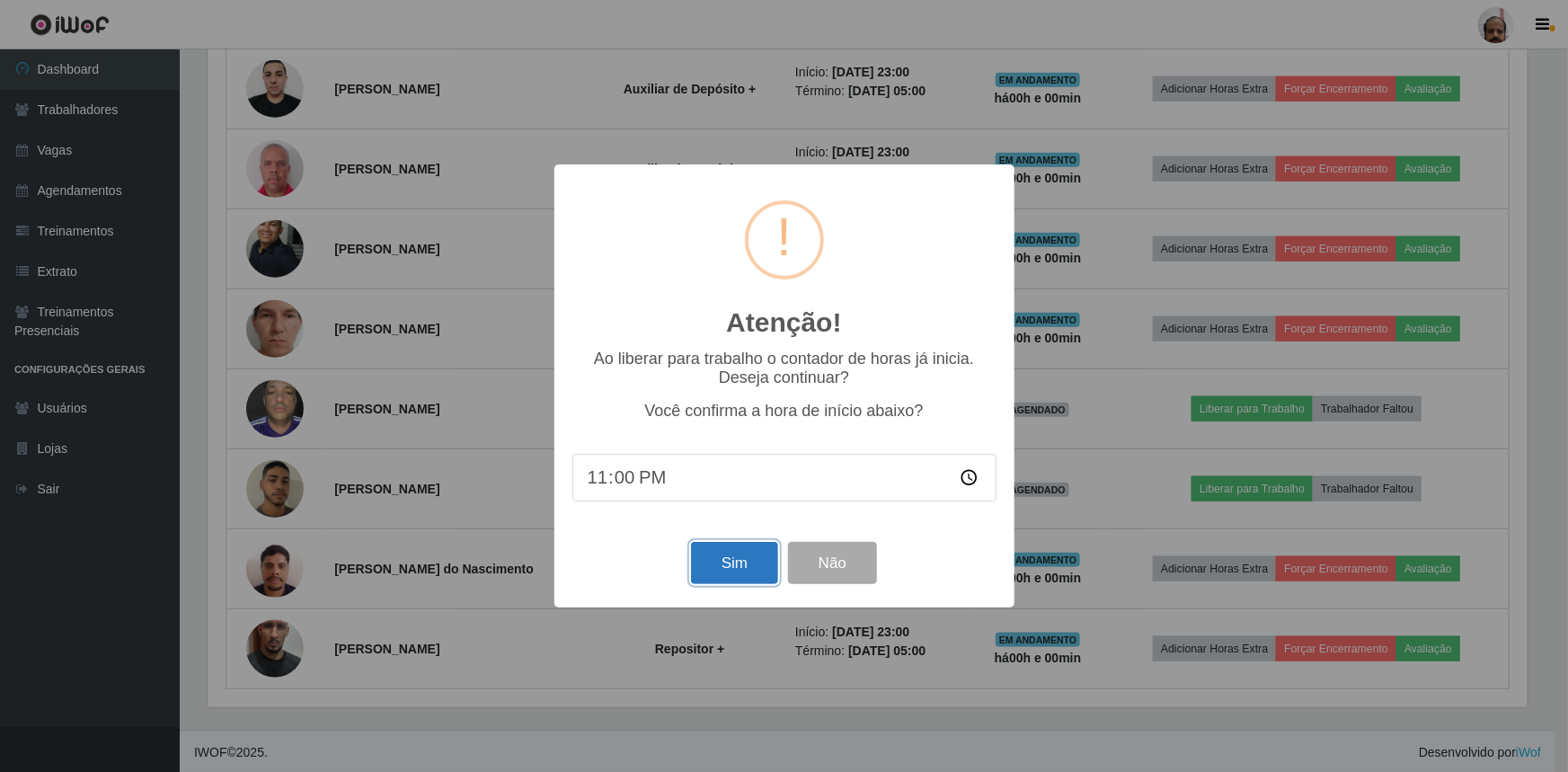
click at [734, 565] on button "Sim" at bounding box center [735, 563] width 87 height 43
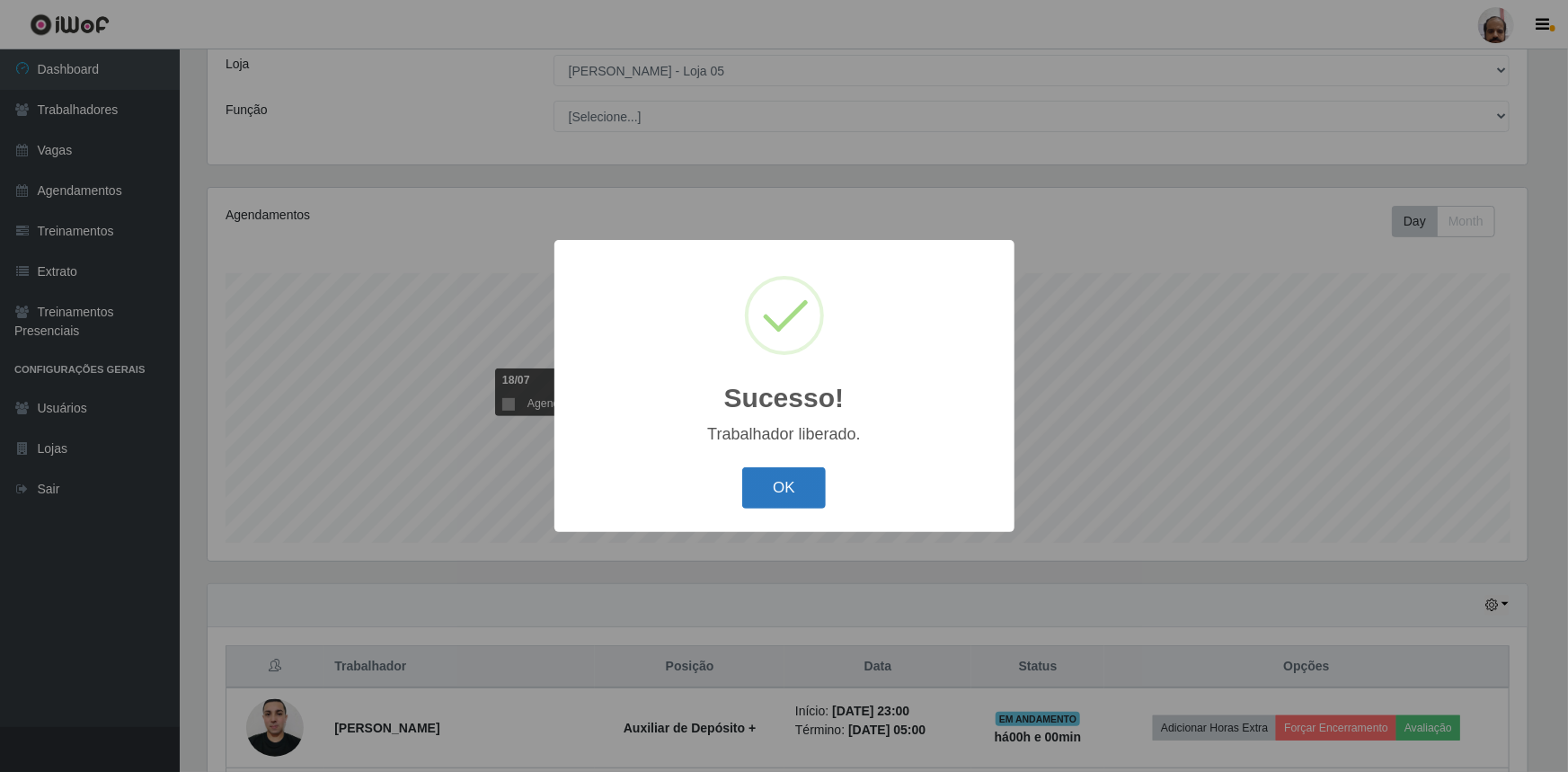
click at [776, 494] on button "OK" at bounding box center [784, 489] width 84 height 43
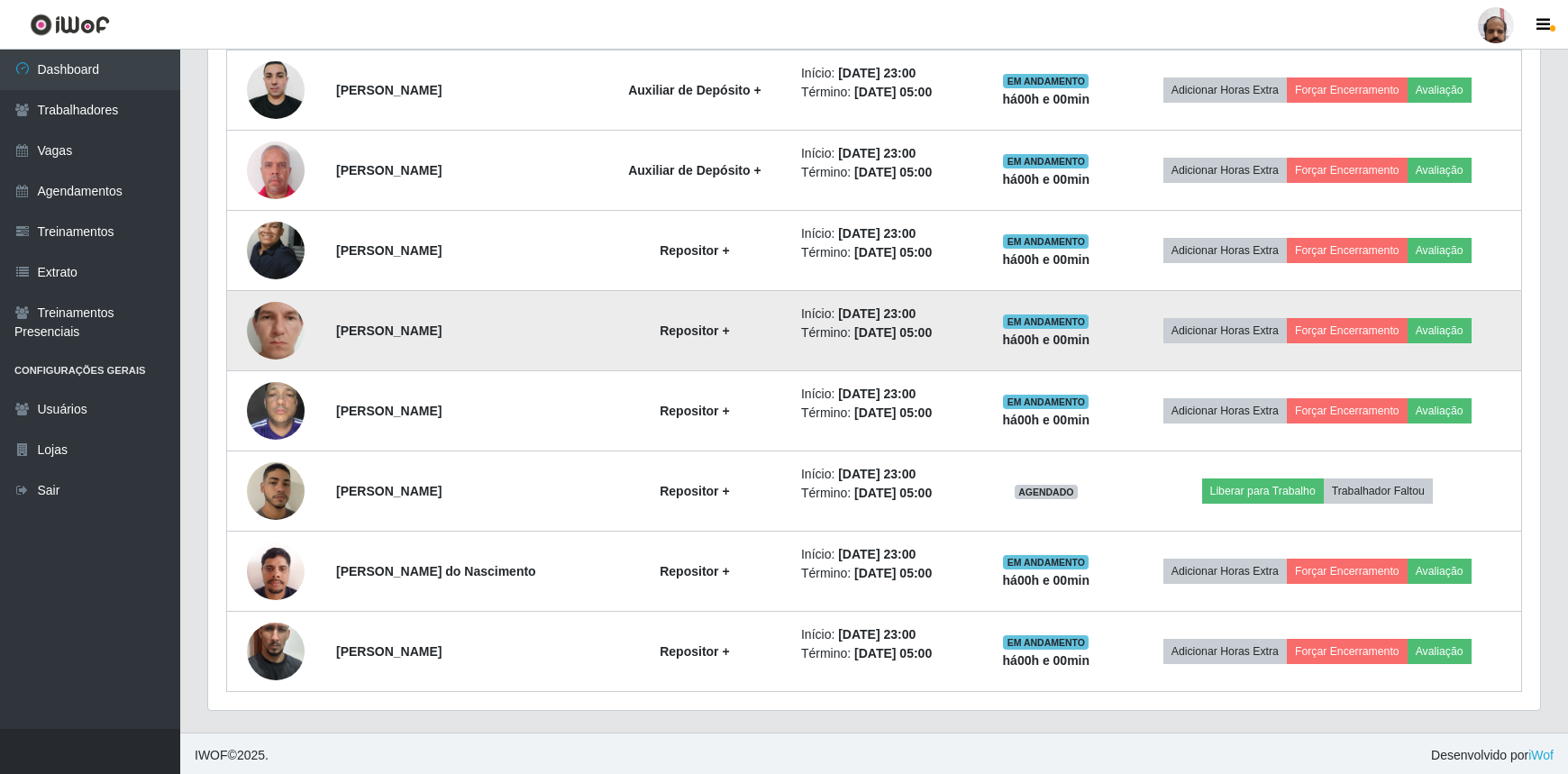
scroll to position [741, 0]
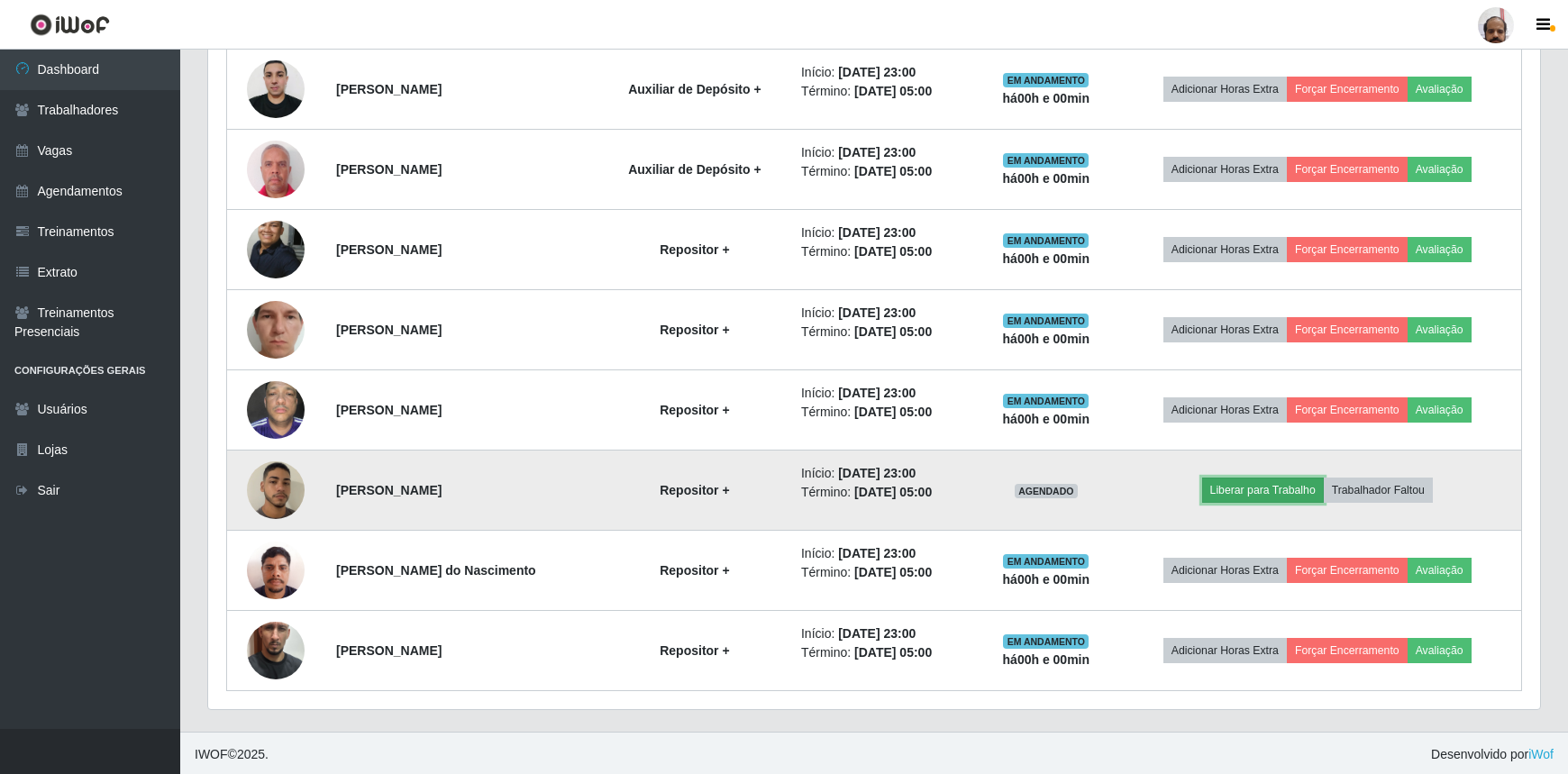
click at [1240, 478] on button "Liberar para Trabalho" at bounding box center [1263, 491] width 122 height 25
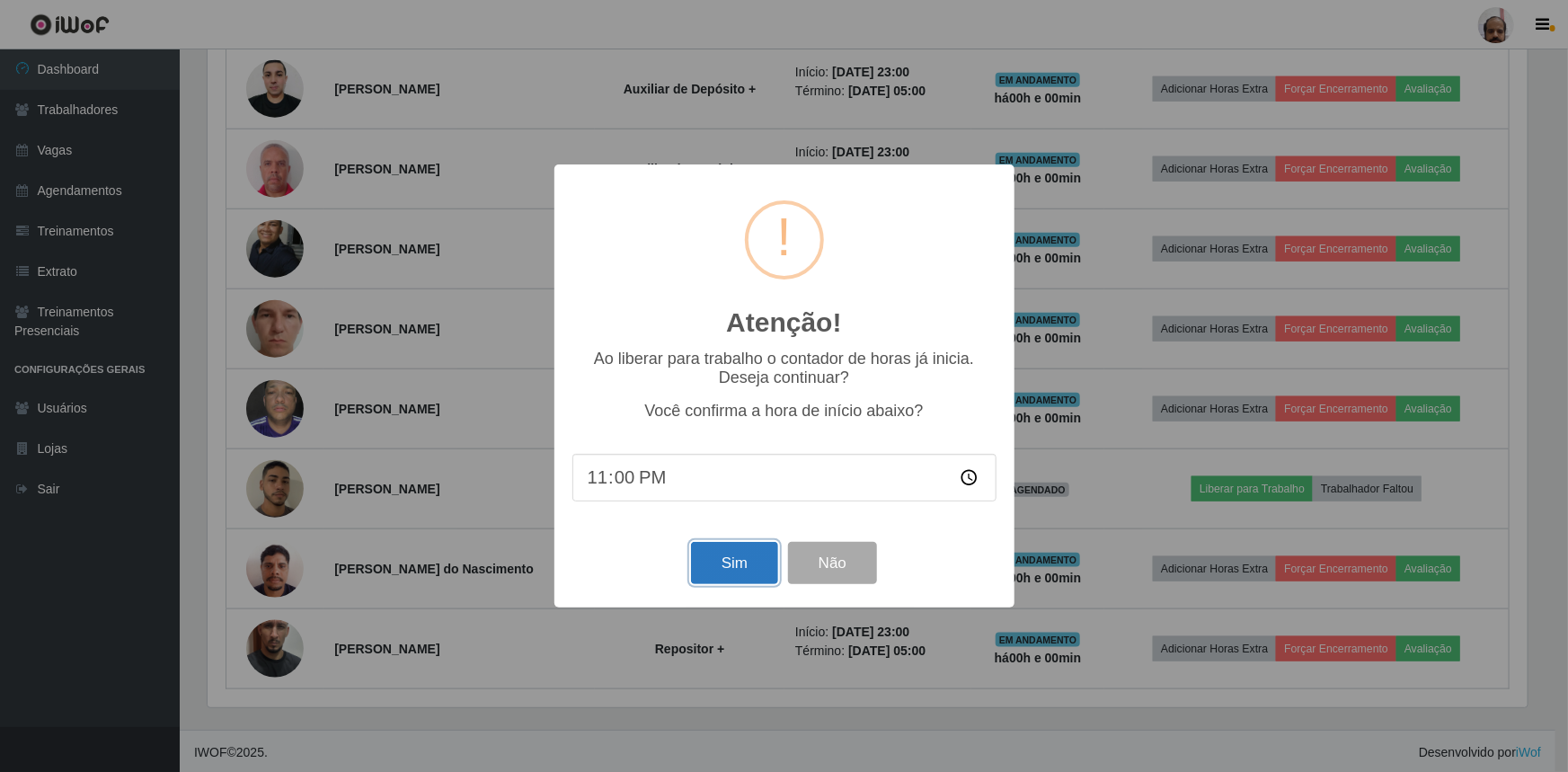
click at [725, 572] on button "Sim" at bounding box center [735, 563] width 87 height 43
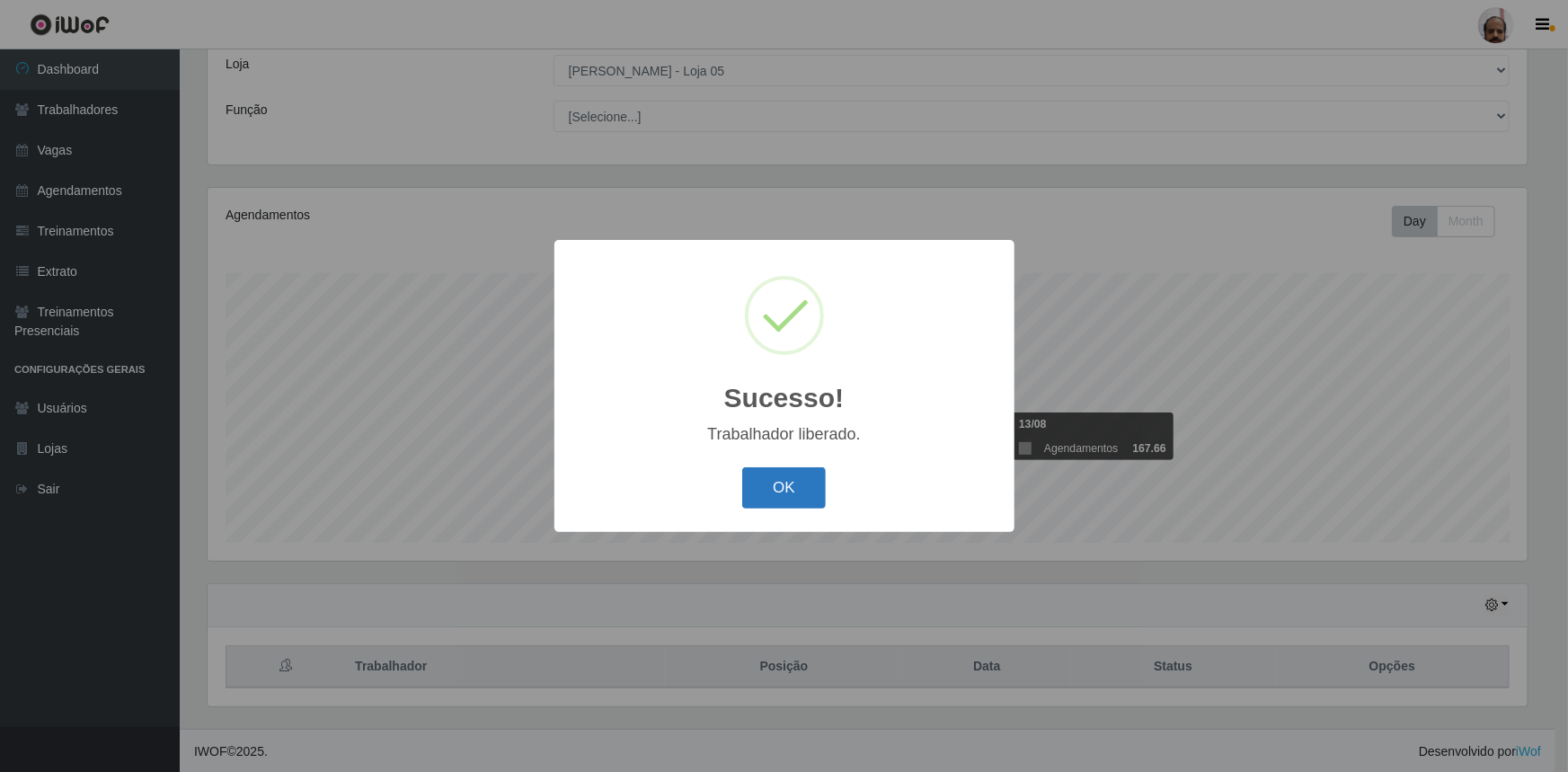
click at [768, 480] on button "OK" at bounding box center [784, 489] width 84 height 43
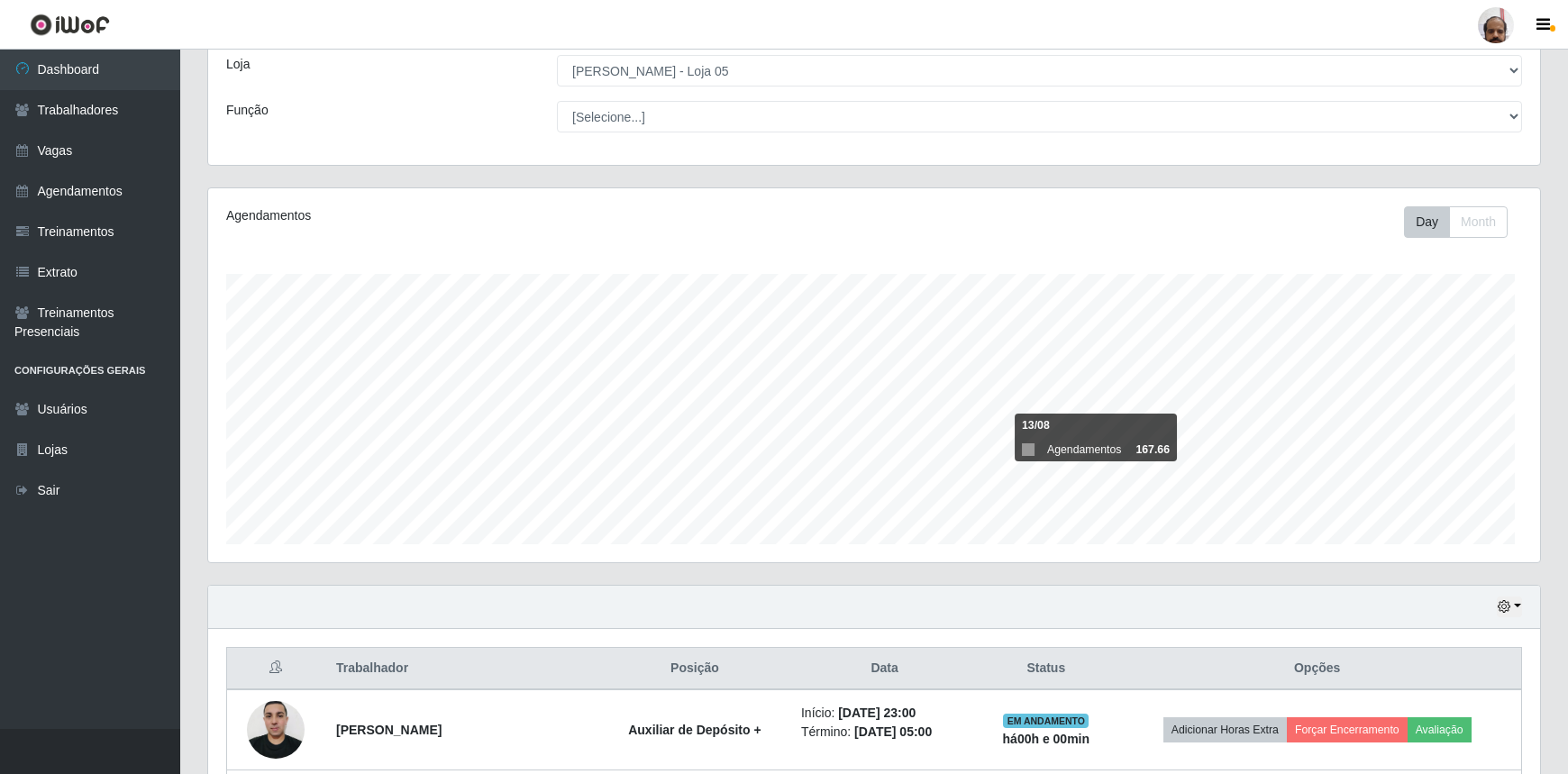
scroll to position [900998, 900020]
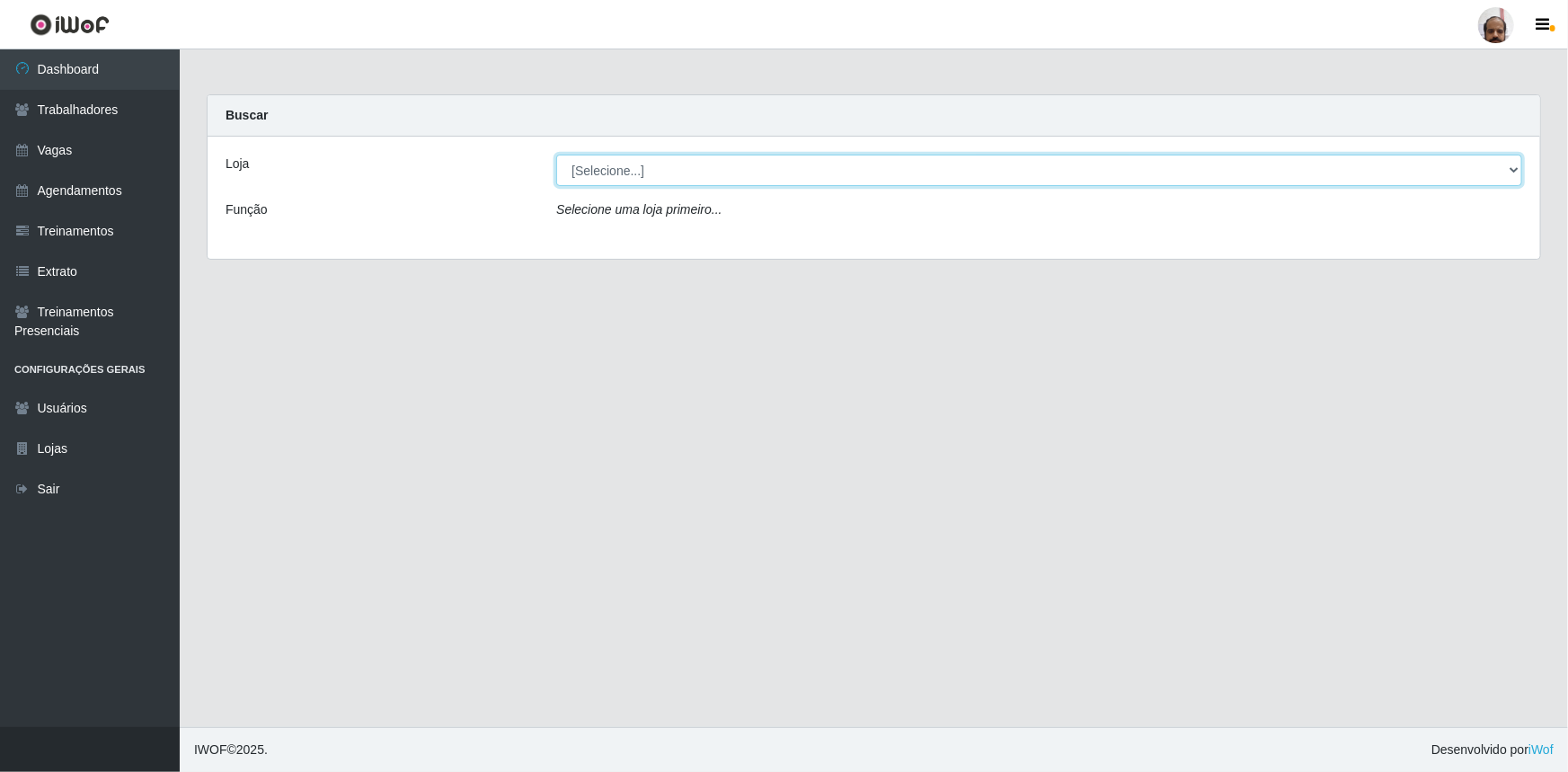
drag, startPoint x: 1506, startPoint y: 167, endPoint x: 1481, endPoint y: 170, distance: 25.2
click at [1506, 167] on select "[Selecione...] Mar Vermelho - Loja 05" at bounding box center [1040, 170] width 966 height 32
select select "252"
click at [557, 154] on select "[Selecione...] Mar Vermelho - Loja 05" at bounding box center [1040, 170] width 966 height 32
